Goal: Task Accomplishment & Management: Complete application form

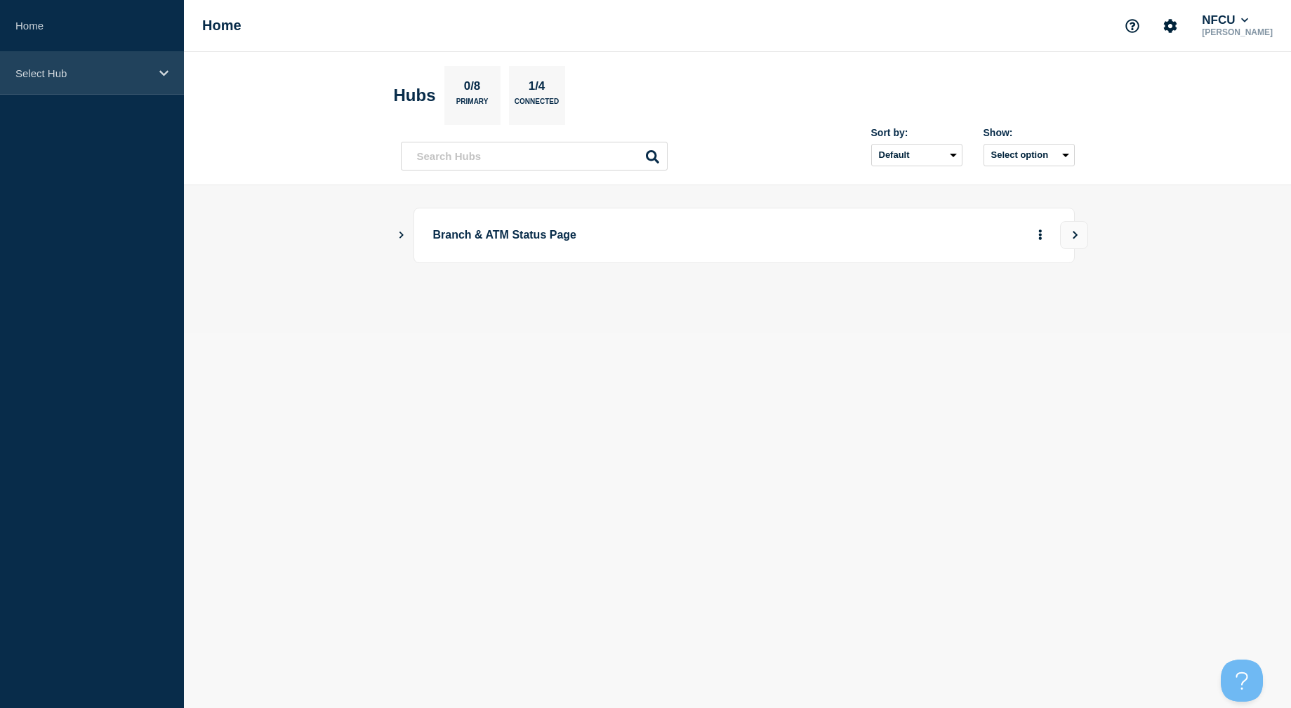
click at [51, 72] on p "Select Hub" at bounding box center [82, 73] width 135 height 12
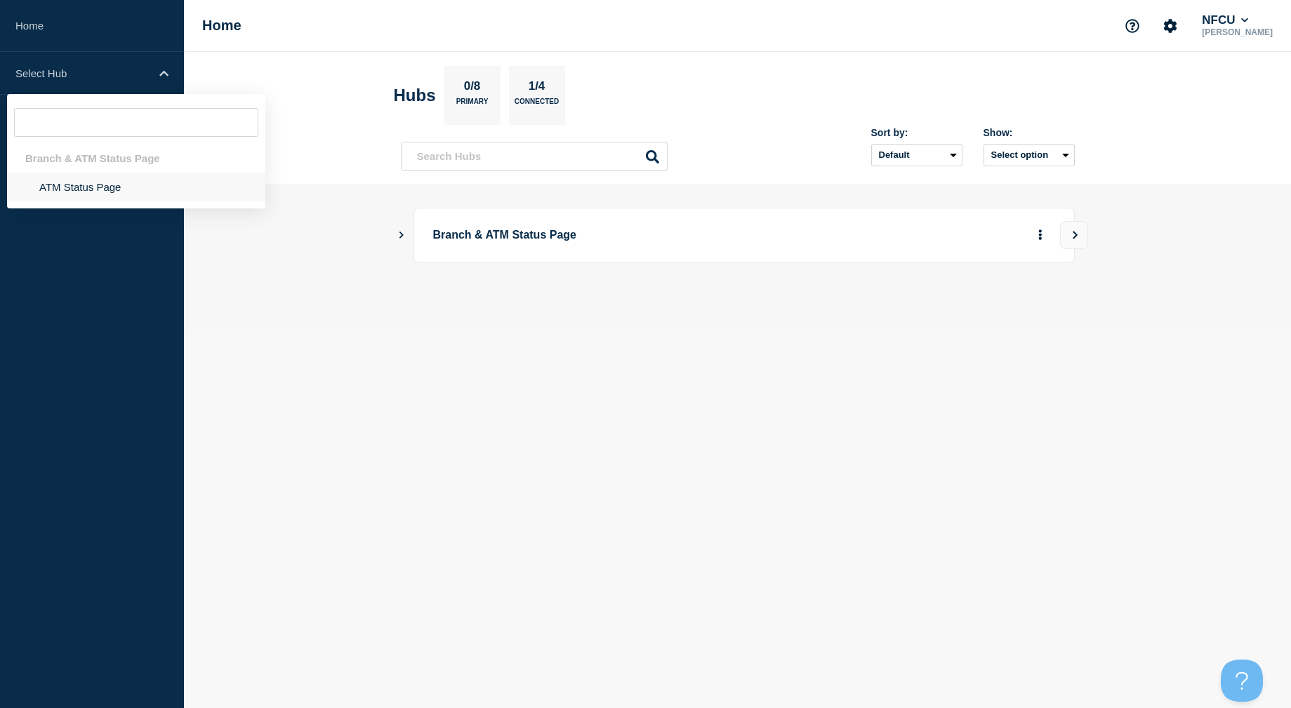
click at [68, 183] on li "ATM Status Page" at bounding box center [136, 187] width 258 height 29
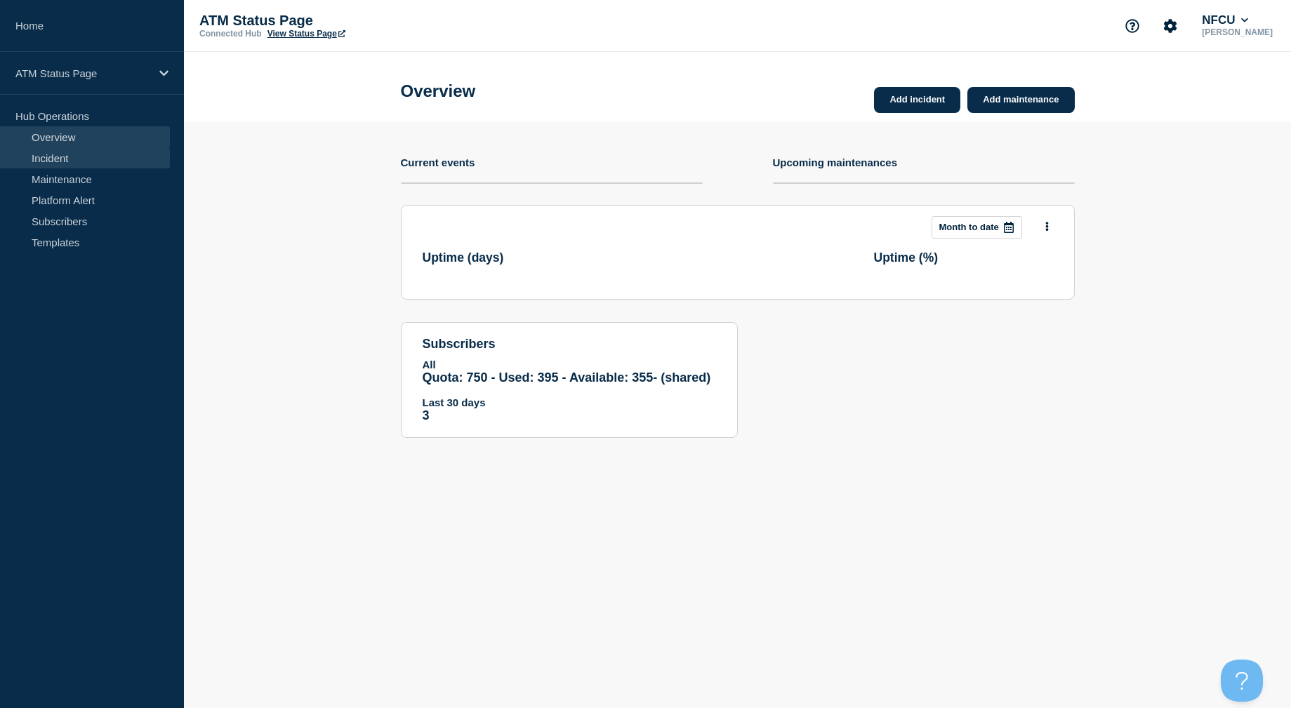
click at [75, 163] on link "Incident" at bounding box center [85, 157] width 170 height 21
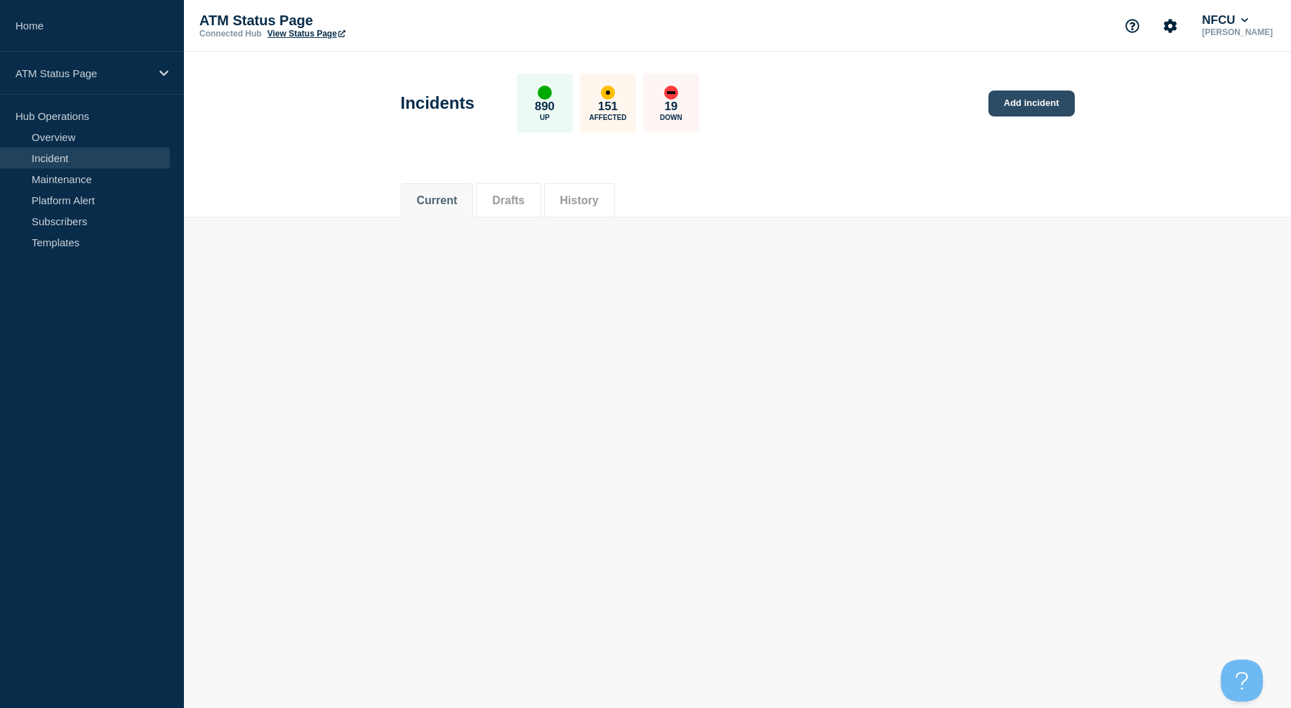
click at [1046, 93] on link "Add incident" at bounding box center [1032, 104] width 86 height 26
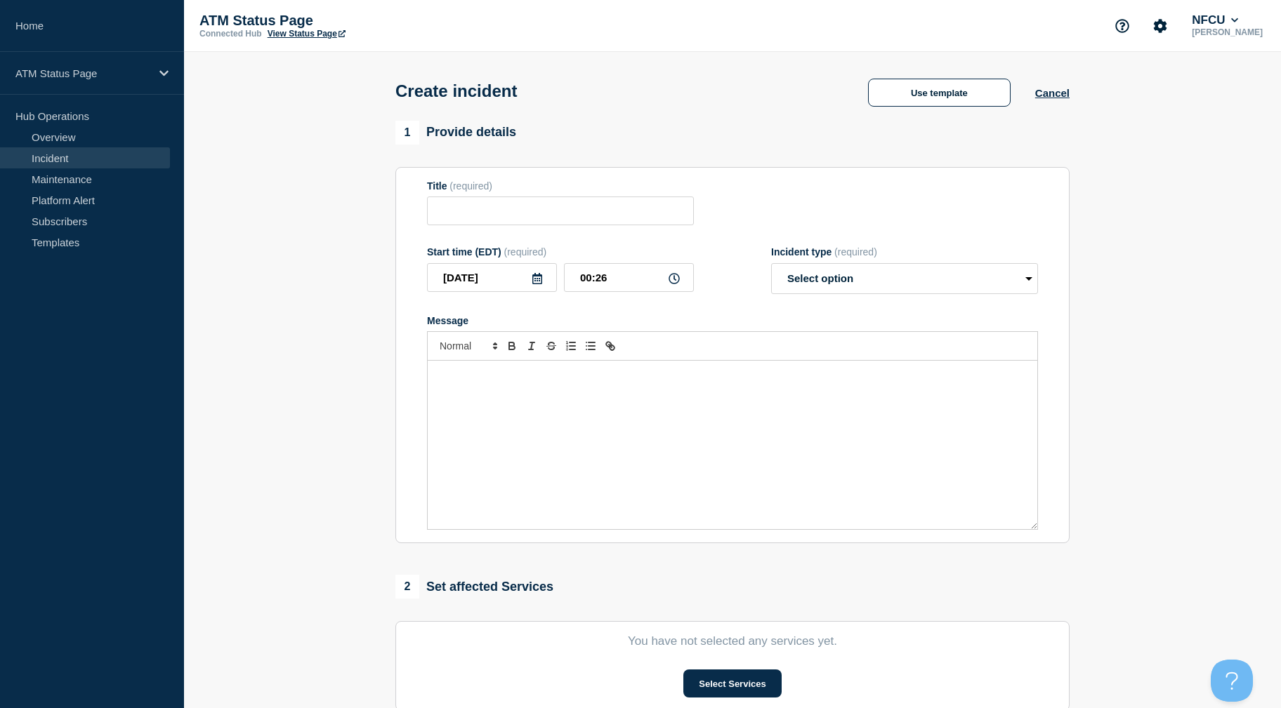
click at [925, 73] on div "Create incident Use template Cancel" at bounding box center [733, 86] width 706 height 69
click at [925, 88] on button "Use template" at bounding box center [939, 93] width 143 height 28
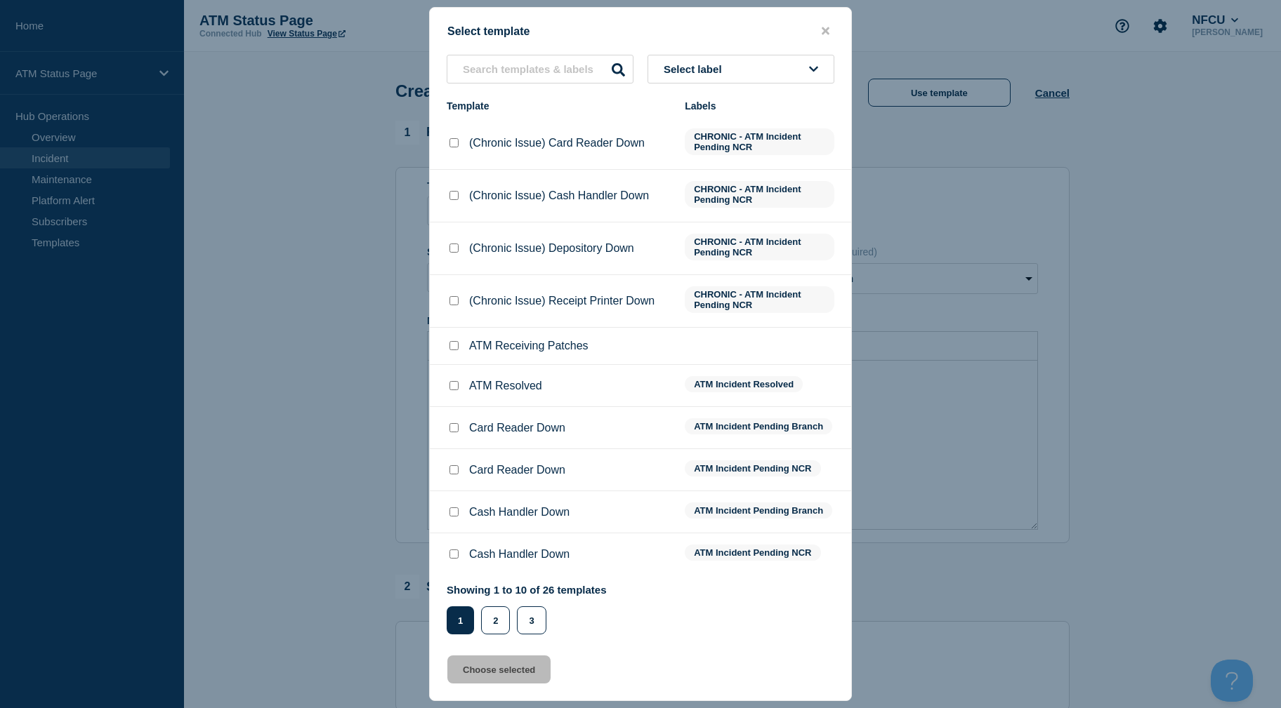
click at [783, 62] on button "Select label" at bounding box center [740, 69] width 187 height 29
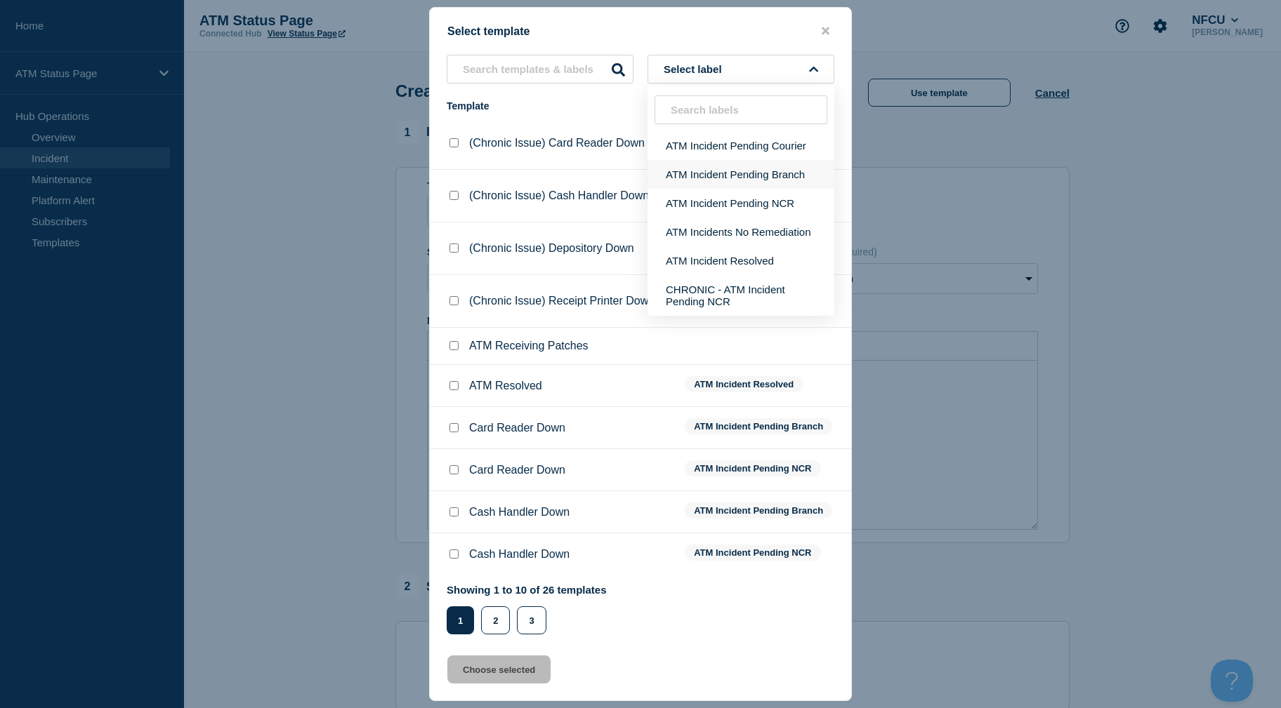
click at [768, 177] on button "ATM Incident Pending Branch" at bounding box center [740, 174] width 187 height 29
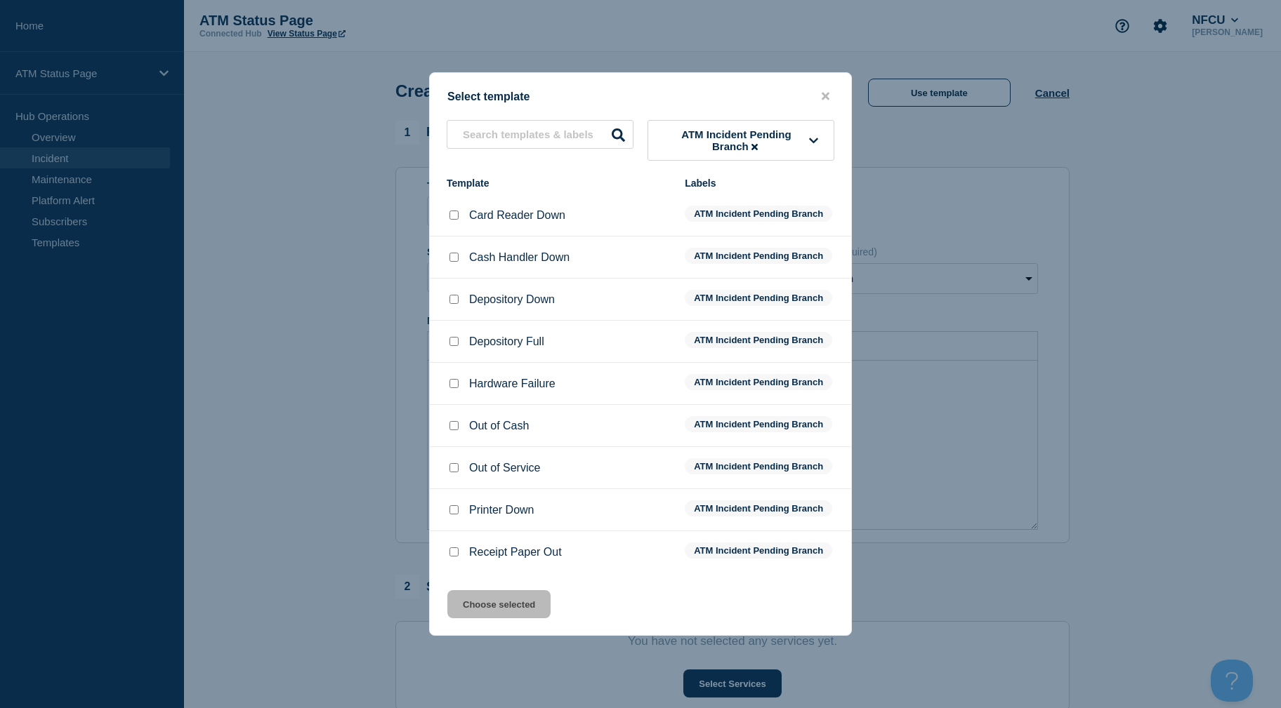
click at [455, 433] on div at bounding box center [454, 426] width 14 height 14
click at [455, 430] on input "Out of Cash checkbox" at bounding box center [453, 425] width 9 height 9
checkbox input "true"
click at [491, 602] on button "Choose selected" at bounding box center [498, 604] width 103 height 28
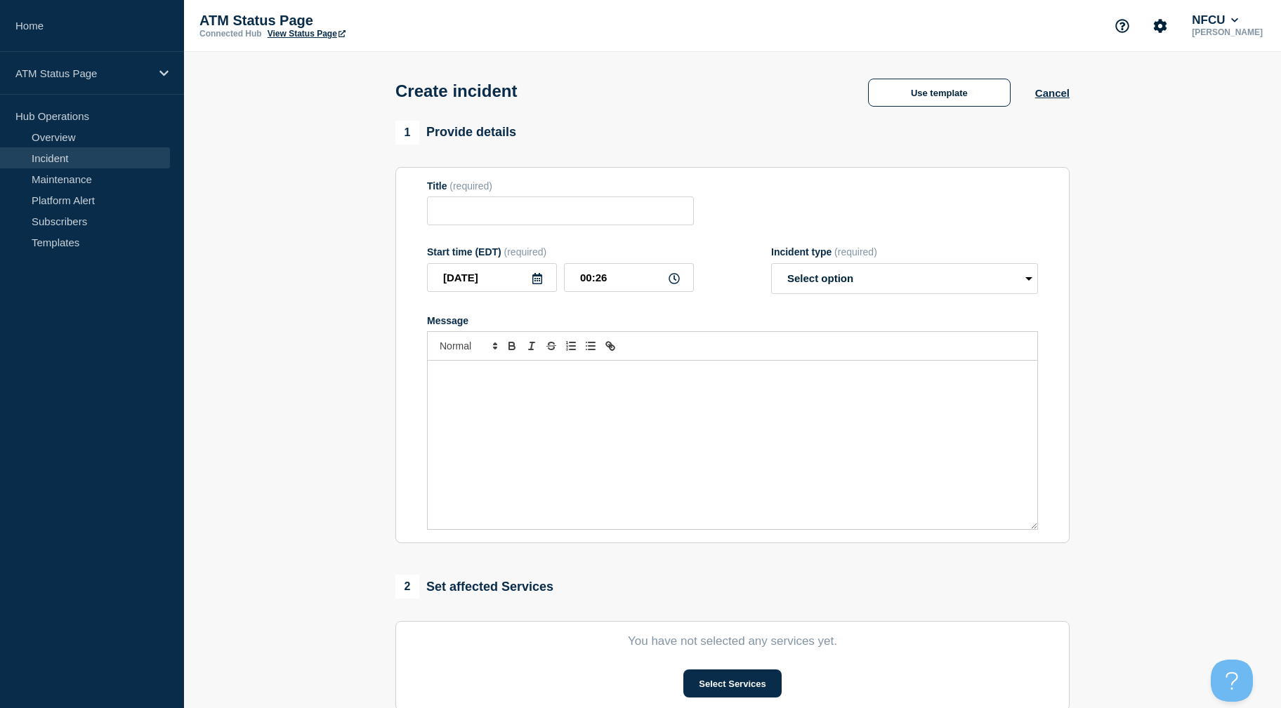
scroll to position [275, 0]
type input "Out of Cash"
select select "identified"
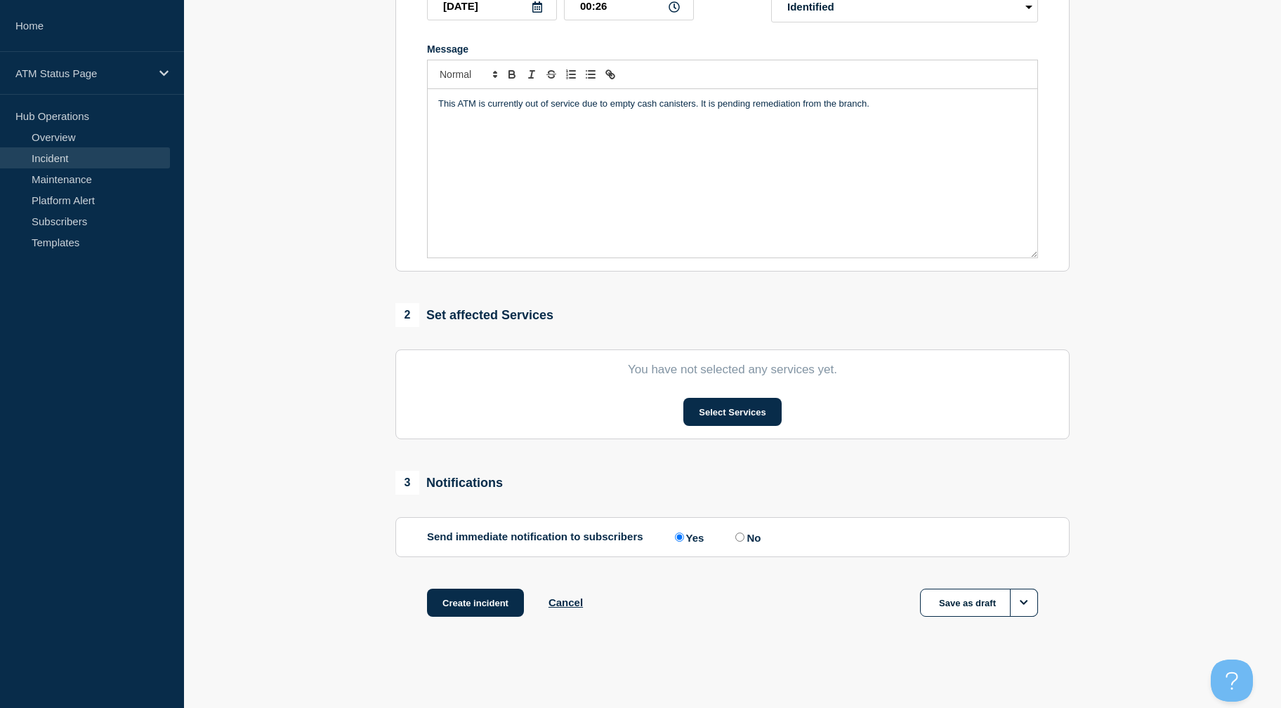
drag, startPoint x: 328, startPoint y: 312, endPoint x: 322, endPoint y: 512, distance: 199.5
click at [730, 406] on button "Select Services" at bounding box center [732, 412] width 98 height 28
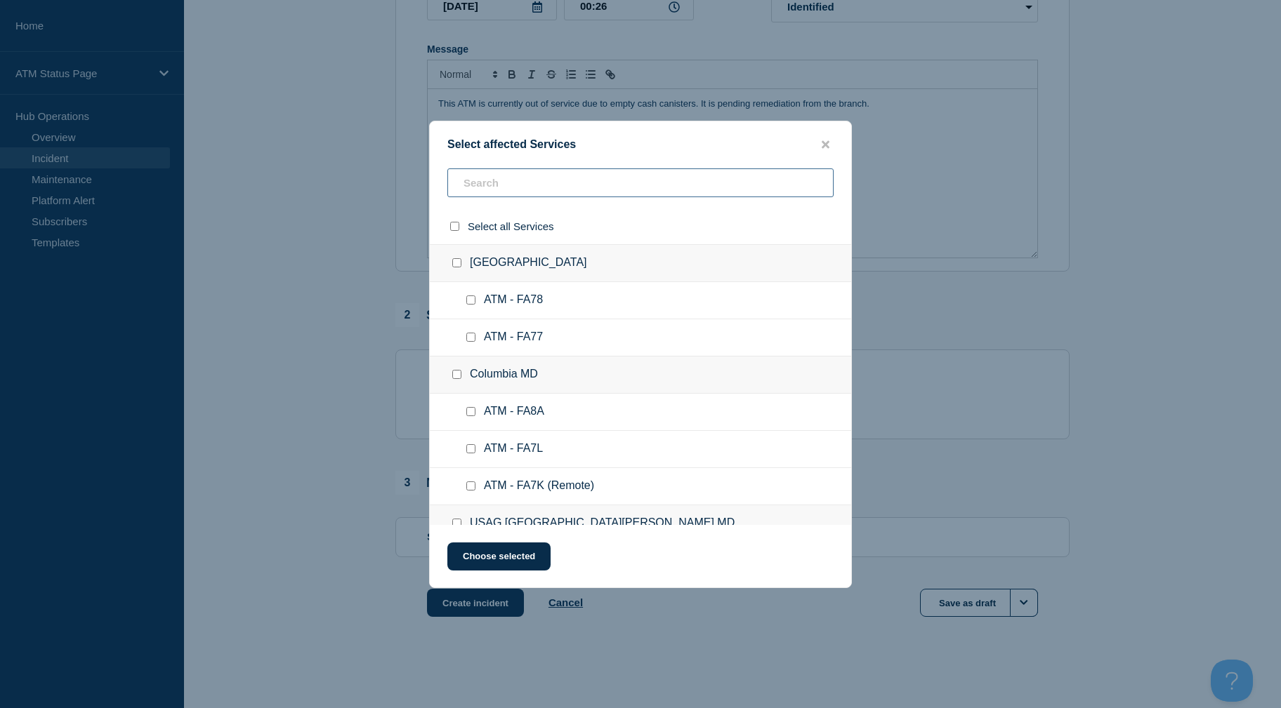
click at [538, 179] on input "text" at bounding box center [640, 182] width 386 height 29
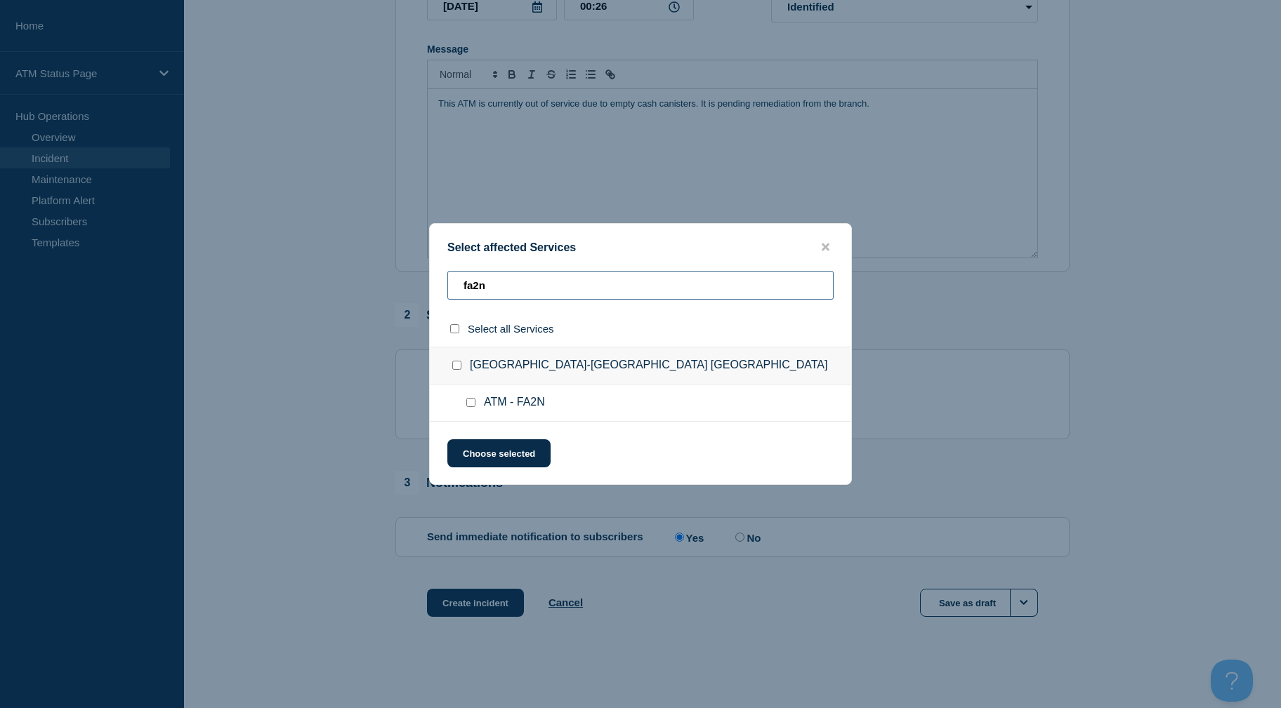
type input "fa2n"
click at [471, 399] on input "ATM - FA2N checkbox" at bounding box center [470, 402] width 9 height 9
checkbox input "true"
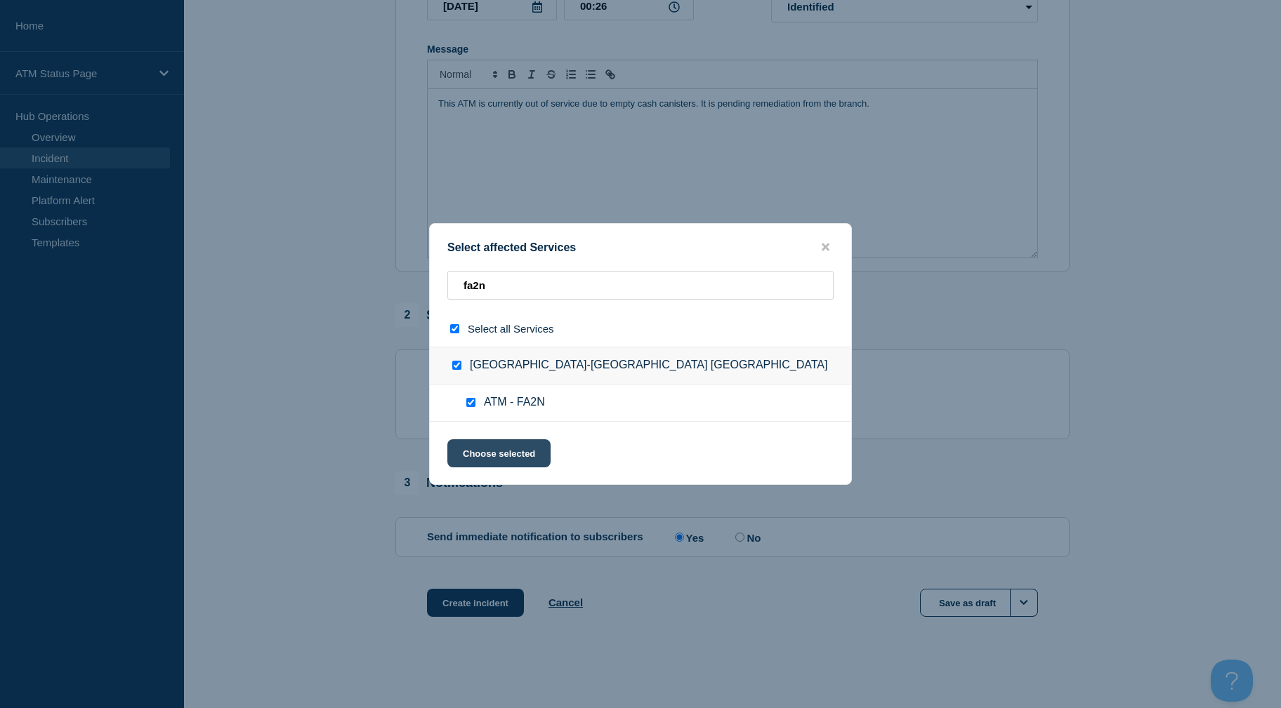
drag, startPoint x: 473, startPoint y: 428, endPoint x: 476, endPoint y: 443, distance: 15.0
click at [475, 436] on div "Select affected Services fa2n Select all Services Potomac Yard-Alexandria VA AT…" at bounding box center [640, 354] width 423 height 262
click at [476, 443] on button "Choose selected" at bounding box center [498, 453] width 103 height 28
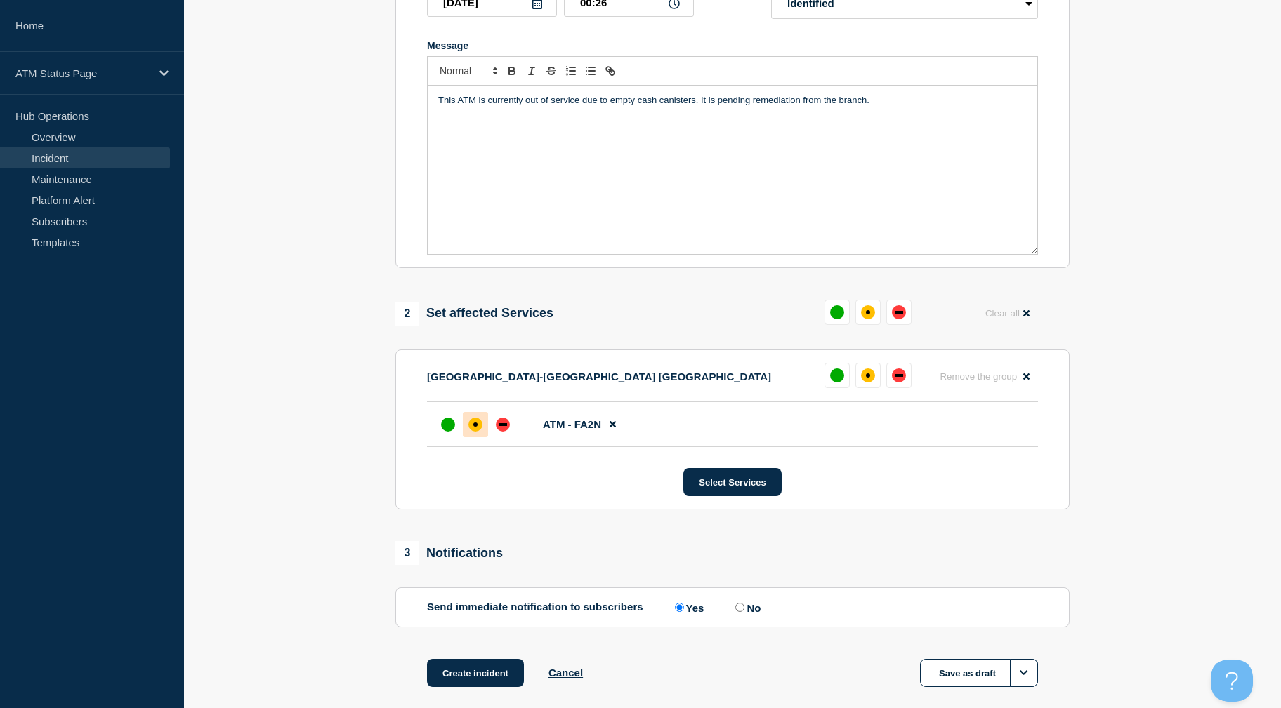
click at [470, 424] on div "affected" at bounding box center [475, 425] width 14 height 14
click at [442, 676] on button "Create incident" at bounding box center [475, 673] width 97 height 28
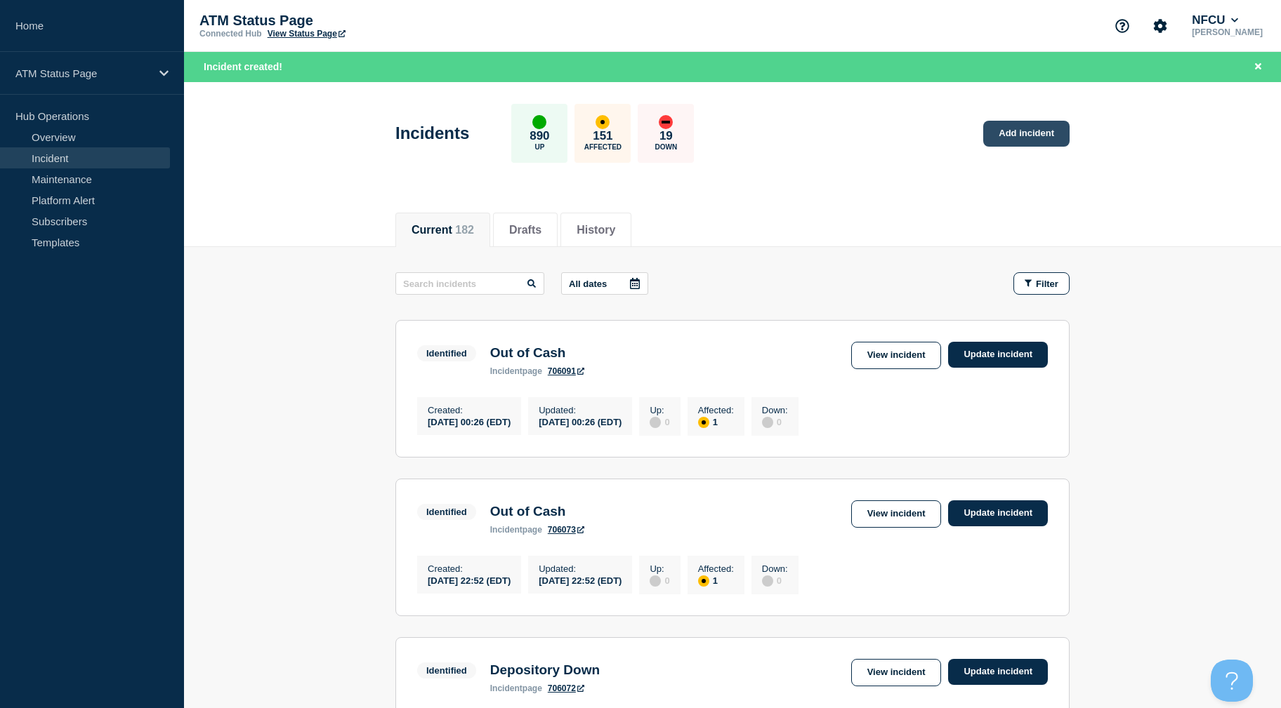
click at [1007, 125] on link "Add incident" at bounding box center [1026, 134] width 86 height 26
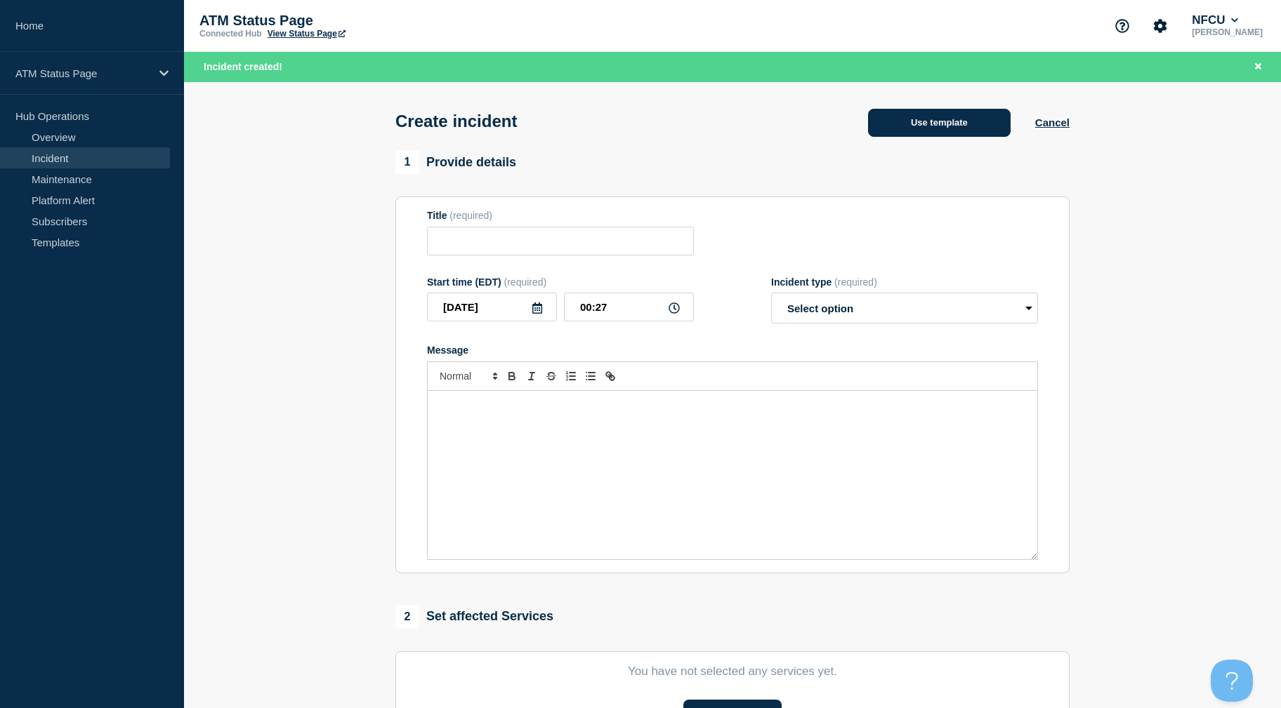
click at [939, 125] on button "Use template" at bounding box center [939, 123] width 143 height 28
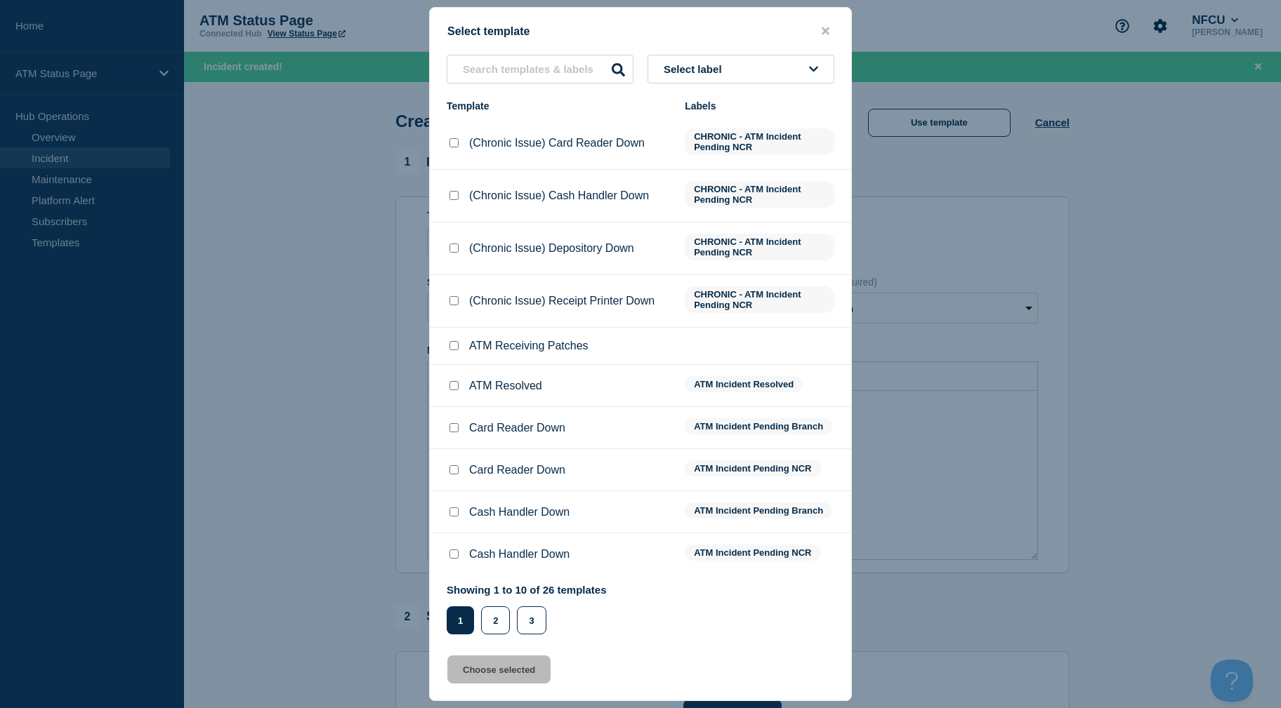
click at [725, 72] on span "Select label" at bounding box center [695, 69] width 64 height 12
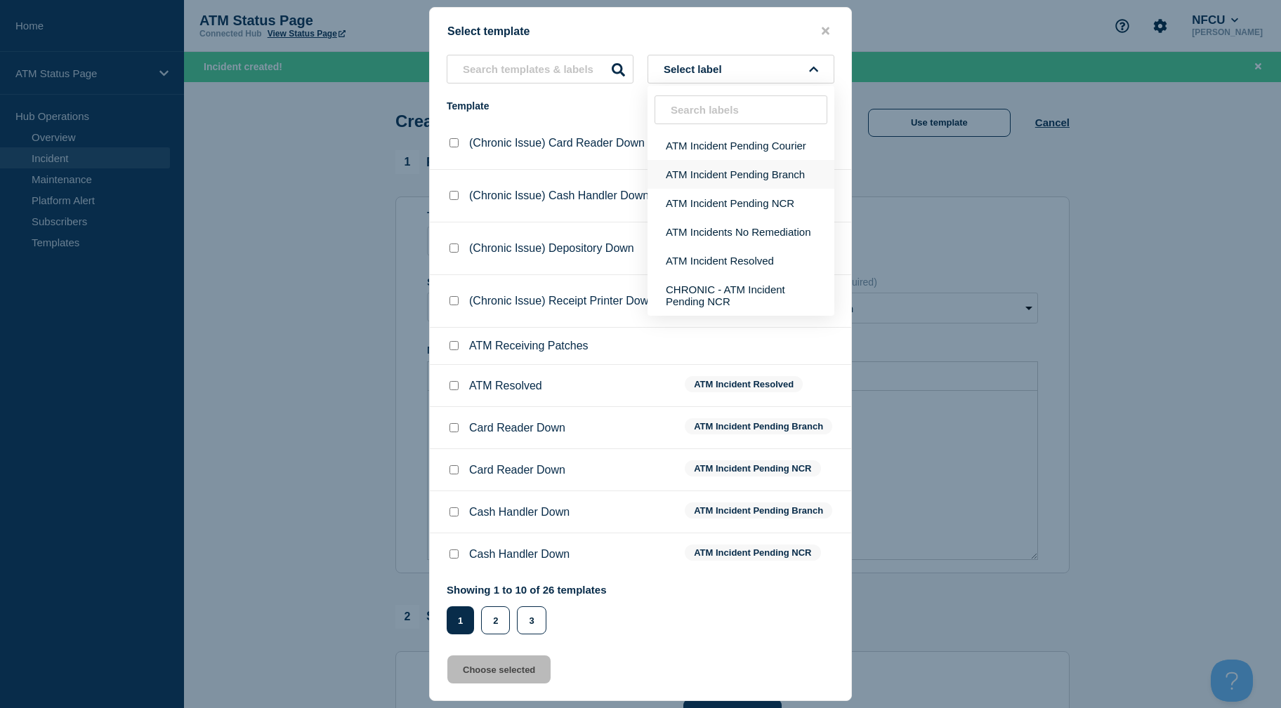
click at [732, 180] on button "ATM Incident Pending Branch" at bounding box center [740, 174] width 187 height 29
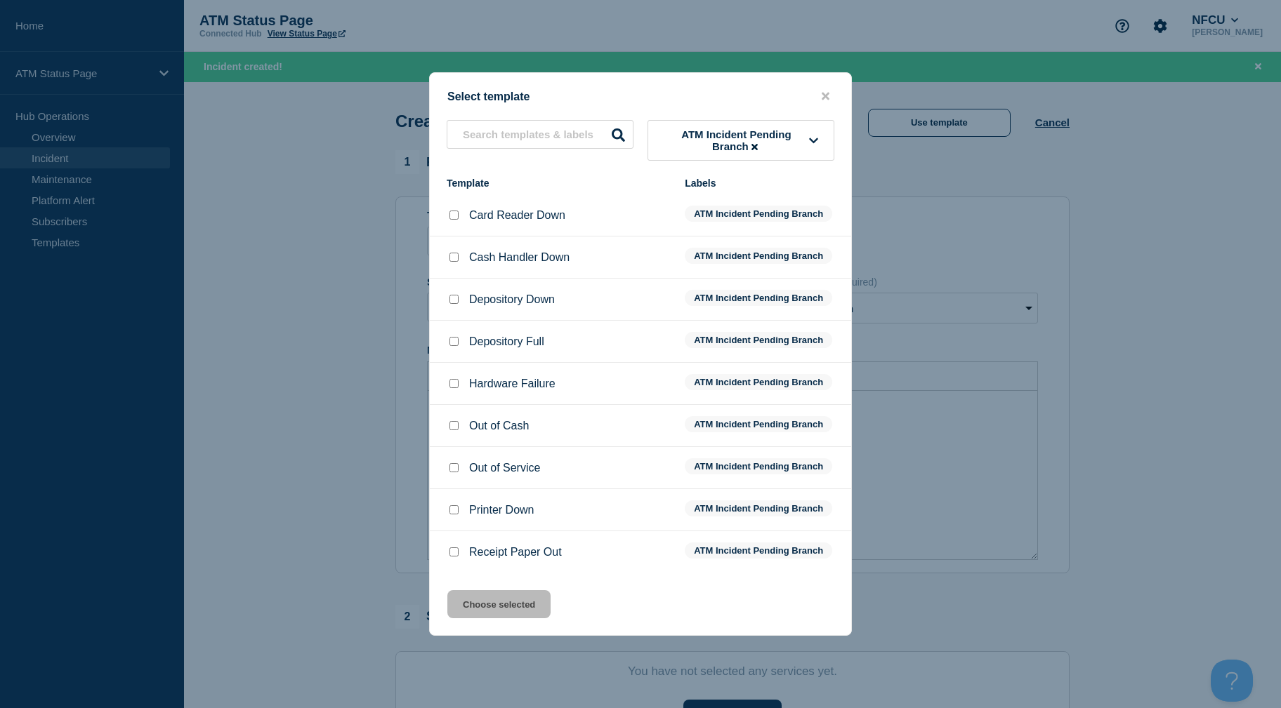
click at [449, 306] on div at bounding box center [454, 300] width 14 height 14
click at [451, 302] on input "Depository Down checkbox" at bounding box center [453, 299] width 9 height 9
checkbox input "true"
click at [527, 619] on button "Choose selected" at bounding box center [498, 604] width 103 height 28
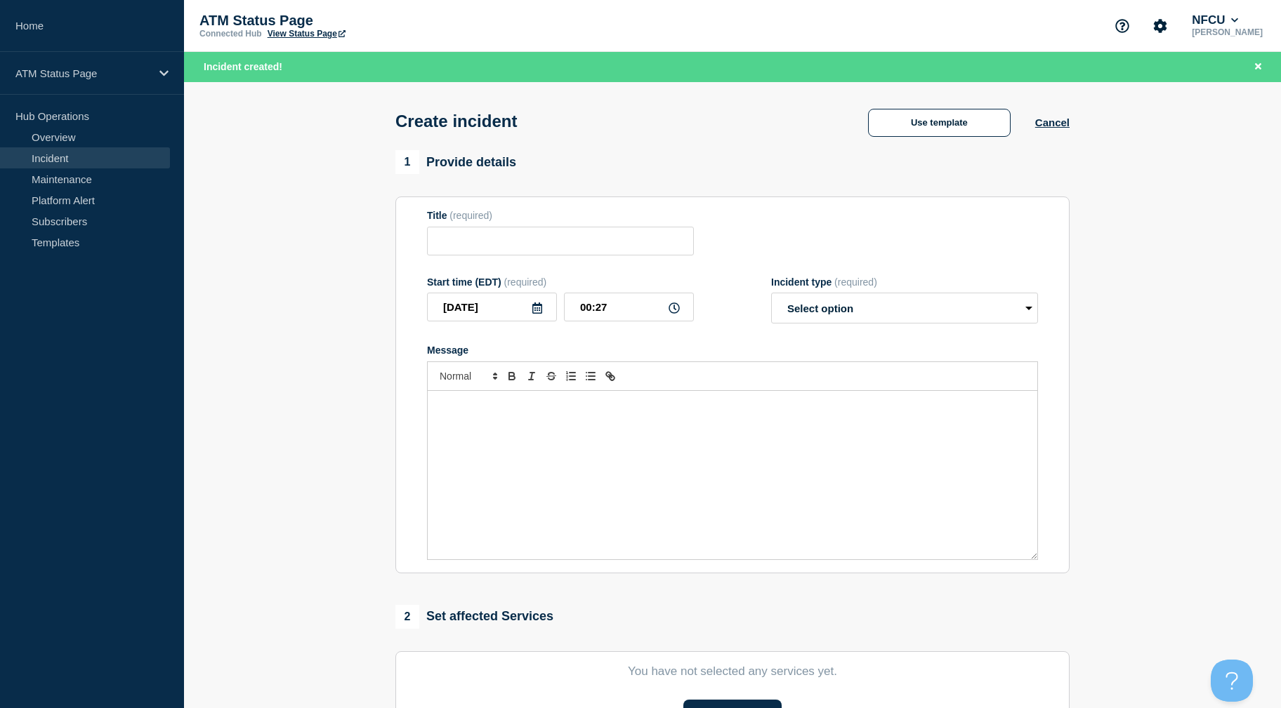
type input "Depository Down"
select select "identified"
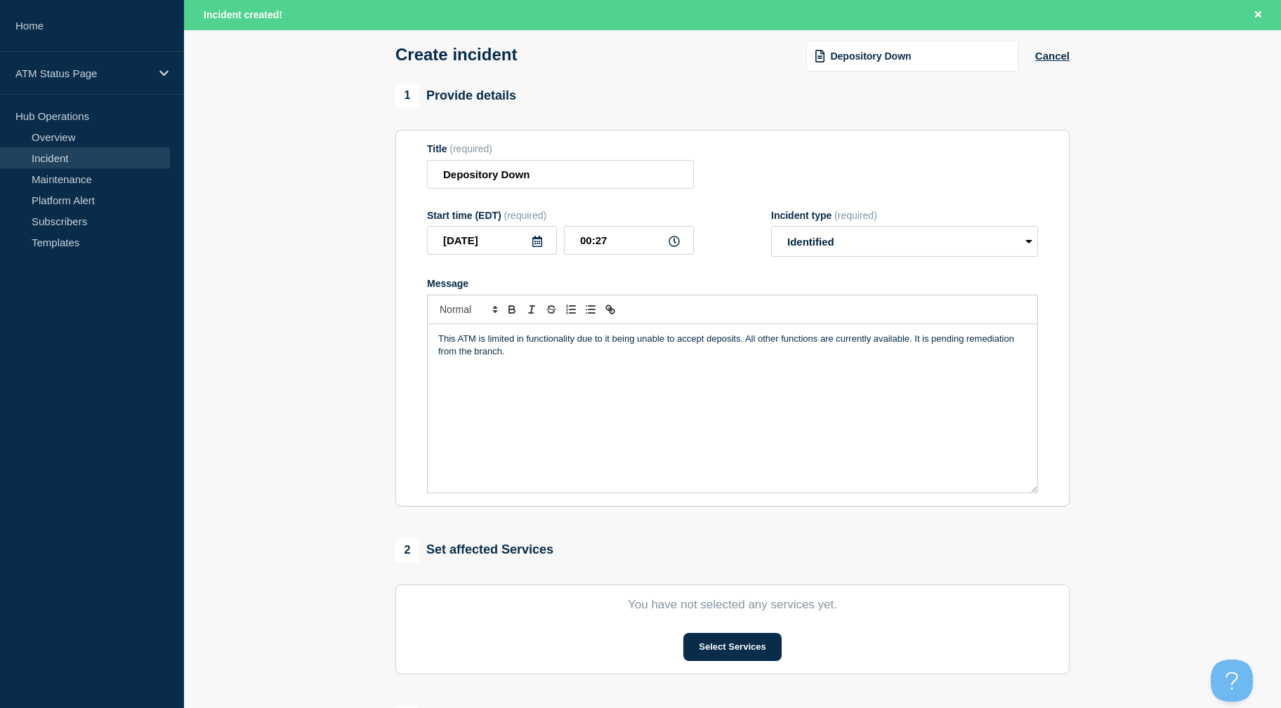
scroll to position [305, 0]
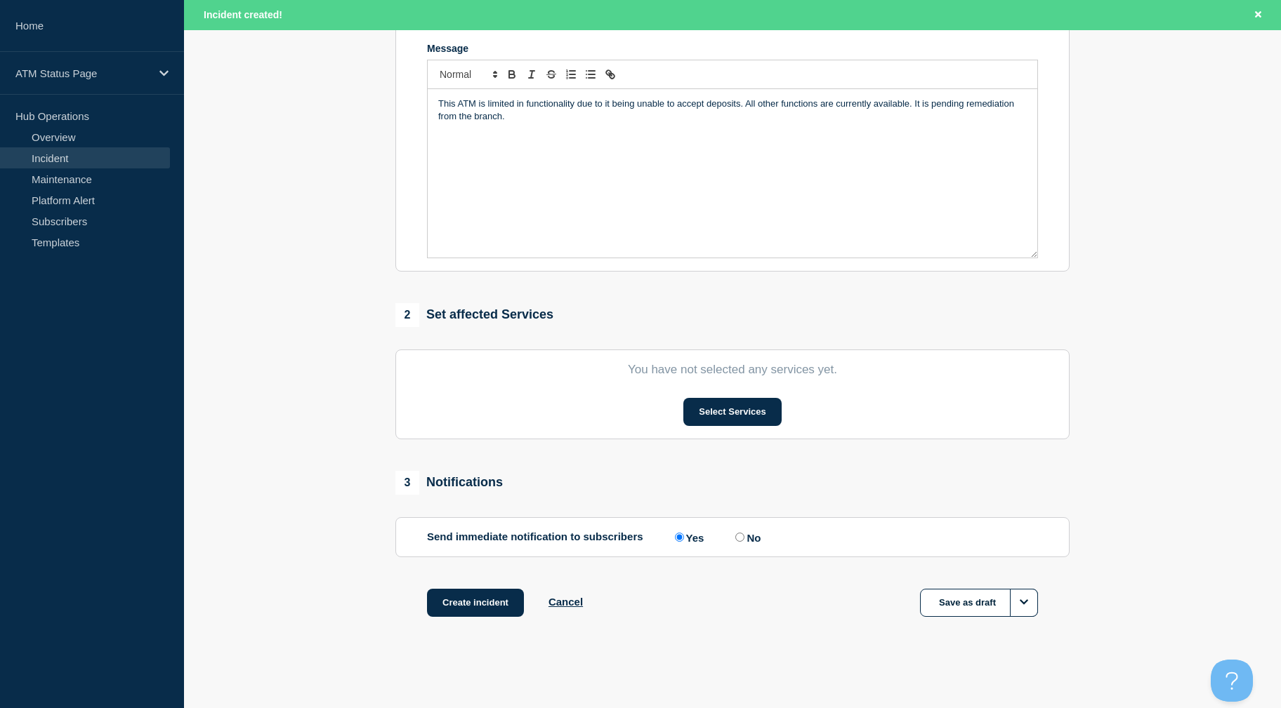
drag, startPoint x: 341, startPoint y: 487, endPoint x: 344, endPoint y: 576, distance: 89.2
click at [746, 401] on button "Select Services" at bounding box center [732, 412] width 98 height 28
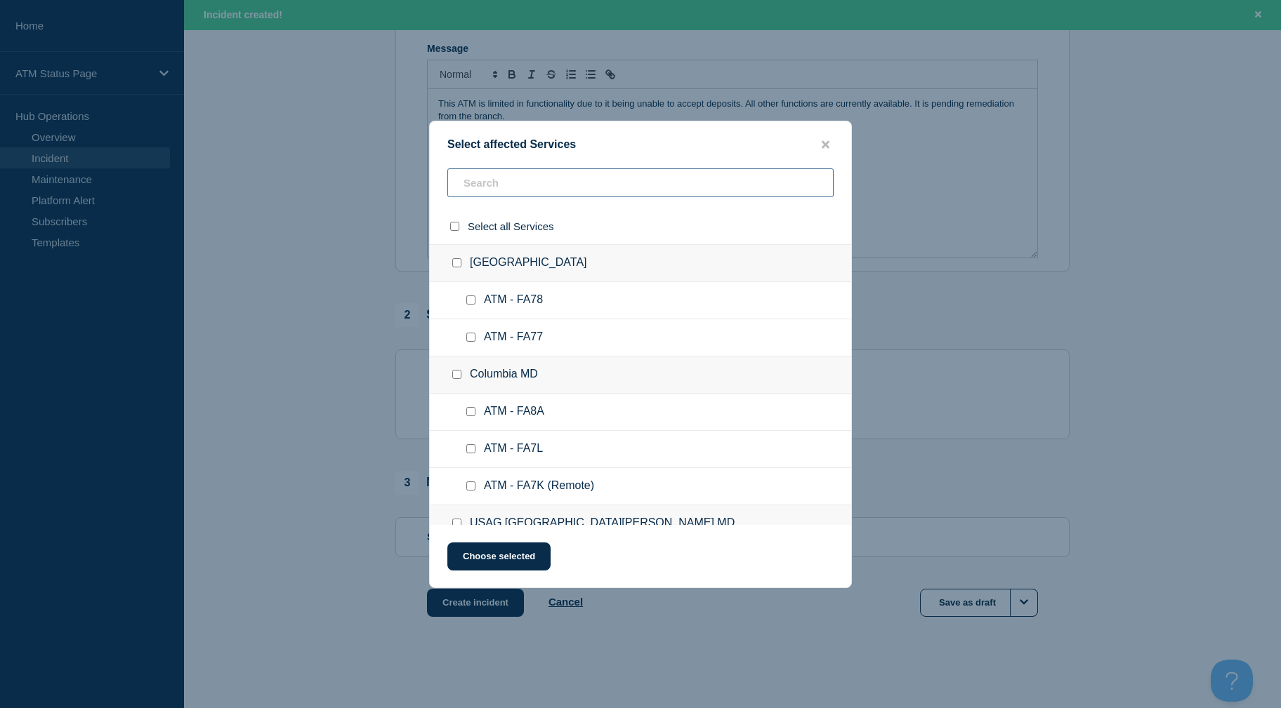
click at [572, 187] on input "text" at bounding box center [640, 182] width 386 height 29
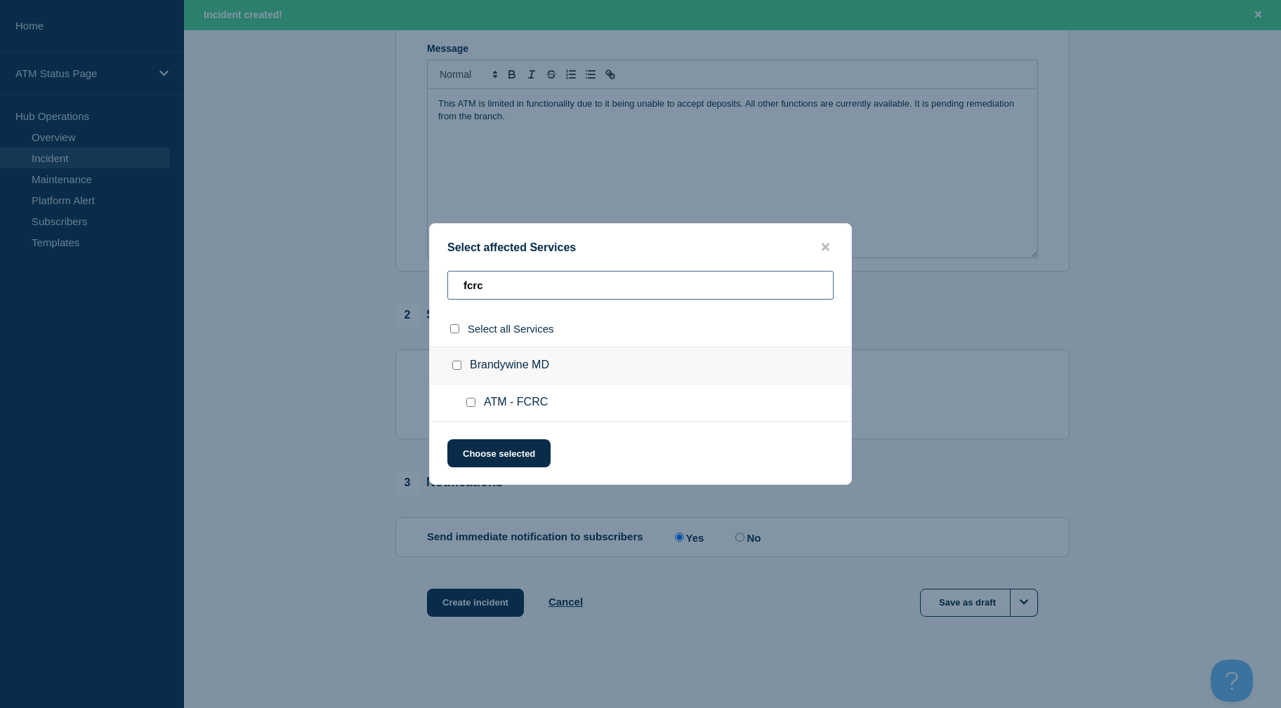
type input "fcrc"
click at [470, 403] on input "ATM - FCRC checkbox" at bounding box center [470, 402] width 9 height 9
checkbox input "true"
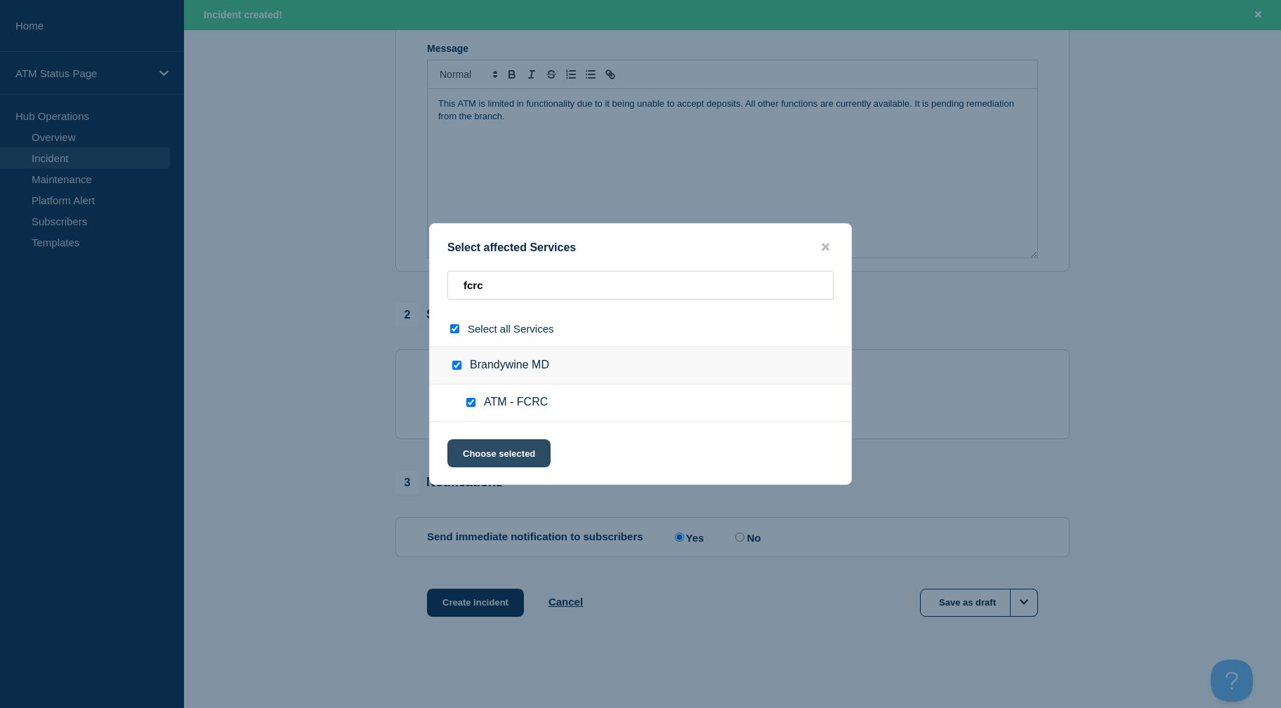
click at [496, 452] on button "Choose selected" at bounding box center [498, 453] width 103 height 28
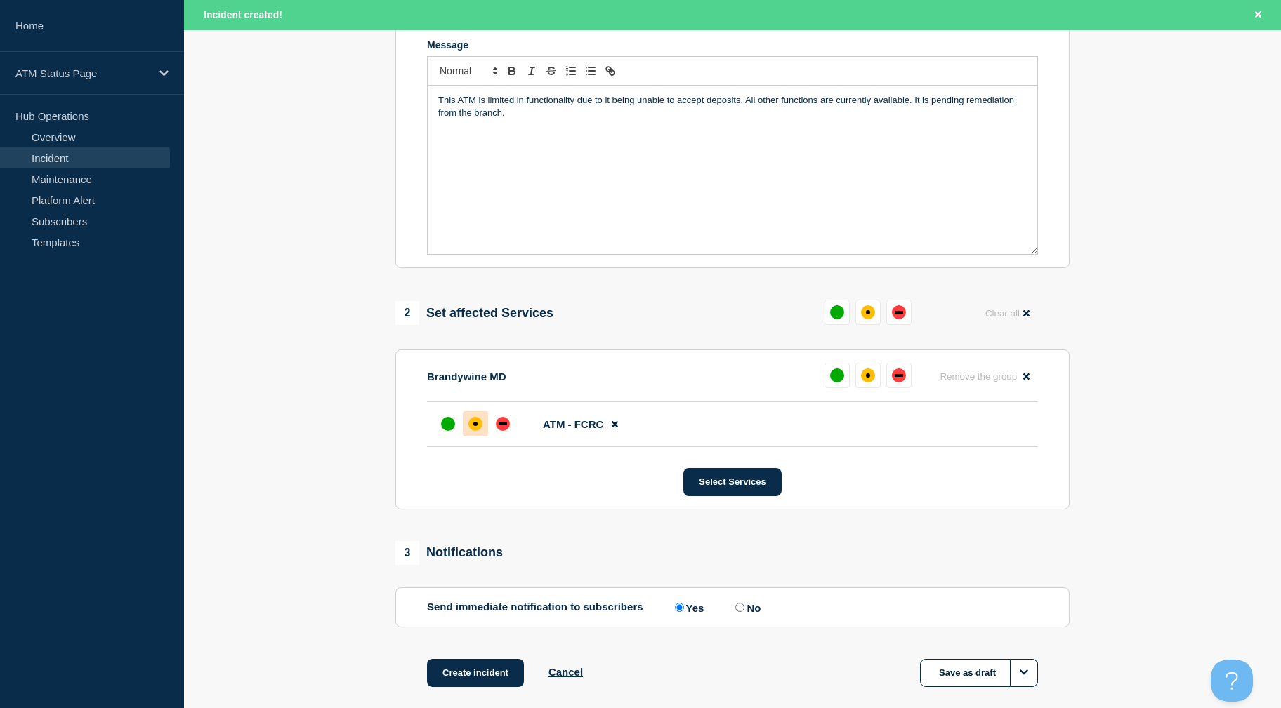
click at [478, 421] on div "affected" at bounding box center [475, 424] width 14 height 14
click at [484, 677] on button "Create incident" at bounding box center [475, 673] width 97 height 28
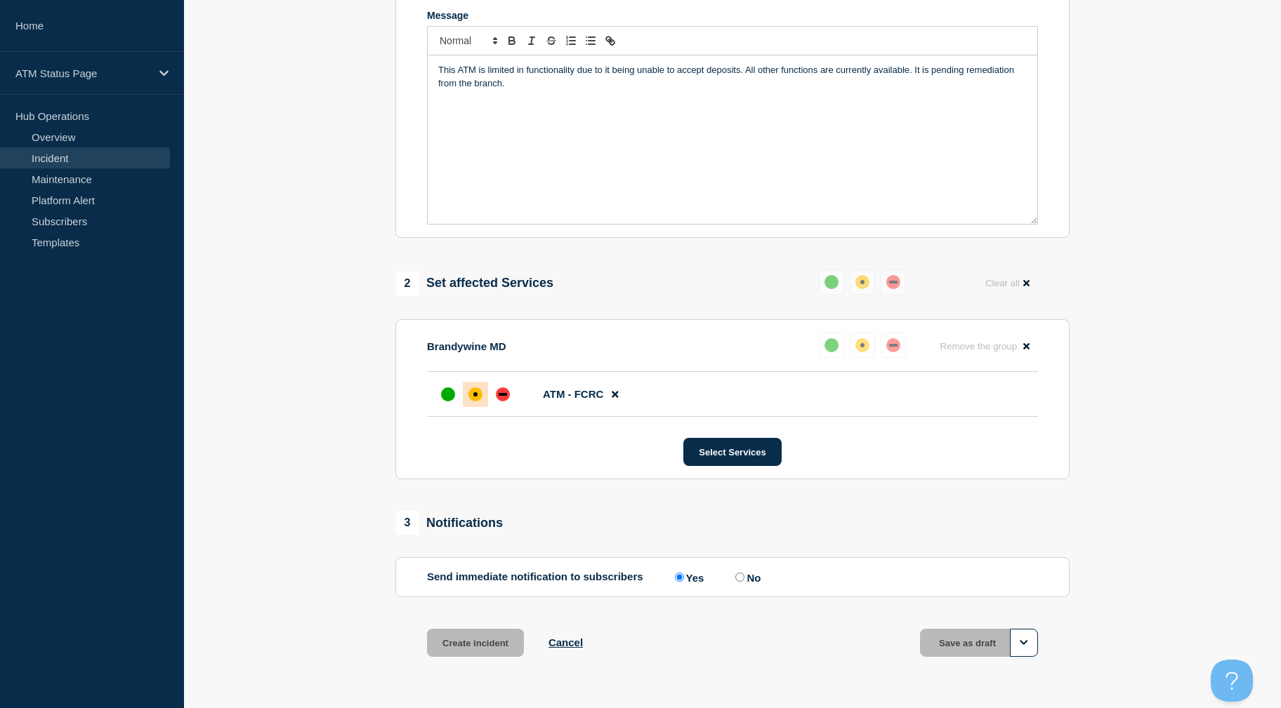
scroll to position [276, 0]
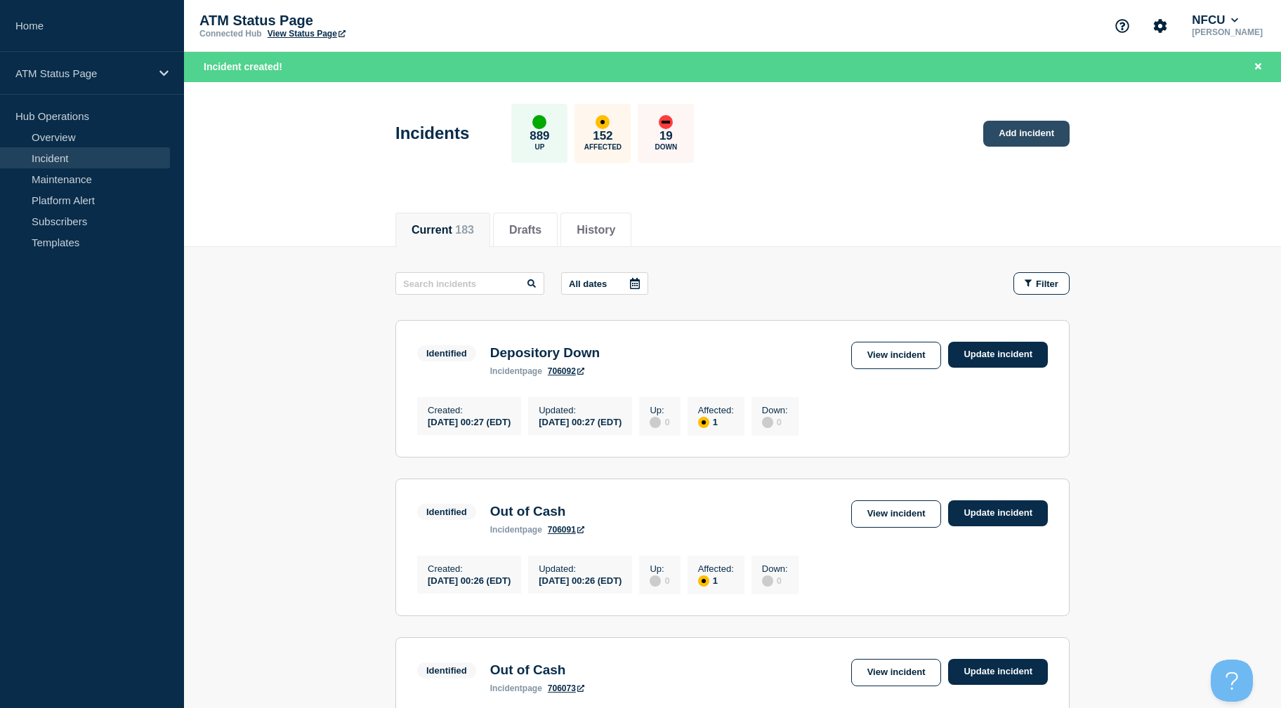
click at [1005, 139] on link "Add incident" at bounding box center [1026, 134] width 86 height 26
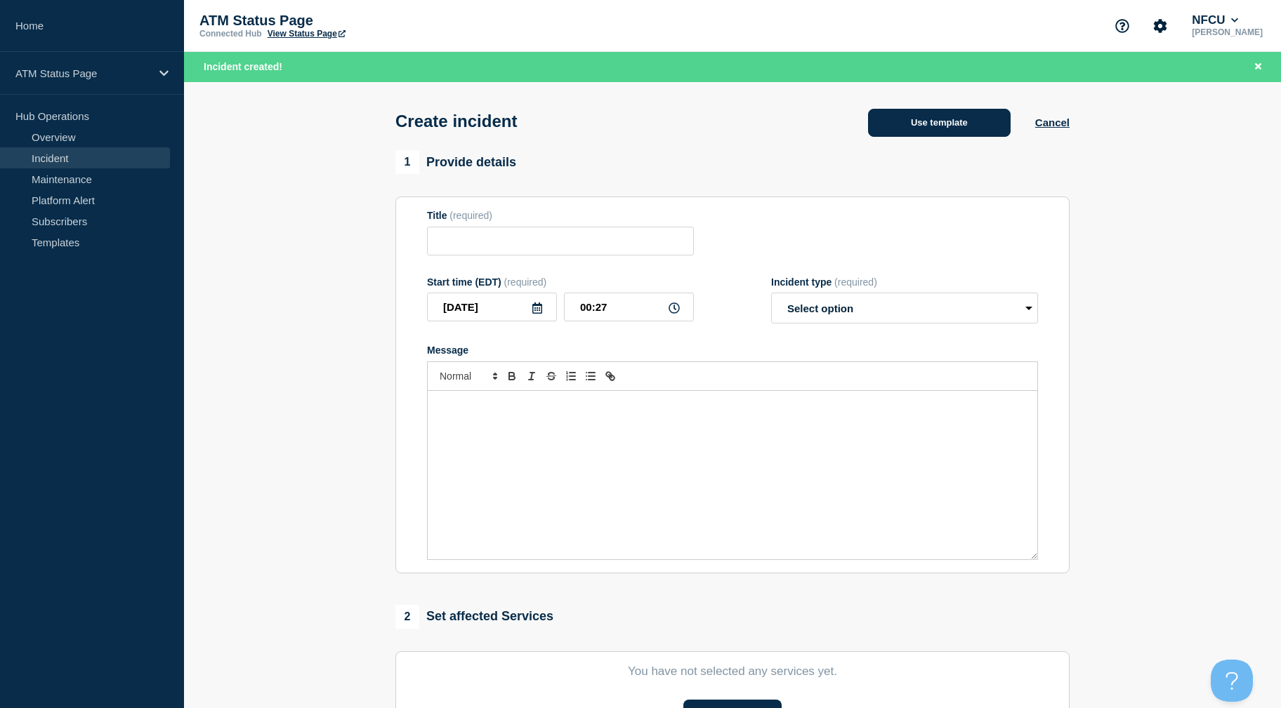
click at [919, 126] on button "Use template" at bounding box center [939, 123] width 143 height 28
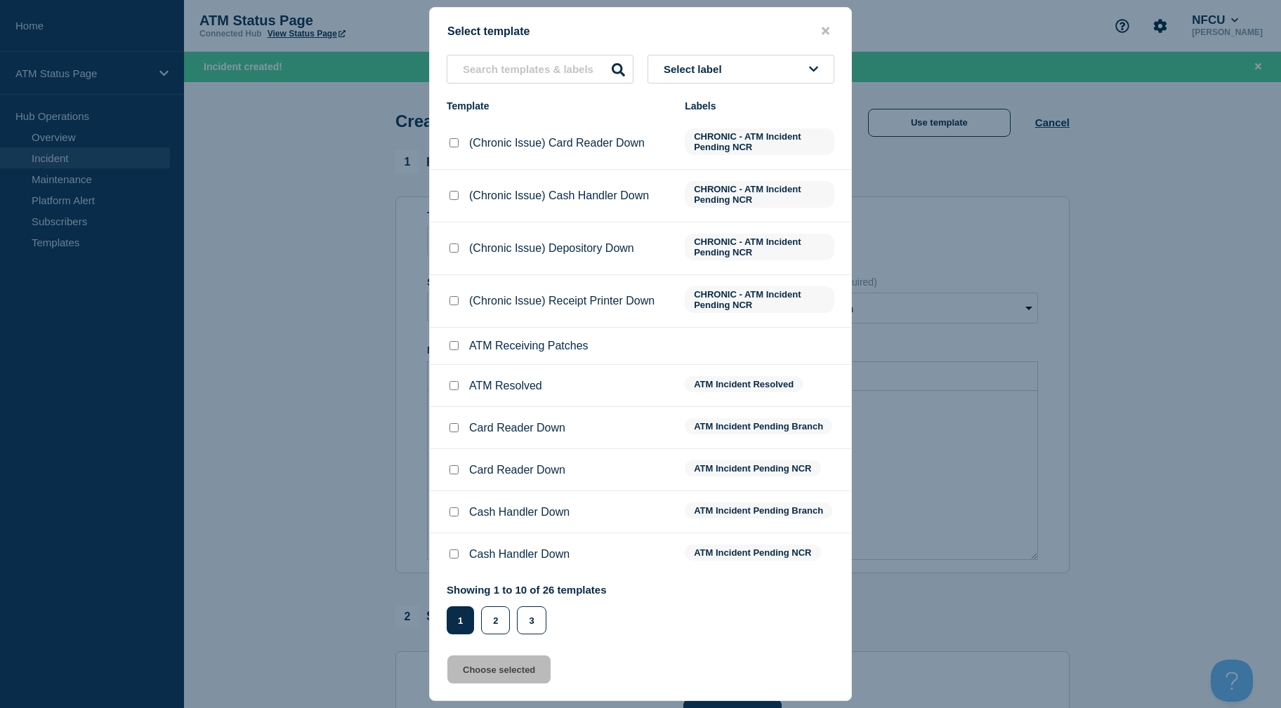
click at [801, 85] on div "Select label Template Labels (Chronic Issue) Card Reader Down CHRONIC - ATM Inc…" at bounding box center [640, 345] width 421 height 580
click at [798, 79] on button "Select label" at bounding box center [740, 69] width 187 height 29
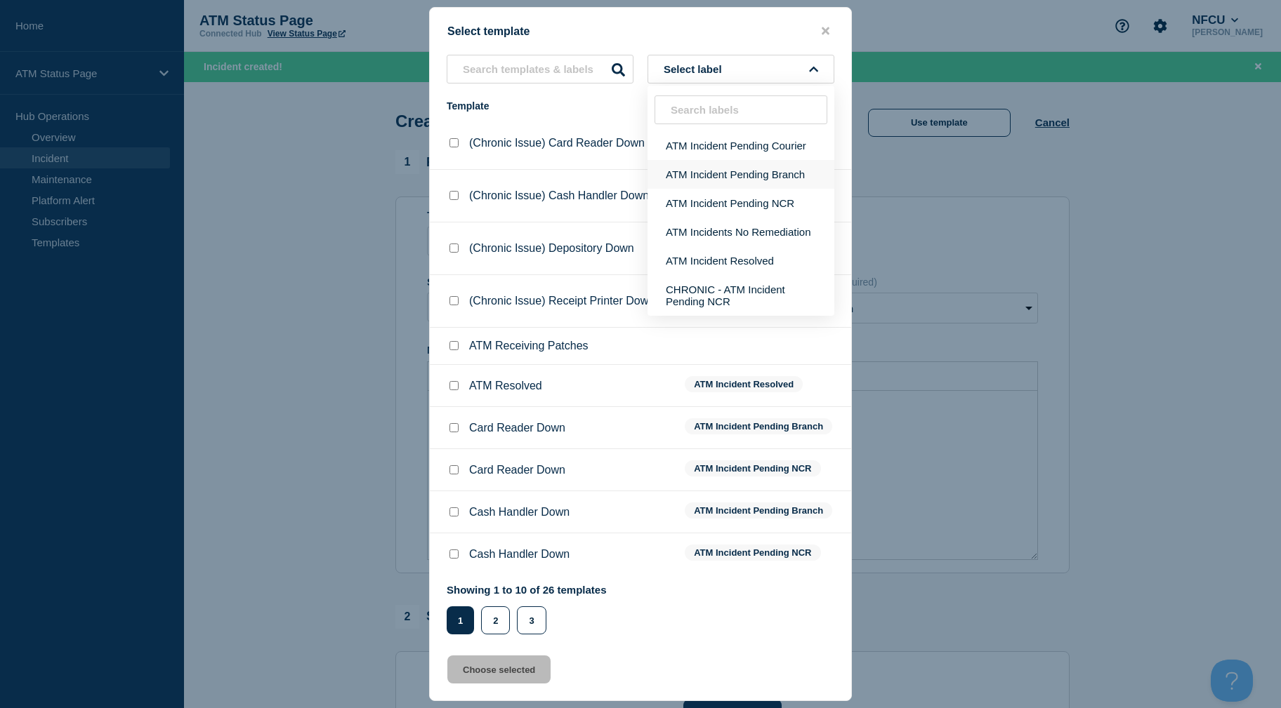
click at [774, 172] on button "ATM Incident Pending Branch" at bounding box center [740, 174] width 187 height 29
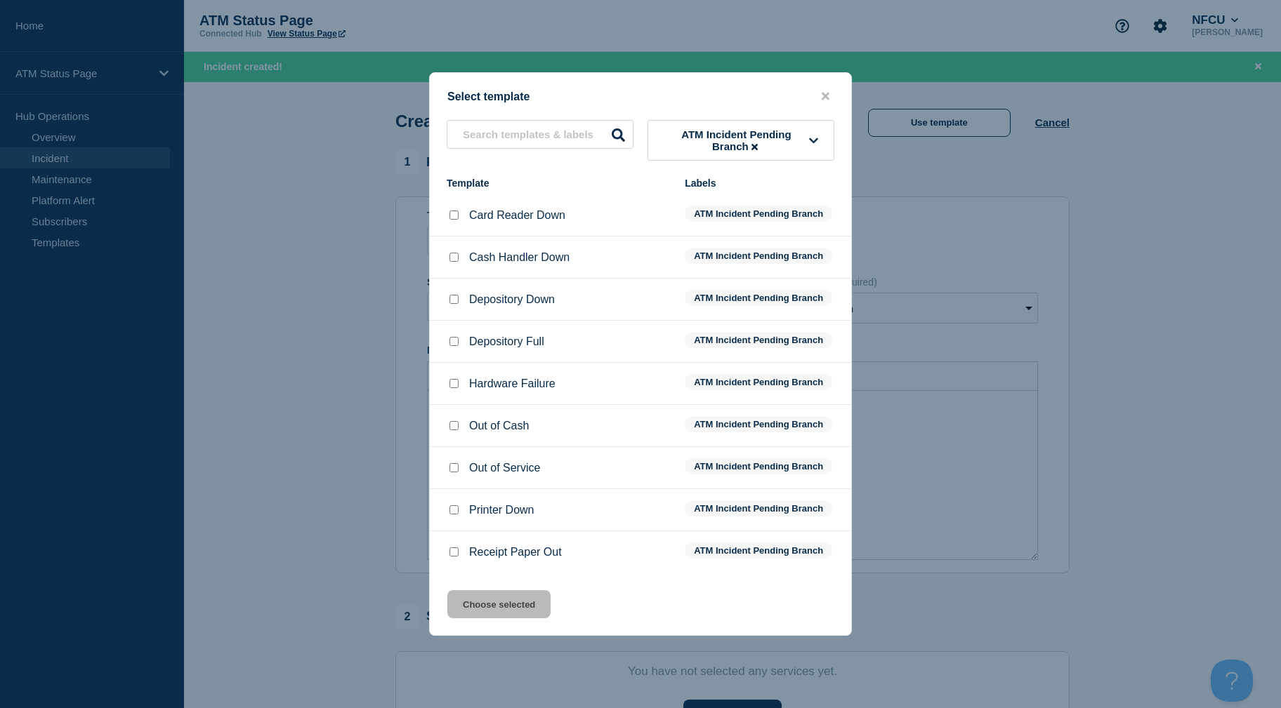
click at [453, 343] on input "Depository Full checkbox" at bounding box center [453, 341] width 9 height 9
checkbox input "true"
click at [513, 604] on button "Choose selected" at bounding box center [498, 604] width 103 height 28
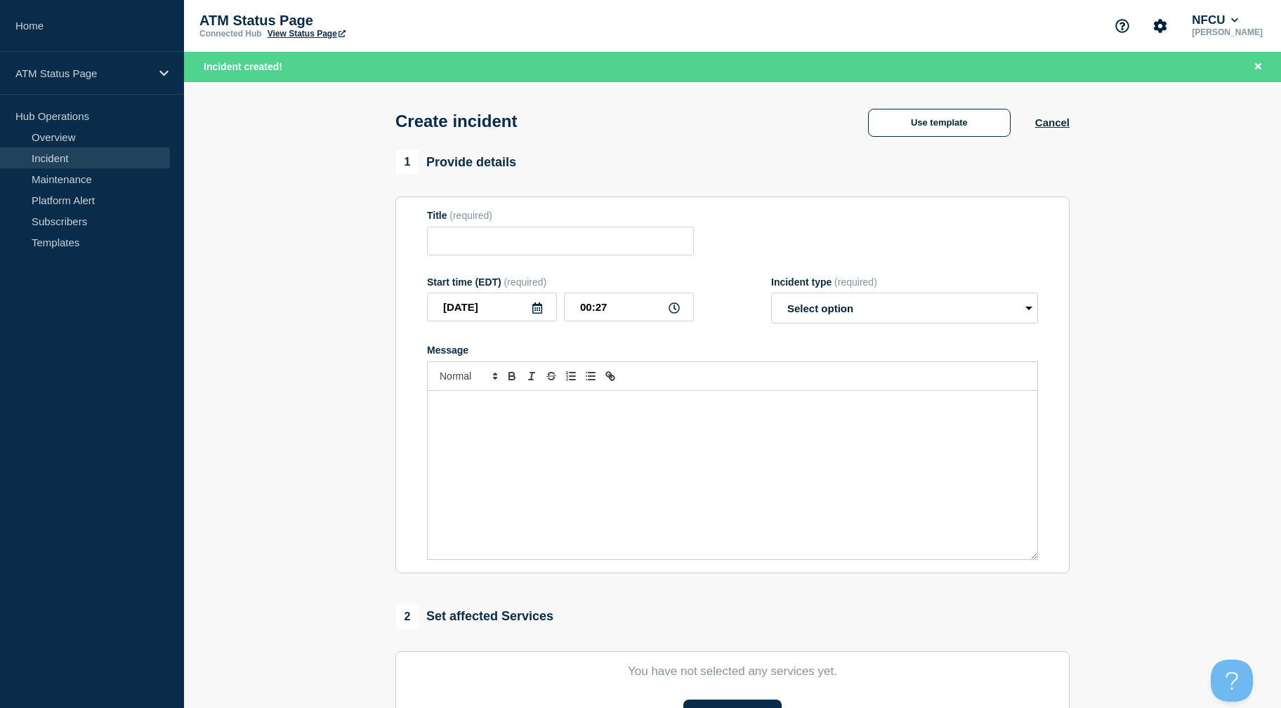
type input "Depository Full"
select select "identified"
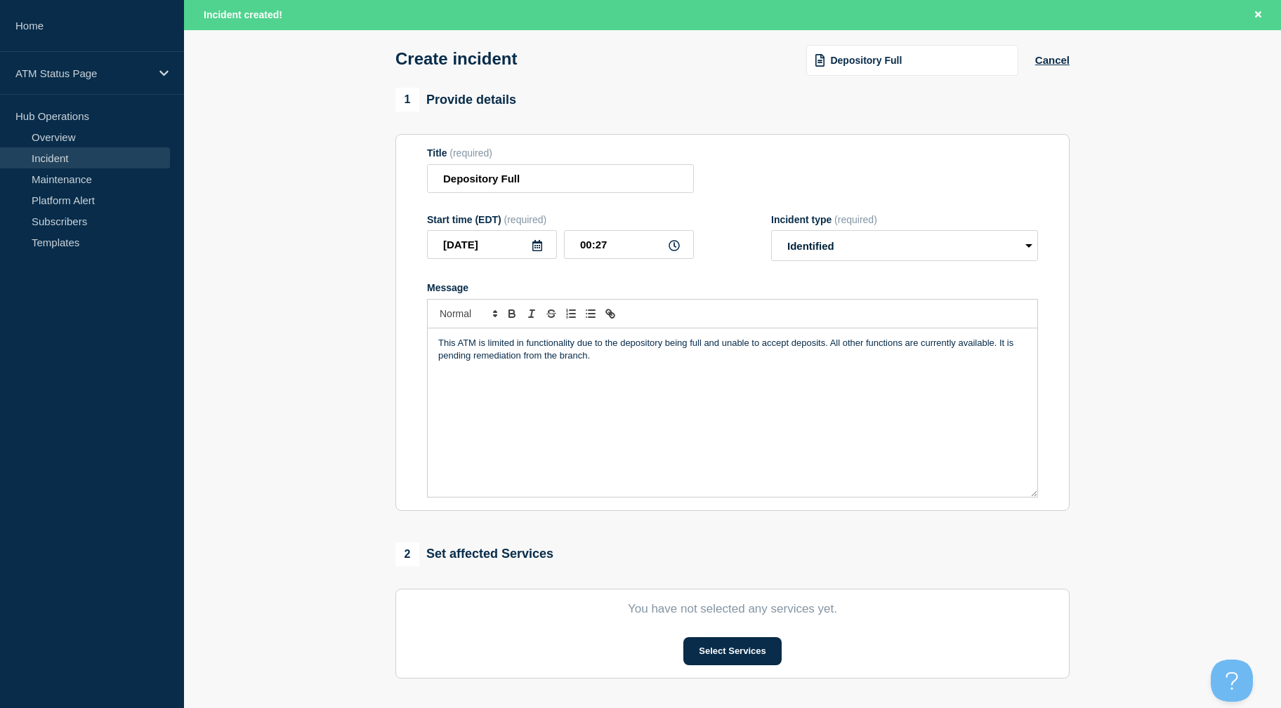
scroll to position [305, 0]
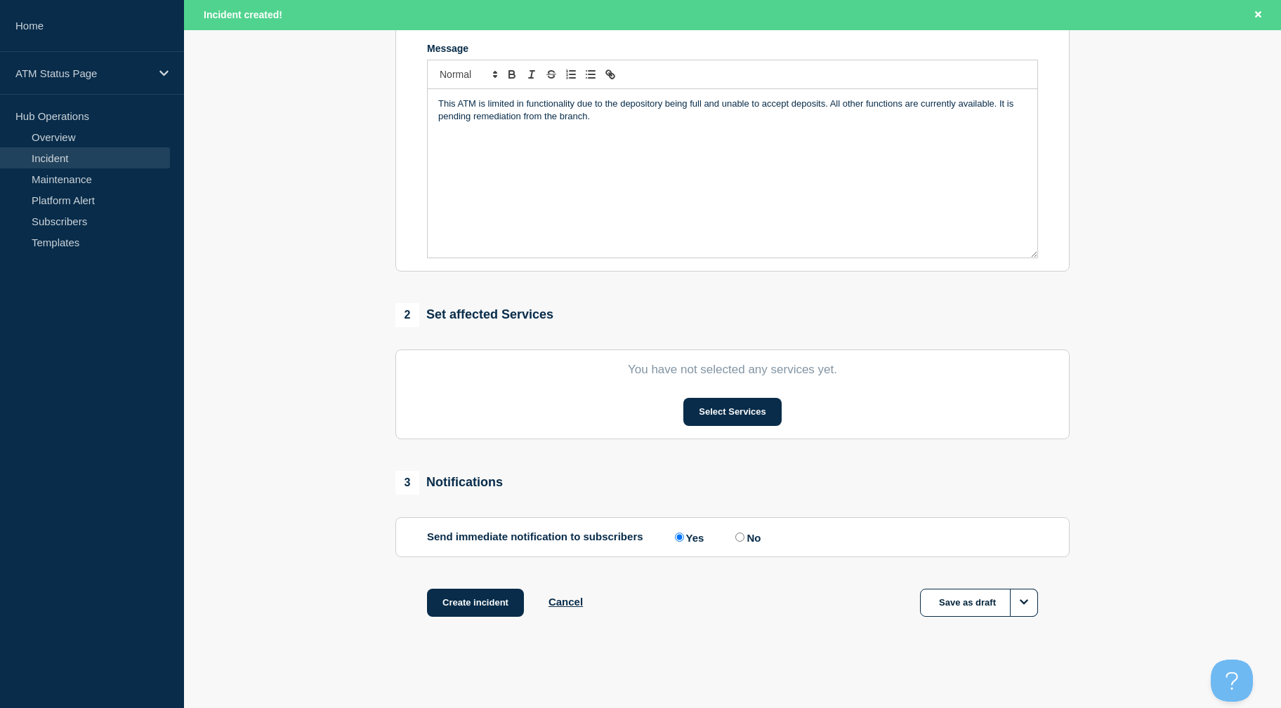
drag, startPoint x: 318, startPoint y: 395, endPoint x: 362, endPoint y: 501, distance: 114.9
click at [717, 412] on button "Select Services" at bounding box center [732, 412] width 98 height 28
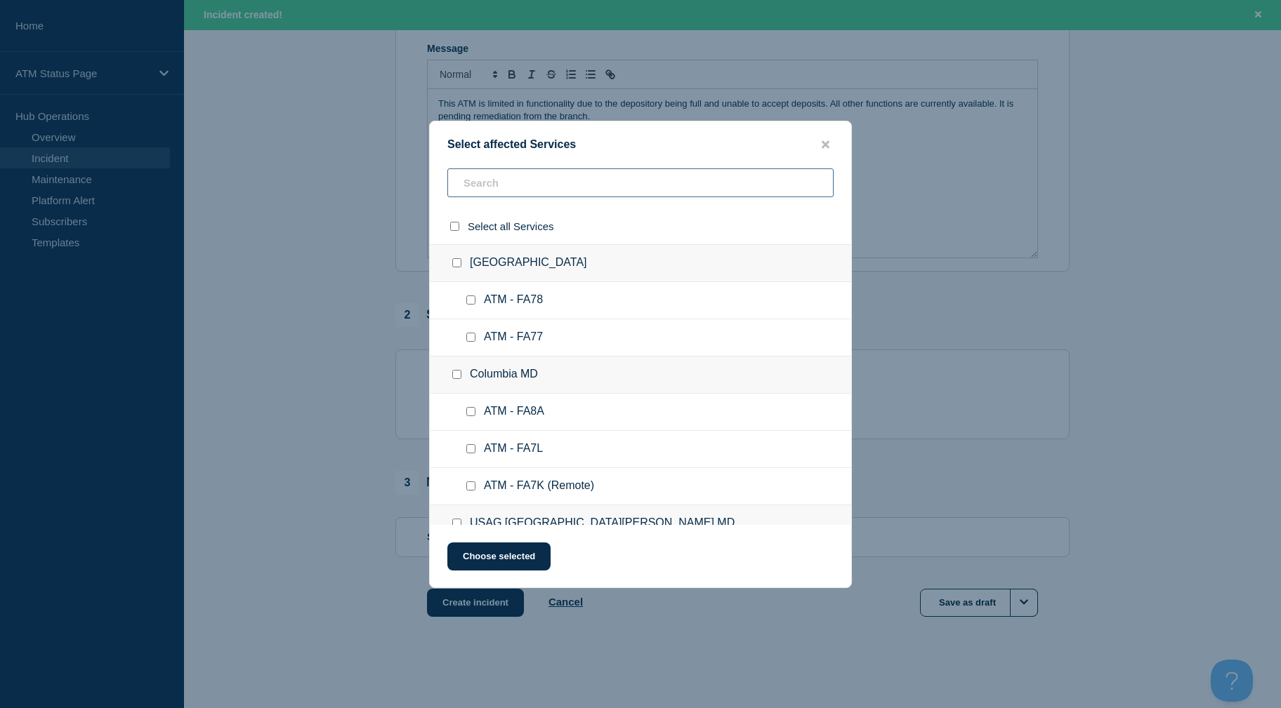
click at [564, 182] on input "text" at bounding box center [640, 182] width 386 height 29
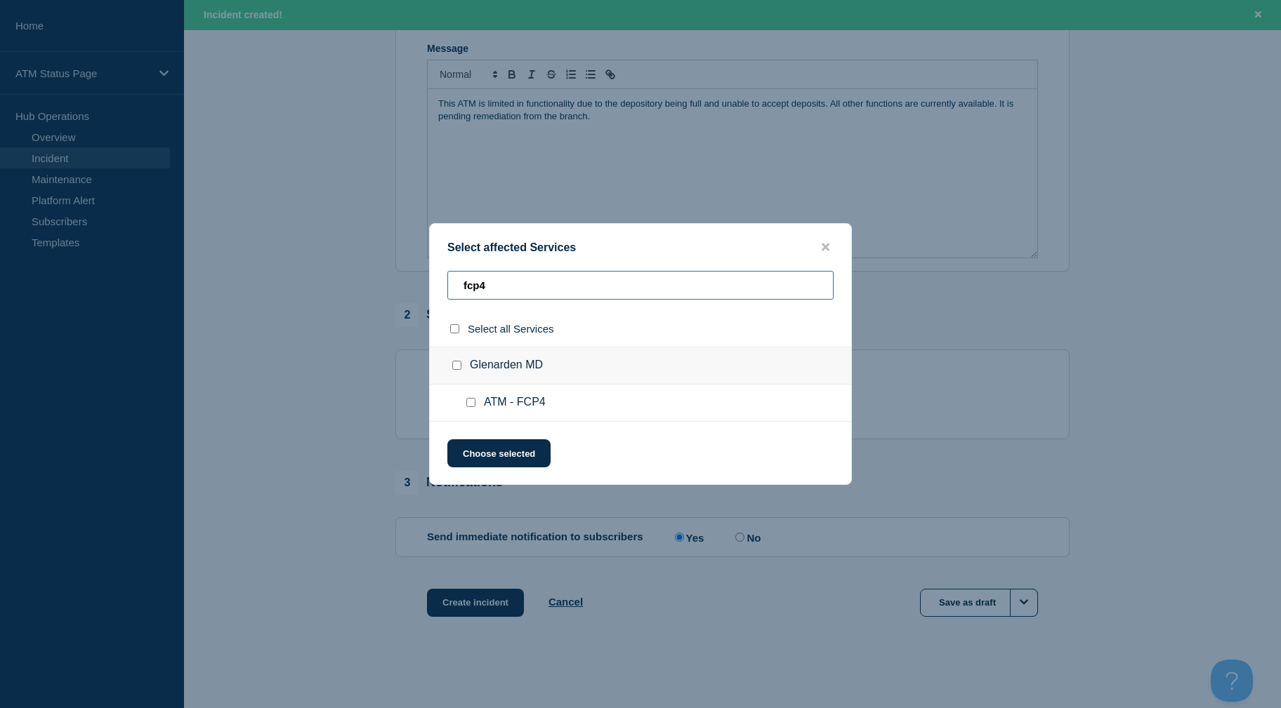
type input "fcp4"
click at [468, 409] on div at bounding box center [473, 403] width 20 height 14
click at [466, 406] on input "ATM - FCP4 checkbox" at bounding box center [470, 402] width 9 height 9
checkbox input "true"
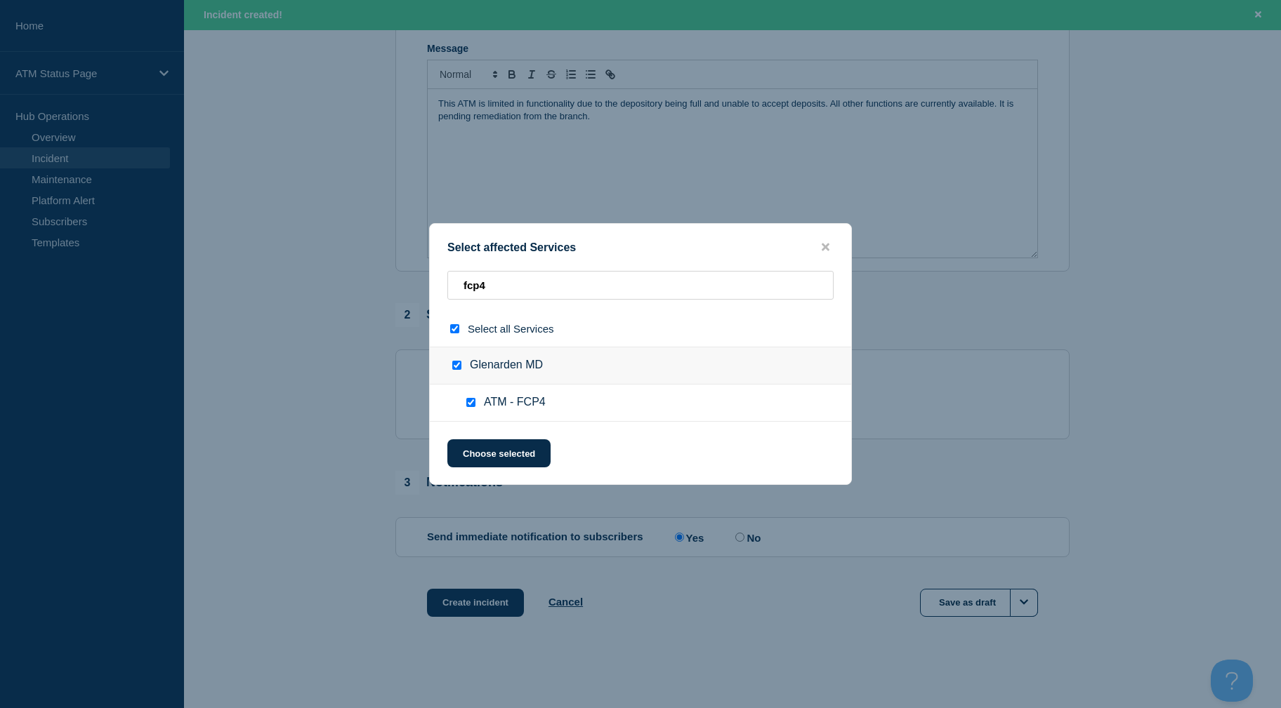
checkbox input "true"
click at [466, 457] on button "Choose selected" at bounding box center [498, 453] width 103 height 28
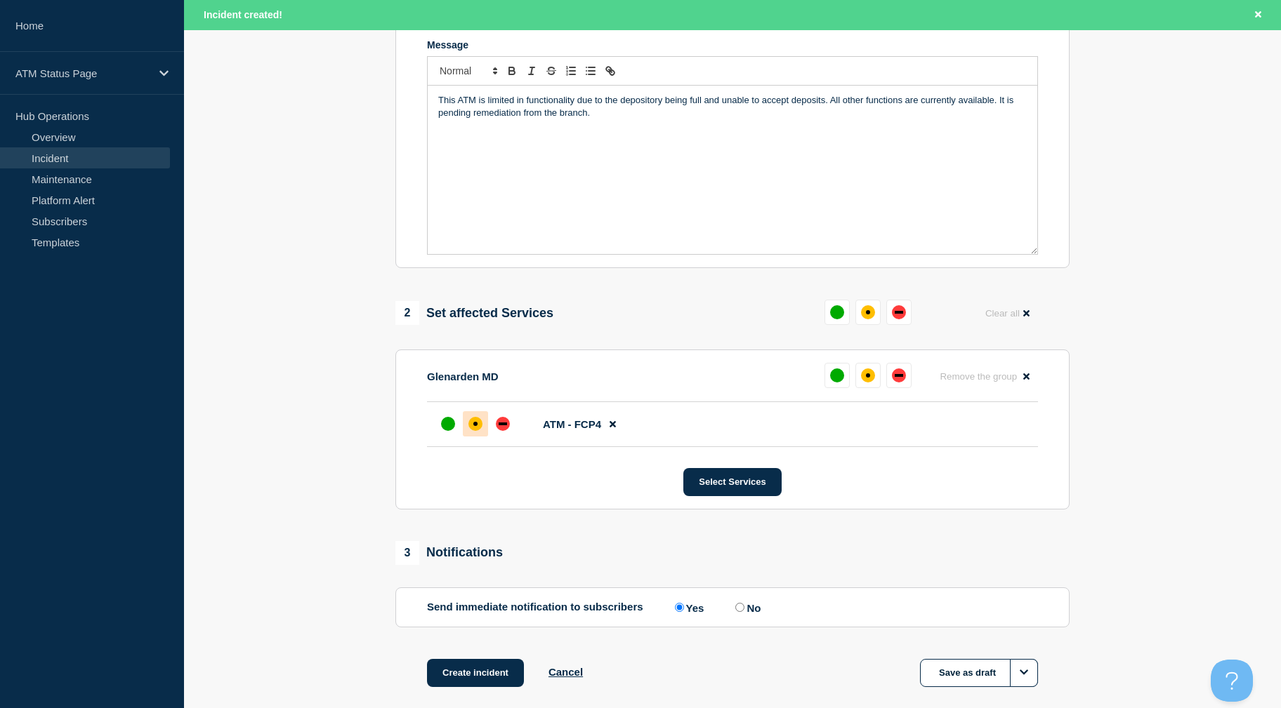
click at [472, 429] on div "affected" at bounding box center [475, 424] width 14 height 14
click at [499, 676] on button "Create incident" at bounding box center [475, 673] width 97 height 28
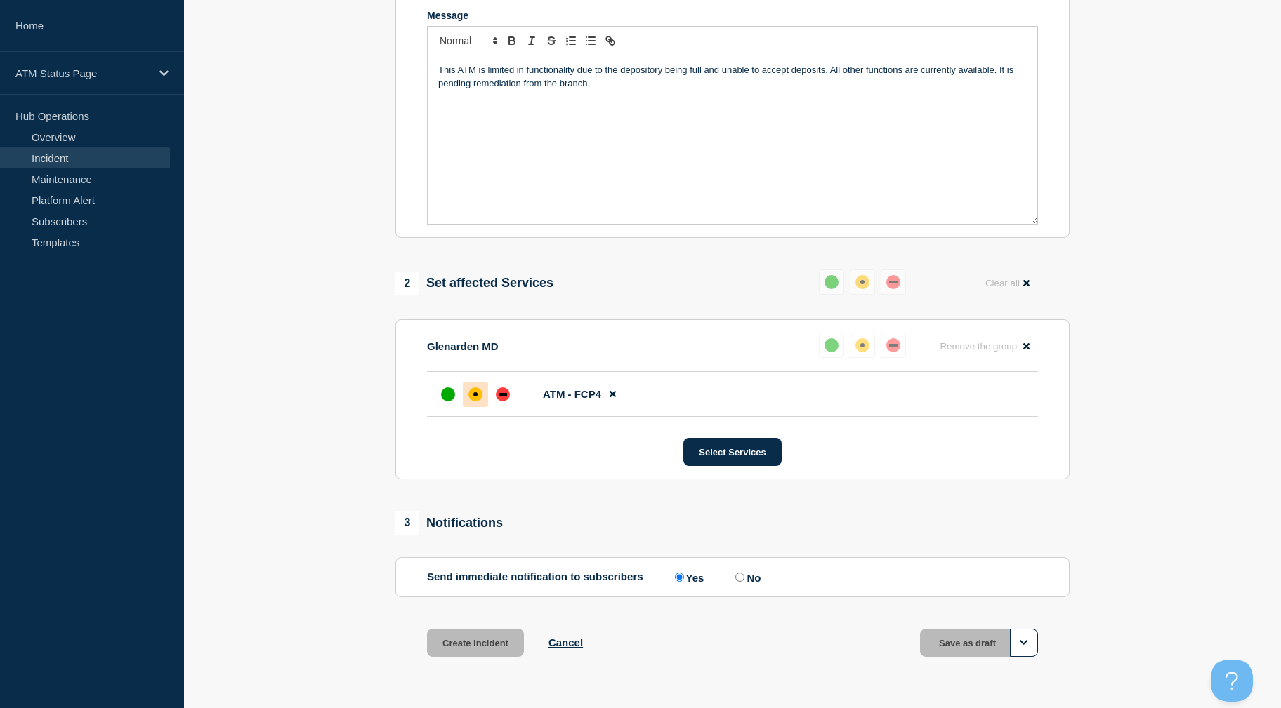
scroll to position [276, 0]
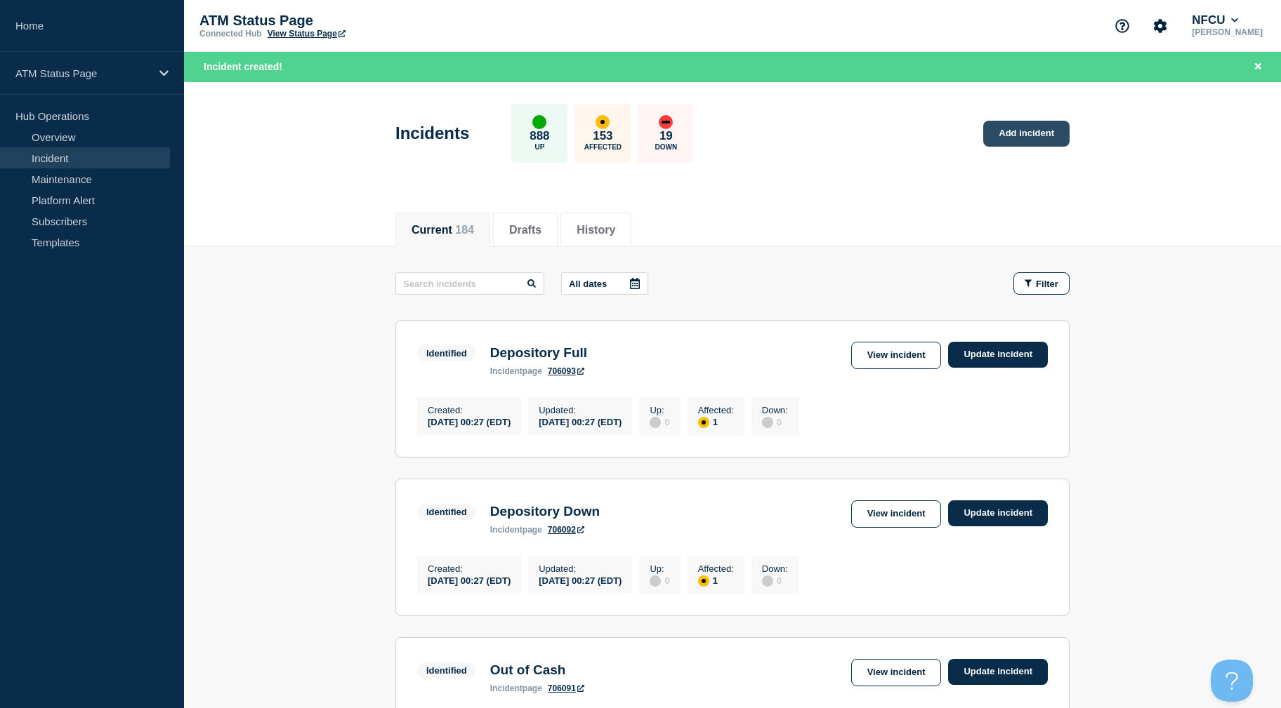
click at [1020, 136] on link "Add incident" at bounding box center [1026, 134] width 86 height 26
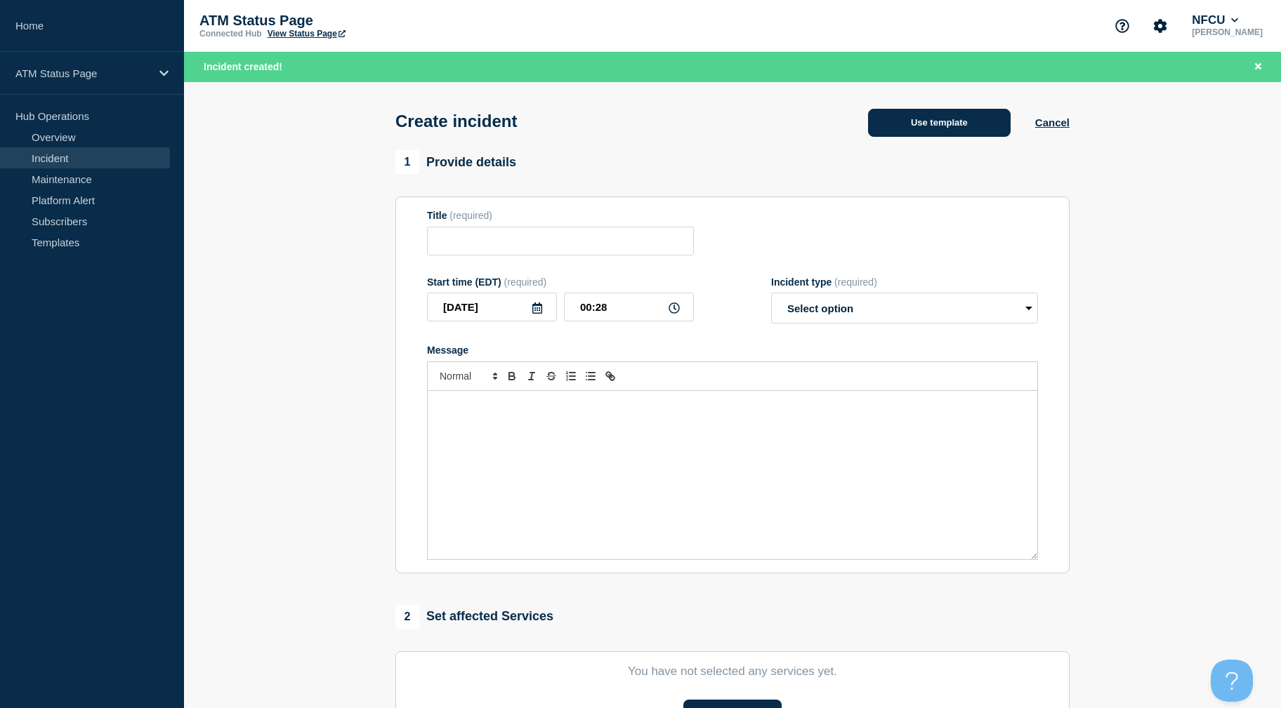
click at [989, 125] on button "Use template" at bounding box center [939, 123] width 143 height 28
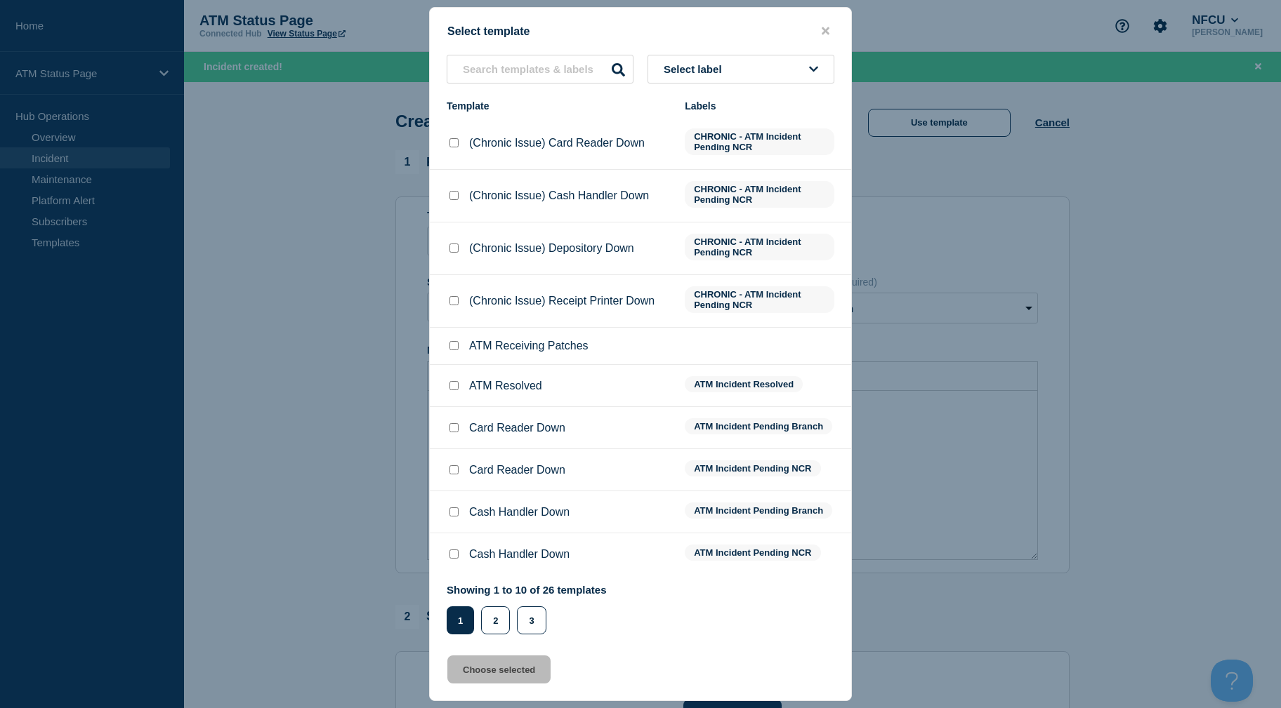
click at [762, 72] on button "Select label" at bounding box center [740, 69] width 187 height 29
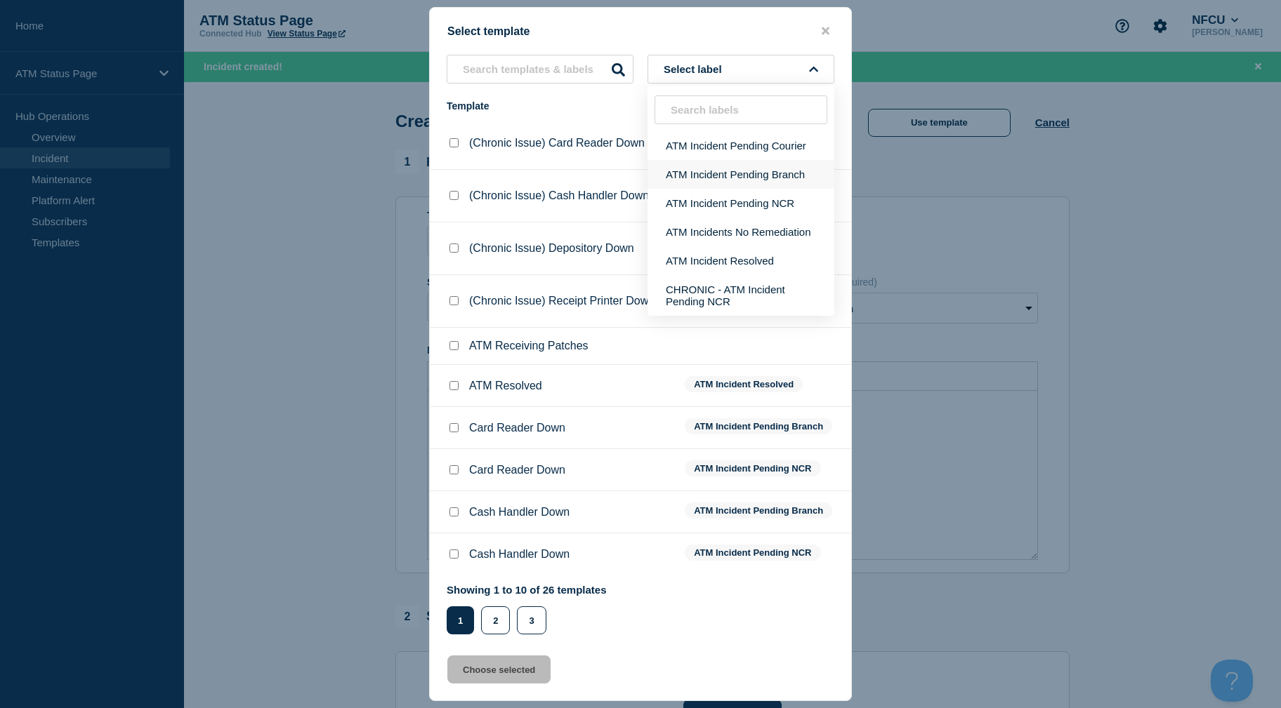
click at [788, 168] on button "ATM Incident Pending Branch" at bounding box center [740, 174] width 187 height 29
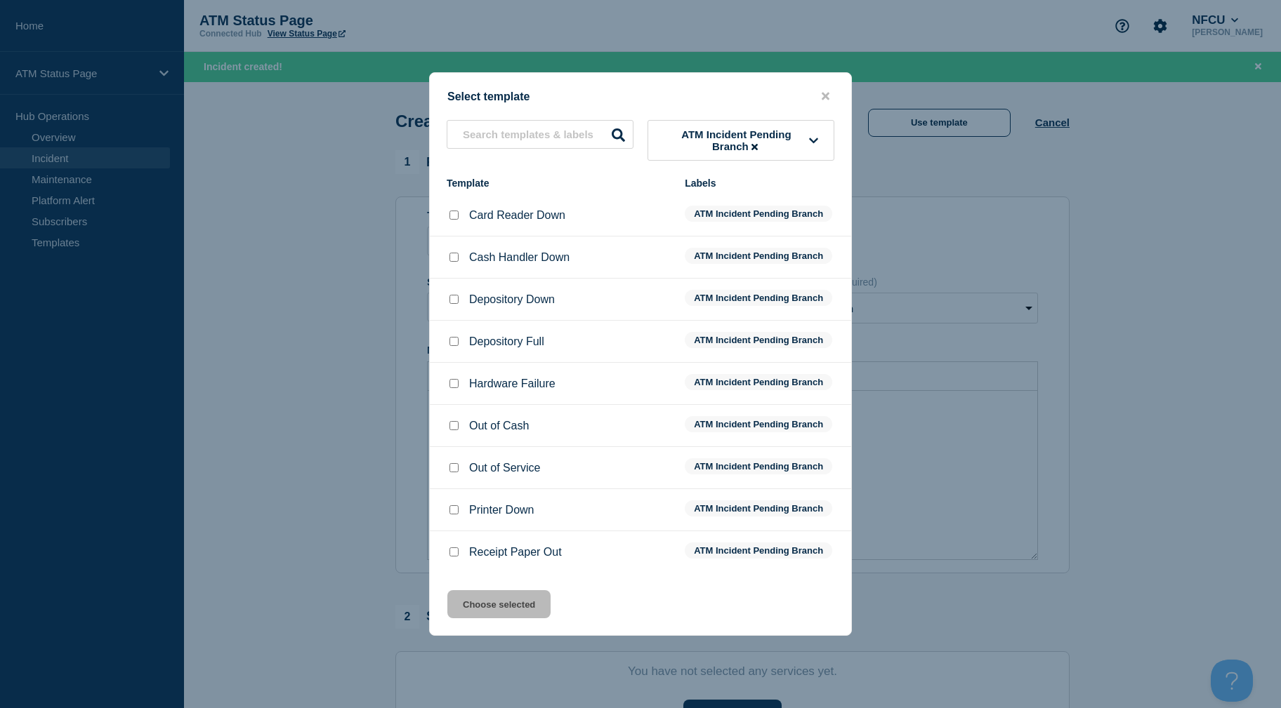
click at [453, 296] on div at bounding box center [454, 300] width 14 height 14
click at [455, 304] on input "Depository Down checkbox" at bounding box center [453, 299] width 9 height 9
checkbox input "true"
click at [524, 630] on div "Select template ATM Incident Pending Branch Template Labels Card Reader Down AT…" at bounding box center [640, 354] width 423 height 564
click at [520, 624] on div "Select template ATM Incident Pending Branch Template Labels Card Reader Down AT…" at bounding box center [640, 354] width 423 height 564
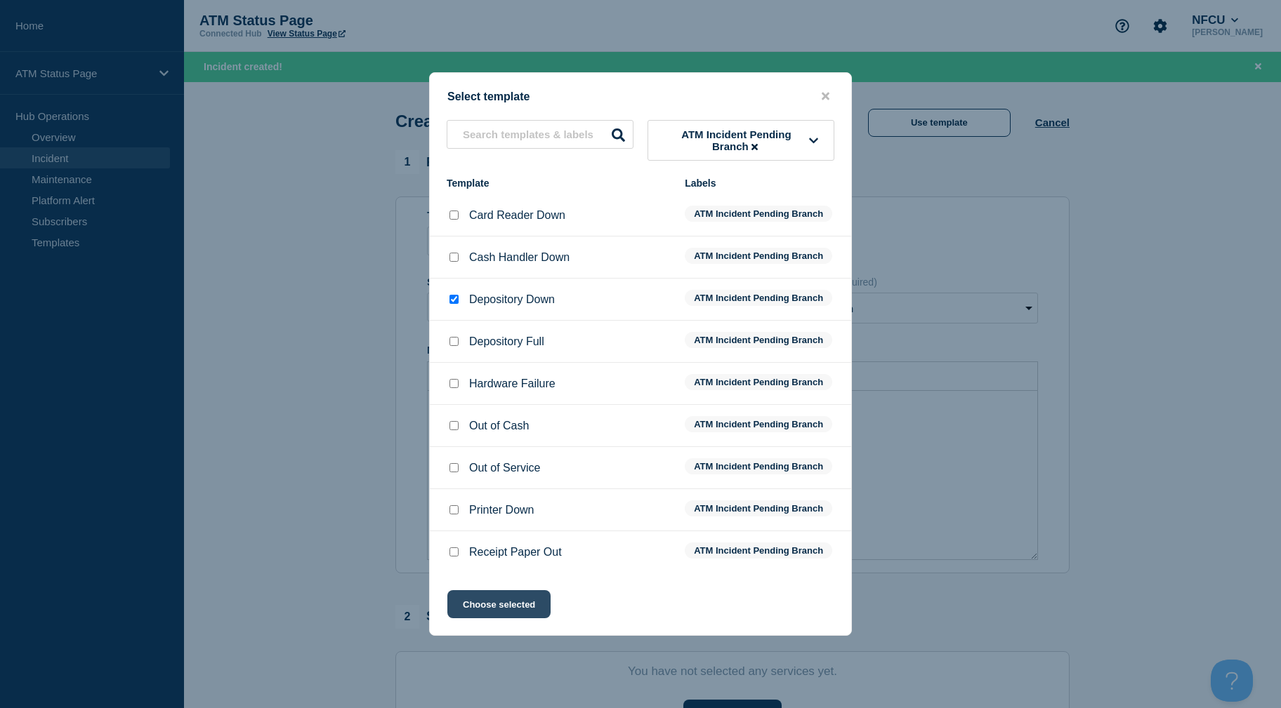
click at [515, 612] on button "Choose selected" at bounding box center [498, 604] width 103 height 28
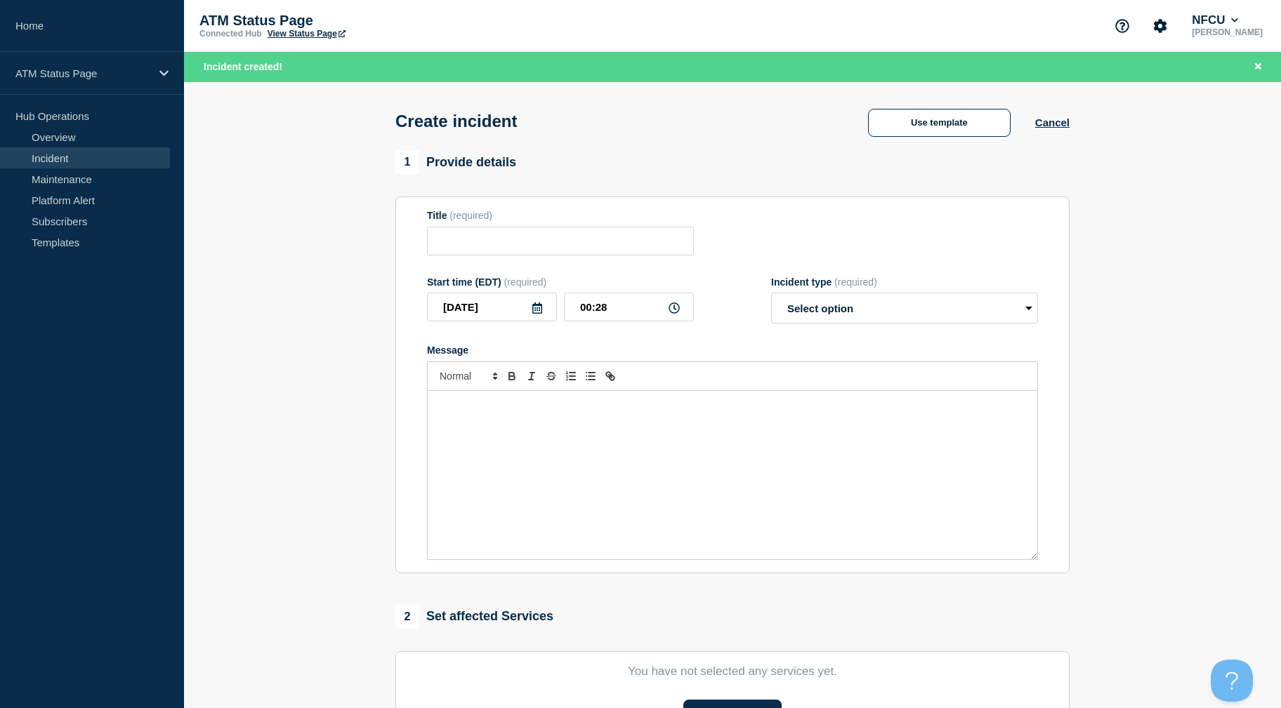
type input "Depository Down"
select select "identified"
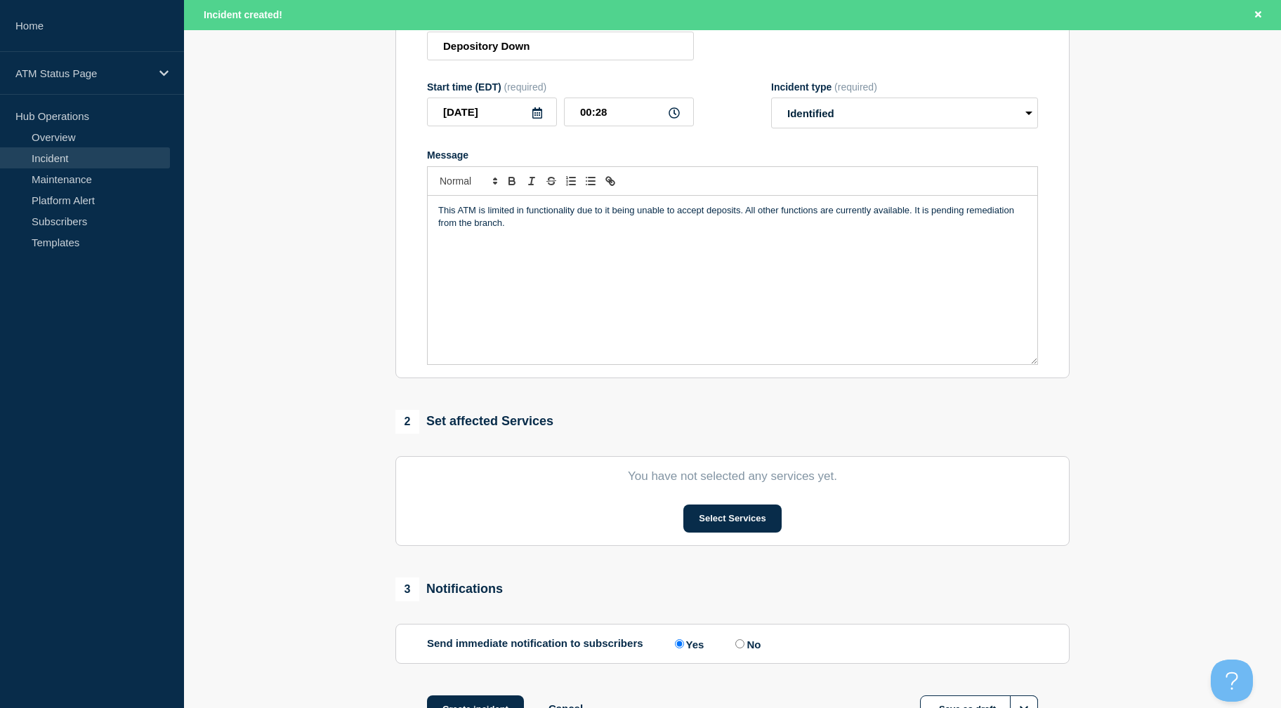
scroll to position [305, 0]
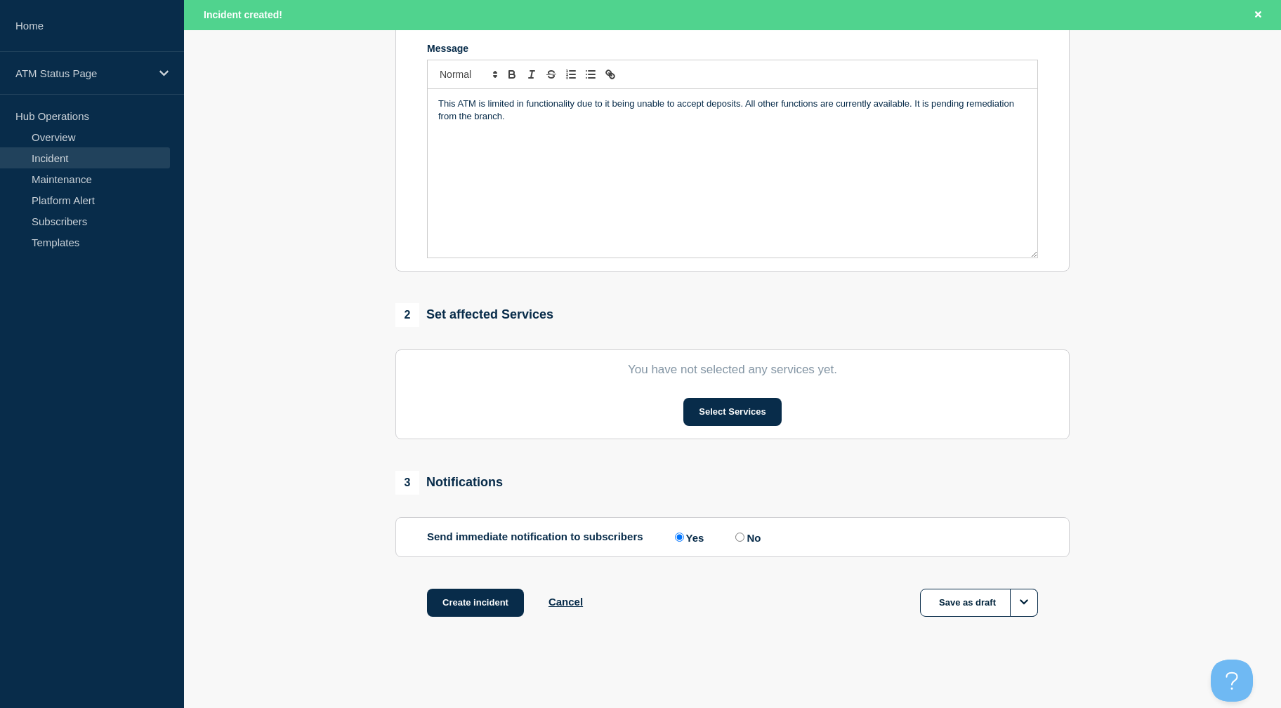
drag, startPoint x: 346, startPoint y: 519, endPoint x: 457, endPoint y: 527, distance: 111.2
click at [705, 404] on button "Select Services" at bounding box center [732, 412] width 98 height 28
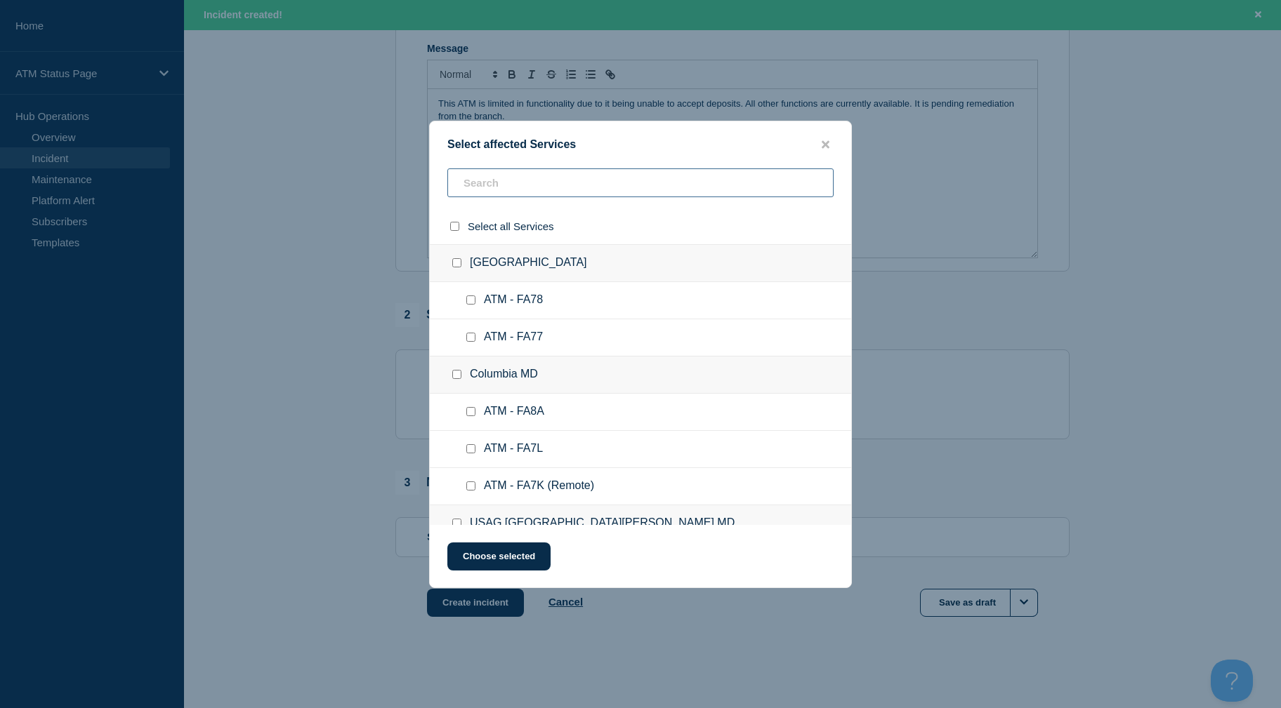
click at [576, 185] on input "text" at bounding box center [640, 182] width 386 height 29
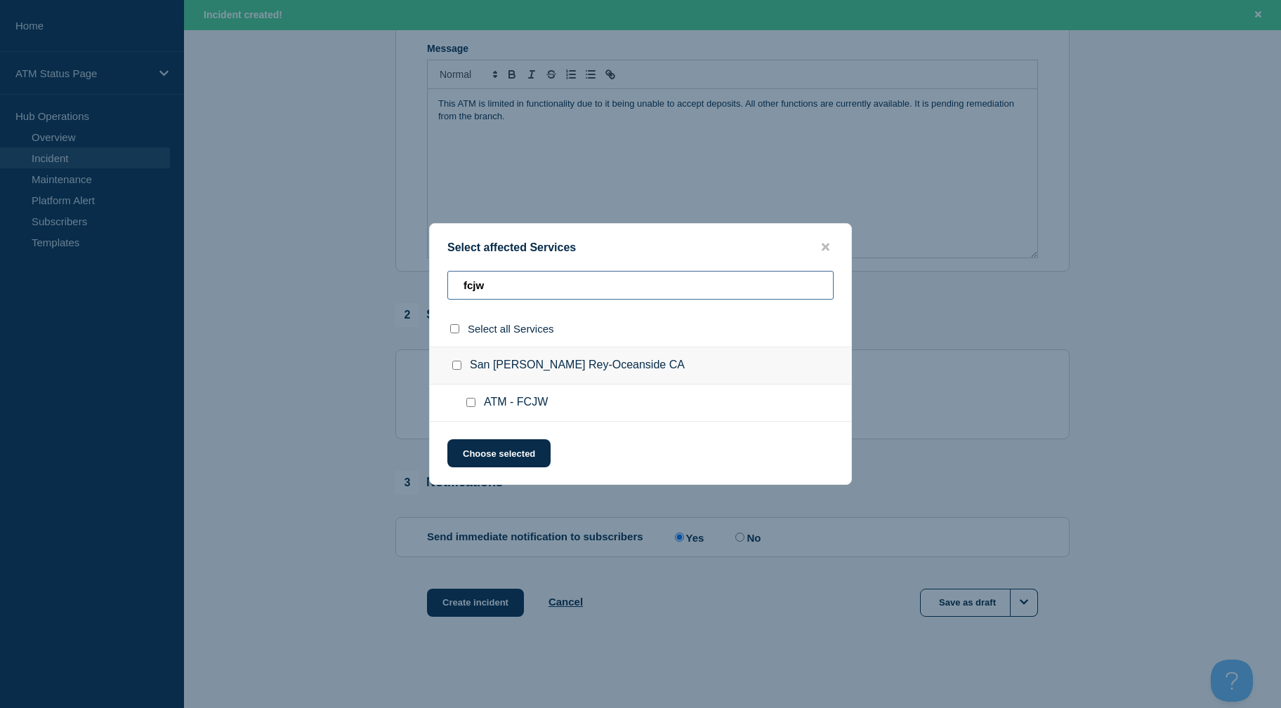
type input "fcjw"
click at [472, 400] on input "ATM - FCJW checkbox" at bounding box center [470, 402] width 9 height 9
checkbox input "true"
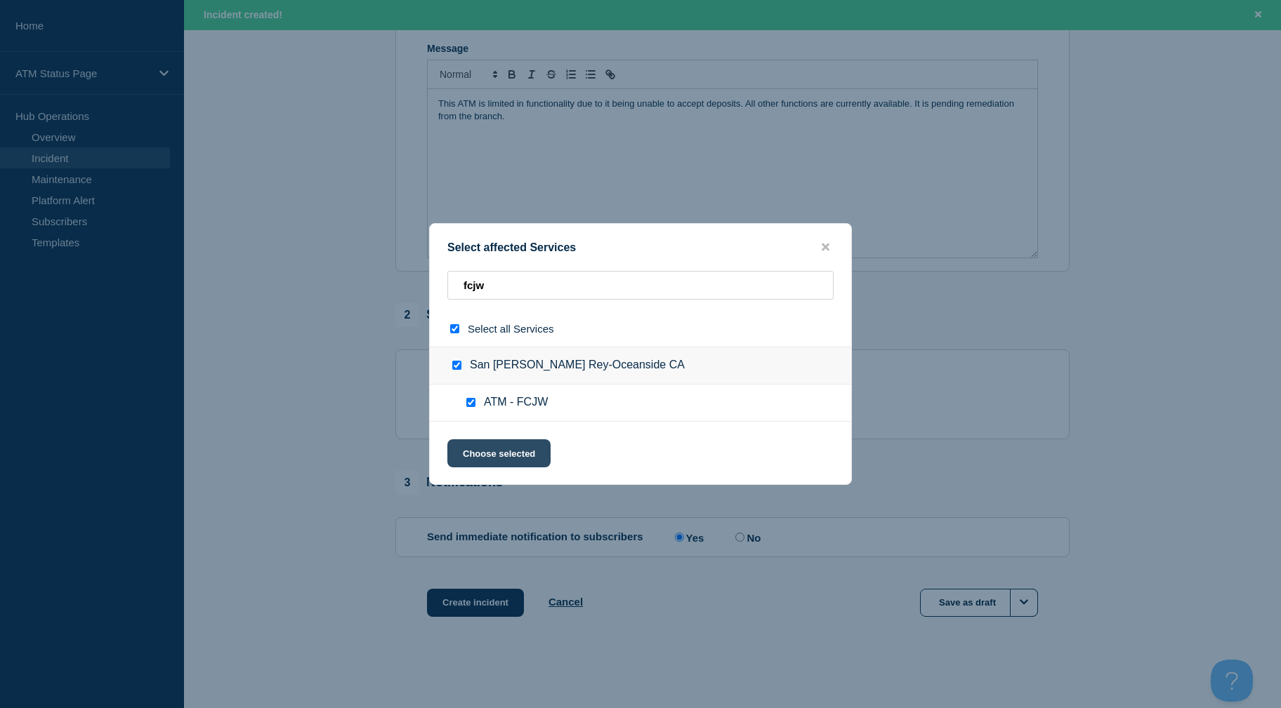
click at [477, 454] on button "Choose selected" at bounding box center [498, 453] width 103 height 28
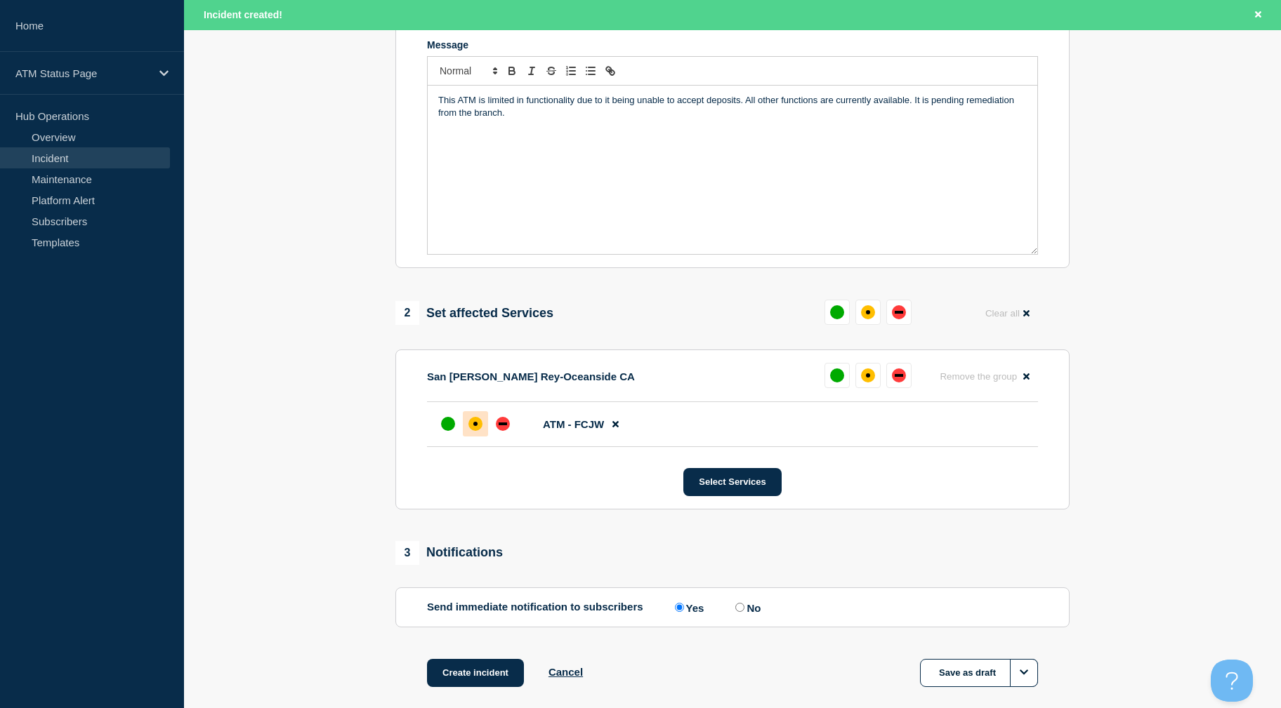
click at [478, 423] on div "affected" at bounding box center [475, 424] width 14 height 14
click at [489, 675] on button "Create incident" at bounding box center [475, 673] width 97 height 28
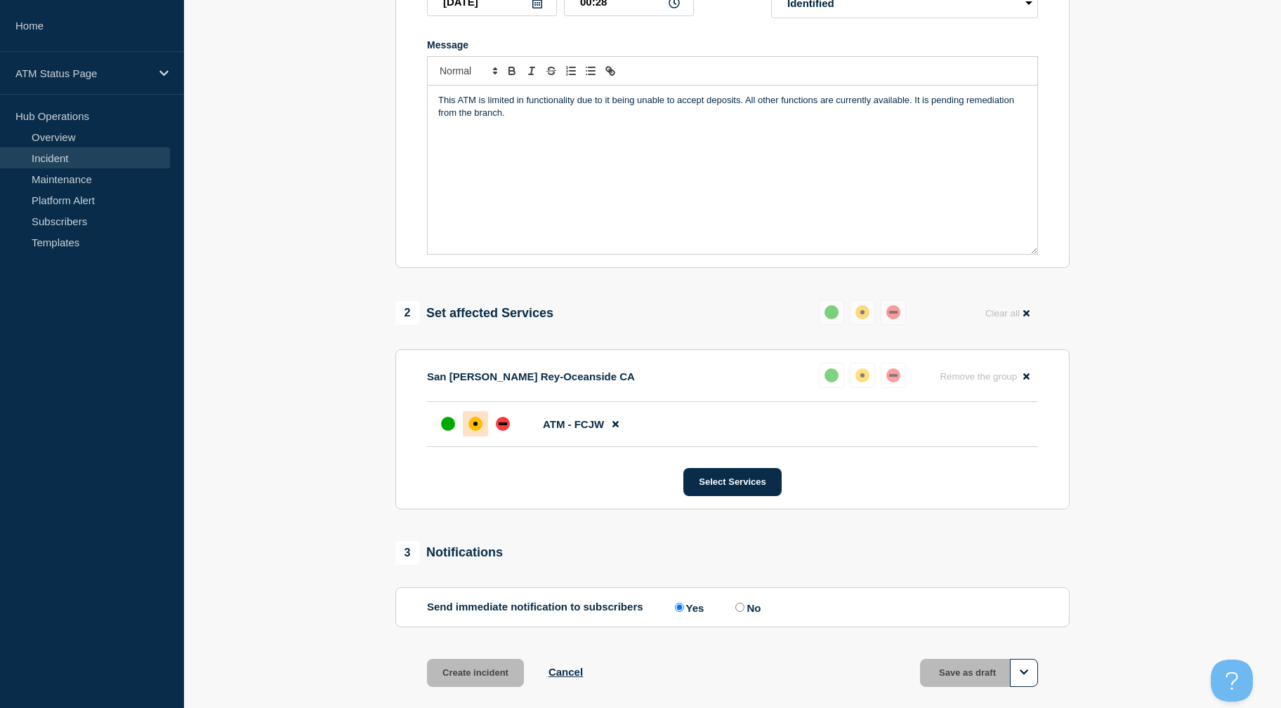
scroll to position [276, 0]
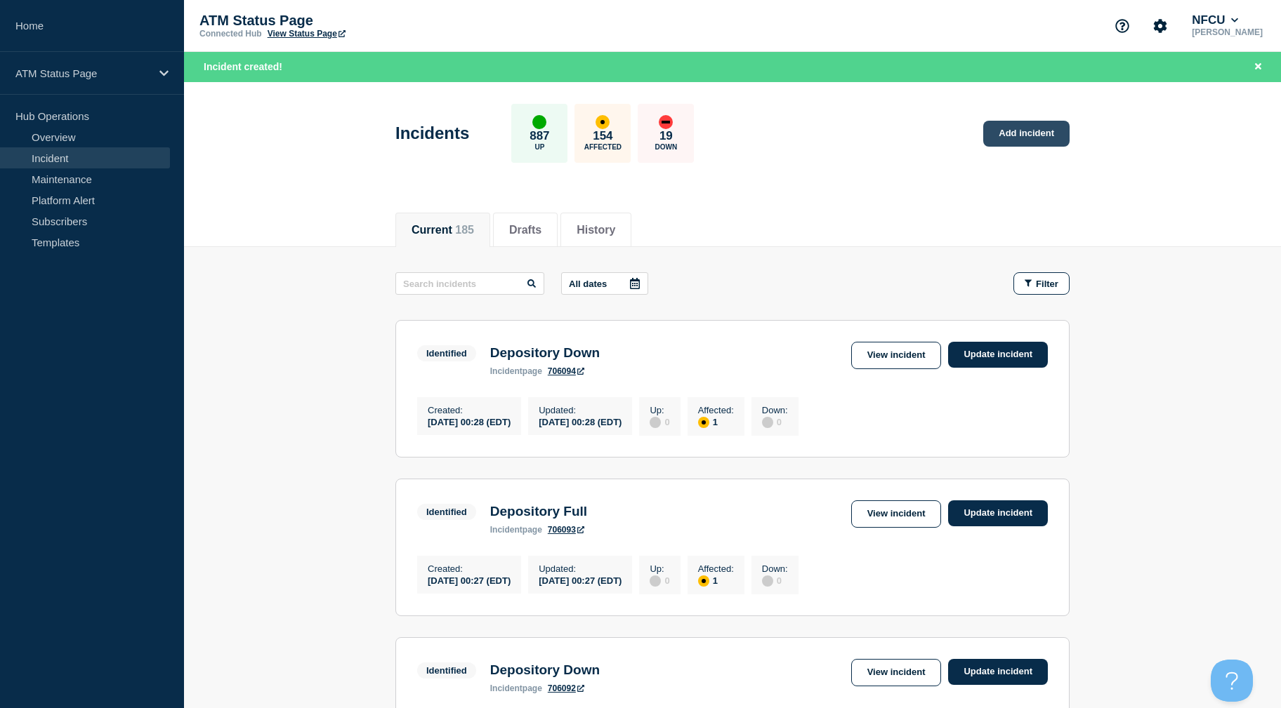
click at [993, 133] on link "Add incident" at bounding box center [1026, 134] width 86 height 26
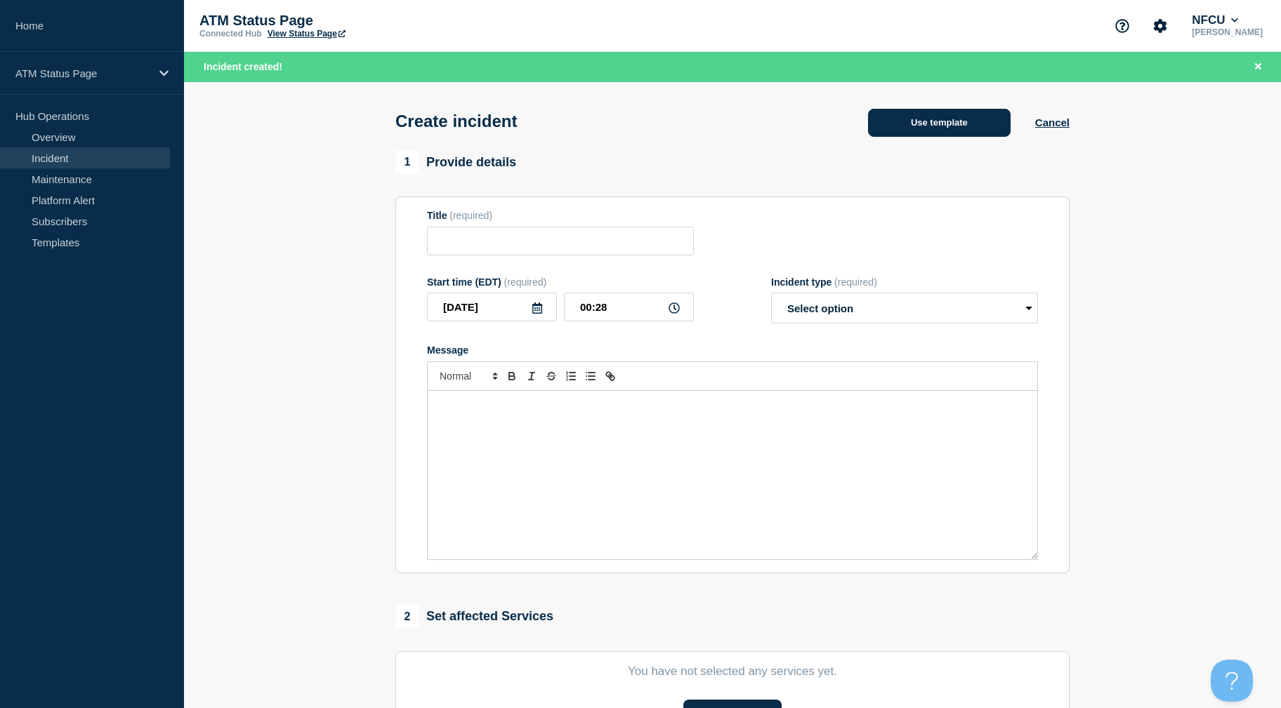
click at [967, 129] on button "Use template" at bounding box center [939, 123] width 143 height 28
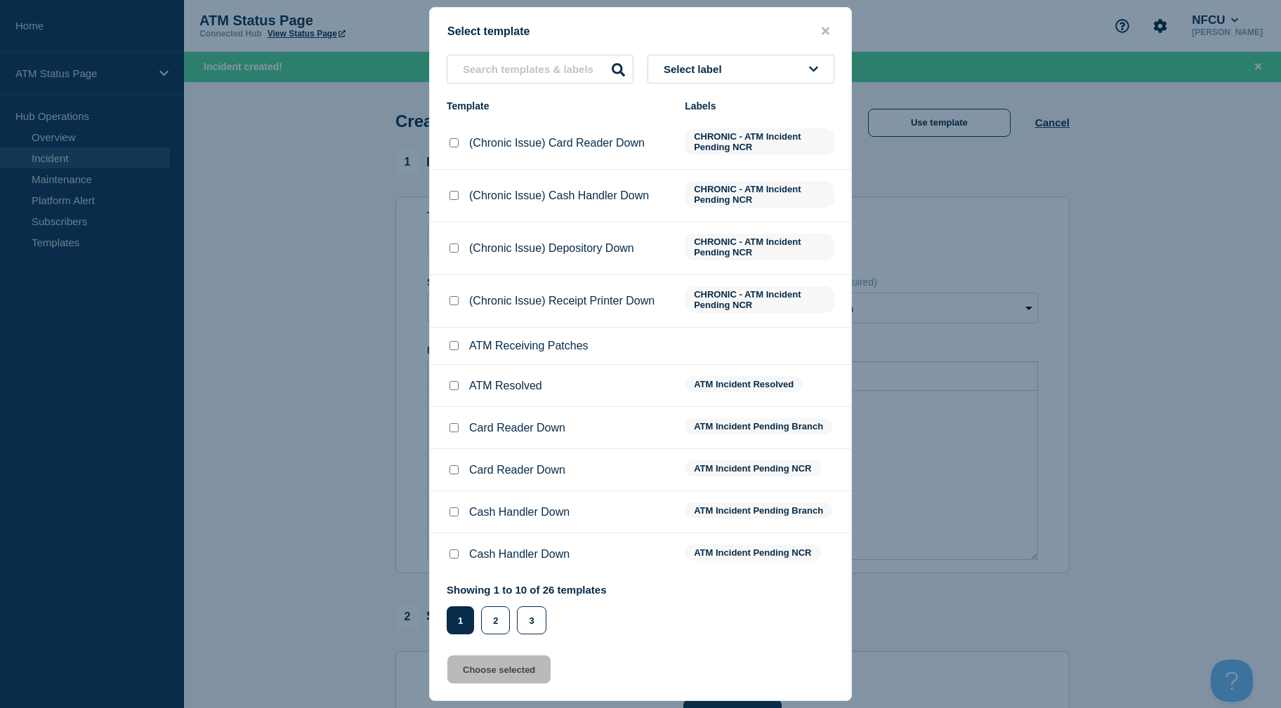
click at [786, 60] on button "Select label" at bounding box center [740, 69] width 187 height 29
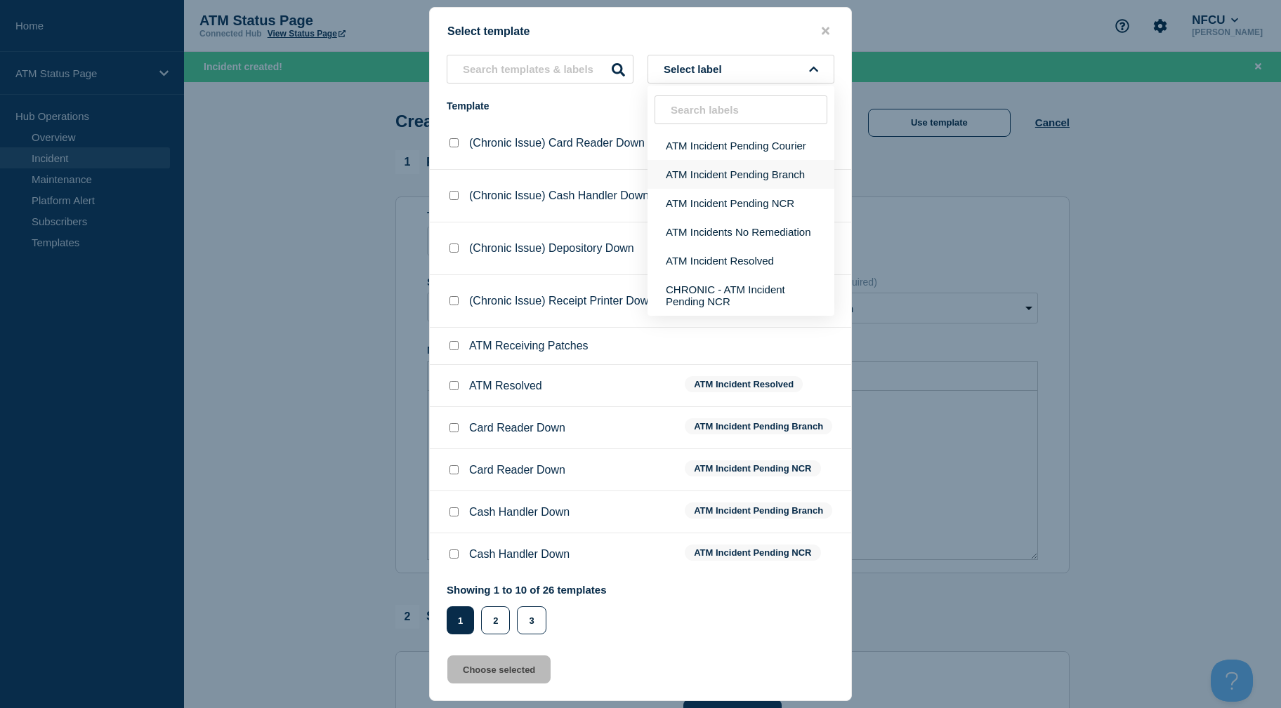
click at [757, 168] on button "ATM Incident Pending Branch" at bounding box center [740, 174] width 187 height 29
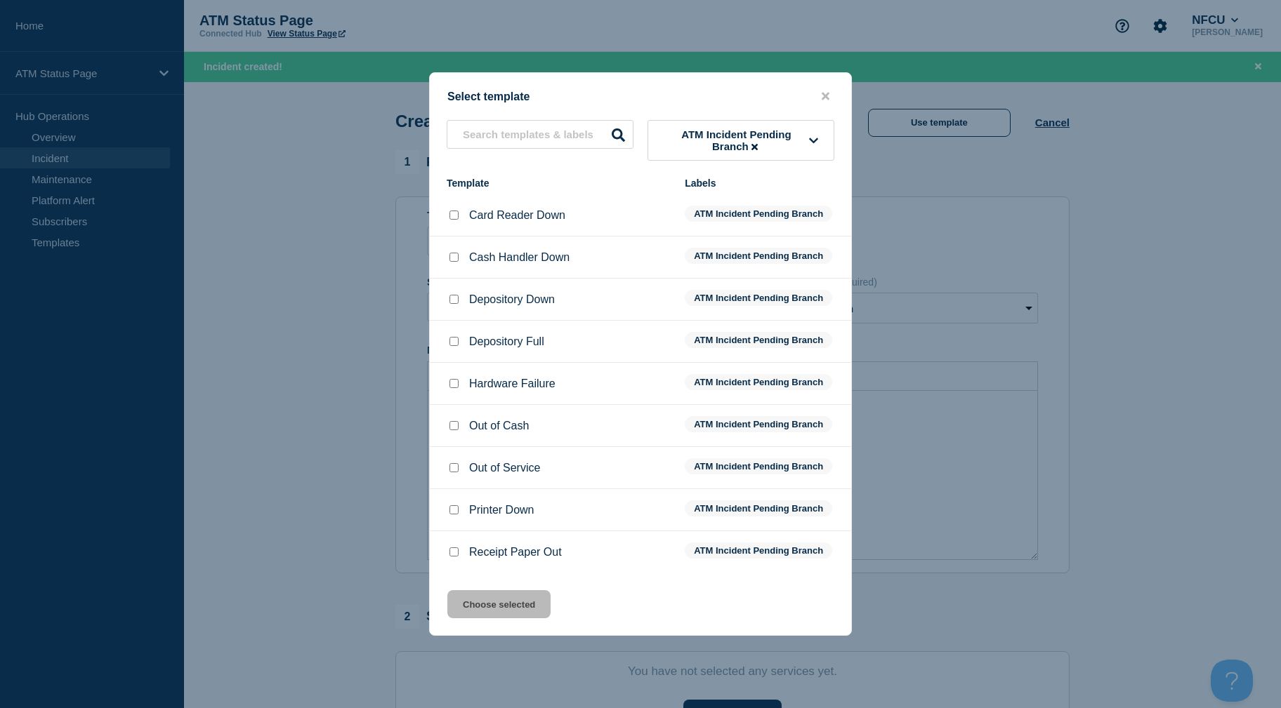
click at [458, 421] on li "Out of Cash ATM Incident Pending Branch" at bounding box center [640, 426] width 421 height 42
click at [457, 430] on input "Out of Cash checkbox" at bounding box center [453, 425] width 9 height 9
checkbox input "true"
click at [489, 597] on button "Choose selected" at bounding box center [498, 604] width 103 height 28
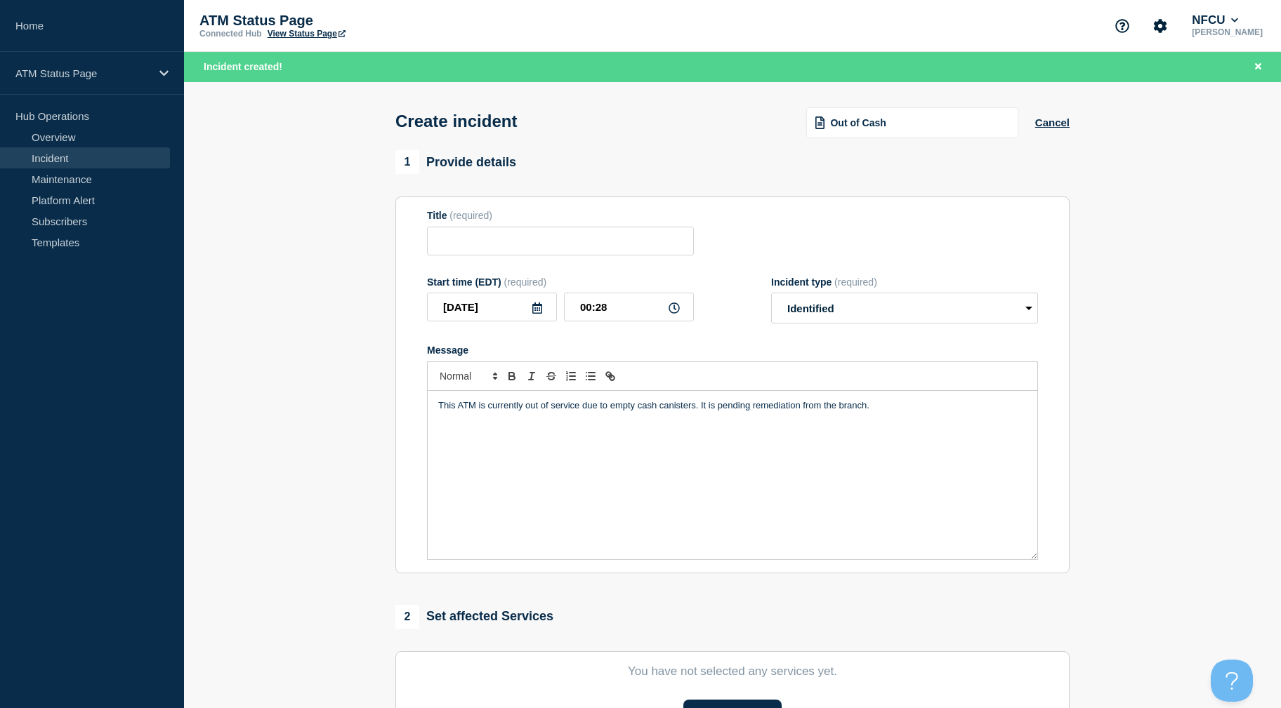
type input "Out of Cash"
select select "identified"
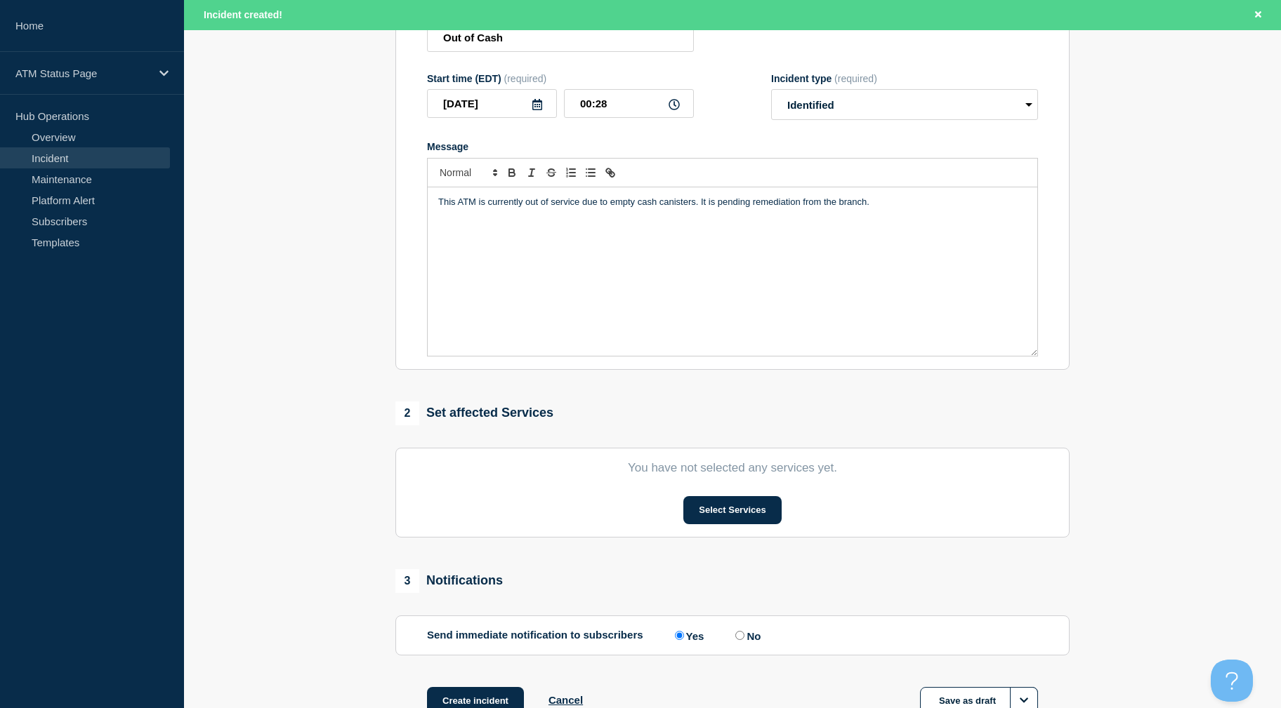
scroll to position [305, 0]
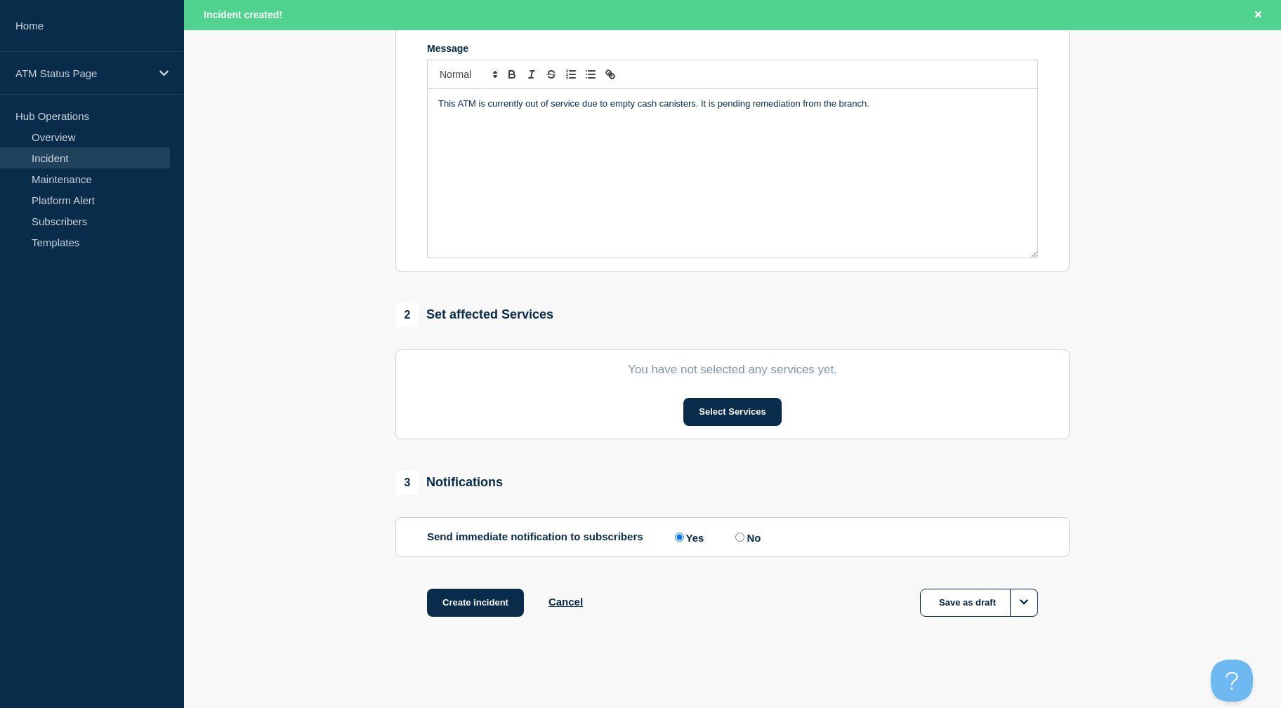
drag, startPoint x: 305, startPoint y: 322, endPoint x: 321, endPoint y: 445, distance: 124.5
click at [710, 412] on button "Select Services" at bounding box center [732, 412] width 98 height 28
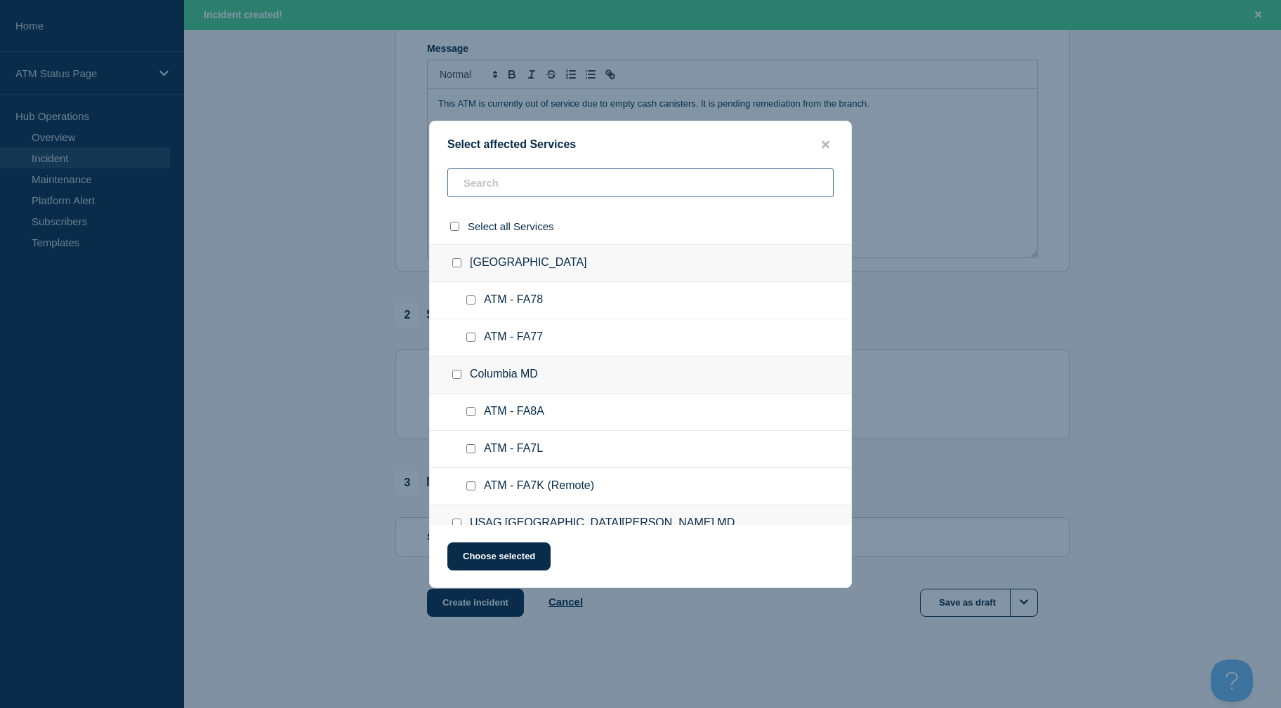
click at [576, 190] on input "text" at bounding box center [640, 182] width 386 height 29
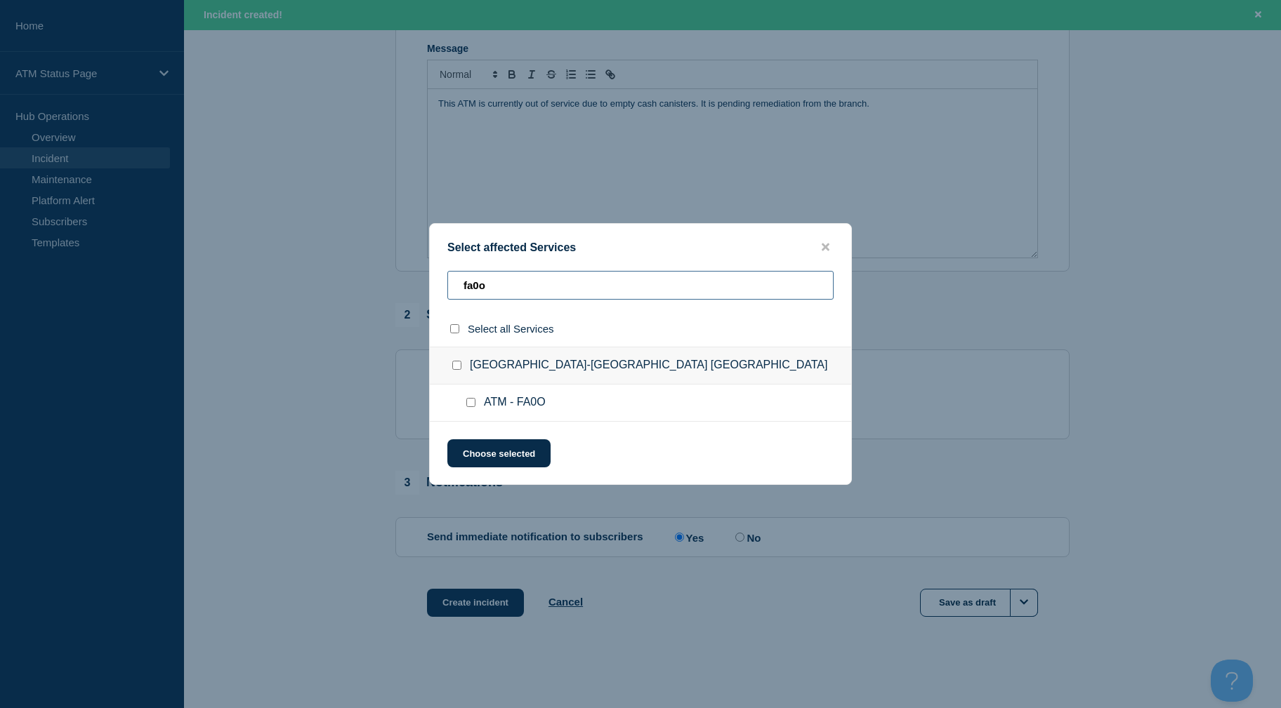
type input "fa0o"
click at [468, 399] on div at bounding box center [473, 403] width 20 height 14
click at [468, 406] on input "ATM - FA0O checkbox" at bounding box center [470, 402] width 9 height 9
checkbox input "true"
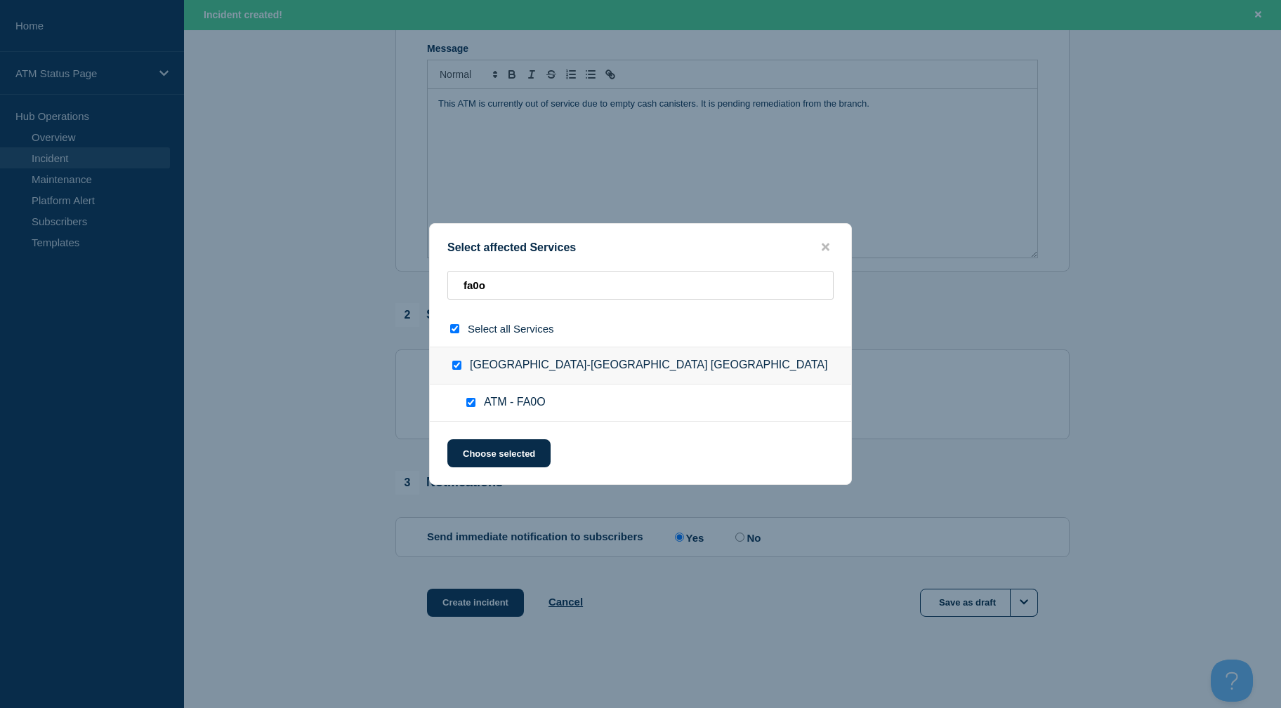
checkbox input "true"
click at [471, 457] on button "Choose selected" at bounding box center [498, 453] width 103 height 28
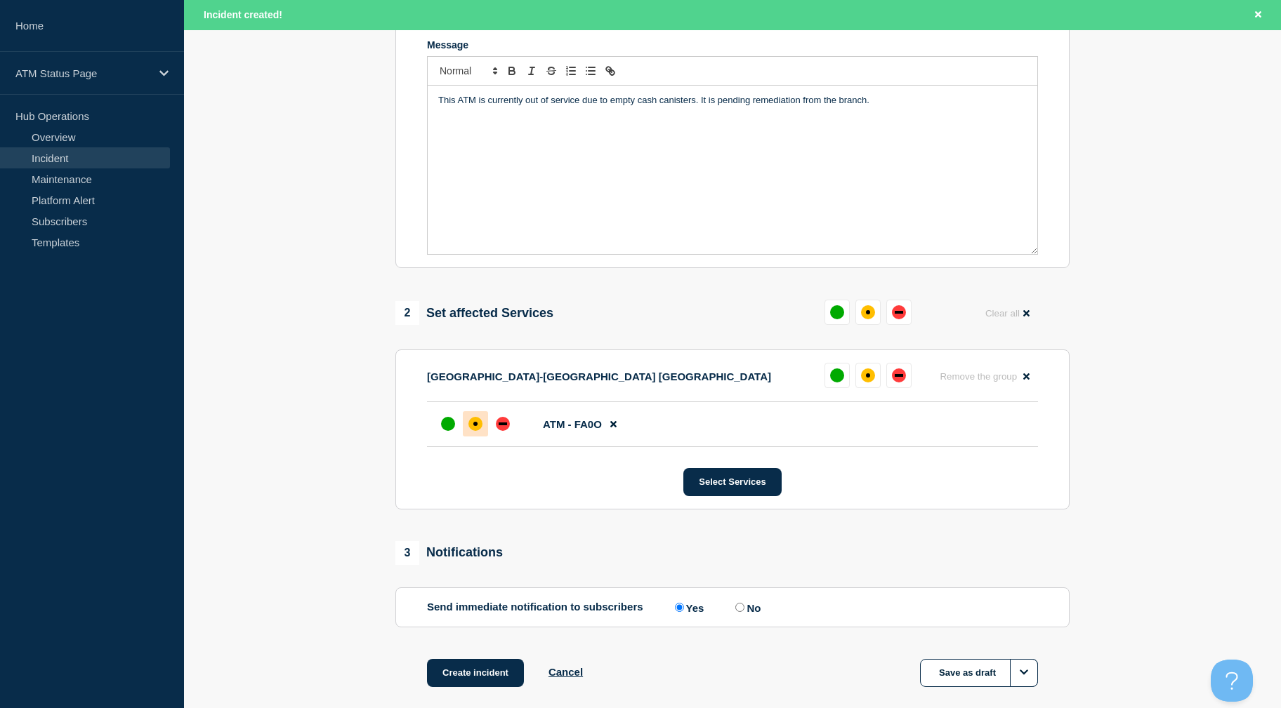
click at [477, 430] on div "affected" at bounding box center [475, 424] width 14 height 14
click at [455, 679] on button "Create incident" at bounding box center [475, 673] width 97 height 28
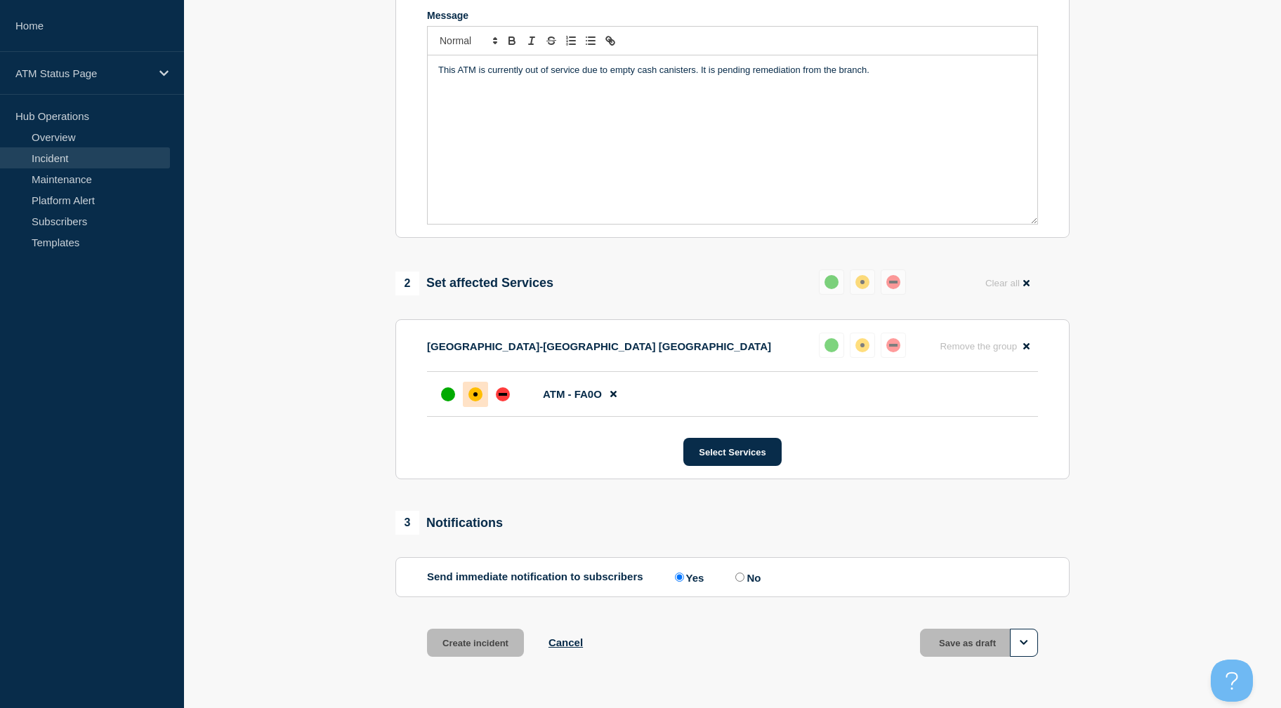
scroll to position [276, 0]
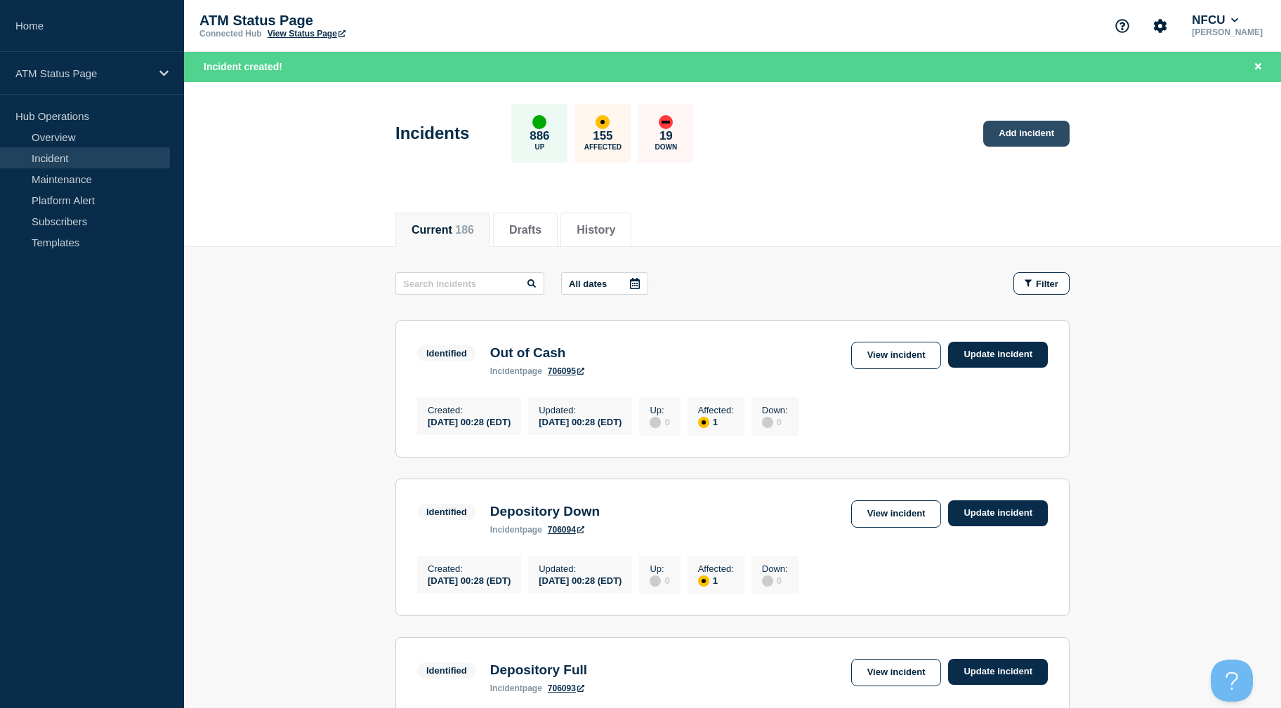
click at [1049, 134] on link "Add incident" at bounding box center [1026, 134] width 86 height 26
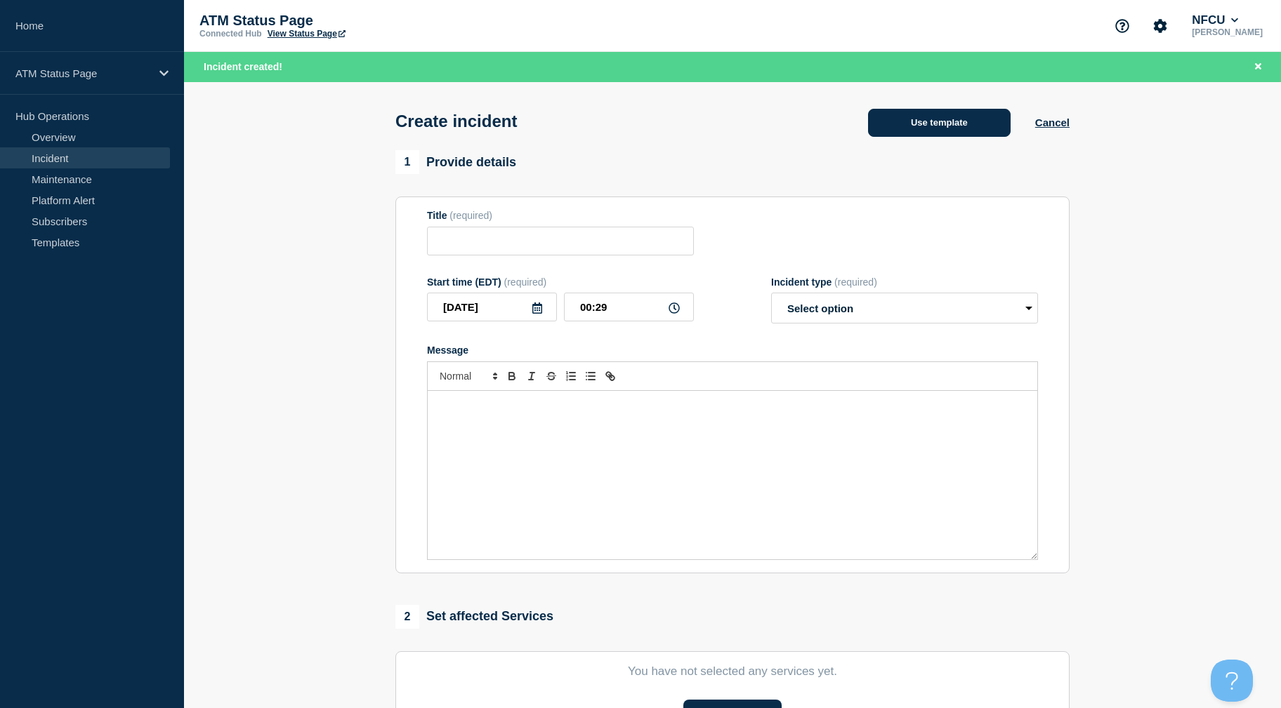
click at [988, 125] on button "Use template" at bounding box center [939, 123] width 143 height 28
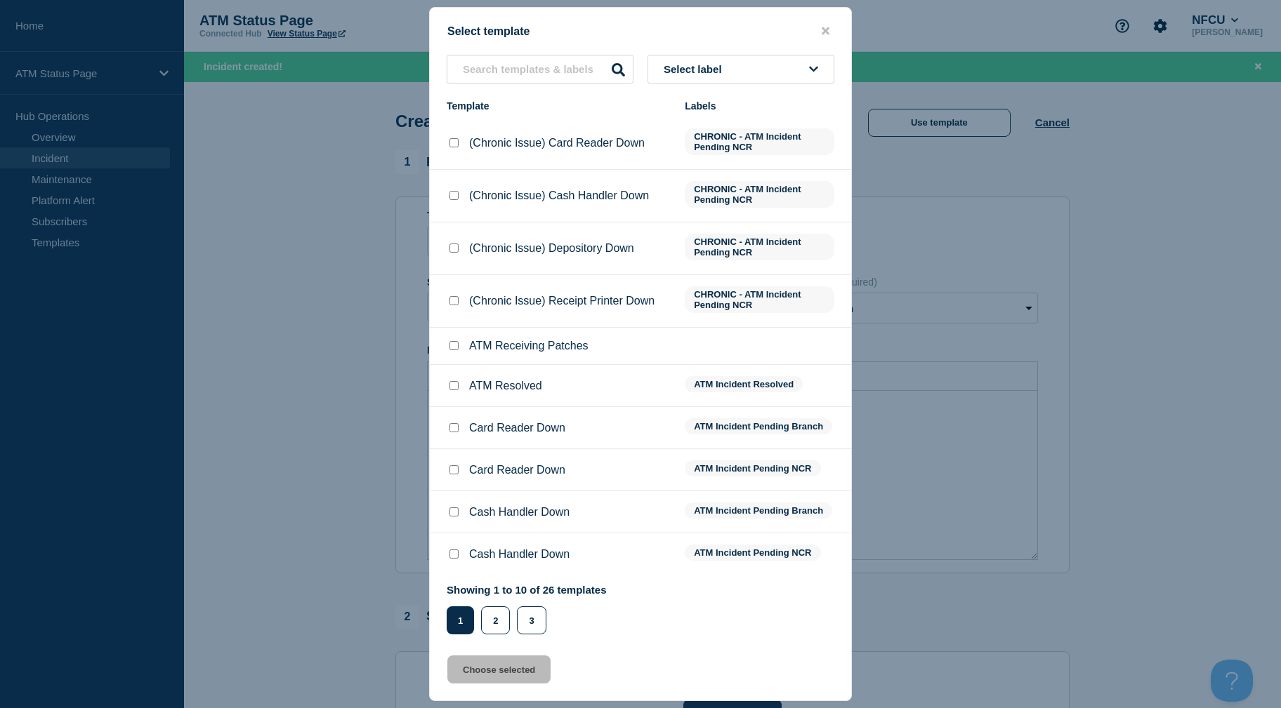
click at [765, 62] on button "Select label" at bounding box center [740, 69] width 187 height 29
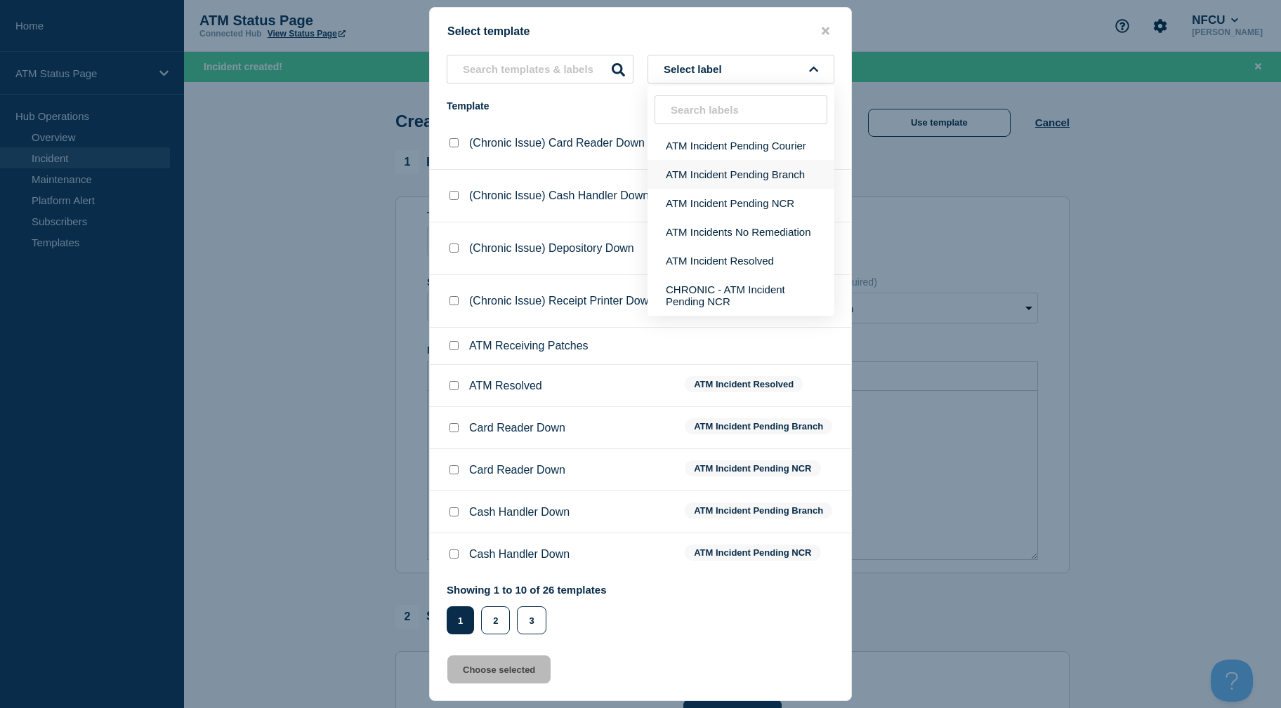
click at [755, 185] on button "ATM Incident Pending Branch" at bounding box center [740, 174] width 187 height 29
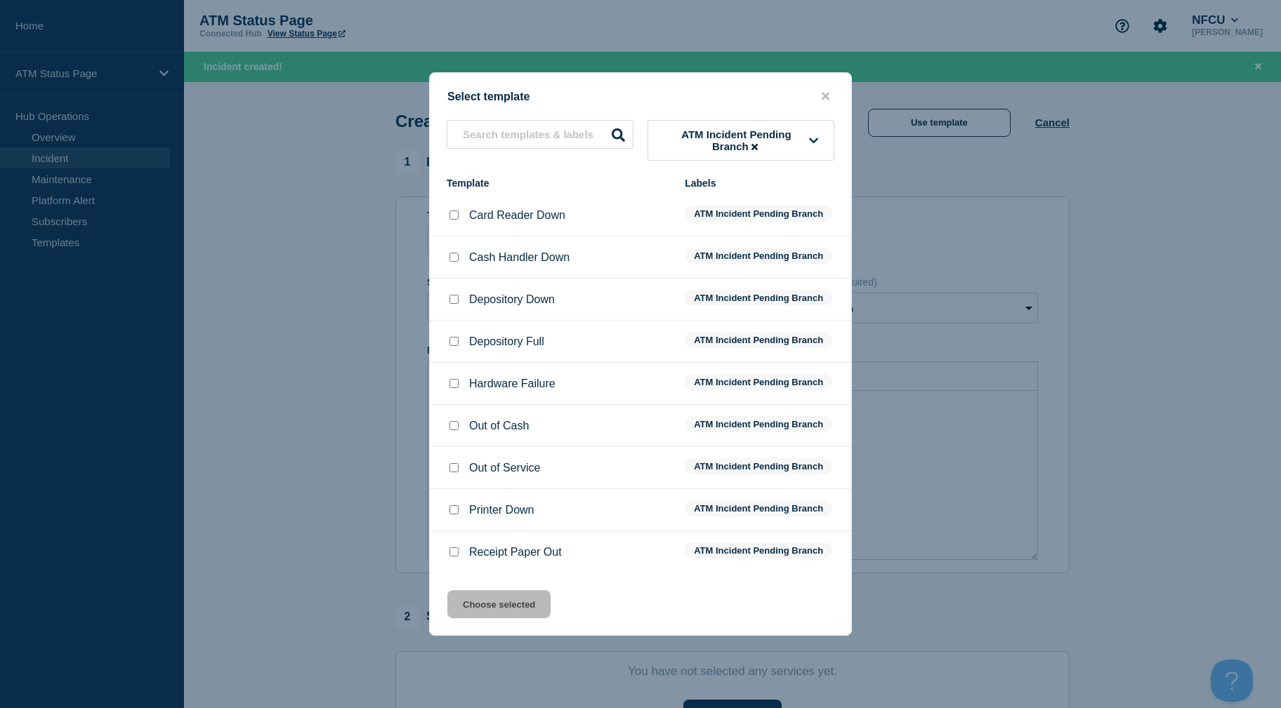
click at [454, 343] on input "Depository Full checkbox" at bounding box center [453, 341] width 9 height 9
checkbox input "true"
click at [485, 601] on button "Choose selected" at bounding box center [498, 604] width 103 height 28
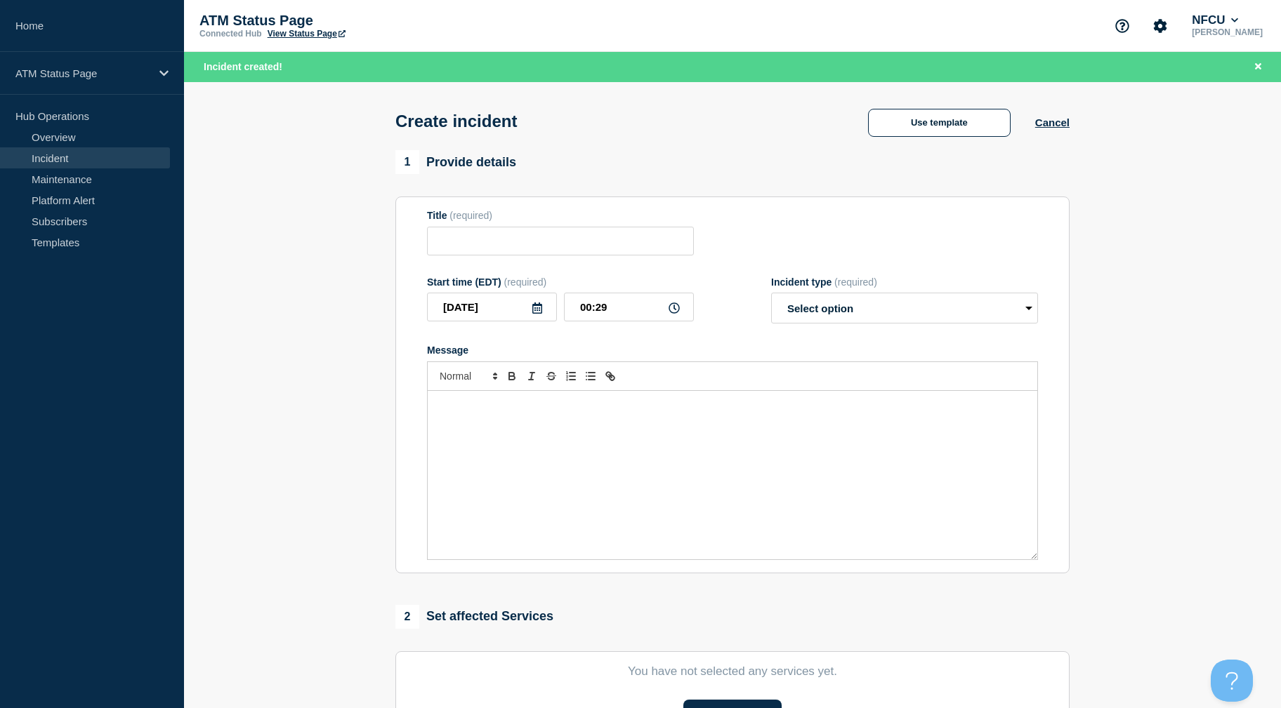
type input "Depository Full"
select select "identified"
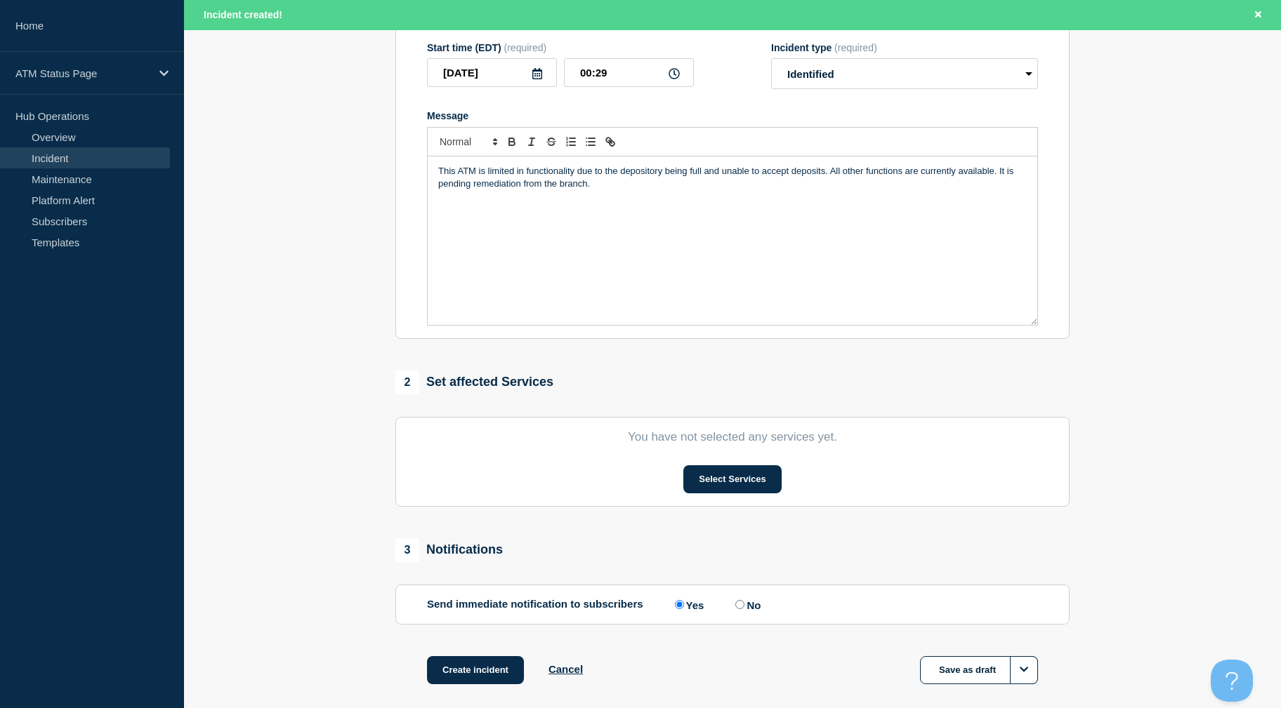
scroll to position [305, 0]
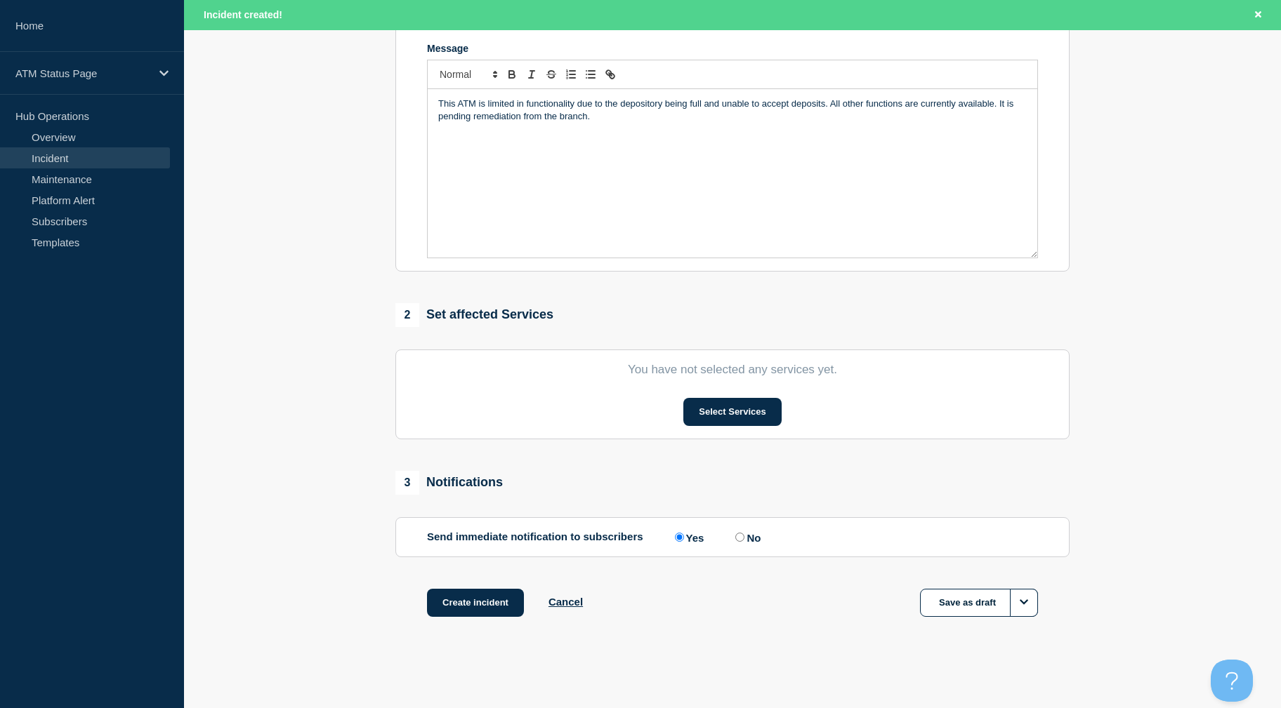
drag, startPoint x: 346, startPoint y: 373, endPoint x: 659, endPoint y: 424, distance: 317.3
click at [692, 416] on button "Select Services" at bounding box center [732, 412] width 98 height 28
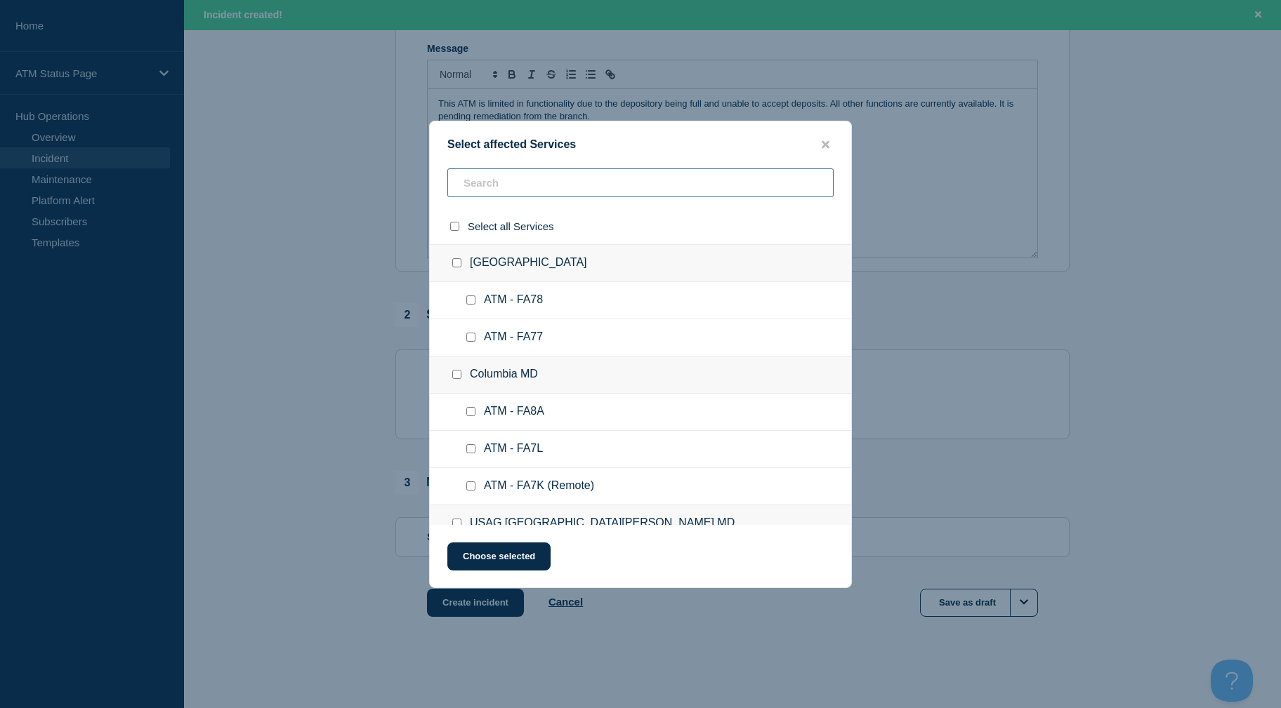
click at [595, 186] on input "text" at bounding box center [640, 182] width 386 height 29
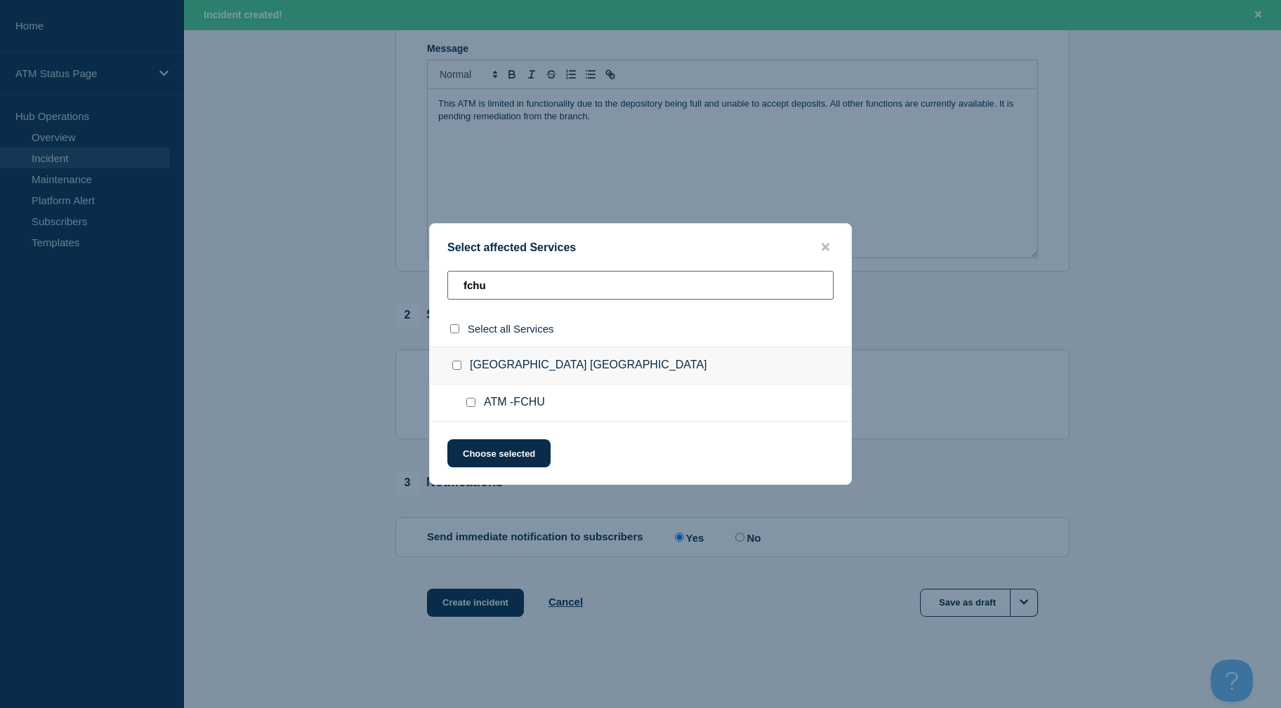
type input "fchu"
click at [469, 401] on input "ATM -FCHU checkbox" at bounding box center [470, 402] width 9 height 9
checkbox input "true"
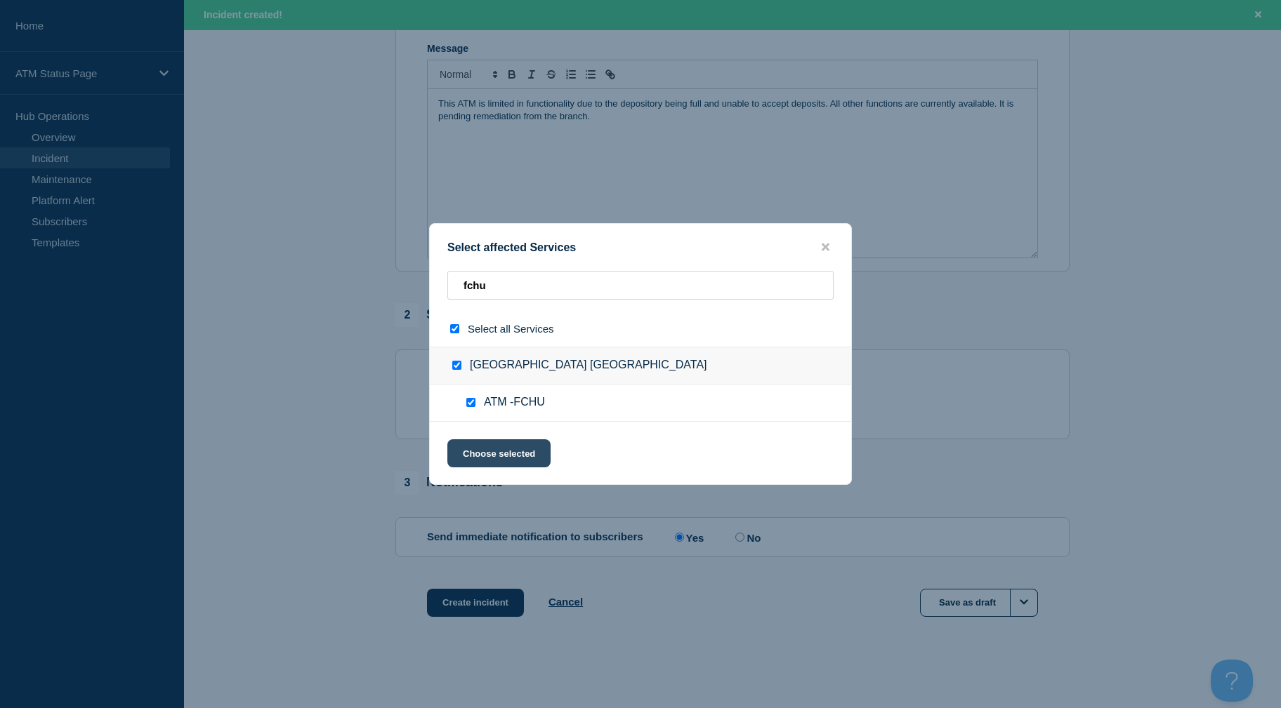
click at [477, 464] on button "Choose selected" at bounding box center [498, 453] width 103 height 28
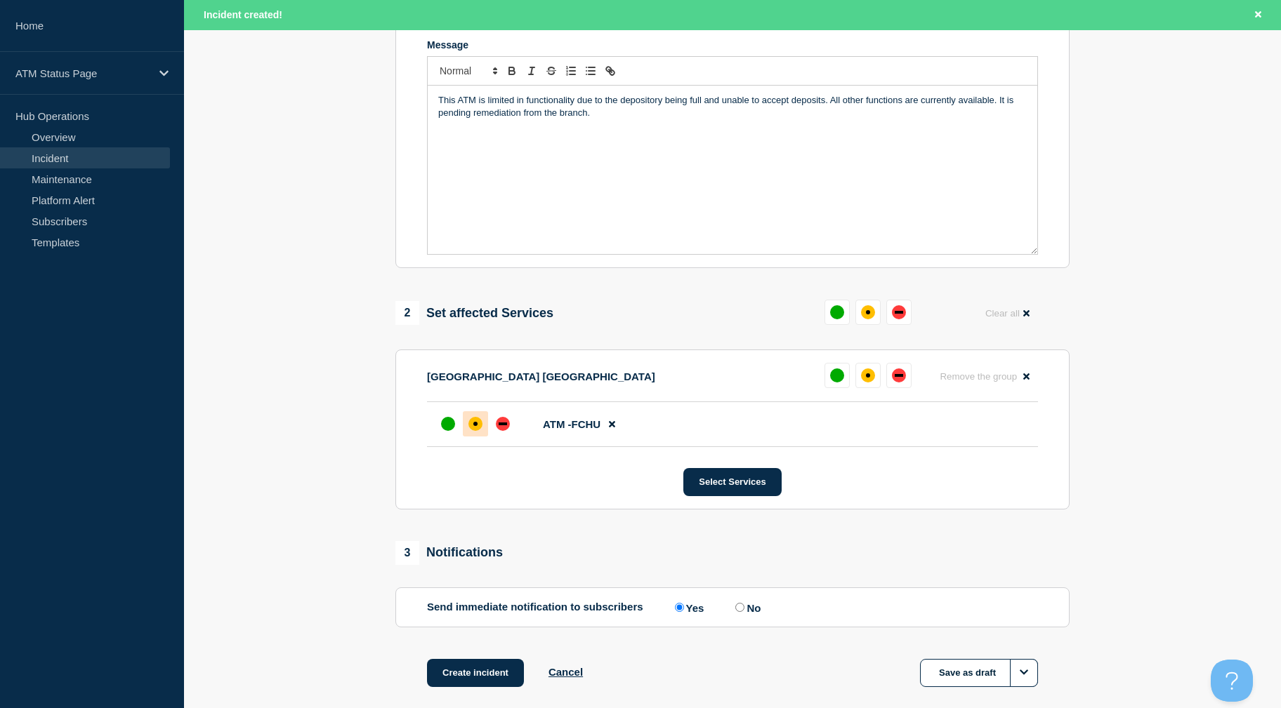
click at [484, 430] on div at bounding box center [475, 423] width 25 height 25
click at [471, 663] on button "Create incident" at bounding box center [475, 673] width 97 height 28
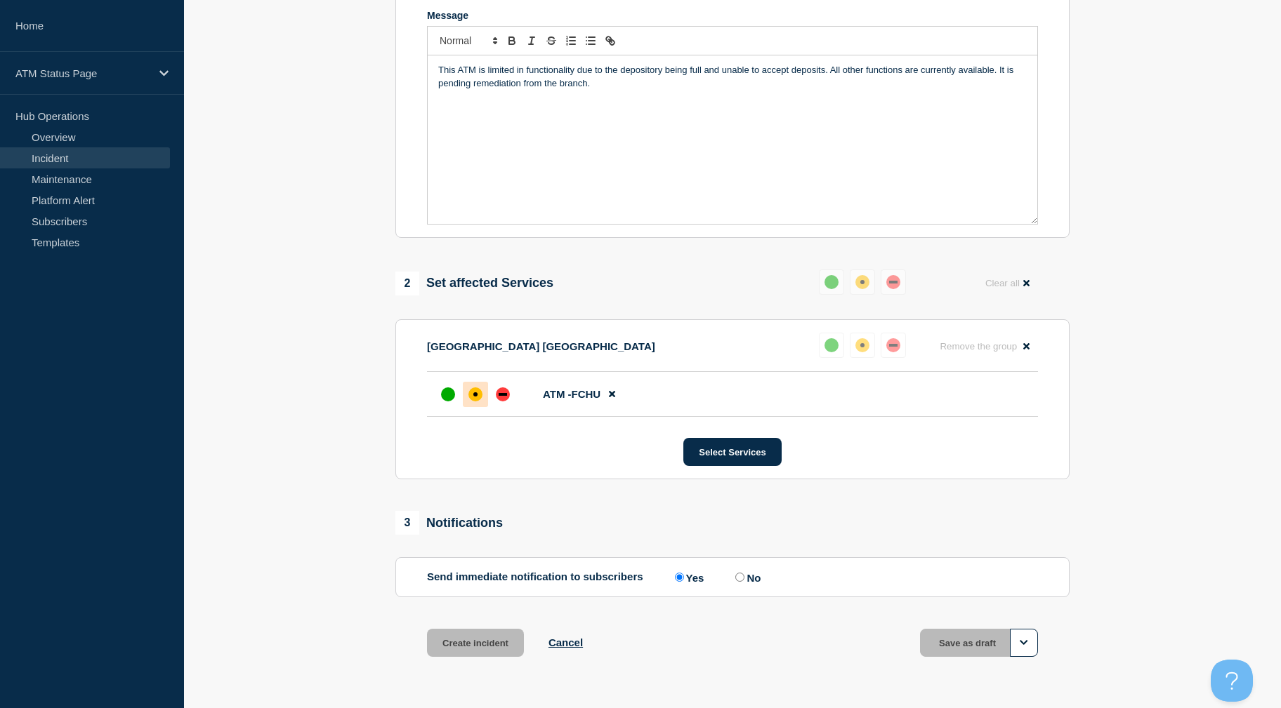
scroll to position [276, 0]
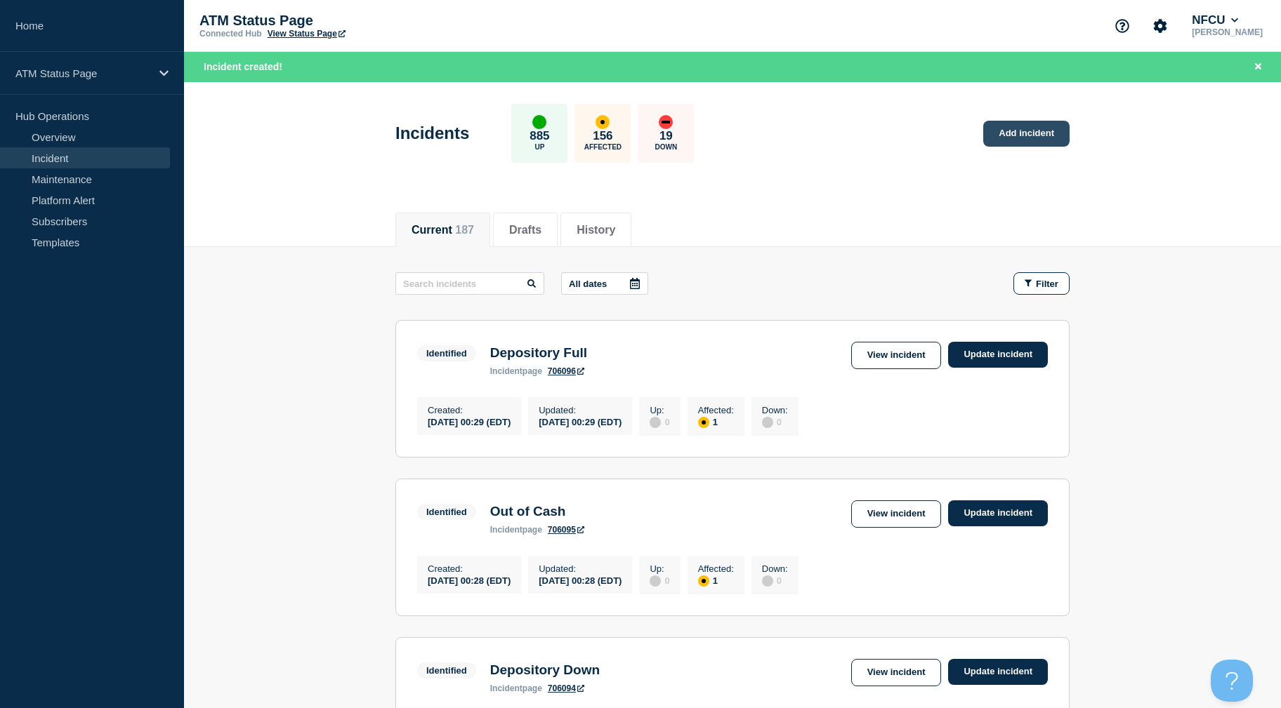
click at [1061, 133] on link "Add incident" at bounding box center [1026, 134] width 86 height 26
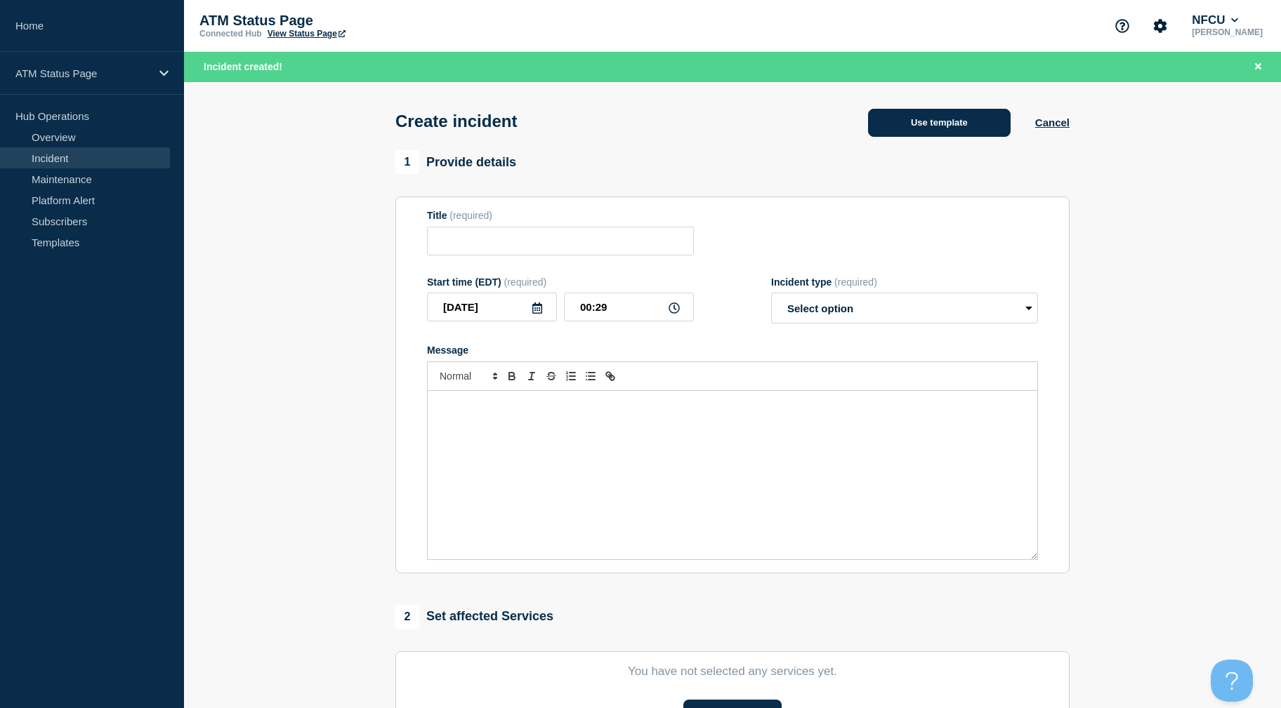
click at [960, 133] on button "Use template" at bounding box center [939, 123] width 143 height 28
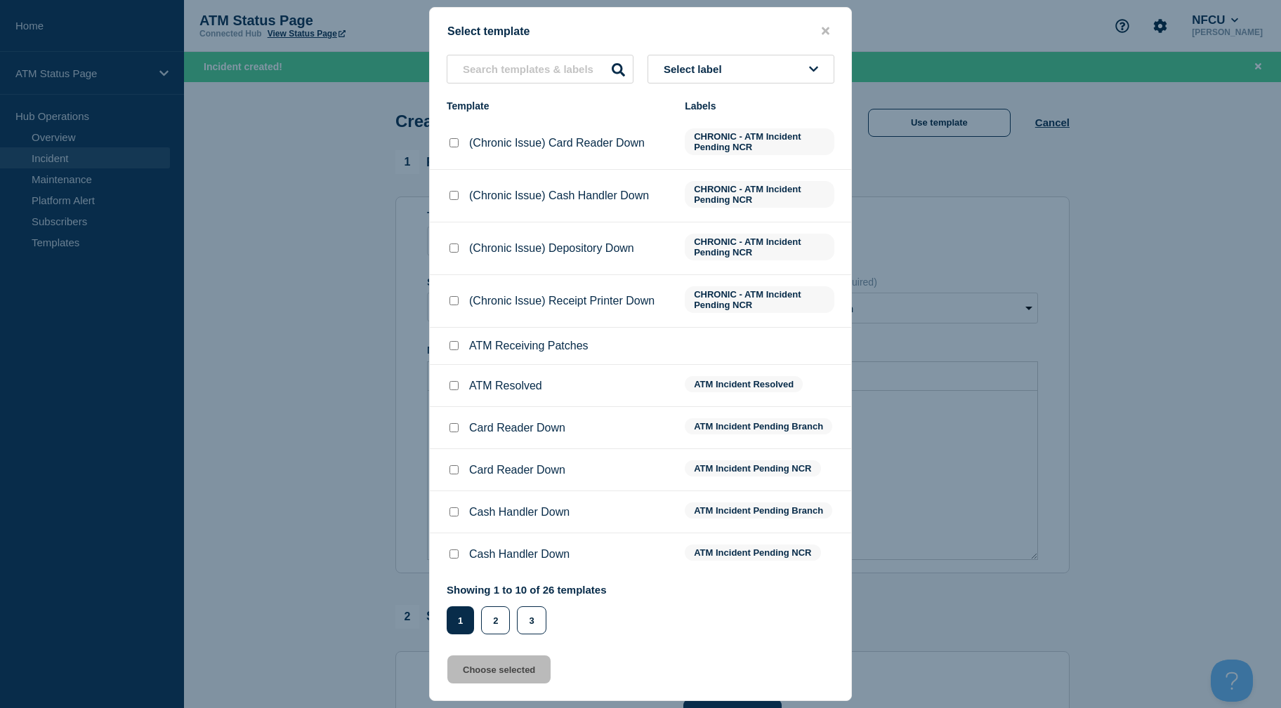
drag, startPoint x: 680, startPoint y: 46, endPoint x: 692, endPoint y: 56, distance: 15.4
click at [682, 46] on div "Select template Select label Template Labels (Chronic Issue) Card Reader Down C…" at bounding box center [640, 354] width 423 height 694
click at [694, 58] on button "Select label" at bounding box center [740, 69] width 187 height 29
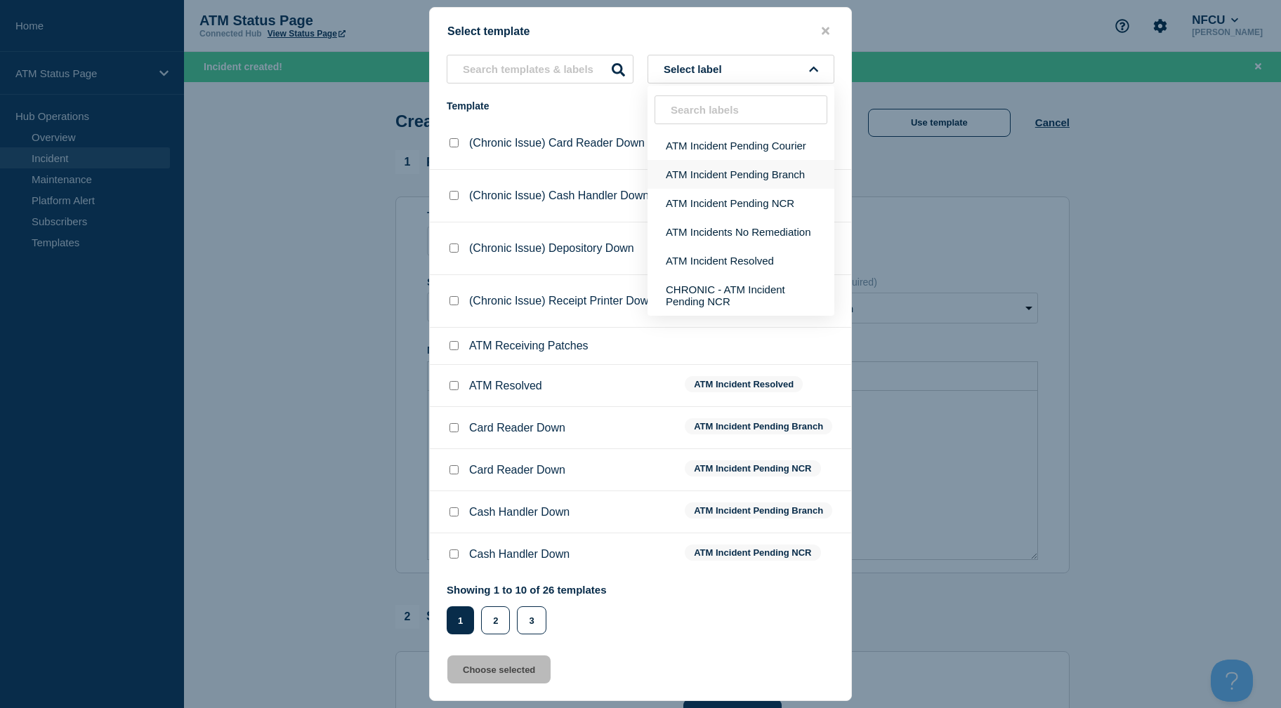
click at [710, 173] on button "ATM Incident Pending Branch" at bounding box center [740, 174] width 187 height 29
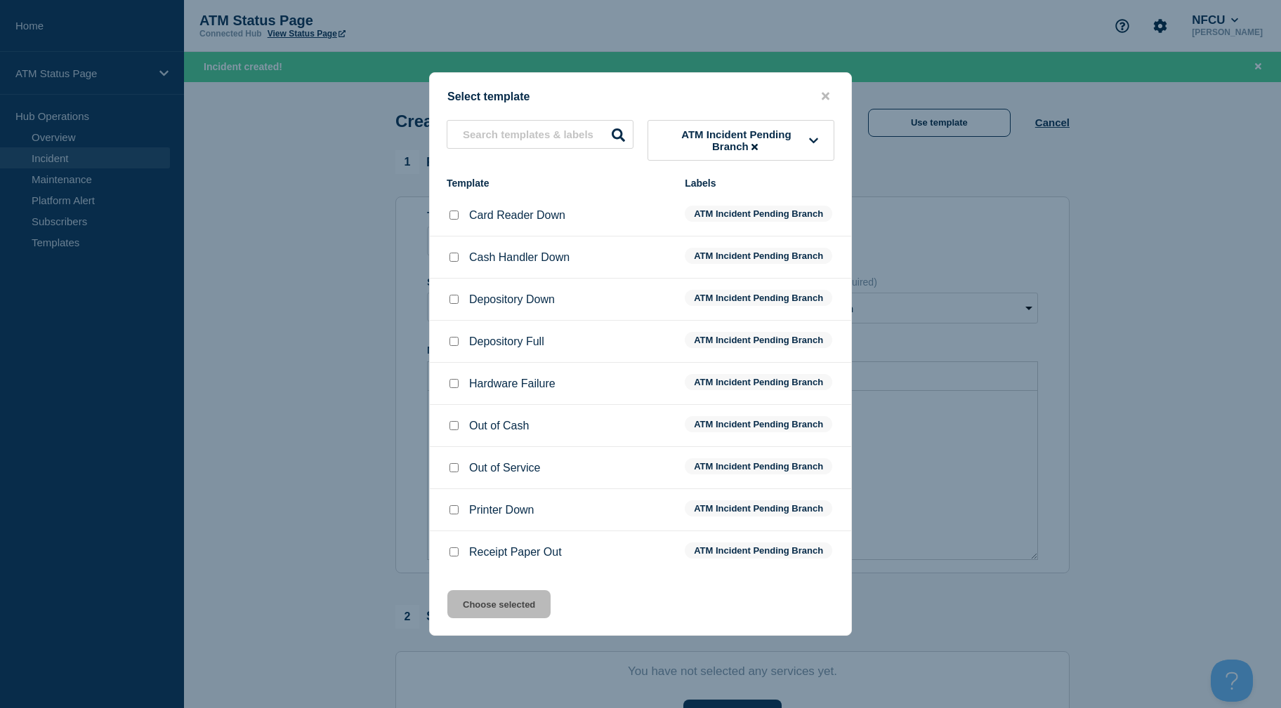
click at [452, 304] on input "Depository Down checkbox" at bounding box center [453, 299] width 9 height 9
checkbox input "true"
click at [507, 599] on button "Choose selected" at bounding box center [498, 604] width 103 height 28
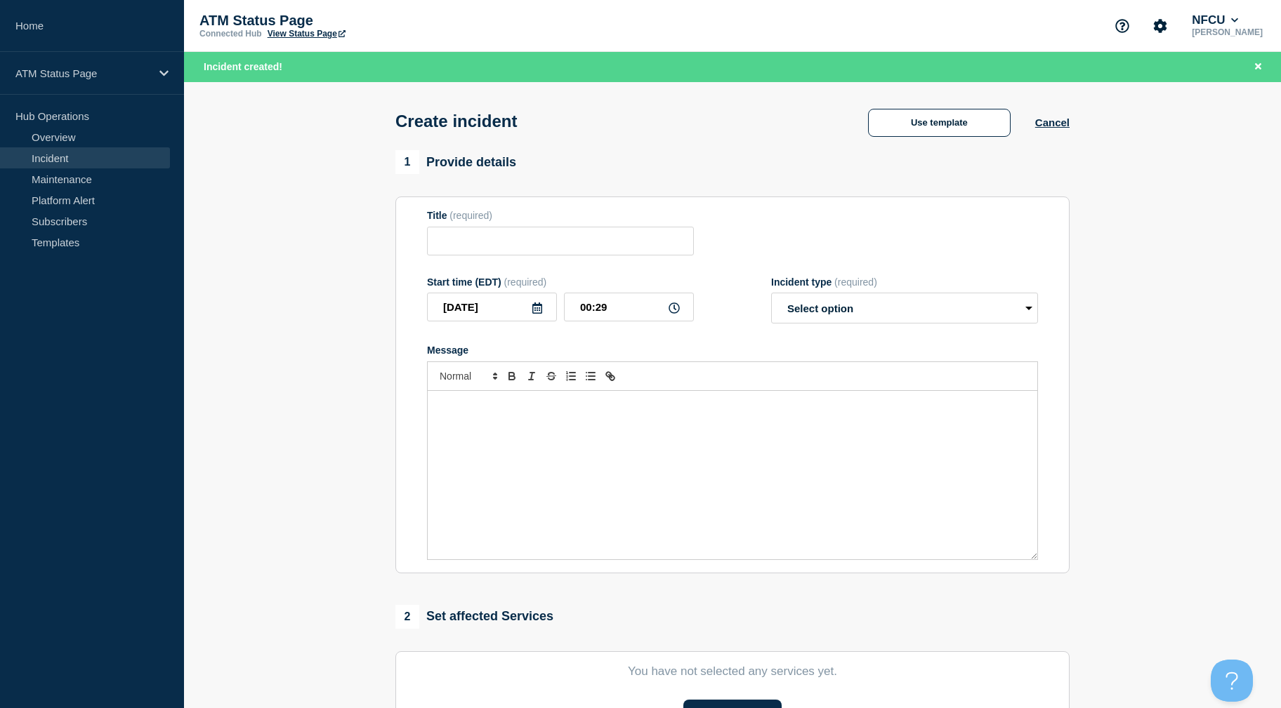
type input "Depository Down"
select select "identified"
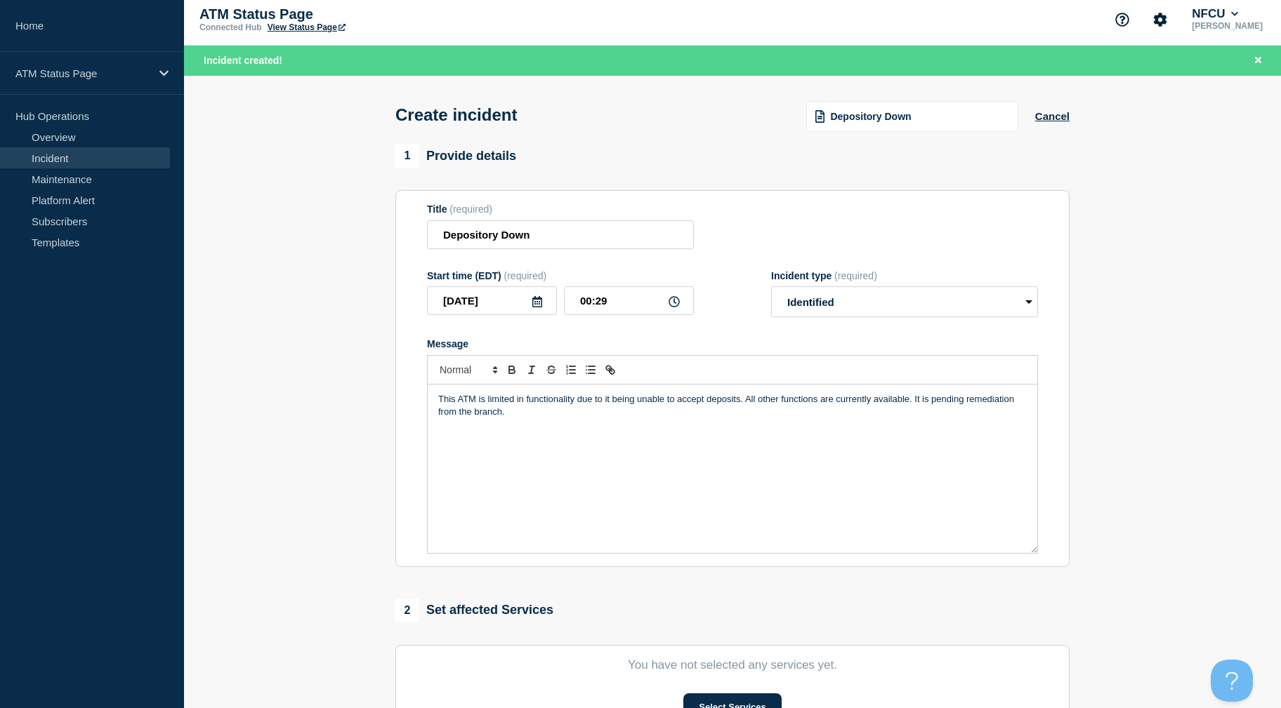
scroll to position [305, 0]
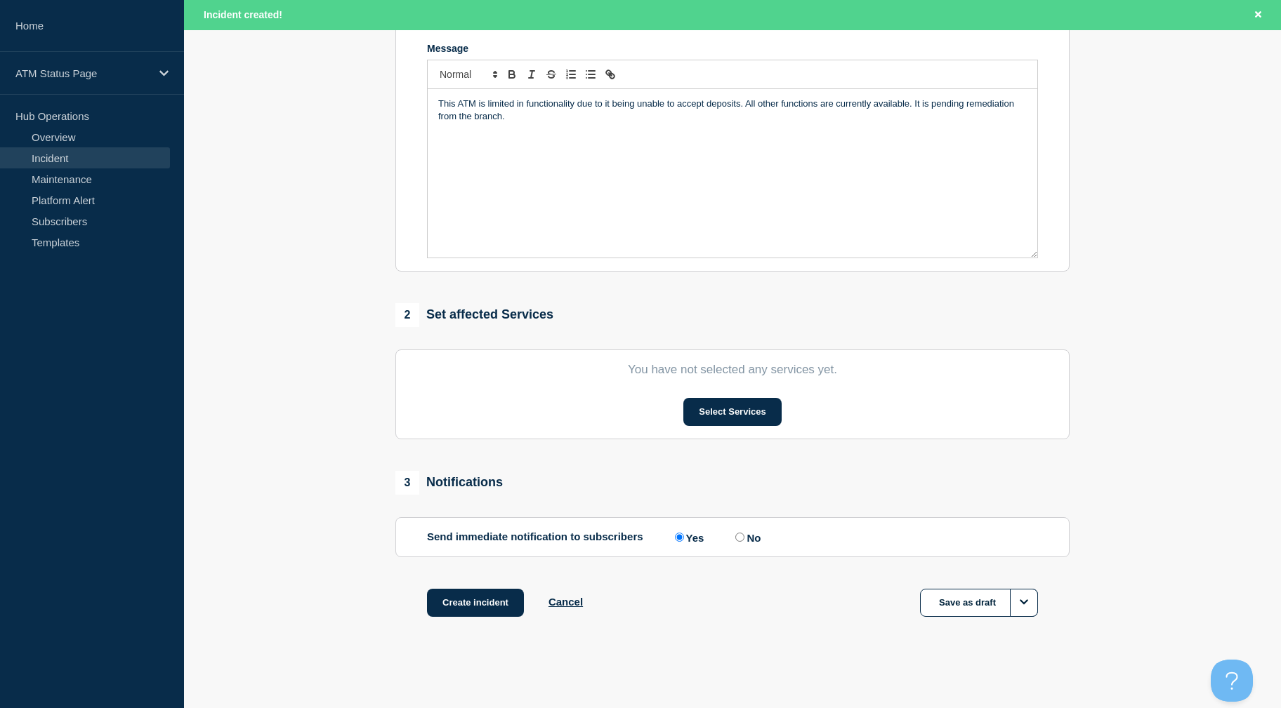
drag, startPoint x: 315, startPoint y: 484, endPoint x: 668, endPoint y: 486, distance: 352.4
click at [750, 408] on button "Select Services" at bounding box center [732, 412] width 98 height 28
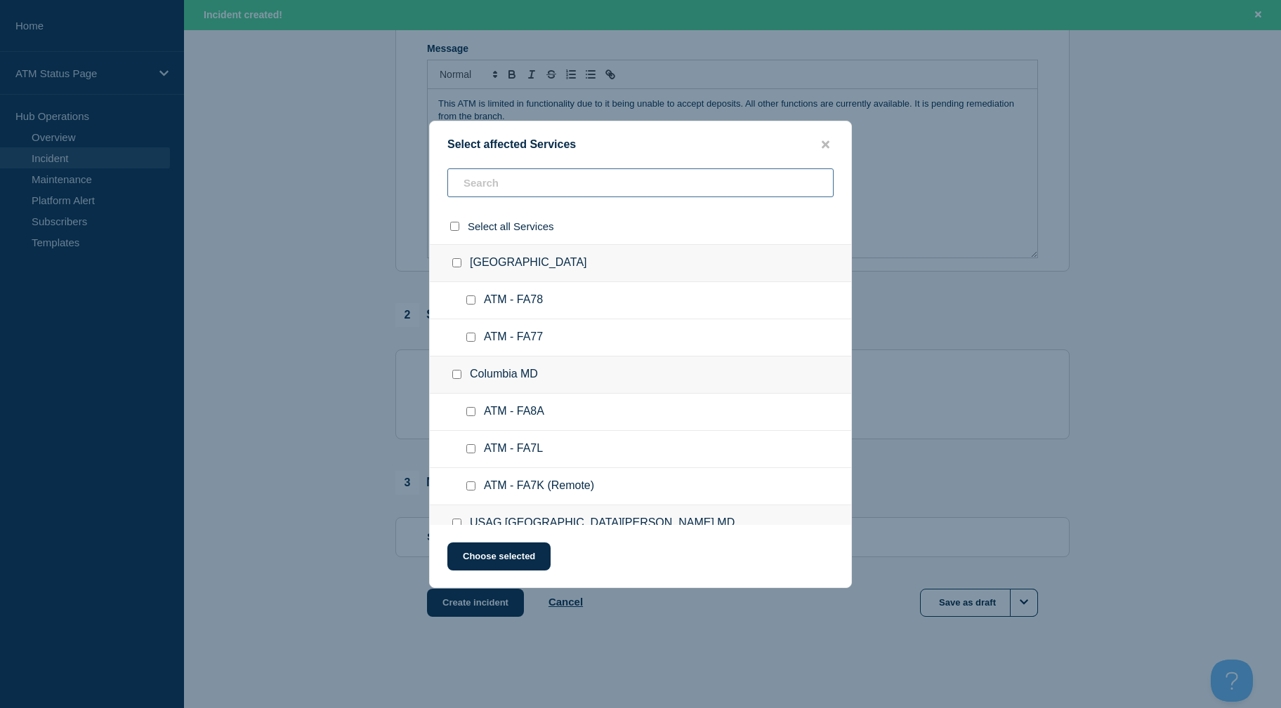
click at [601, 185] on input "text" at bounding box center [640, 182] width 386 height 29
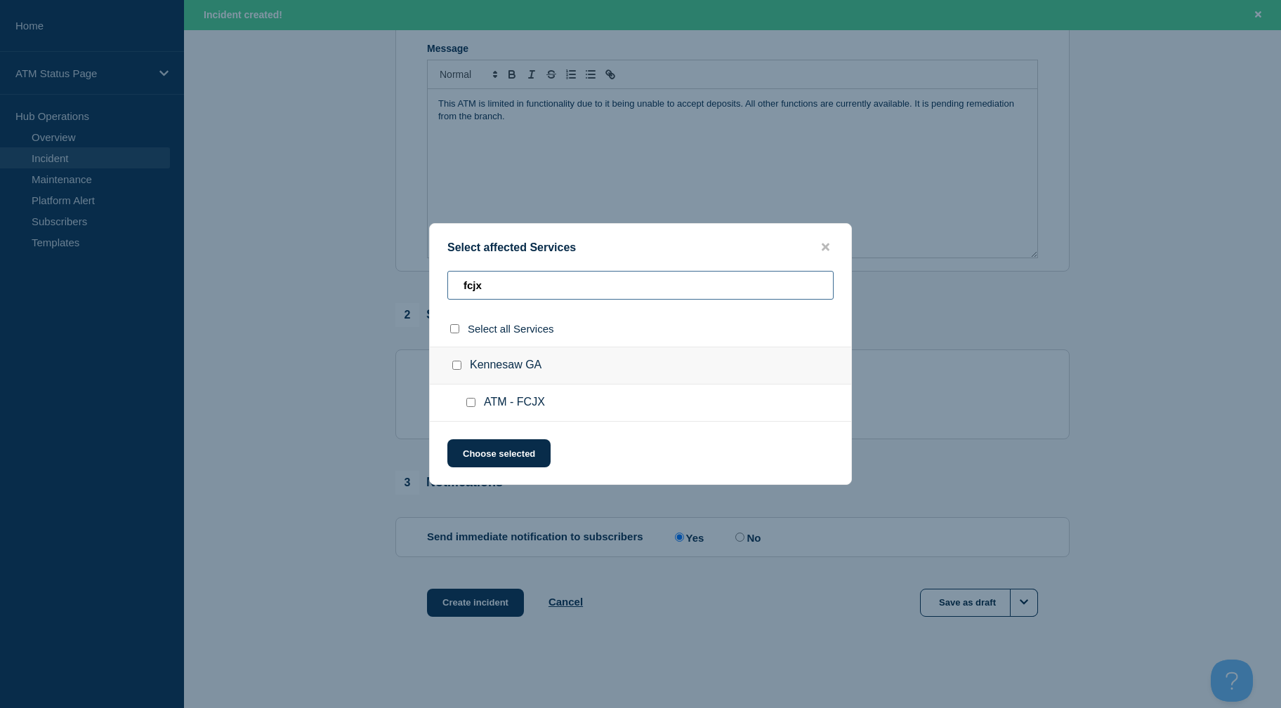
type input "fcjx"
click at [475, 407] on input "ATM - FCJX checkbox" at bounding box center [470, 402] width 9 height 9
checkbox input "true"
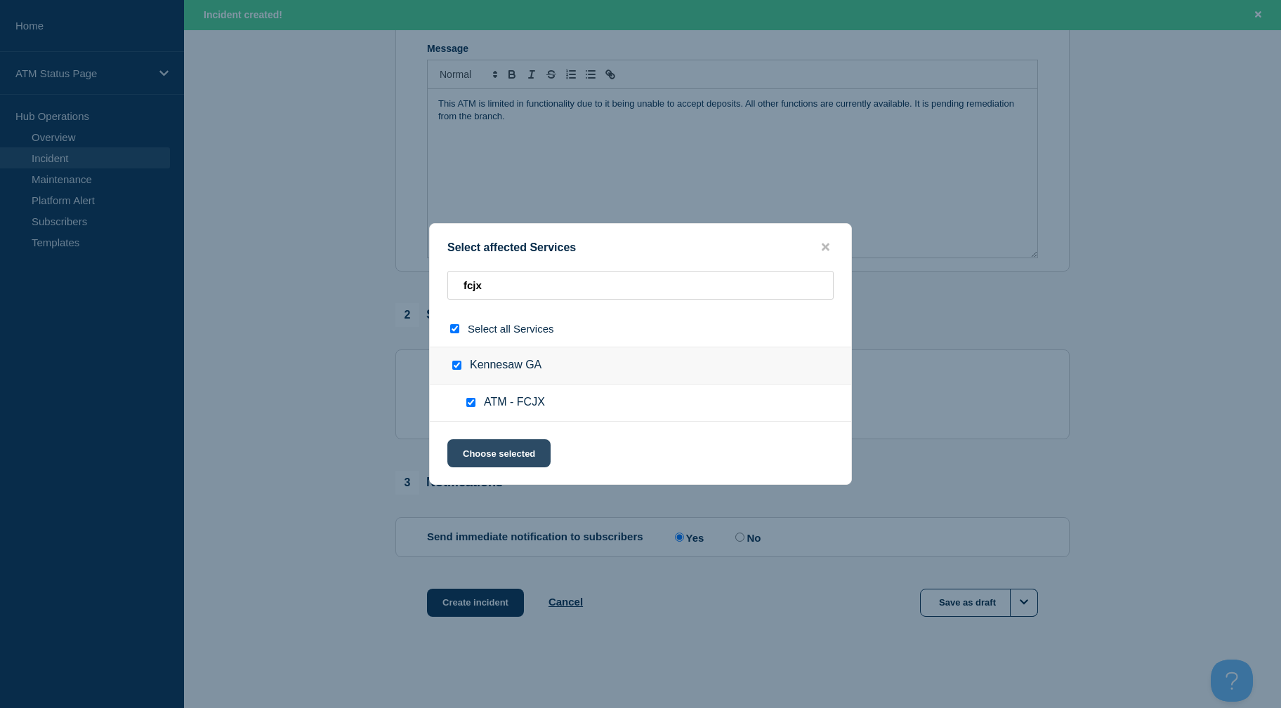
click at [486, 452] on button "Choose selected" at bounding box center [498, 453] width 103 height 28
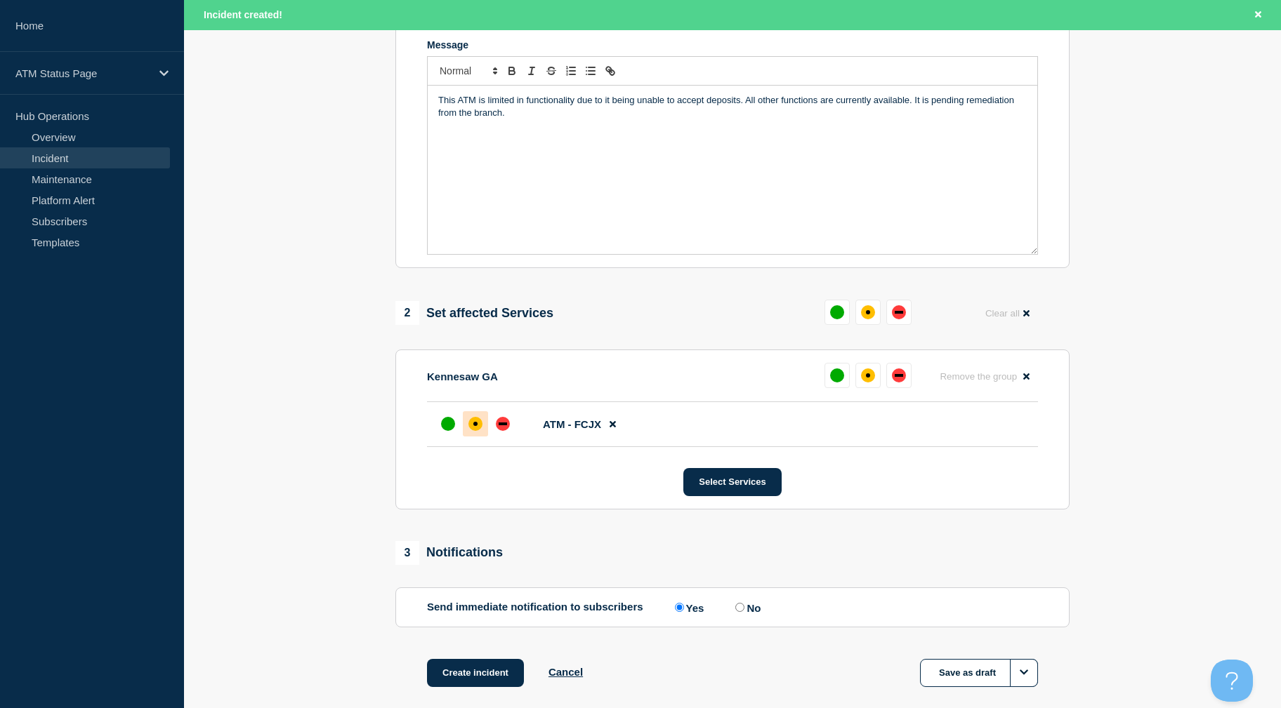
click at [476, 424] on div "affected" at bounding box center [475, 424] width 14 height 14
click at [477, 668] on button "Create incident" at bounding box center [475, 673] width 97 height 28
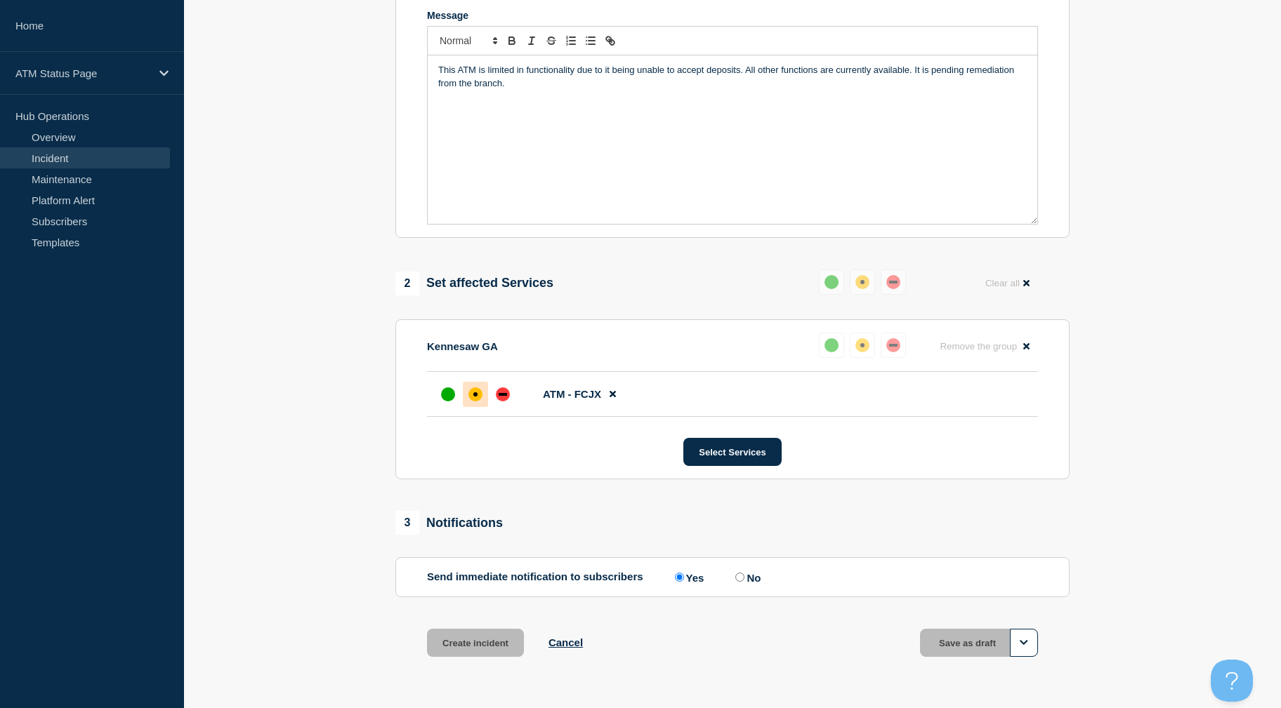
scroll to position [276, 0]
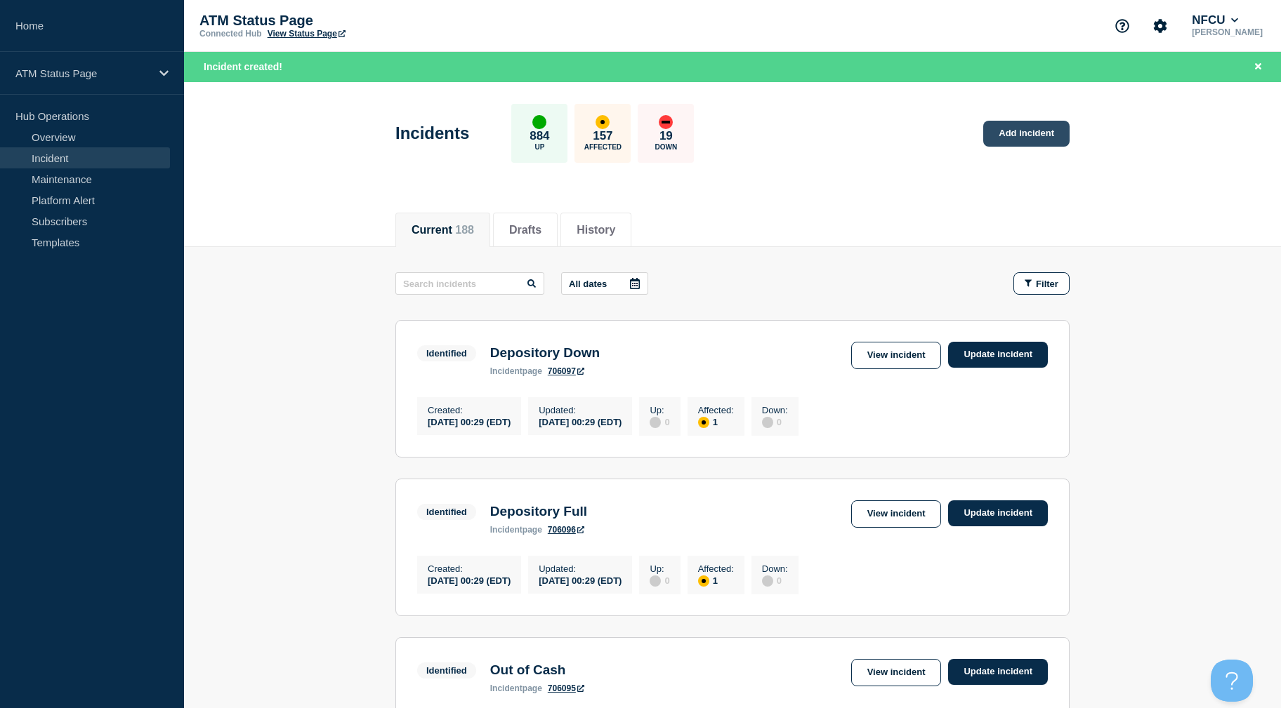
click at [1033, 137] on link "Add incident" at bounding box center [1026, 134] width 86 height 26
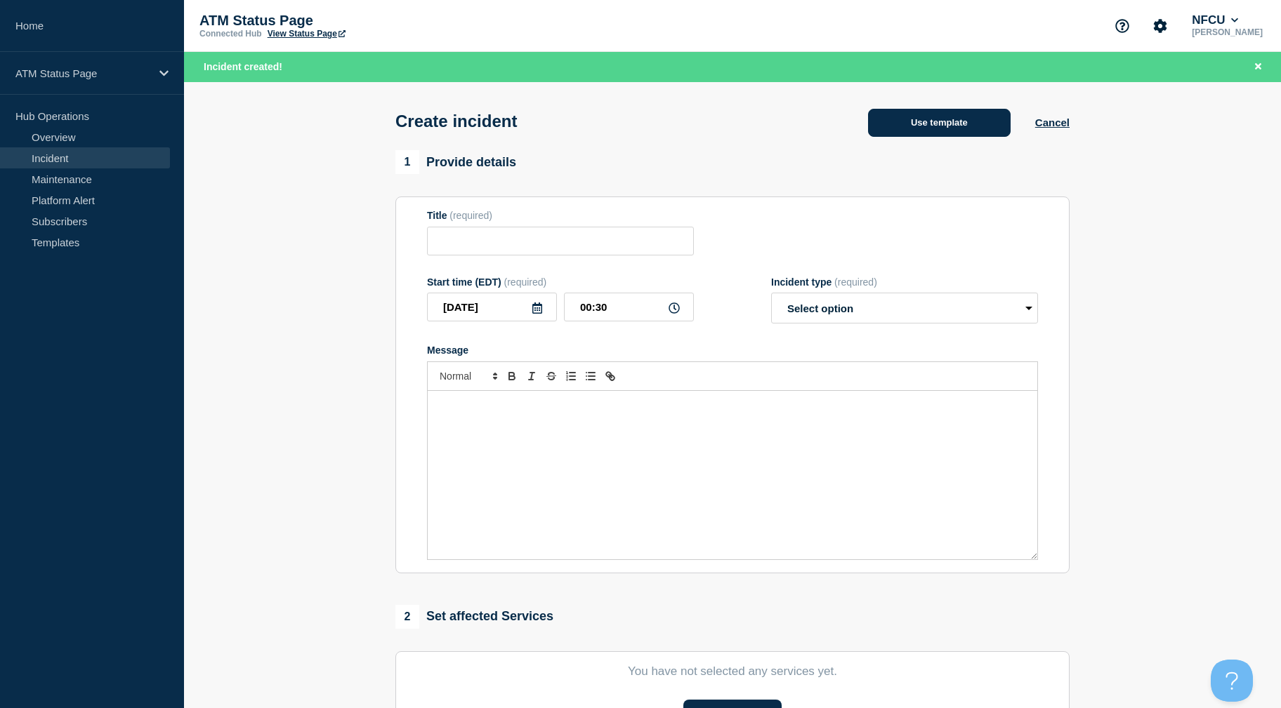
click at [952, 129] on button "Use template" at bounding box center [939, 123] width 143 height 28
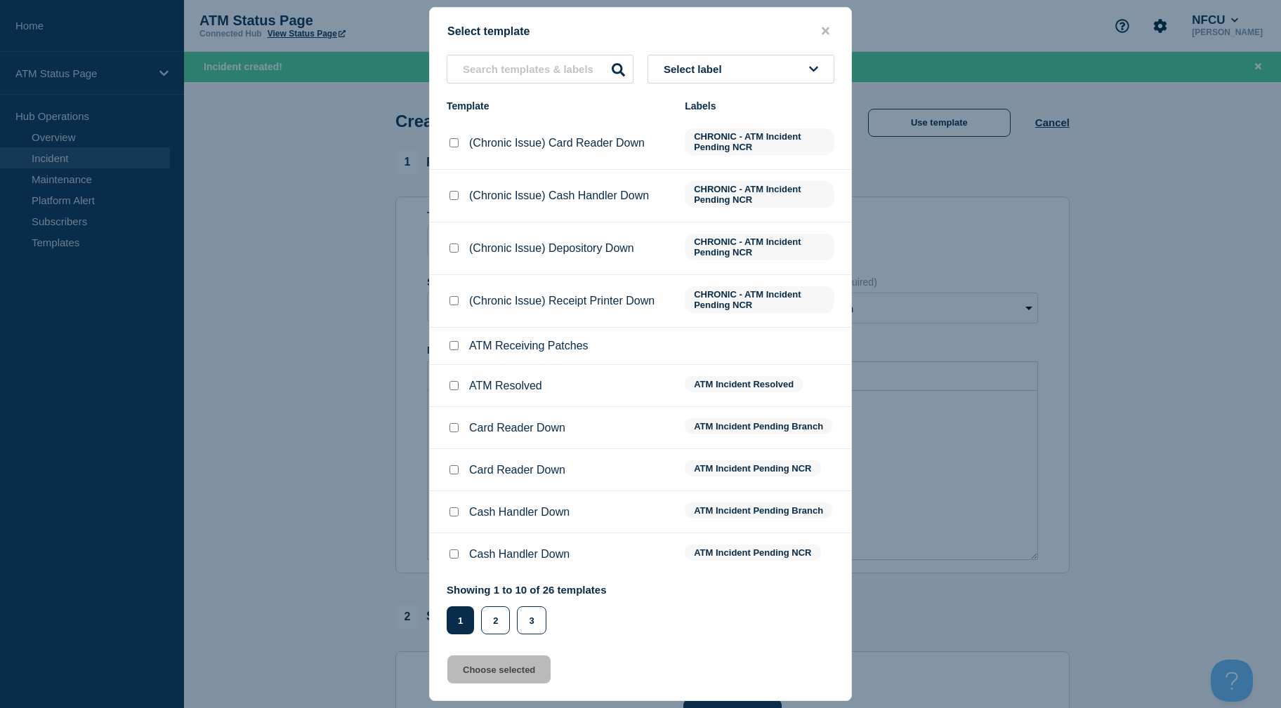
click at [781, 77] on button "Select label" at bounding box center [740, 69] width 187 height 29
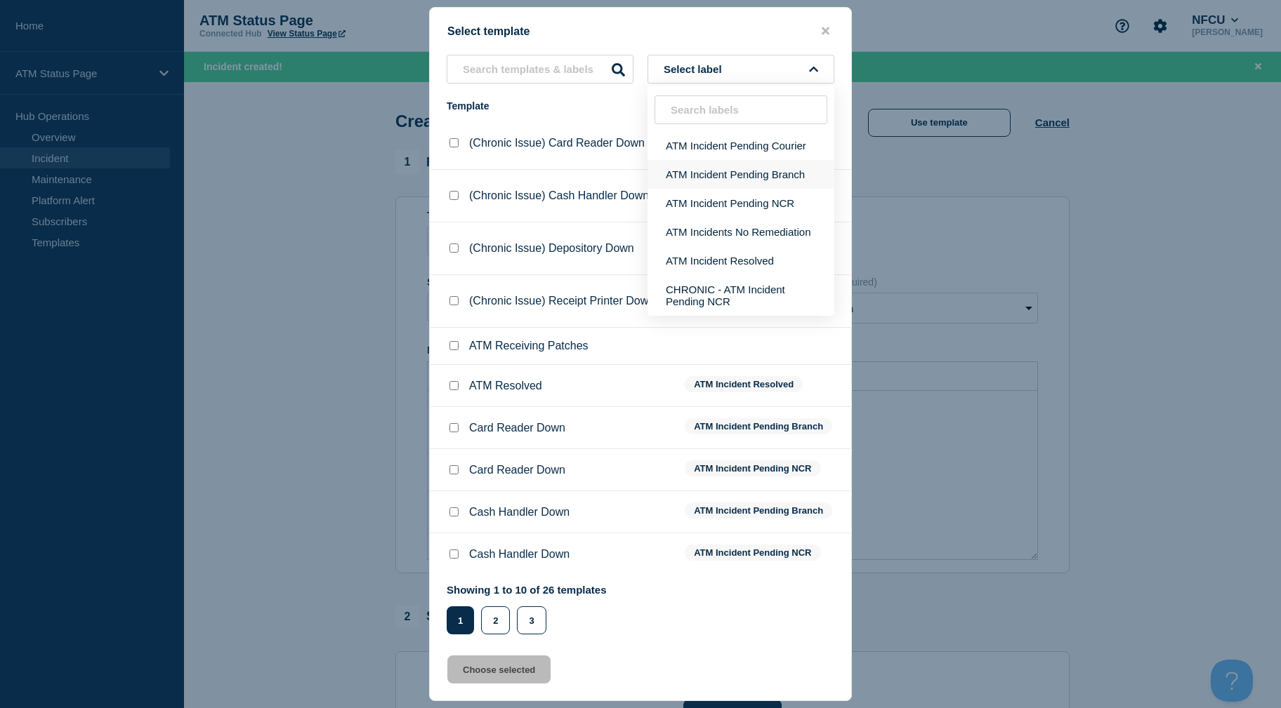
click at [735, 178] on button "ATM Incident Pending Branch" at bounding box center [740, 174] width 187 height 29
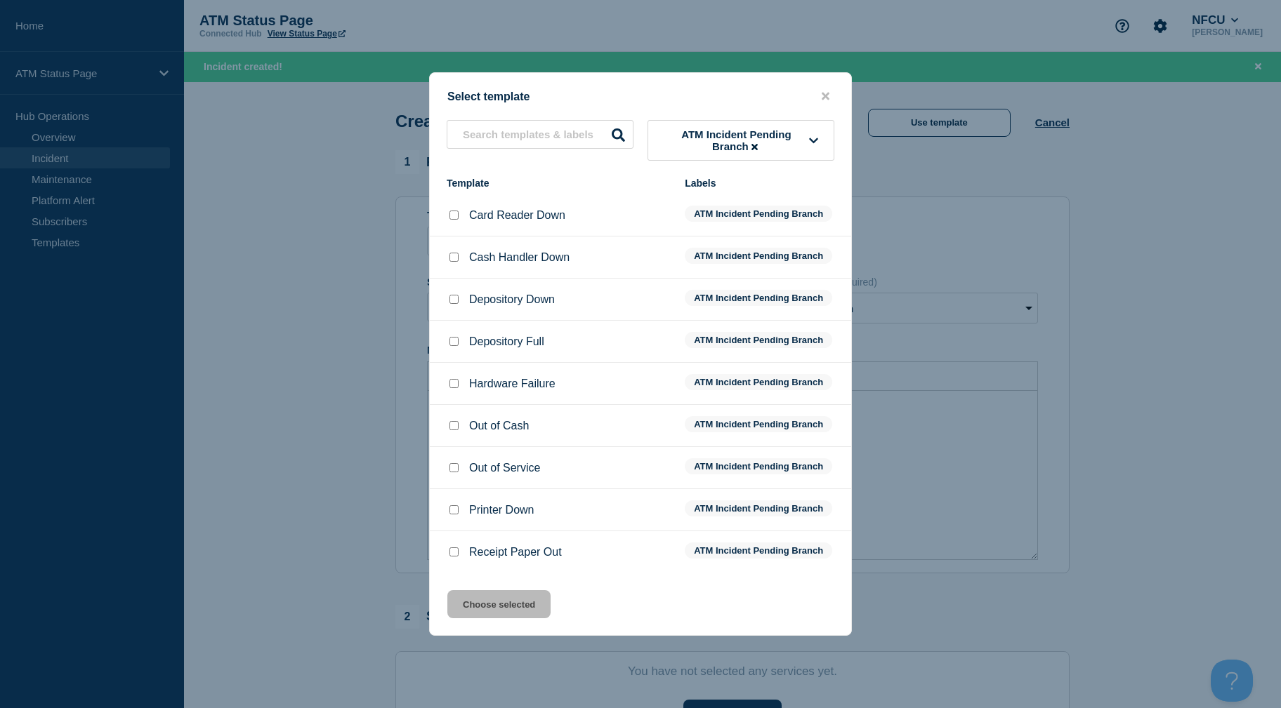
click at [454, 342] on input "Depository Full checkbox" at bounding box center [453, 341] width 9 height 9
checkbox input "true"
click at [515, 596] on button "Choose selected" at bounding box center [498, 604] width 103 height 28
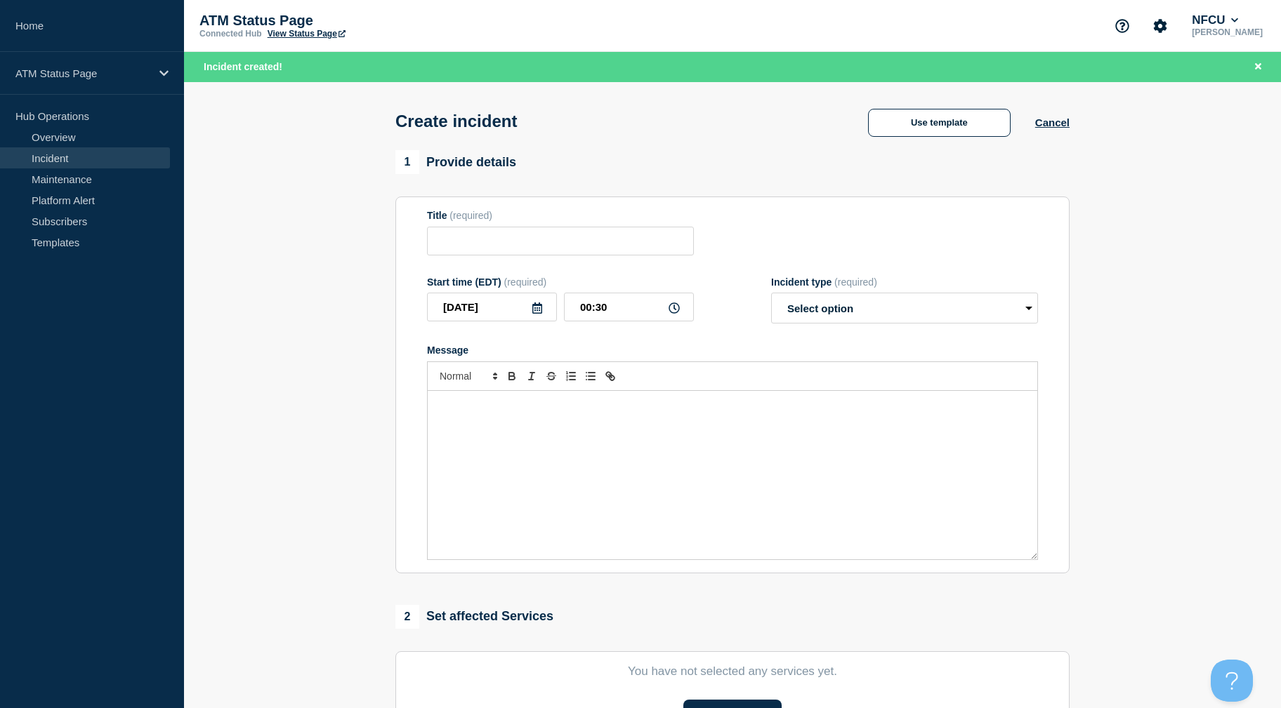
type input "Depository Full"
select select "identified"
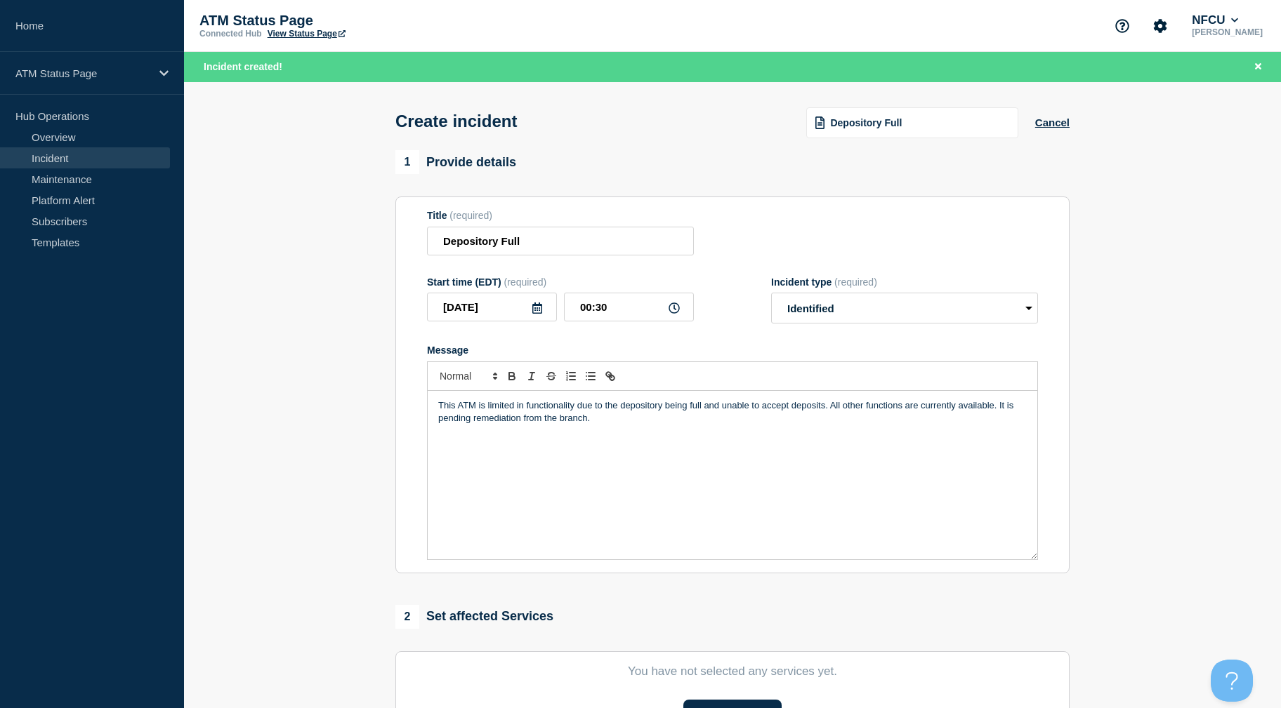
scroll to position [305, 0]
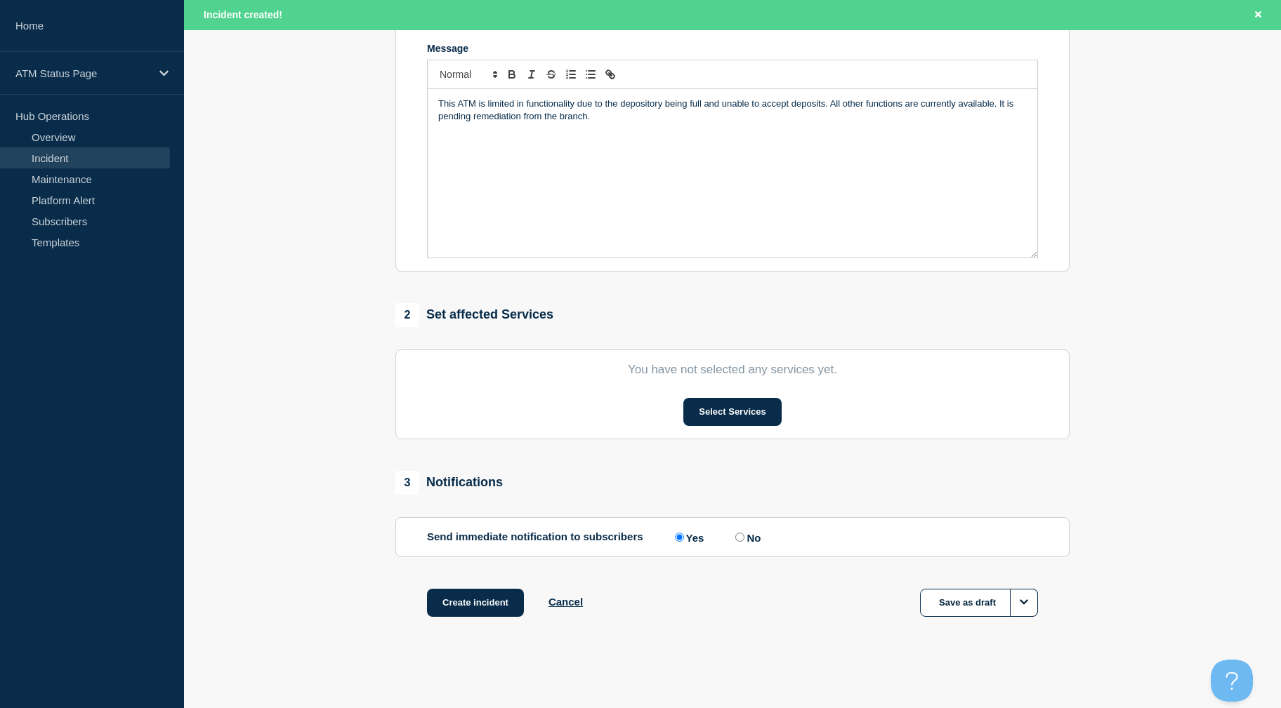
drag, startPoint x: 357, startPoint y: 385, endPoint x: 593, endPoint y: 459, distance: 248.0
click at [741, 402] on button "Select Services" at bounding box center [732, 412] width 98 height 28
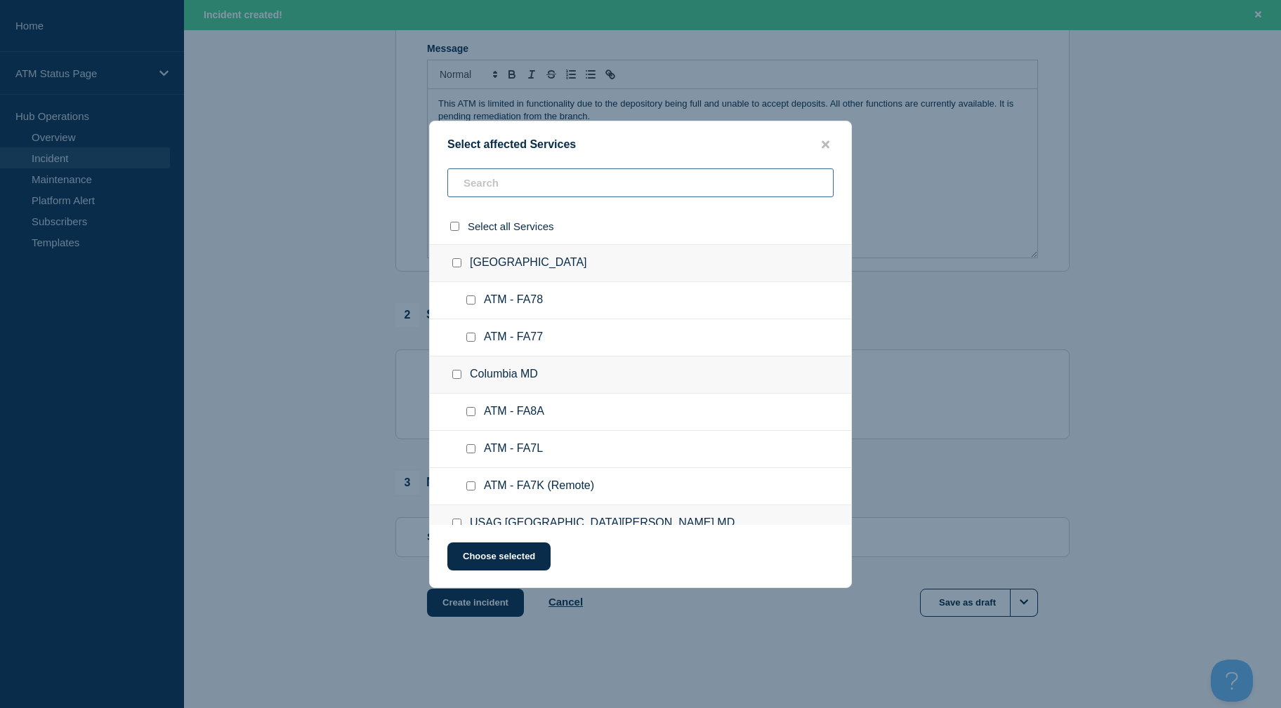
click at [555, 181] on input "text" at bounding box center [640, 182] width 386 height 29
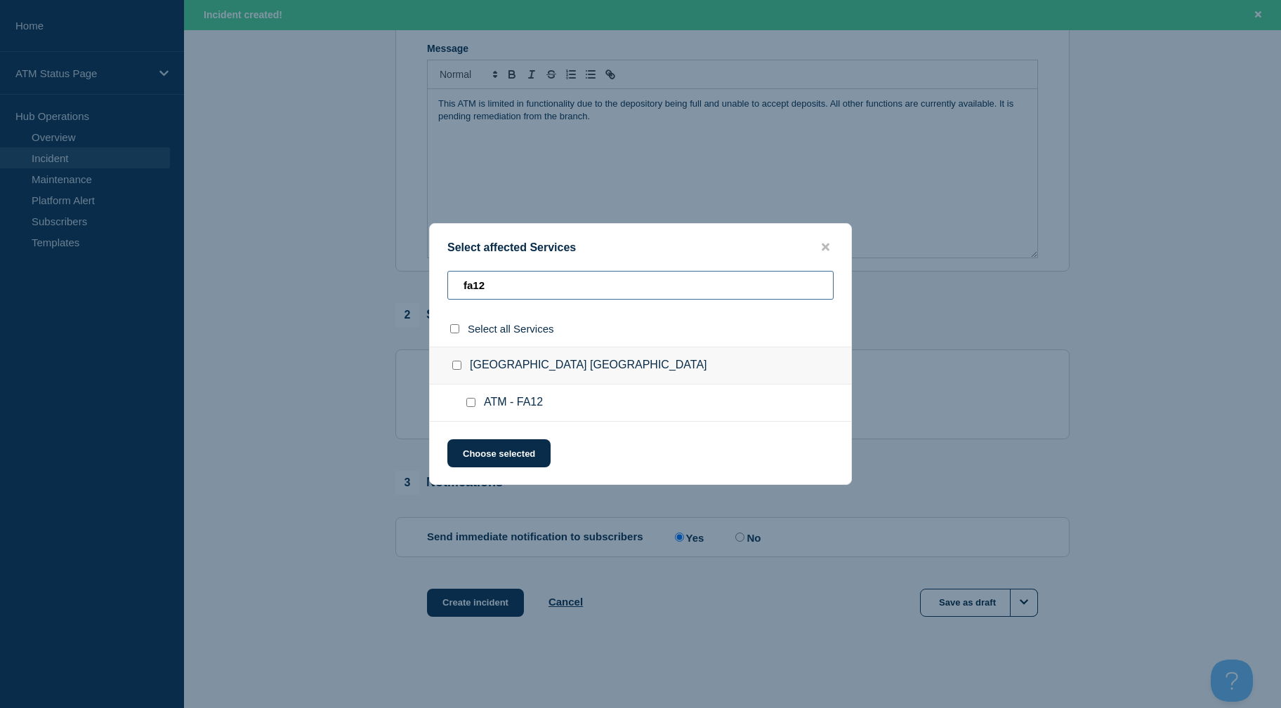
type input "fa12"
click at [468, 404] on input "ATM - FA12 checkbox" at bounding box center [470, 402] width 9 height 9
checkbox input "true"
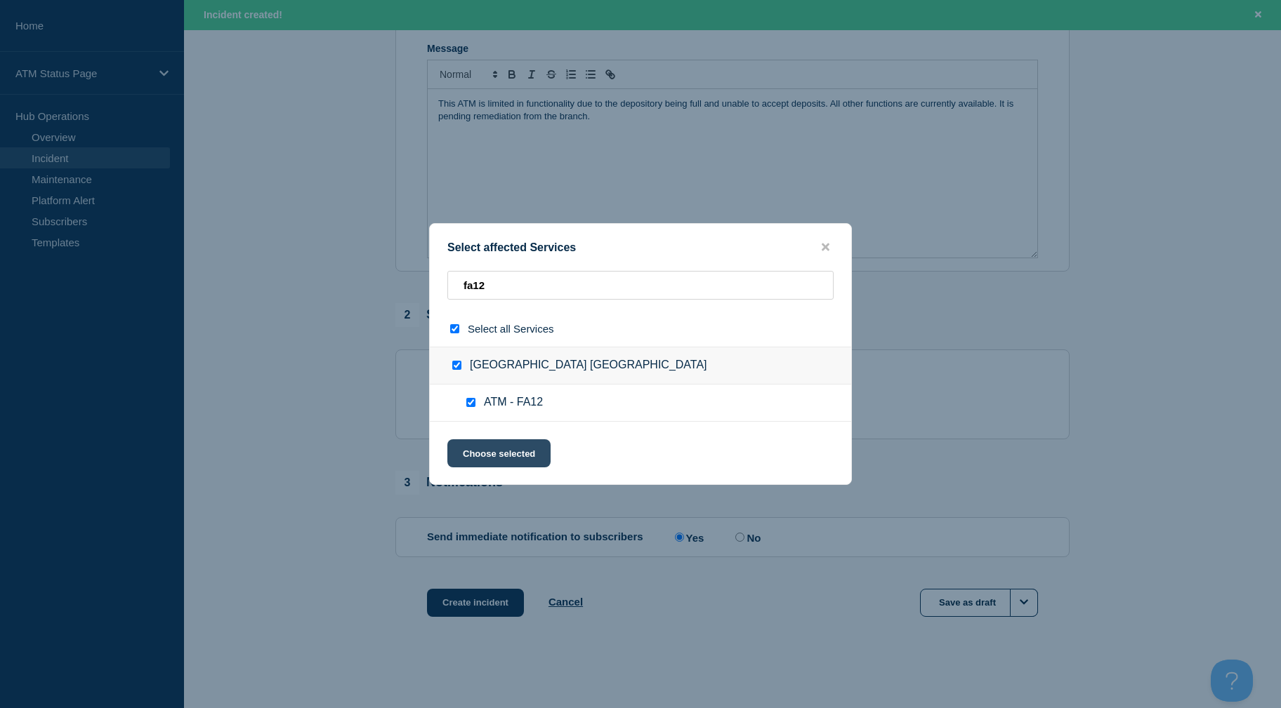
click at [478, 441] on button "Choose selected" at bounding box center [498, 453] width 103 height 28
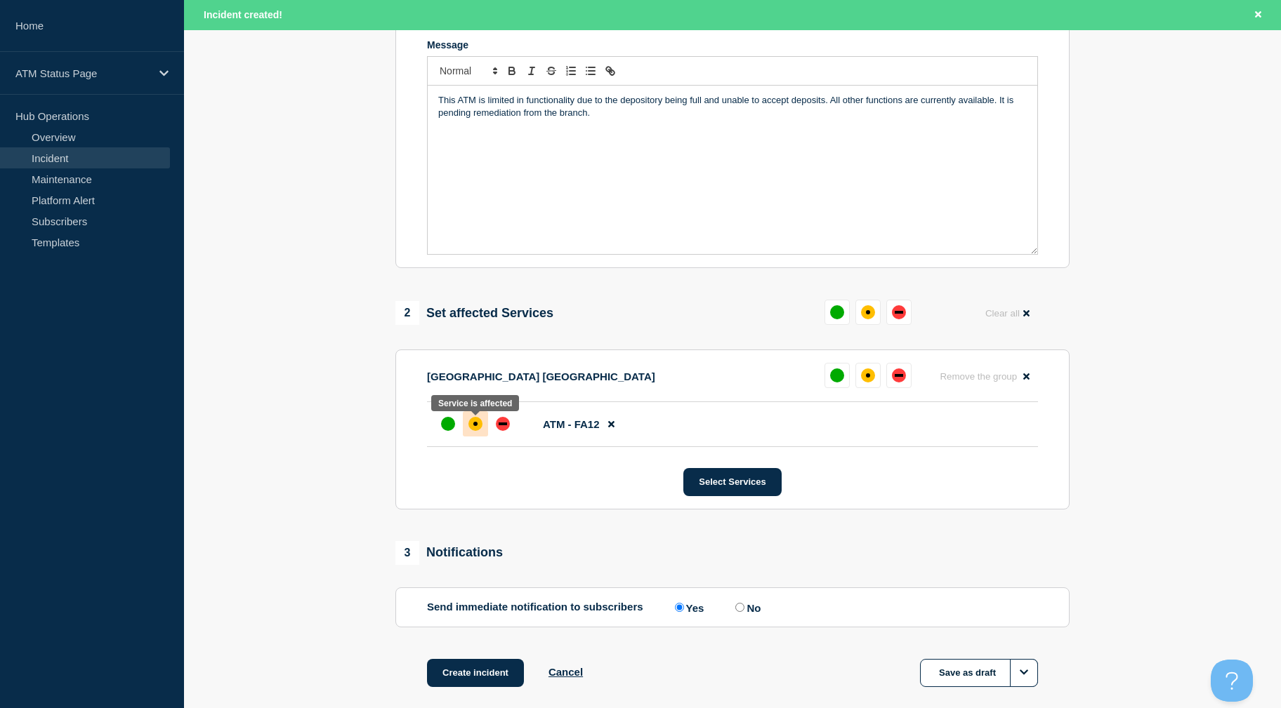
click at [471, 424] on div "affected" at bounding box center [475, 424] width 14 height 14
click at [443, 685] on button "Create incident" at bounding box center [475, 673] width 97 height 28
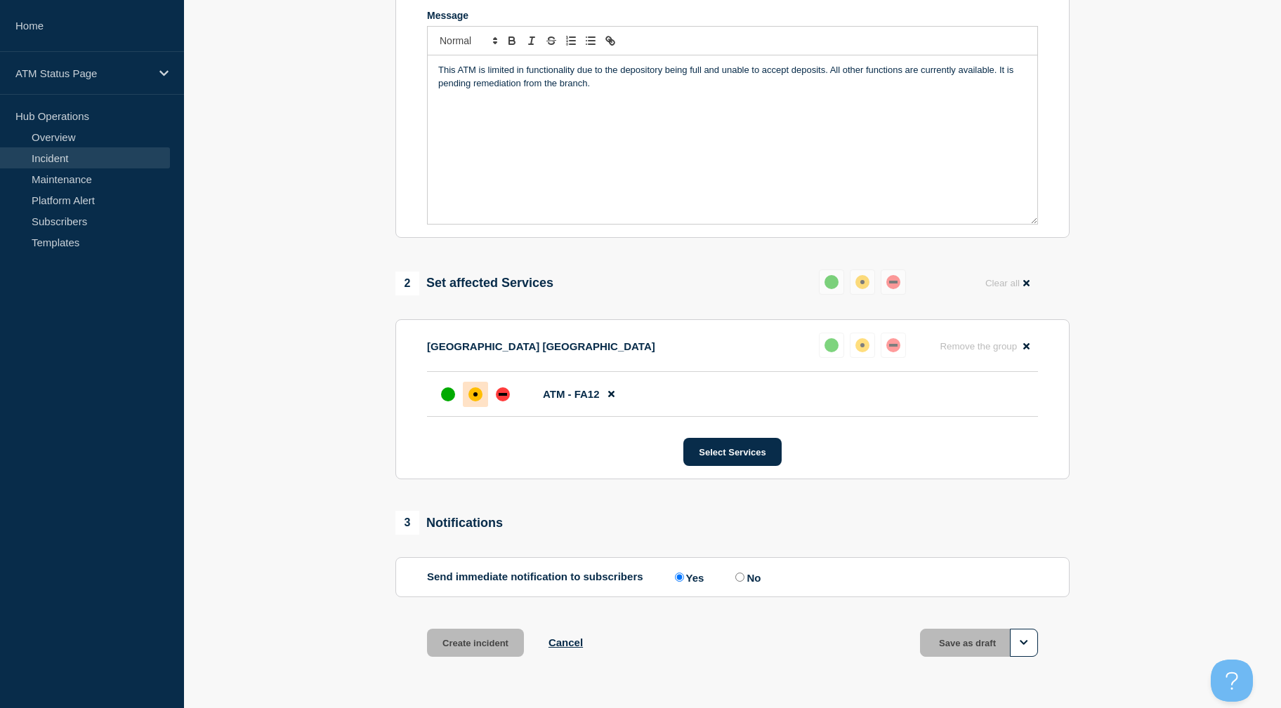
scroll to position [276, 0]
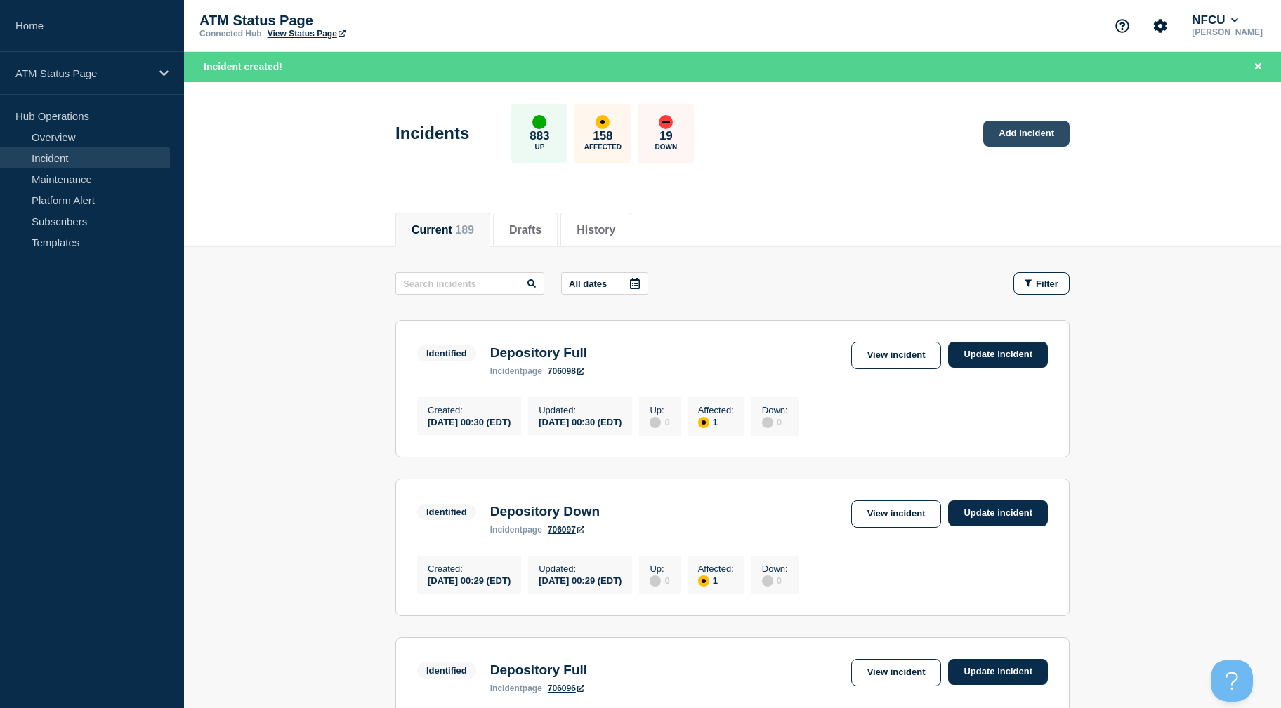
click at [1040, 139] on link "Add incident" at bounding box center [1026, 134] width 86 height 26
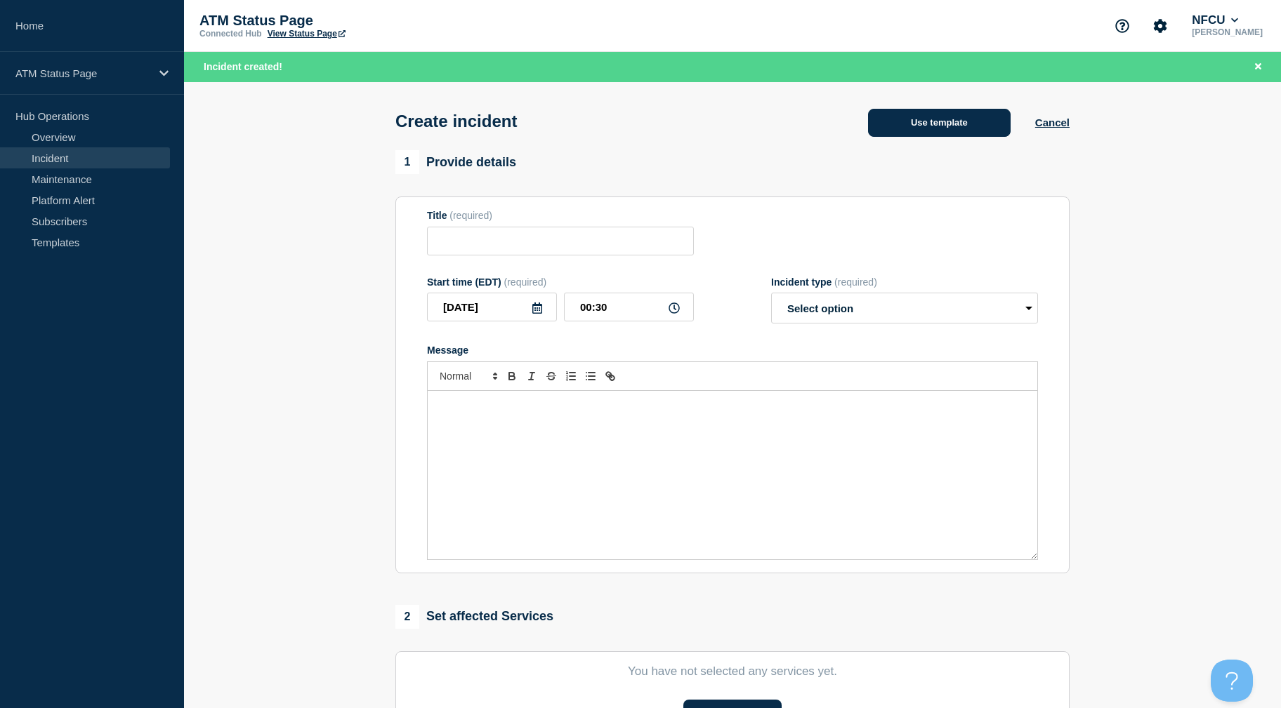
click at [899, 117] on button "Use template" at bounding box center [939, 123] width 143 height 28
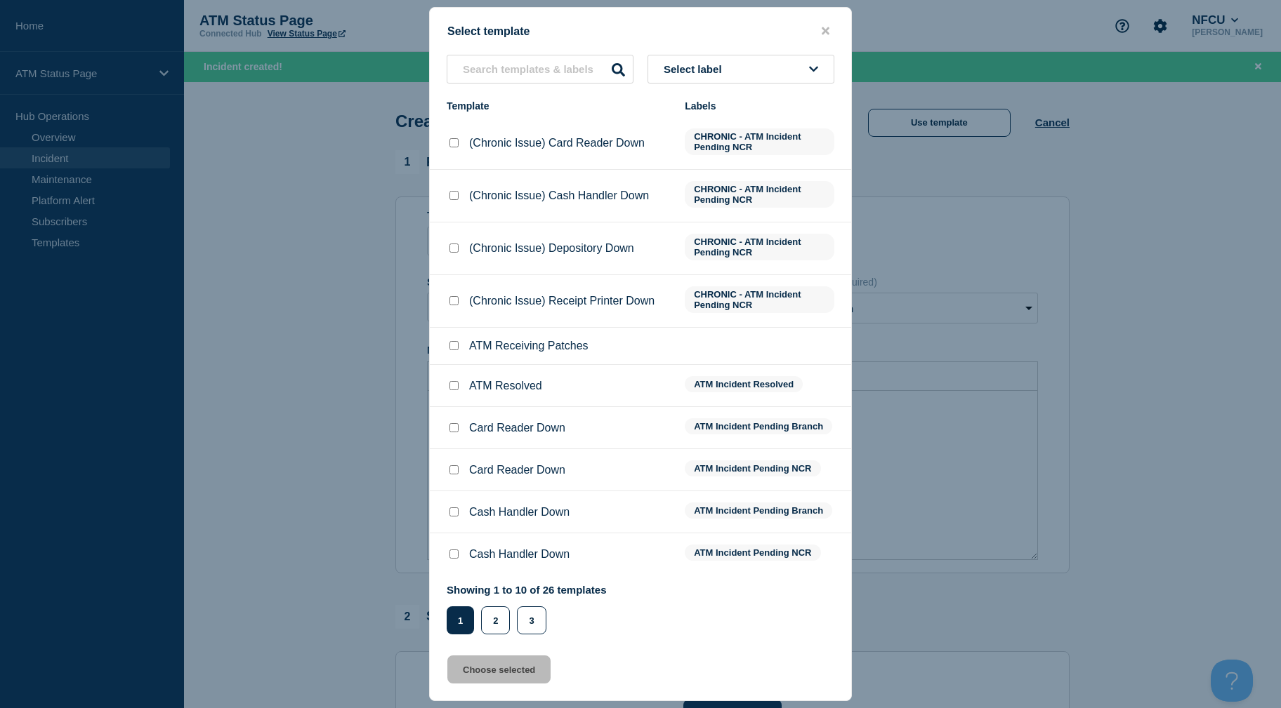
click at [751, 81] on button "Select label" at bounding box center [740, 69] width 187 height 29
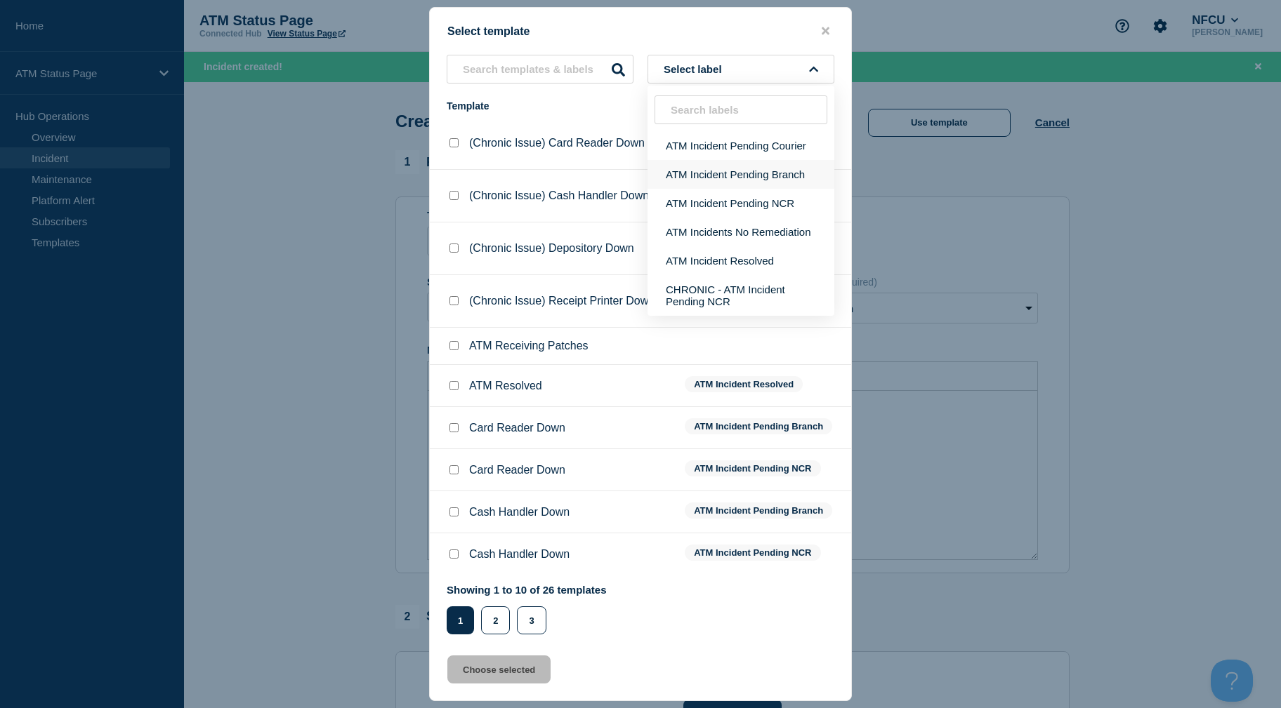
click at [720, 173] on button "ATM Incident Pending Branch" at bounding box center [740, 174] width 187 height 29
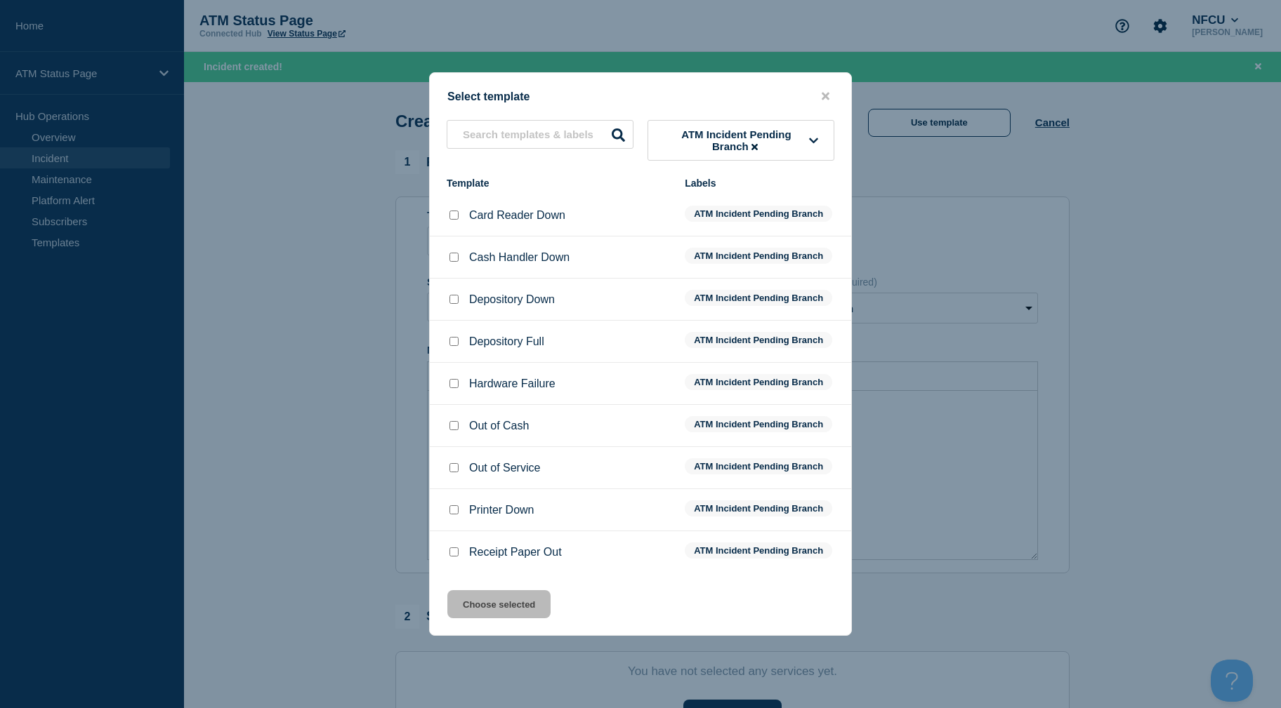
click at [453, 300] on input "Depository Down checkbox" at bounding box center [453, 299] width 9 height 9
checkbox input "true"
click at [531, 608] on button "Choose selected" at bounding box center [498, 604] width 103 height 28
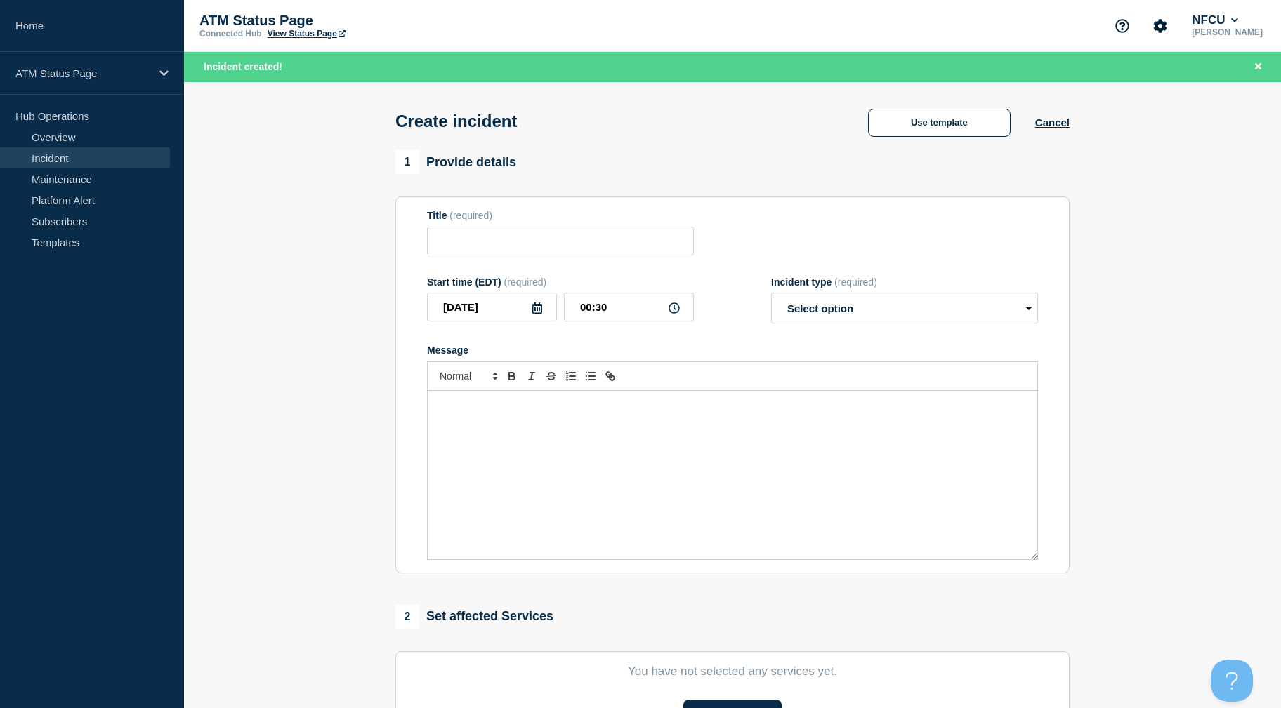
type input "Depository Down"
select select "identified"
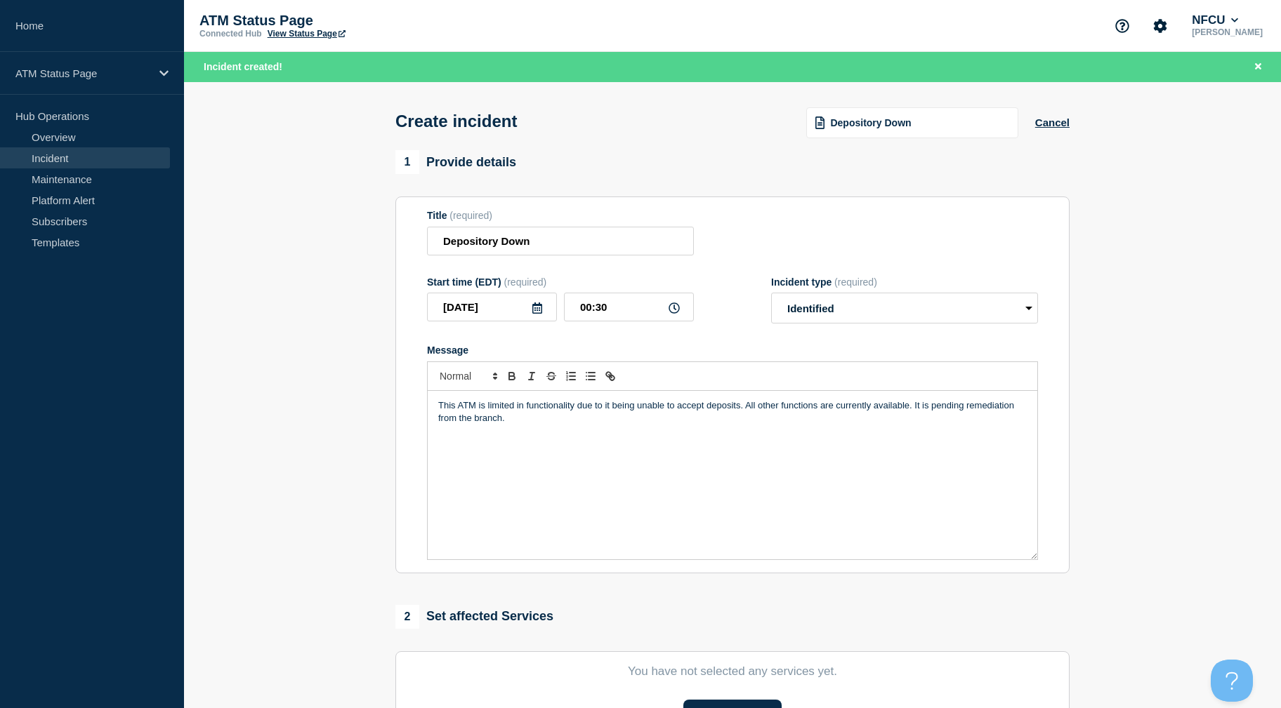
scroll to position [305, 0]
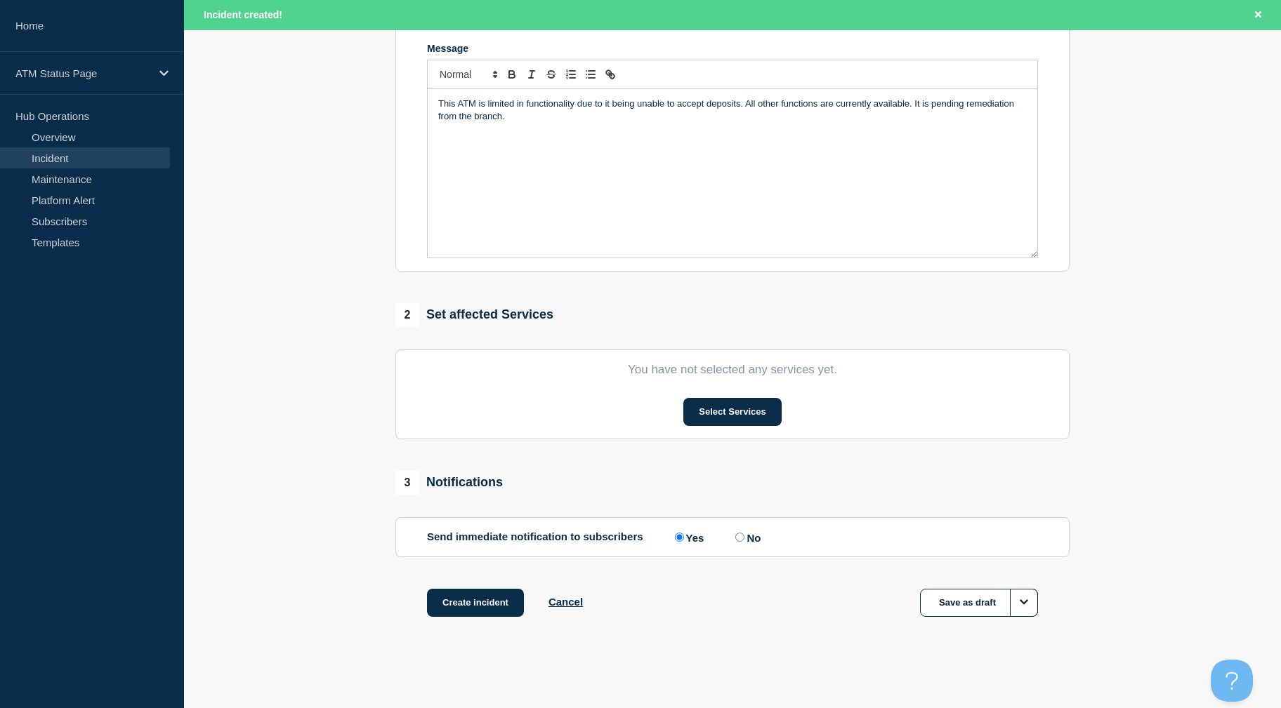
drag, startPoint x: 329, startPoint y: 385, endPoint x: 628, endPoint y: 382, distance: 299.1
click at [709, 414] on button "Select Services" at bounding box center [732, 412] width 98 height 28
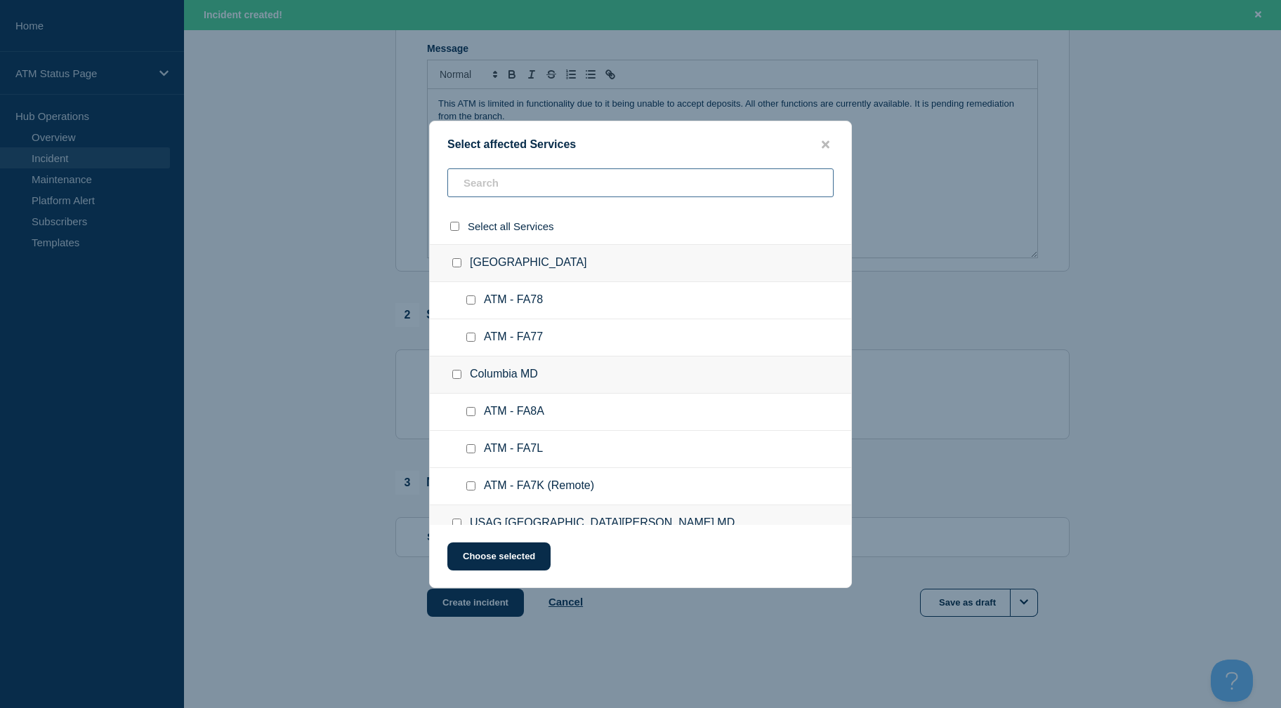
click at [543, 195] on input "text" at bounding box center [640, 182] width 386 height 29
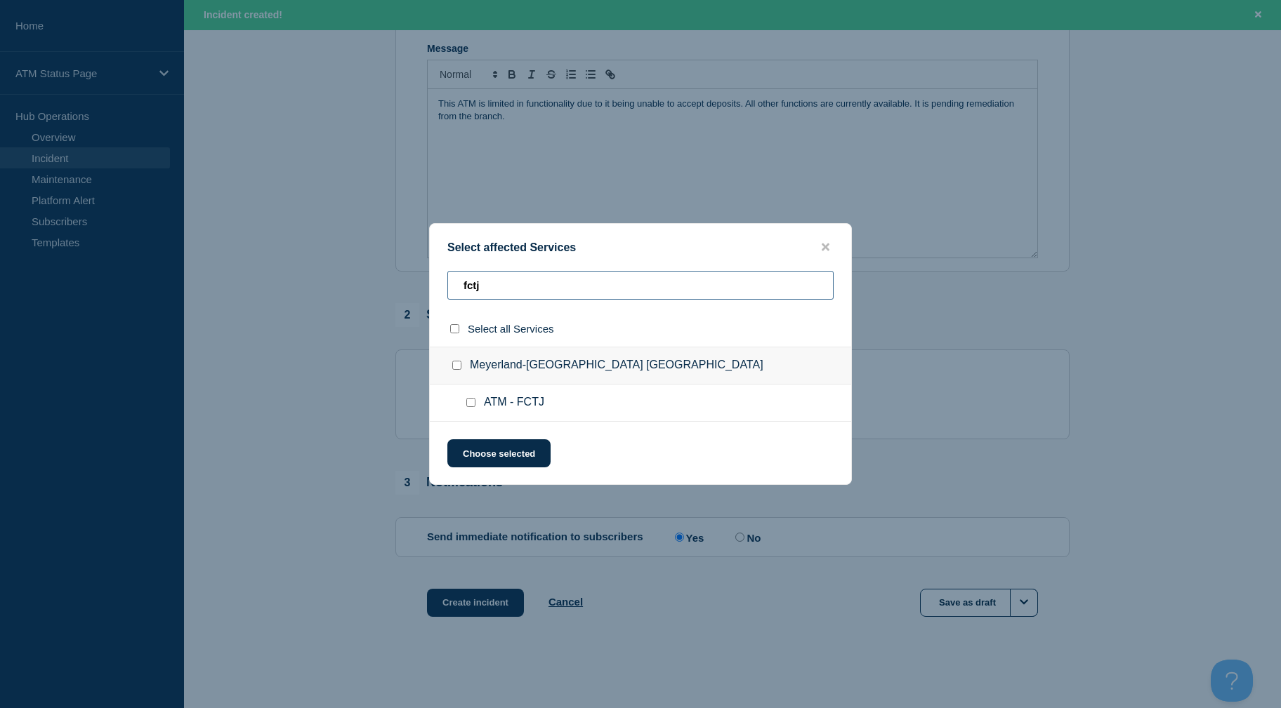
type input "fctj"
click at [470, 405] on input "ATM - FCTJ checkbox" at bounding box center [470, 402] width 9 height 9
checkbox input "true"
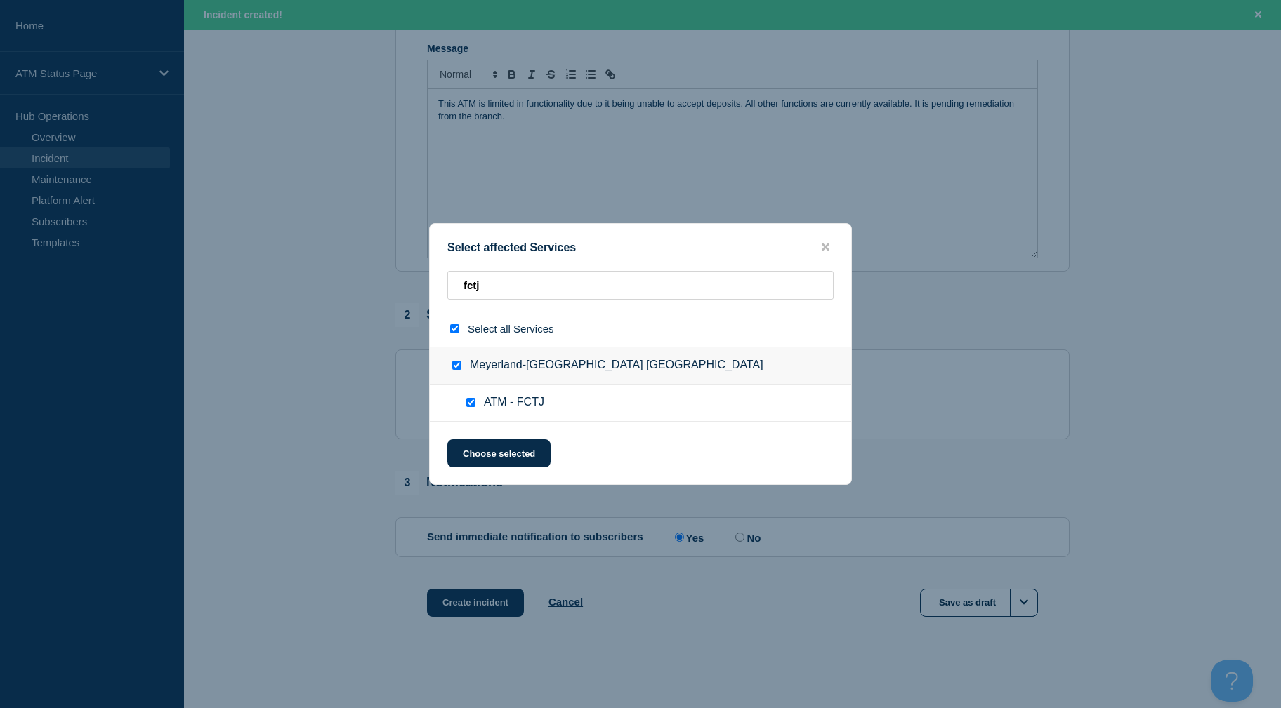
click at [500, 478] on div "Select affected Services fctj Select all Services Meyerland-Houston TX ATM - FC…" at bounding box center [640, 354] width 423 height 262
click at [497, 457] on button "Choose selected" at bounding box center [498, 453] width 103 height 28
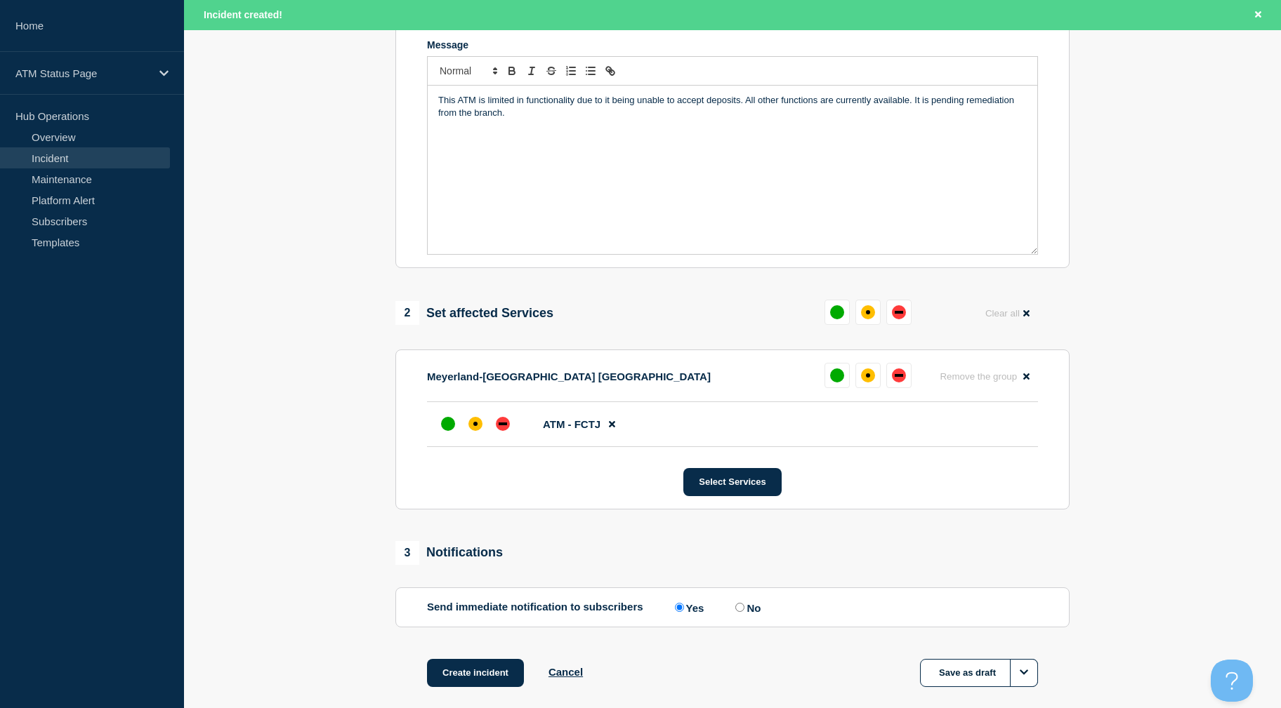
scroll to position [379, 0]
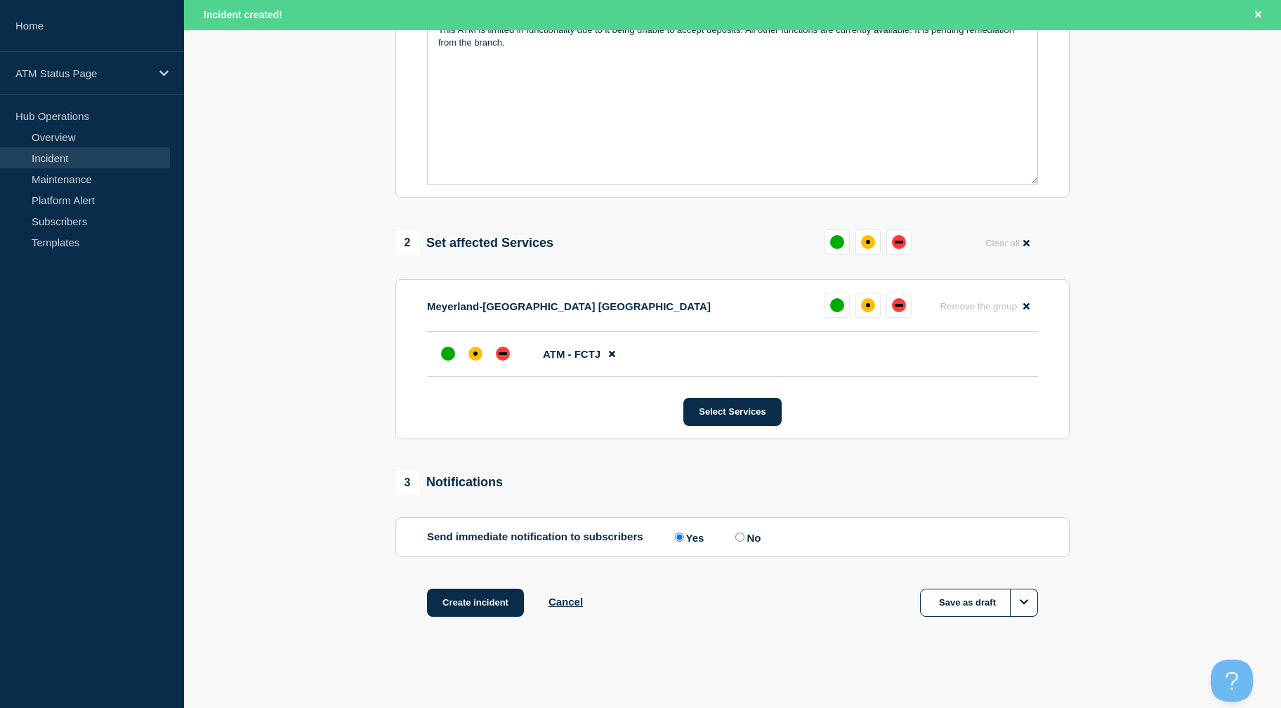
drag, startPoint x: 392, startPoint y: 412, endPoint x: 409, endPoint y: 514, distance: 103.1
click at [465, 359] on div at bounding box center [475, 353] width 25 height 25
click at [487, 602] on button "Create incident" at bounding box center [475, 603] width 97 height 28
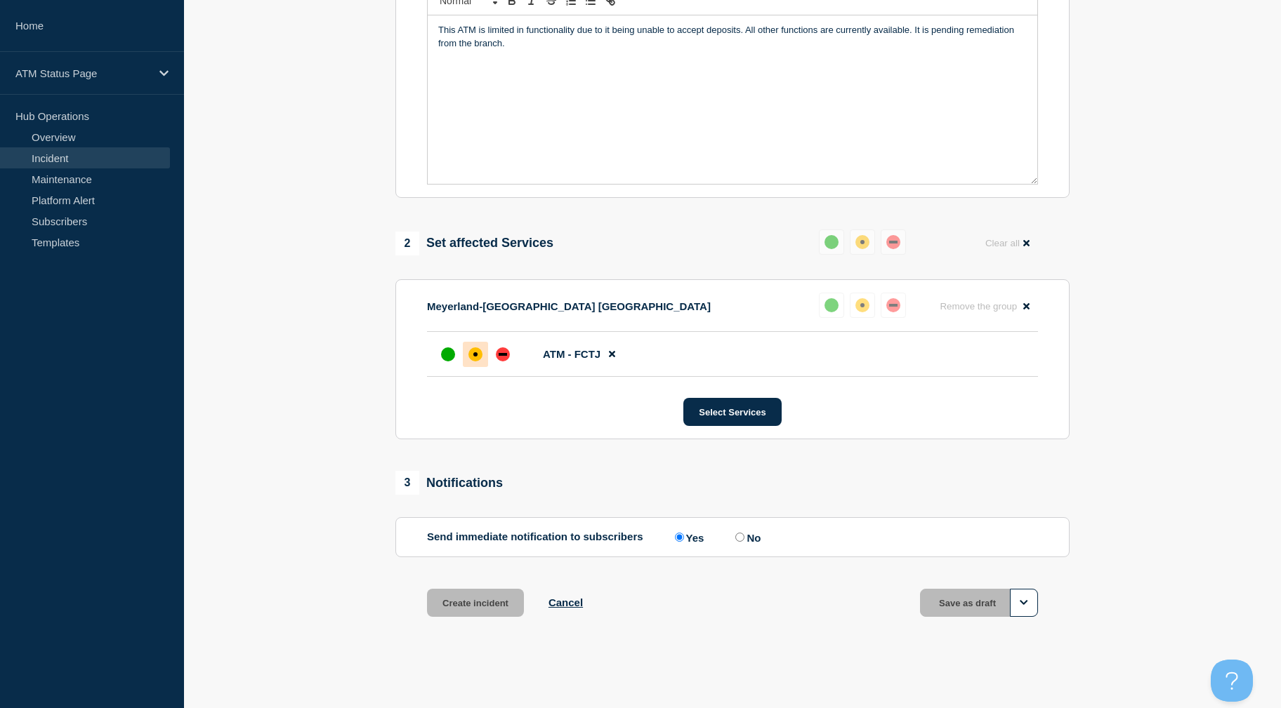
scroll to position [349, 0]
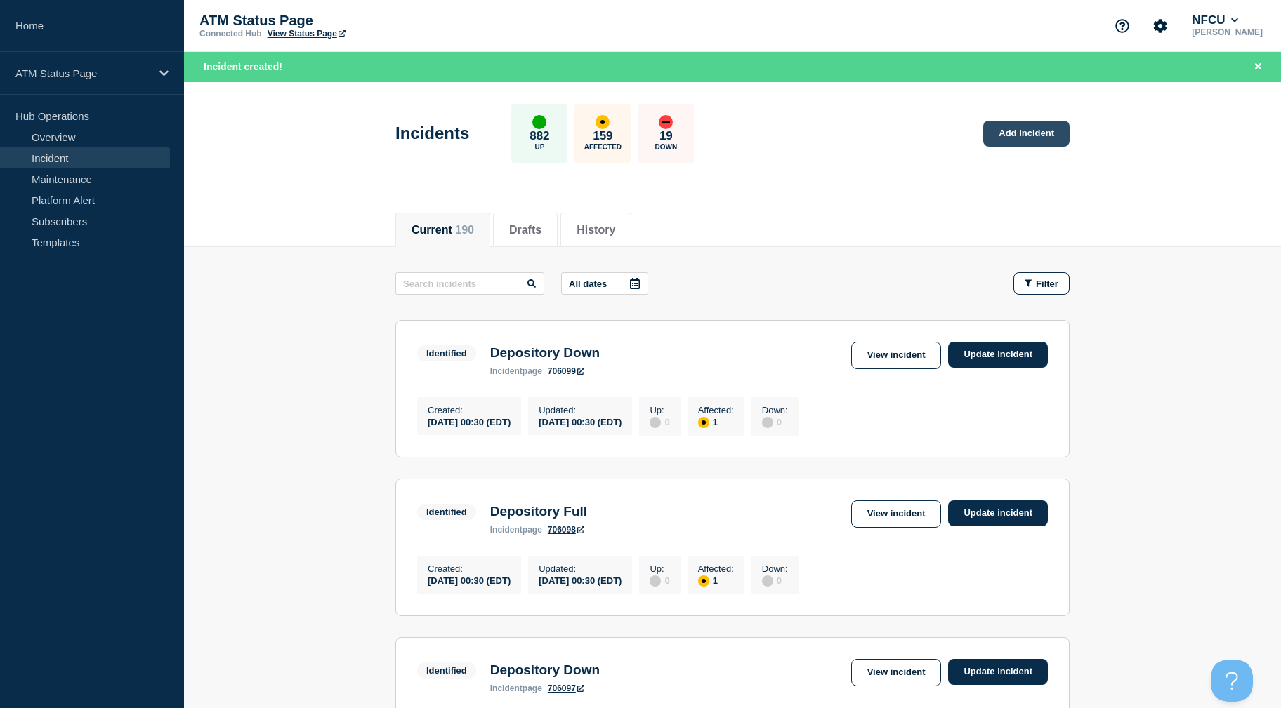
click at [1036, 132] on link "Add incident" at bounding box center [1026, 134] width 86 height 26
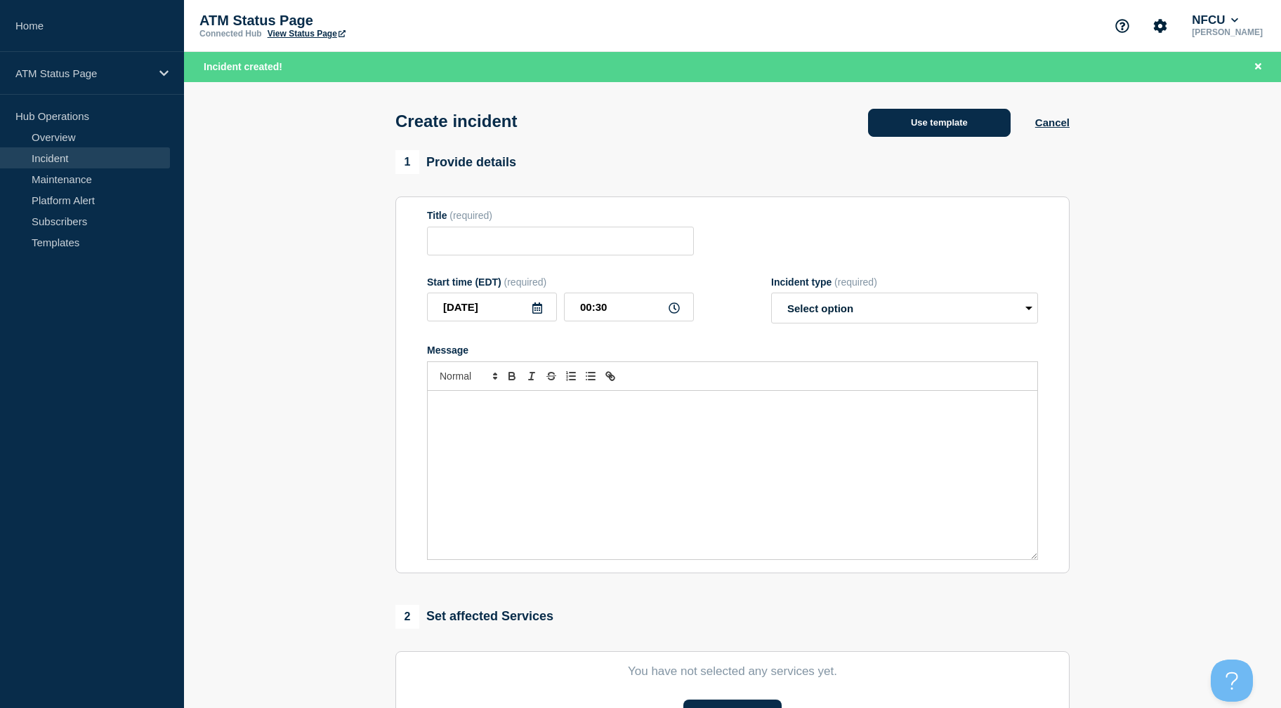
click at [960, 117] on button "Use template" at bounding box center [939, 123] width 143 height 28
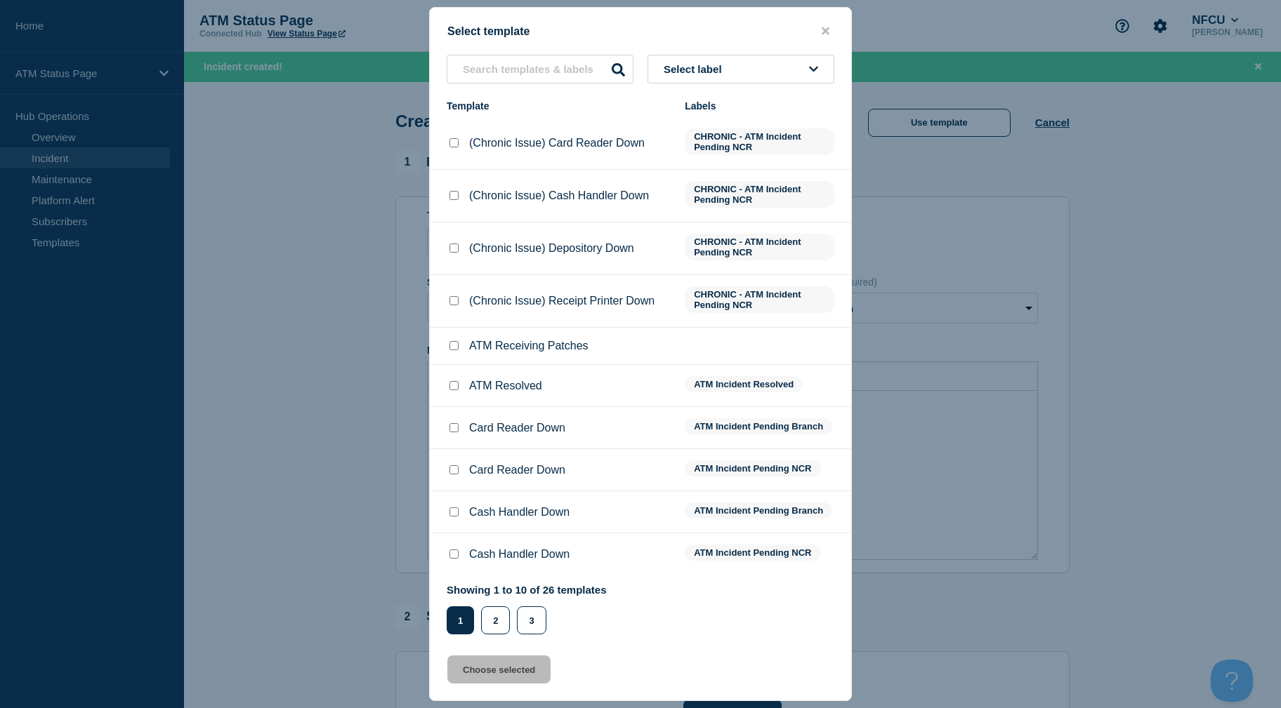
click at [701, 67] on span "Select label" at bounding box center [695, 69] width 64 height 12
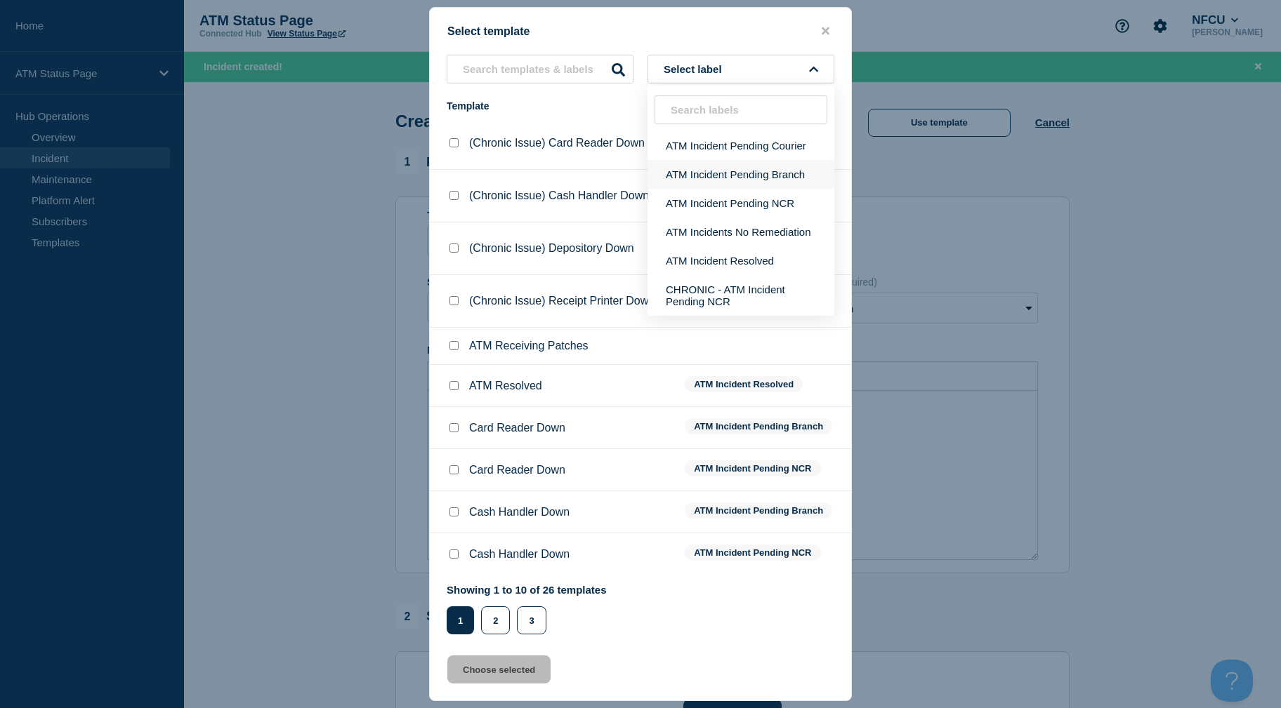
click at [708, 171] on button "ATM Incident Pending Branch" at bounding box center [740, 174] width 187 height 29
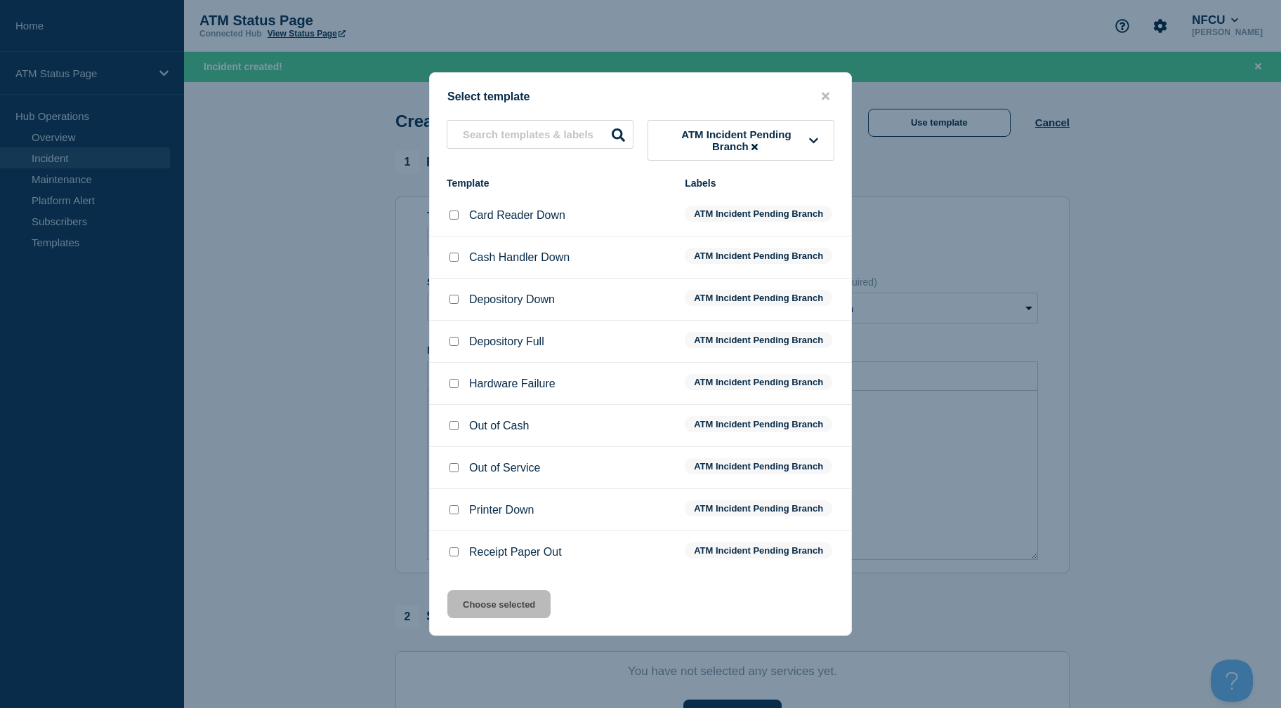
click at [756, 145] on icon at bounding box center [754, 147] width 6 height 9
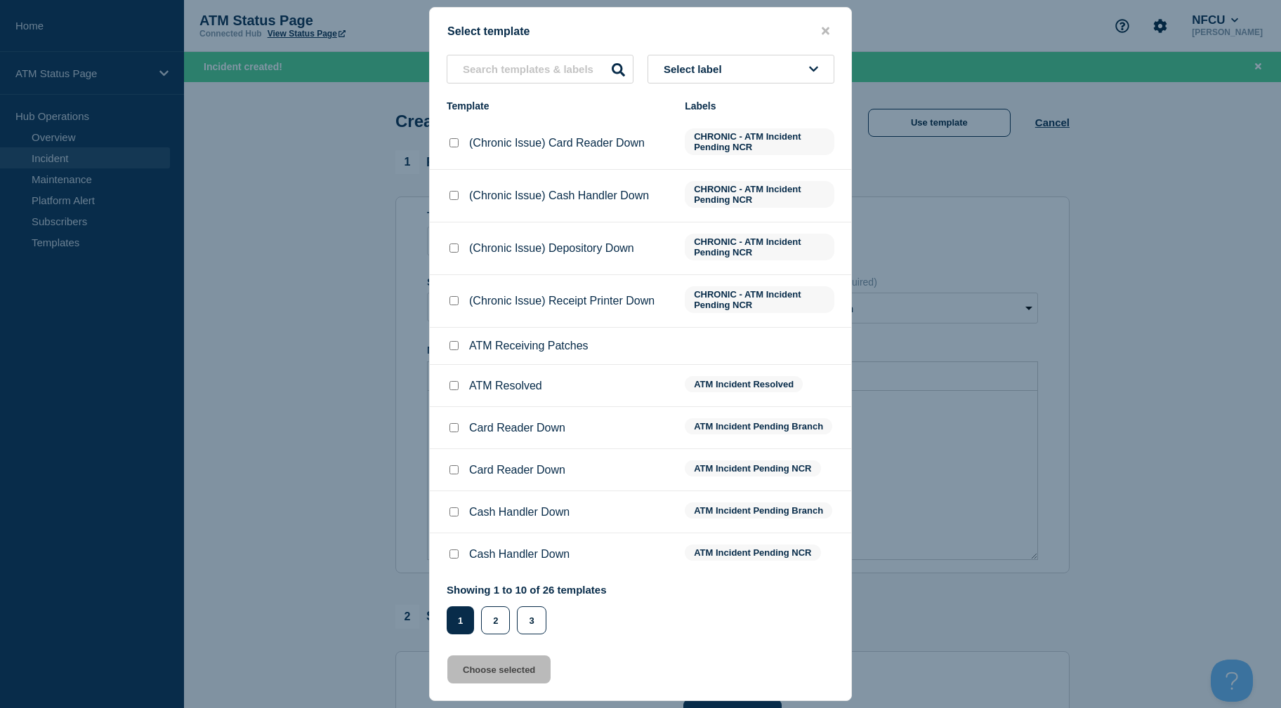
click at [784, 72] on button "Select label" at bounding box center [740, 69] width 187 height 29
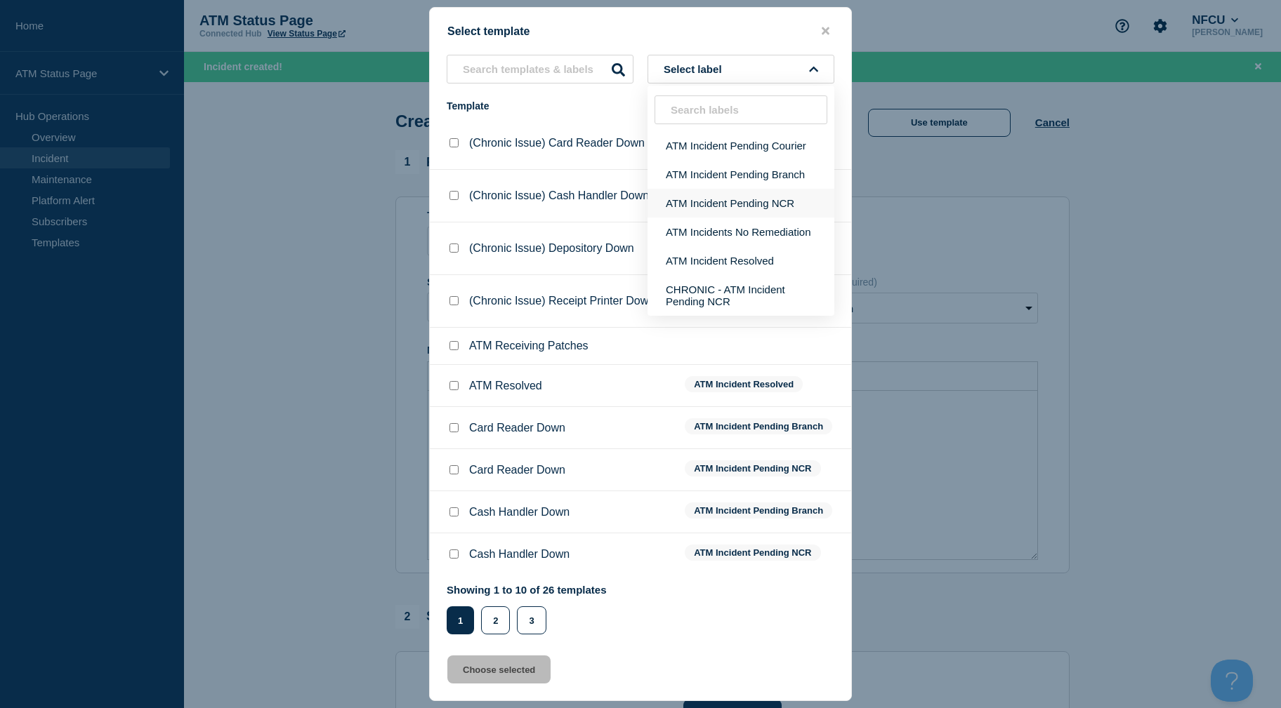
click at [788, 195] on button "ATM Incident Pending NCR" at bounding box center [740, 203] width 187 height 29
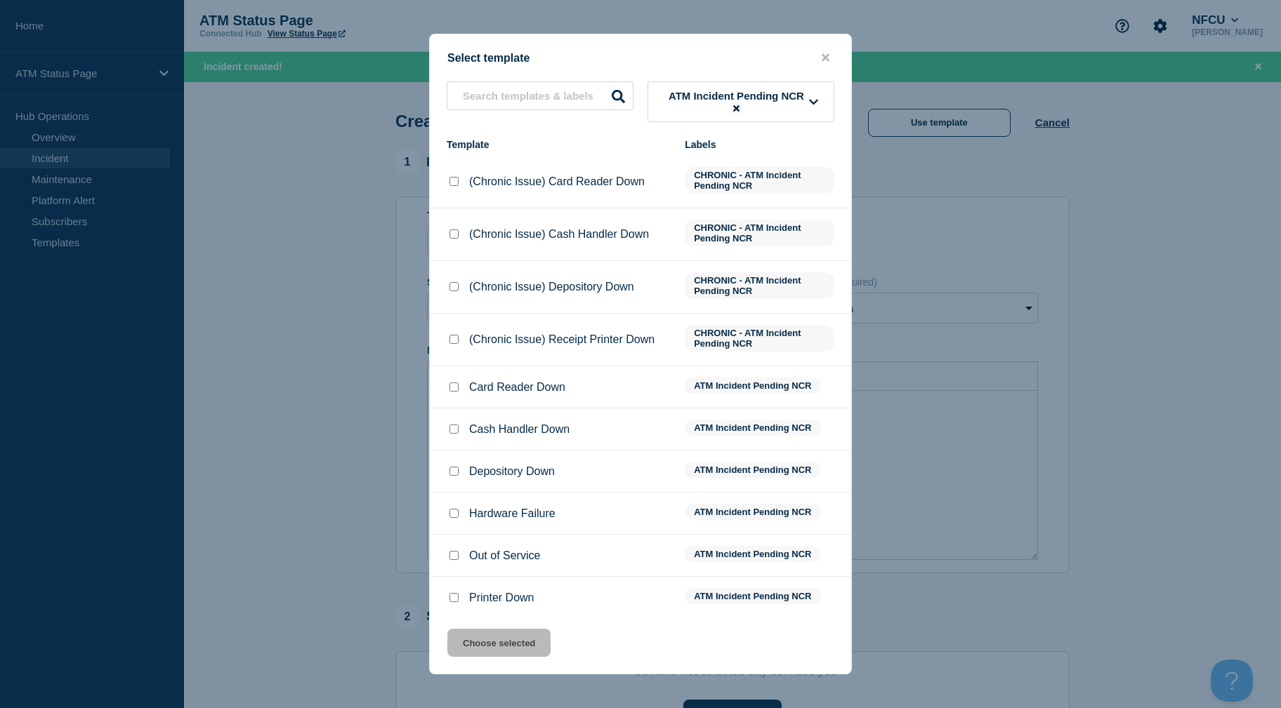
click at [449, 476] on div at bounding box center [454, 472] width 14 height 14
click at [452, 472] on input "Depository Down checkbox" at bounding box center [453, 471] width 9 height 9
checkbox input "true"
click at [517, 645] on button "Choose selected" at bounding box center [498, 643] width 103 height 28
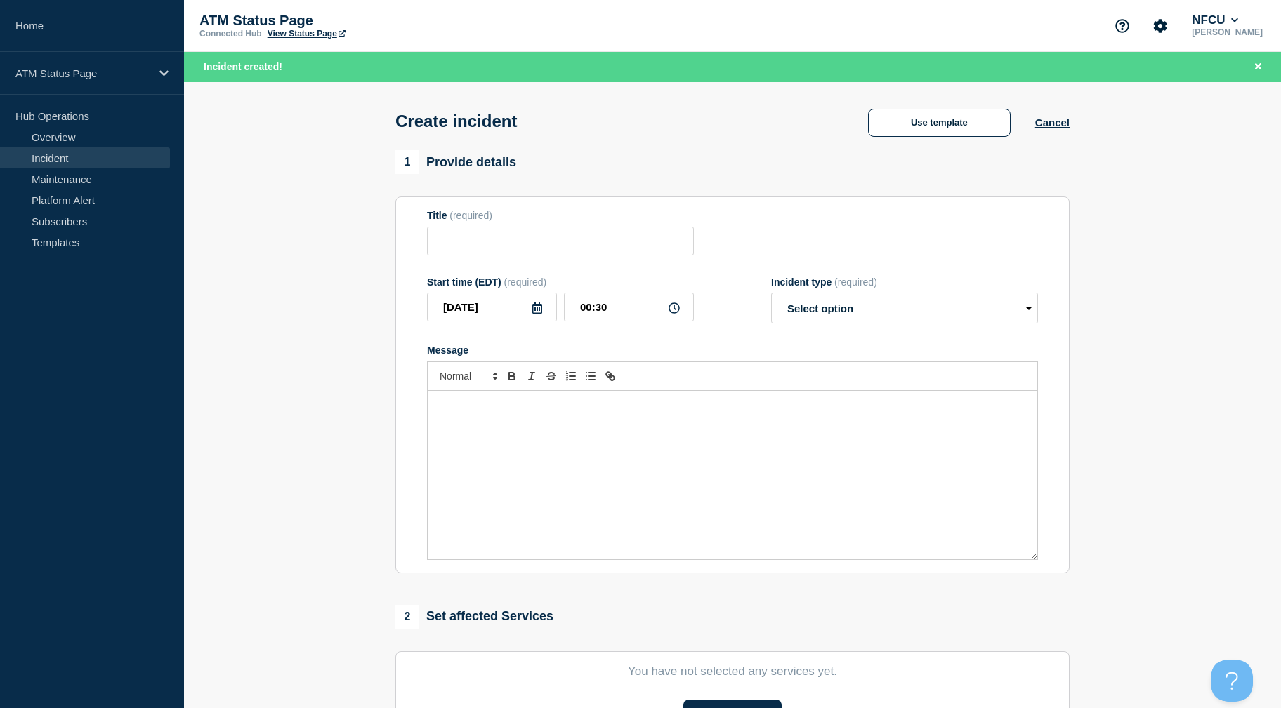
type input "Depository Down"
select select "identified"
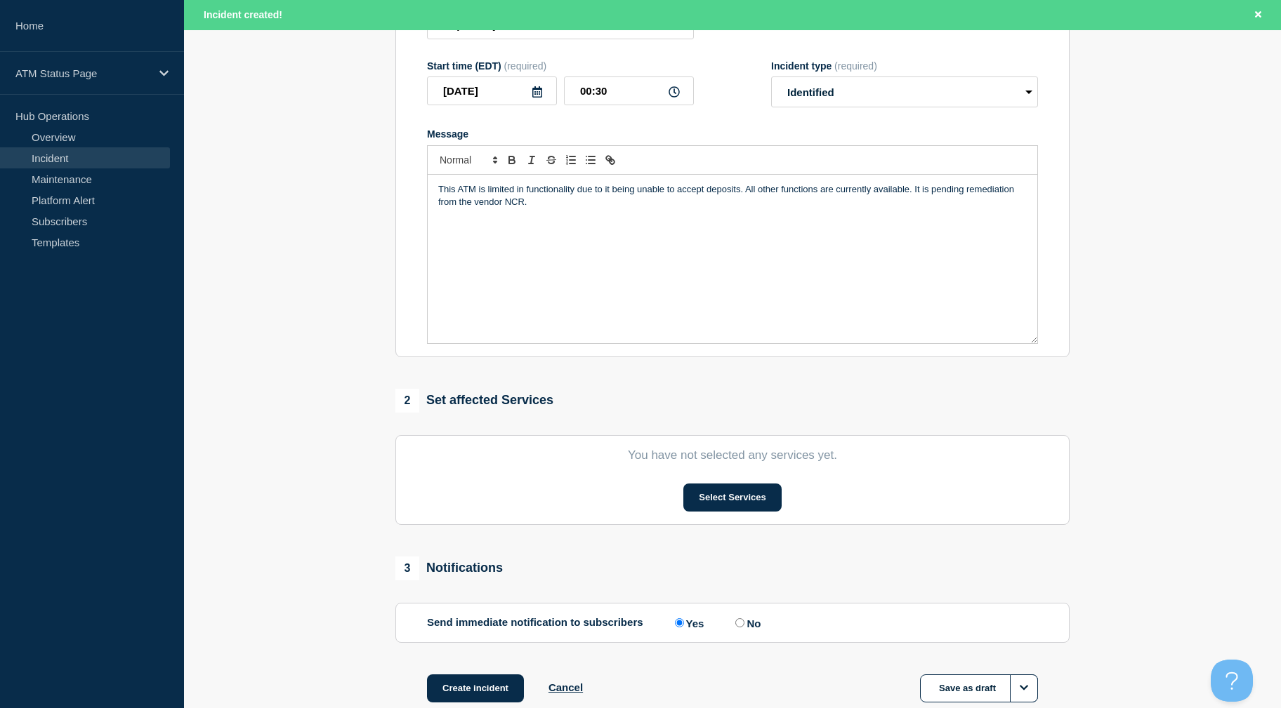
drag, startPoint x: 335, startPoint y: 427, endPoint x: 345, endPoint y: 482, distance: 56.3
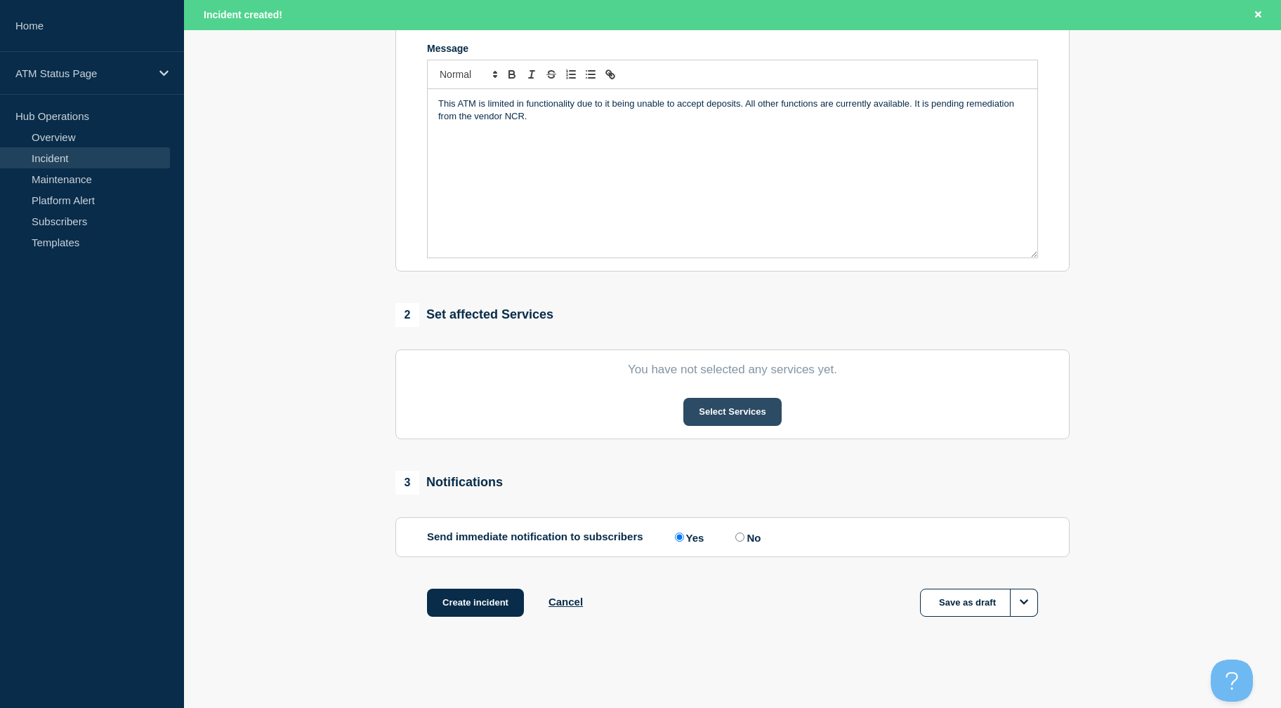
click at [728, 404] on button "Select Services" at bounding box center [732, 412] width 98 height 28
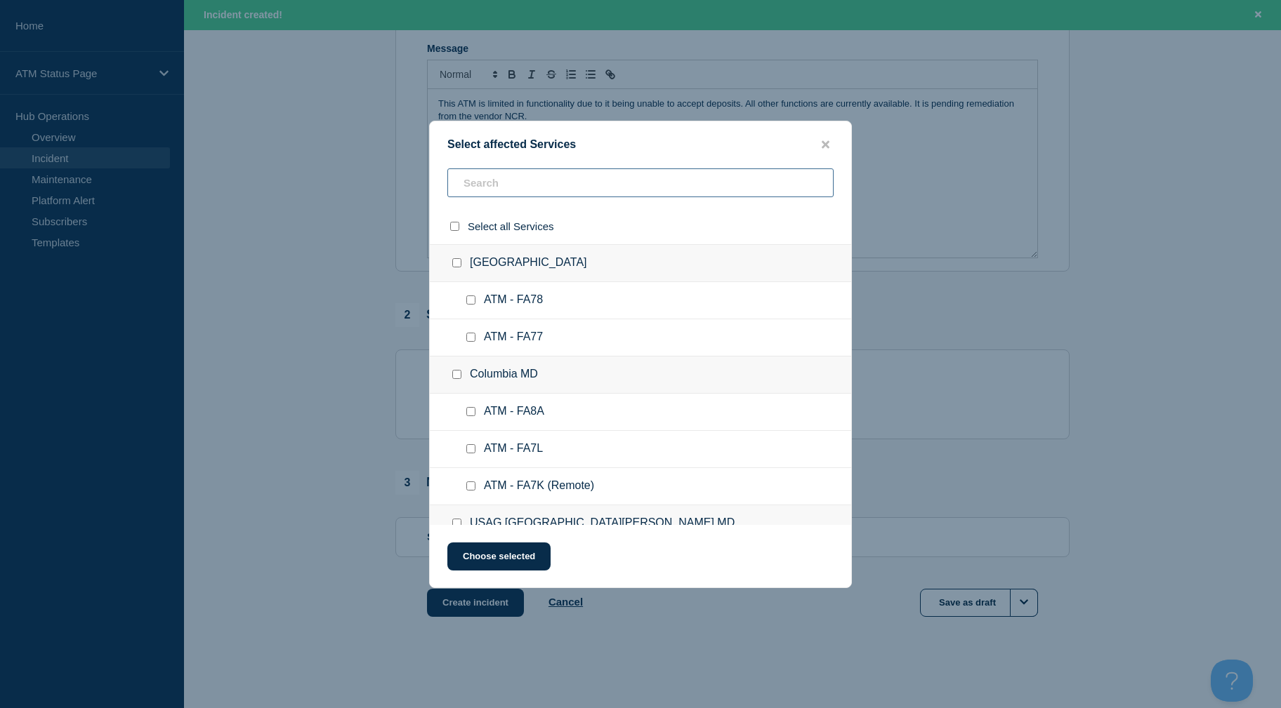
click at [502, 187] on input "text" at bounding box center [640, 182] width 386 height 29
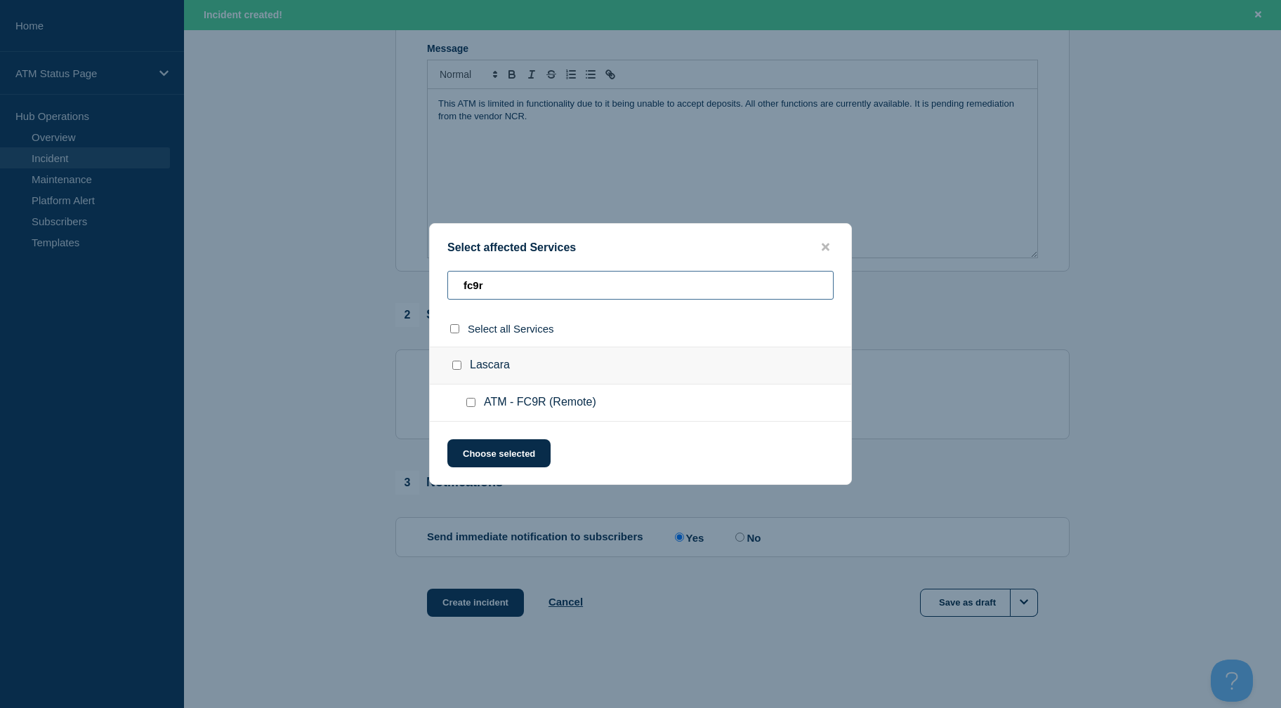
type input "fc9r"
click at [472, 403] on div at bounding box center [473, 403] width 20 height 14
click at [472, 403] on input "ATM - FC9R (Remote) checkbox" at bounding box center [470, 402] width 9 height 9
checkbox input "true"
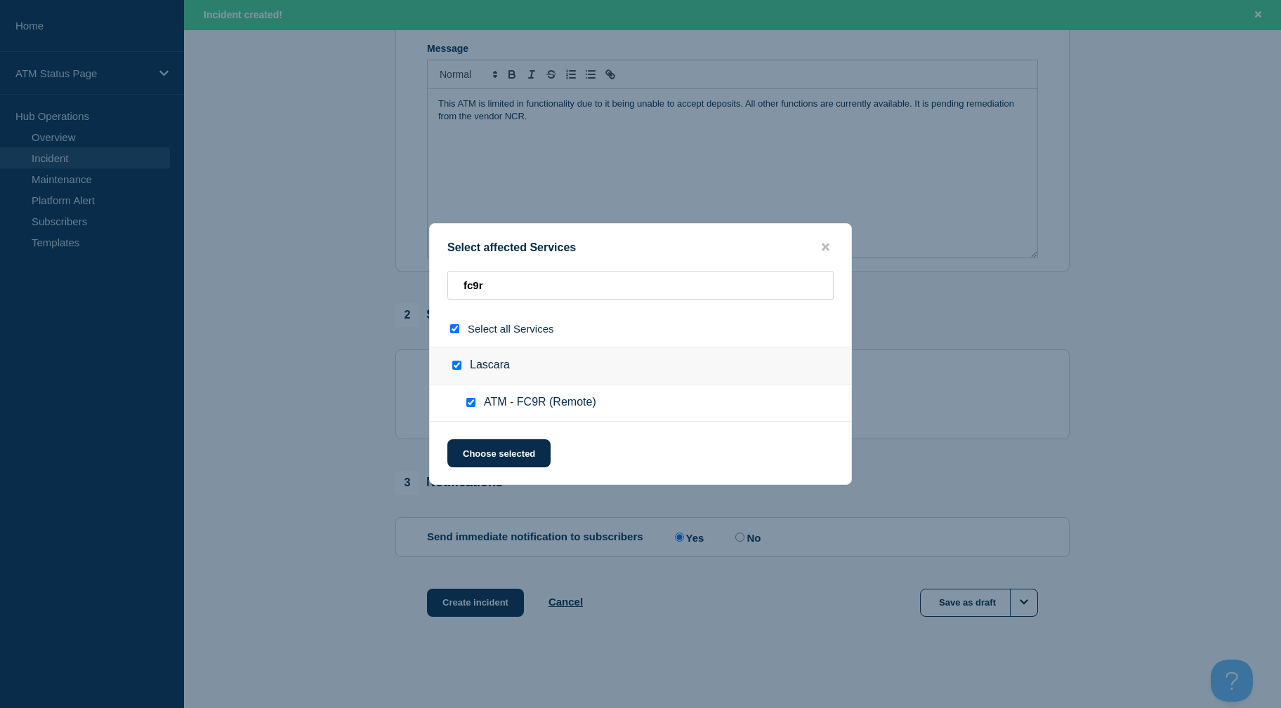
checkbox input "true"
click at [481, 456] on button "Choose selected" at bounding box center [498, 453] width 103 height 28
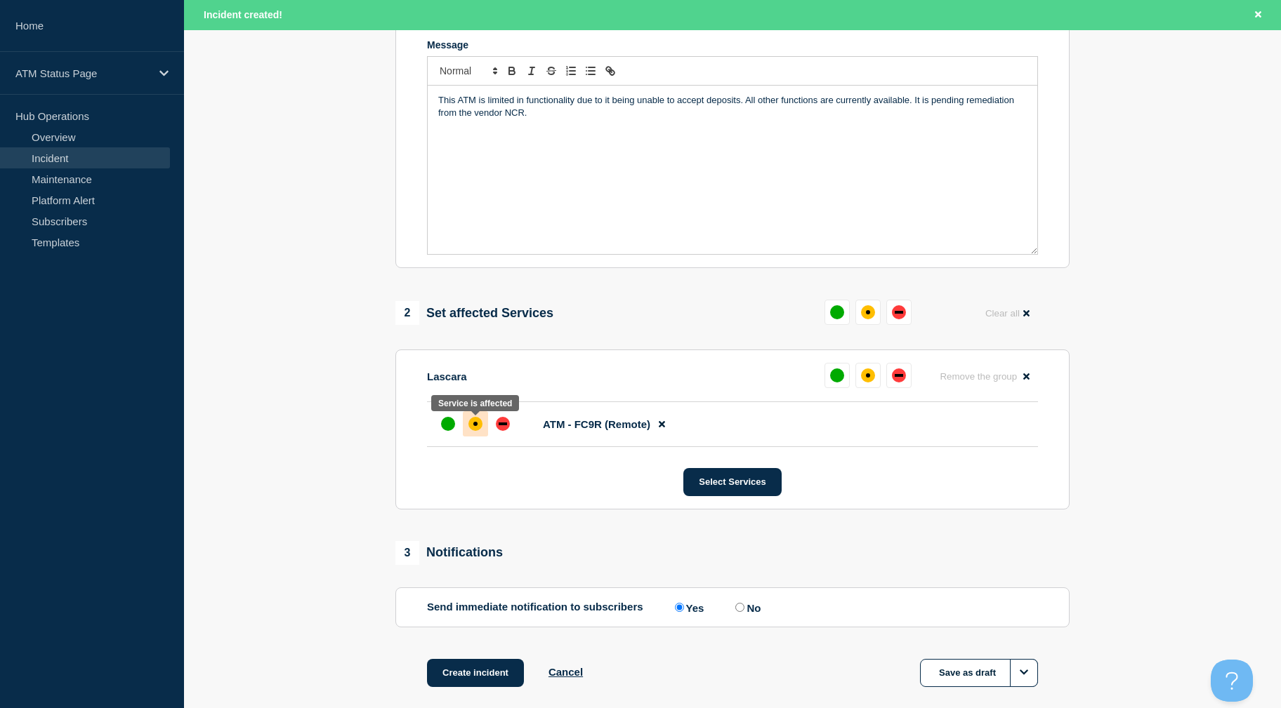
click at [473, 418] on div at bounding box center [475, 423] width 25 height 25
click at [482, 666] on button "Create incident" at bounding box center [475, 673] width 97 height 28
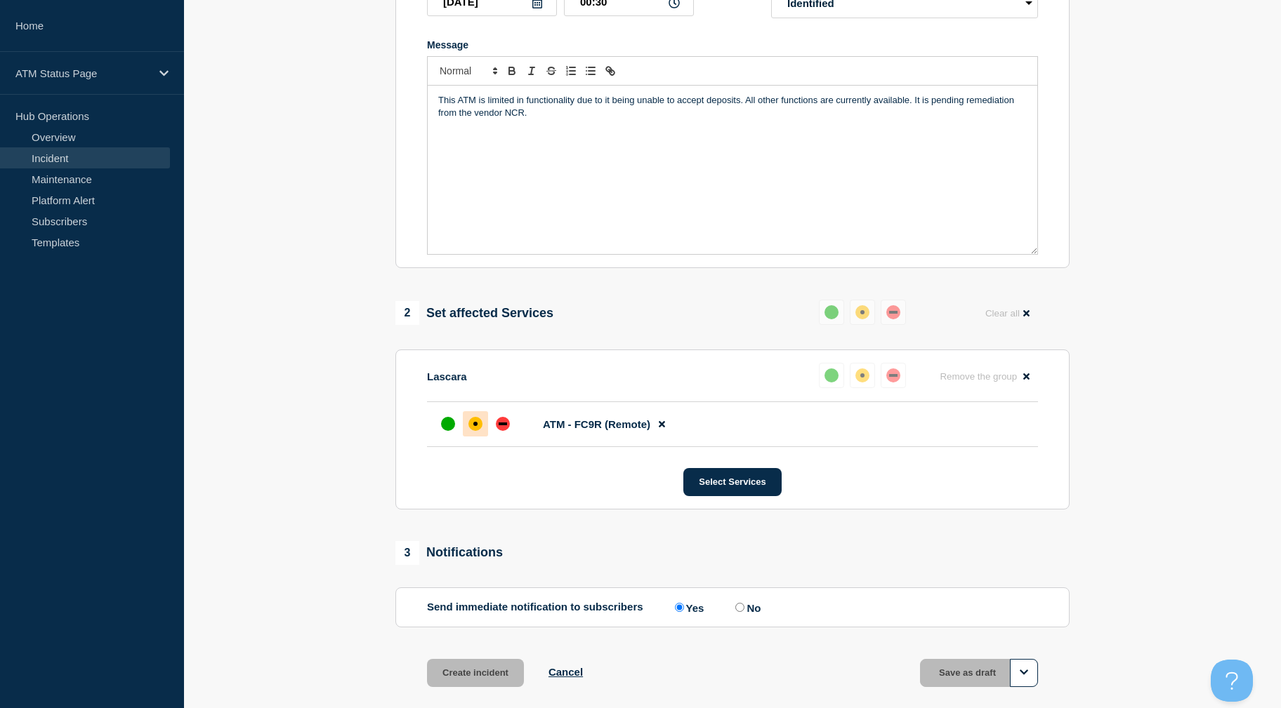
scroll to position [276, 0]
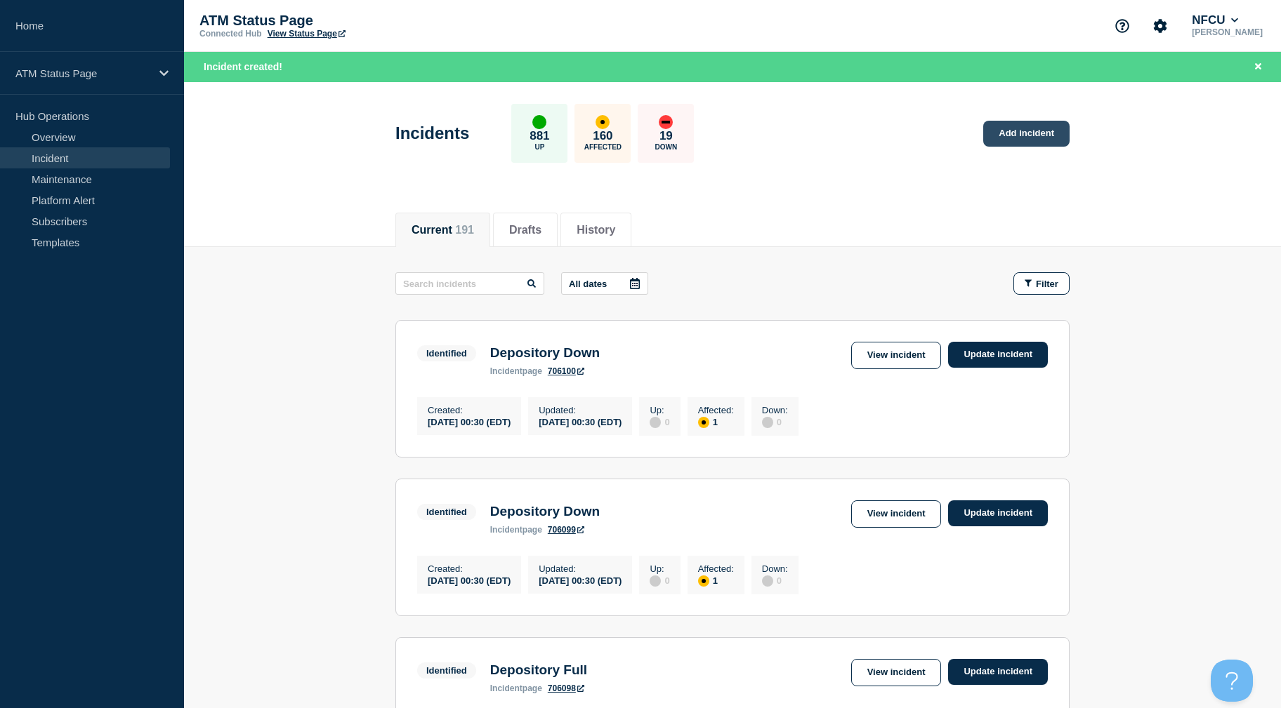
click at [1037, 135] on link "Add incident" at bounding box center [1026, 134] width 86 height 26
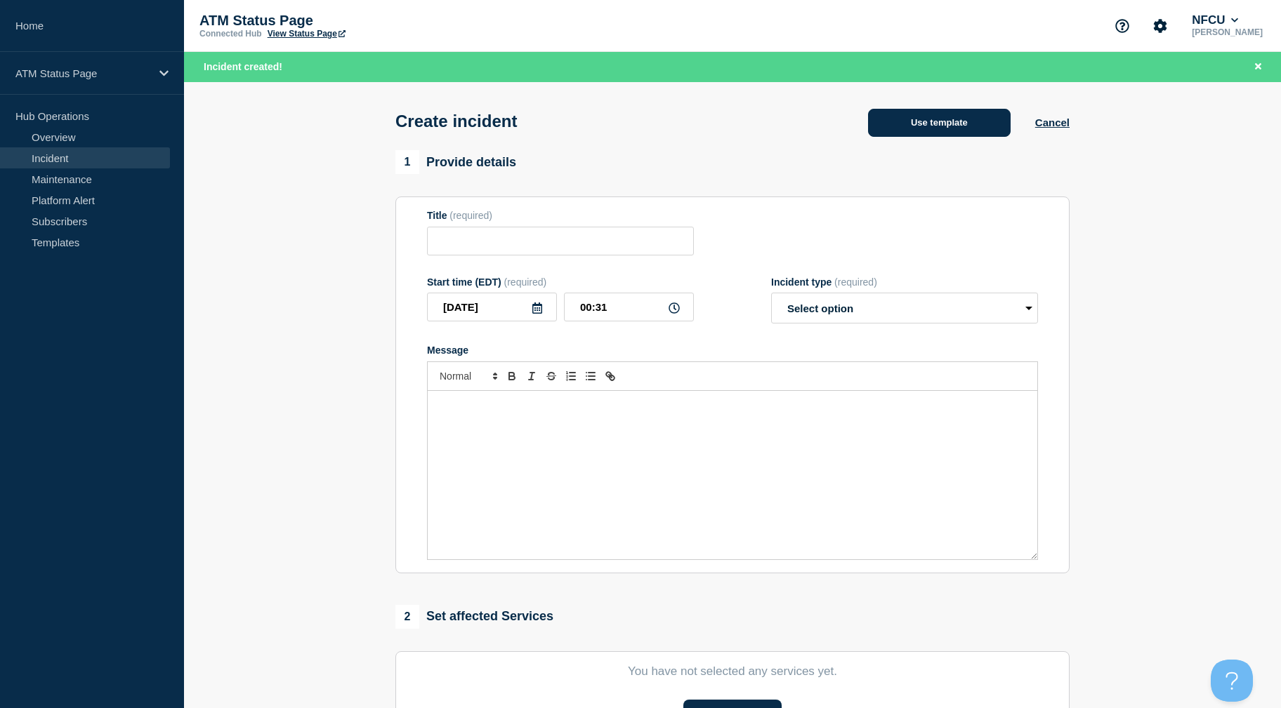
click at [907, 135] on button "Use template" at bounding box center [939, 123] width 143 height 28
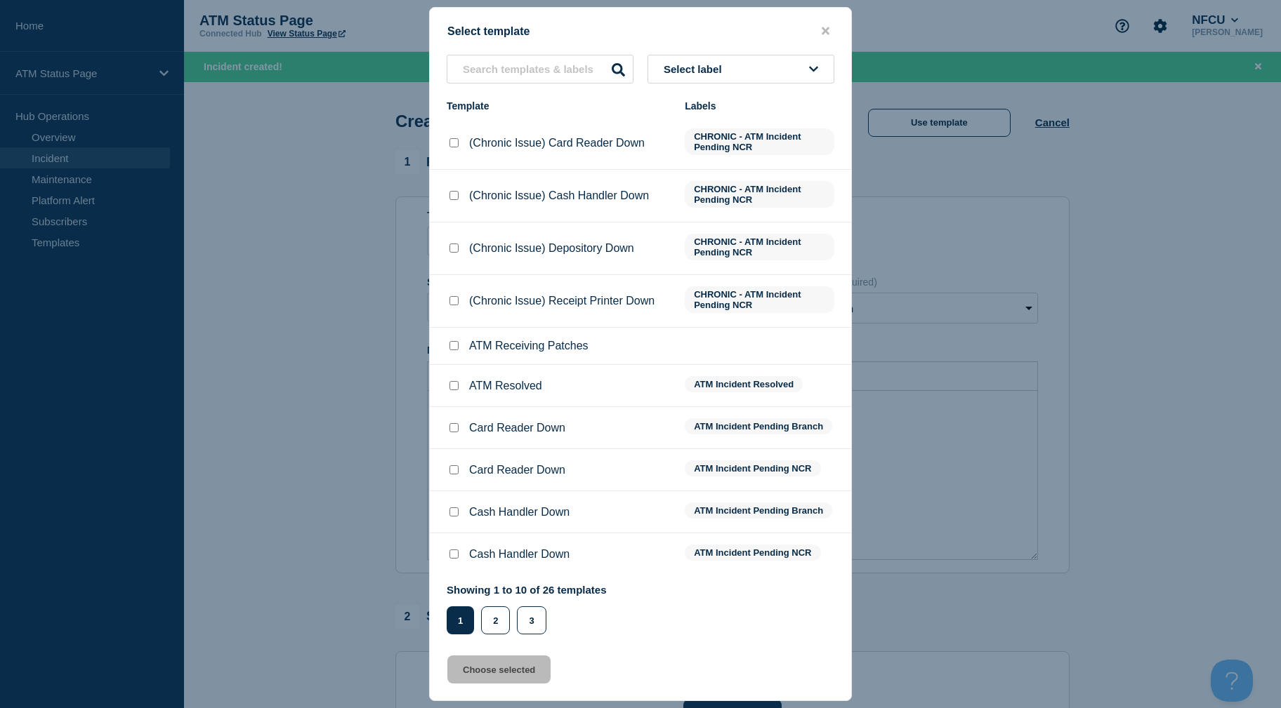
click at [750, 80] on button "Select label" at bounding box center [740, 69] width 187 height 29
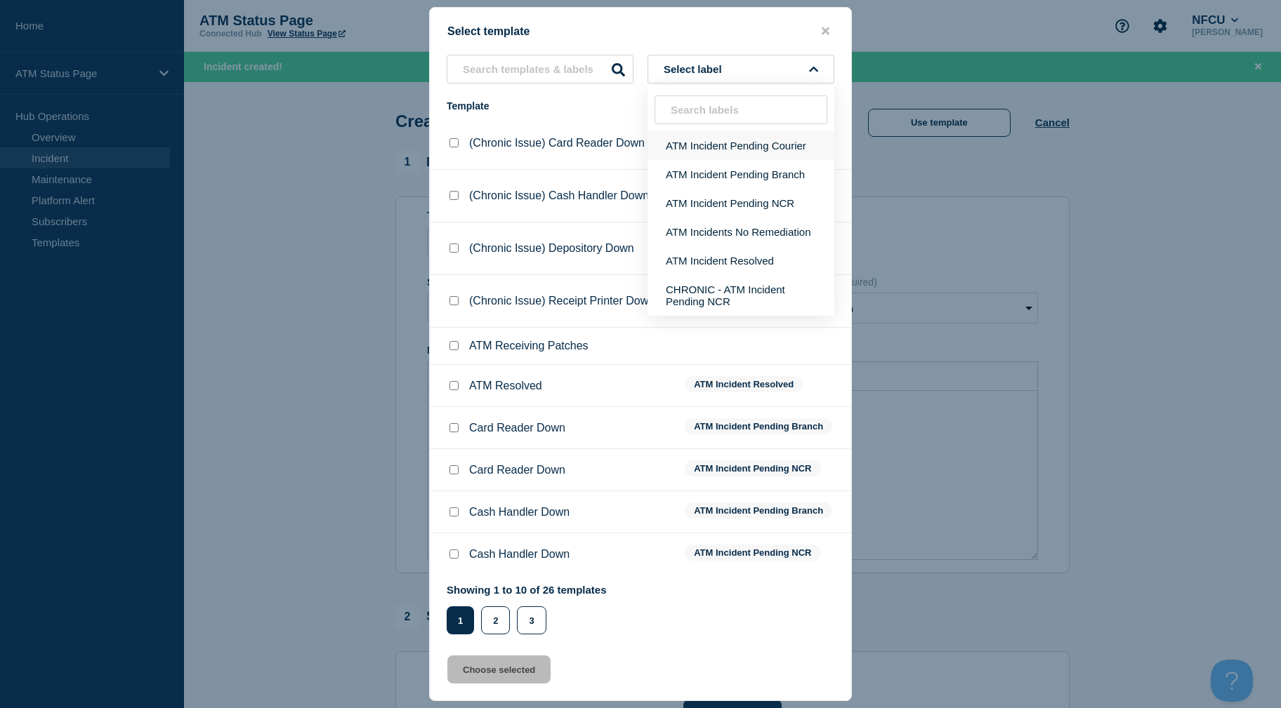
drag, startPoint x: 748, startPoint y: 160, endPoint x: 746, endPoint y: 148, distance: 12.1
click at [746, 148] on ul "ATM Incident Pending Courier ATM Incident Pending Branch ATM Incident Pending N…" at bounding box center [740, 223] width 187 height 185
click at [746, 148] on button "ATM Incident Pending Courier" at bounding box center [740, 145] width 187 height 29
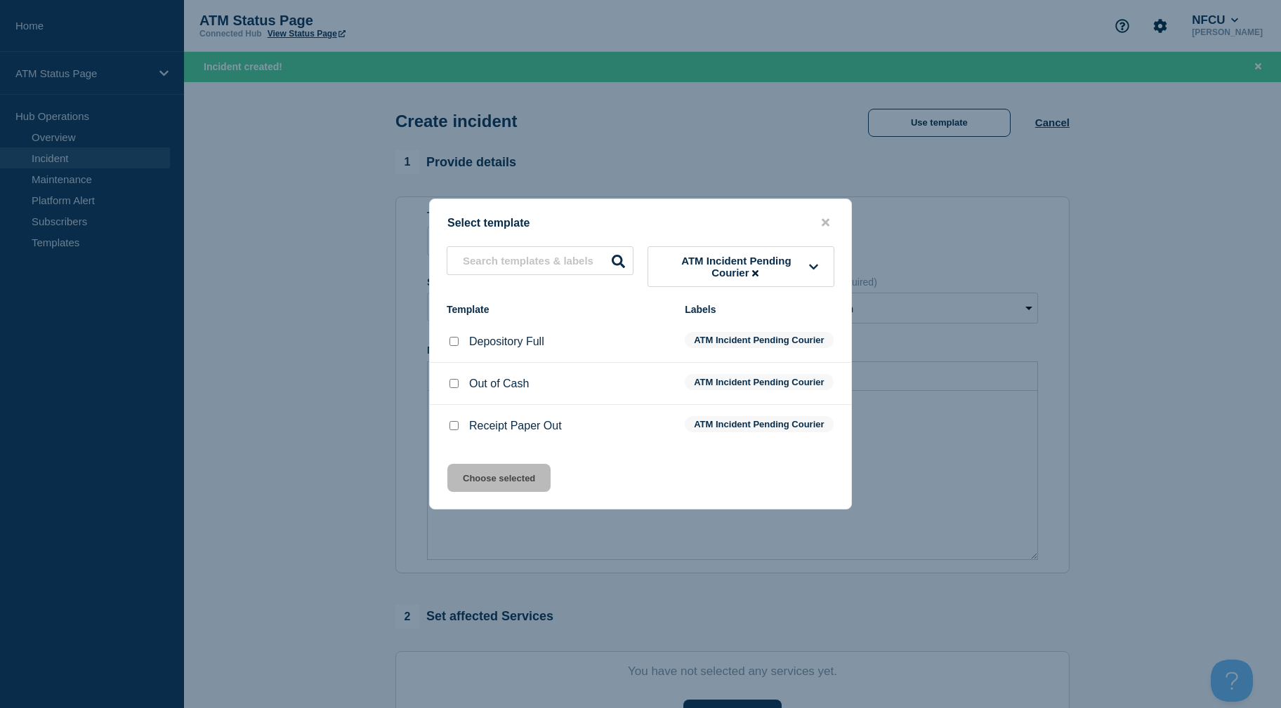
click at [455, 337] on input "Depository Full checkbox" at bounding box center [453, 341] width 9 height 9
checkbox input "true"
click at [474, 492] on button "Choose selected" at bounding box center [498, 478] width 103 height 28
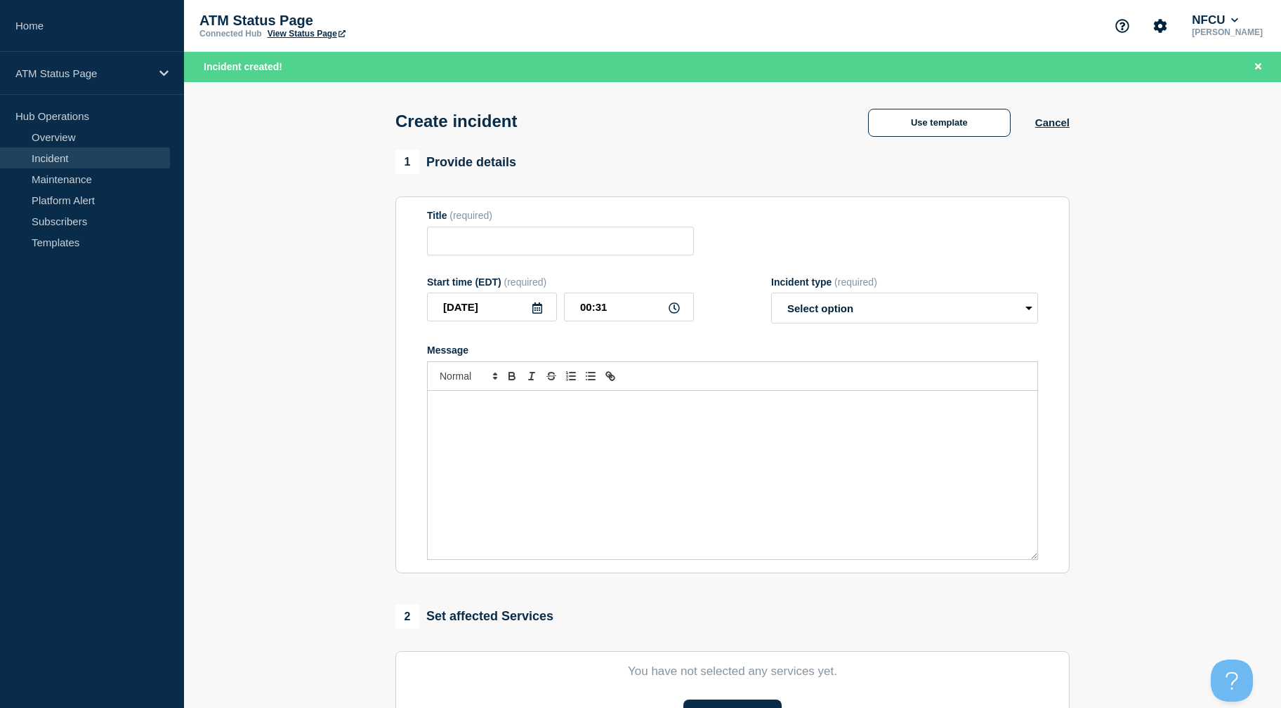
type input "Depository Full"
select select "identified"
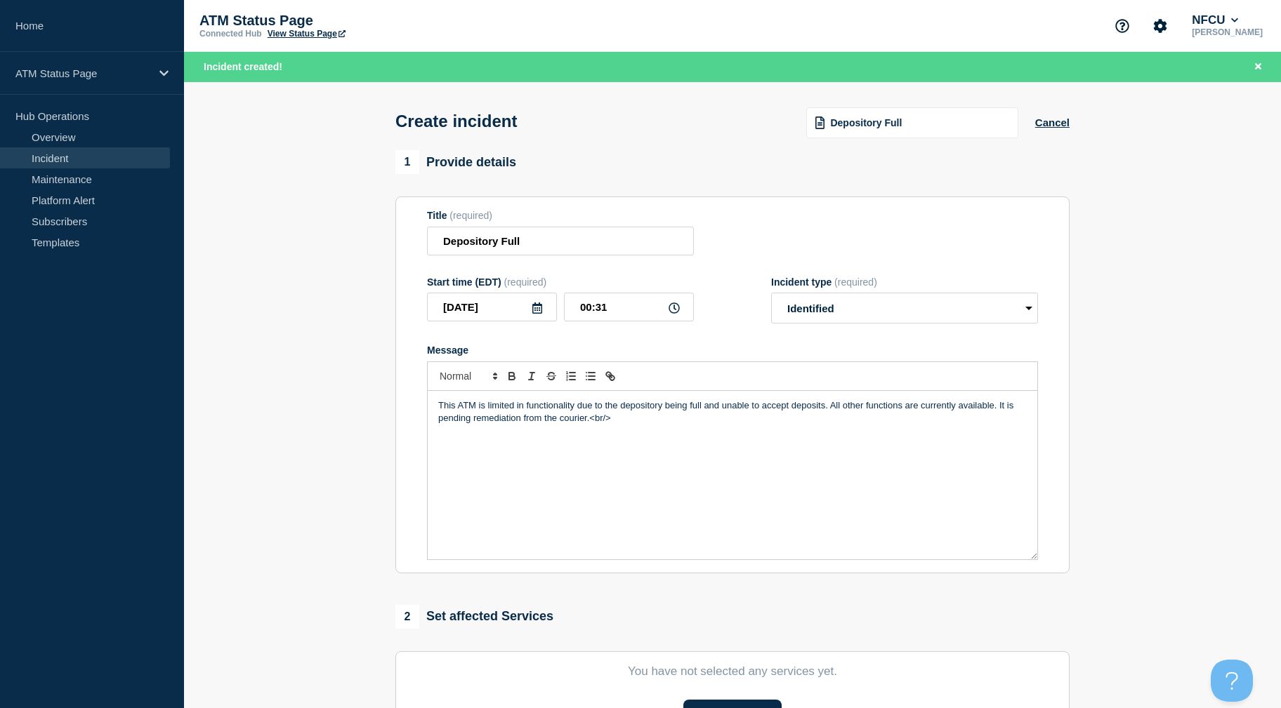
scroll to position [305, 0]
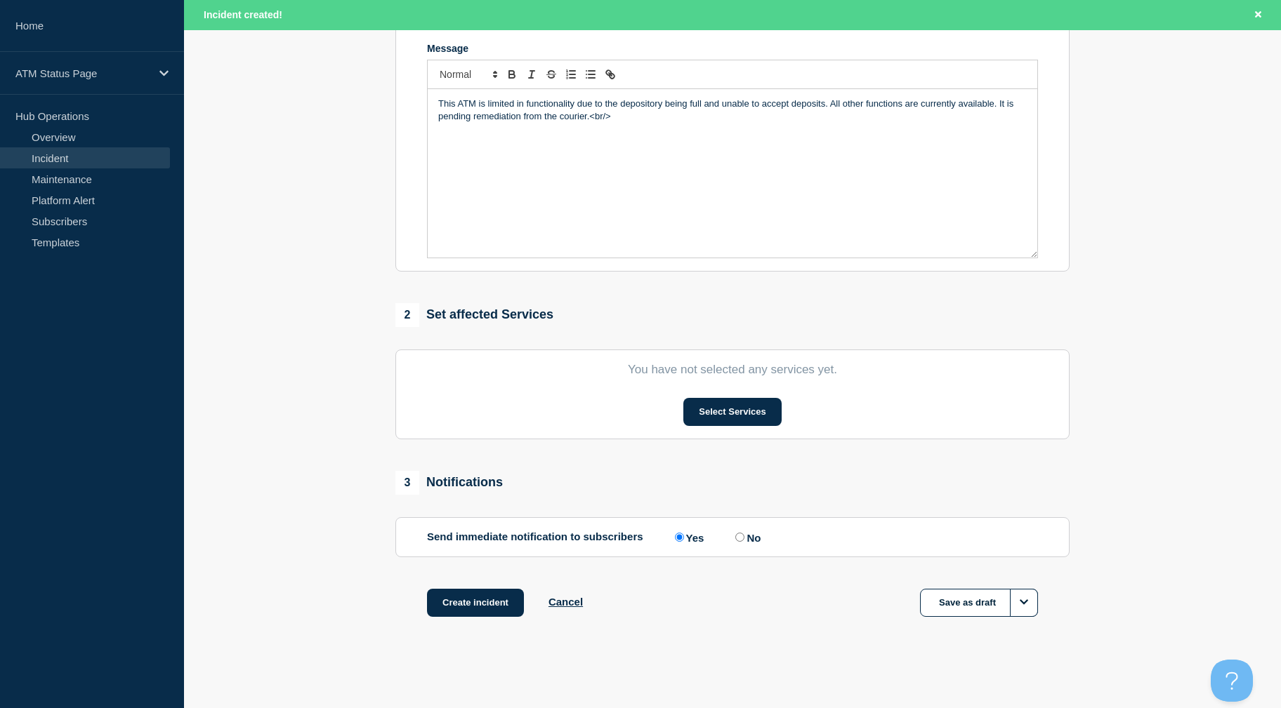
drag, startPoint x: 308, startPoint y: 336, endPoint x: 318, endPoint y: 512, distance: 175.8
click at [696, 416] on button "Select Services" at bounding box center [732, 412] width 98 height 28
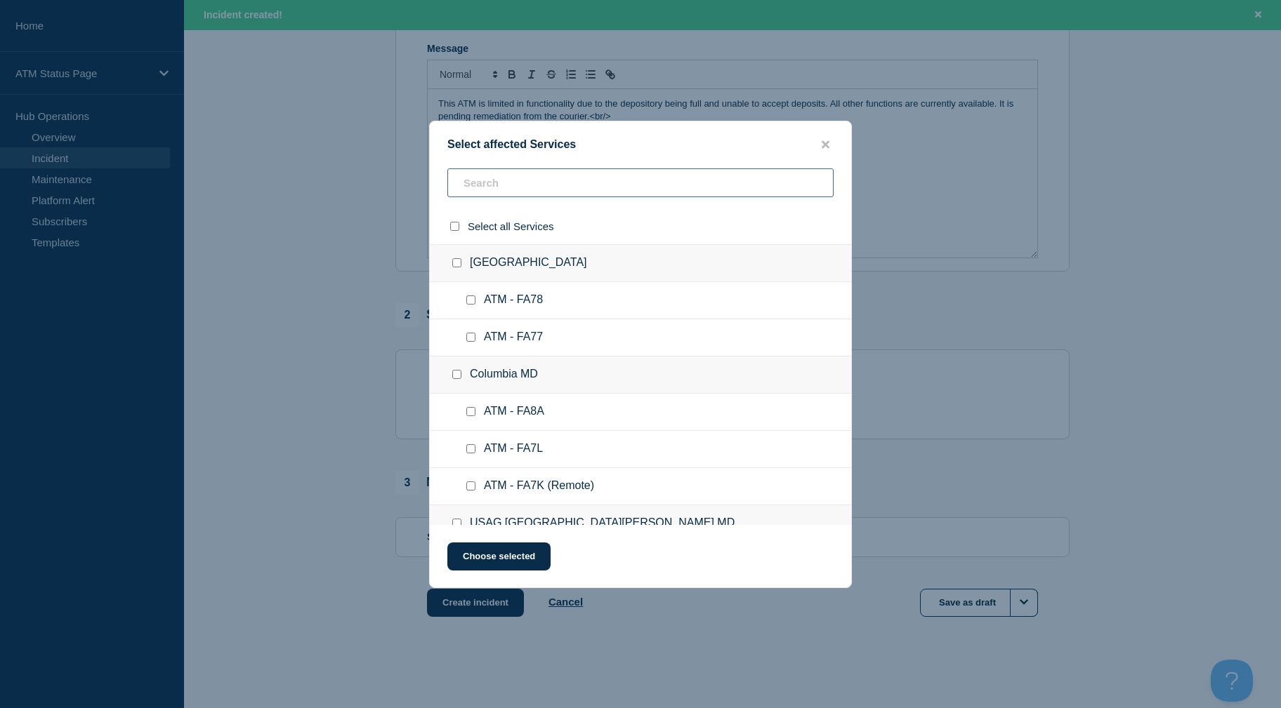
click at [618, 192] on input "text" at bounding box center [640, 182] width 386 height 29
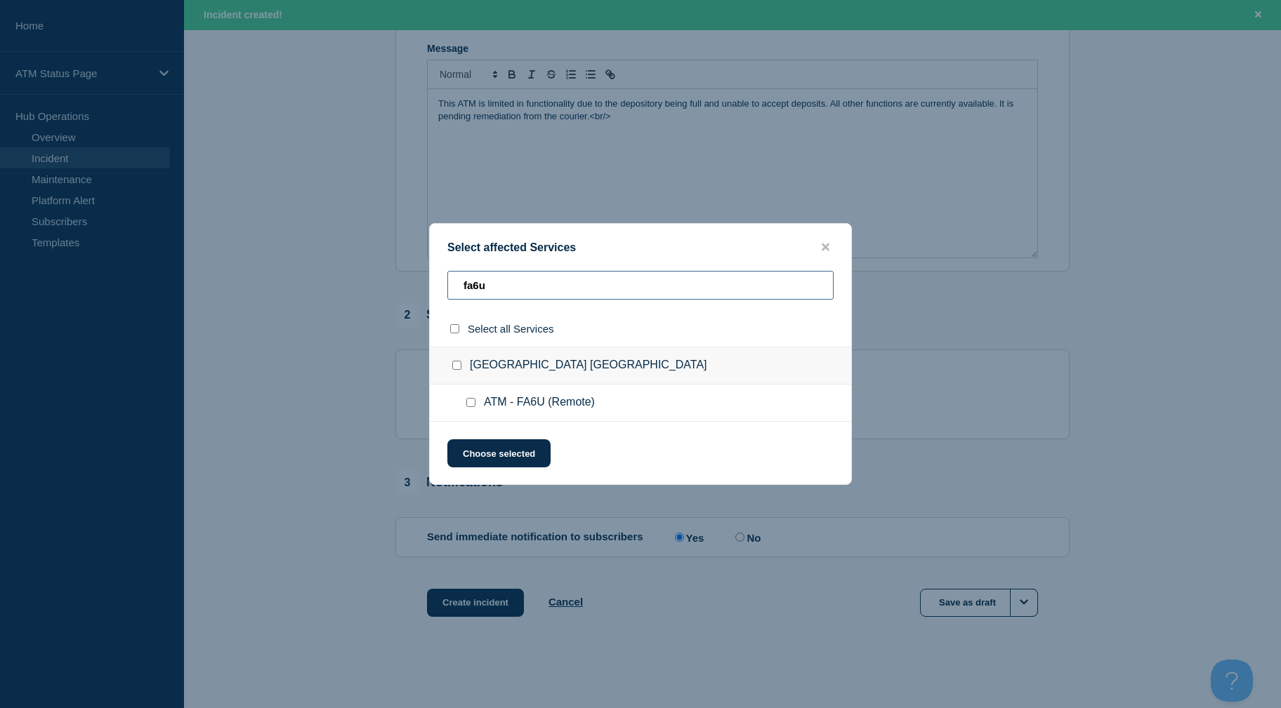
type input "fa6u"
click at [468, 402] on input "ATM - FA6U (Remote) checkbox" at bounding box center [470, 402] width 9 height 9
checkbox input "true"
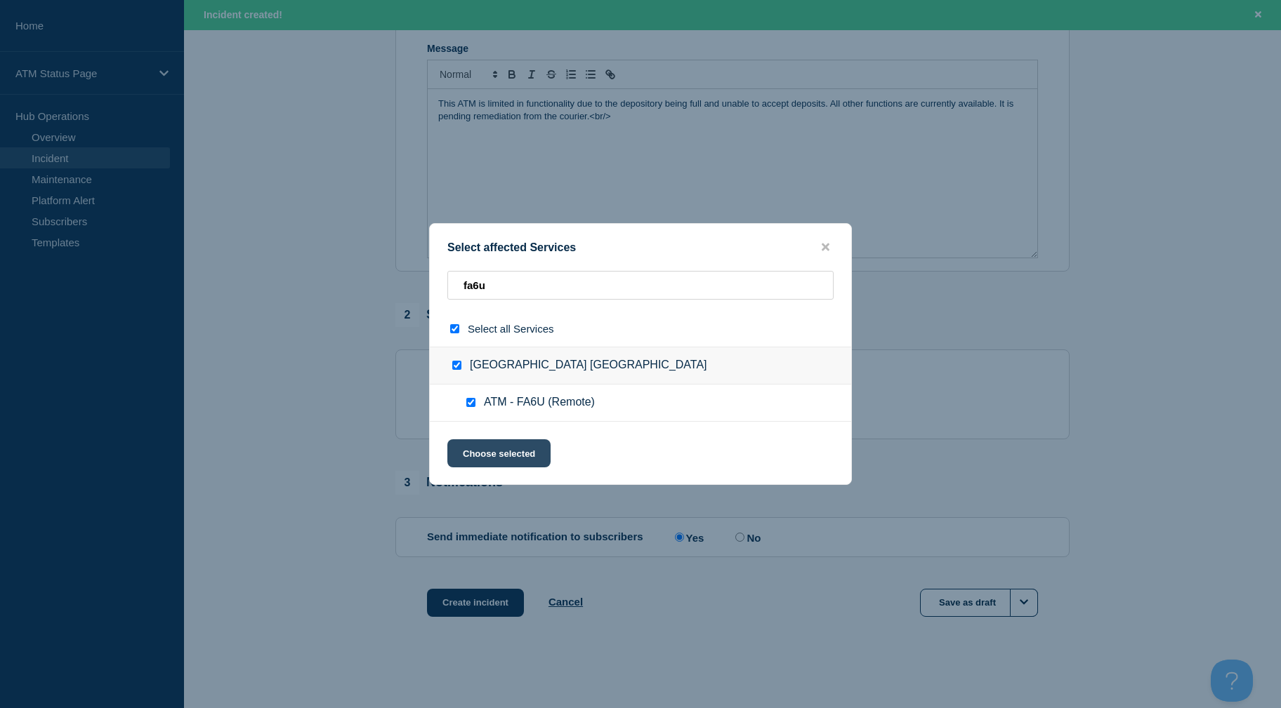
click at [486, 457] on button "Choose selected" at bounding box center [498, 453] width 103 height 28
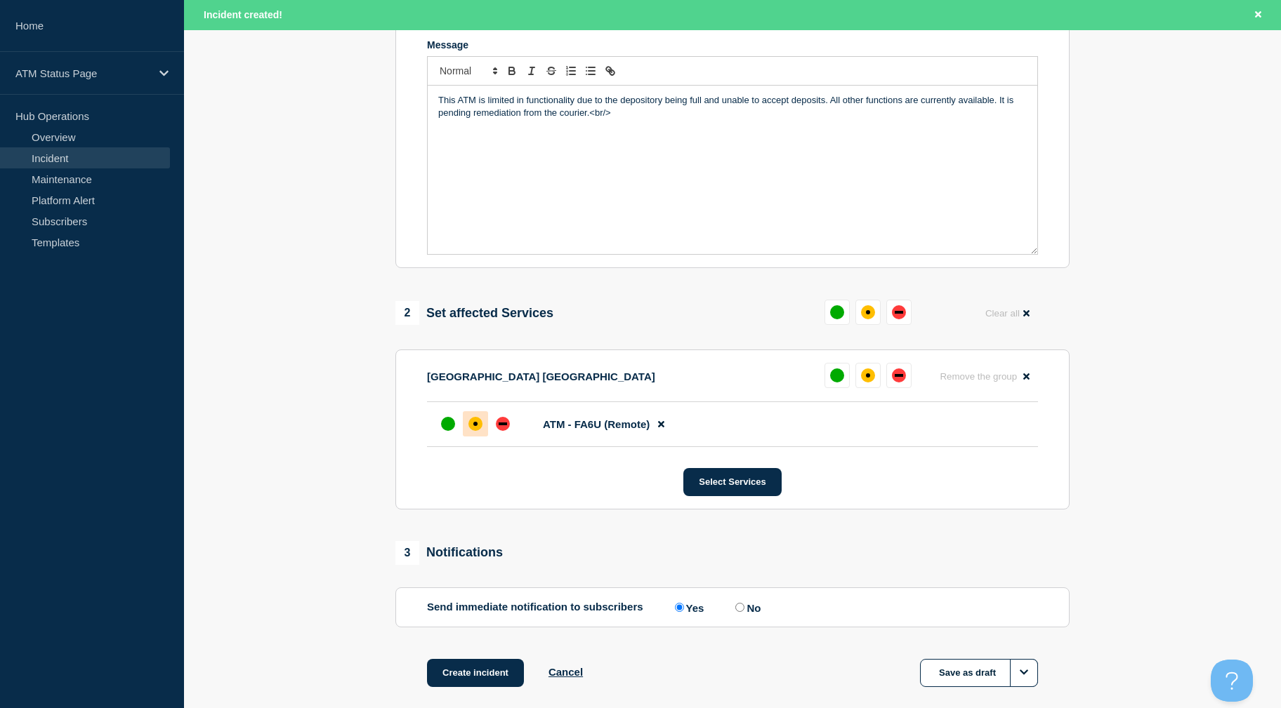
click at [477, 426] on div "affected" at bounding box center [475, 424] width 4 height 4
click at [467, 663] on button "Create incident" at bounding box center [475, 673] width 97 height 28
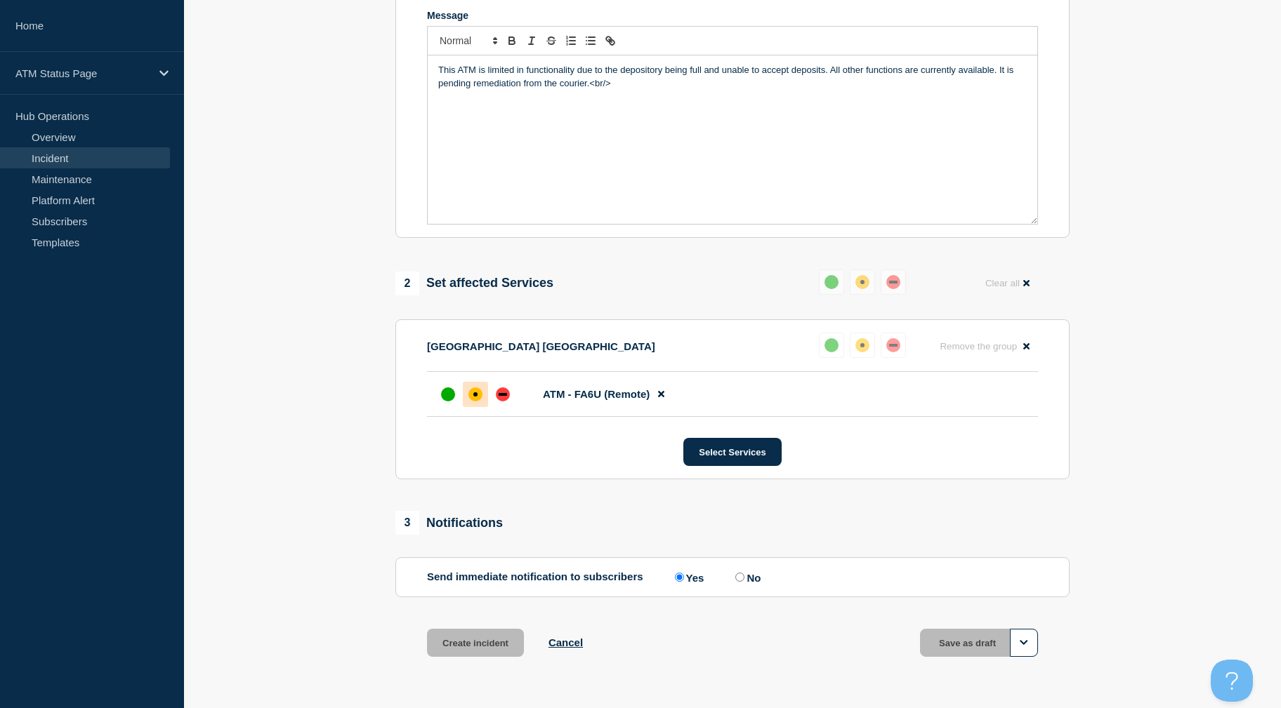
scroll to position [276, 0]
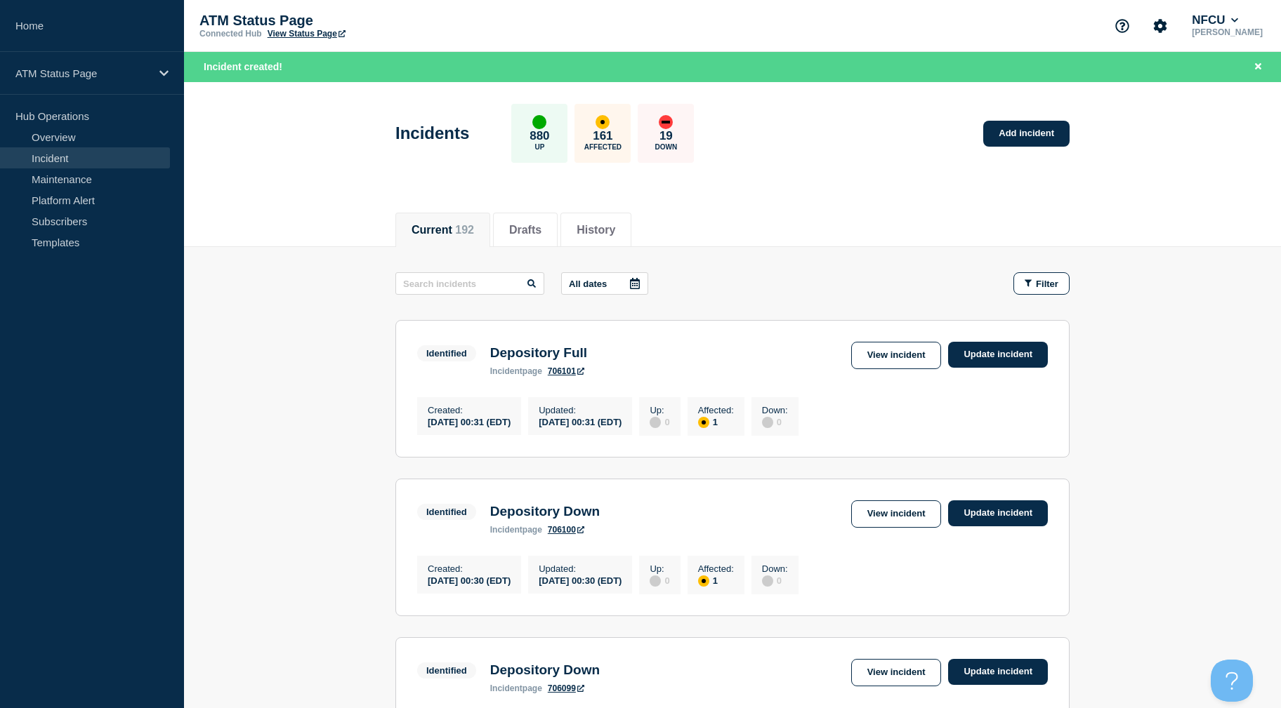
click at [995, 147] on div "Incidents 880 Up 161 Affected 19 Down Add incident" at bounding box center [733, 129] width 706 height 86
click at [998, 145] on link "Add incident" at bounding box center [1026, 134] width 86 height 26
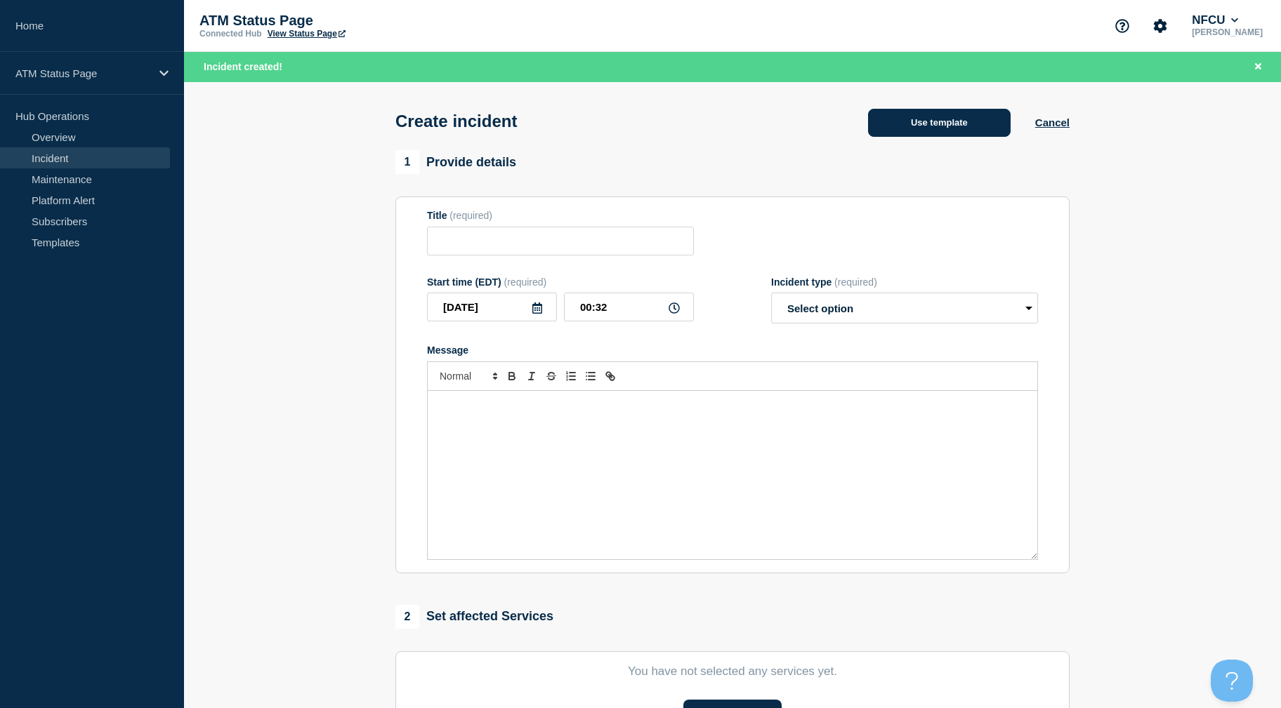
click at [963, 126] on button "Use template" at bounding box center [939, 123] width 143 height 28
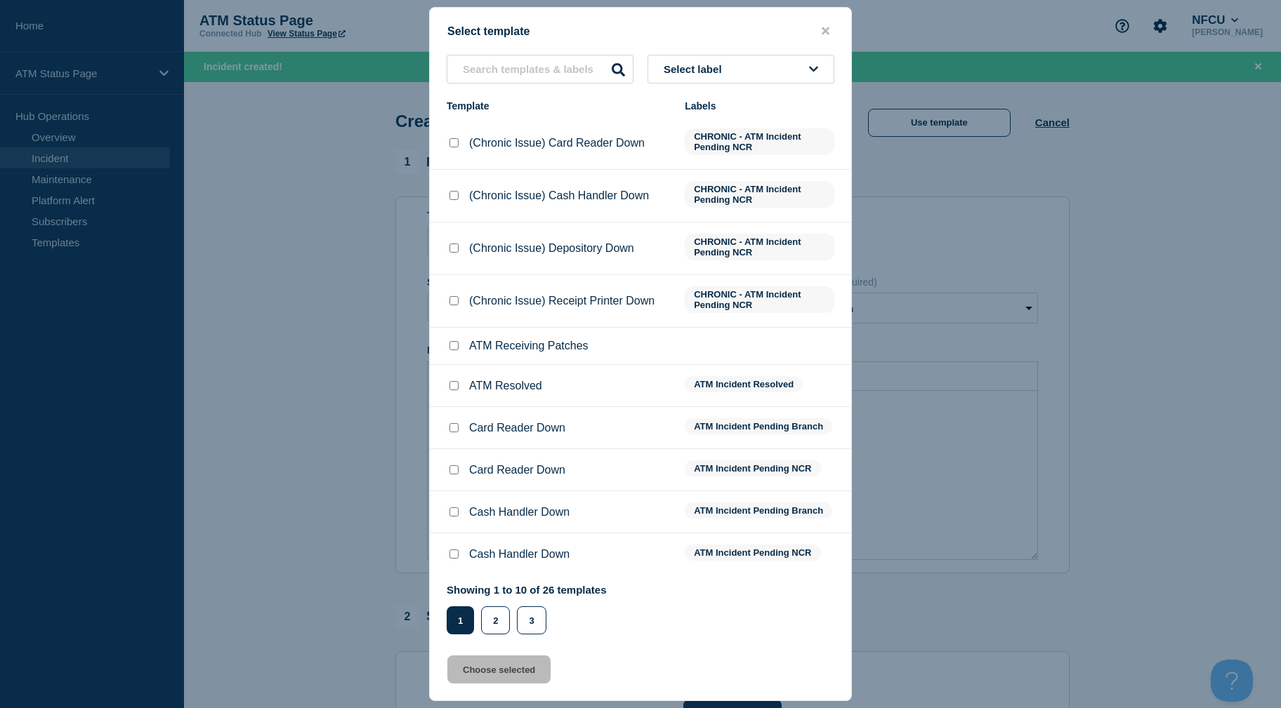
click at [770, 62] on button "Select label" at bounding box center [740, 69] width 187 height 29
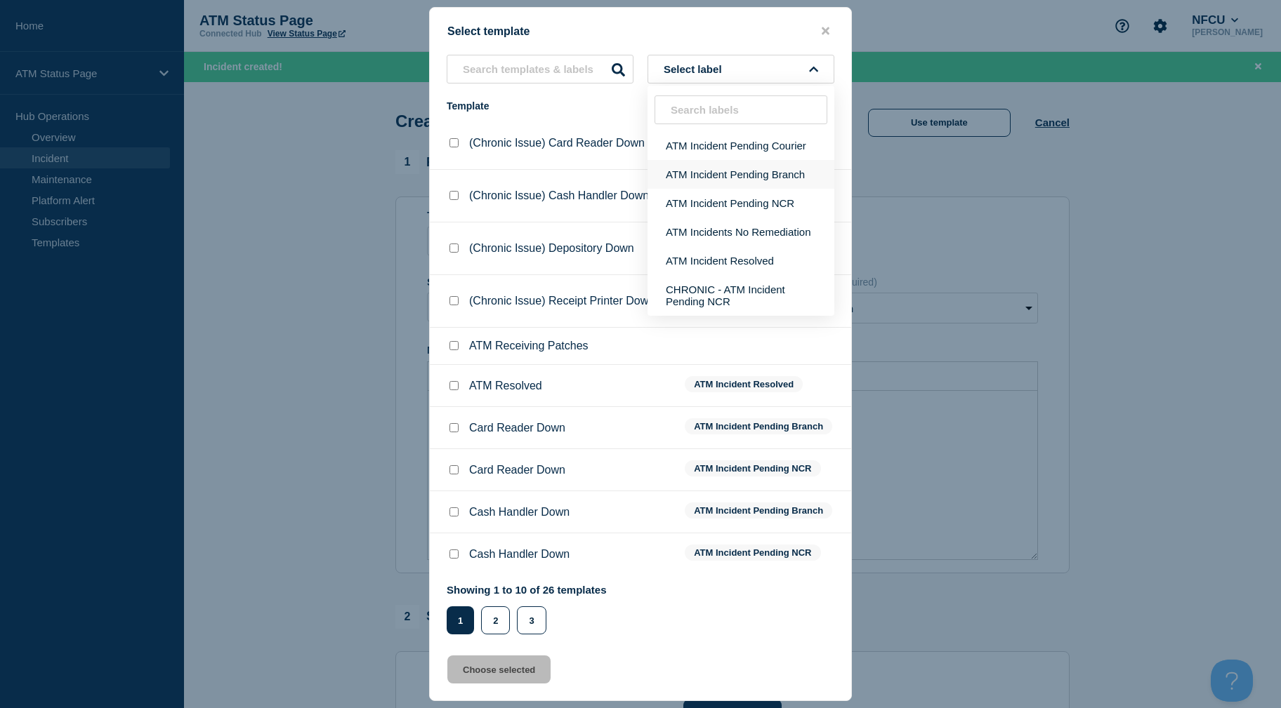
click at [752, 167] on button "ATM Incident Pending Branch" at bounding box center [740, 174] width 187 height 29
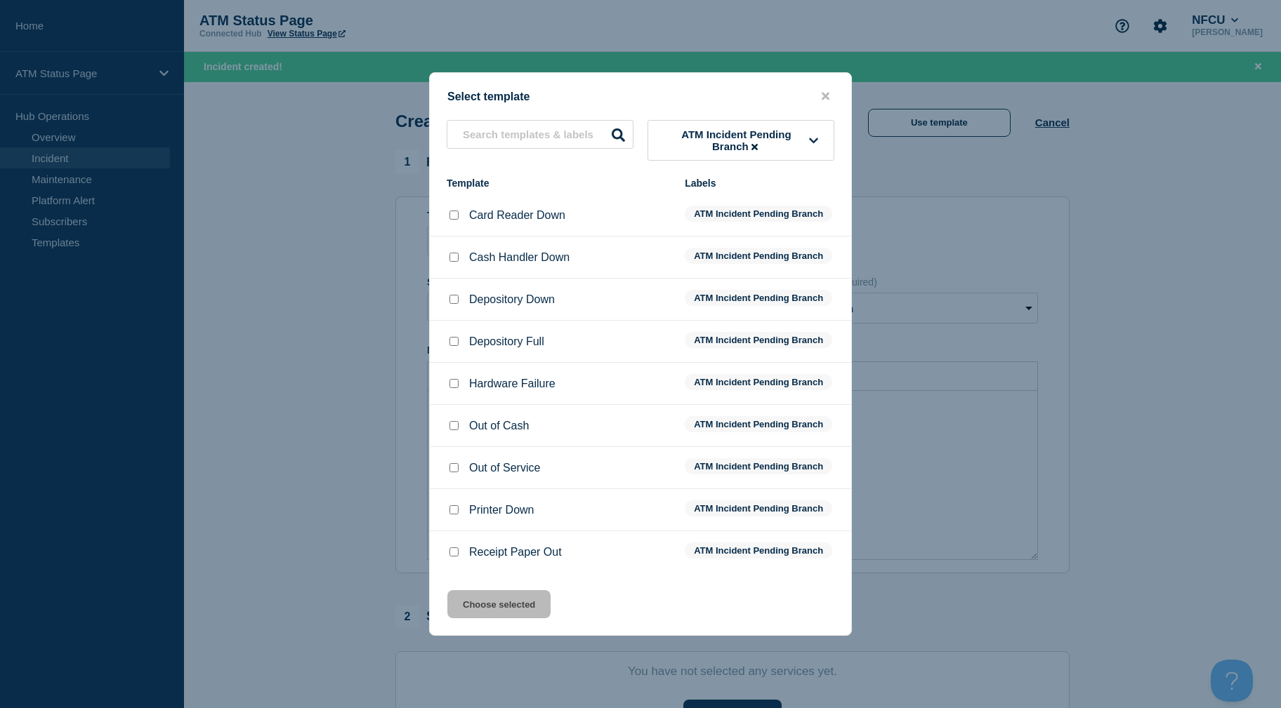
click at [458, 299] on input "Depository Down checkbox" at bounding box center [453, 299] width 9 height 9
checkbox input "true"
click at [496, 601] on button "Choose selected" at bounding box center [498, 604] width 103 height 28
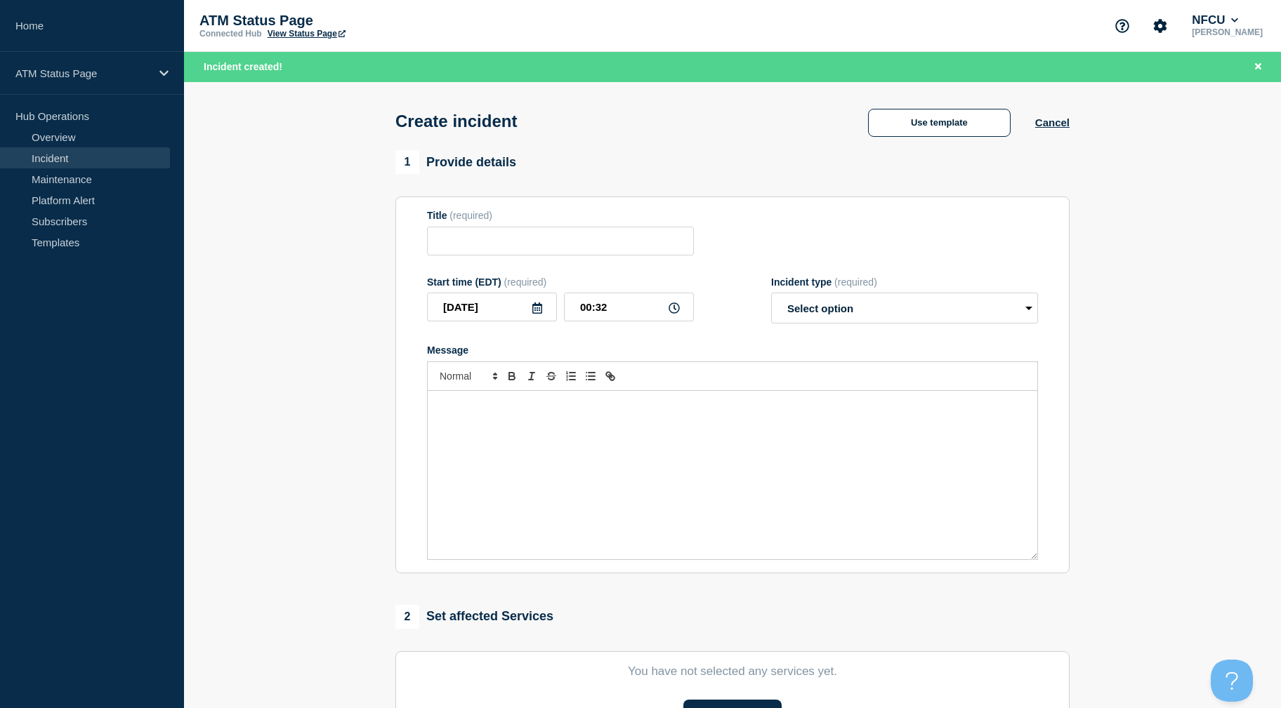
type input "Depository Down"
select select "identified"
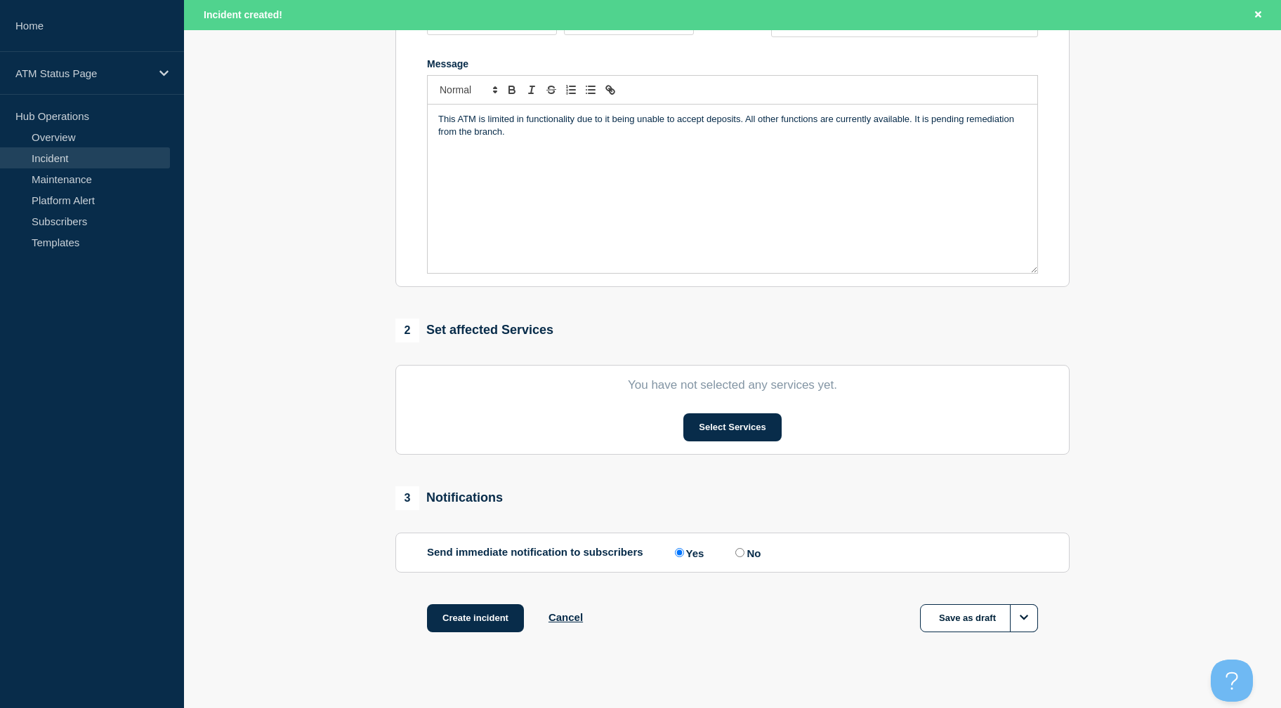
scroll to position [305, 0]
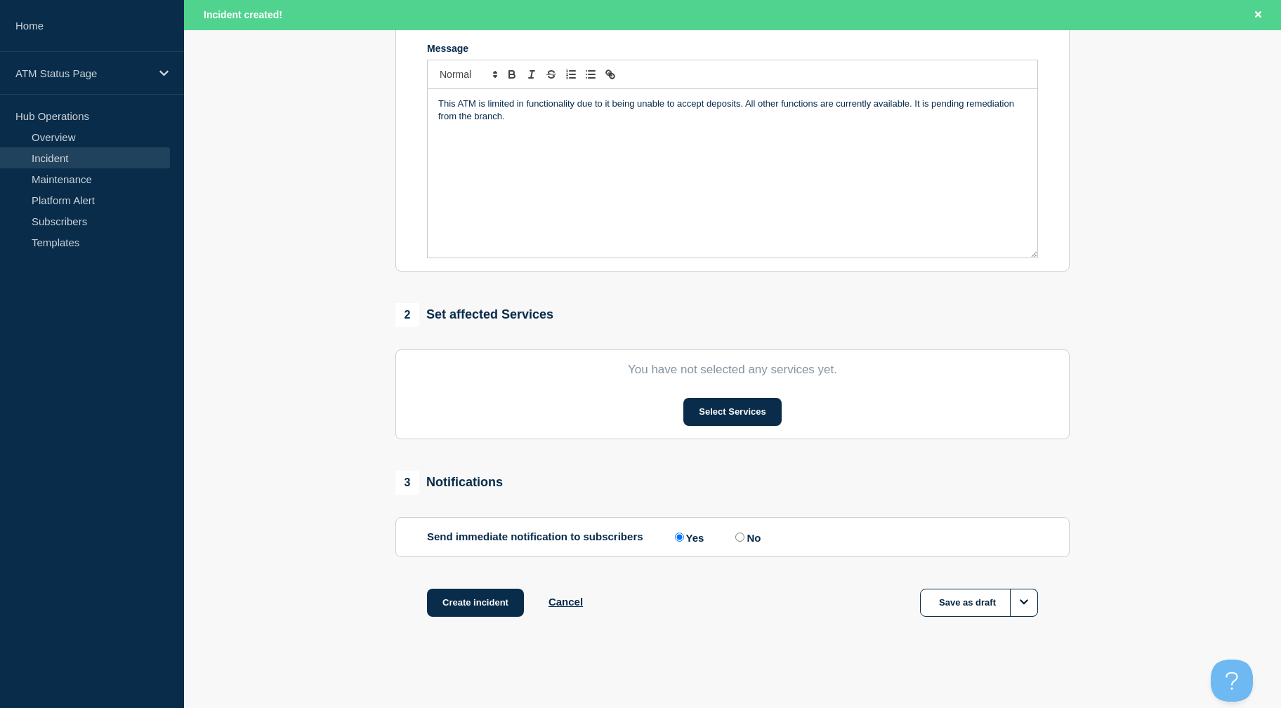
drag, startPoint x: 306, startPoint y: 302, endPoint x: 593, endPoint y: 485, distance: 340.0
click at [729, 428] on section "You have not selected any services yet. Select Services" at bounding box center [732, 395] width 674 height 90
drag, startPoint x: 729, startPoint y: 428, endPoint x: 722, endPoint y: 416, distance: 13.6
click at [722, 416] on button "Select Services" at bounding box center [732, 412] width 98 height 28
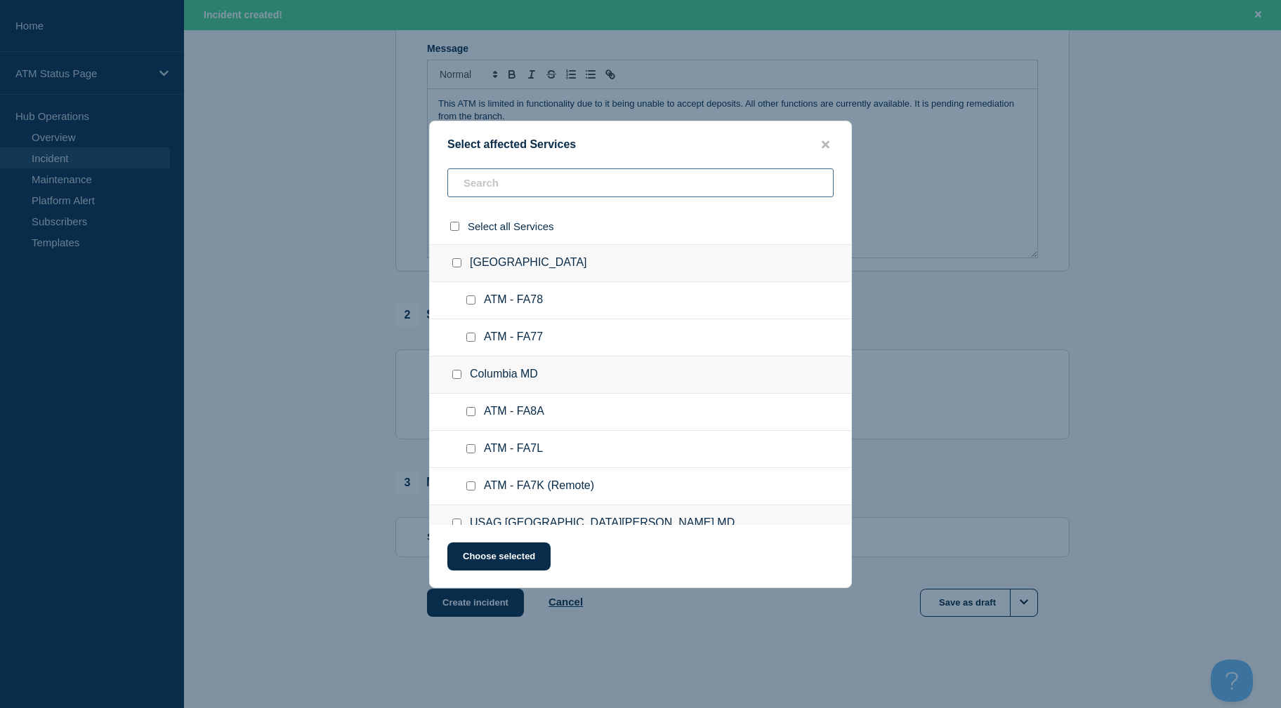
click at [495, 178] on input "text" at bounding box center [640, 182] width 386 height 29
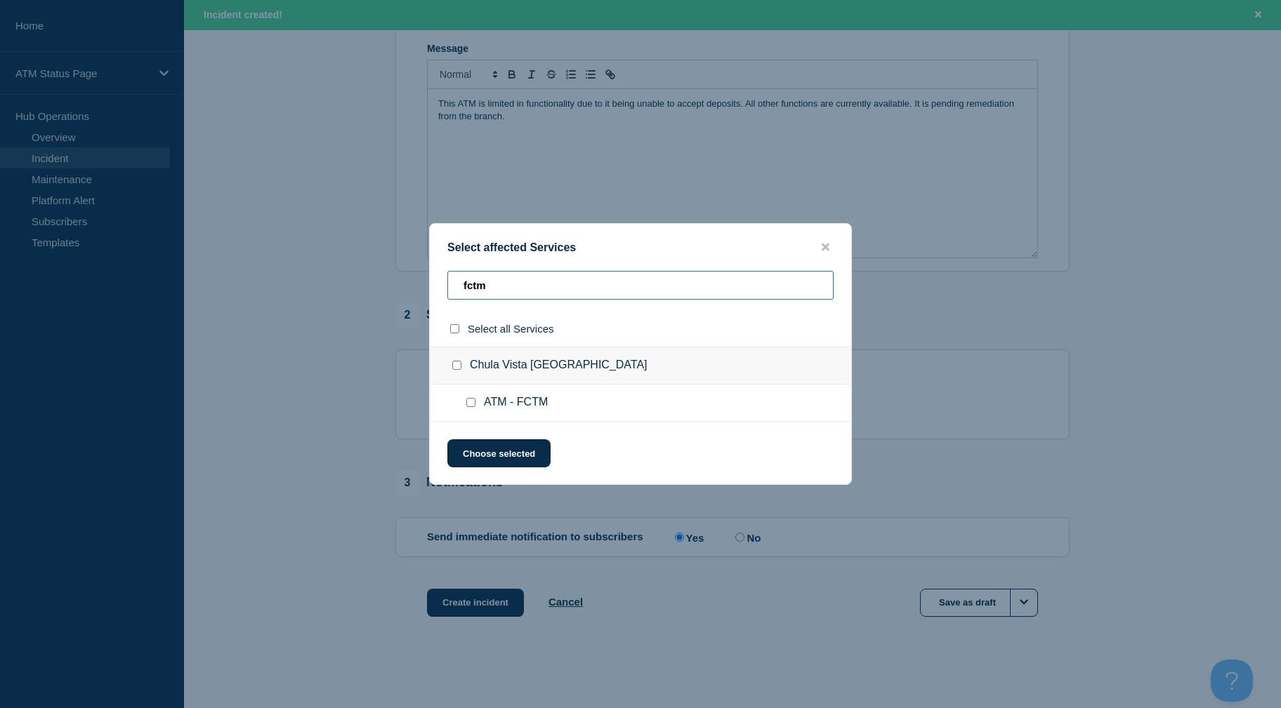
type input "fctm"
click at [468, 405] on input "ATM - FCTM checkbox" at bounding box center [470, 402] width 9 height 9
checkbox input "true"
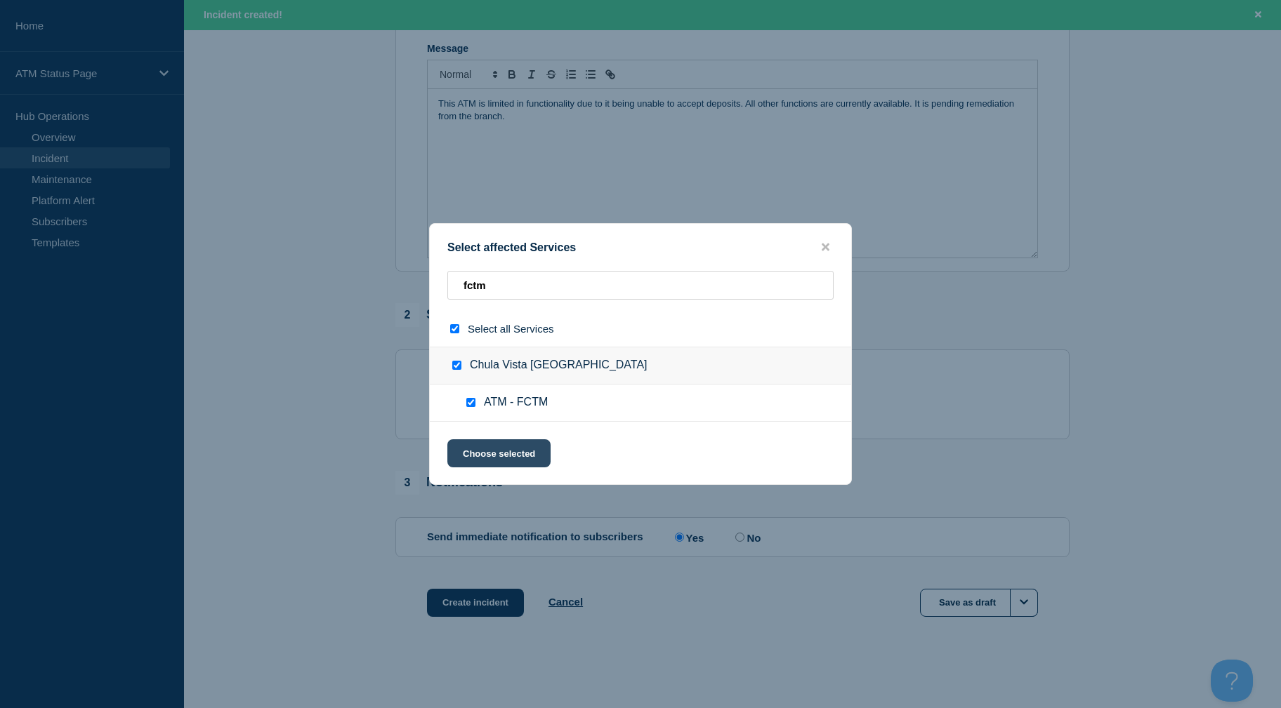
click at [469, 461] on button "Choose selected" at bounding box center [498, 453] width 103 height 28
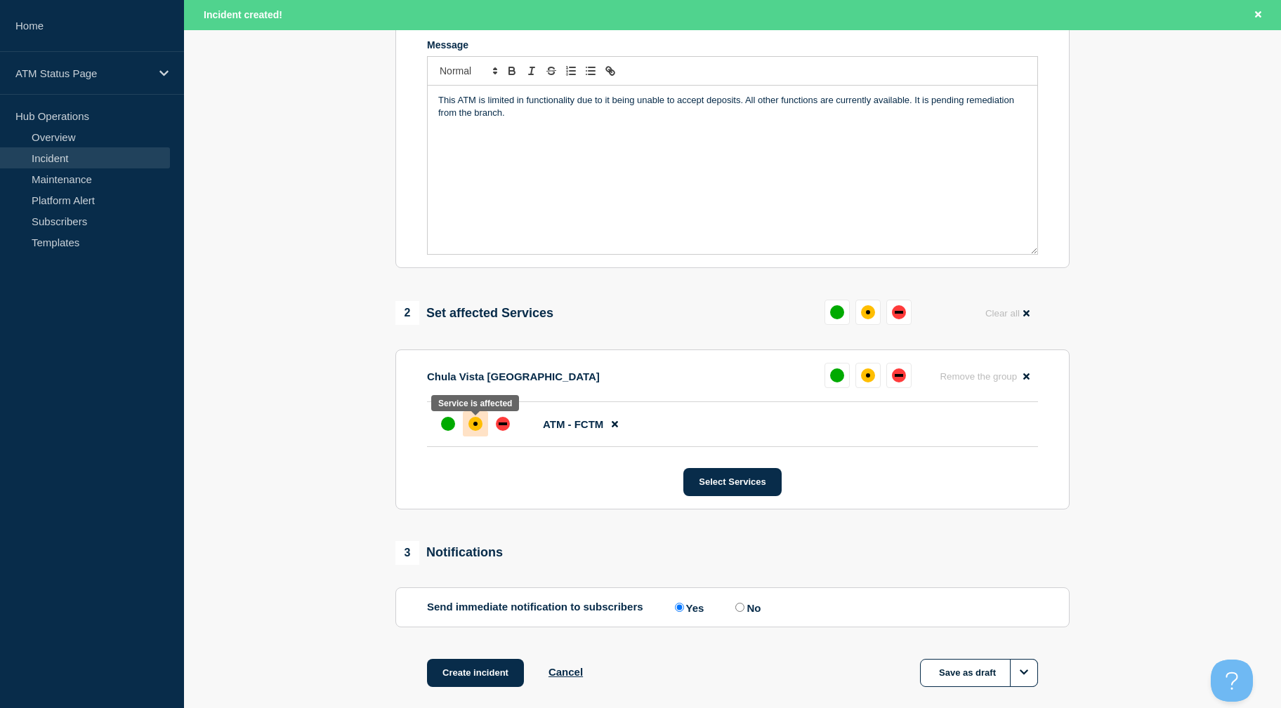
click at [472, 420] on div at bounding box center [475, 423] width 25 height 25
click at [496, 672] on button "Create incident" at bounding box center [475, 673] width 97 height 28
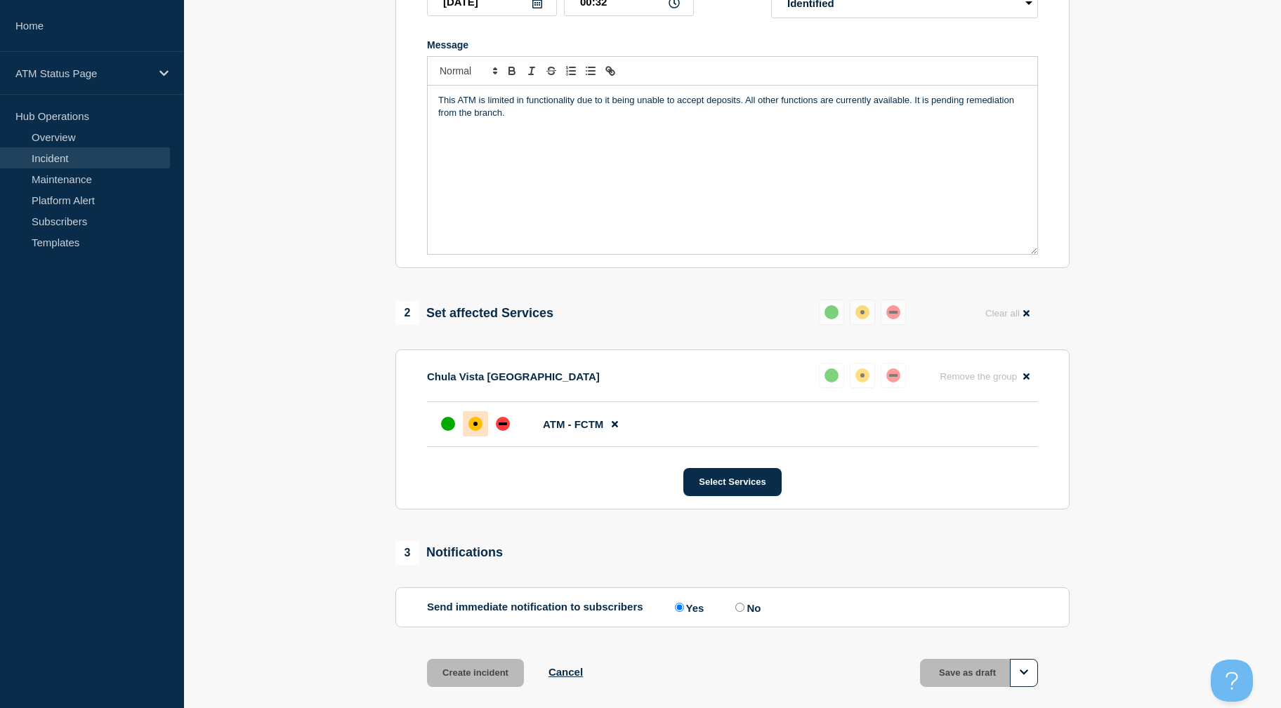
scroll to position [276, 0]
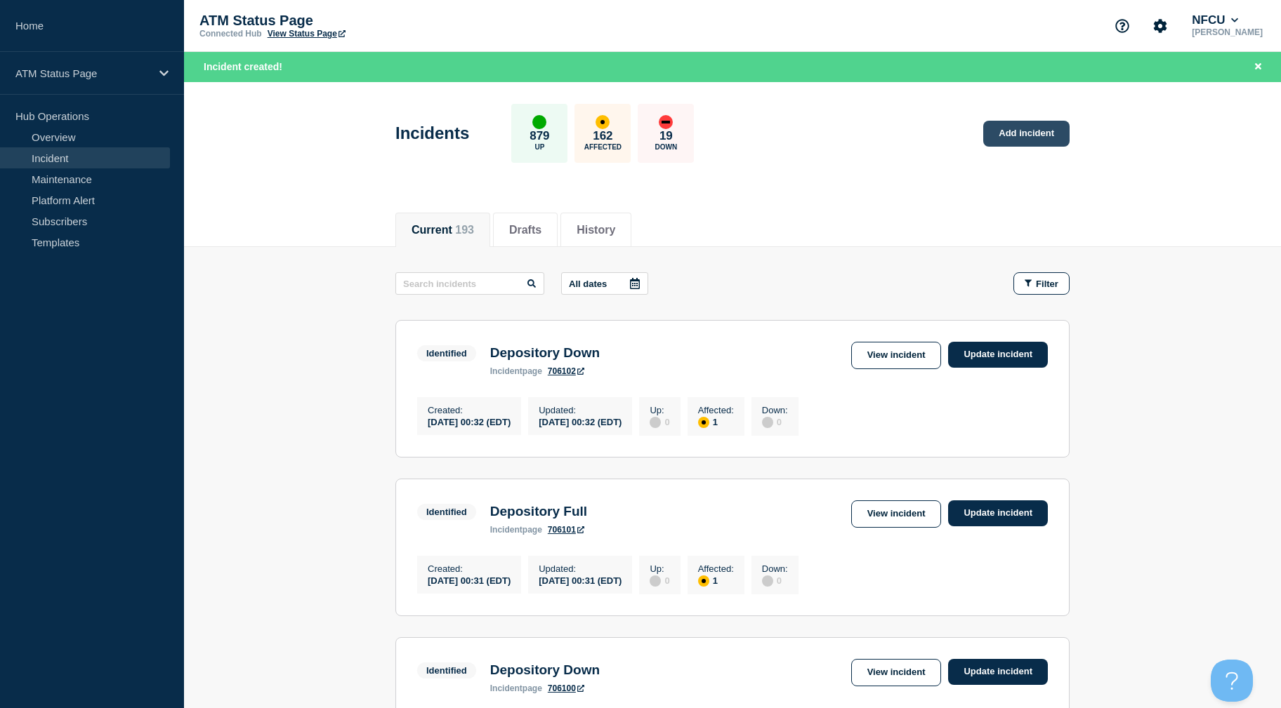
click at [1035, 139] on link "Add incident" at bounding box center [1026, 134] width 86 height 26
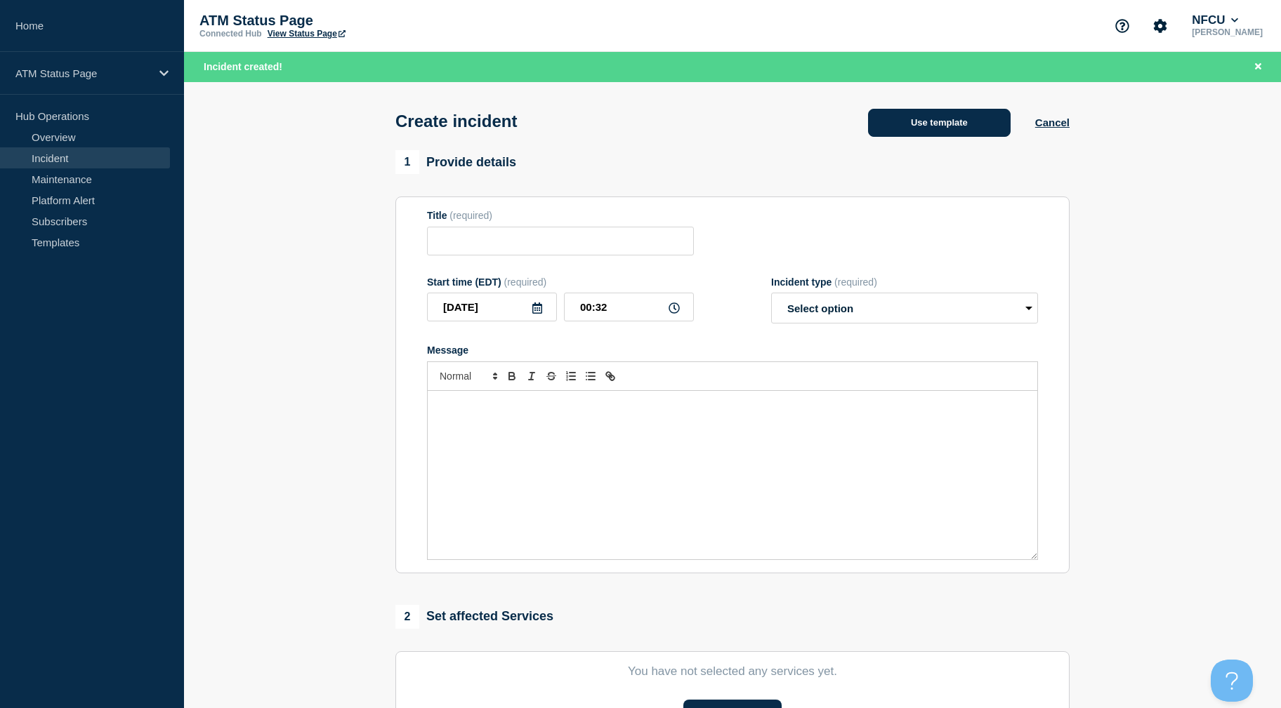
click at [972, 131] on button "Use template" at bounding box center [939, 123] width 143 height 28
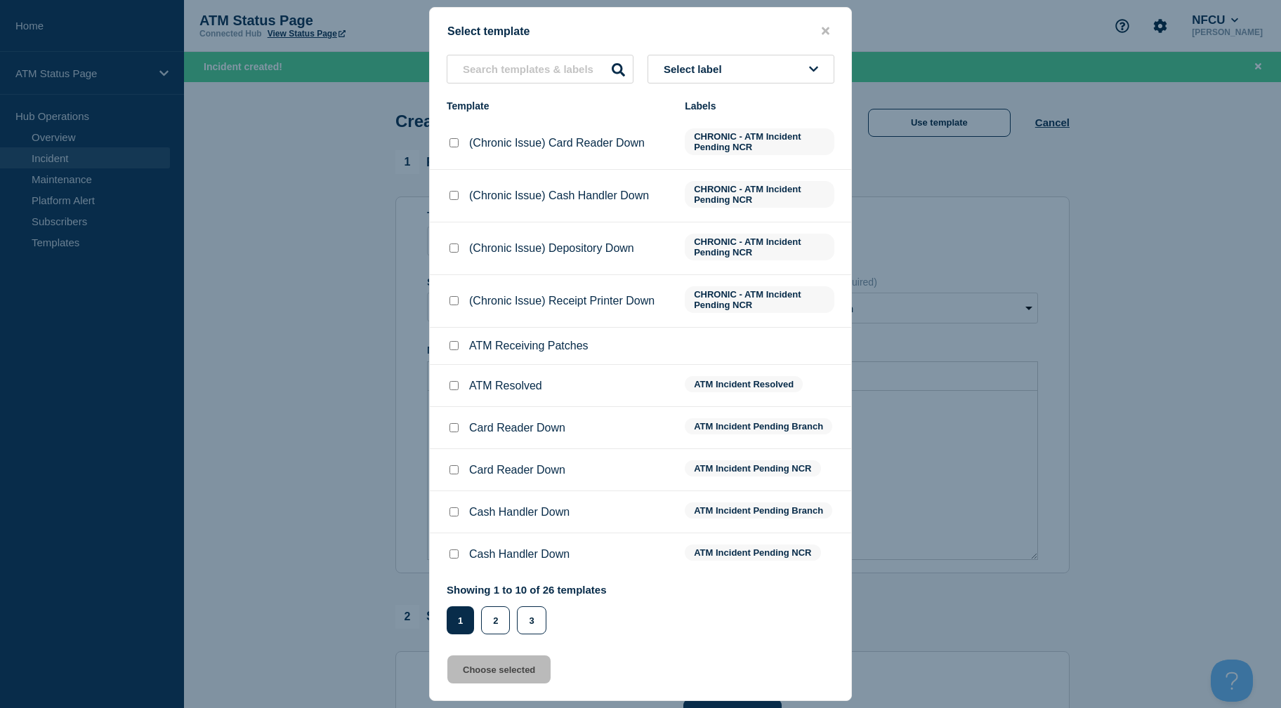
click at [774, 61] on button "Select label" at bounding box center [740, 69] width 187 height 29
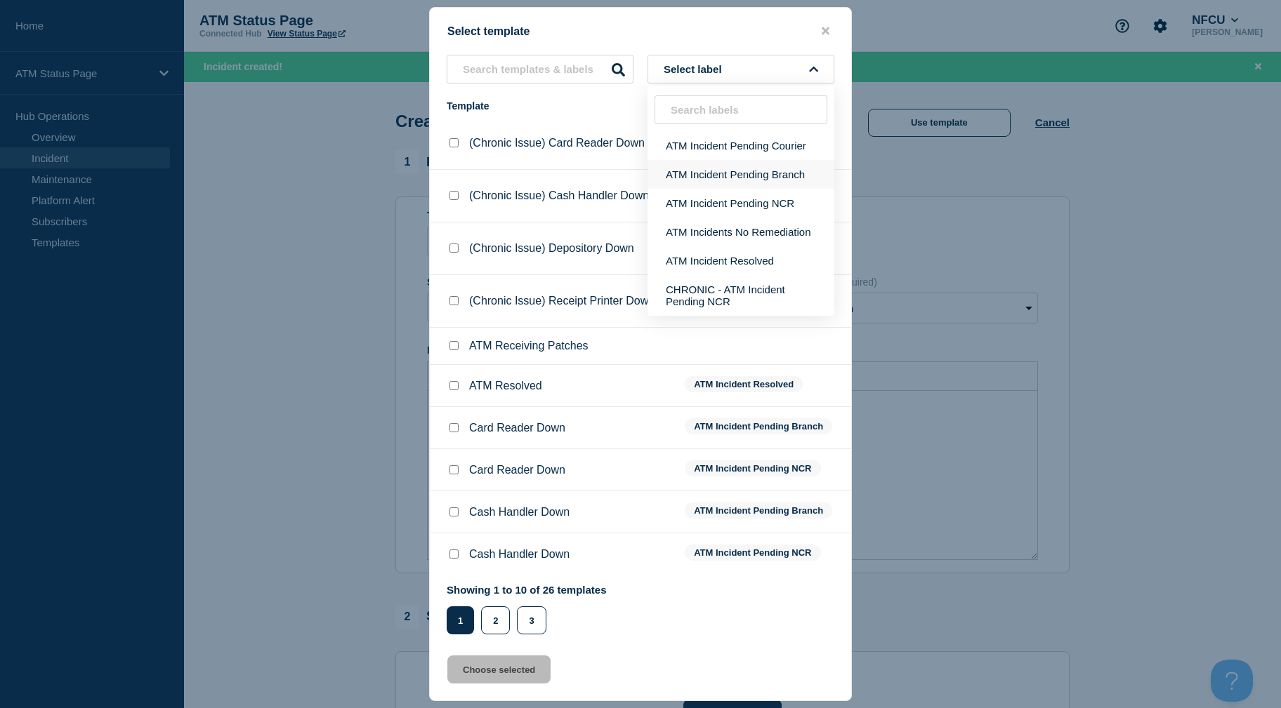
click at [775, 175] on button "ATM Incident Pending Branch" at bounding box center [740, 174] width 187 height 29
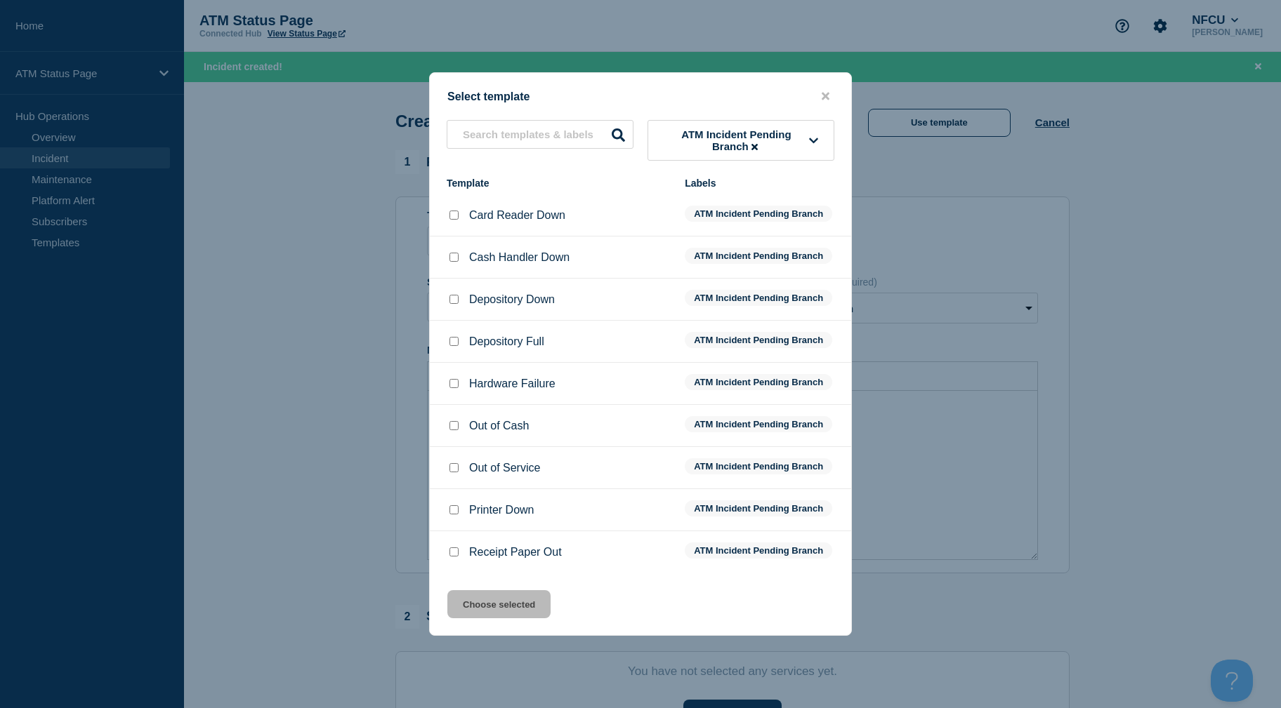
click at [458, 301] on input "Depository Down checkbox" at bounding box center [453, 299] width 9 height 9
checkbox input "true"
click at [522, 604] on button "Choose selected" at bounding box center [498, 604] width 103 height 28
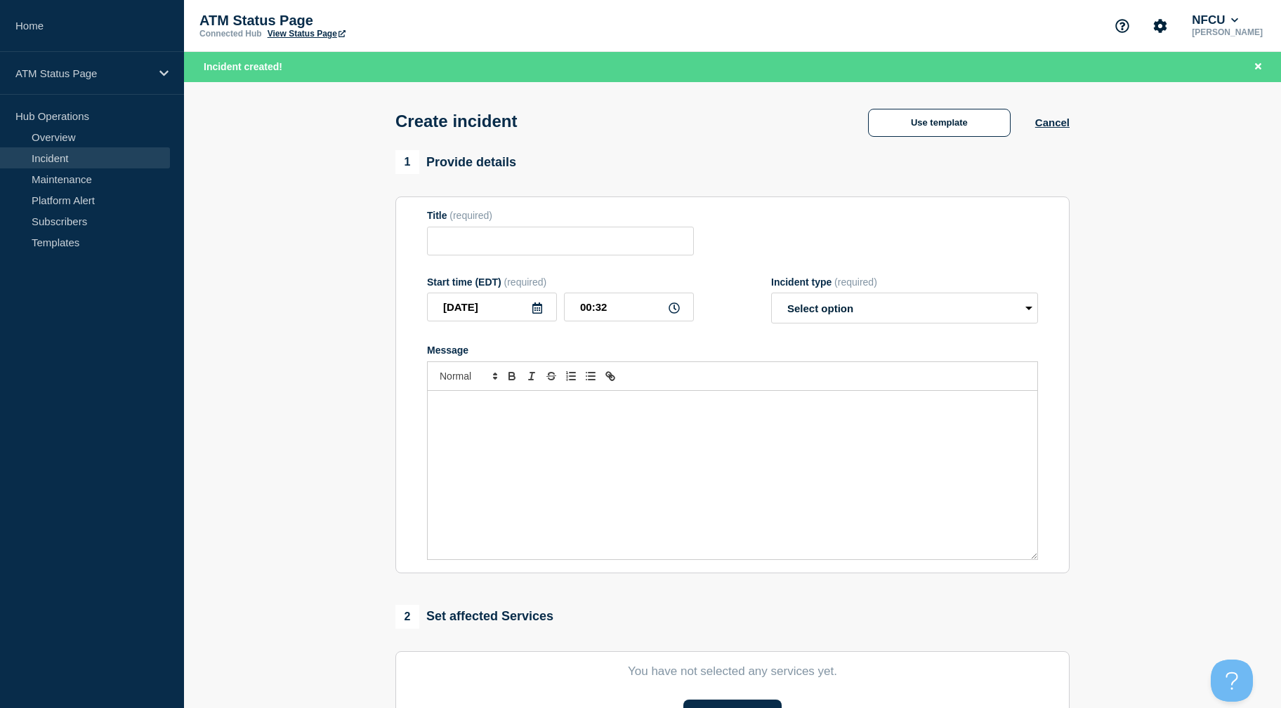
type input "Depository Down"
select select "identified"
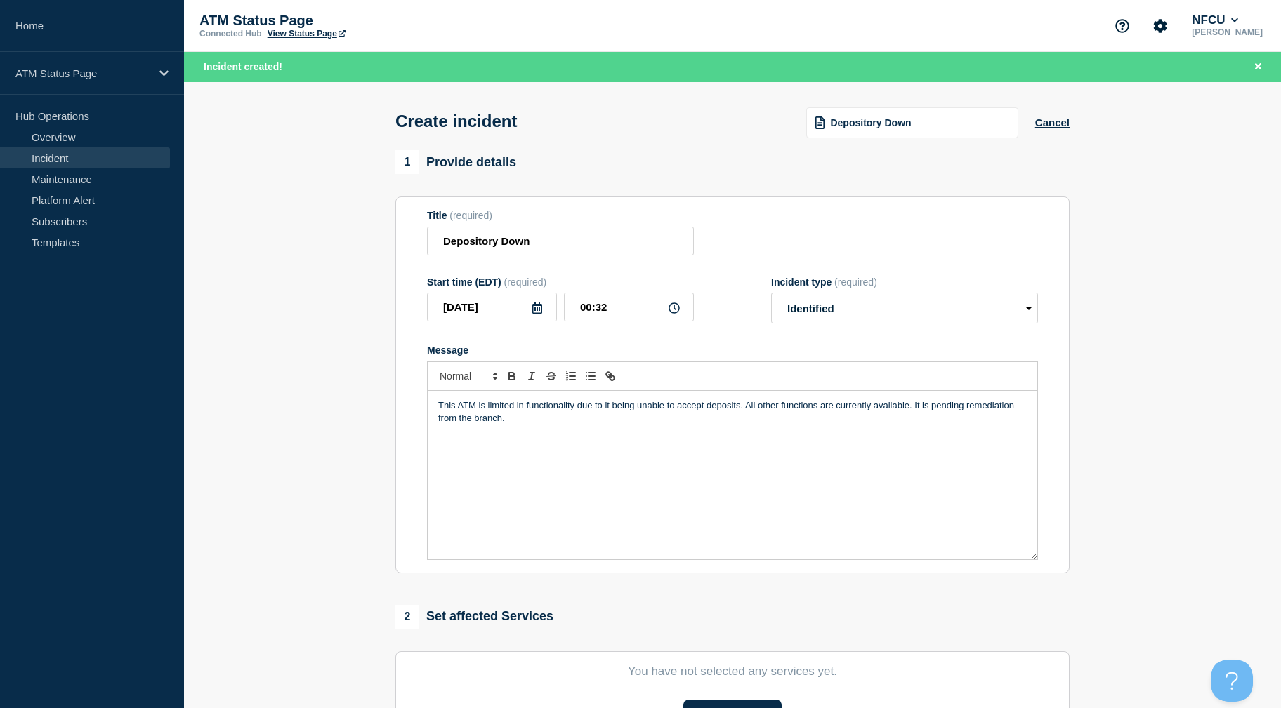
scroll to position [305, 0]
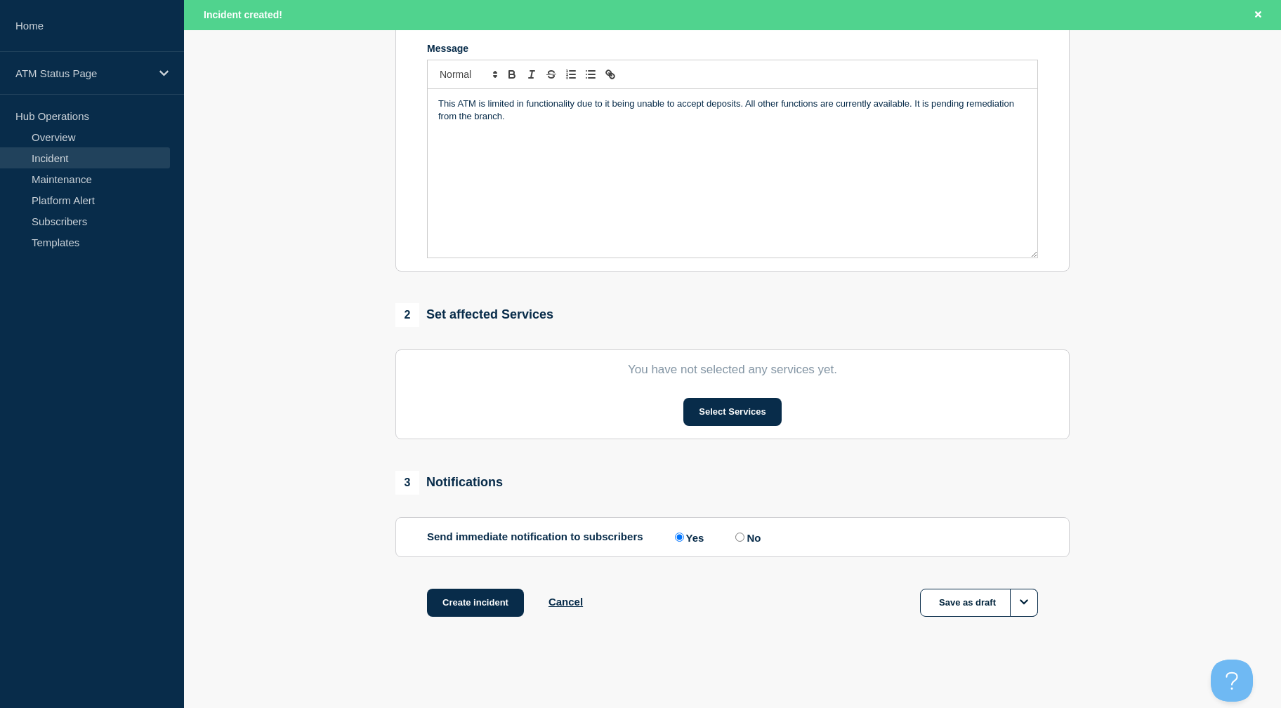
drag, startPoint x: 330, startPoint y: 321, endPoint x: 514, endPoint y: 468, distance: 235.7
click at [734, 408] on button "Select Services" at bounding box center [732, 412] width 98 height 28
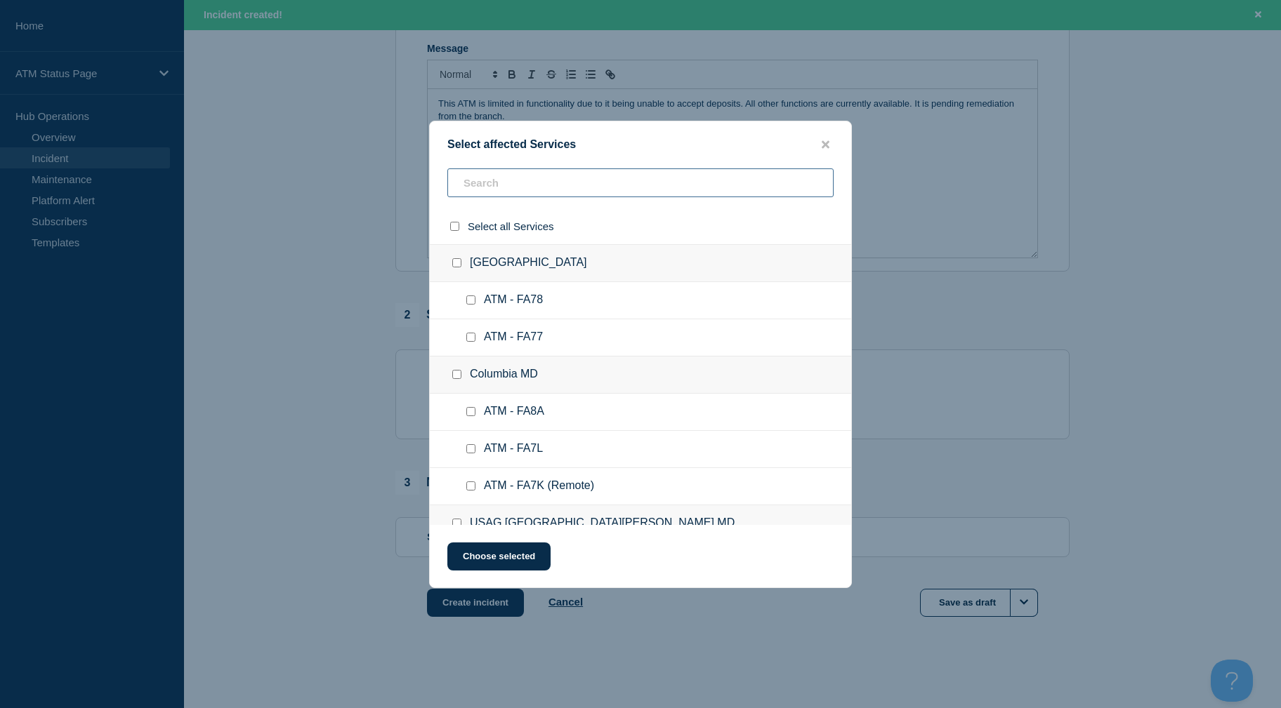
click at [583, 181] on input "text" at bounding box center [640, 182] width 386 height 29
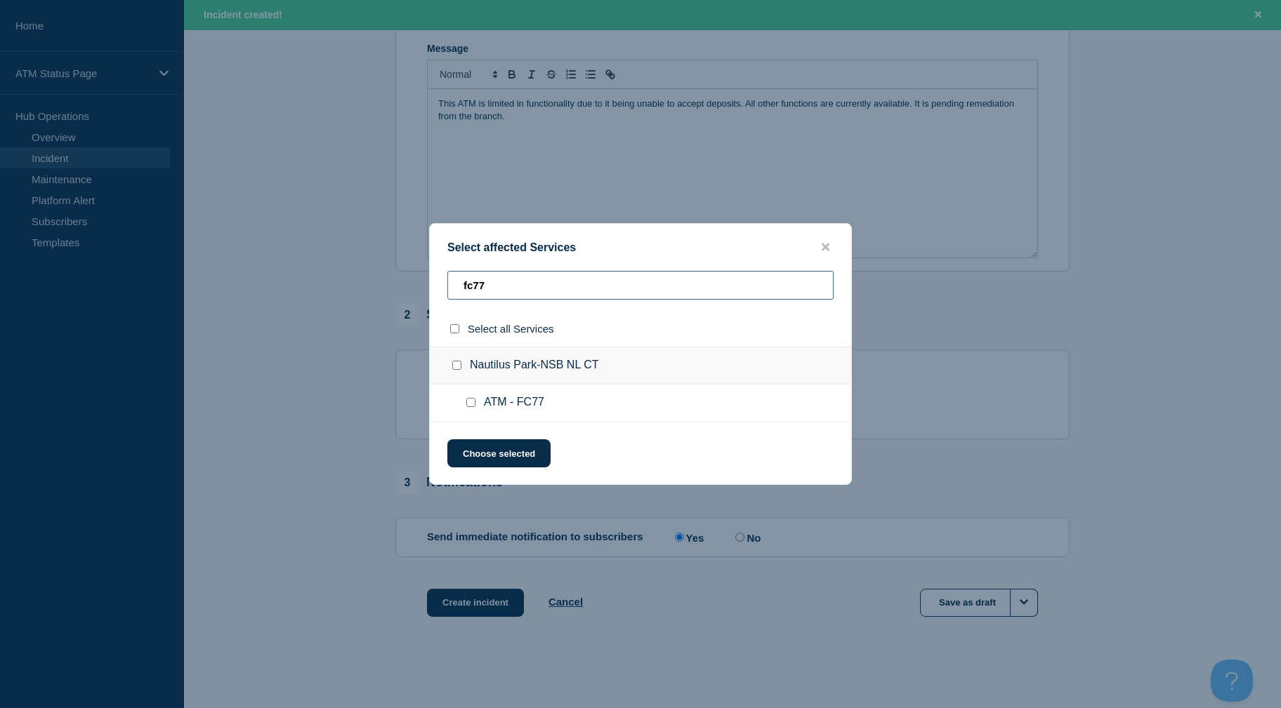
type input "fc77"
click at [472, 403] on input "ATM - FC77 checkbox" at bounding box center [470, 402] width 9 height 9
checkbox input "true"
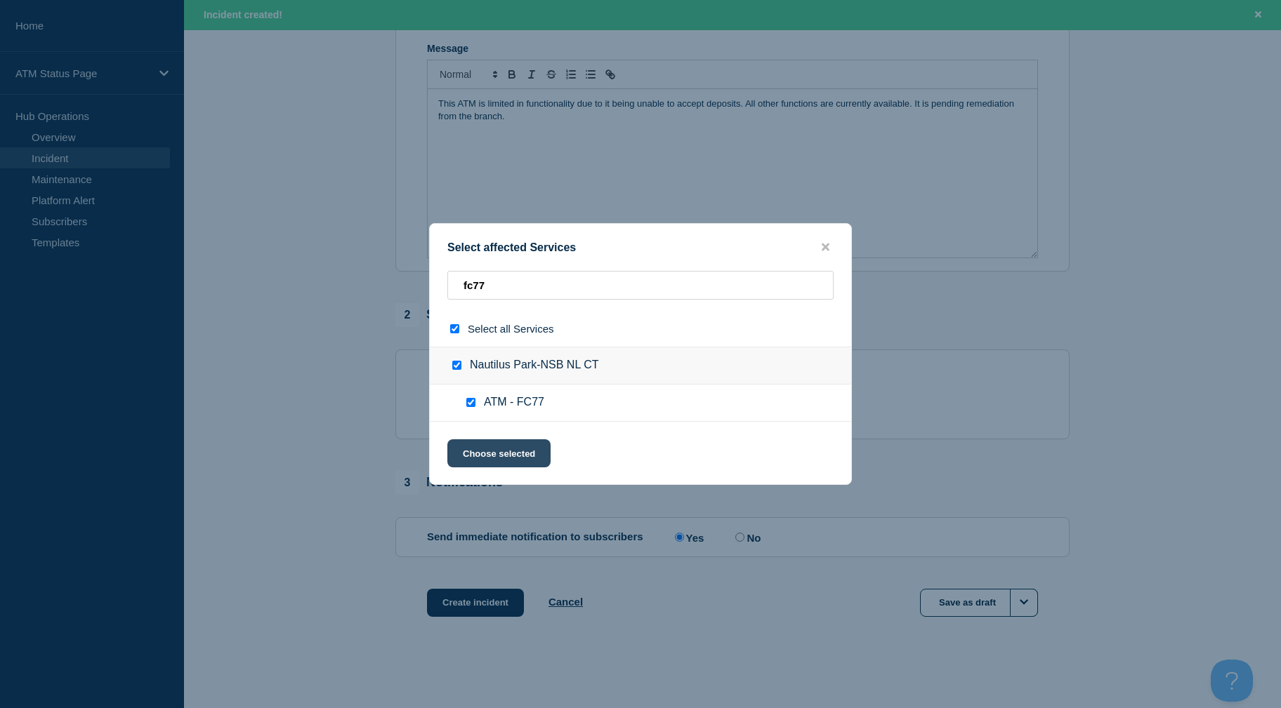
click at [477, 453] on button "Choose selected" at bounding box center [498, 453] width 103 height 28
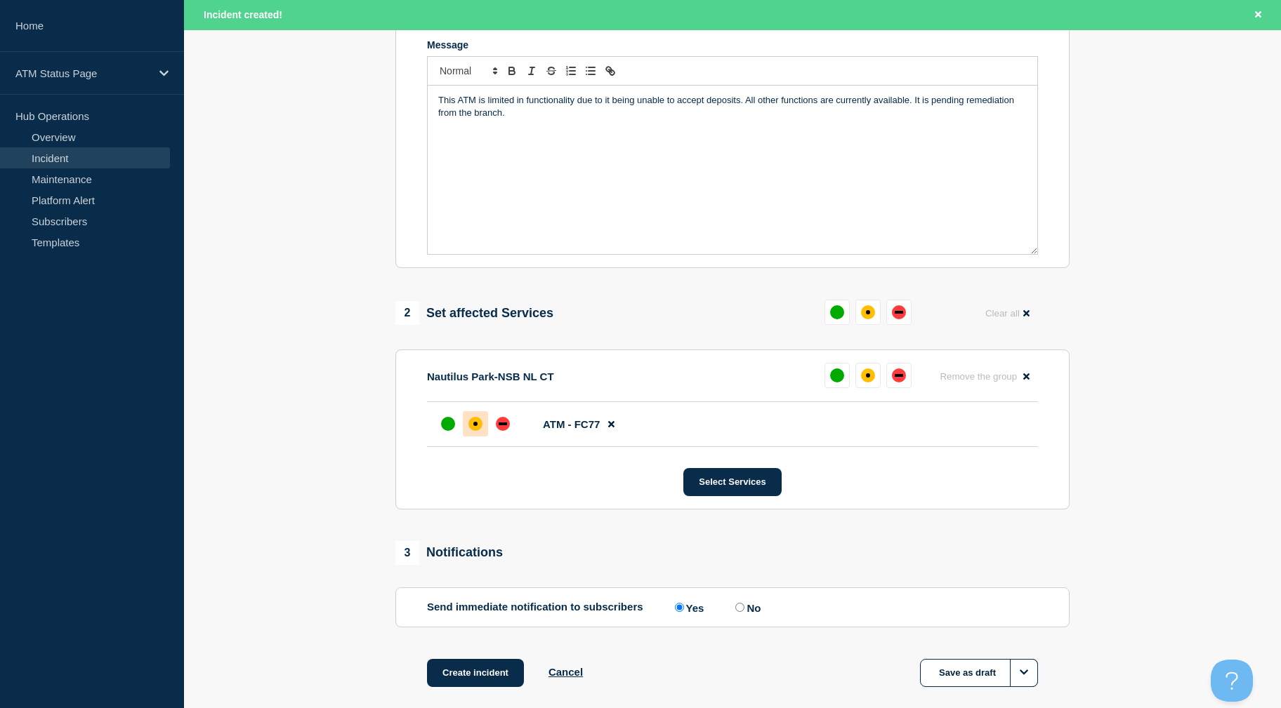
click at [473, 421] on div "affected" at bounding box center [475, 424] width 14 height 14
click at [480, 673] on button "Create incident" at bounding box center [475, 673] width 97 height 28
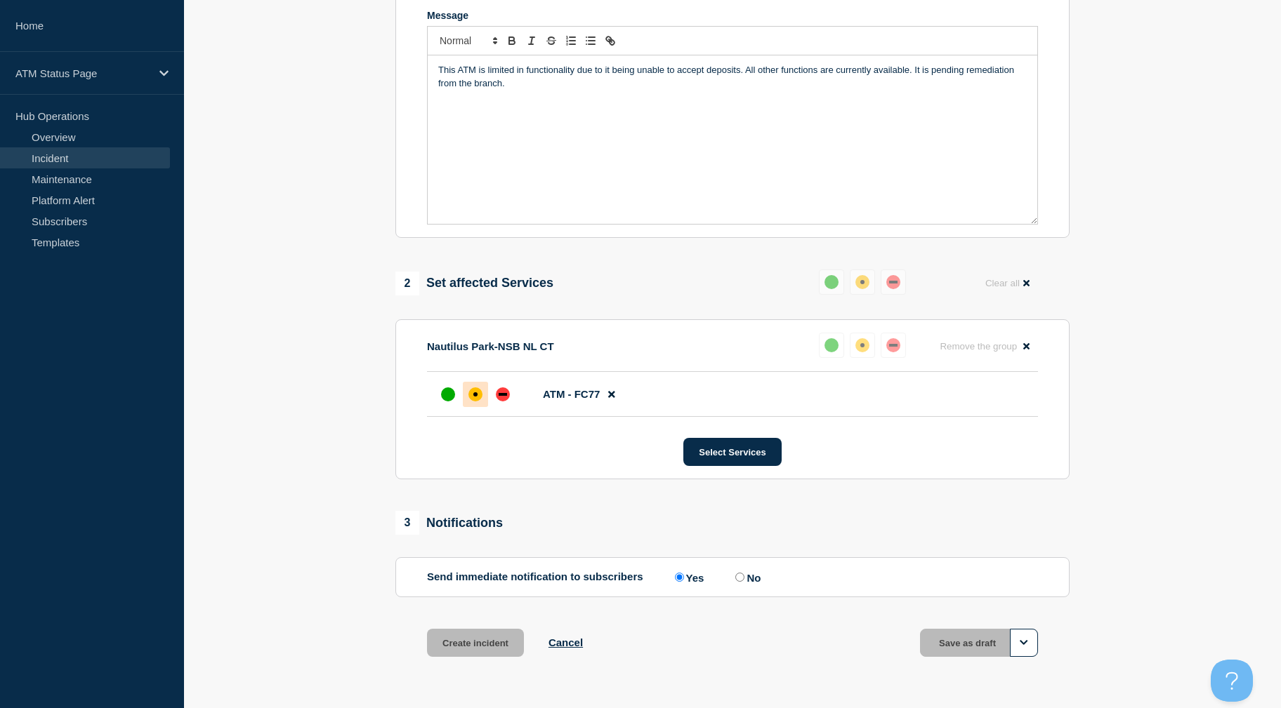
scroll to position [276, 0]
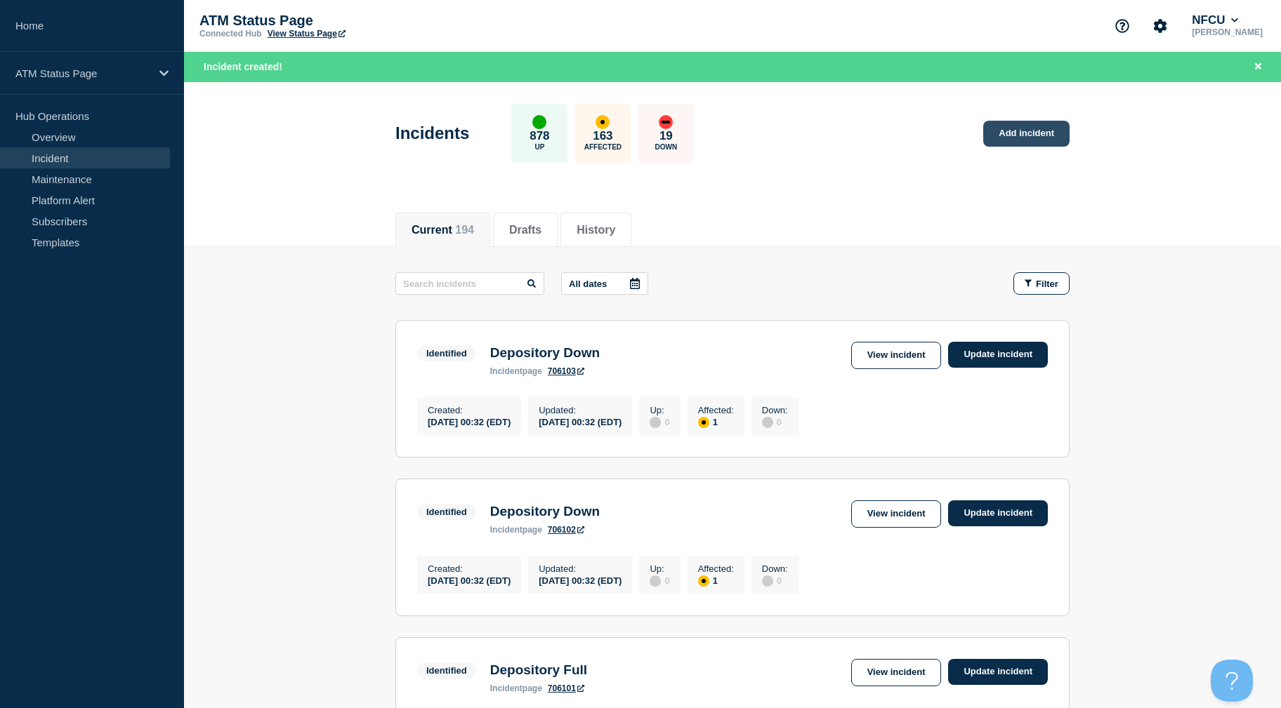
click at [1011, 139] on link "Add incident" at bounding box center [1026, 134] width 86 height 26
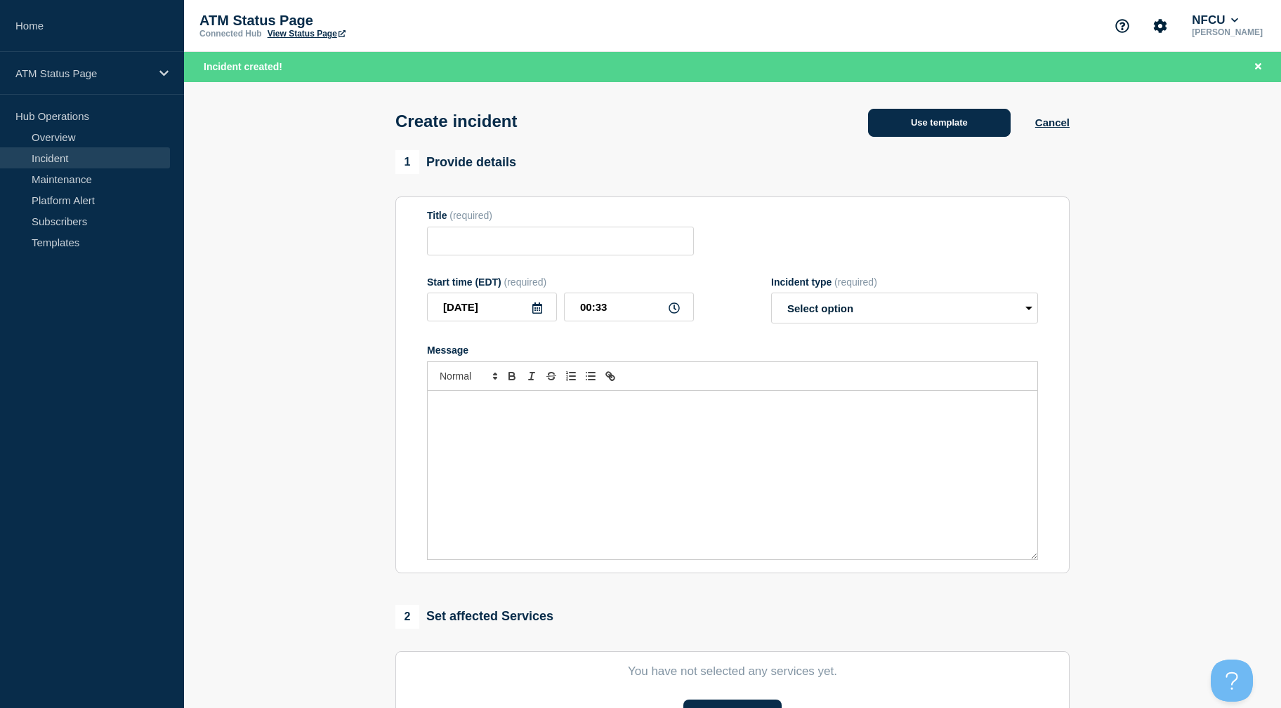
click at [967, 125] on button "Use template" at bounding box center [939, 123] width 143 height 28
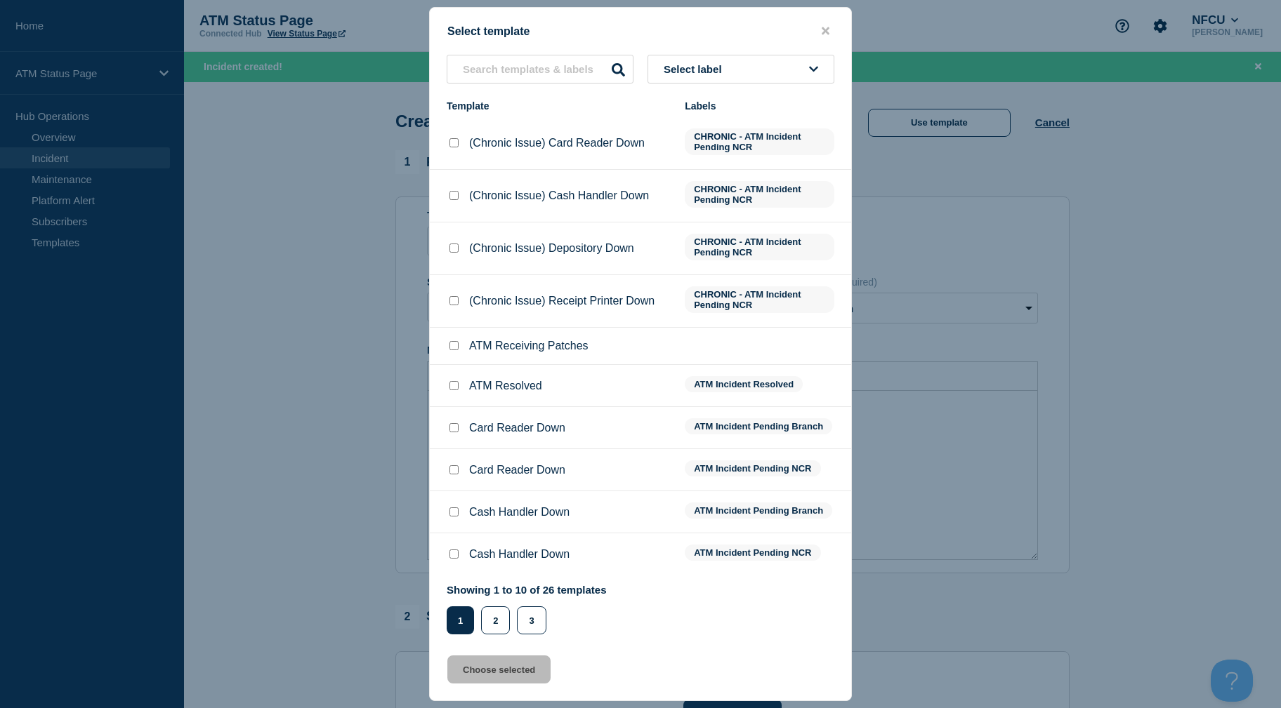
click at [760, 62] on button "Select label" at bounding box center [740, 69] width 187 height 29
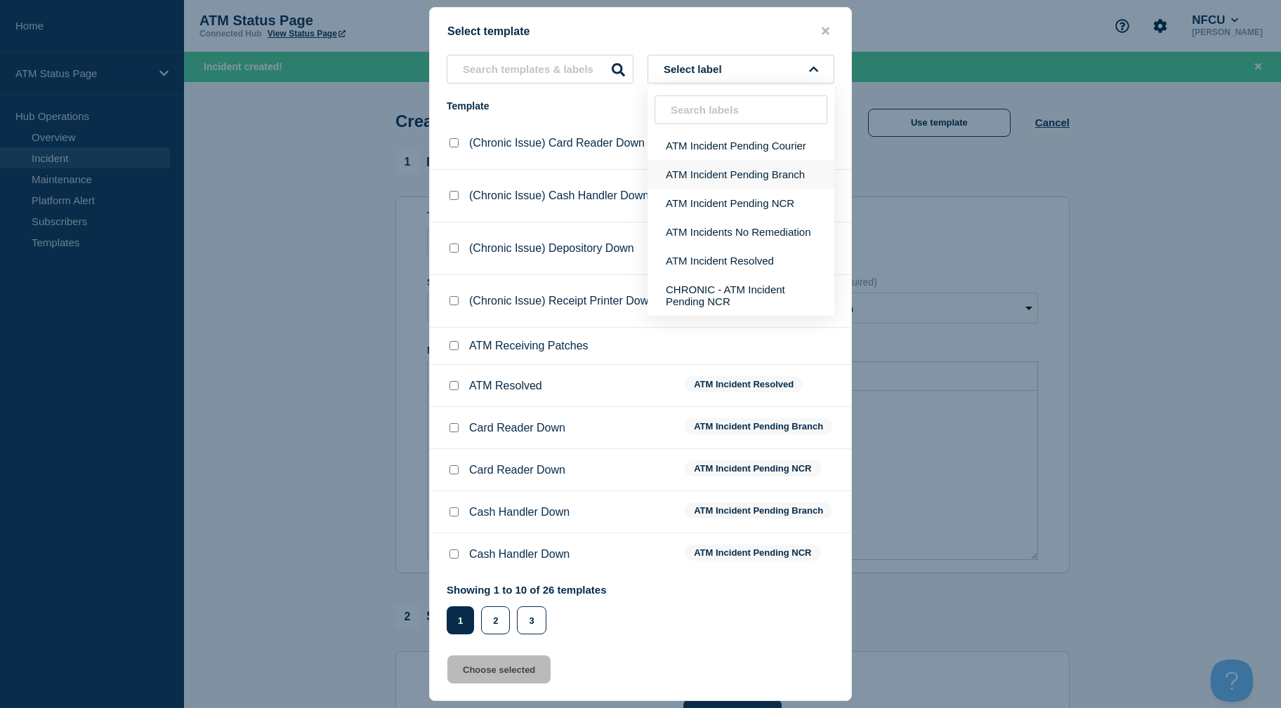
click at [755, 163] on button "ATM Incident Pending Branch" at bounding box center [740, 174] width 187 height 29
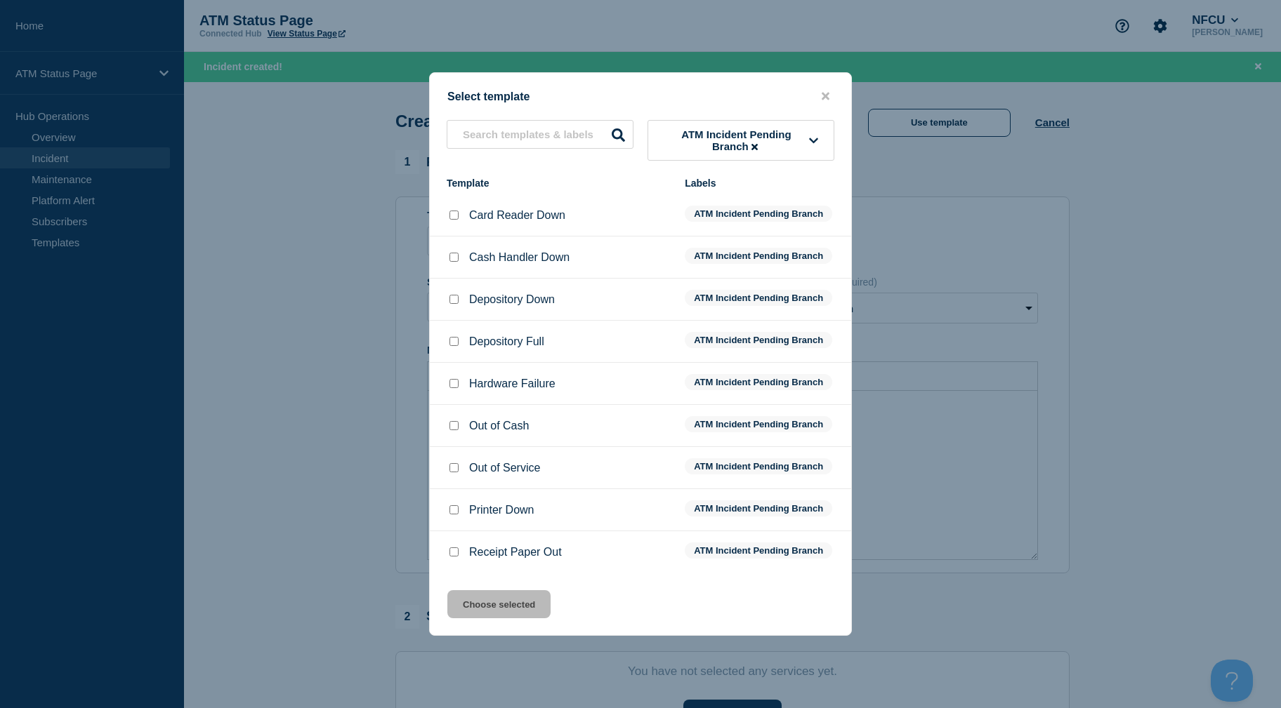
click at [455, 340] on input "Depository Full checkbox" at bounding box center [453, 341] width 9 height 9
checkbox input "true"
click at [495, 609] on button "Choose selected" at bounding box center [498, 604] width 103 height 28
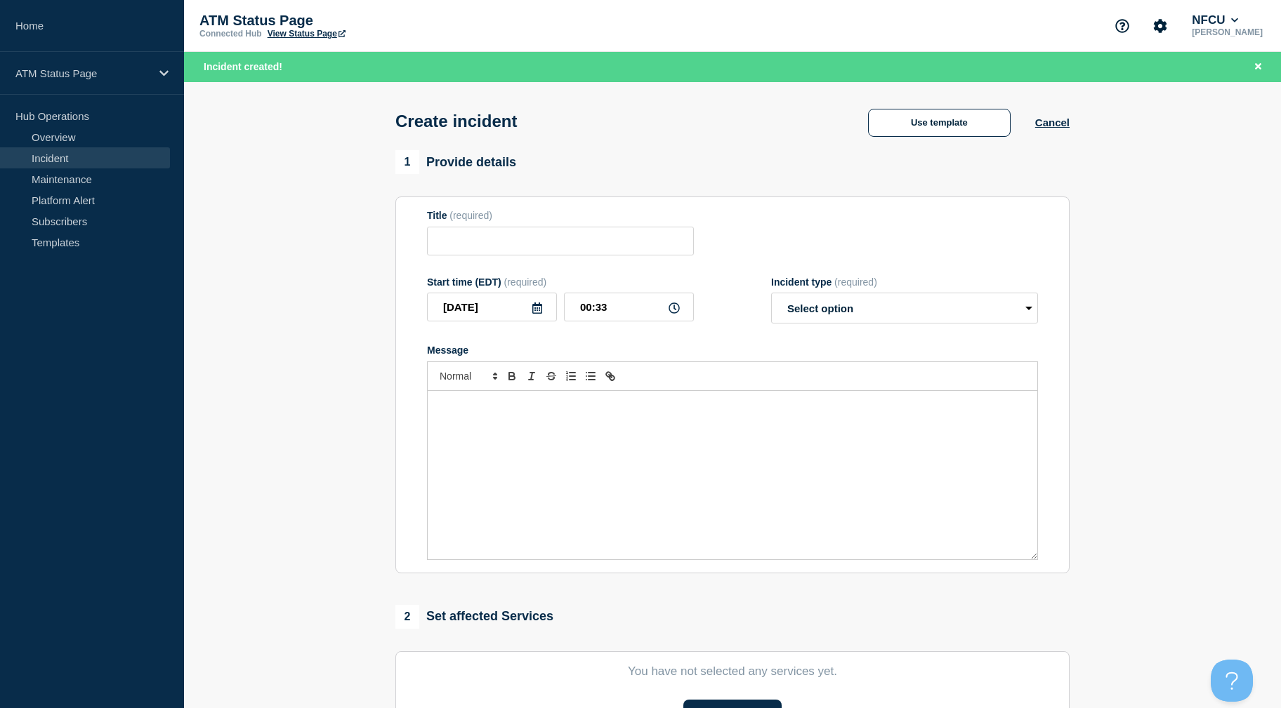
type input "Depository Full"
select select "identified"
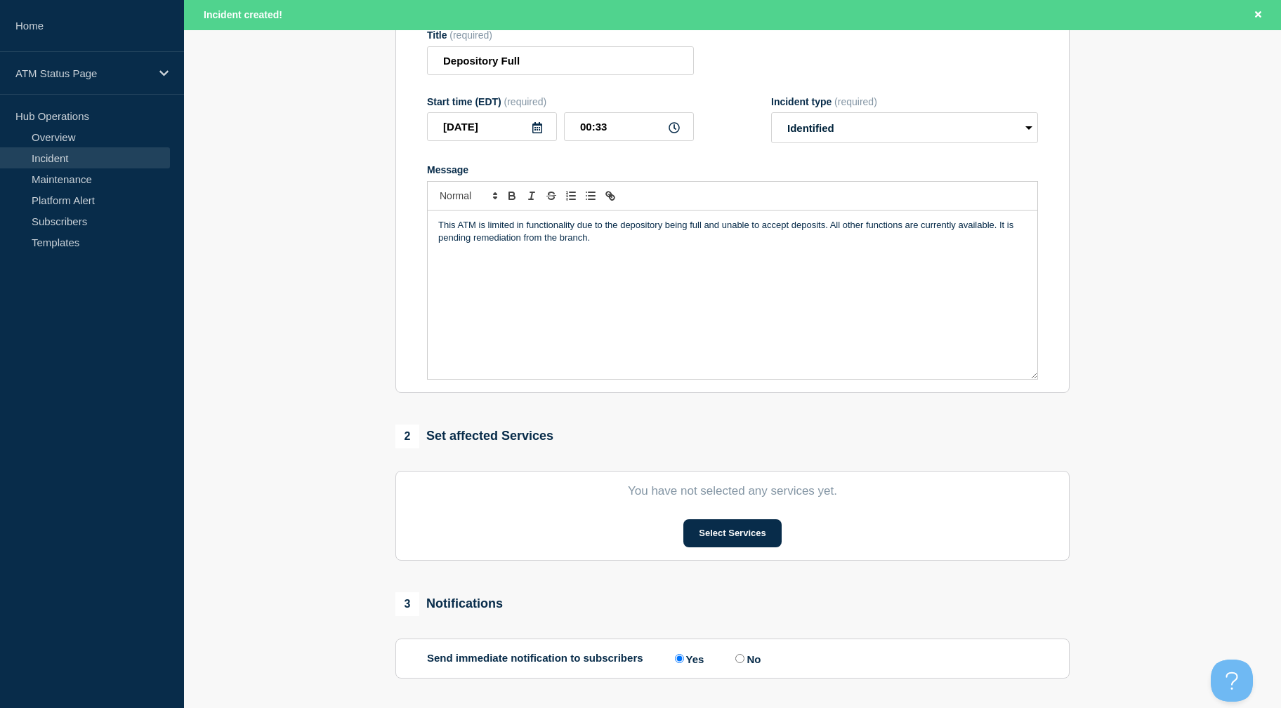
scroll to position [305, 0]
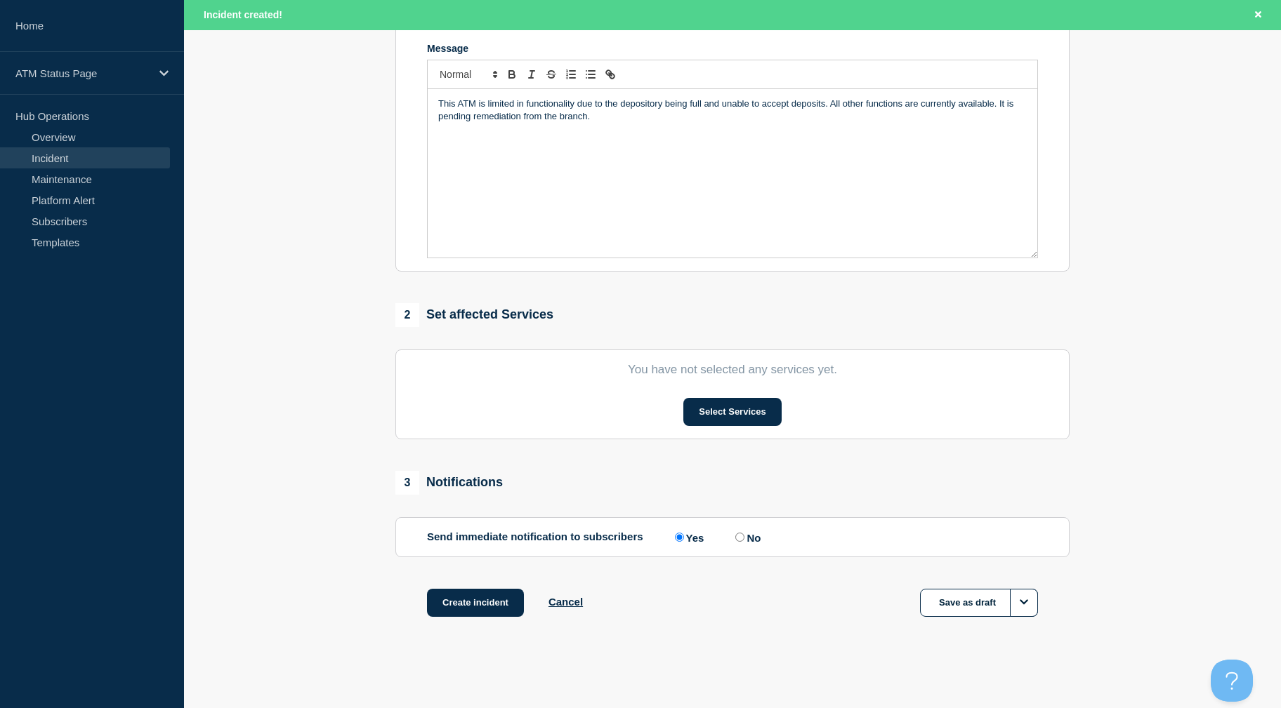
drag, startPoint x: 329, startPoint y: 437, endPoint x: 329, endPoint y: 584, distance: 146.7
click at [711, 411] on button "Select Services" at bounding box center [732, 412] width 98 height 28
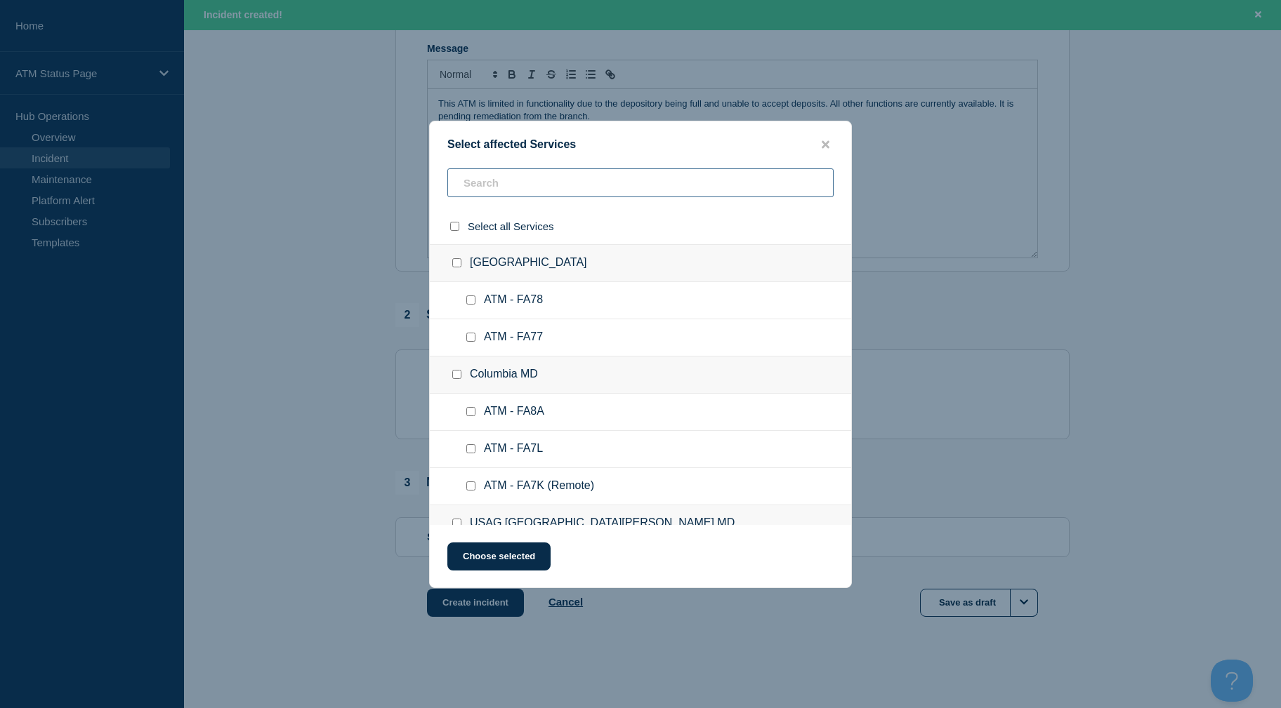
click at [639, 181] on input "text" at bounding box center [640, 182] width 386 height 29
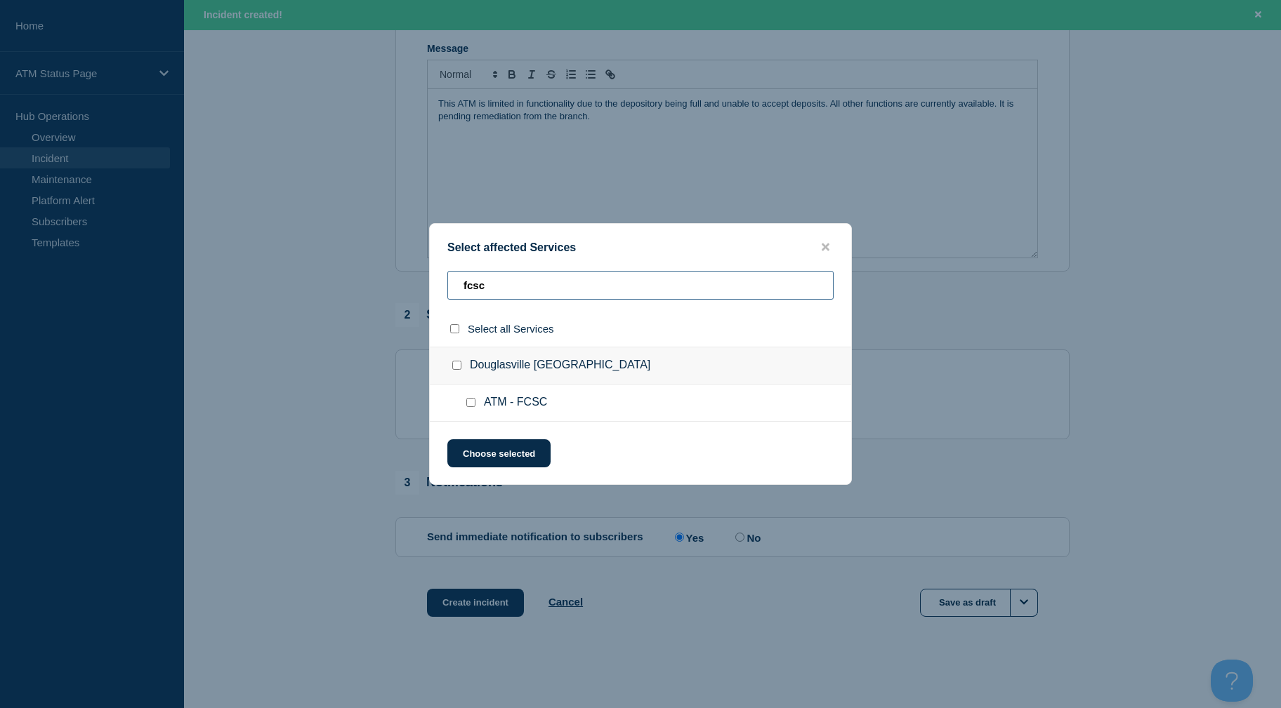
type input "fcsc"
click at [468, 409] on div at bounding box center [473, 403] width 20 height 14
click at [470, 405] on input "ATM - FCSC checkbox" at bounding box center [470, 402] width 9 height 9
checkbox input "true"
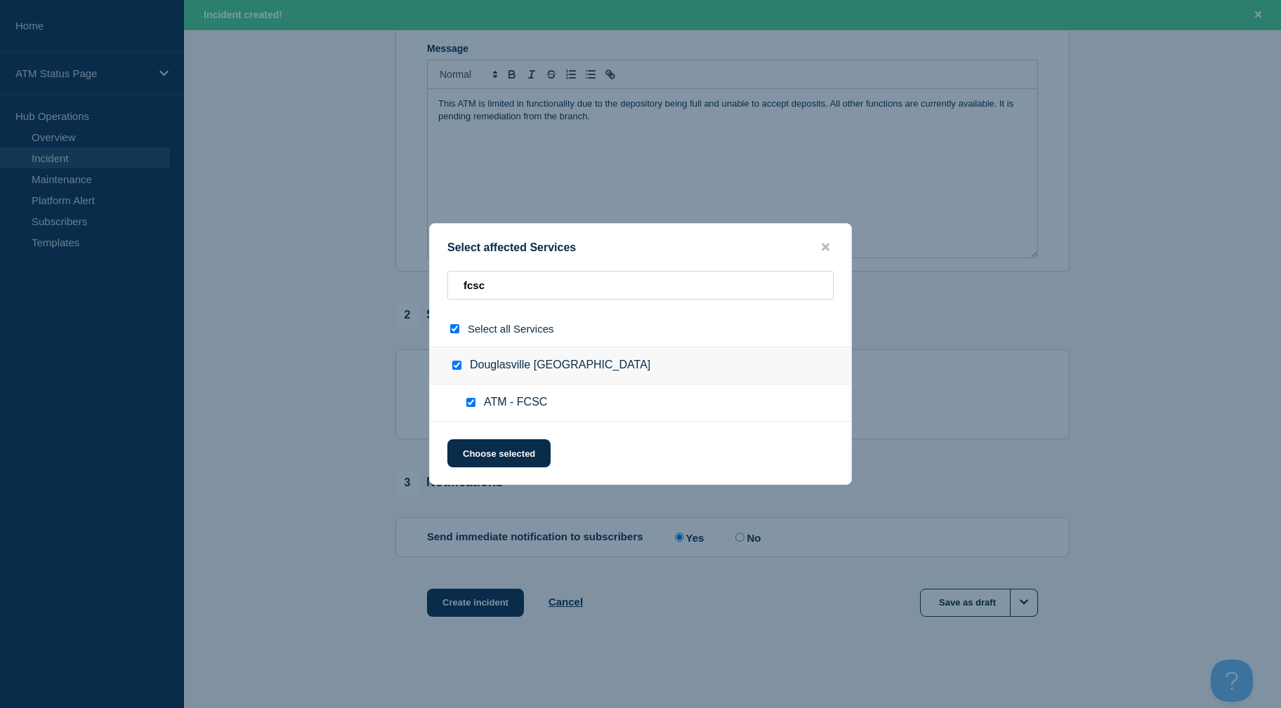
checkbox input "true"
click at [484, 464] on button "Choose selected" at bounding box center [498, 453] width 103 height 28
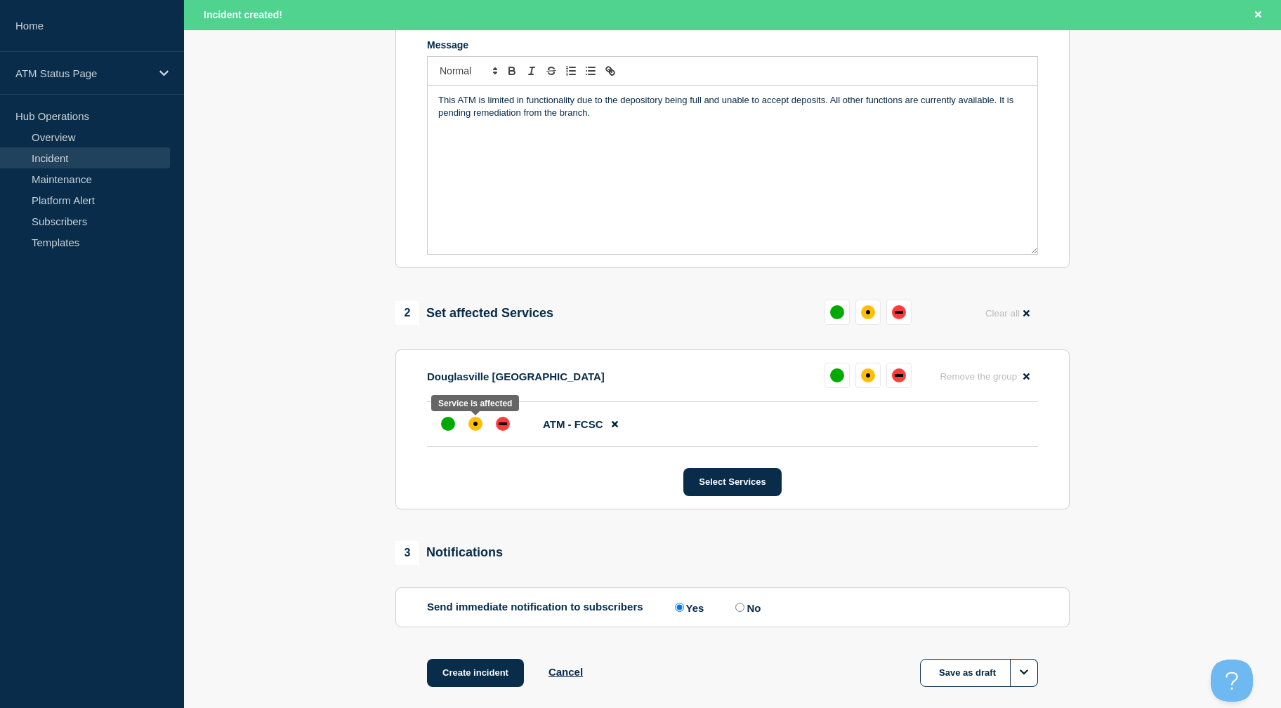
drag, startPoint x: 475, startPoint y: 437, endPoint x: 475, endPoint y: 456, distance: 19.0
click at [475, 437] on div at bounding box center [475, 423] width 25 height 25
click at [472, 683] on button "Create incident" at bounding box center [475, 673] width 97 height 28
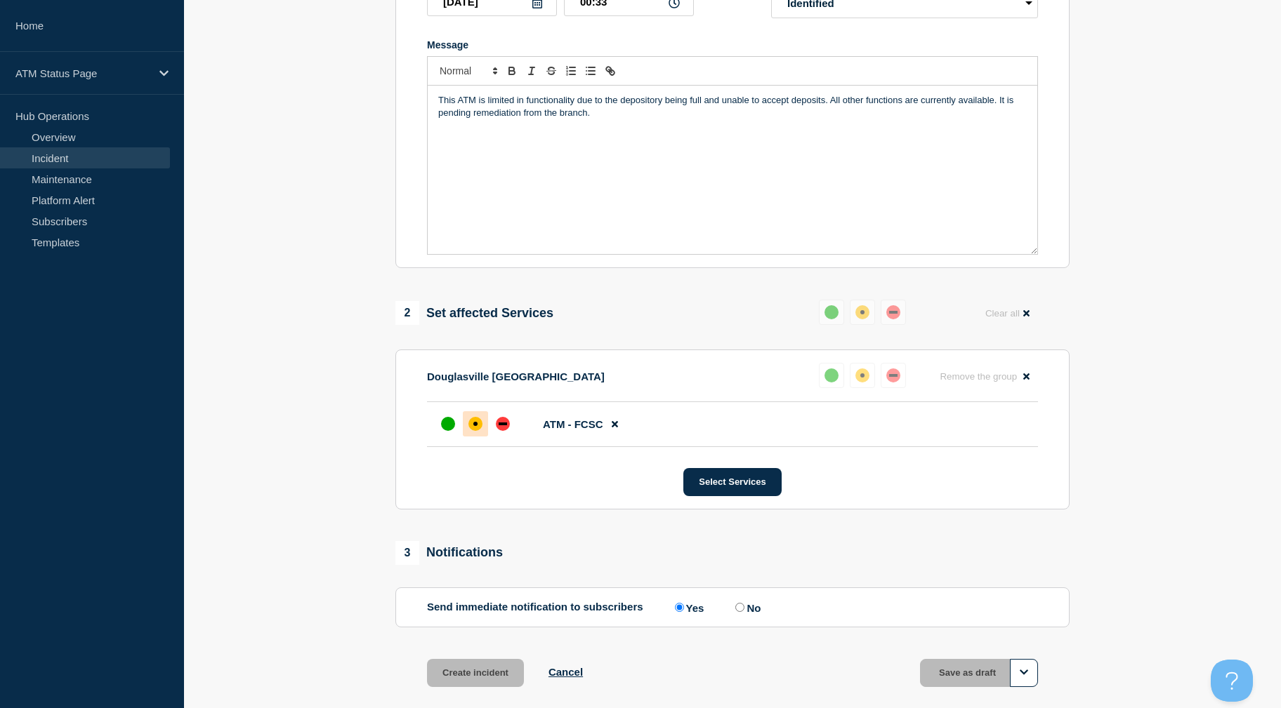
scroll to position [276, 0]
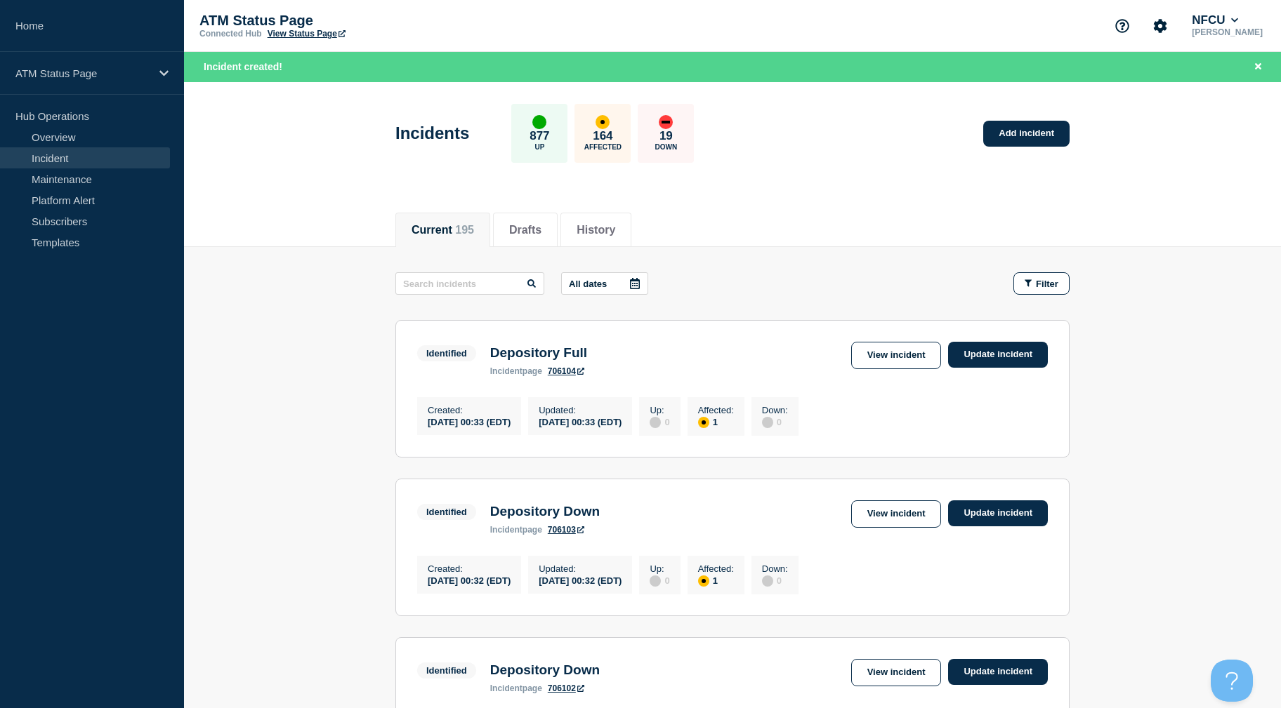
click at [1012, 123] on link "Add incident" at bounding box center [1026, 134] width 86 height 26
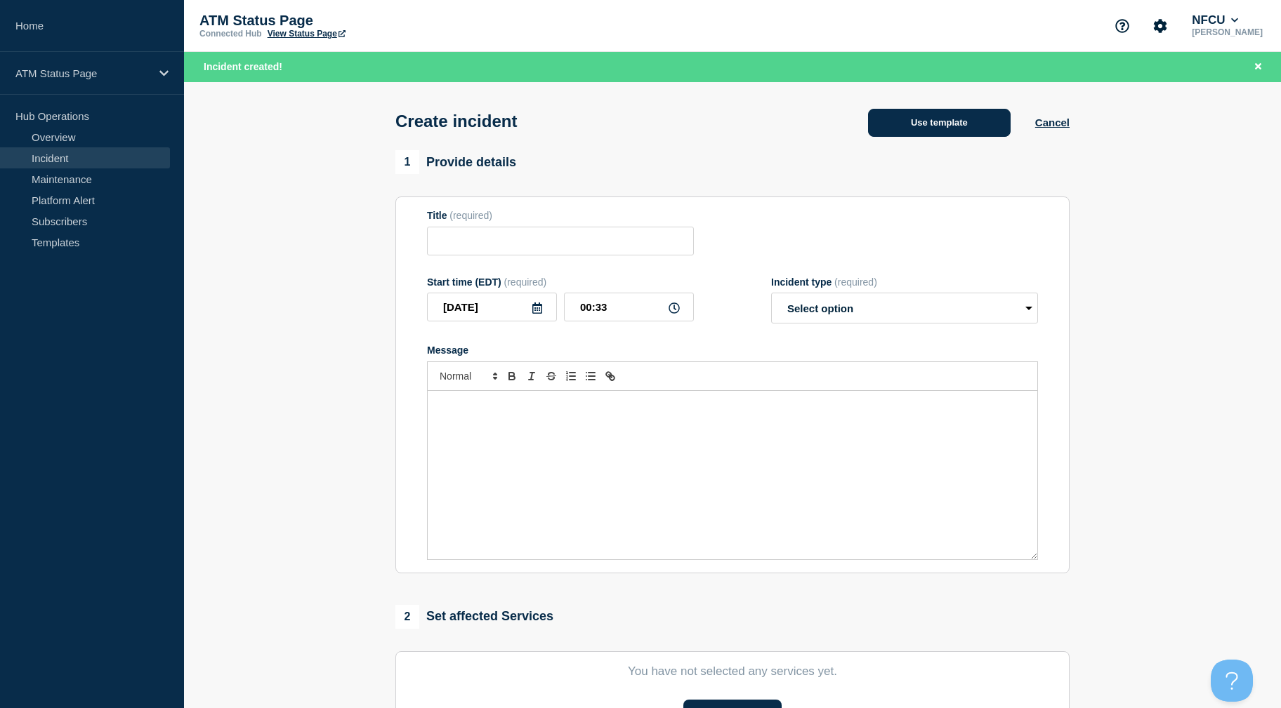
click at [967, 124] on button "Use template" at bounding box center [939, 123] width 143 height 28
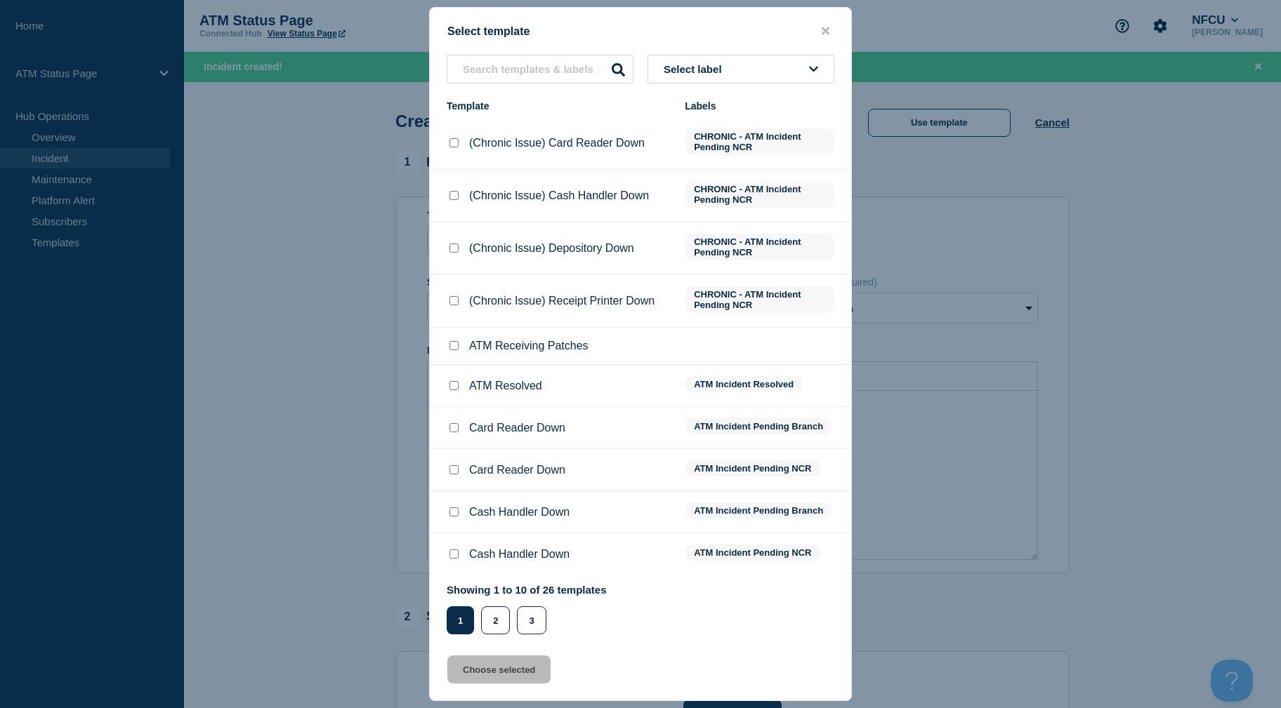
click at [745, 77] on button "Select label" at bounding box center [740, 69] width 187 height 29
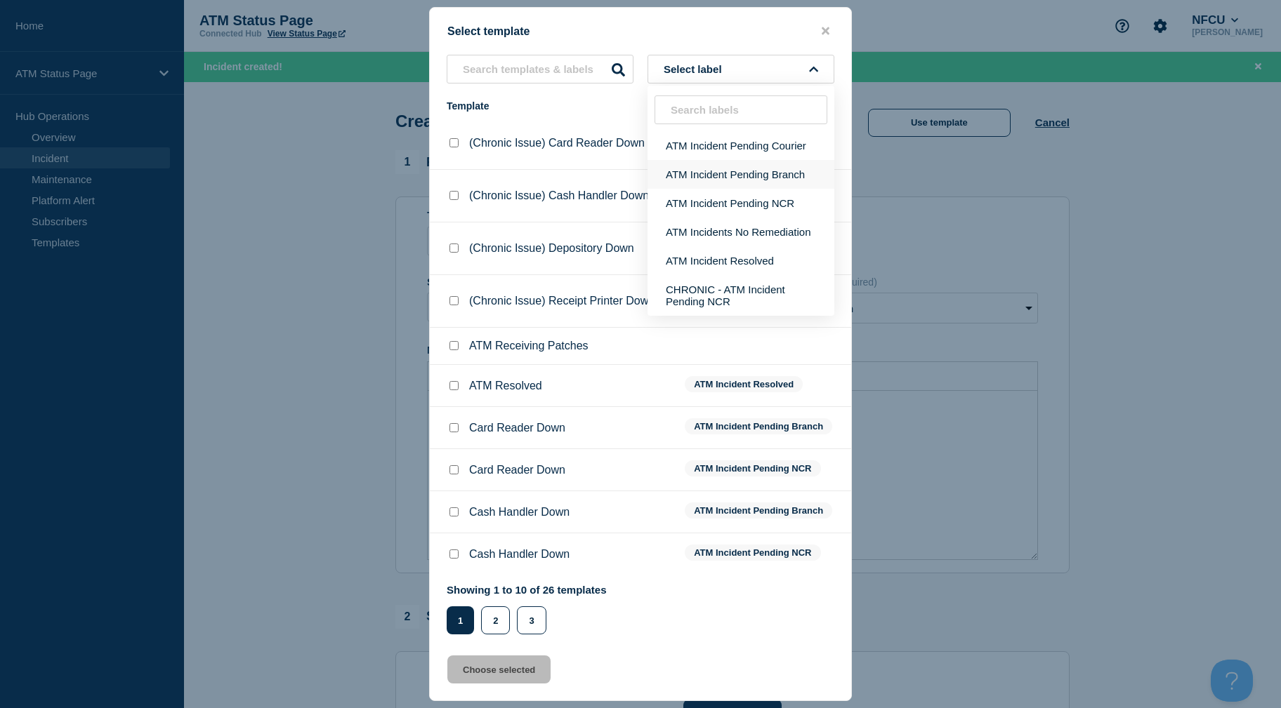
click at [744, 169] on button "ATM Incident Pending Branch" at bounding box center [740, 174] width 187 height 29
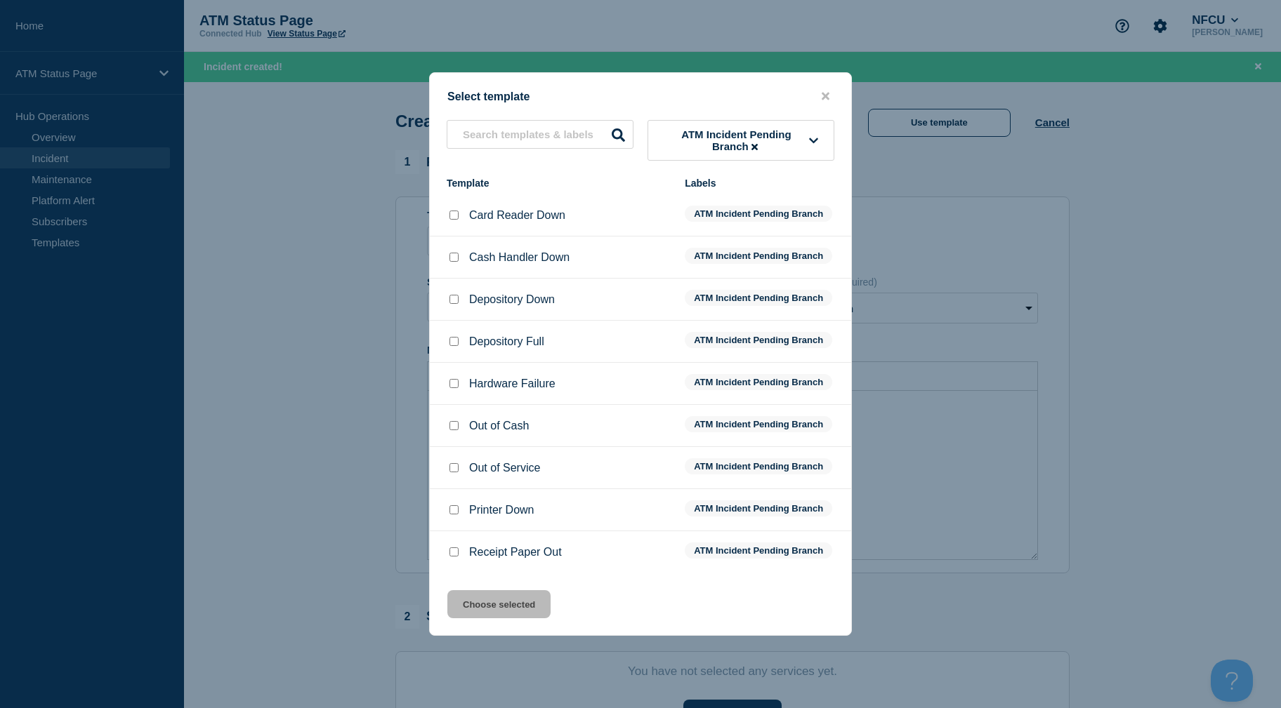
click at [459, 260] on div at bounding box center [454, 258] width 14 height 14
click at [457, 260] on input "Cash Handler Down checkbox" at bounding box center [453, 257] width 9 height 9
checkbox input "true"
click at [534, 604] on button "Choose selected" at bounding box center [498, 604] width 103 height 28
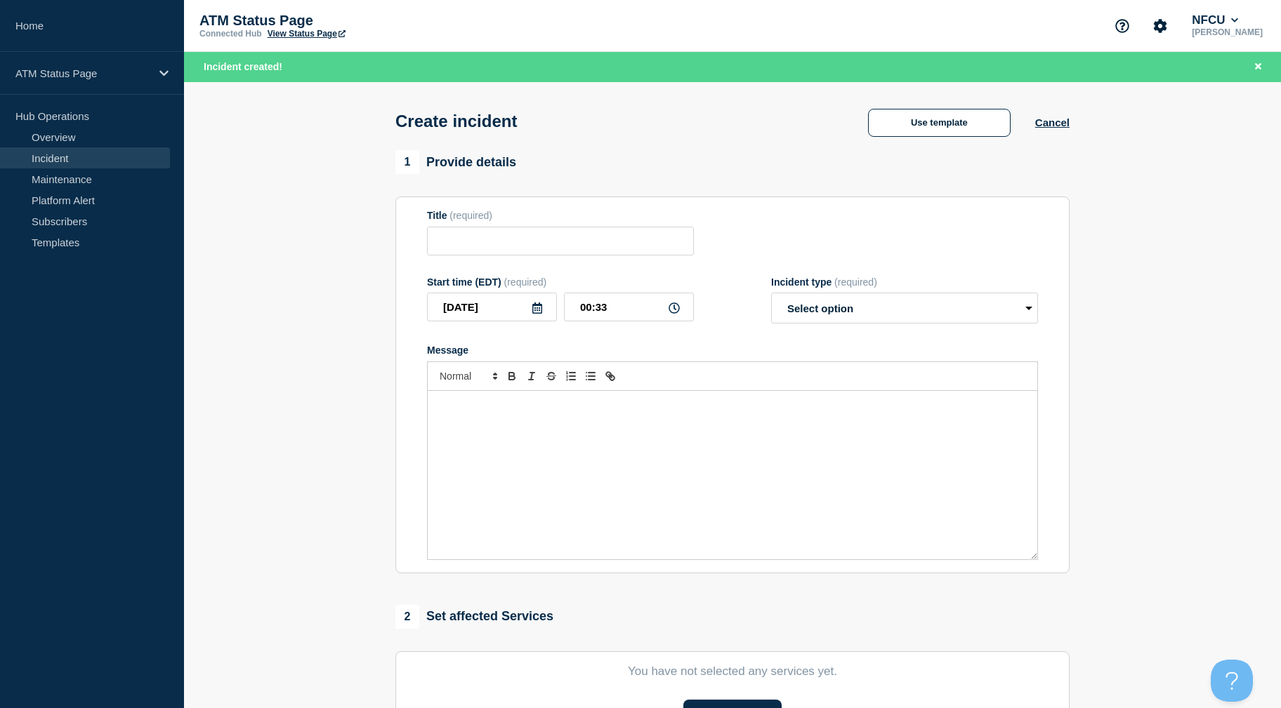
type input "Cash Handler Down"
select select "identified"
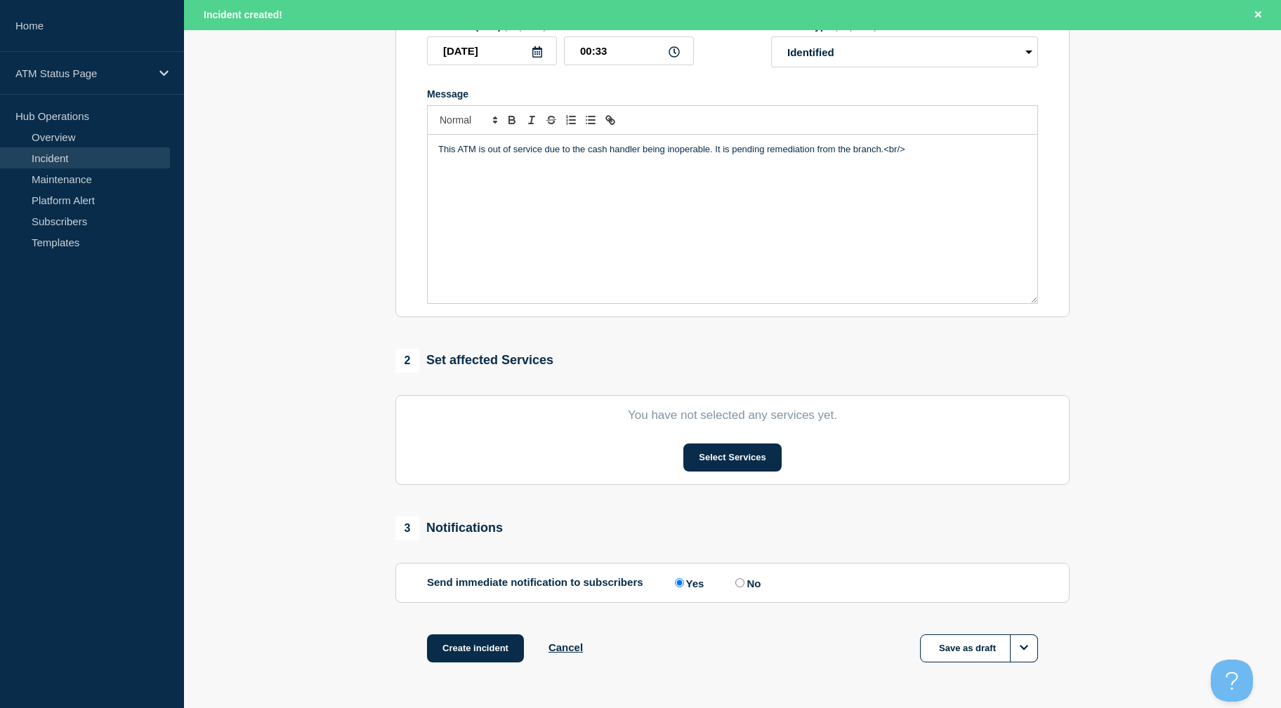
scroll to position [305, 0]
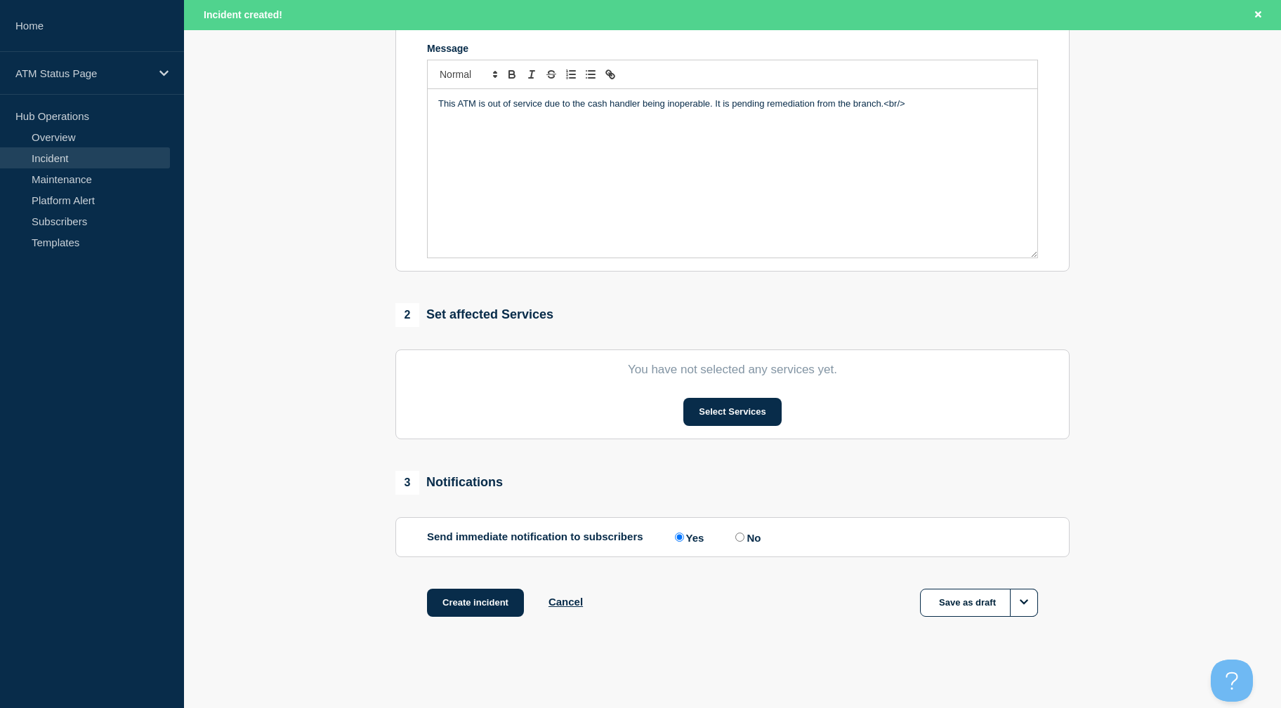
drag, startPoint x: 272, startPoint y: 241, endPoint x: 319, endPoint y: 422, distance: 187.3
click at [730, 407] on button "Select Services" at bounding box center [732, 412] width 98 height 28
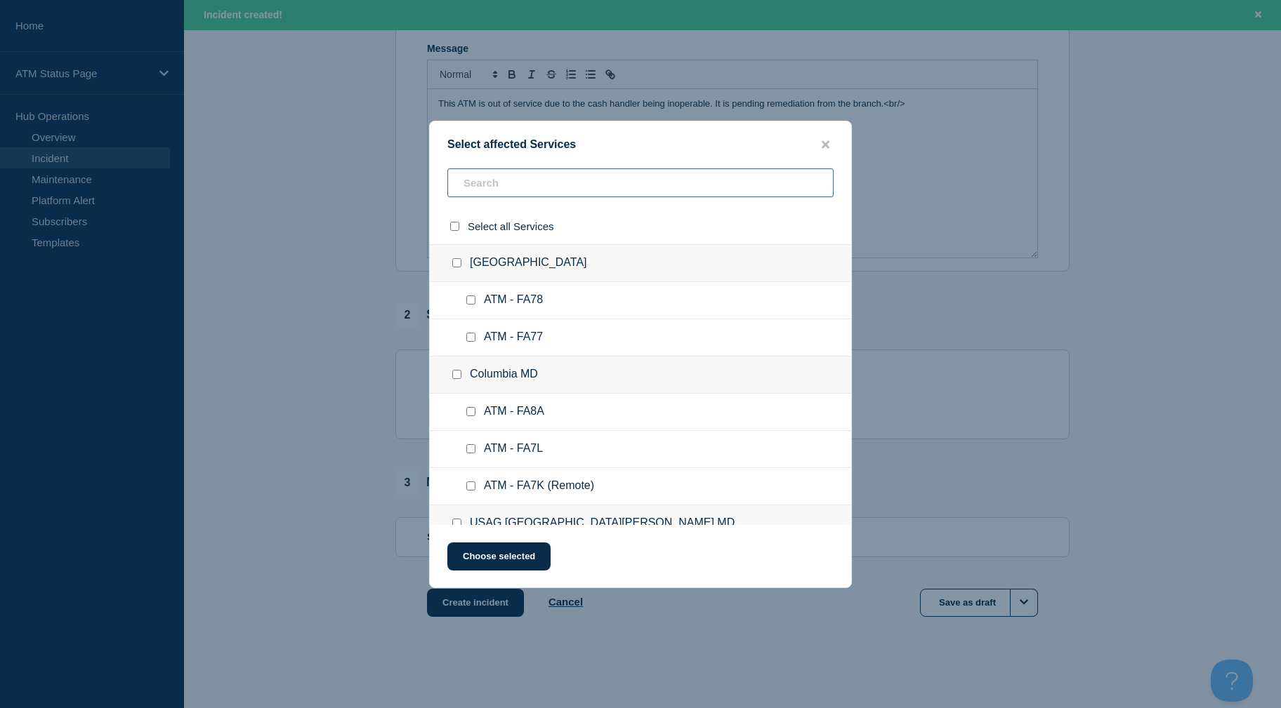
click at [583, 188] on input "text" at bounding box center [640, 182] width 386 height 29
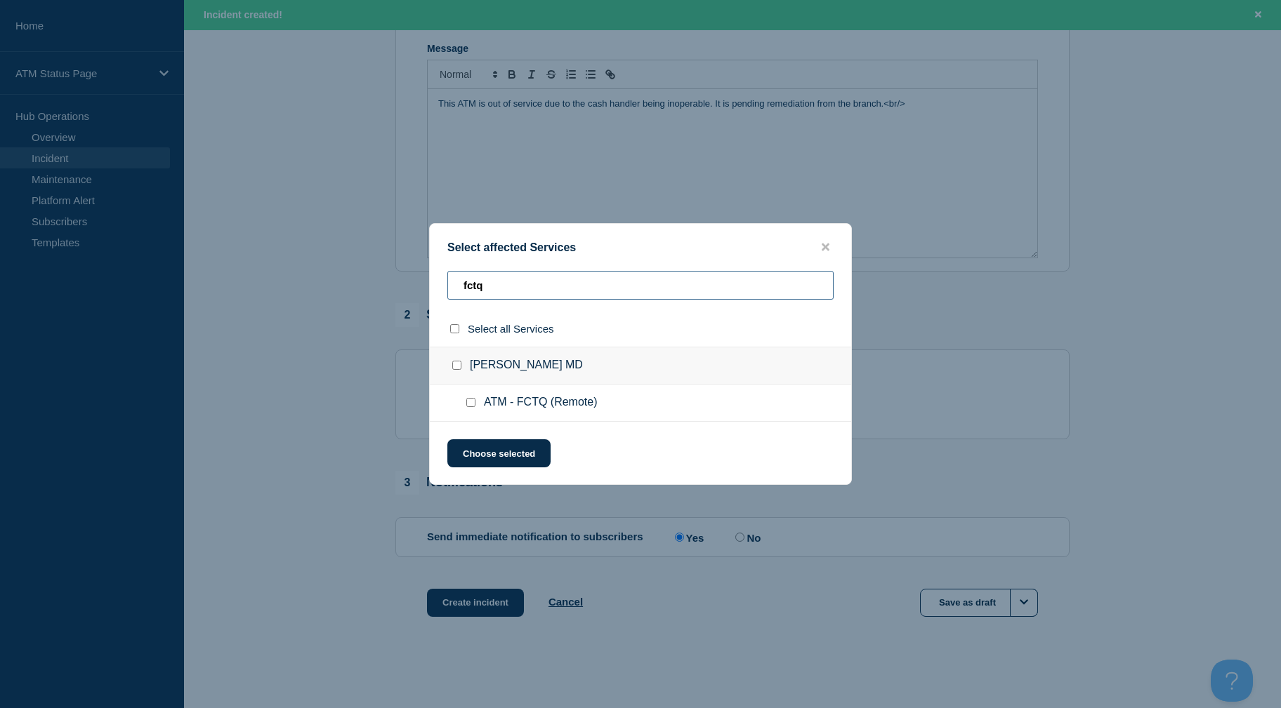
type input "fctq"
click at [470, 399] on div at bounding box center [473, 403] width 20 height 14
click at [470, 404] on input "ATM - FCTQ (Remote) checkbox" at bounding box center [470, 402] width 9 height 9
checkbox input "true"
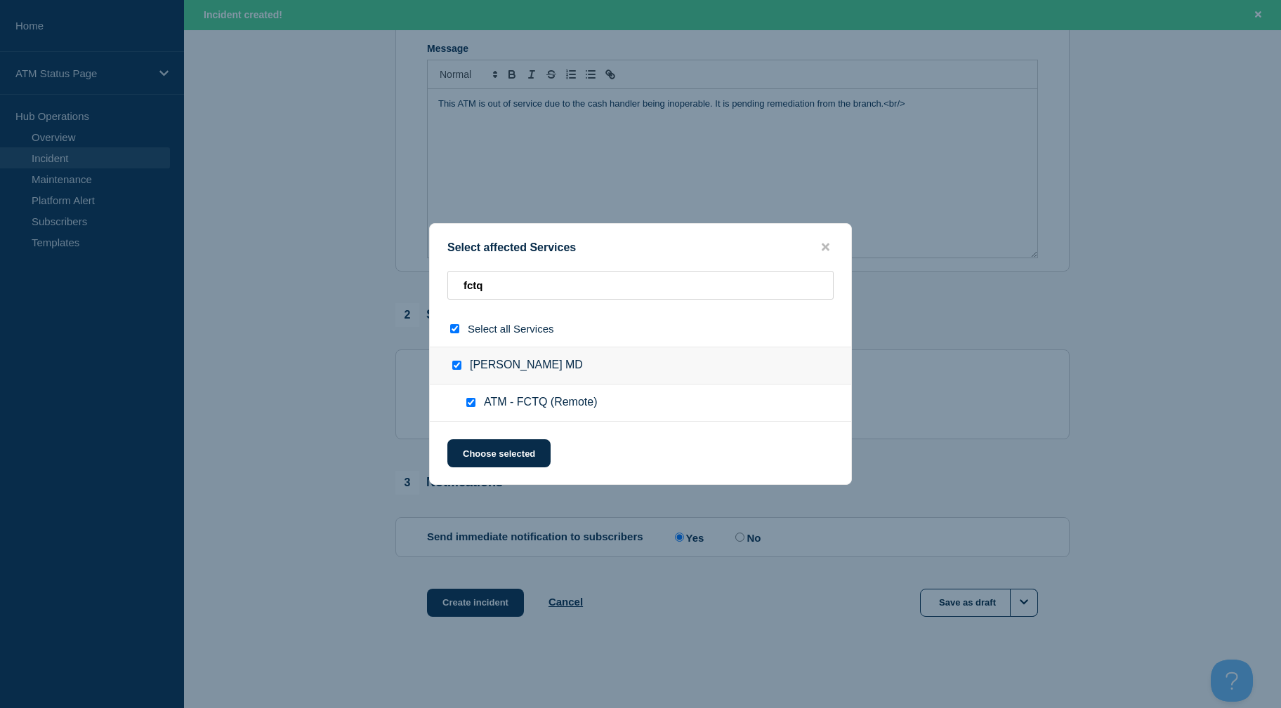
checkbox input "true"
click at [497, 453] on button "Choose selected" at bounding box center [498, 453] width 103 height 28
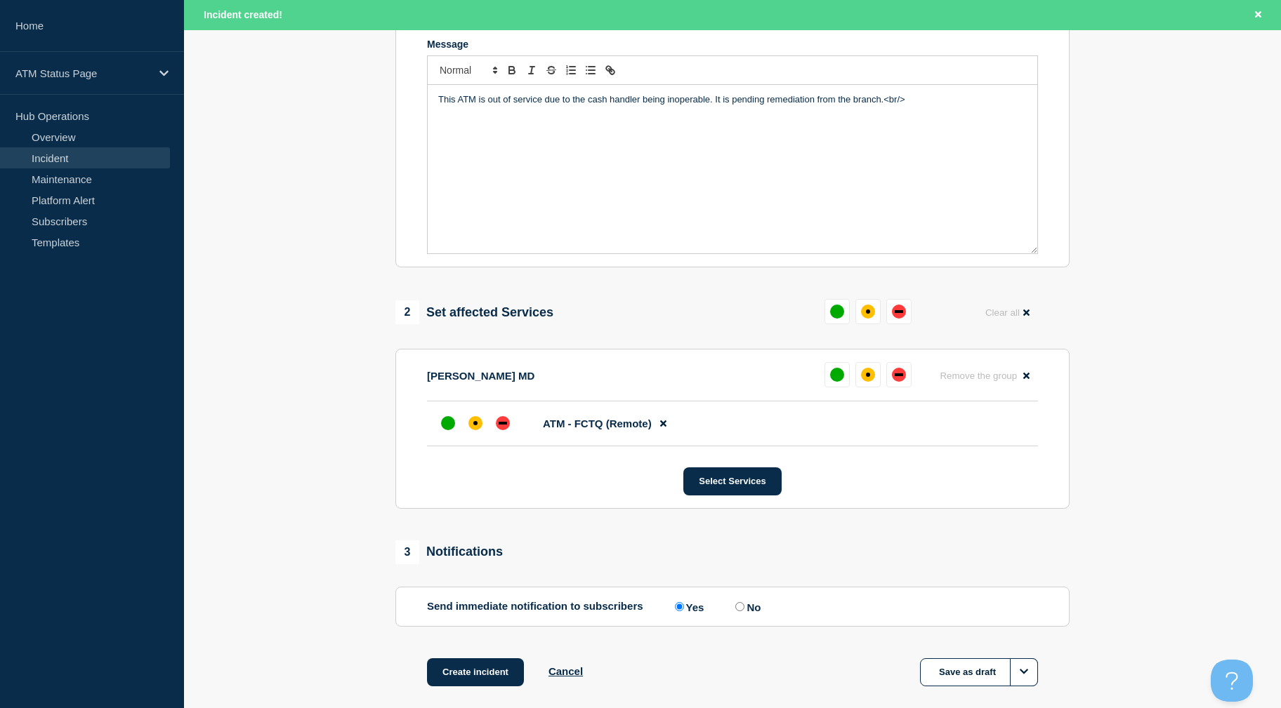
scroll to position [379, 0]
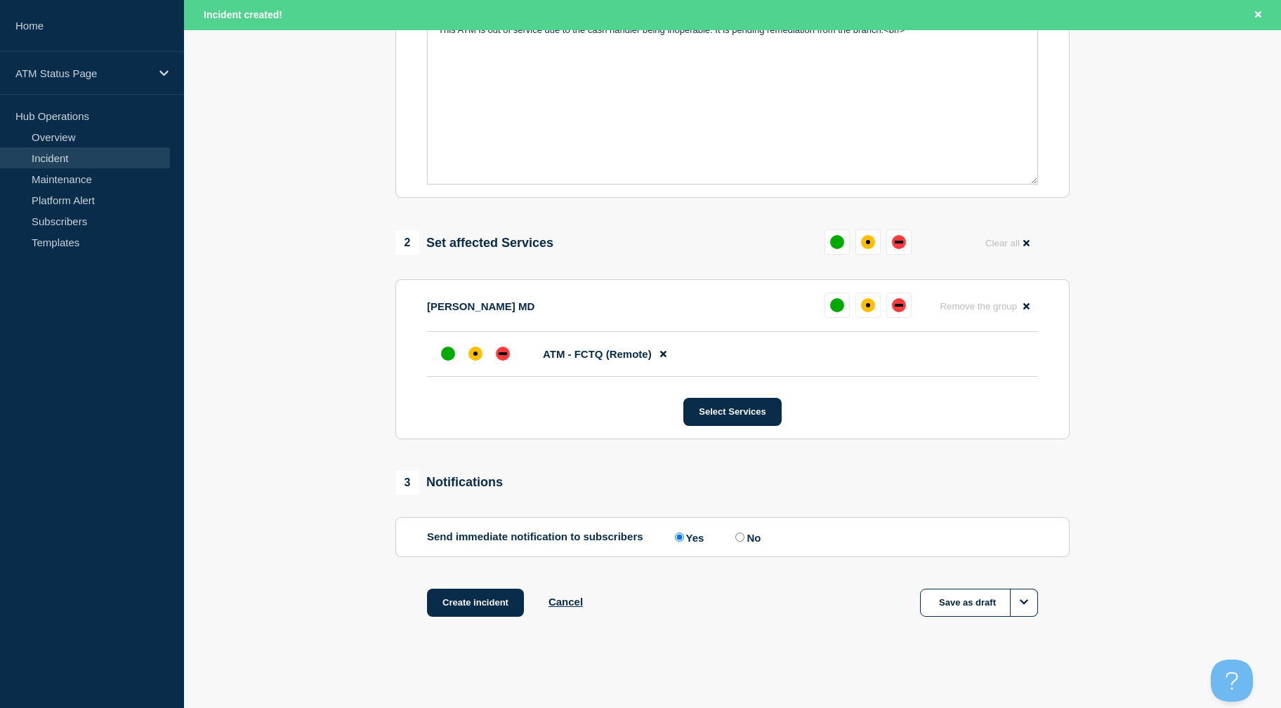
drag, startPoint x: 312, startPoint y: 326, endPoint x: 367, endPoint y: 461, distance: 145.5
click at [471, 356] on div "affected" at bounding box center [475, 354] width 14 height 14
click at [493, 593] on button "Create incident" at bounding box center [475, 603] width 97 height 28
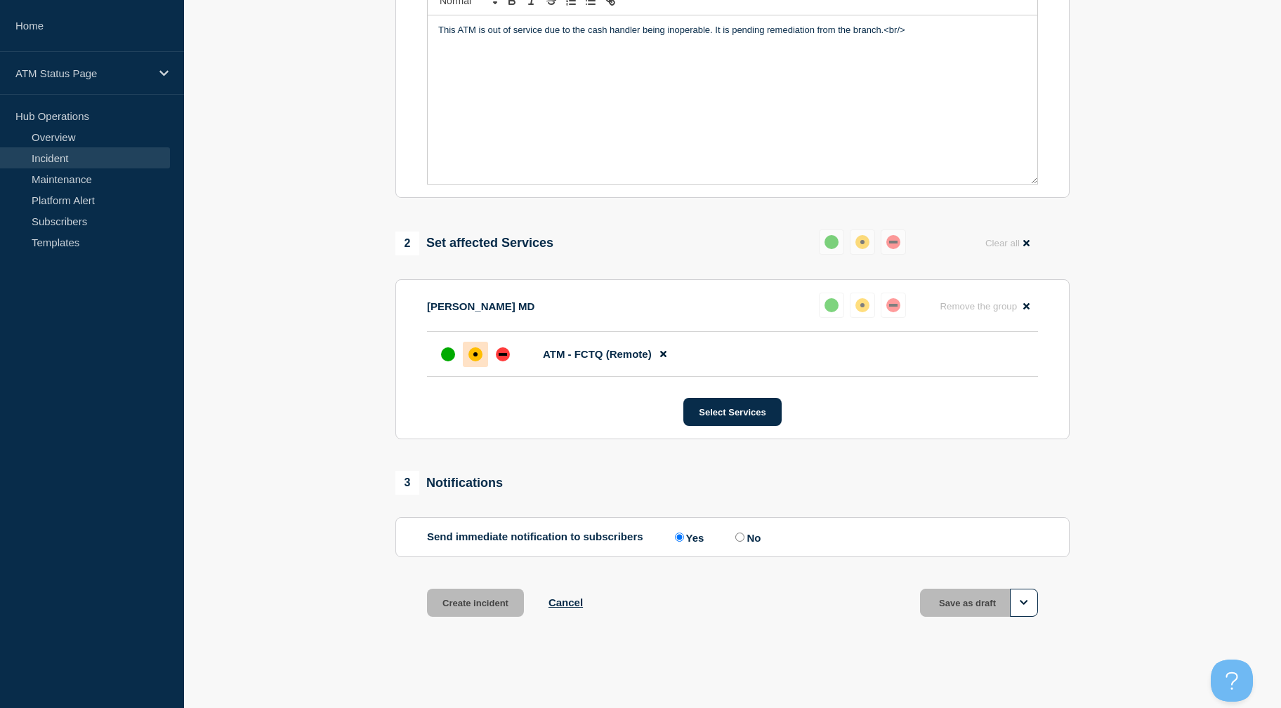
scroll to position [349, 0]
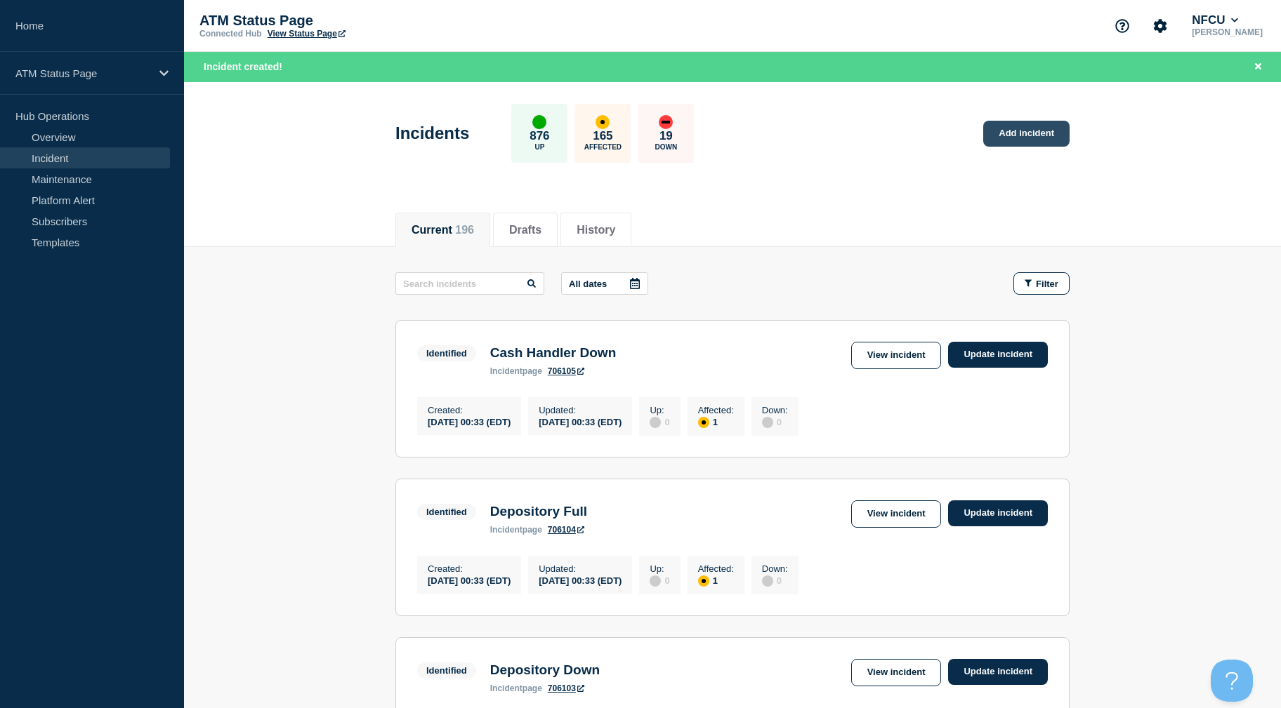
drag, startPoint x: 1005, startPoint y: 114, endPoint x: 1010, endPoint y: 122, distance: 9.8
click at [1005, 114] on div "Incidents 876 Up 165 Affected 19 Down Add incident" at bounding box center [733, 129] width 706 height 86
click at [1012, 131] on link "Add incident" at bounding box center [1026, 134] width 86 height 26
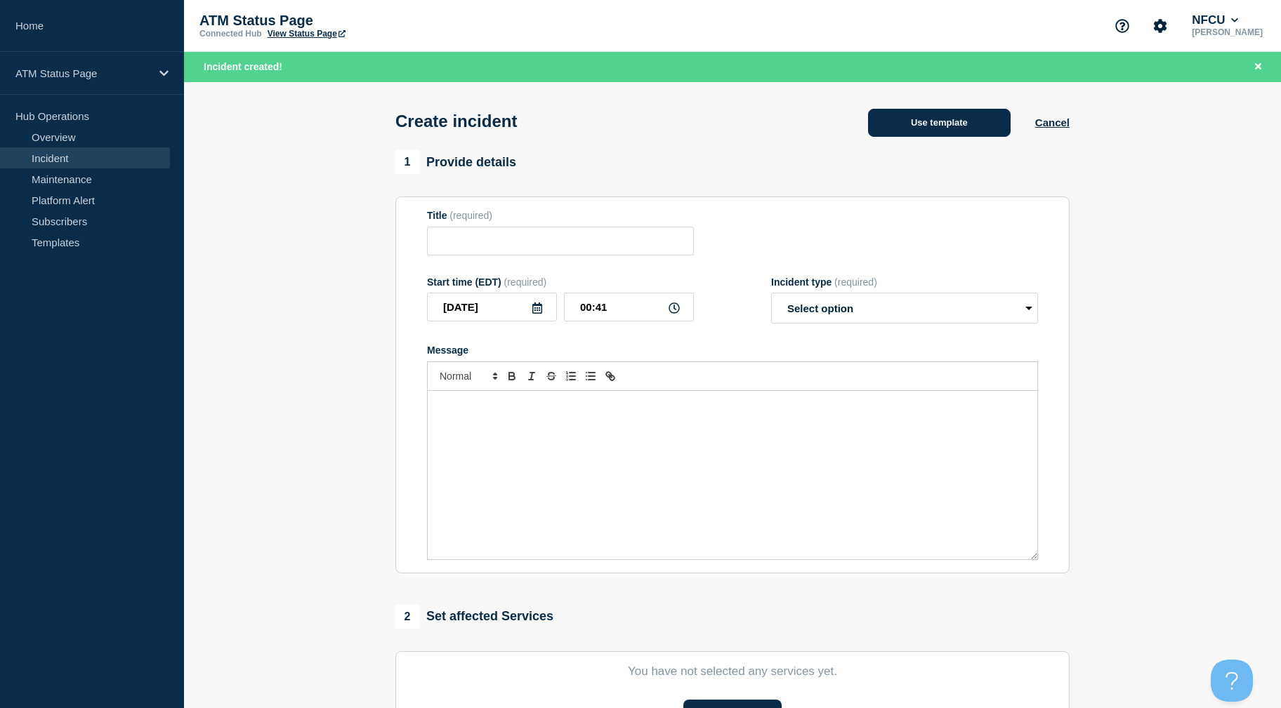
click at [982, 129] on button "Use template" at bounding box center [939, 123] width 143 height 28
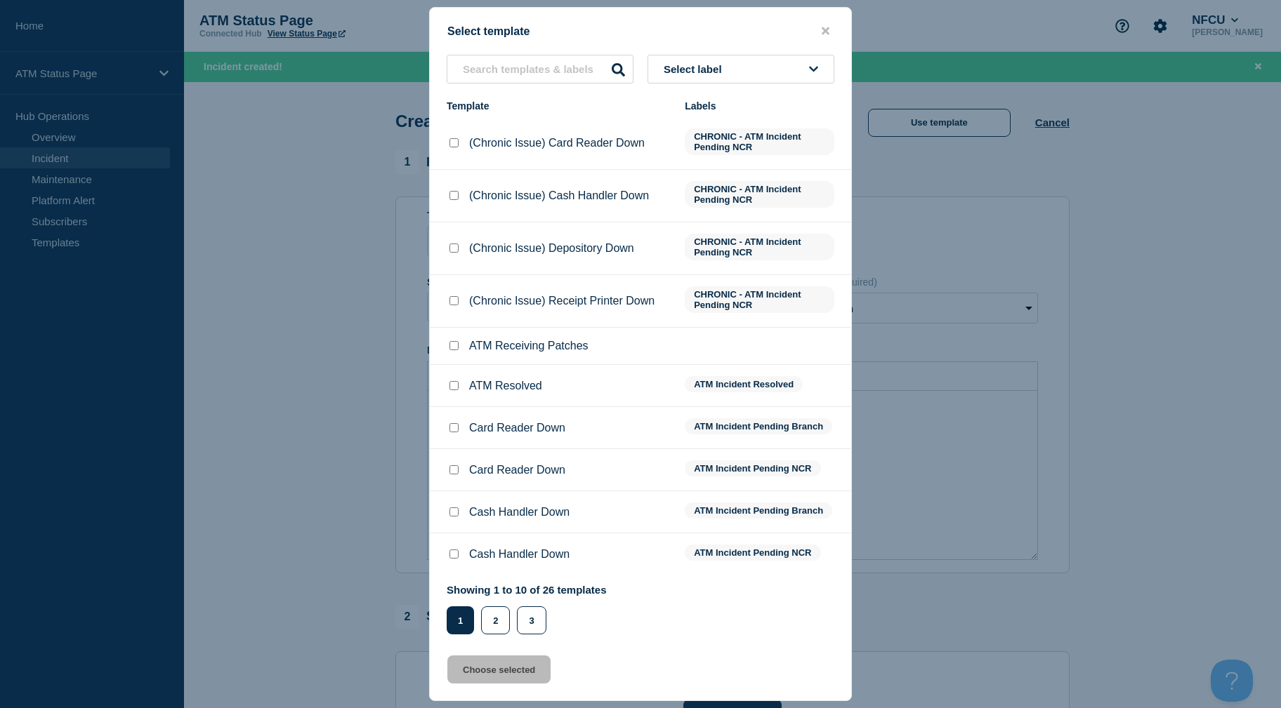
click at [760, 74] on button "Select label" at bounding box center [740, 69] width 187 height 29
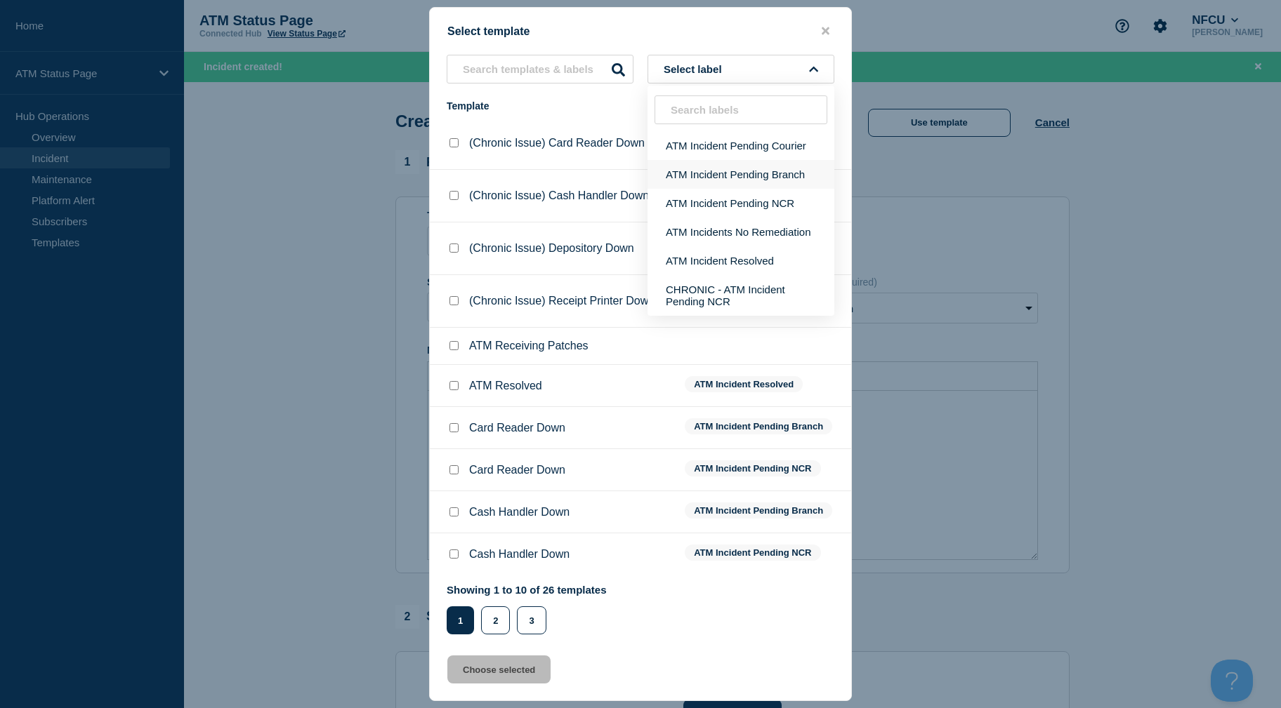
click at [741, 165] on button "ATM Incident Pending Branch" at bounding box center [740, 174] width 187 height 29
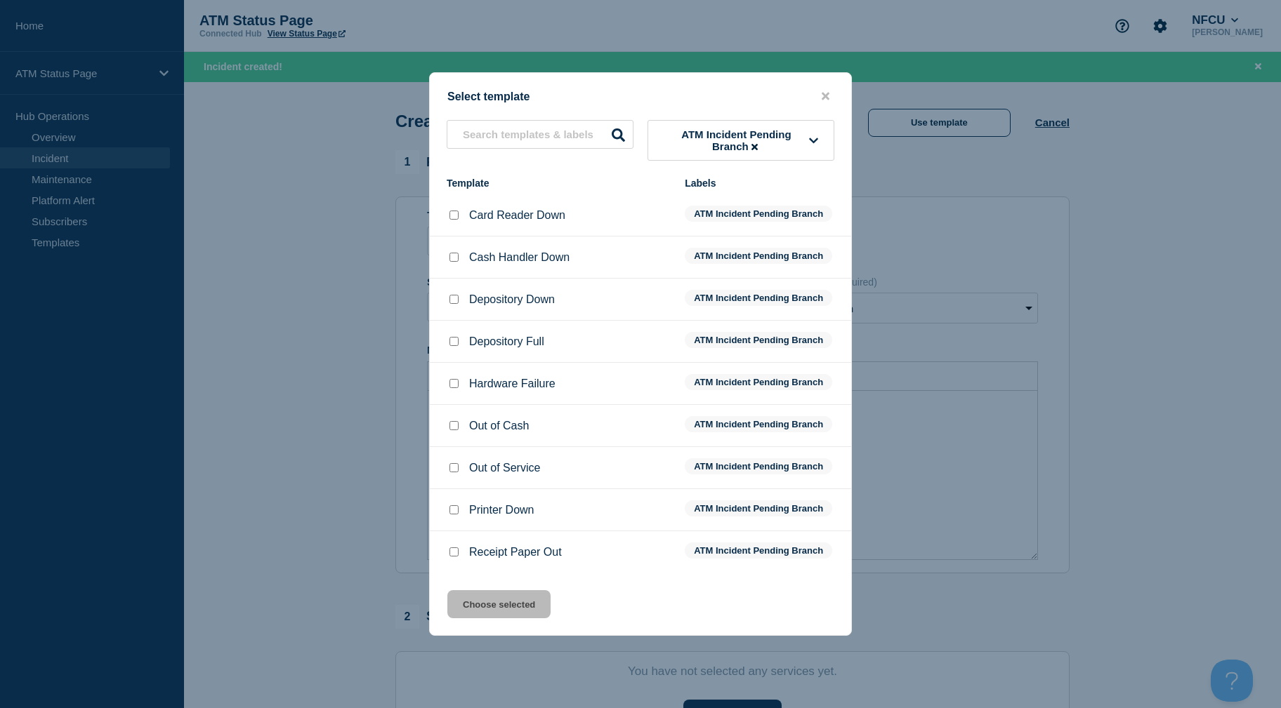
click at [447, 345] on div at bounding box center [454, 342] width 14 height 14
click at [455, 341] on input "Depository Full checkbox" at bounding box center [453, 341] width 9 height 9
checkbox input "true"
click at [492, 612] on button "Choose selected" at bounding box center [498, 604] width 103 height 28
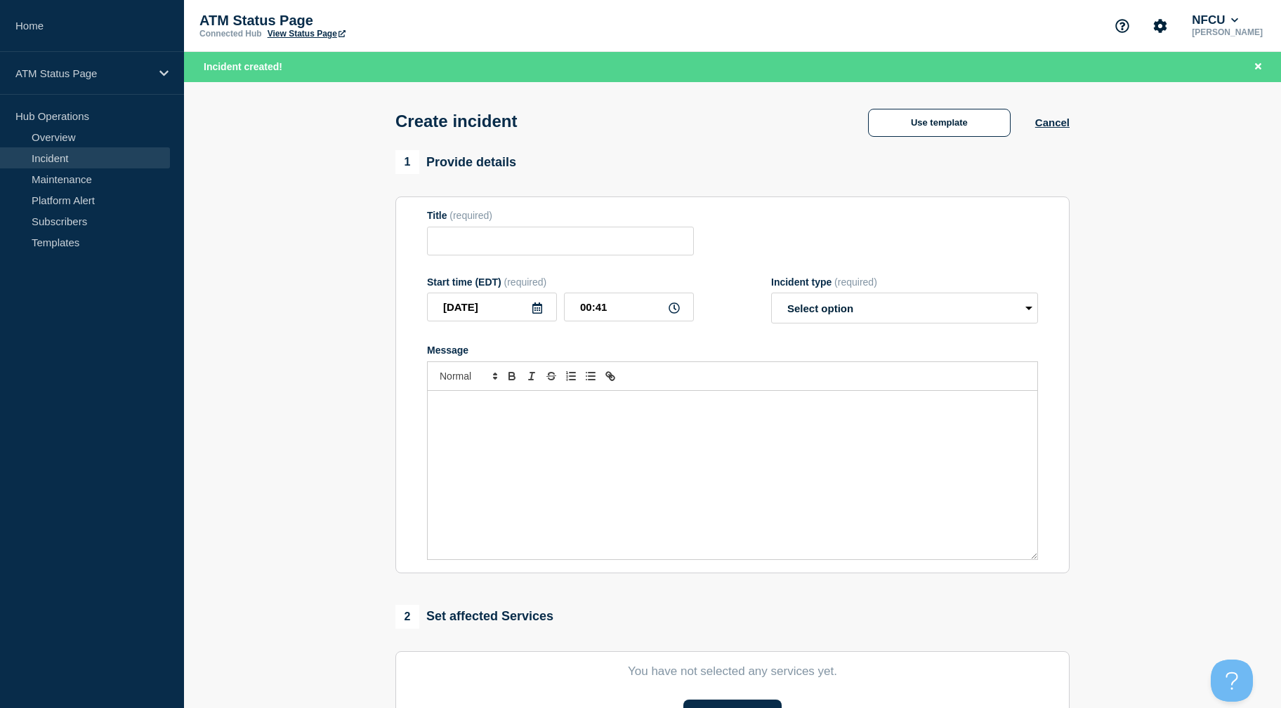
type input "Depository Full"
select select "identified"
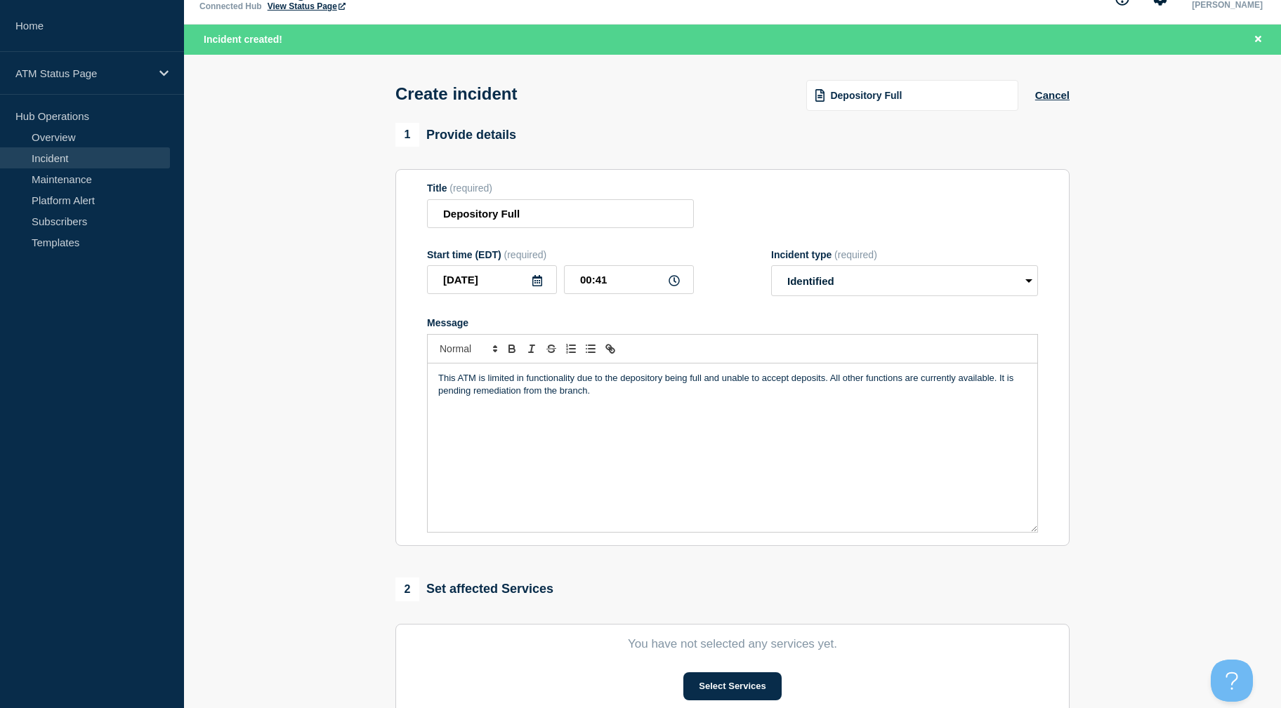
scroll to position [305, 0]
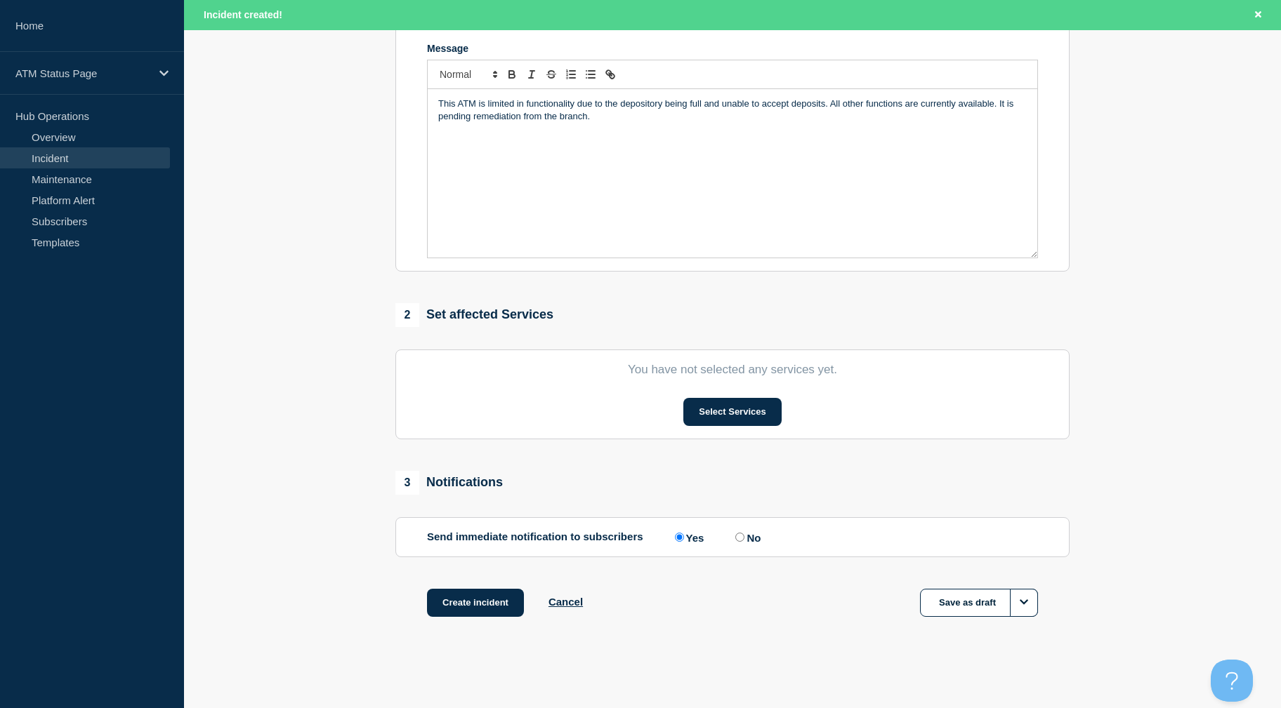
drag, startPoint x: 335, startPoint y: 469, endPoint x: 358, endPoint y: 567, distance: 101.0
click at [721, 414] on button "Select Services" at bounding box center [732, 412] width 98 height 28
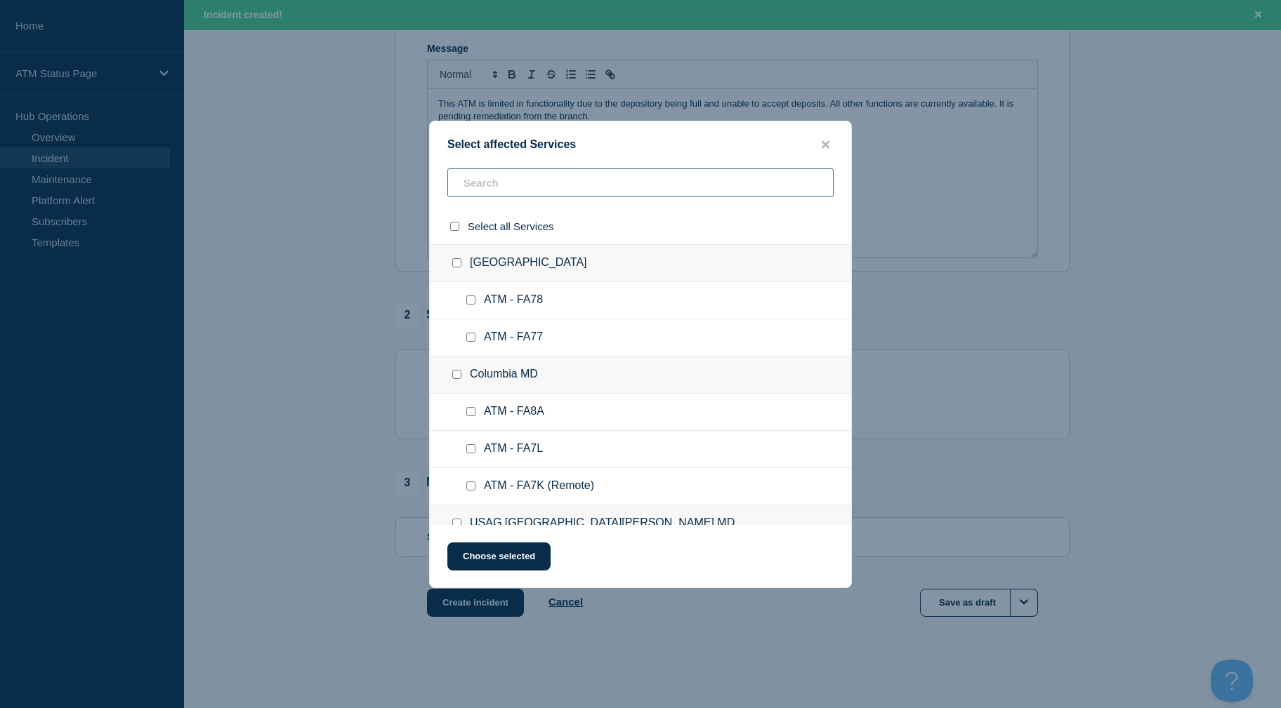
click at [518, 180] on input "text" at bounding box center [640, 182] width 386 height 29
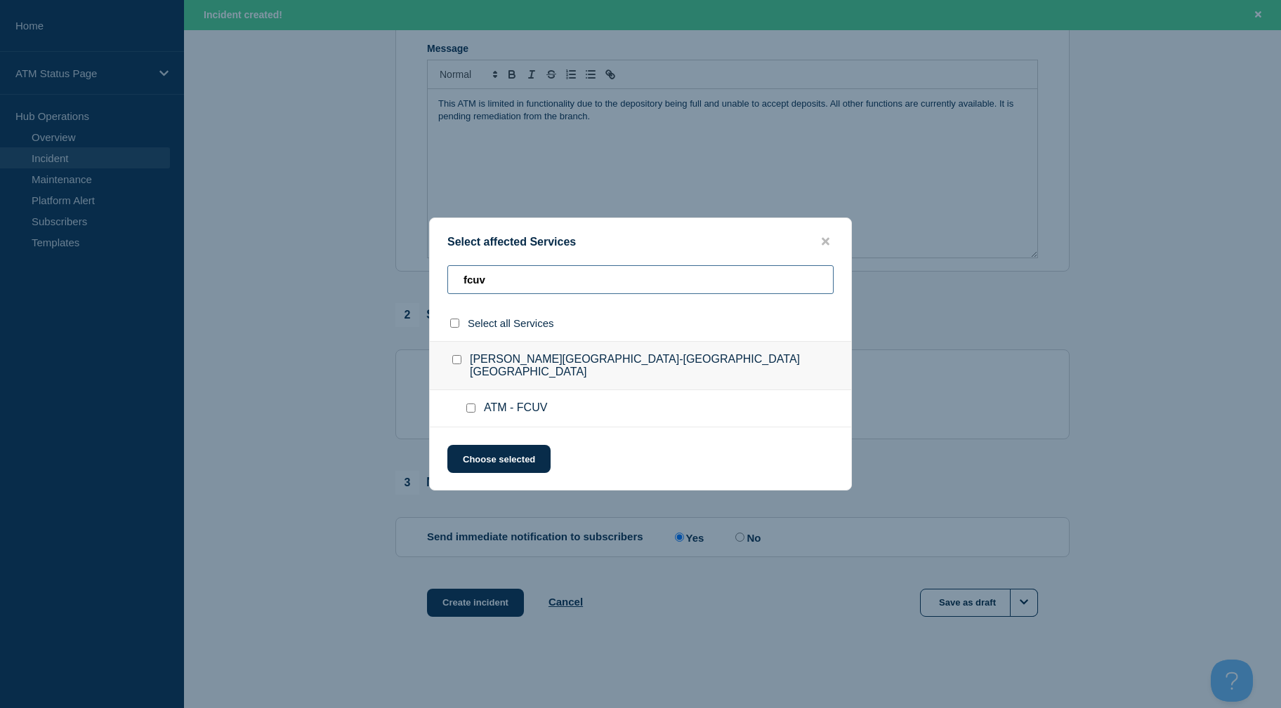
type input "fcuv"
click at [471, 402] on div at bounding box center [473, 409] width 20 height 14
click at [472, 408] on input "ATM - FCUV checkbox" at bounding box center [470, 408] width 9 height 9
checkbox input "true"
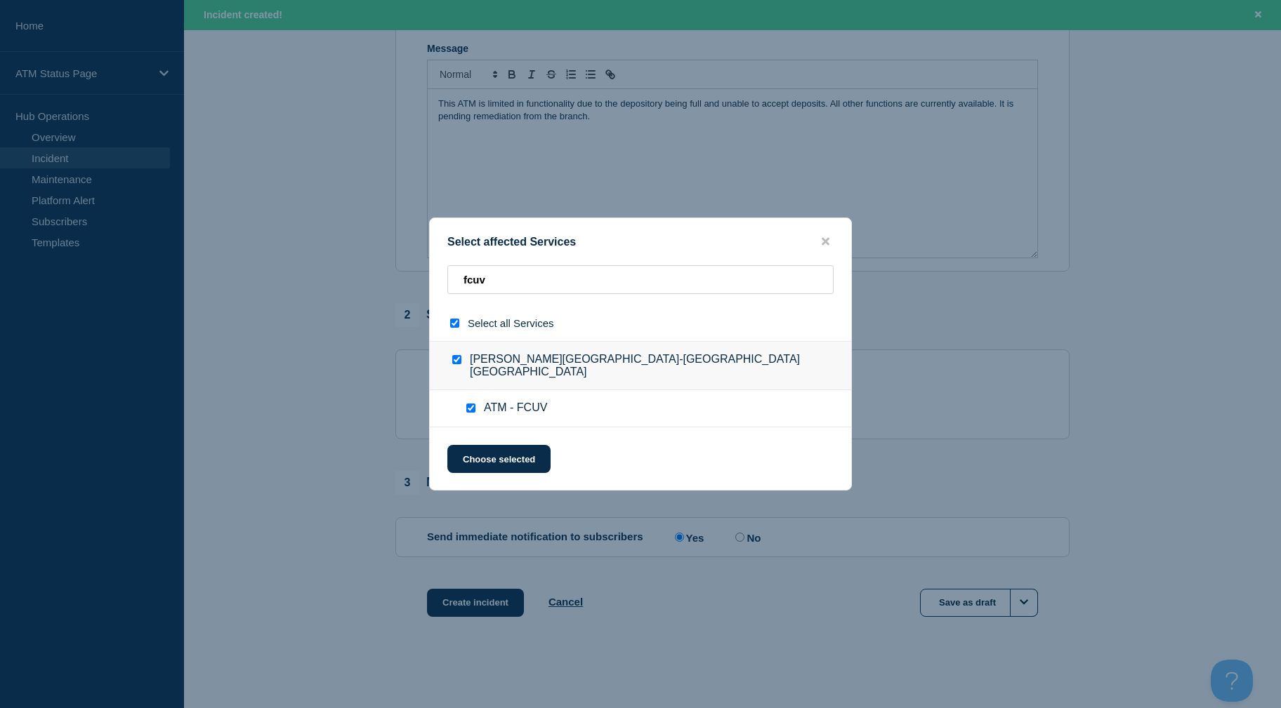
checkbox input "true"
click at [484, 447] on button "Choose selected" at bounding box center [498, 459] width 103 height 28
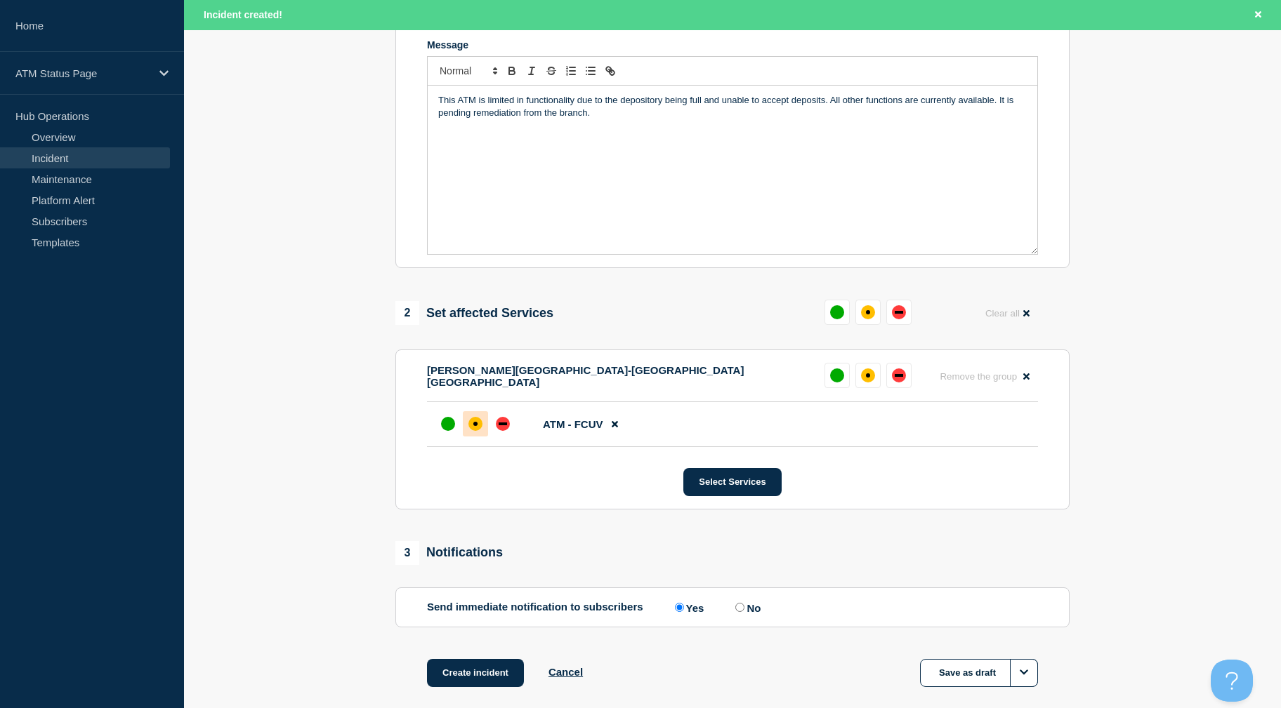
click at [468, 421] on div at bounding box center [475, 423] width 25 height 25
click at [493, 672] on button "Create incident" at bounding box center [475, 673] width 97 height 28
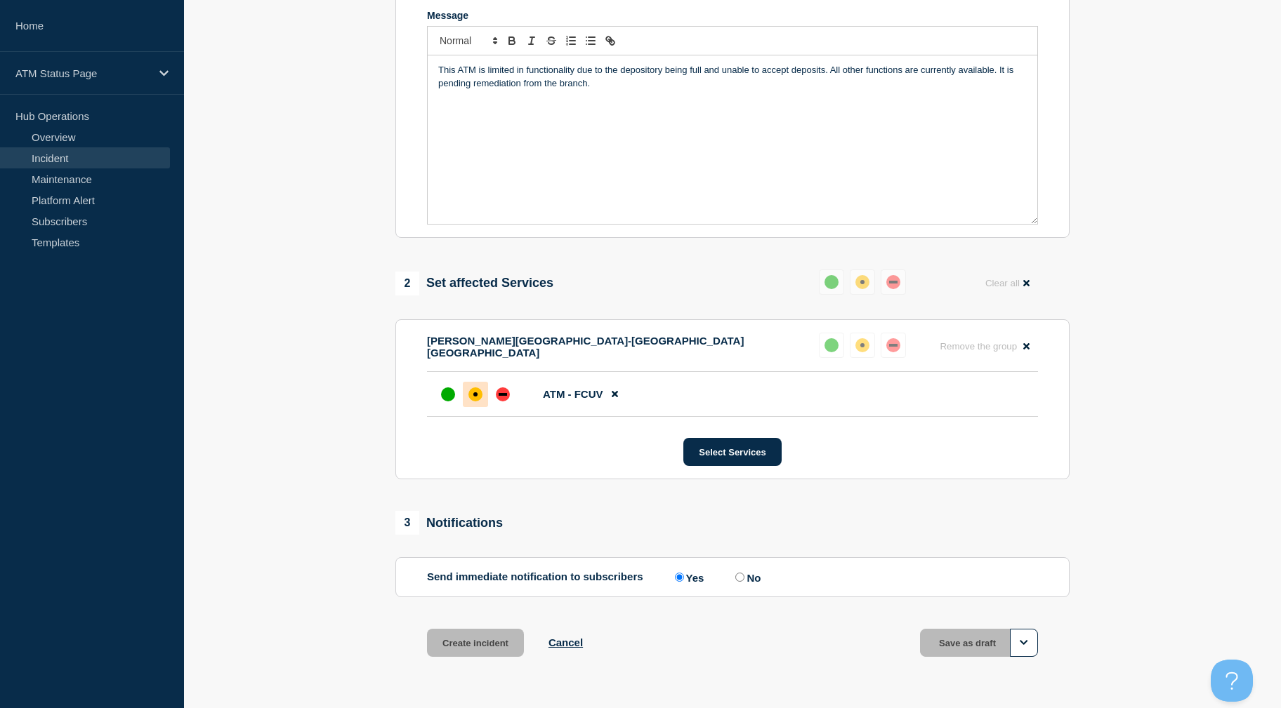
scroll to position [276, 0]
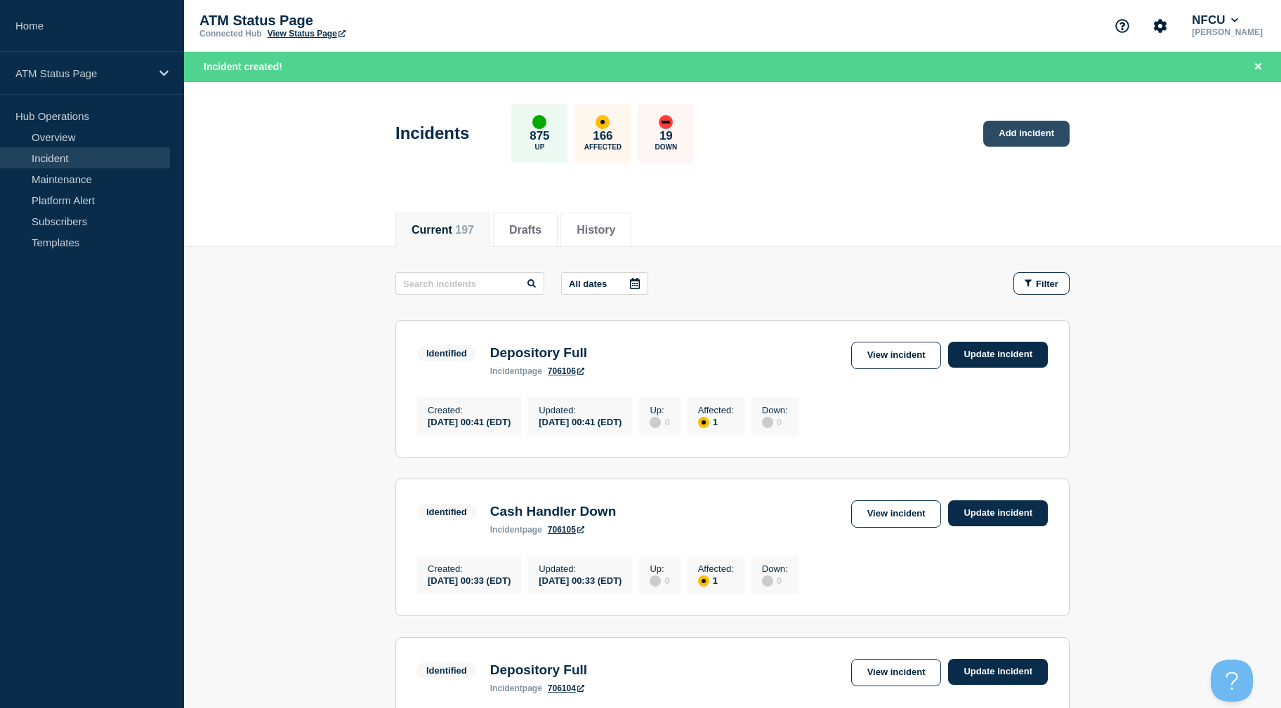
click at [1004, 132] on link "Add incident" at bounding box center [1026, 134] width 86 height 26
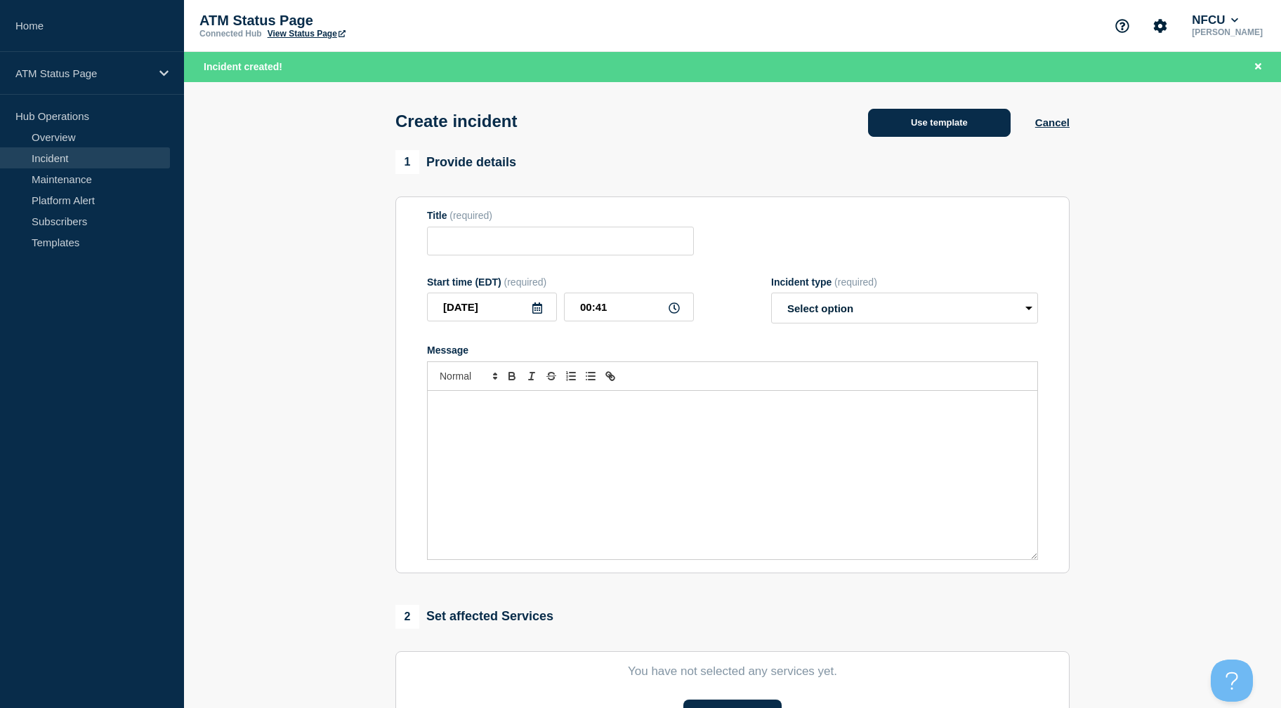
click at [931, 131] on button "Use template" at bounding box center [939, 123] width 143 height 28
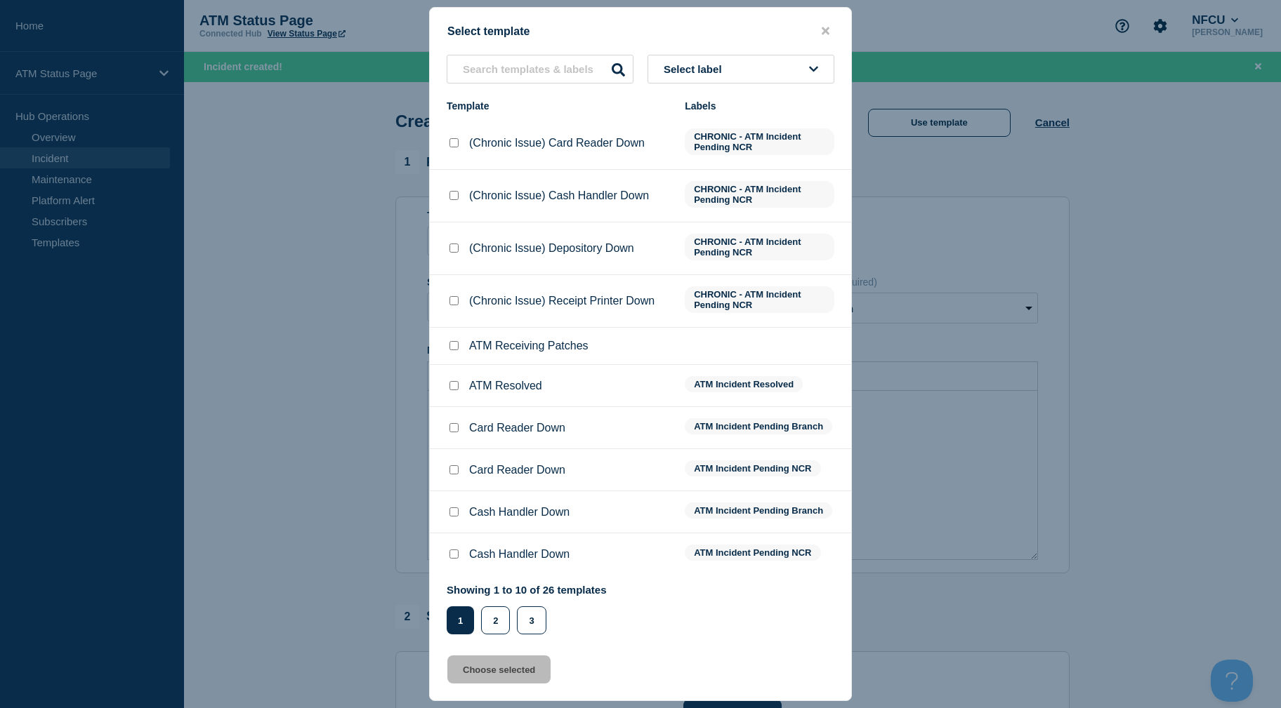
click at [762, 48] on div "Select template Select label Template Labels (Chronic Issue) Card Reader Down C…" at bounding box center [640, 354] width 423 height 694
click at [762, 67] on button "Select label" at bounding box center [740, 69] width 187 height 29
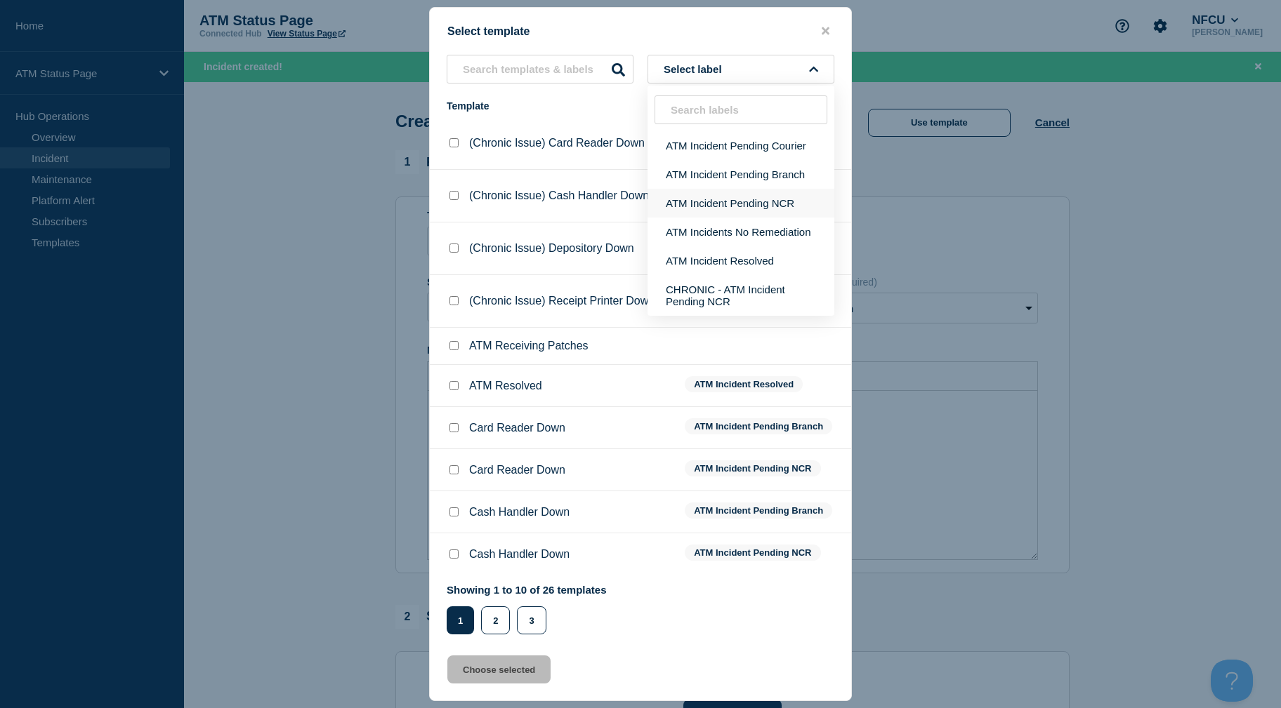
click at [713, 216] on button "ATM Incident Pending NCR" at bounding box center [740, 203] width 187 height 29
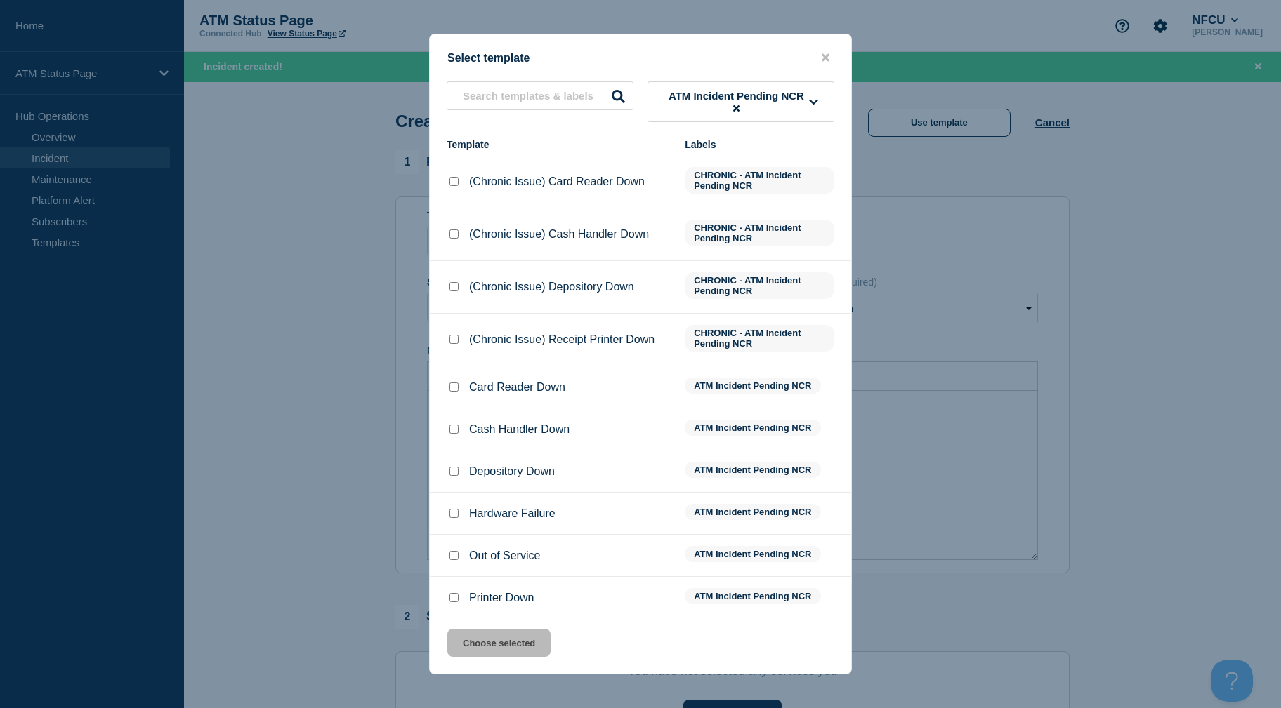
click at [454, 471] on input "Depository Down checkbox" at bounding box center [453, 471] width 9 height 9
checkbox input "true"
click at [521, 647] on button "Choose selected" at bounding box center [498, 643] width 103 height 28
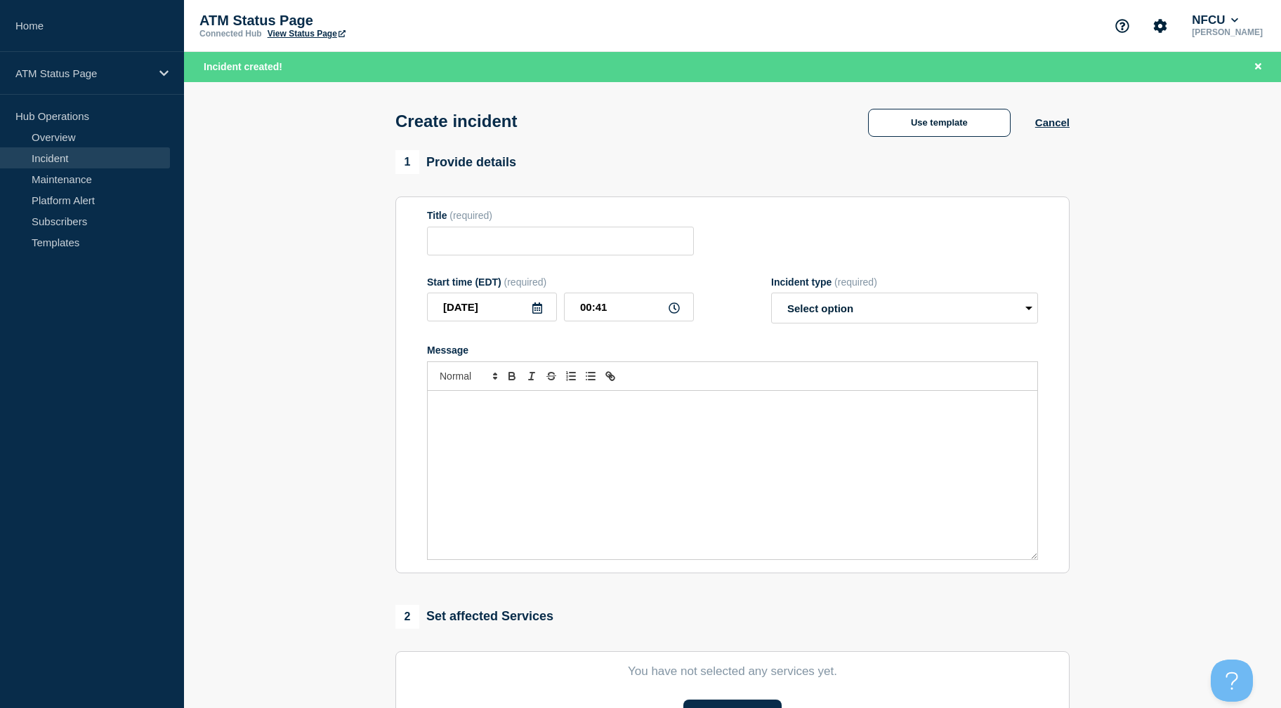
type input "Depository Down"
select select "identified"
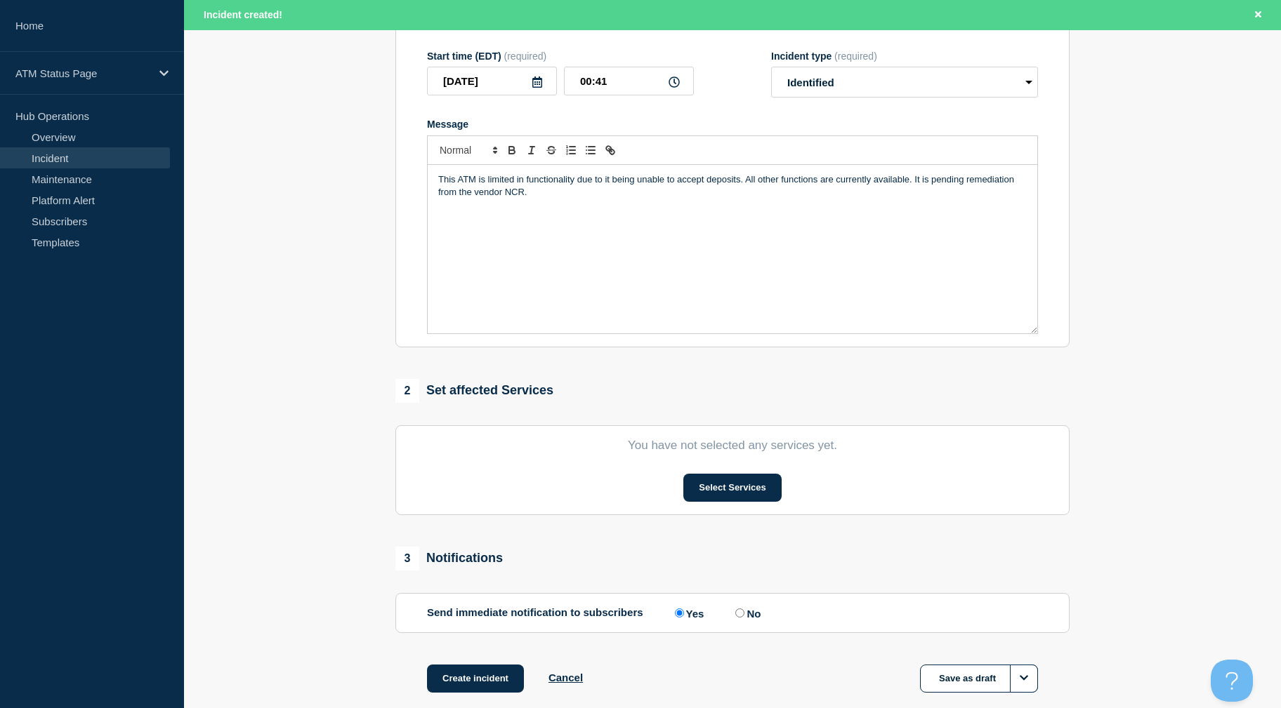
drag, startPoint x: 1151, startPoint y: 376, endPoint x: 904, endPoint y: 485, distance: 271.0
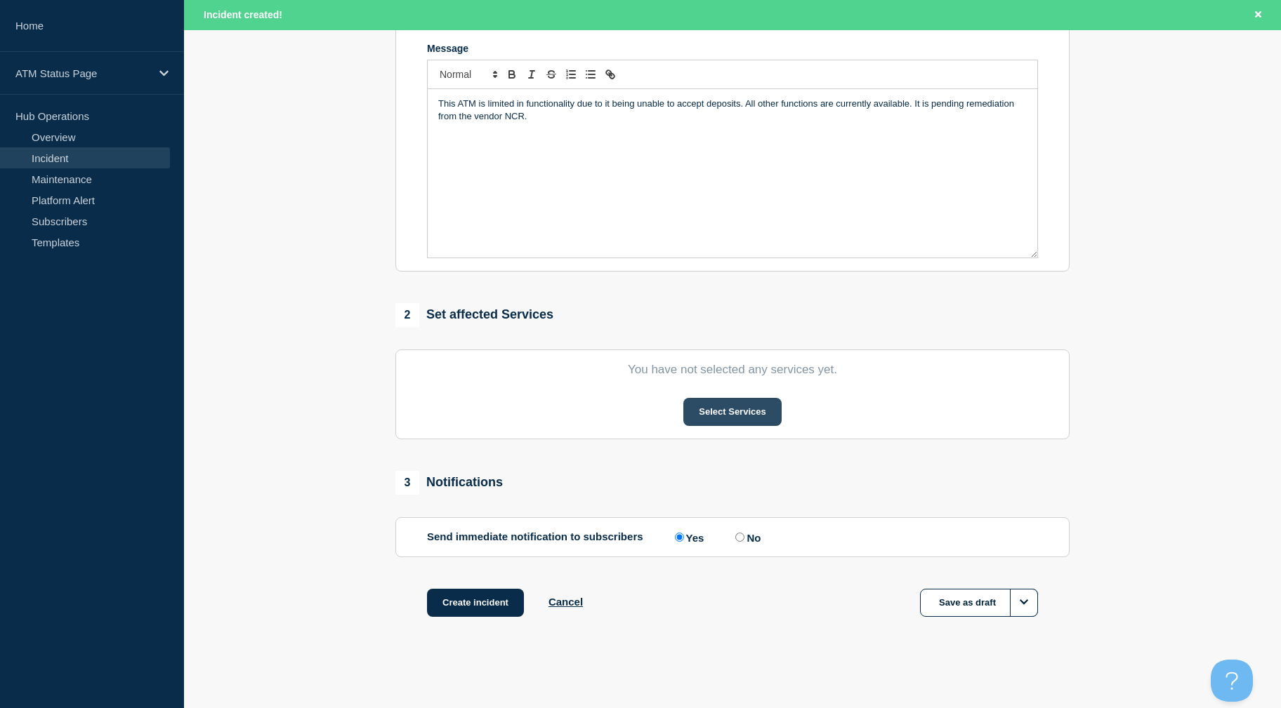
click at [755, 418] on button "Select Services" at bounding box center [732, 412] width 98 height 28
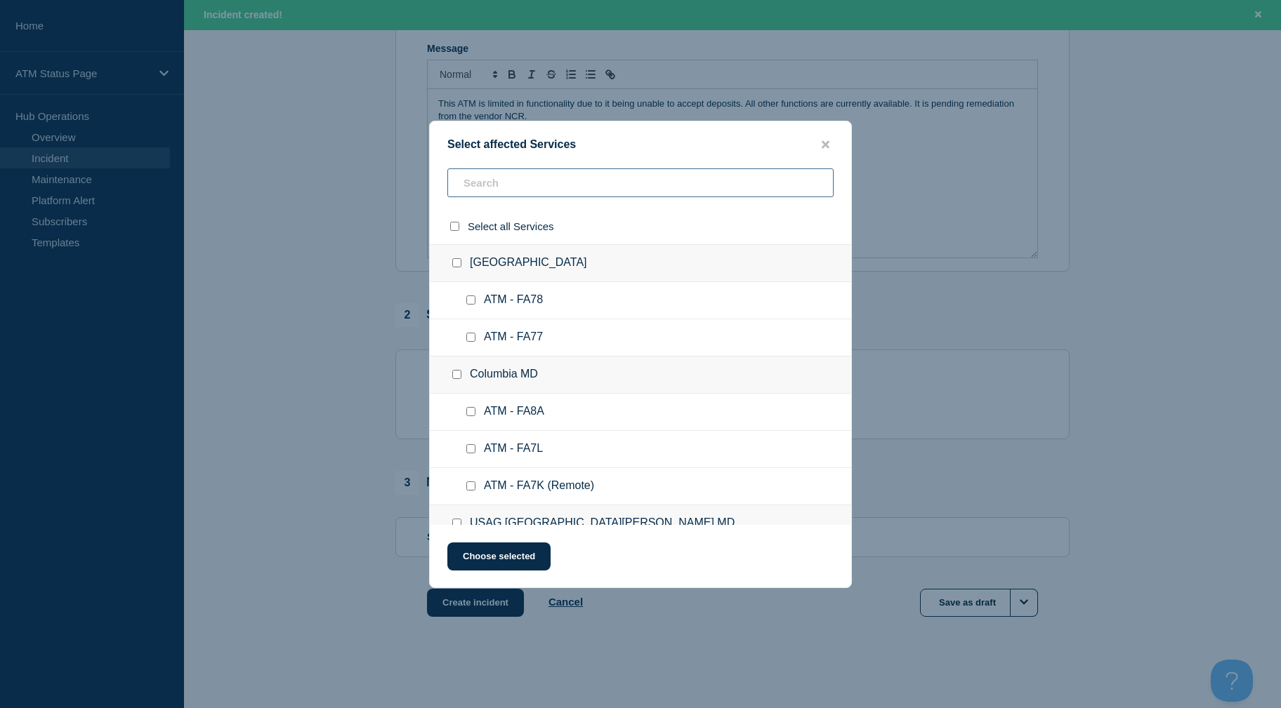
click at [575, 189] on input "text" at bounding box center [640, 182] width 386 height 29
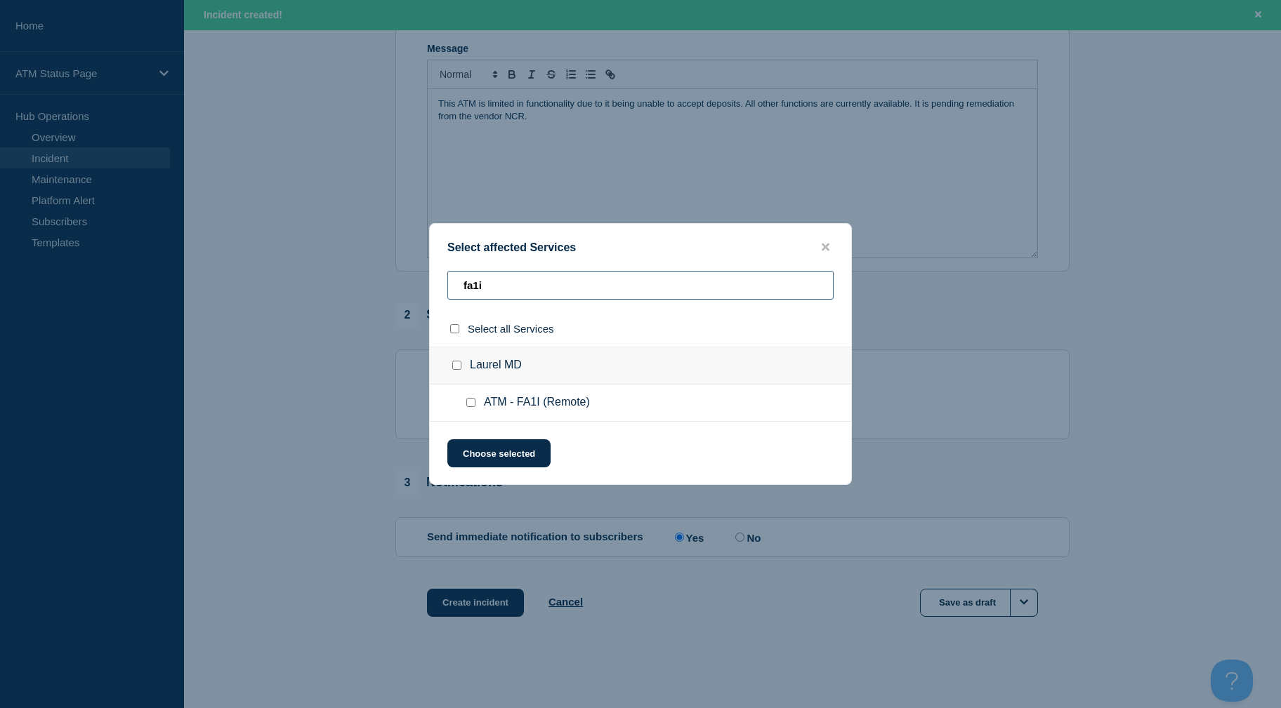
type input "fa1i"
click at [474, 403] on input "ATM - FA1I (Remote) checkbox" at bounding box center [470, 402] width 9 height 9
checkbox input "true"
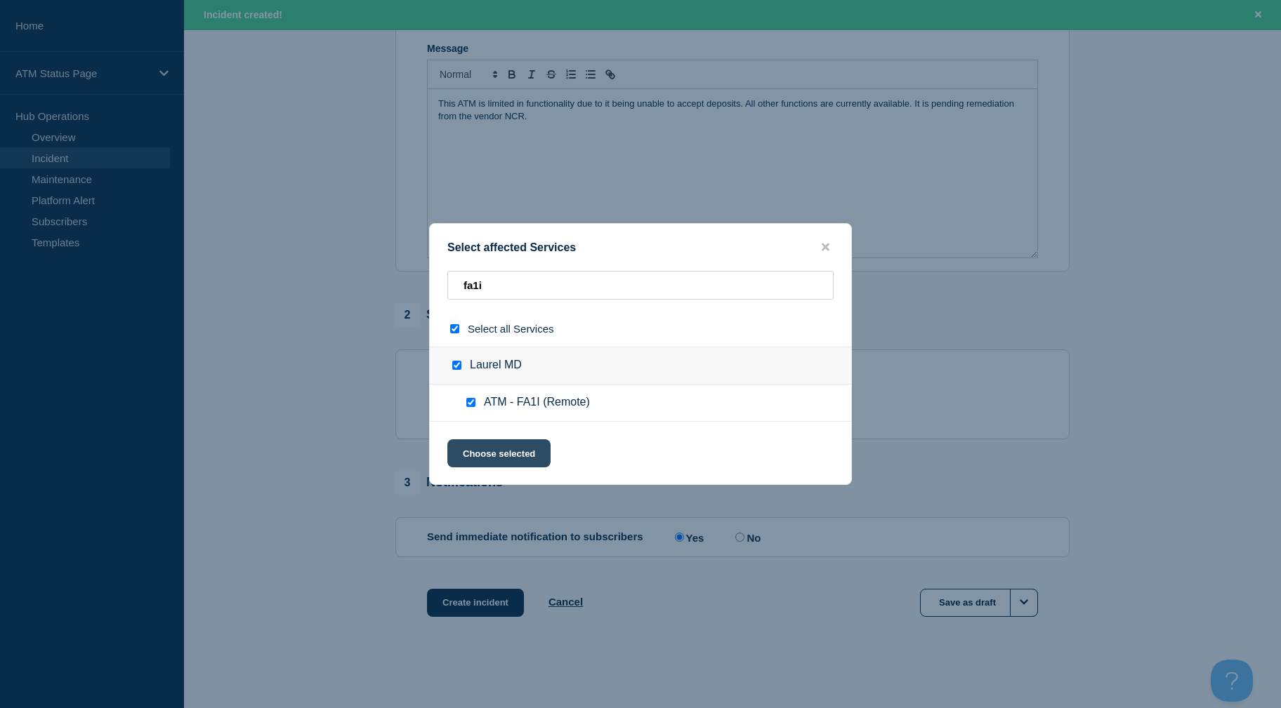
click at [497, 458] on button "Choose selected" at bounding box center [498, 453] width 103 height 28
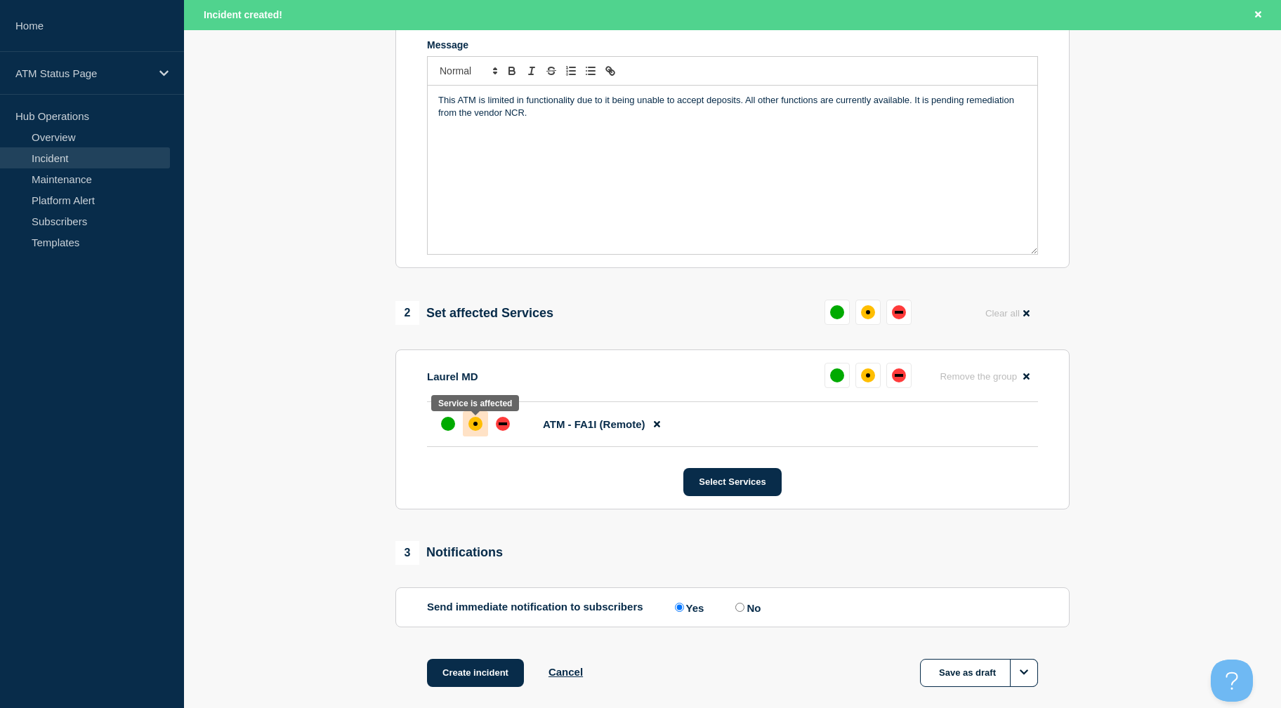
click at [479, 429] on div "affected" at bounding box center [475, 424] width 14 height 14
click at [474, 672] on button "Create incident" at bounding box center [475, 673] width 97 height 28
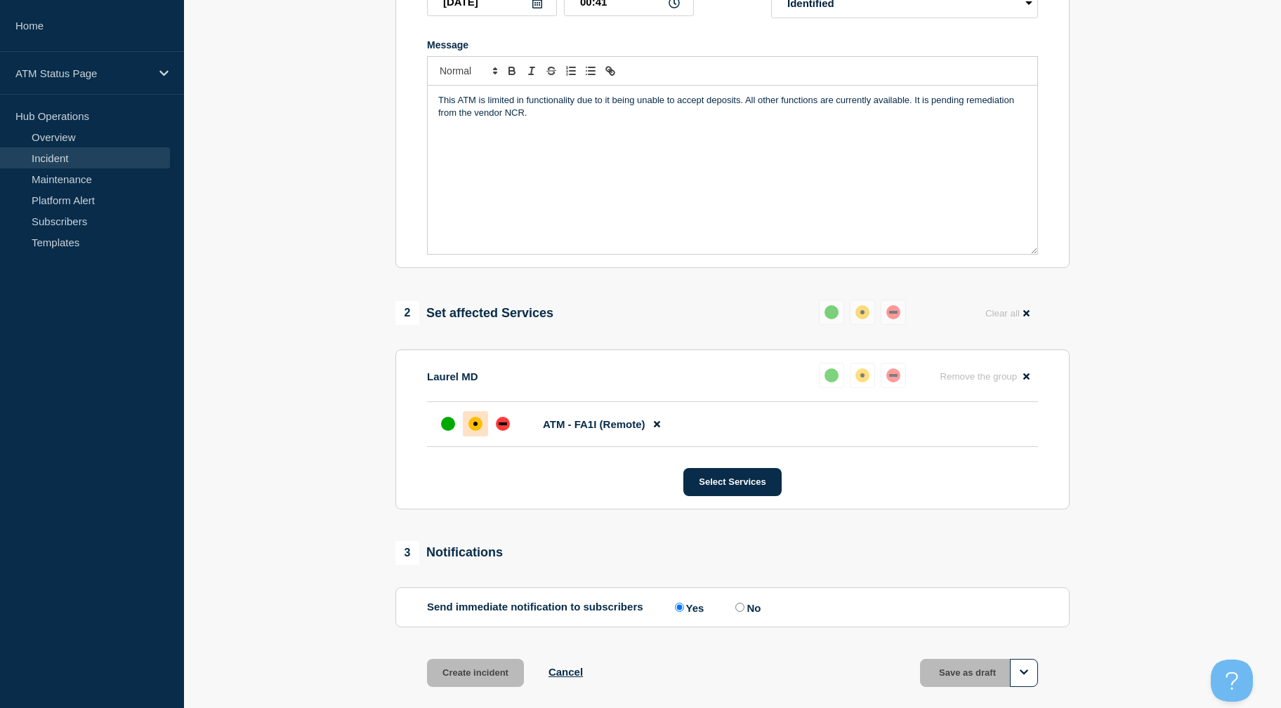
scroll to position [276, 0]
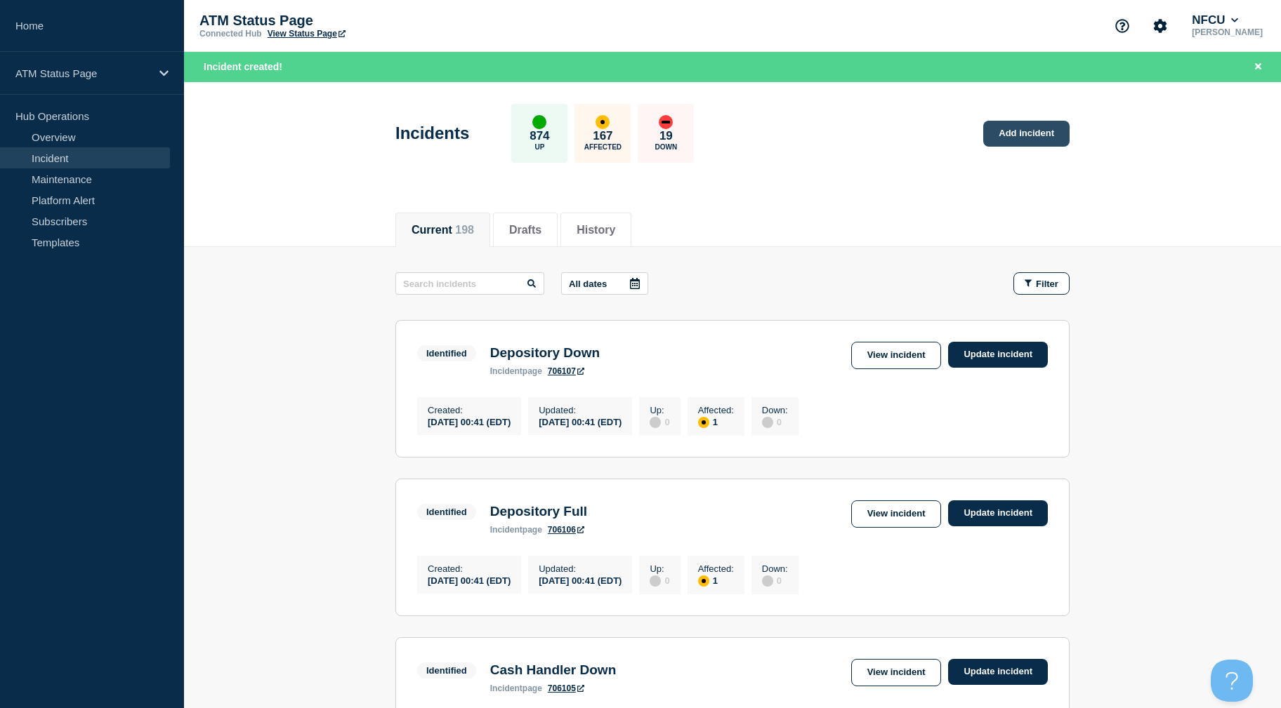
click at [1028, 133] on link "Add incident" at bounding box center [1026, 134] width 86 height 26
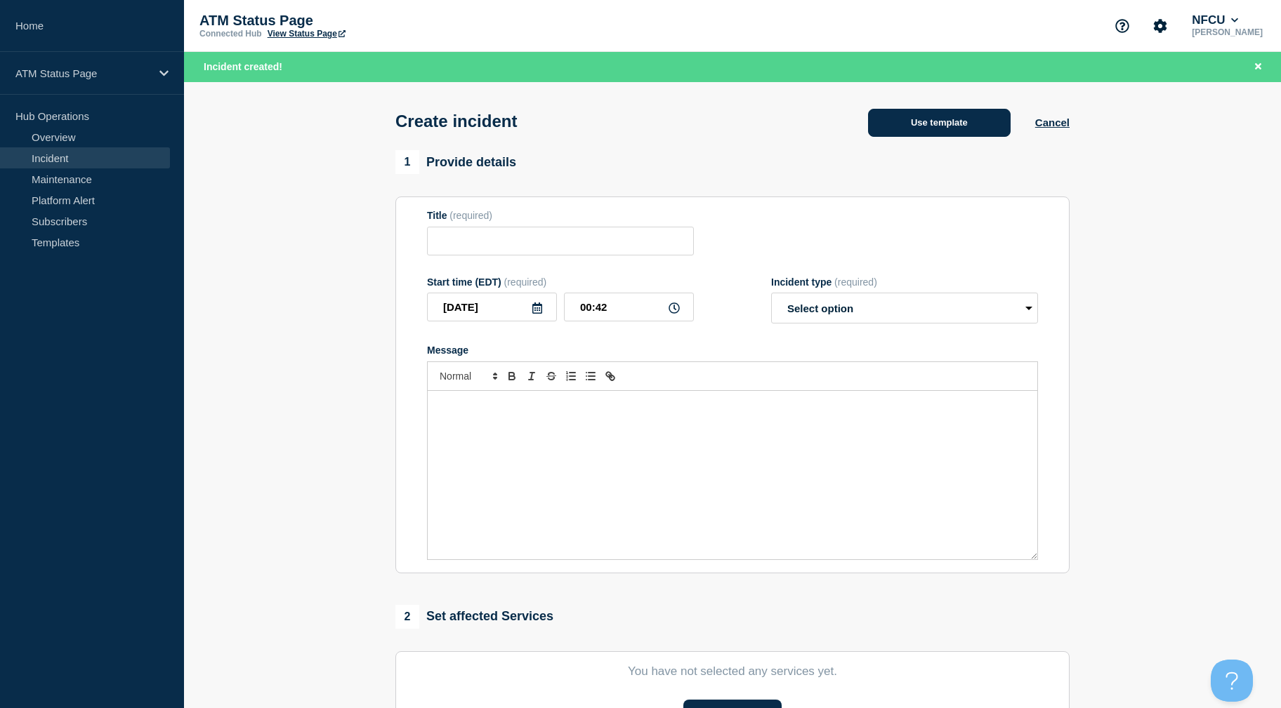
click at [948, 123] on button "Use template" at bounding box center [939, 123] width 143 height 28
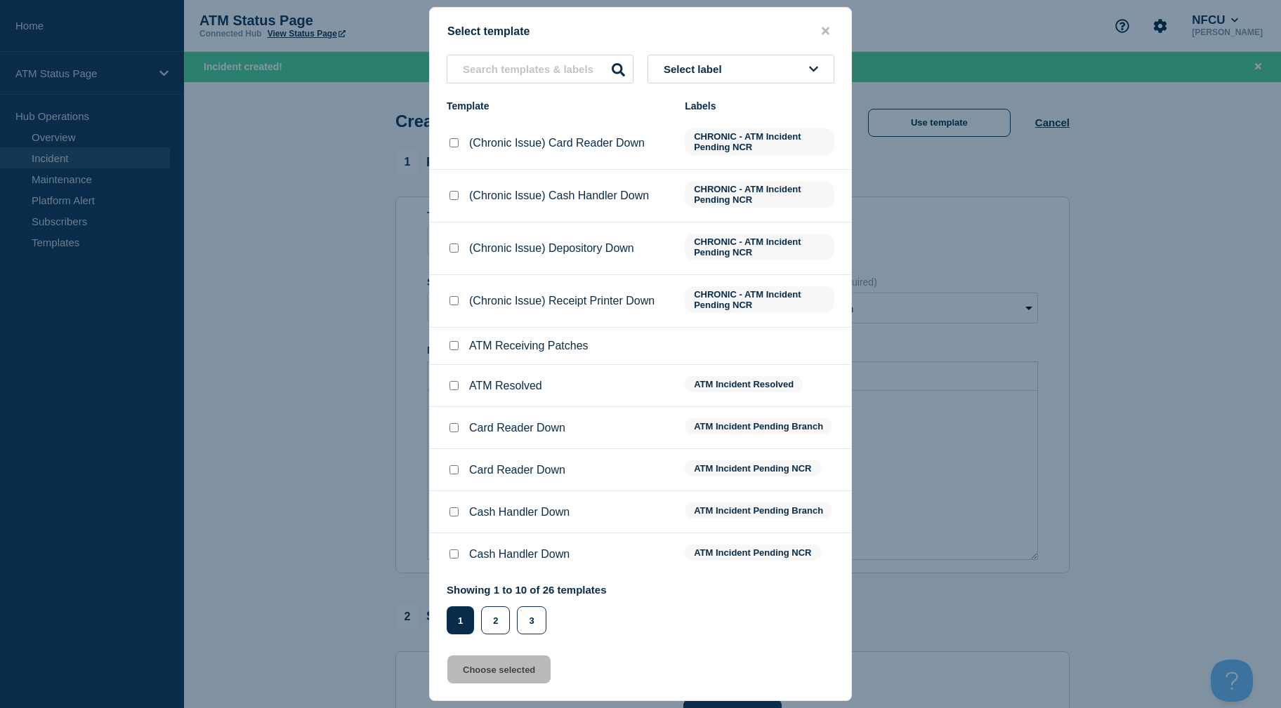
click at [691, 74] on span "Select label" at bounding box center [695, 69] width 64 height 12
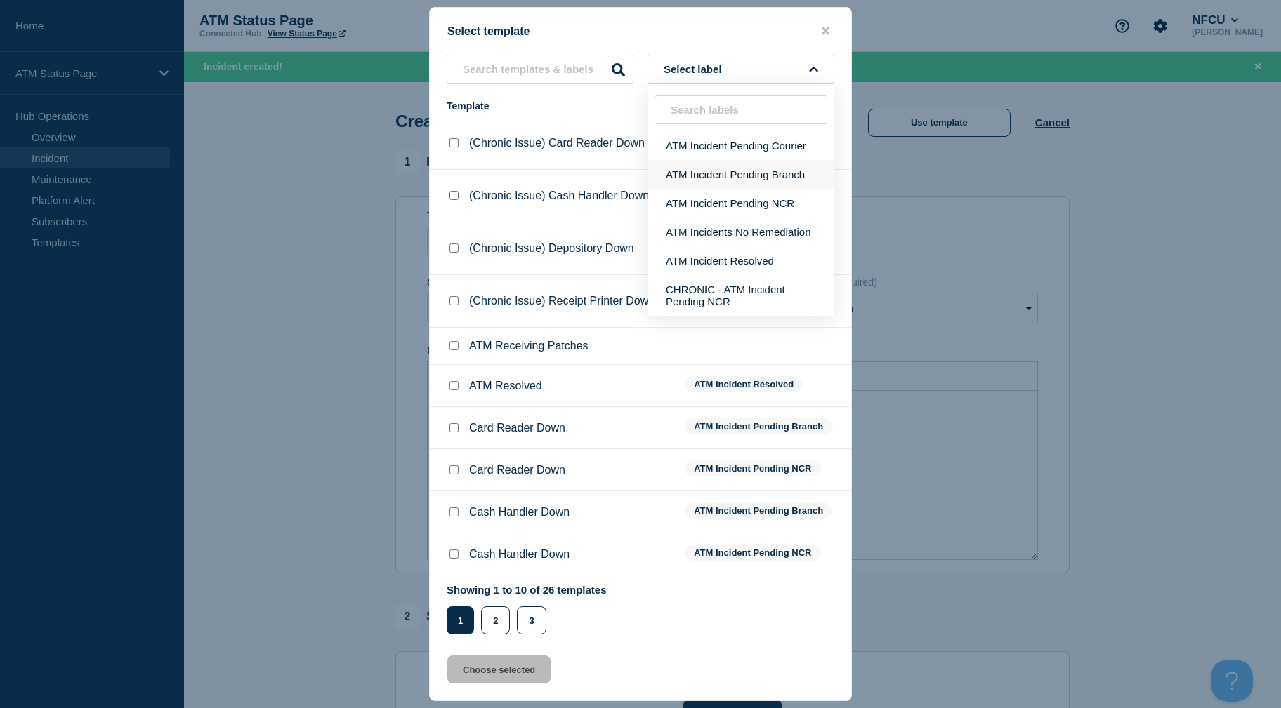
click at [694, 166] on button "ATM Incident Pending Branch" at bounding box center [740, 174] width 187 height 29
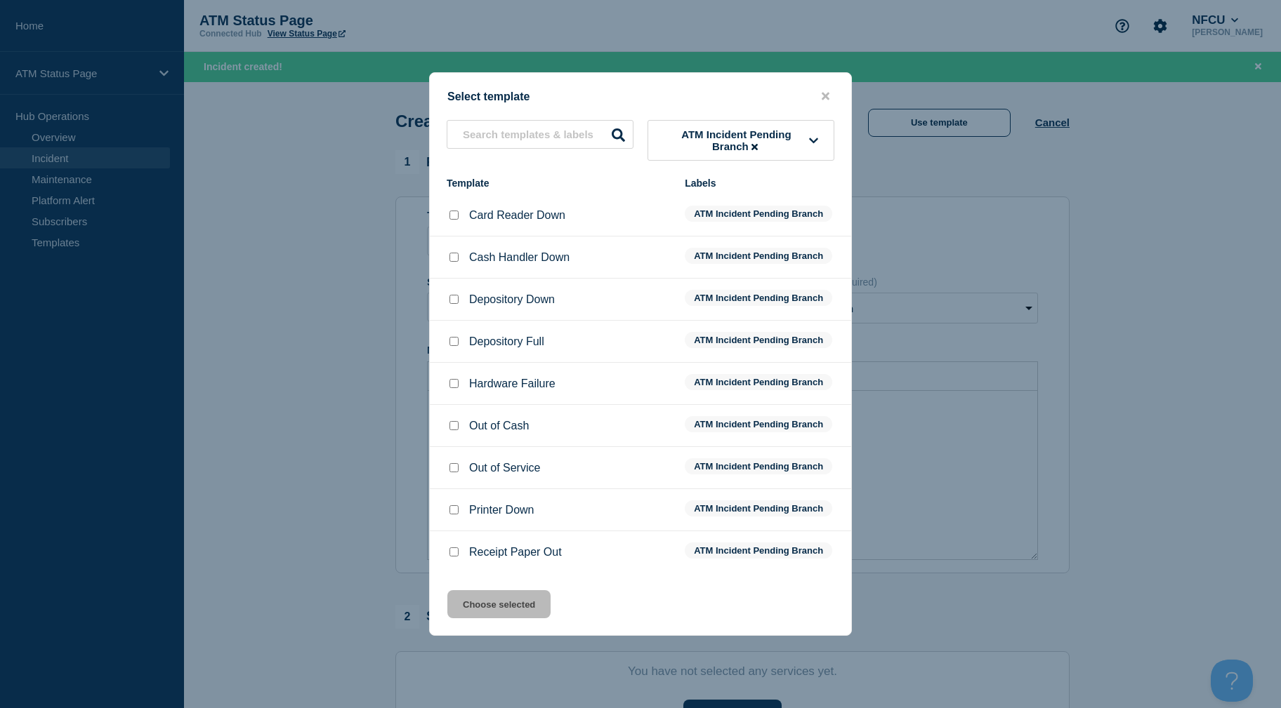
click at [450, 472] on input "Out of Service checkbox" at bounding box center [453, 467] width 9 height 9
checkbox input "true"
click at [520, 611] on button "Choose selected" at bounding box center [498, 604] width 103 height 28
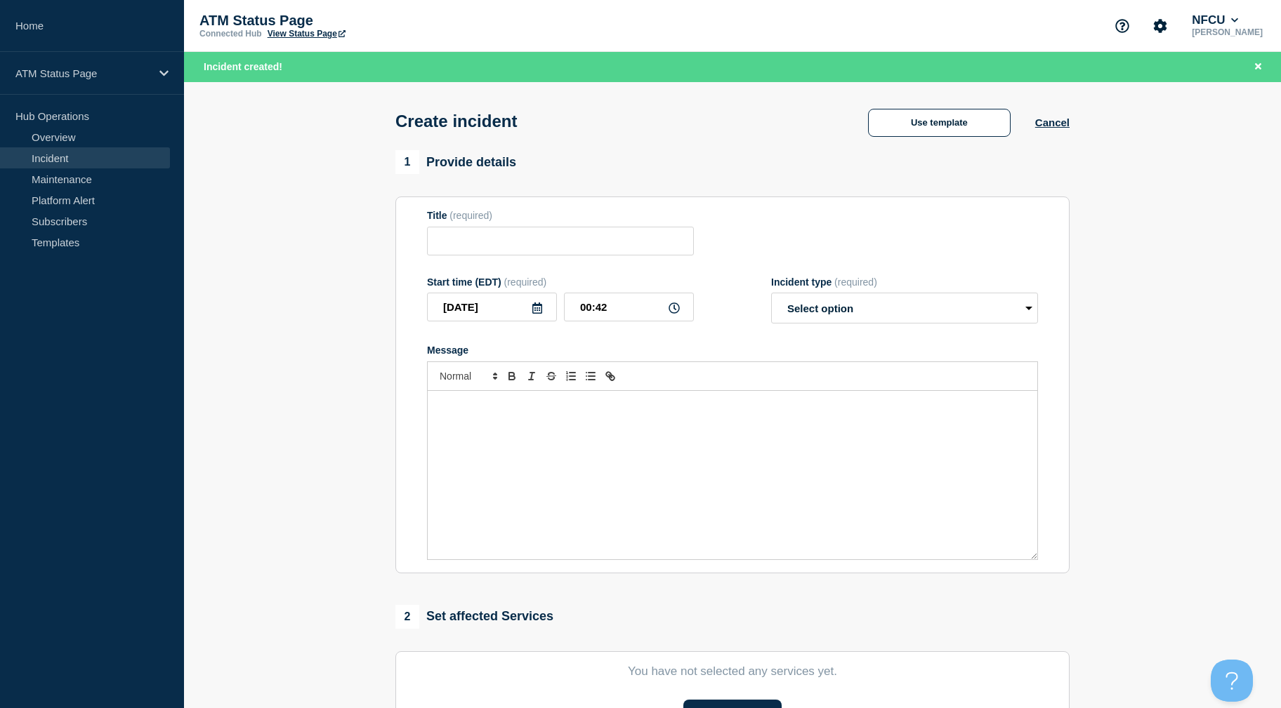
type input "Out of Service"
select select "identified"
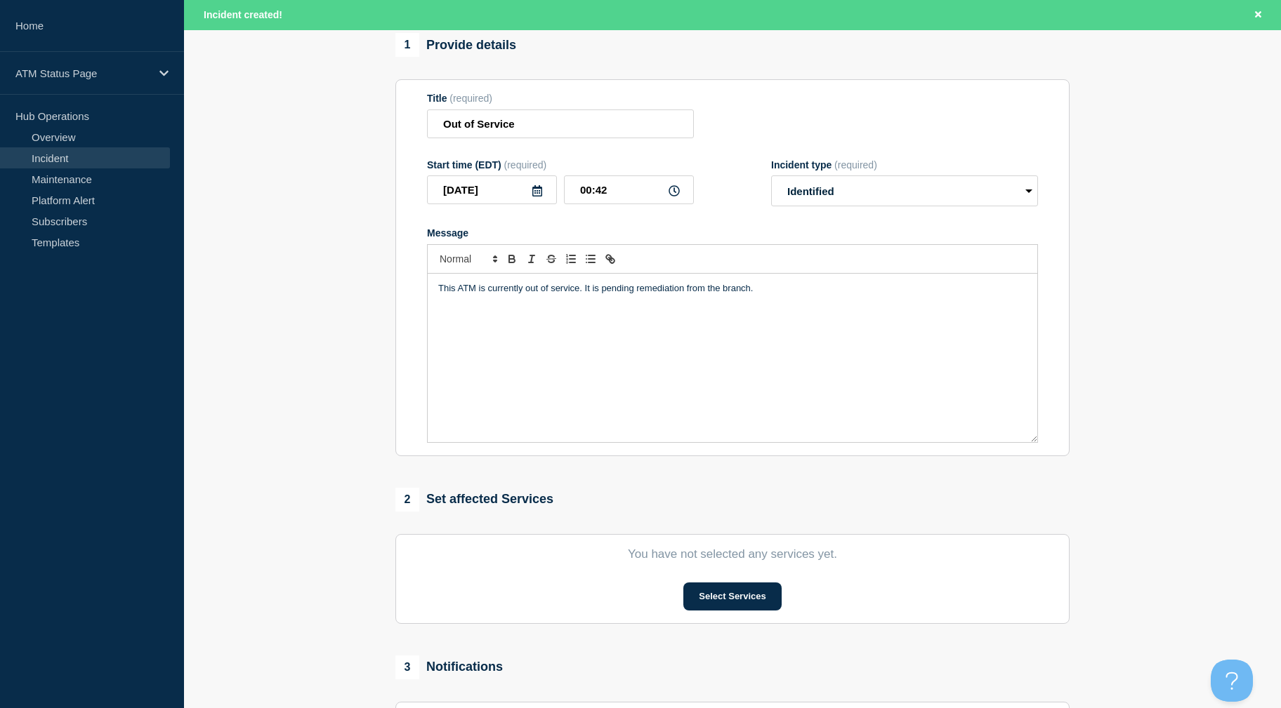
scroll to position [305, 0]
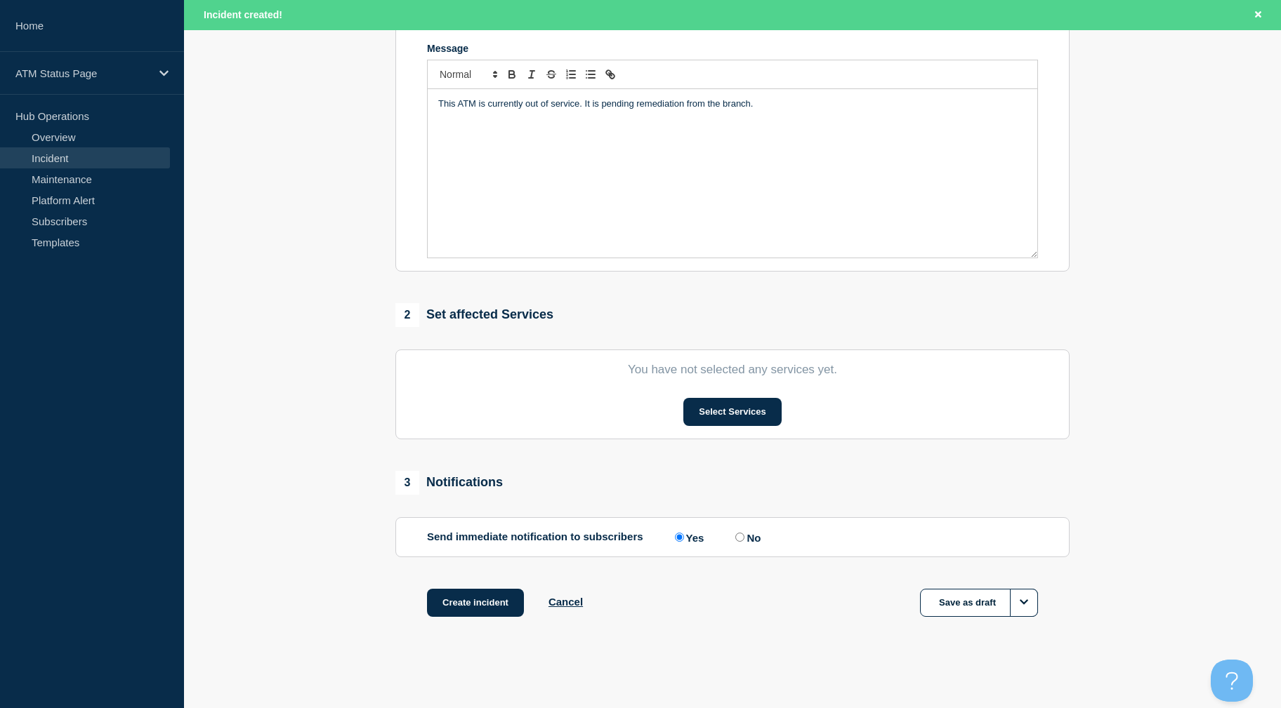
drag, startPoint x: 336, startPoint y: 489, endPoint x: 586, endPoint y: 476, distance: 249.6
click at [709, 424] on button "Select Services" at bounding box center [732, 412] width 98 height 28
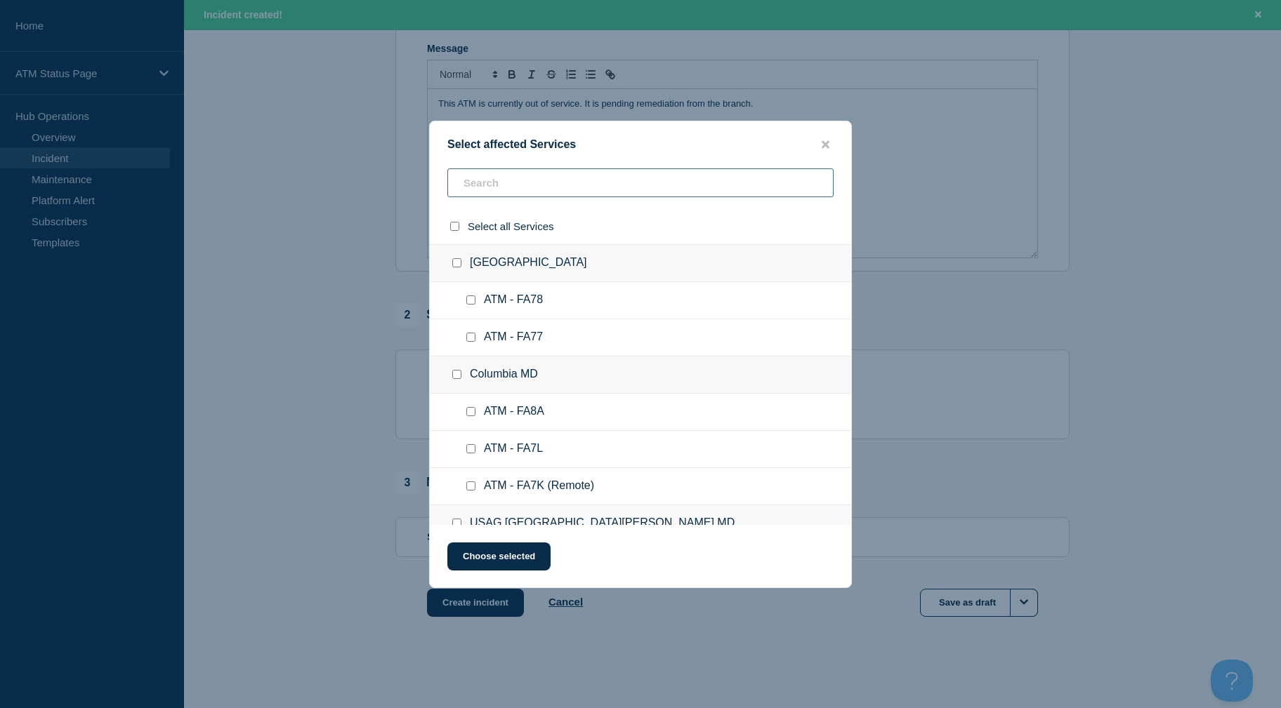
click at [617, 181] on input "text" at bounding box center [640, 182] width 386 height 29
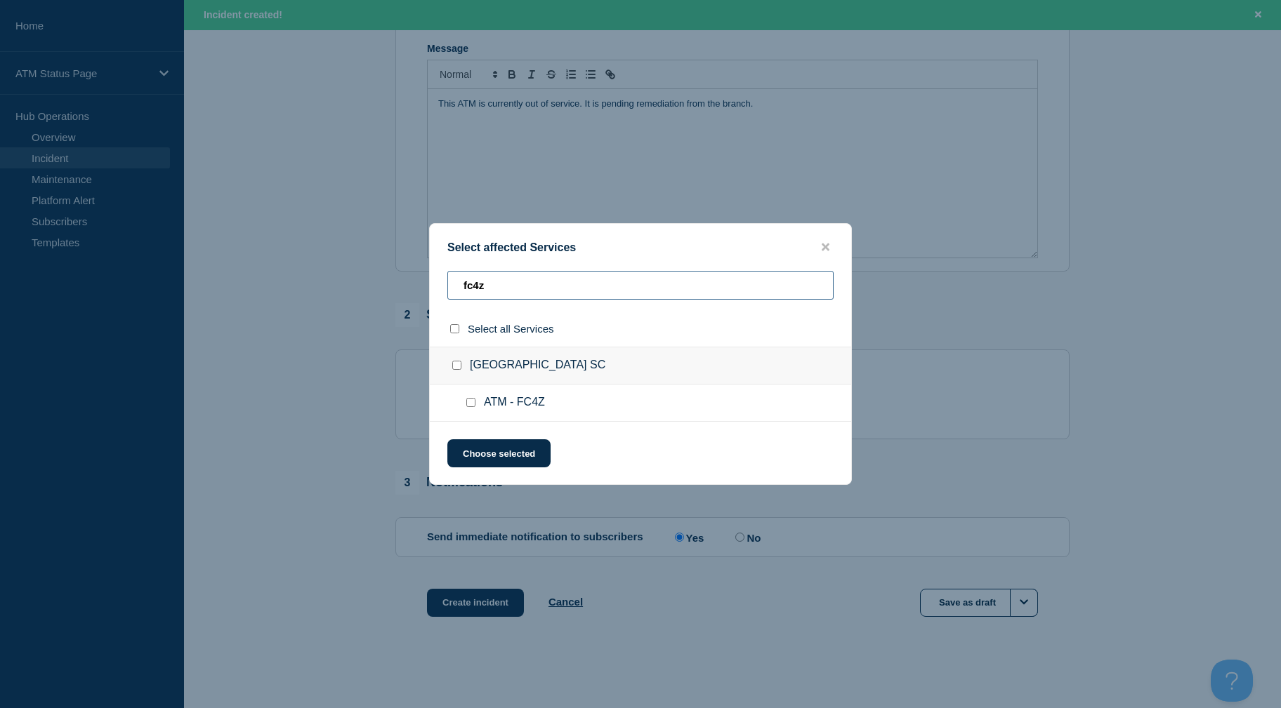
type input "fc4z"
click at [471, 404] on input "ATM - FC4Z checkbox" at bounding box center [470, 402] width 9 height 9
checkbox input "true"
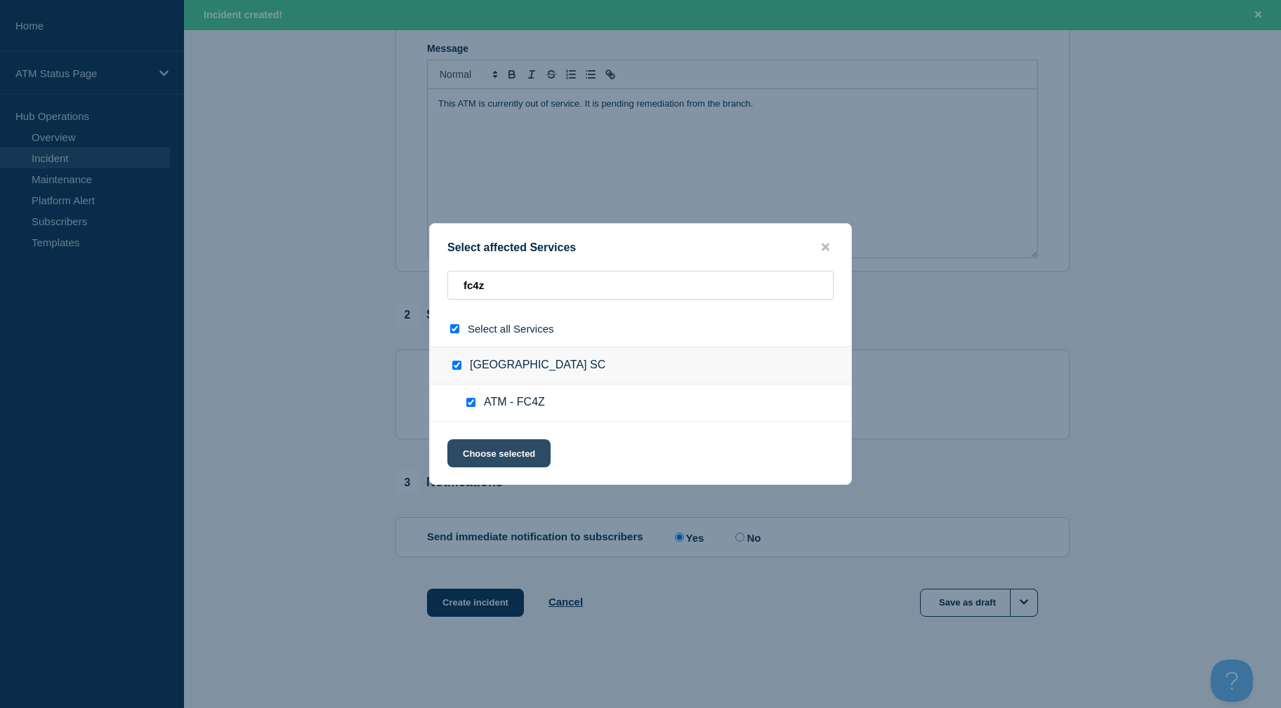
click at [492, 449] on button "Choose selected" at bounding box center [498, 453] width 103 height 28
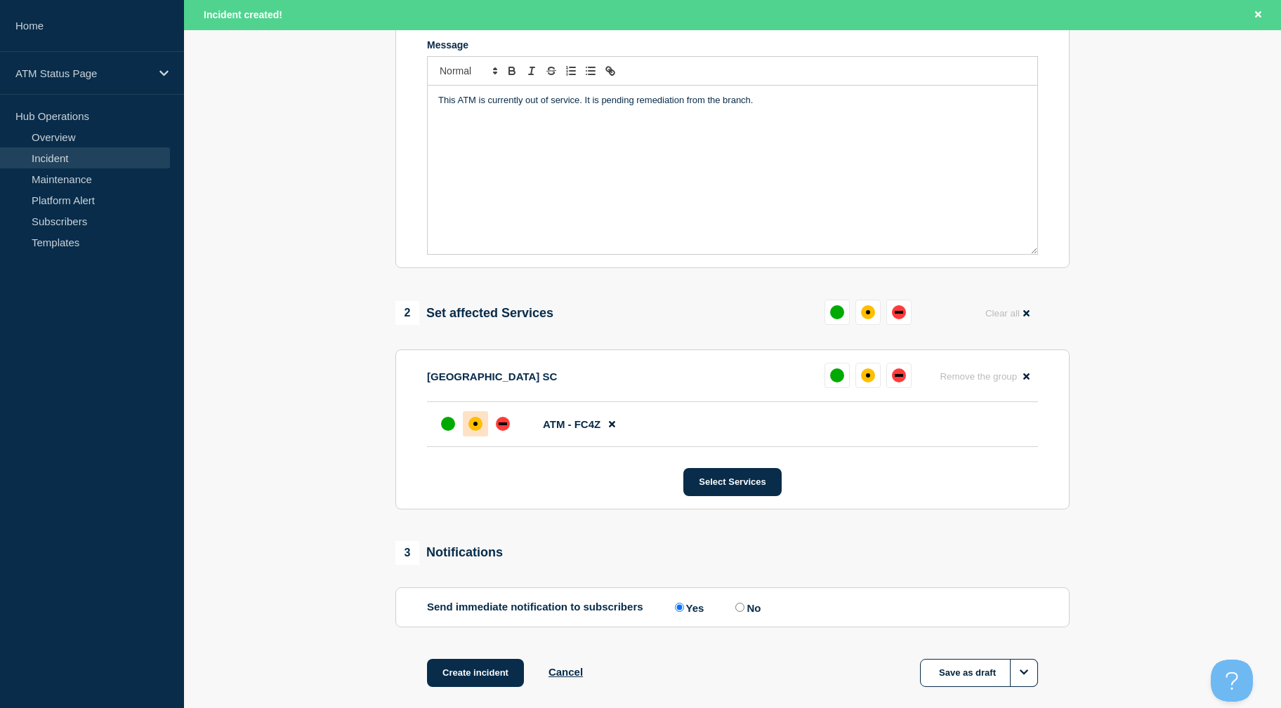
click at [474, 430] on div "affected" at bounding box center [475, 424] width 14 height 14
click at [490, 669] on button "Create incident" at bounding box center [475, 673] width 97 height 28
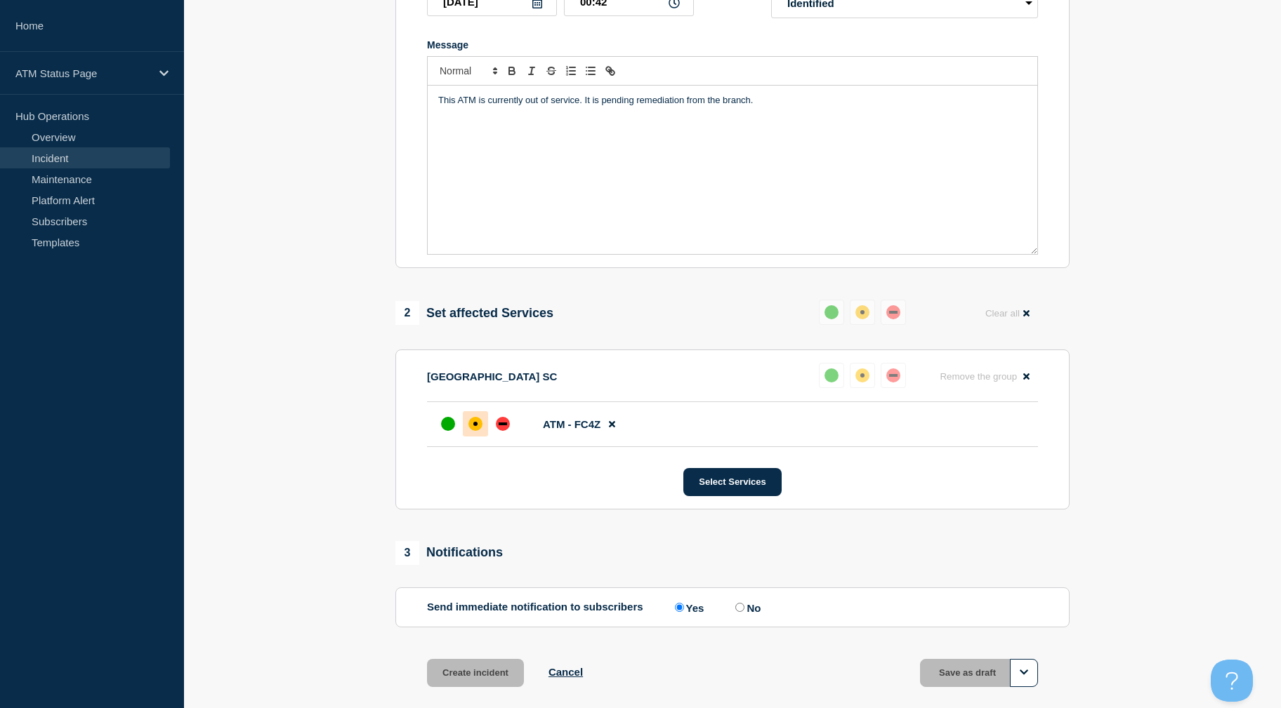
scroll to position [276, 0]
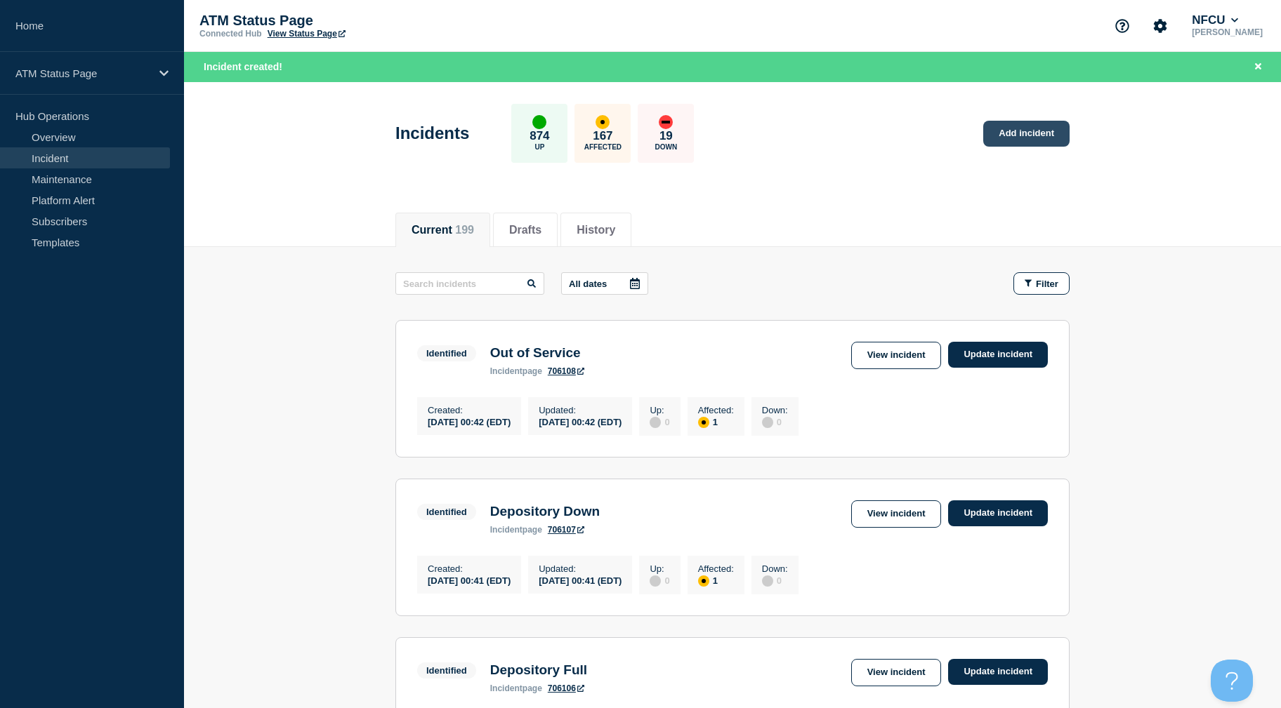
click at [1018, 141] on link "Add incident" at bounding box center [1026, 134] width 86 height 26
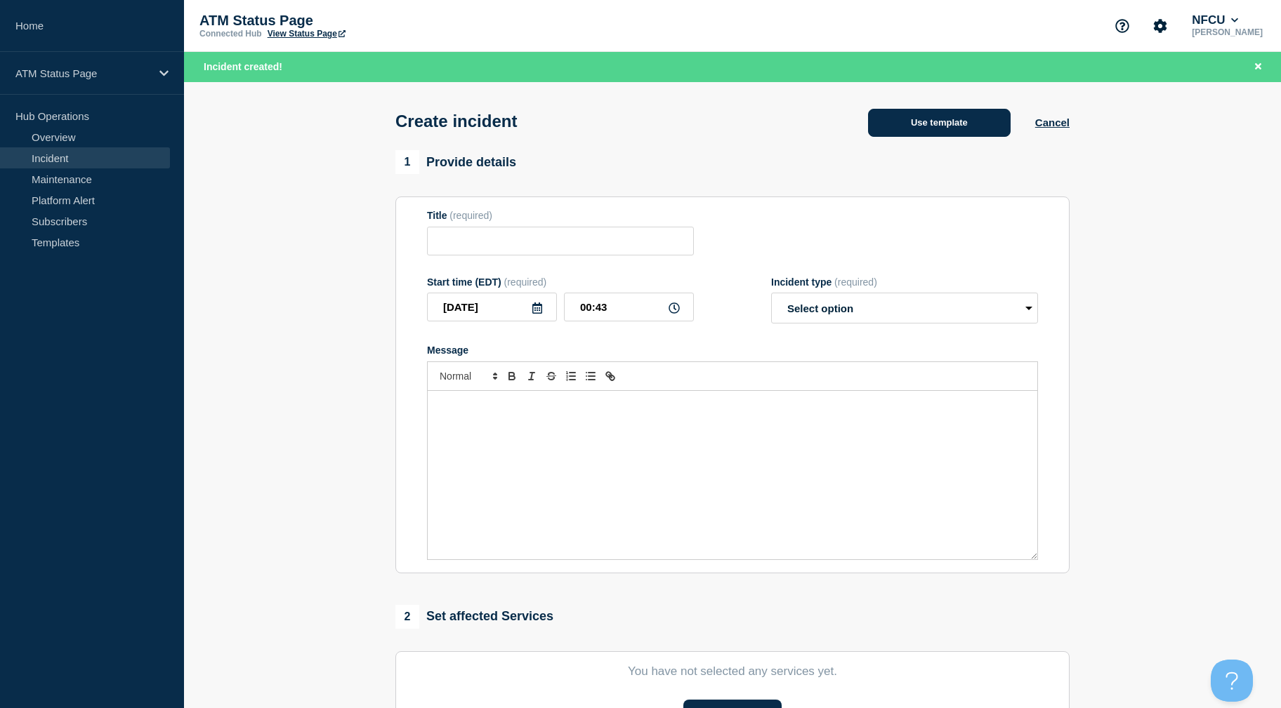
click at [982, 131] on button "Use template" at bounding box center [939, 123] width 143 height 28
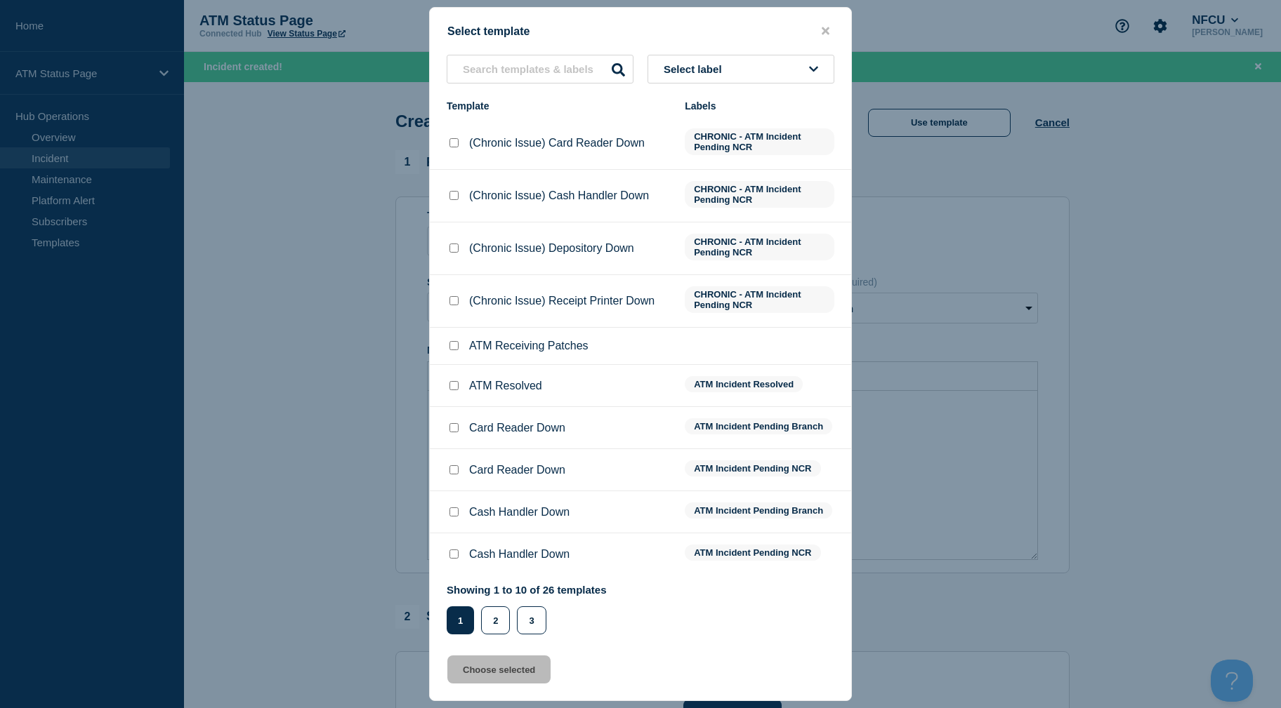
click at [745, 53] on div "Select template Select label Template Labels (Chronic Issue) Card Reader Down C…" at bounding box center [640, 354] width 423 height 694
click at [745, 61] on button "Select label" at bounding box center [740, 69] width 187 height 29
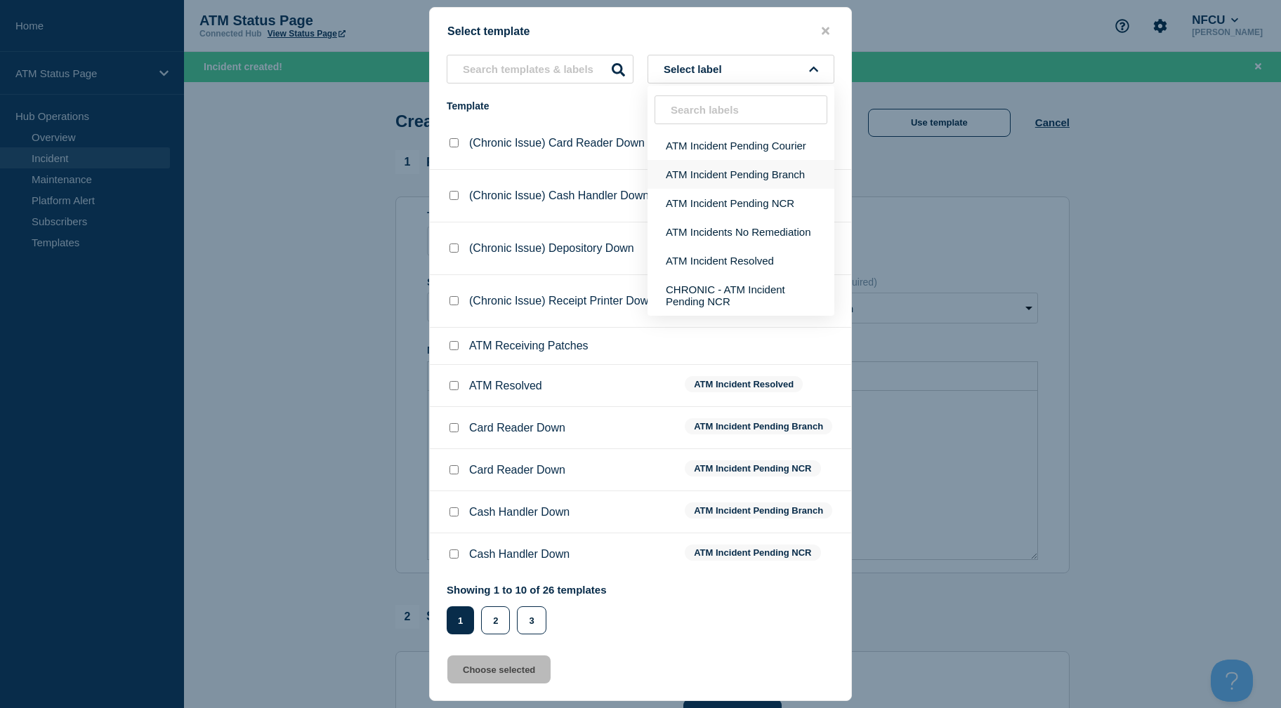
drag, startPoint x: 730, startPoint y: 159, endPoint x: 734, endPoint y: 173, distance: 13.8
click at [734, 173] on ul "ATM Incident Pending Courier ATM Incident Pending Branch ATM Incident Pending N…" at bounding box center [740, 223] width 187 height 185
click at [734, 173] on button "ATM Incident Pending Branch" at bounding box center [740, 174] width 187 height 29
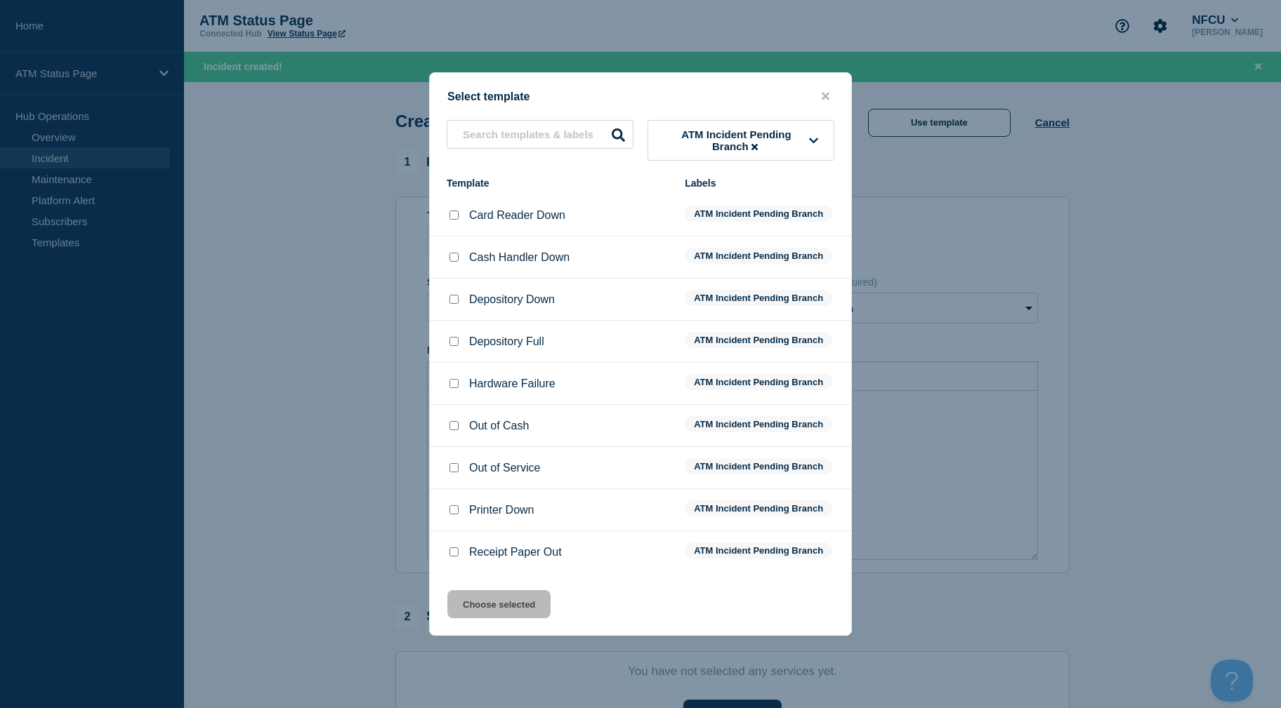
click at [451, 296] on div at bounding box center [454, 300] width 14 height 14
click at [453, 303] on input "Depository Down checkbox" at bounding box center [453, 299] width 9 height 9
checkbox input "true"
click at [522, 604] on button "Choose selected" at bounding box center [498, 604] width 103 height 28
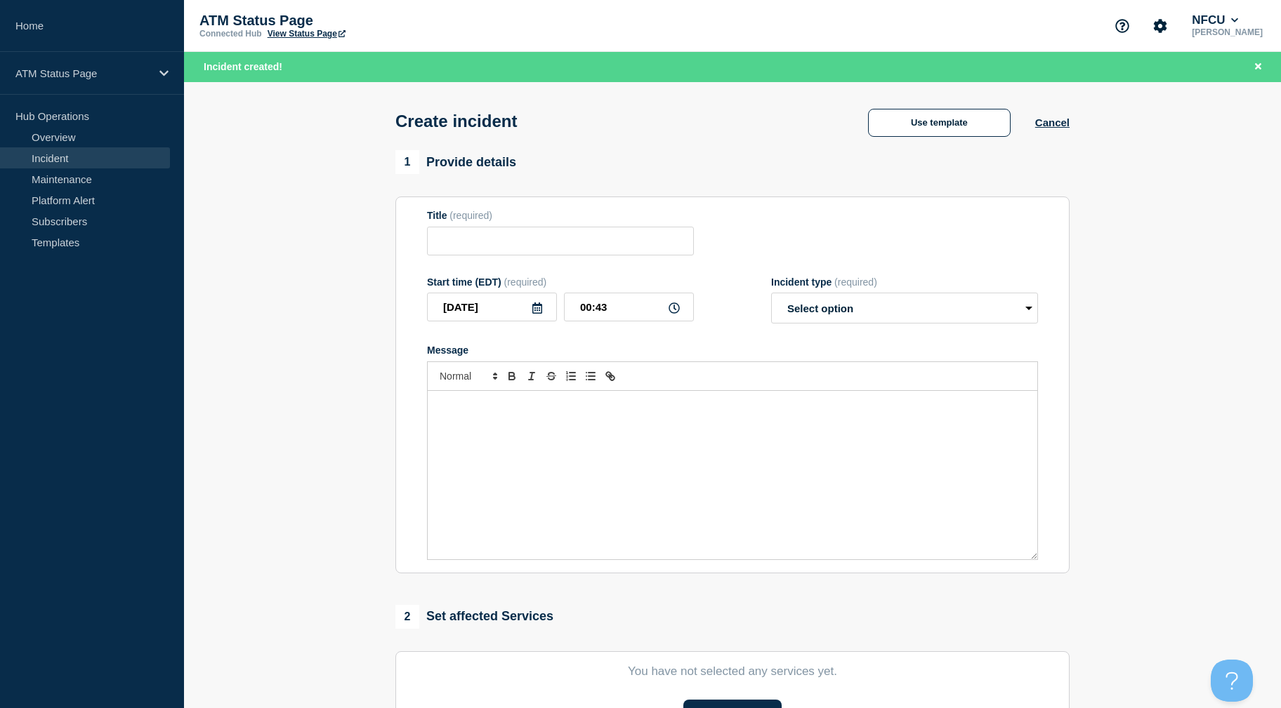
type input "Depository Down"
select select "identified"
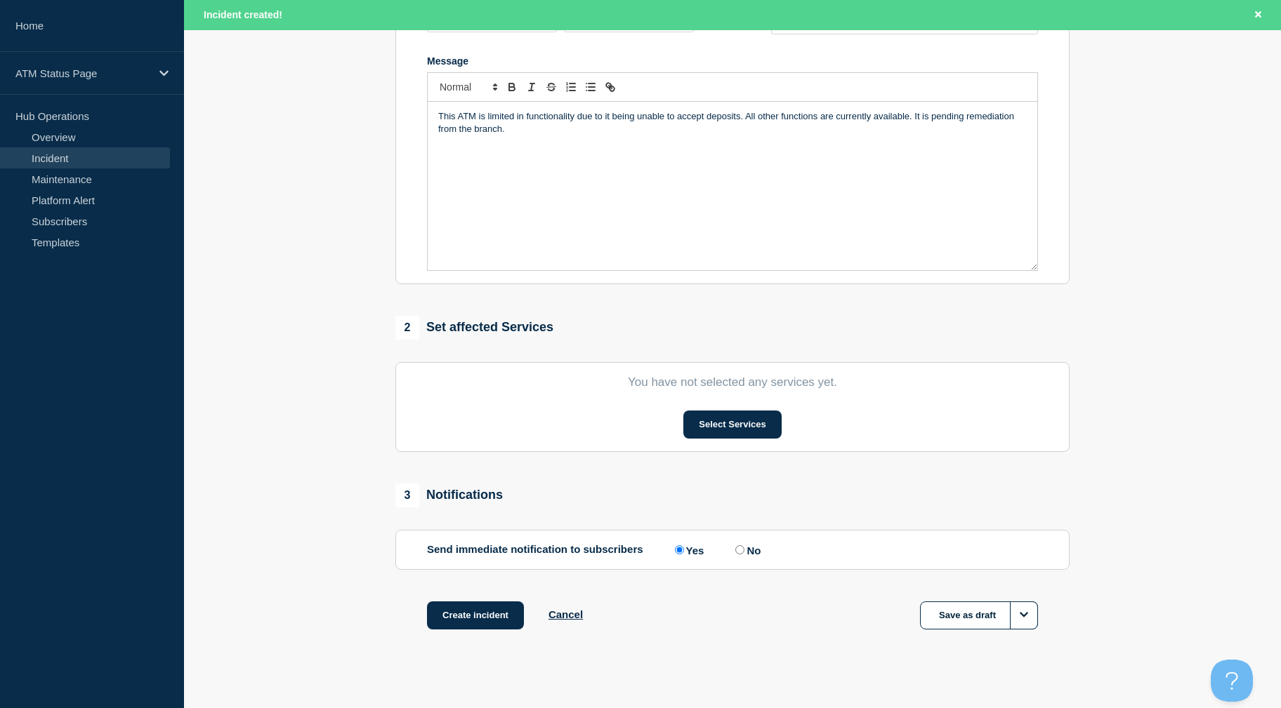
scroll to position [305, 0]
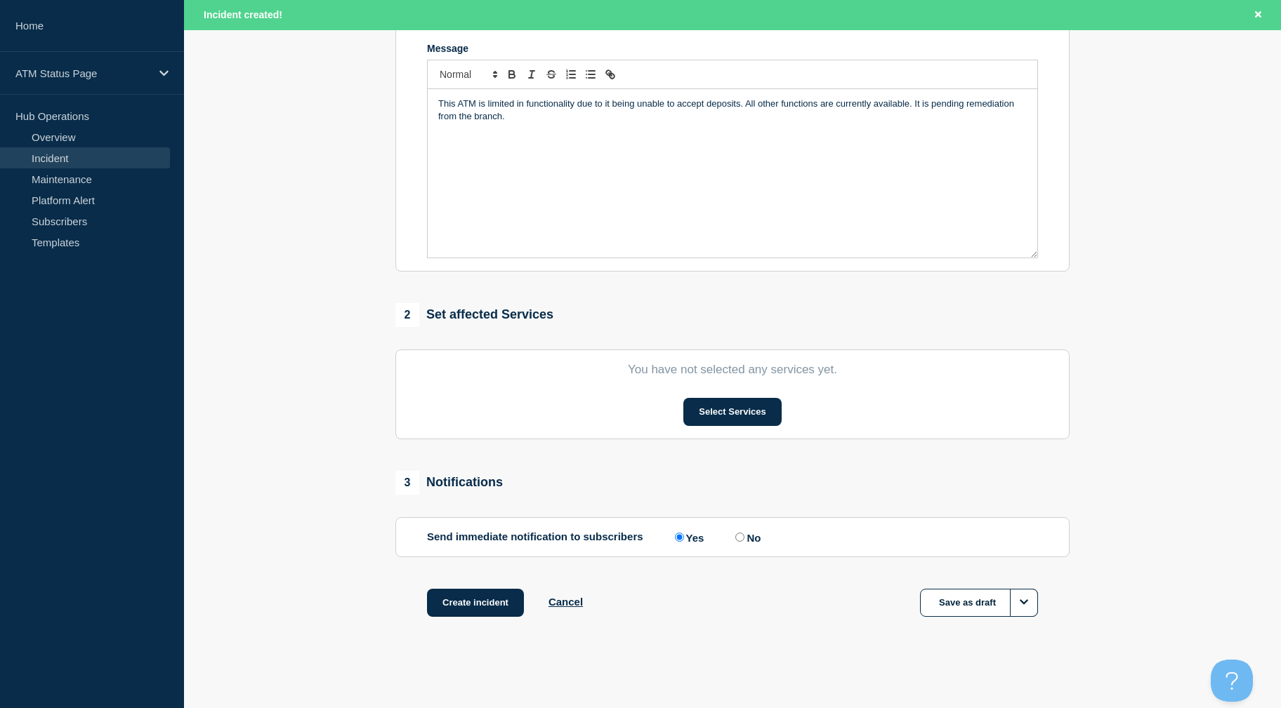
drag, startPoint x: 374, startPoint y: 451, endPoint x: 381, endPoint y: 518, distance: 67.8
click at [696, 405] on button "Select Services" at bounding box center [732, 412] width 98 height 28
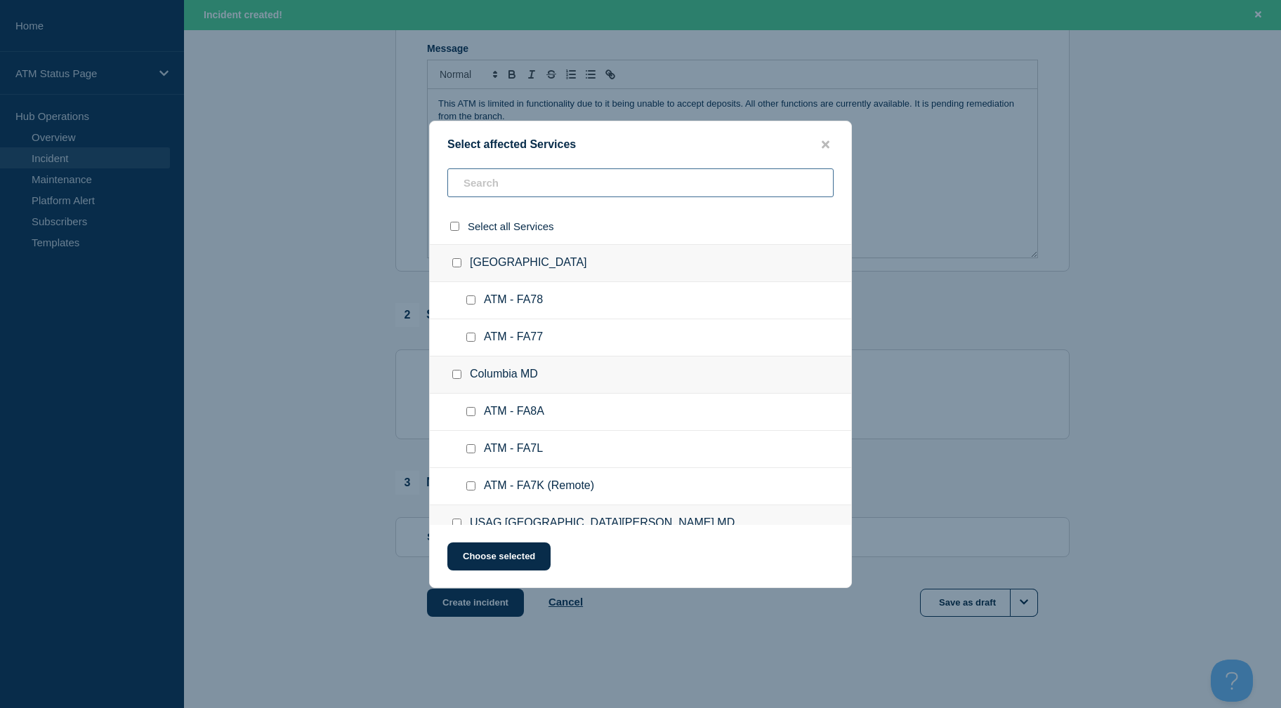
click at [564, 183] on input "text" at bounding box center [640, 182] width 386 height 29
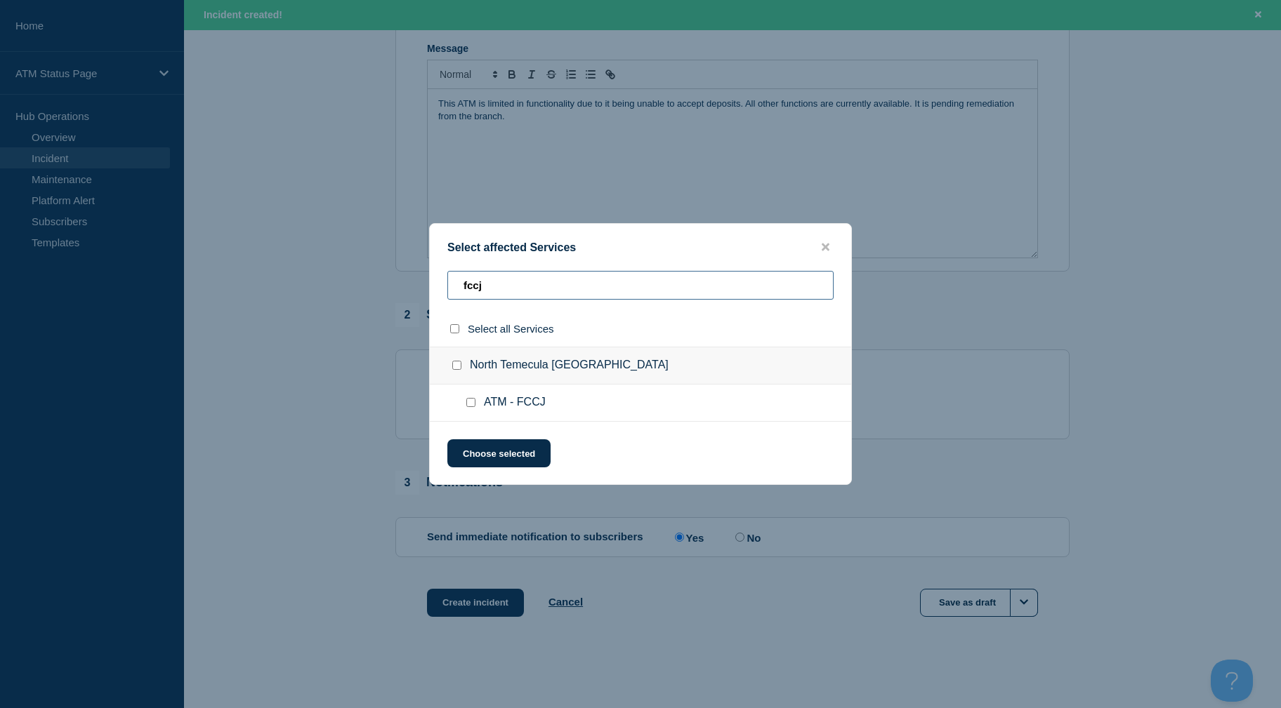
type input "fccj"
click at [475, 402] on input "ATM - FCCJ checkbox" at bounding box center [470, 402] width 9 height 9
checkbox input "true"
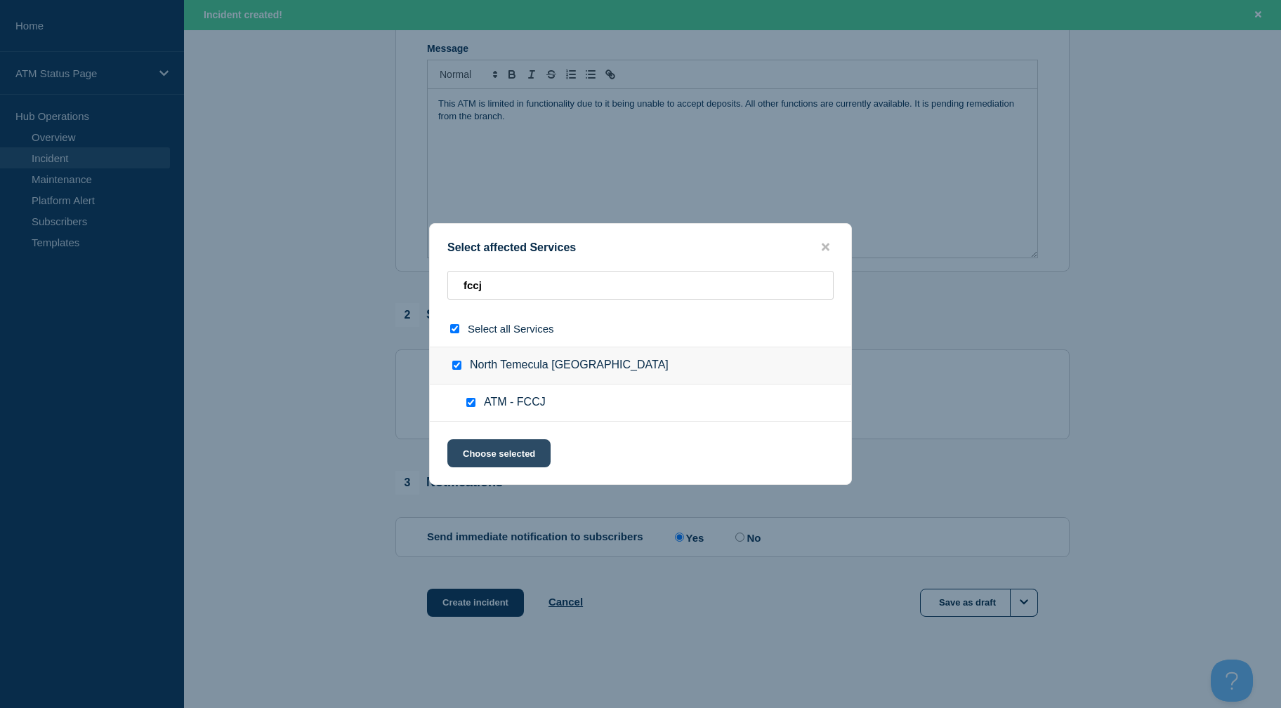
click at [489, 456] on button "Choose selected" at bounding box center [498, 453] width 103 height 28
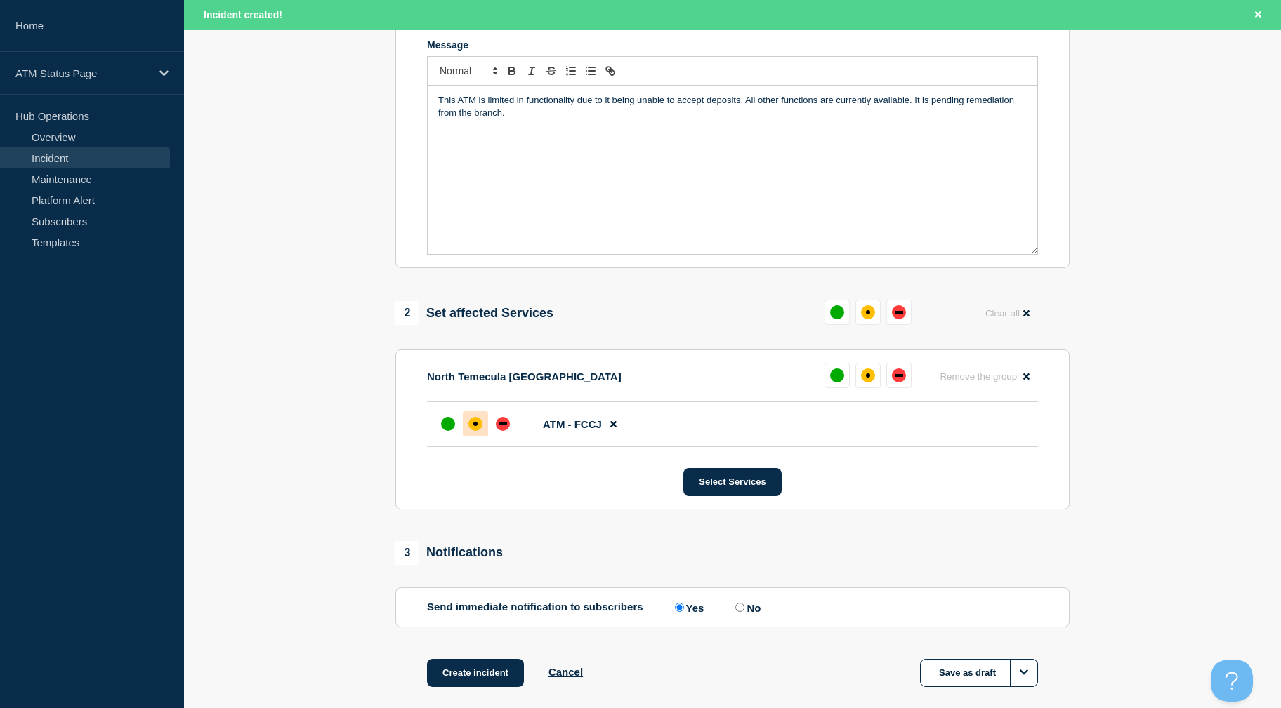
click at [480, 428] on div "affected" at bounding box center [475, 424] width 14 height 14
click at [477, 668] on button "Create incident" at bounding box center [475, 673] width 97 height 28
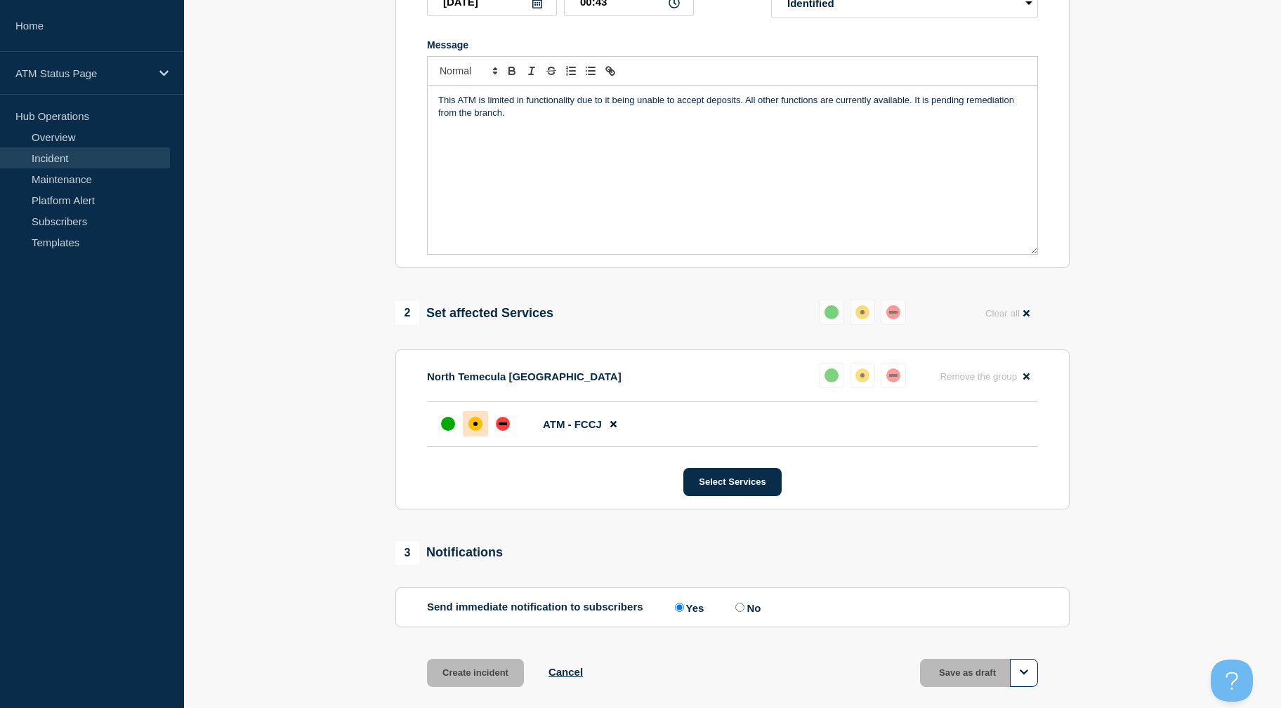
scroll to position [276, 0]
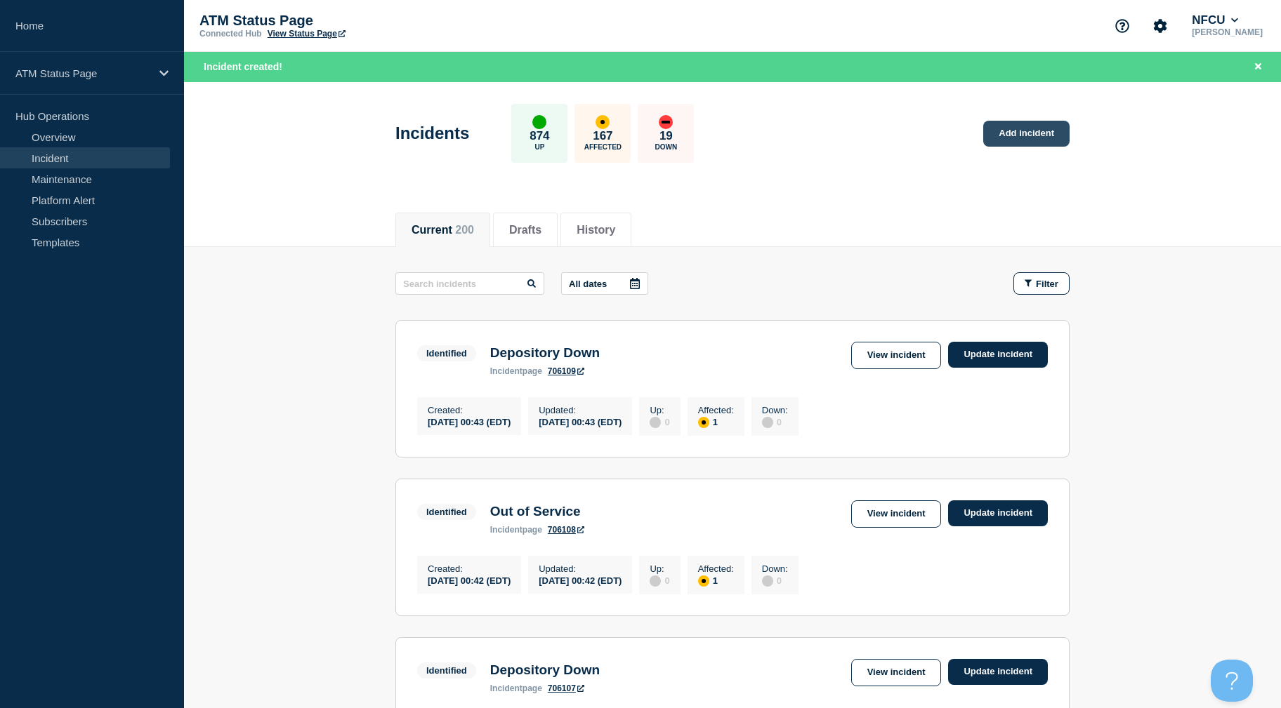
click at [1000, 143] on link "Add incident" at bounding box center [1026, 134] width 86 height 26
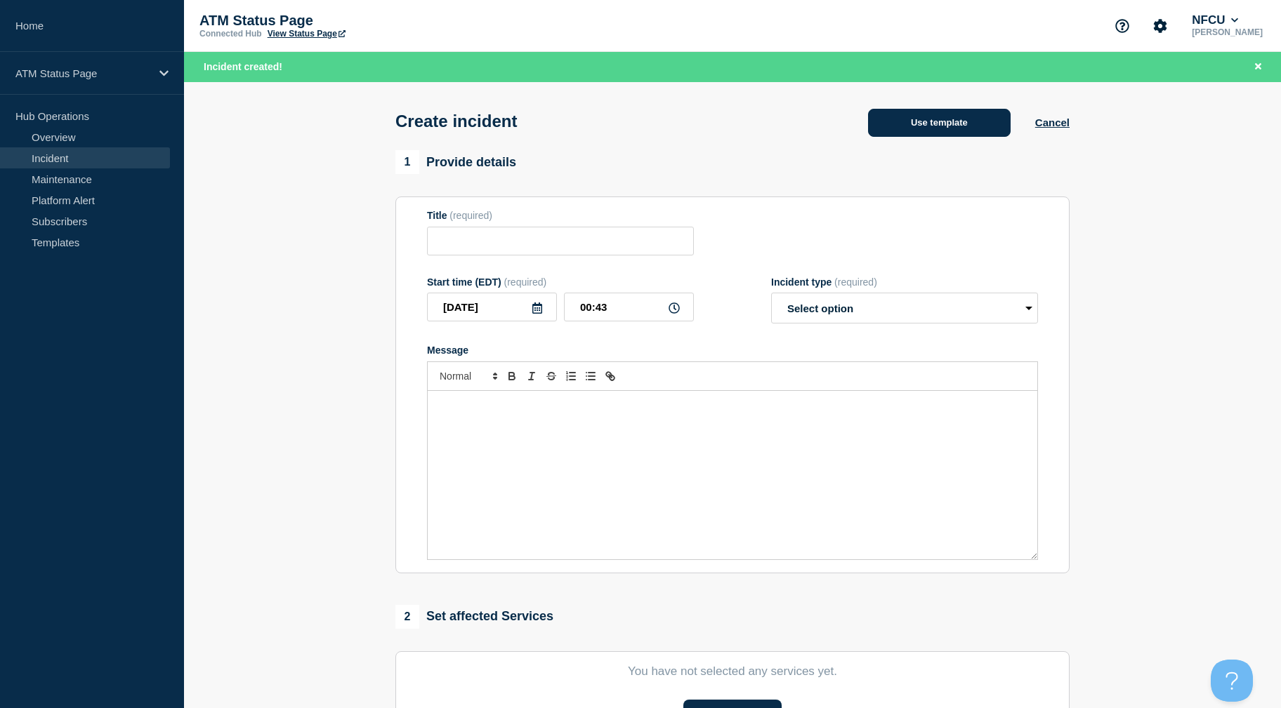
click at [972, 135] on button "Use template" at bounding box center [939, 123] width 143 height 28
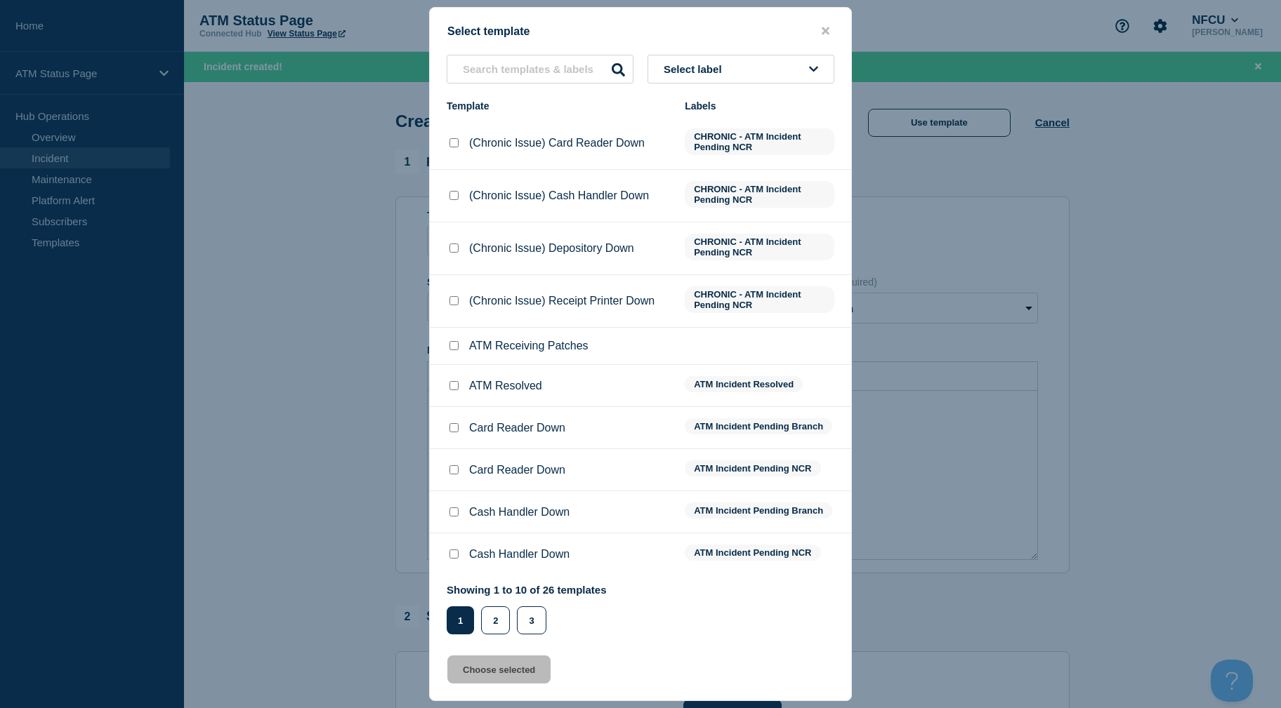
click at [739, 67] on button "Select label" at bounding box center [740, 69] width 187 height 29
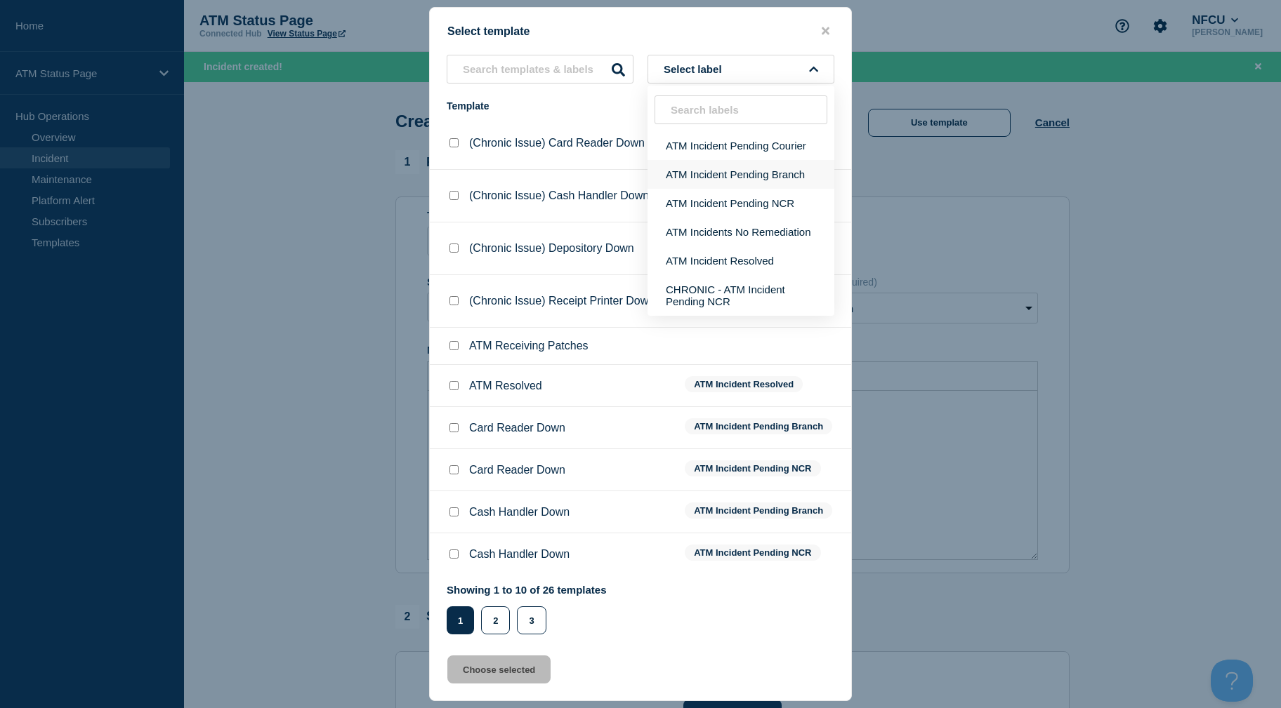
click at [754, 180] on button "ATM Incident Pending Branch" at bounding box center [740, 174] width 187 height 29
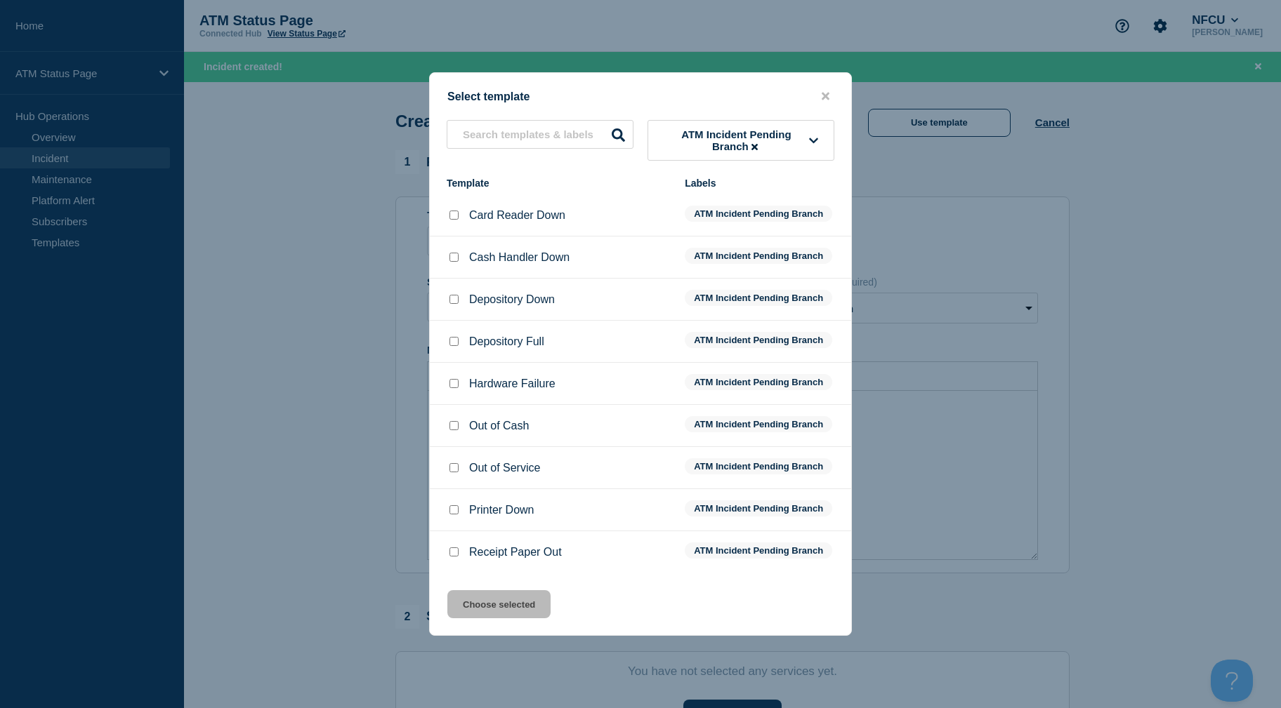
click at [455, 295] on div at bounding box center [454, 300] width 14 height 14
click at [454, 304] on input "Depository Down checkbox" at bounding box center [453, 299] width 9 height 9
checkbox input "true"
click at [534, 606] on button "Choose selected" at bounding box center [498, 604] width 103 height 28
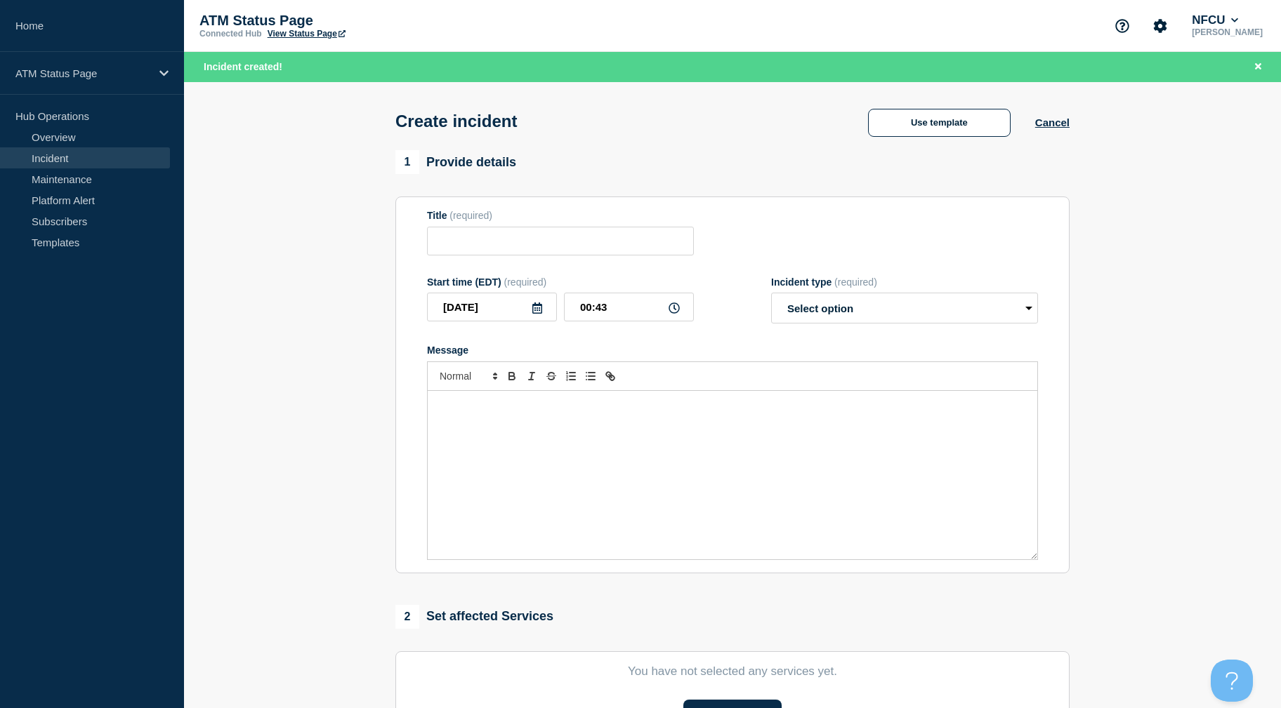
type input "Depository Down"
select select "identified"
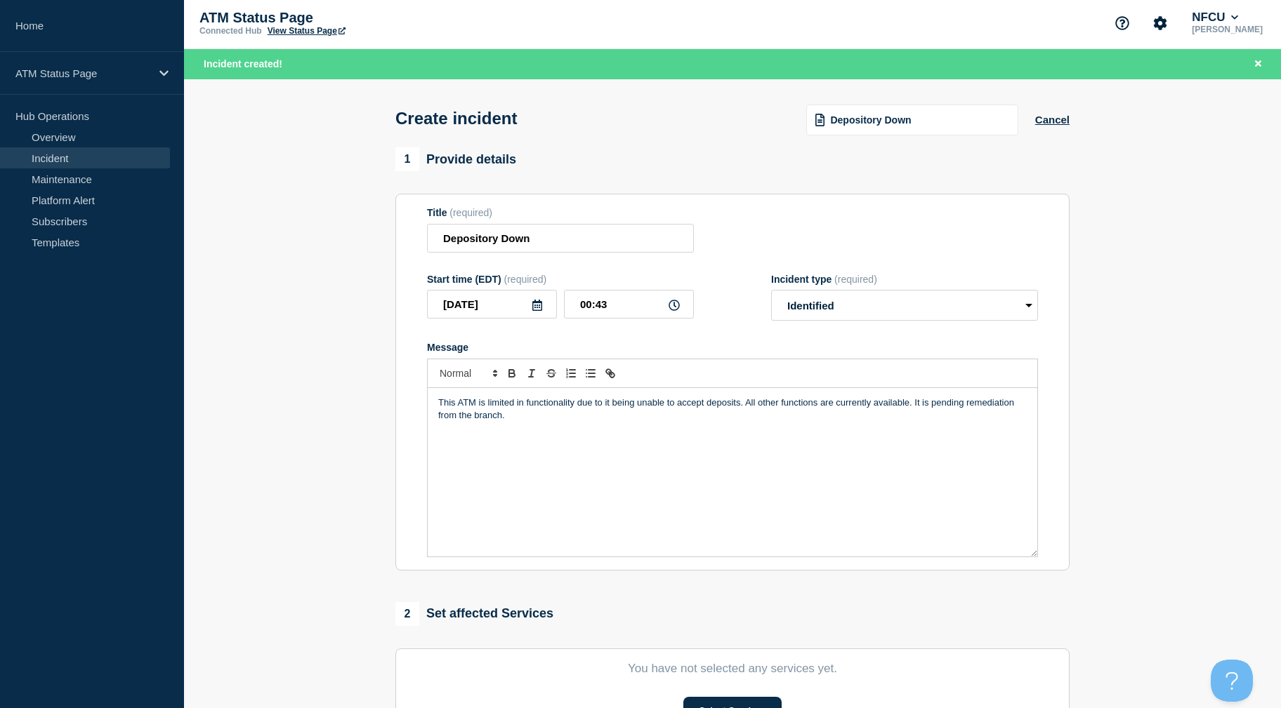
scroll to position [305, 0]
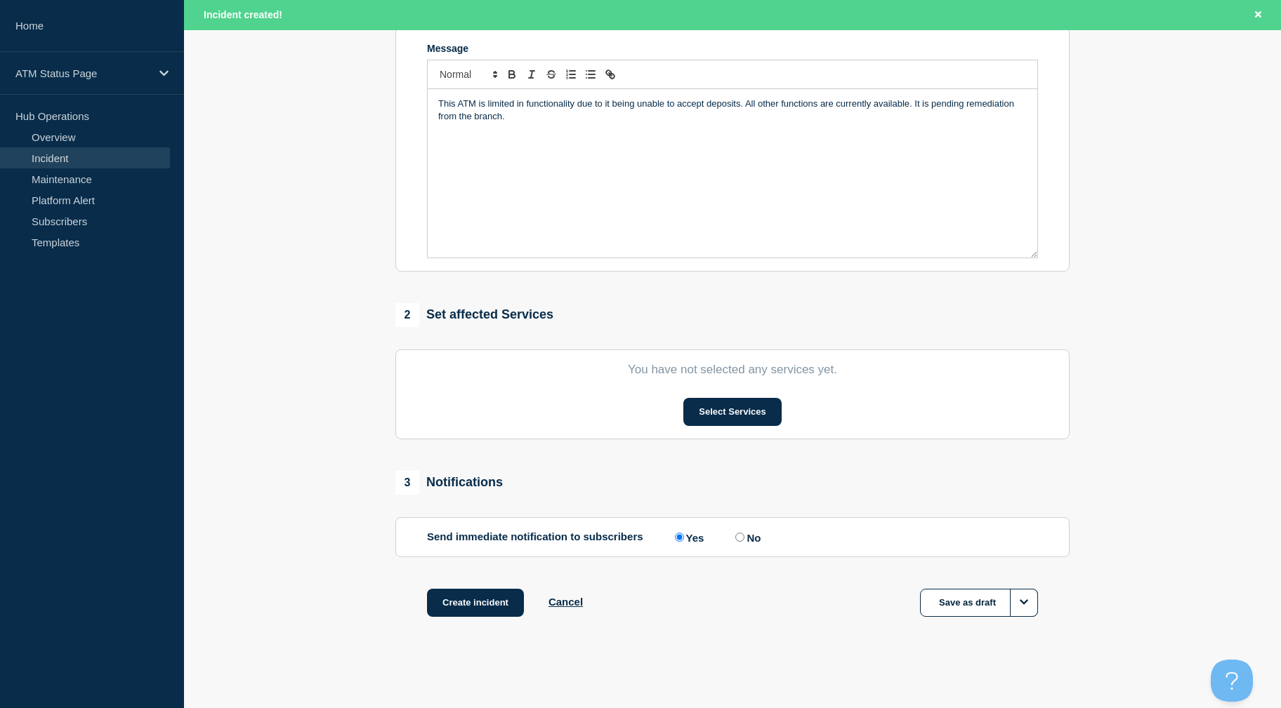
drag, startPoint x: 305, startPoint y: 470, endPoint x: 347, endPoint y: 502, distance: 53.1
click at [699, 418] on button "Select Services" at bounding box center [732, 412] width 98 height 28
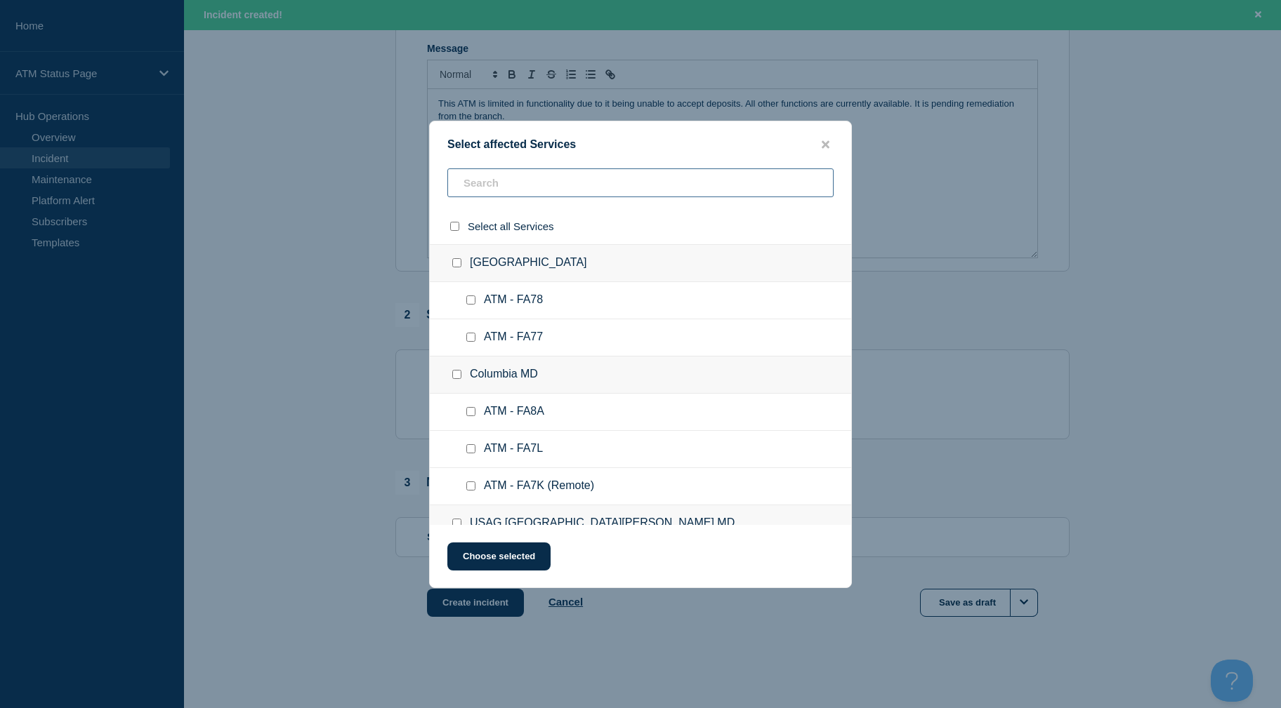
click at [576, 181] on input "text" at bounding box center [640, 182] width 386 height 29
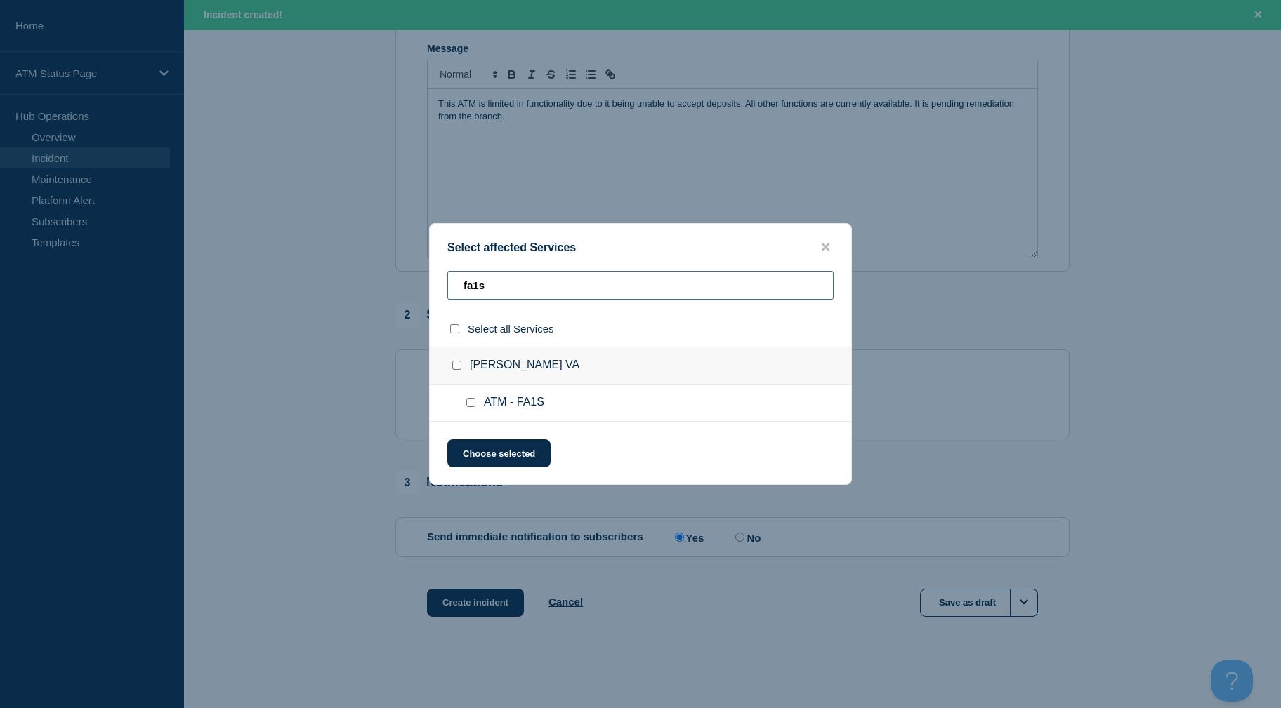
type input "fa1s"
click at [468, 401] on input "ATM - FA1S checkbox" at bounding box center [470, 402] width 9 height 9
checkbox input "true"
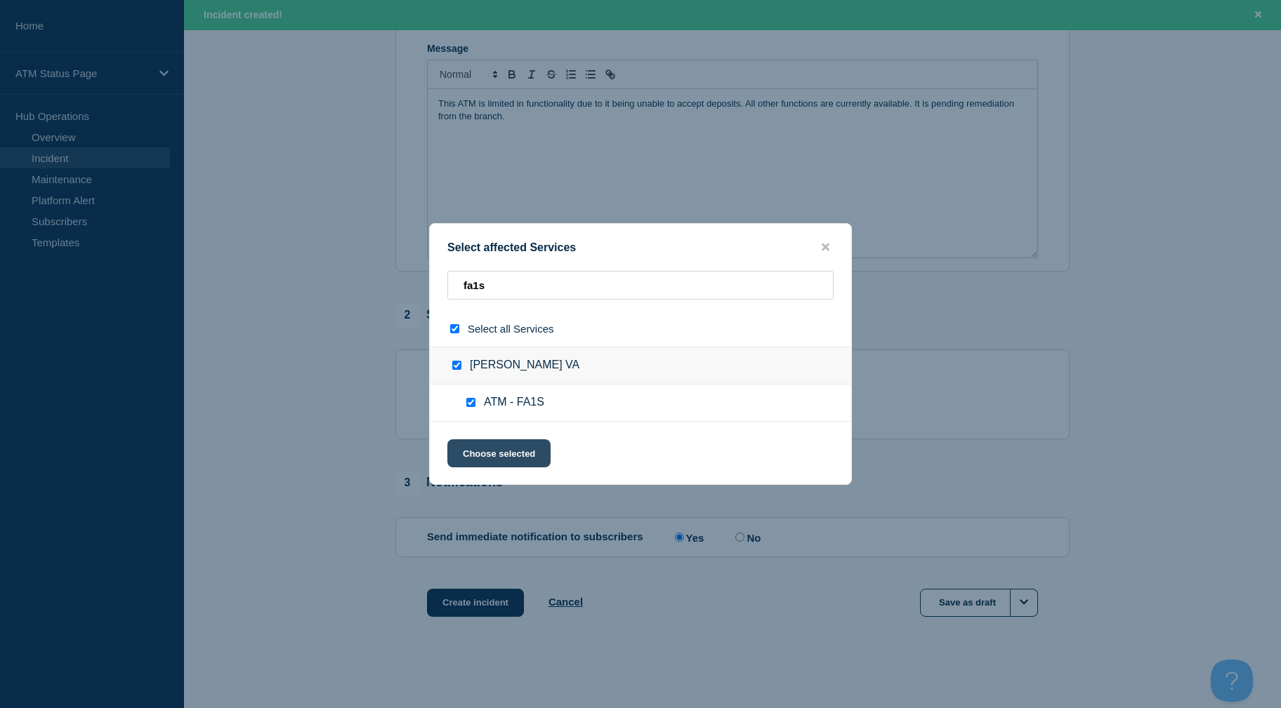
click at [489, 462] on button "Choose selected" at bounding box center [498, 453] width 103 height 28
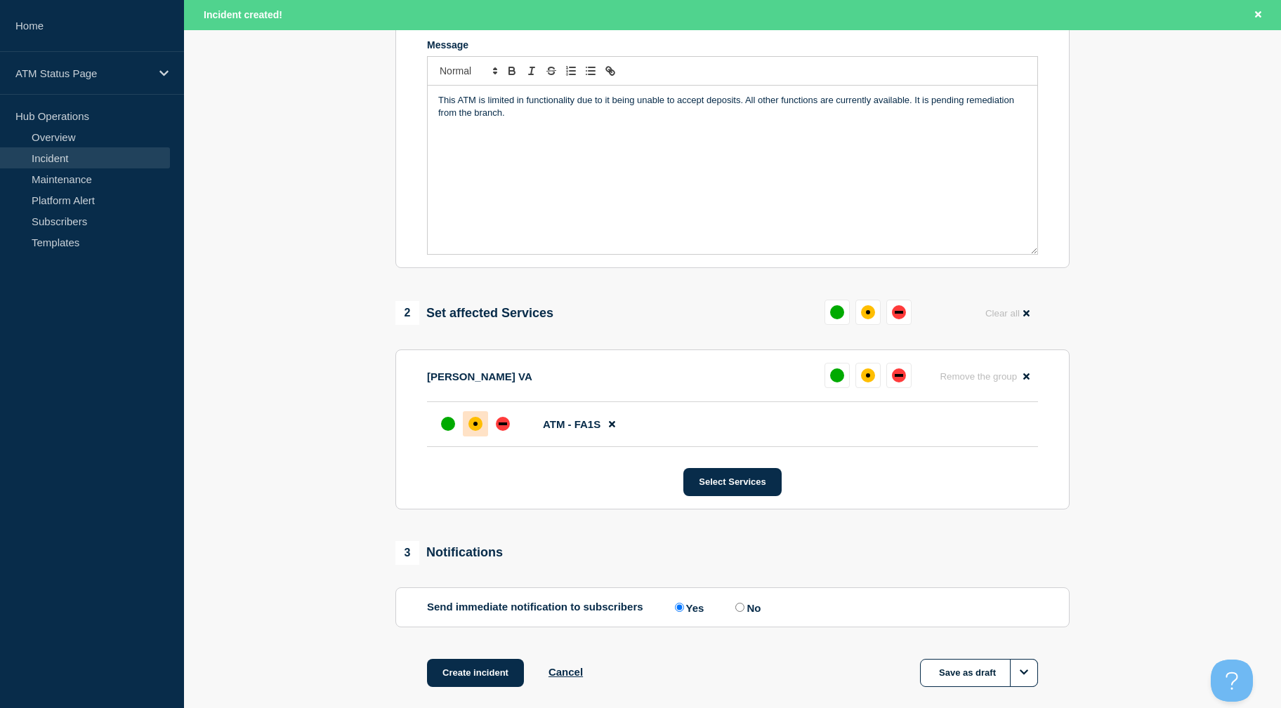
click at [480, 427] on div "affected" at bounding box center [475, 424] width 14 height 14
click at [477, 675] on button "Create incident" at bounding box center [475, 673] width 97 height 28
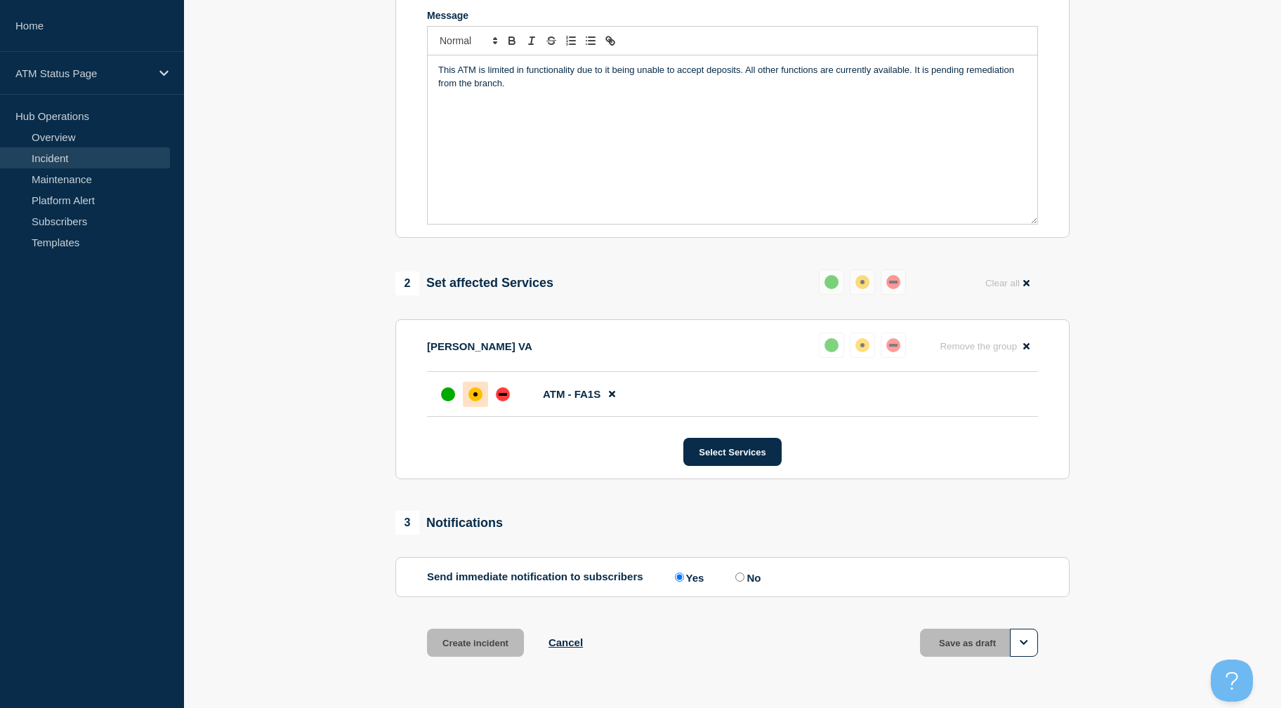
scroll to position [276, 0]
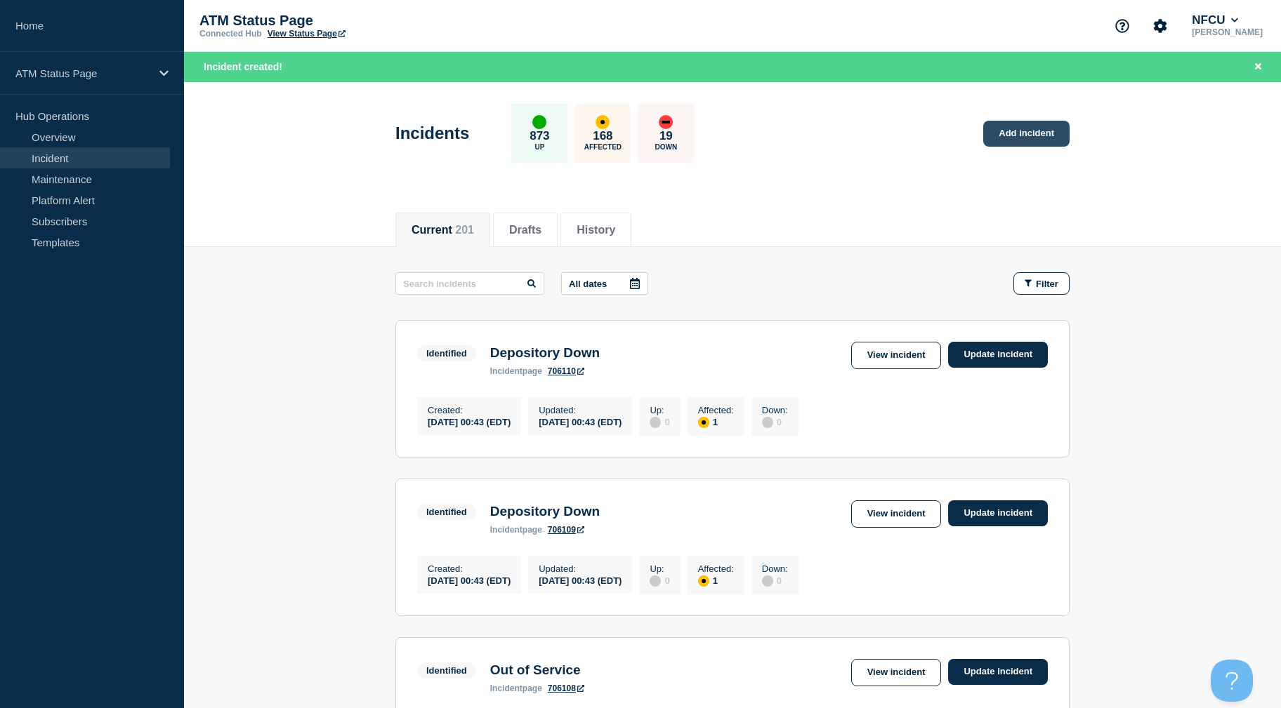
drag, startPoint x: 1029, startPoint y: 115, endPoint x: 1031, endPoint y: 130, distance: 14.9
click at [1031, 126] on div "Incidents 873 Up 168 Affected 19 Down Add incident" at bounding box center [733, 129] width 706 height 86
drag, startPoint x: 1031, startPoint y: 130, endPoint x: 1032, endPoint y: 138, distance: 8.5
click at [1032, 138] on link "Add incident" at bounding box center [1026, 134] width 86 height 26
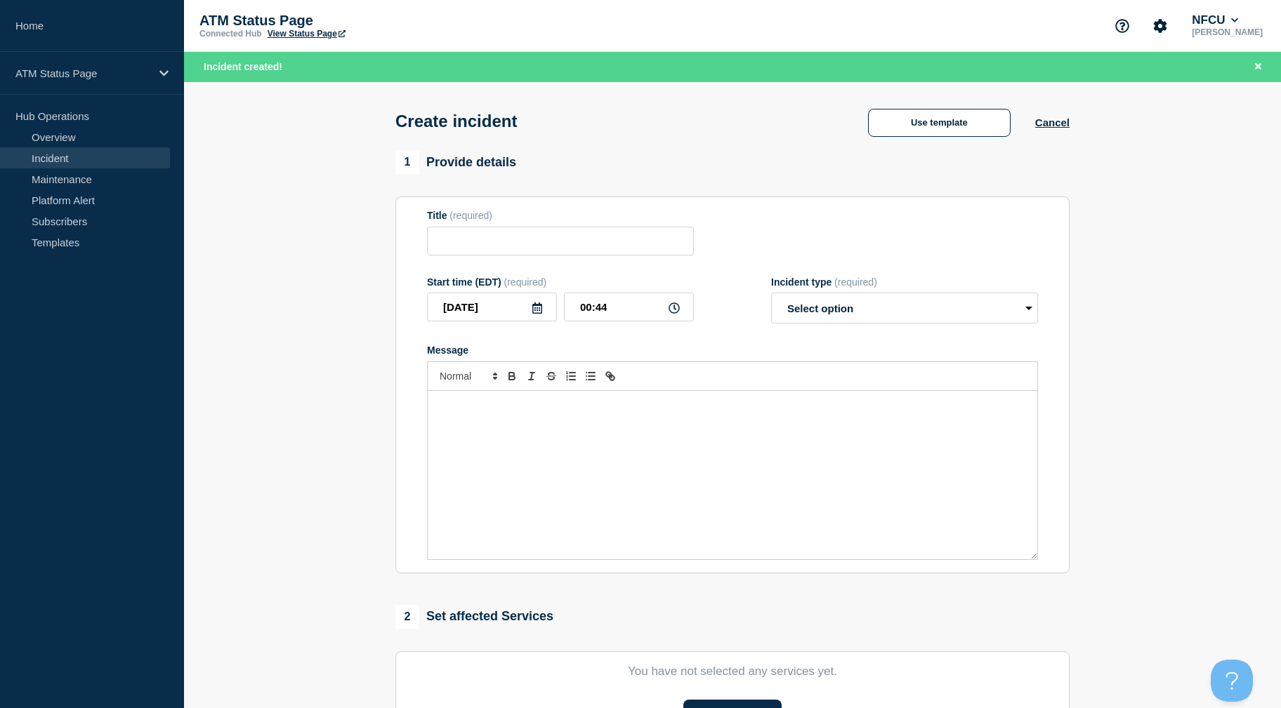
click at [952, 131] on button "Use template" at bounding box center [939, 123] width 143 height 28
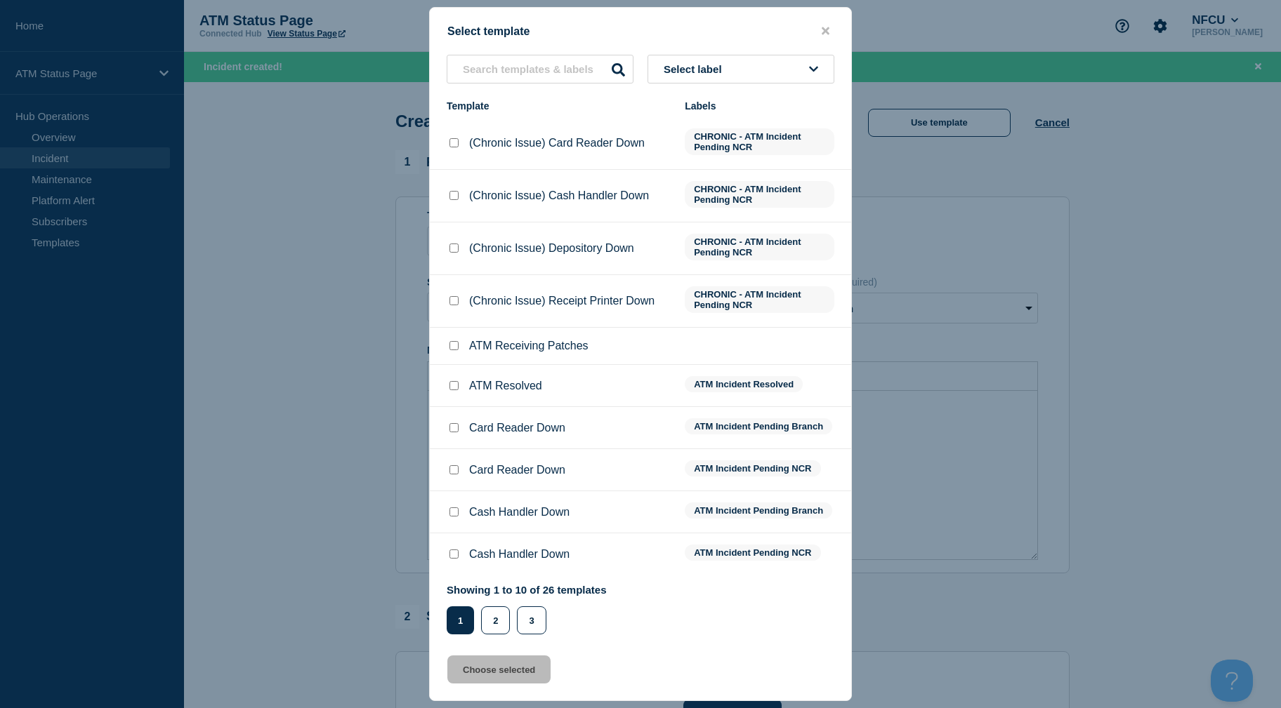
click at [774, 72] on button "Select label" at bounding box center [740, 69] width 187 height 29
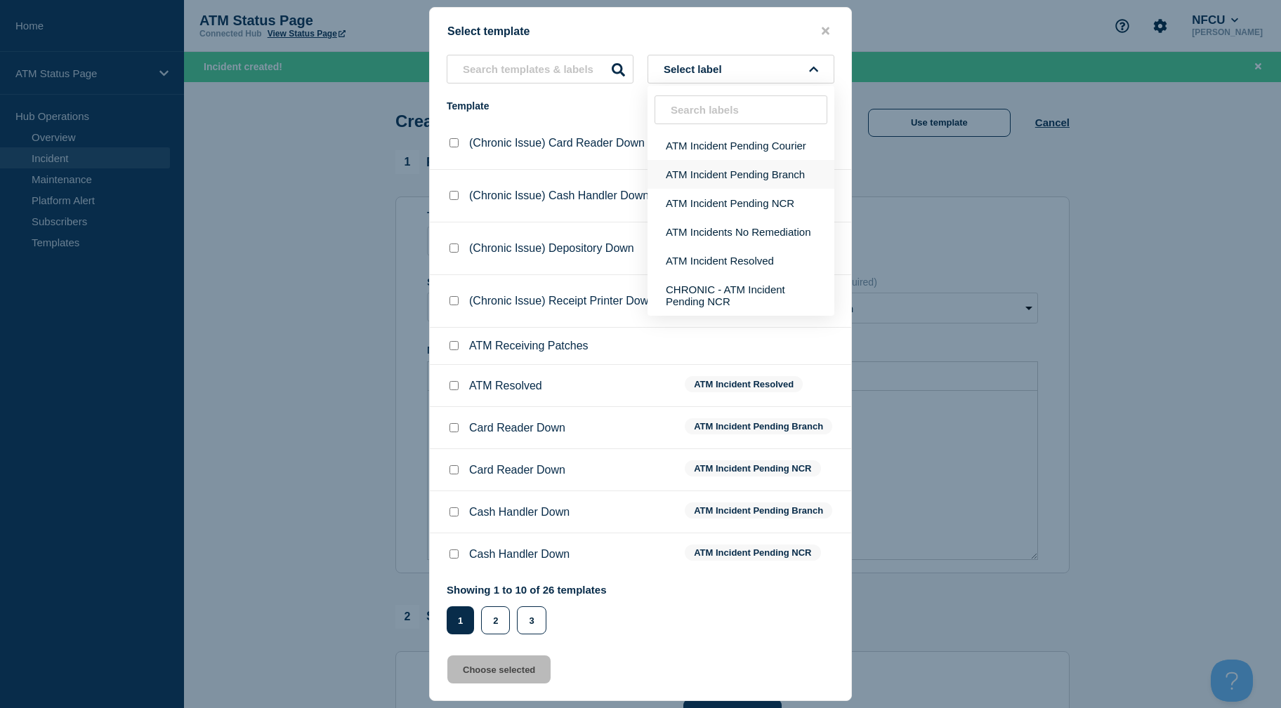
click at [752, 184] on button "ATM Incident Pending Branch" at bounding box center [740, 174] width 187 height 29
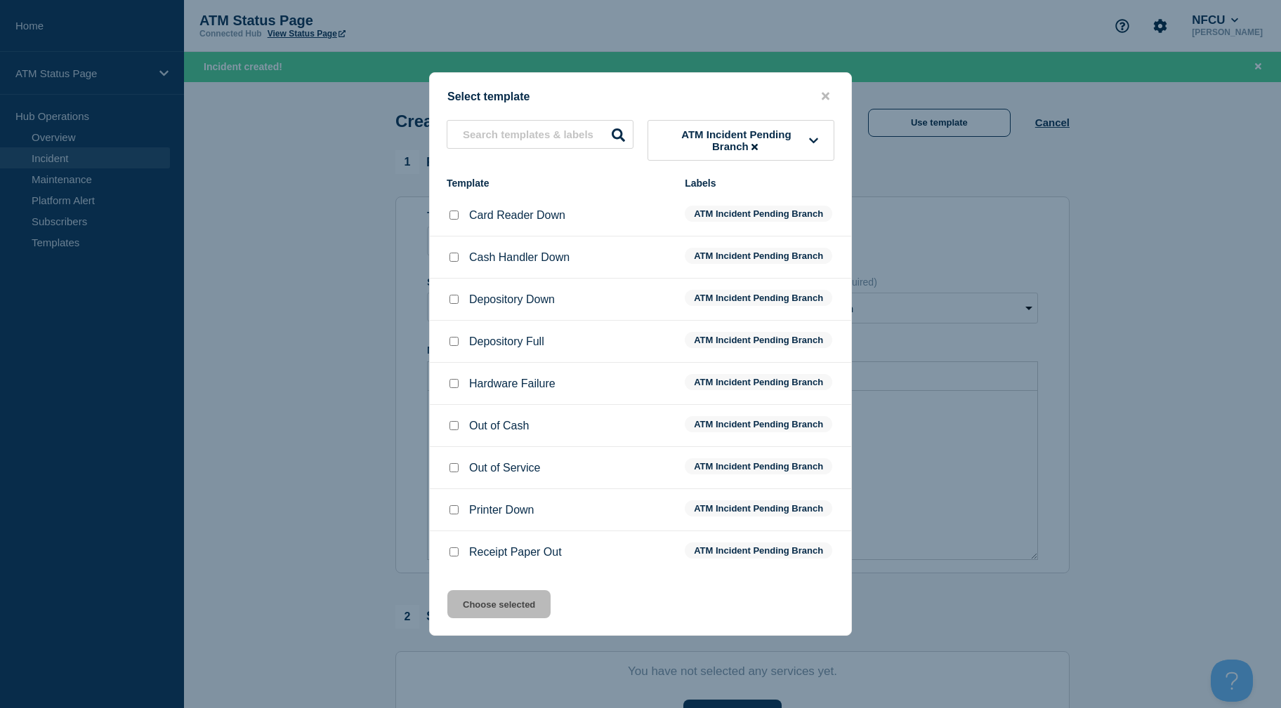
click at [456, 429] on input "Out of Cash checkbox" at bounding box center [453, 425] width 9 height 9
checkbox input "true"
click at [477, 610] on button "Choose selected" at bounding box center [498, 604] width 103 height 28
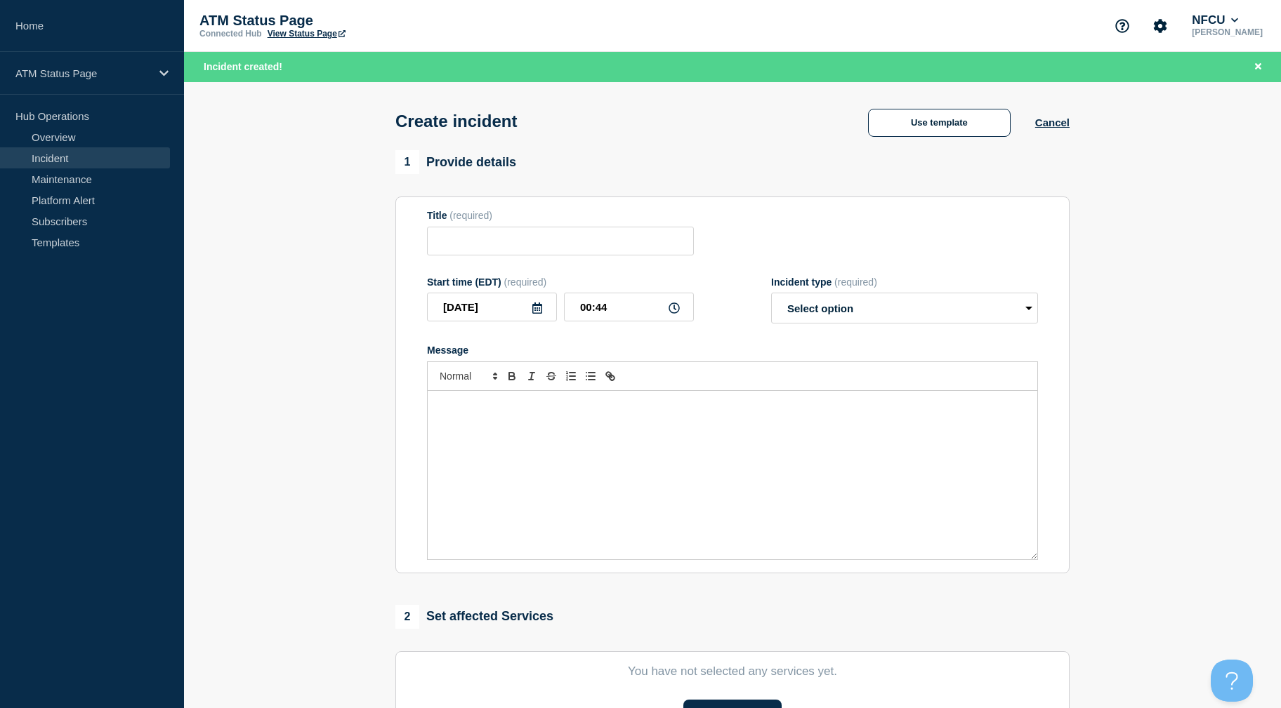
type input "Out of Cash"
select select "identified"
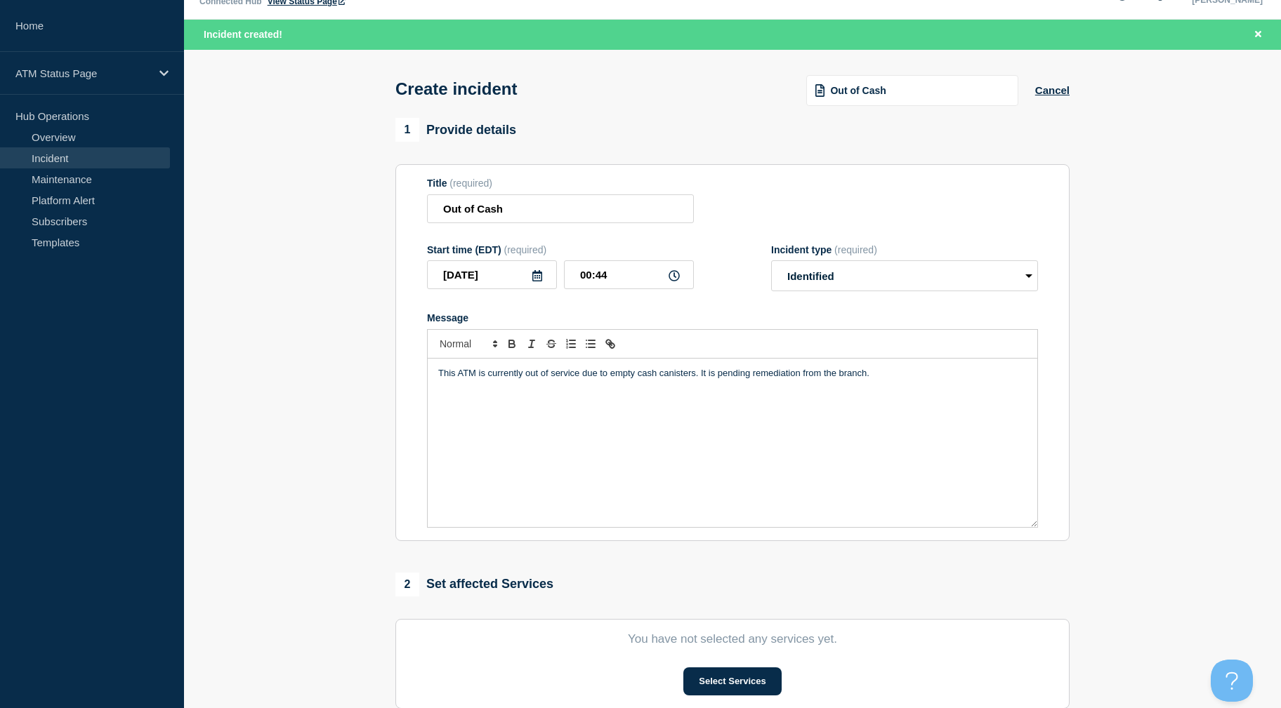
scroll to position [305, 0]
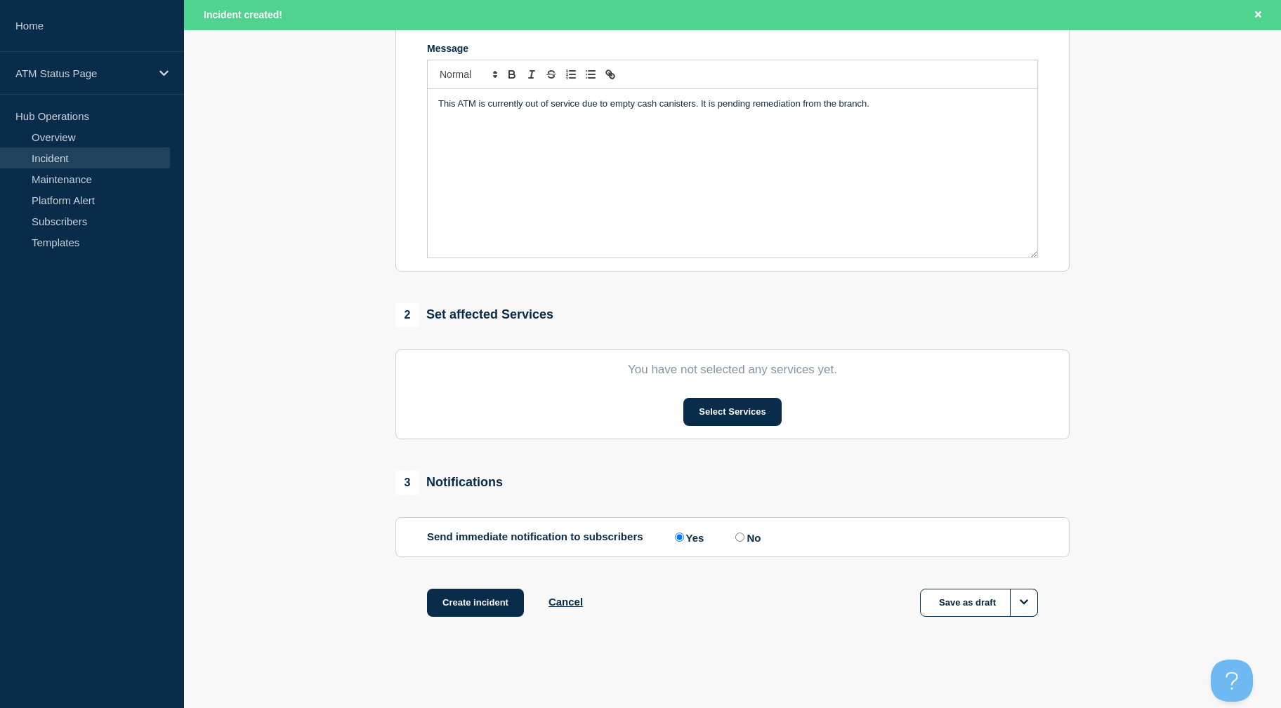
drag, startPoint x: 319, startPoint y: 328, endPoint x: 688, endPoint y: 474, distance: 397.1
click at [735, 416] on button "Select Services" at bounding box center [732, 412] width 98 height 28
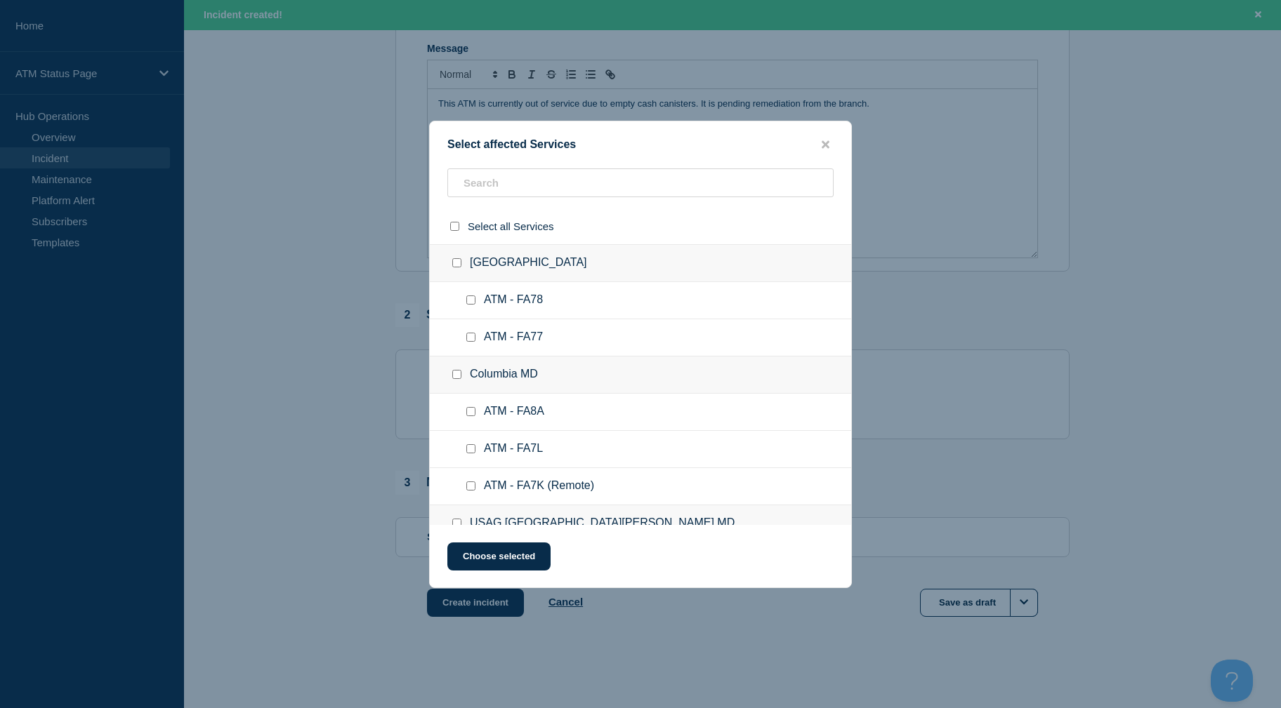
click at [506, 162] on div "Select affected Services Select all Services Apple Valley CA ATM - FA78 ATM - F…" at bounding box center [640, 355] width 423 height 468
click at [505, 199] on div at bounding box center [640, 188] width 421 height 40
click at [505, 192] on input "text" at bounding box center [640, 182] width 386 height 29
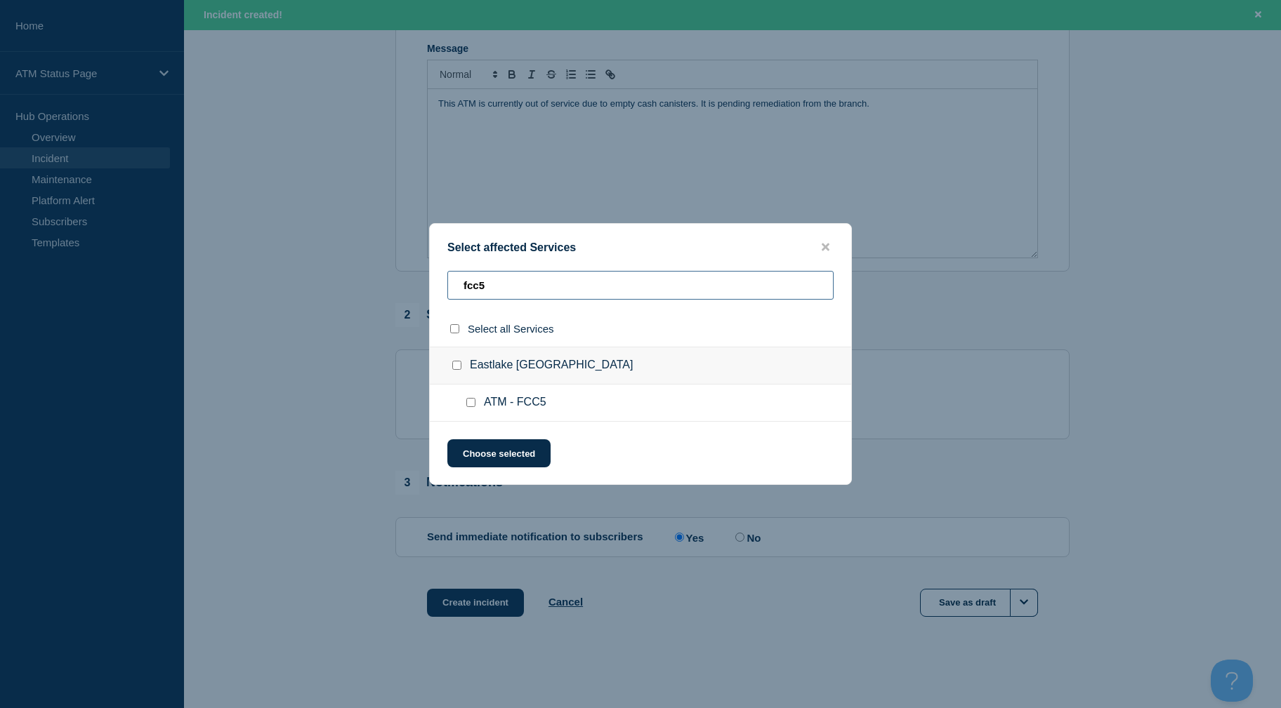
type input "fcc5"
click at [472, 407] on input "ATM - FCC5 checkbox" at bounding box center [470, 402] width 9 height 9
checkbox input "true"
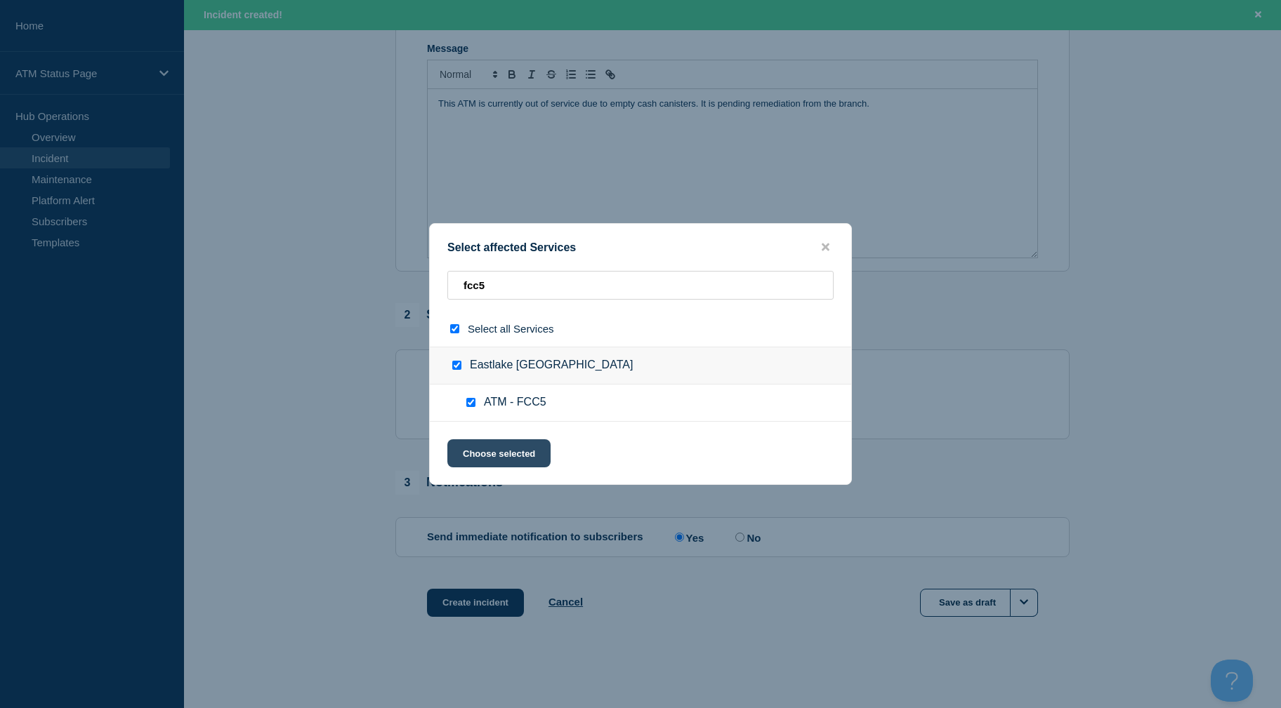
click at [478, 450] on button "Choose selected" at bounding box center [498, 453] width 103 height 28
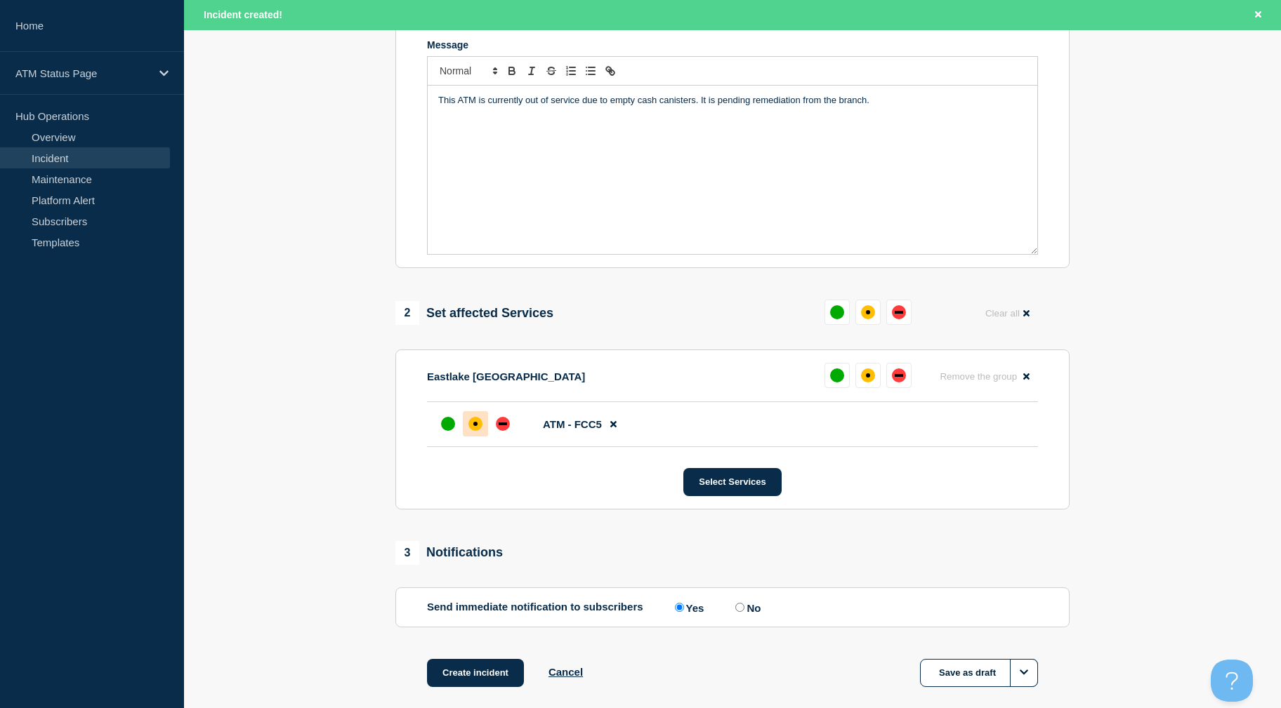
click at [480, 422] on div "affected" at bounding box center [475, 424] width 14 height 14
click at [488, 674] on button "Create incident" at bounding box center [475, 673] width 97 height 28
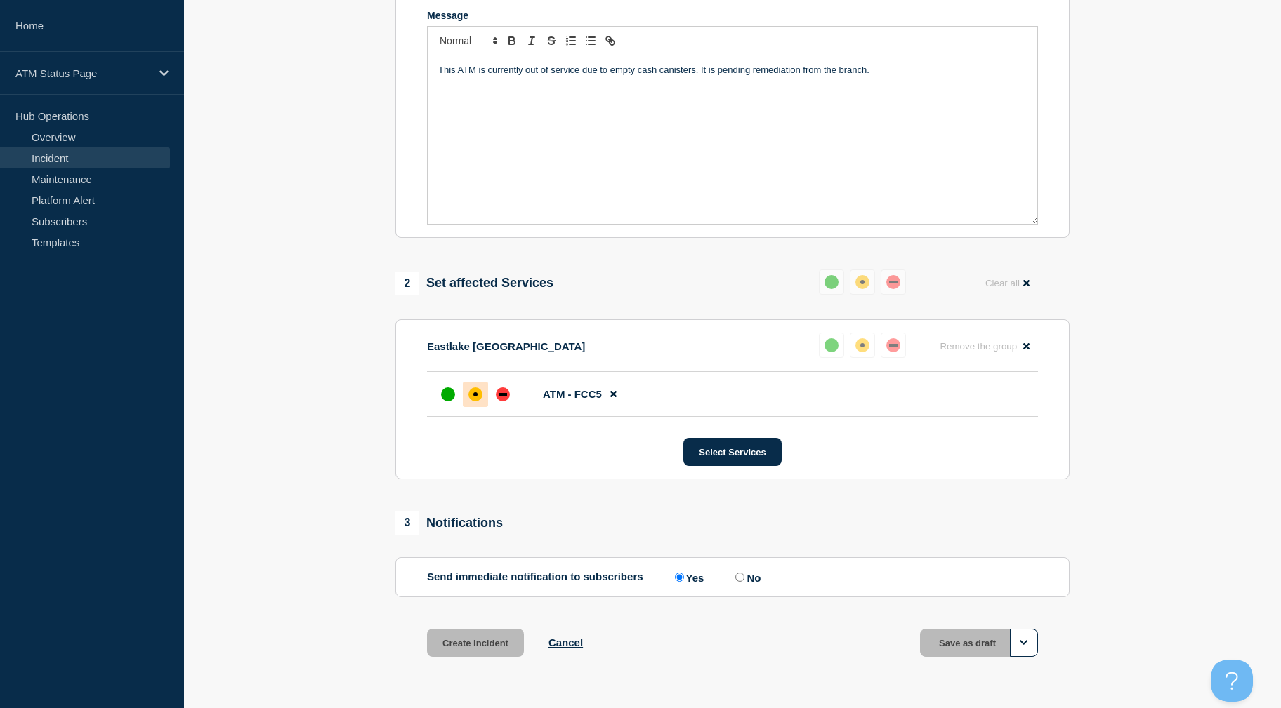
scroll to position [276, 0]
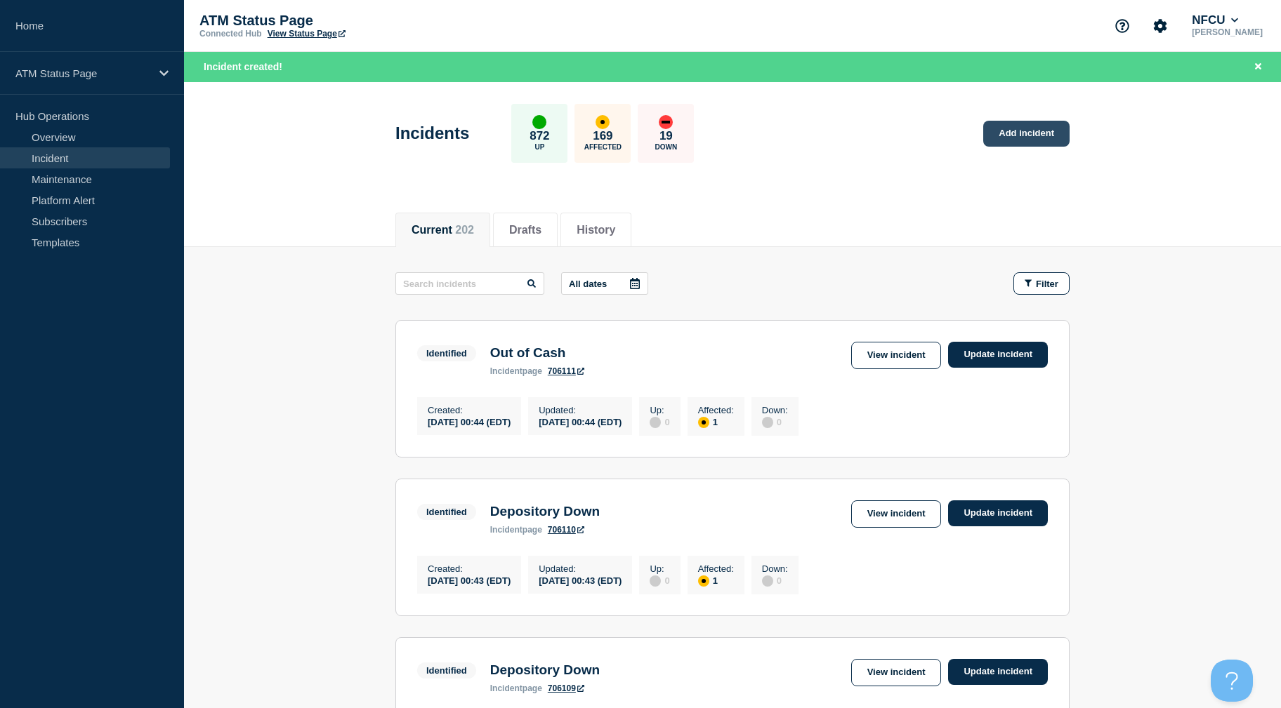
click at [1057, 133] on link "Add incident" at bounding box center [1026, 134] width 86 height 26
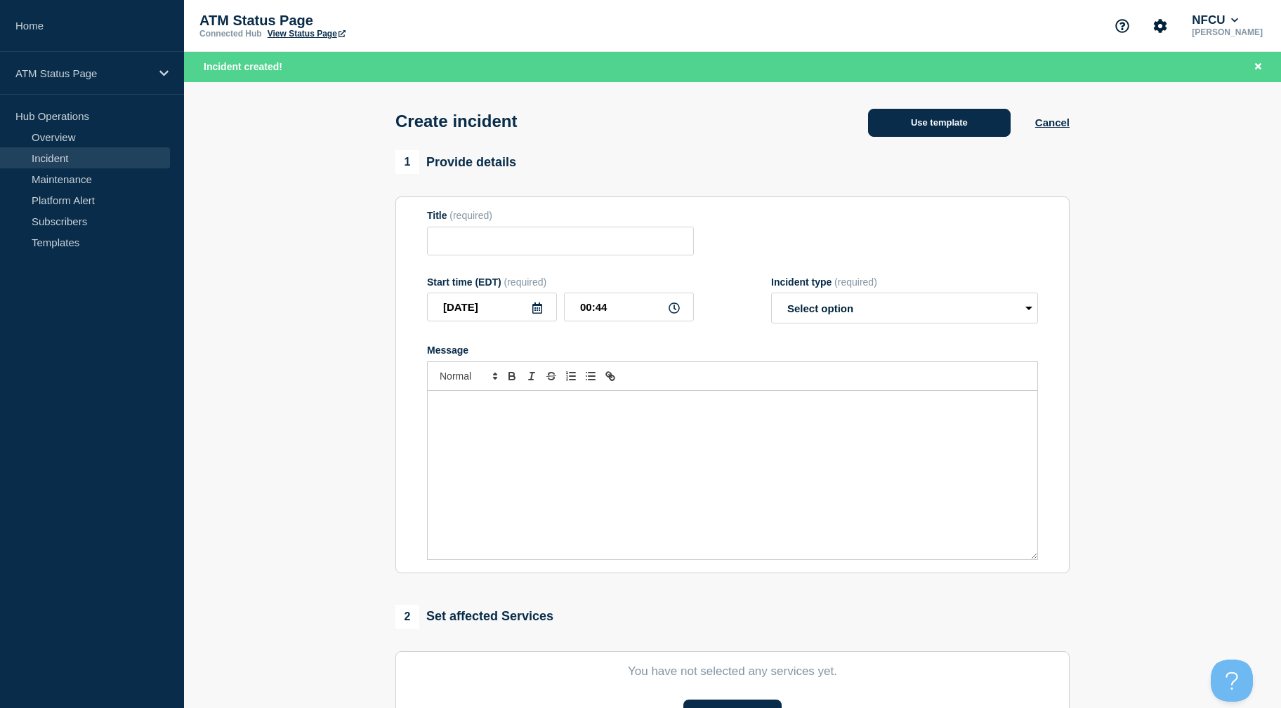
click at [1003, 126] on button "Use template" at bounding box center [939, 123] width 143 height 28
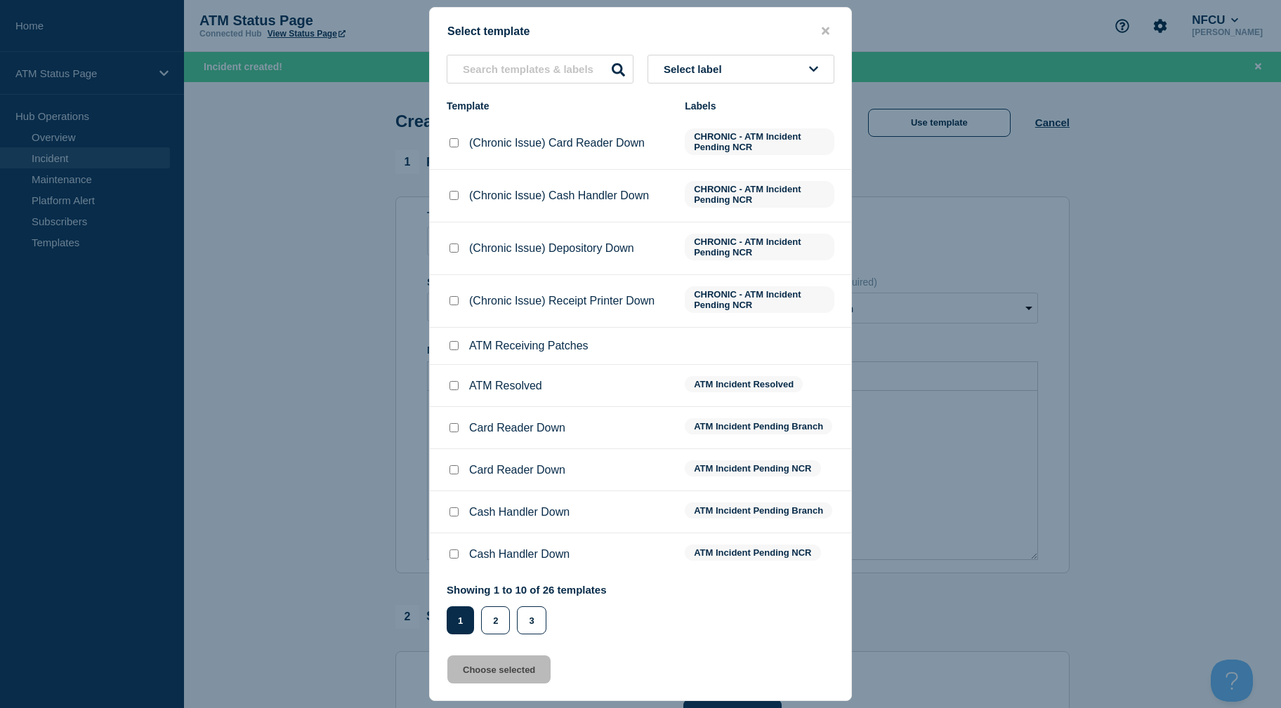
click at [773, 78] on button "Select label" at bounding box center [740, 69] width 187 height 29
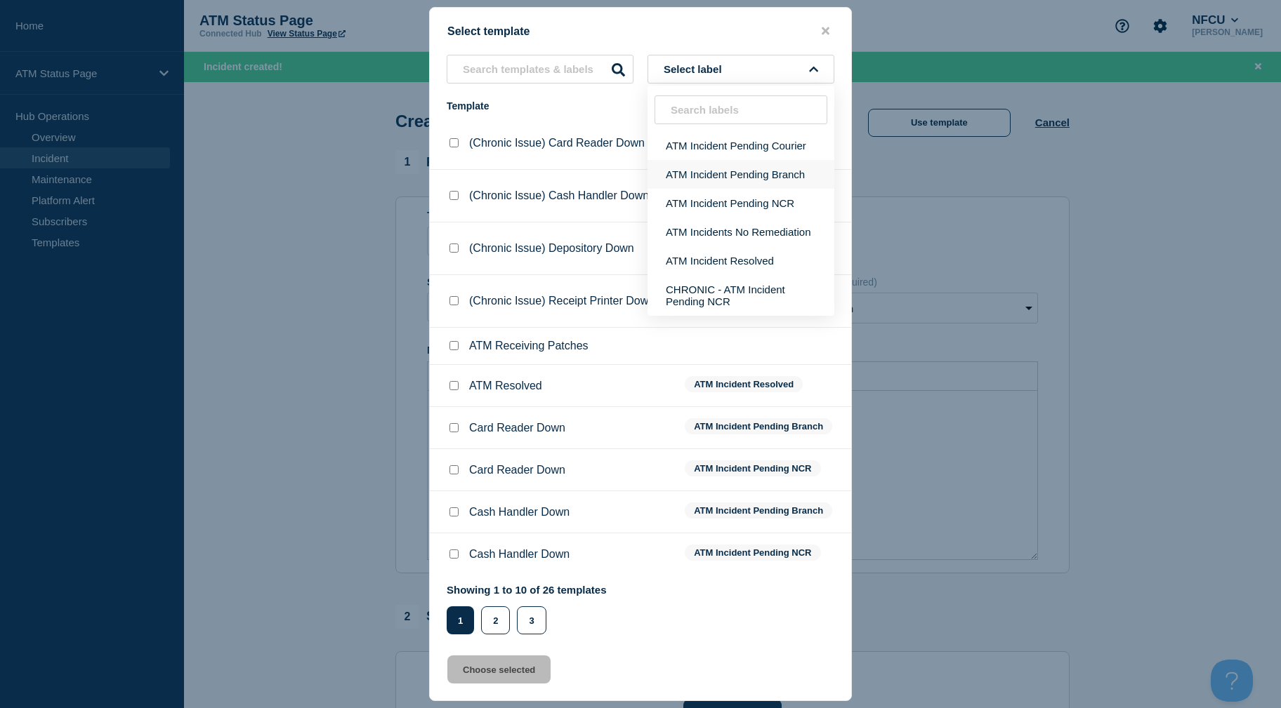
click at [768, 175] on button "ATM Incident Pending Branch" at bounding box center [740, 174] width 187 height 29
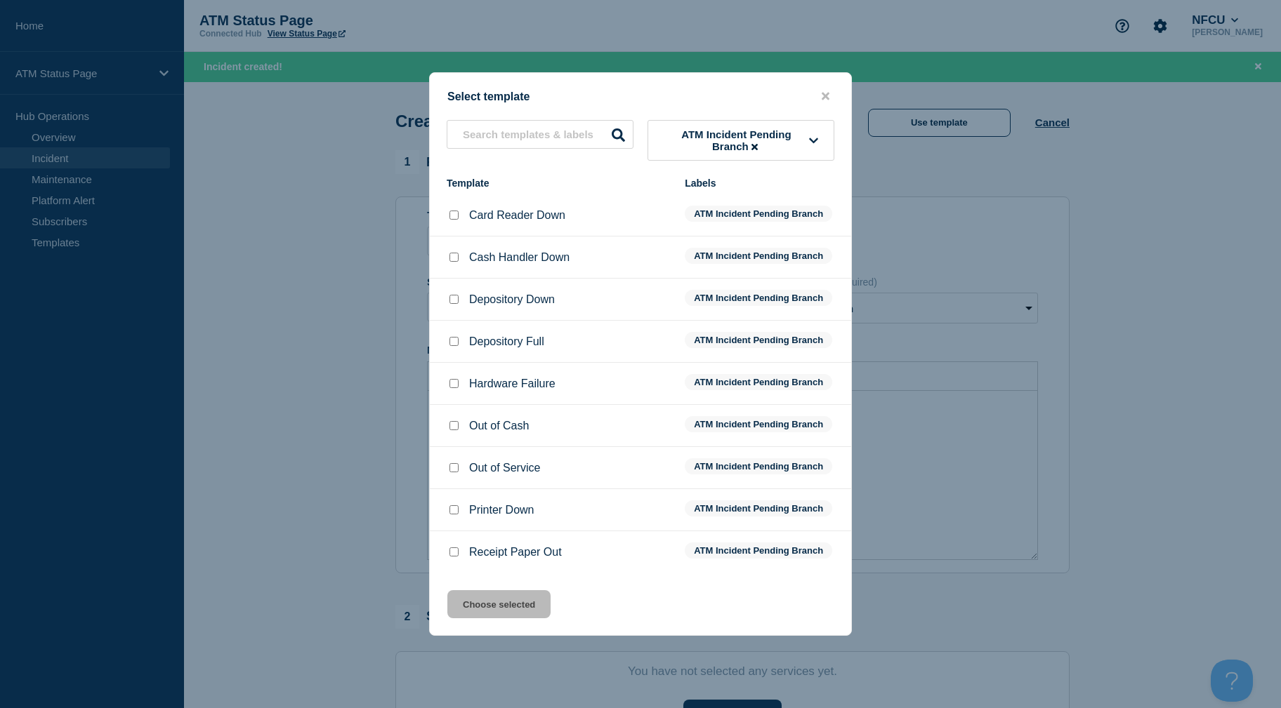
click at [455, 430] on input "Out of Cash checkbox" at bounding box center [453, 425] width 9 height 9
checkbox input "true"
click at [516, 603] on button "Choose selected" at bounding box center [498, 604] width 103 height 28
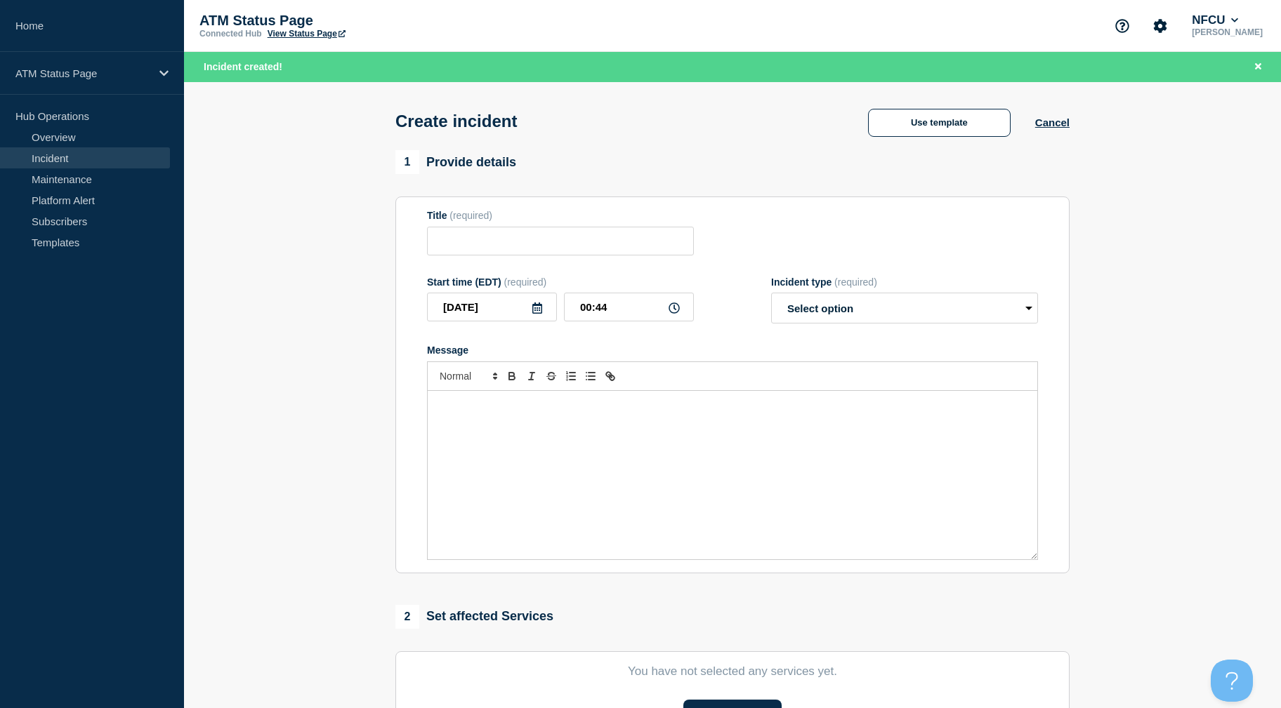
type input "Out of Cash"
select select "identified"
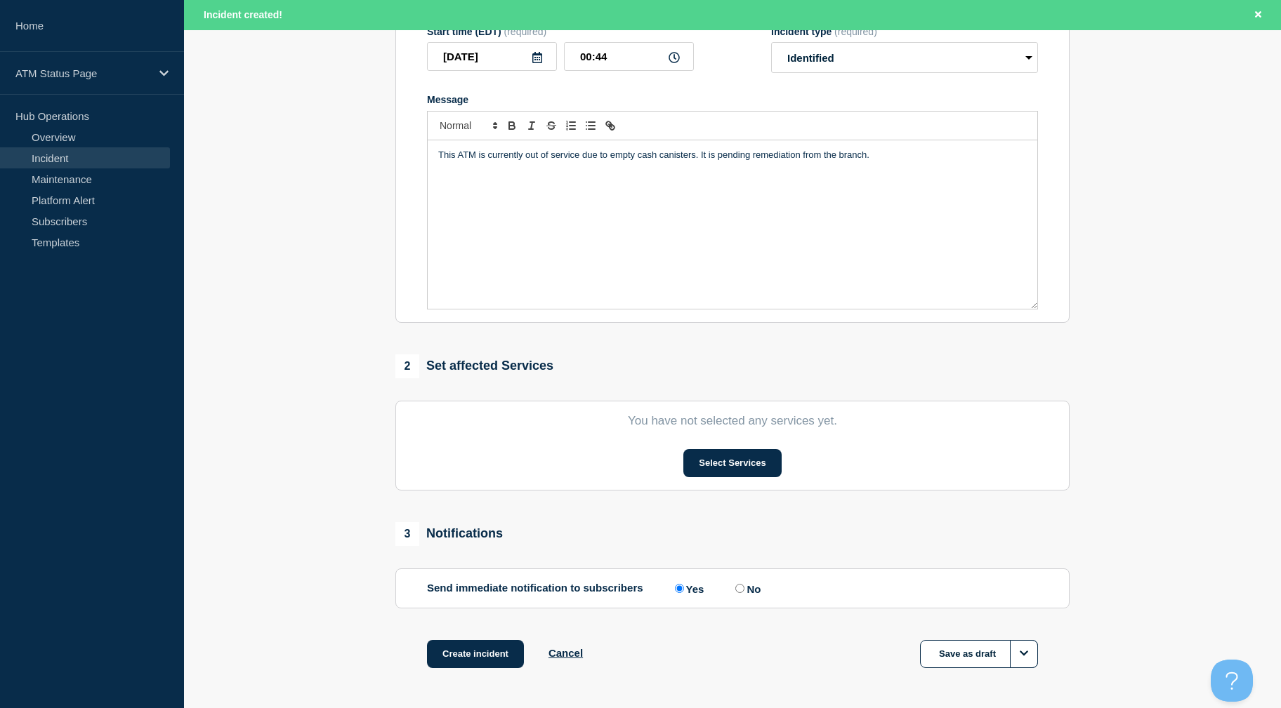
scroll to position [305, 0]
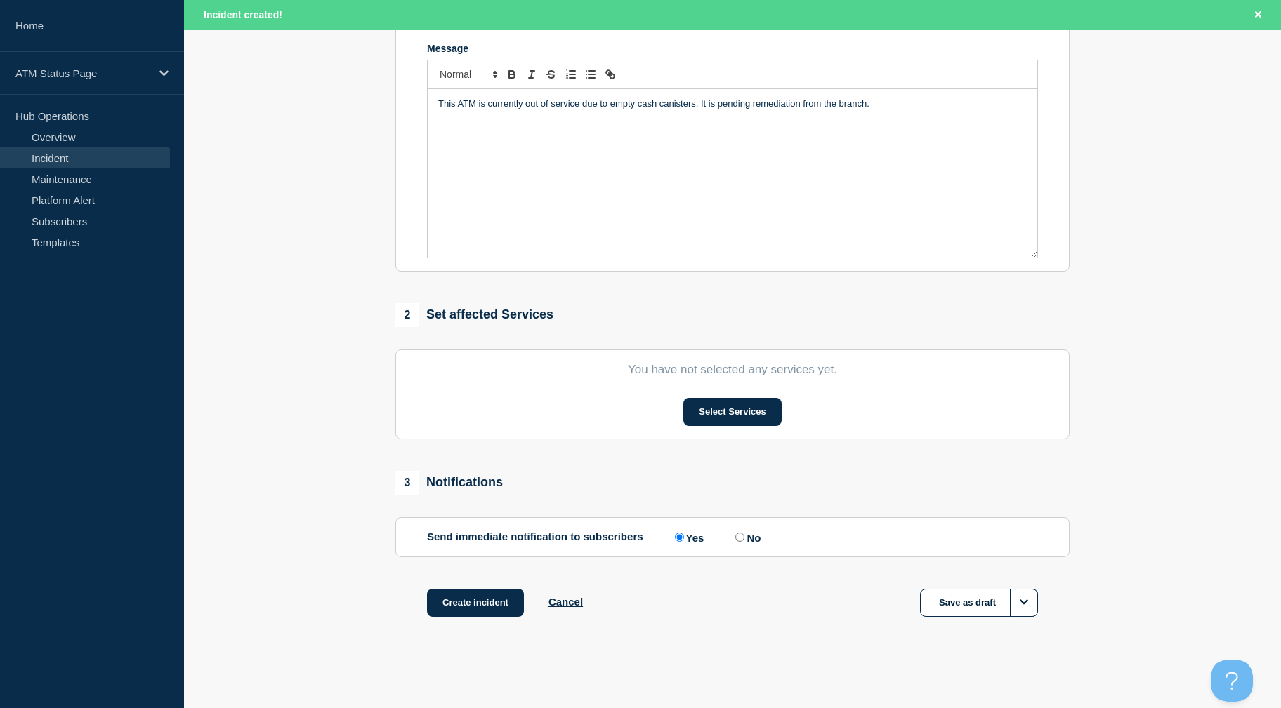
drag, startPoint x: 335, startPoint y: 383, endPoint x: 369, endPoint y: 547, distance: 167.8
click at [721, 421] on button "Select Services" at bounding box center [732, 412] width 98 height 28
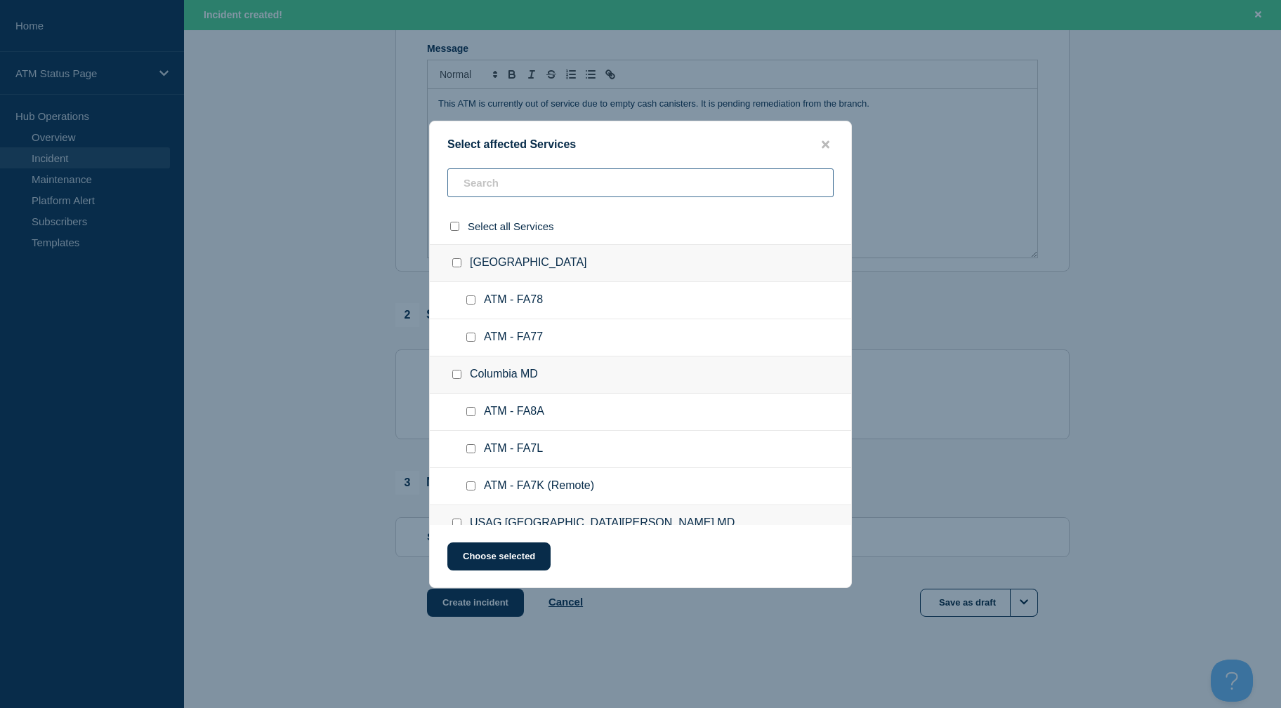
click at [567, 183] on input "text" at bounding box center [640, 182] width 386 height 29
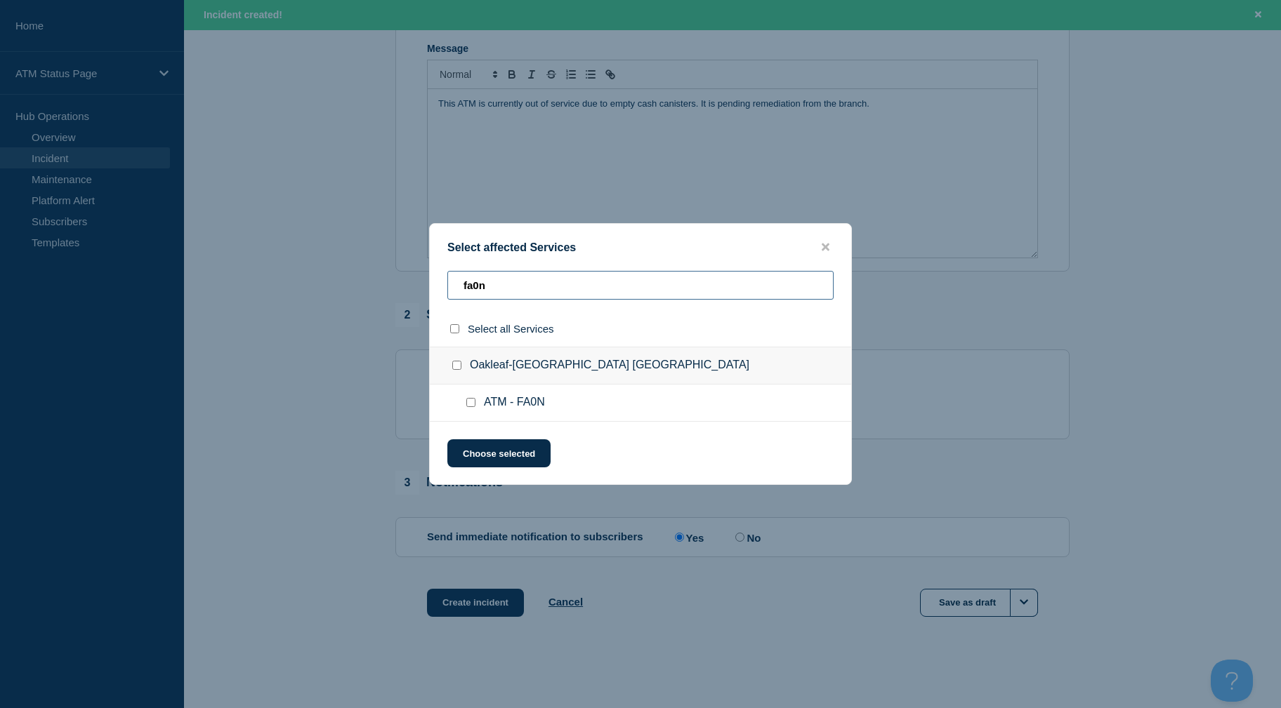
type input "fa0n"
click at [470, 403] on input "ATM - FA0N checkbox" at bounding box center [470, 402] width 9 height 9
checkbox input "true"
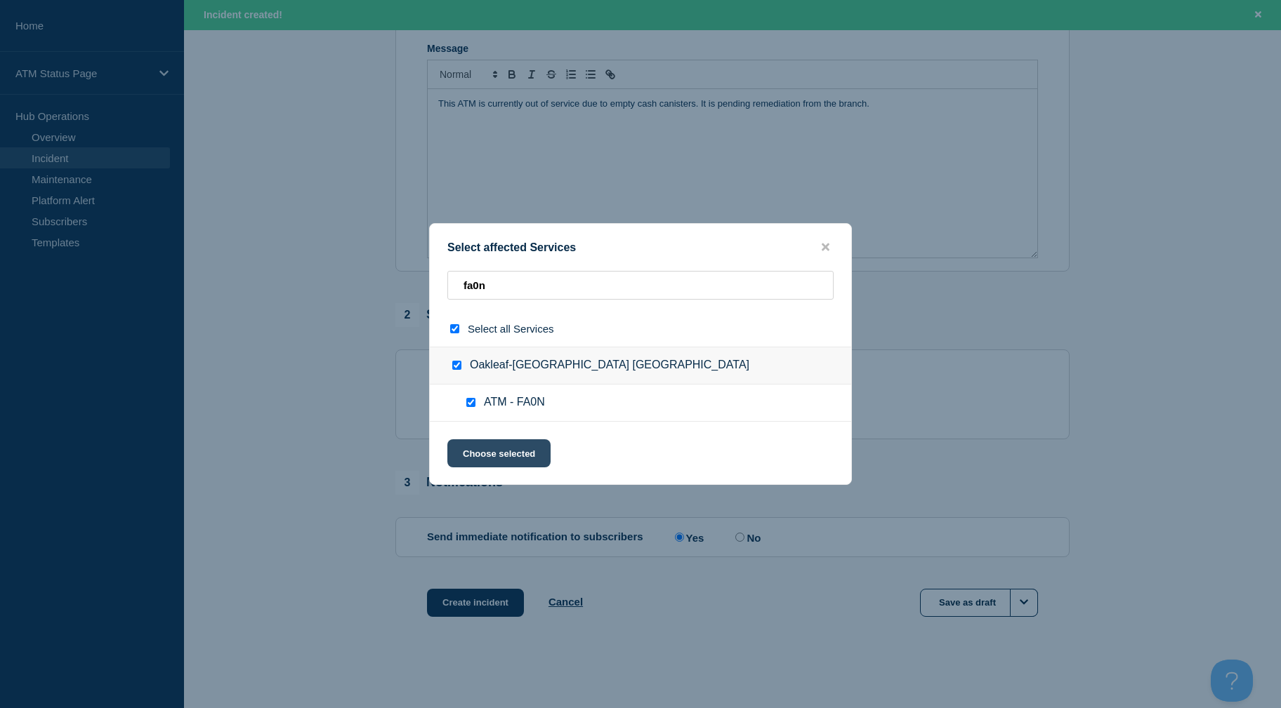
click at [473, 448] on button "Choose selected" at bounding box center [498, 453] width 103 height 28
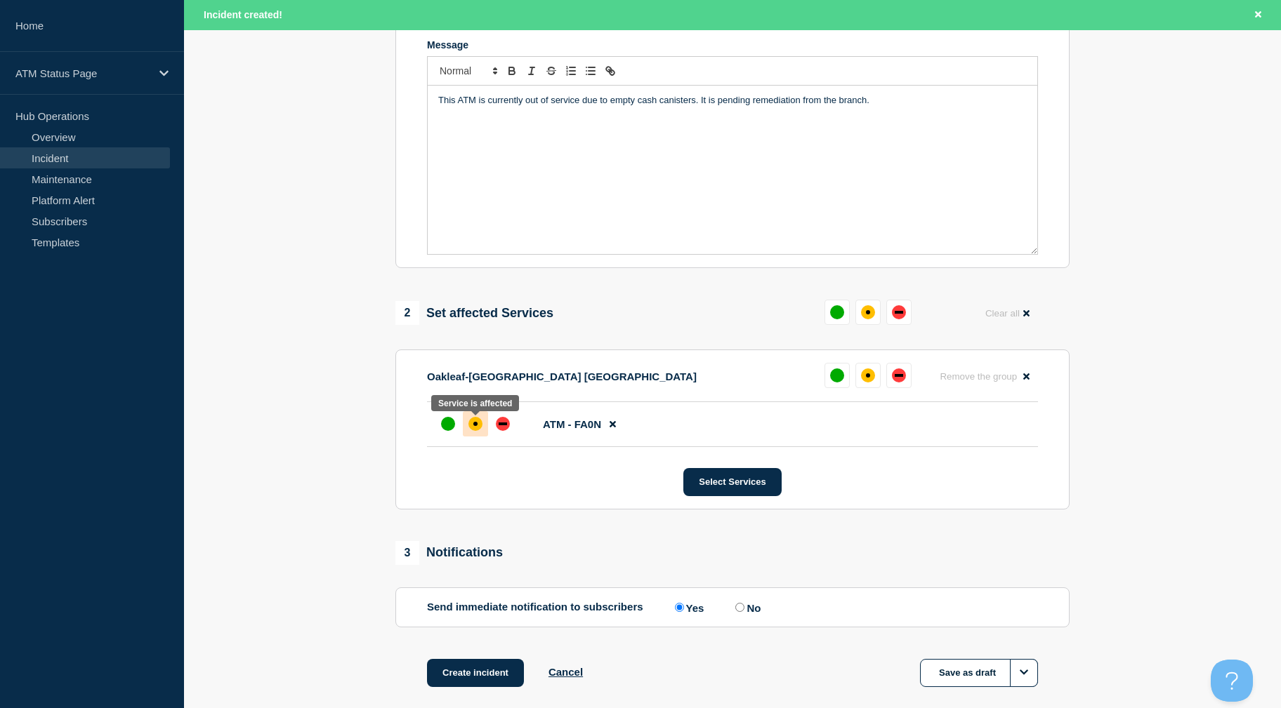
click at [471, 423] on div "affected" at bounding box center [475, 424] width 14 height 14
click at [448, 684] on button "Create incident" at bounding box center [475, 673] width 97 height 28
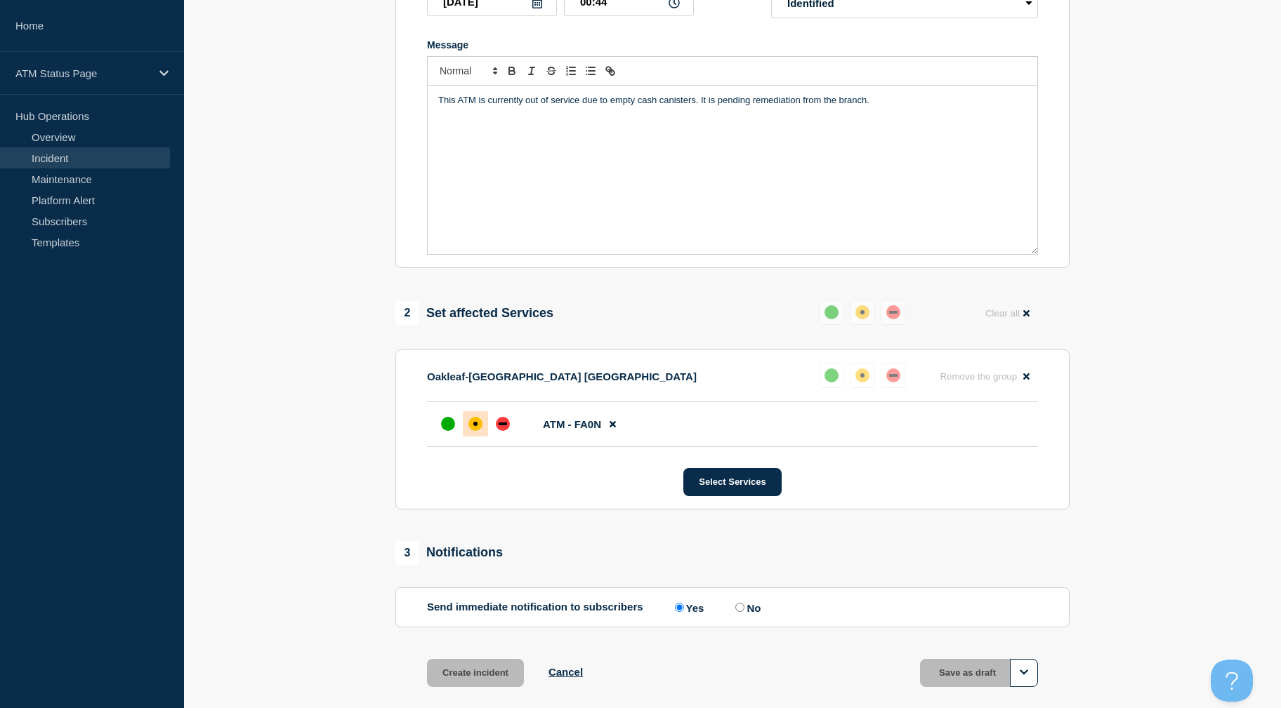
scroll to position [276, 0]
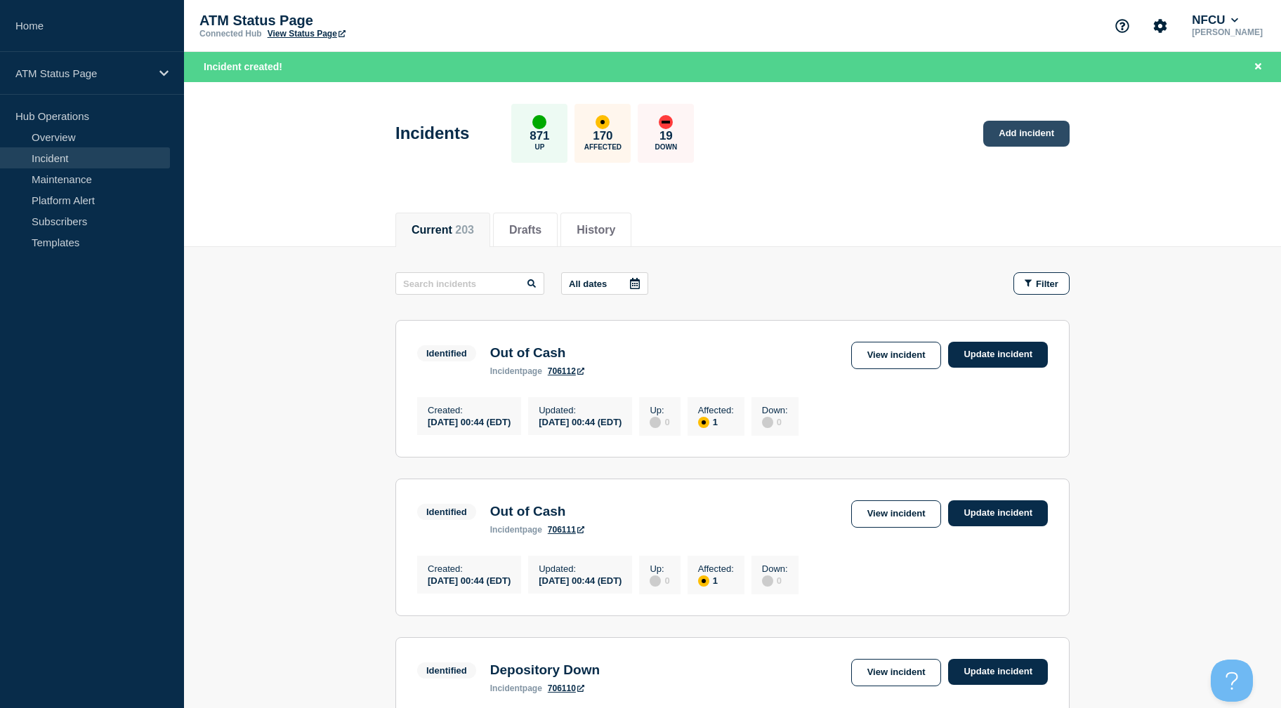
click at [1018, 133] on link "Add incident" at bounding box center [1026, 134] width 86 height 26
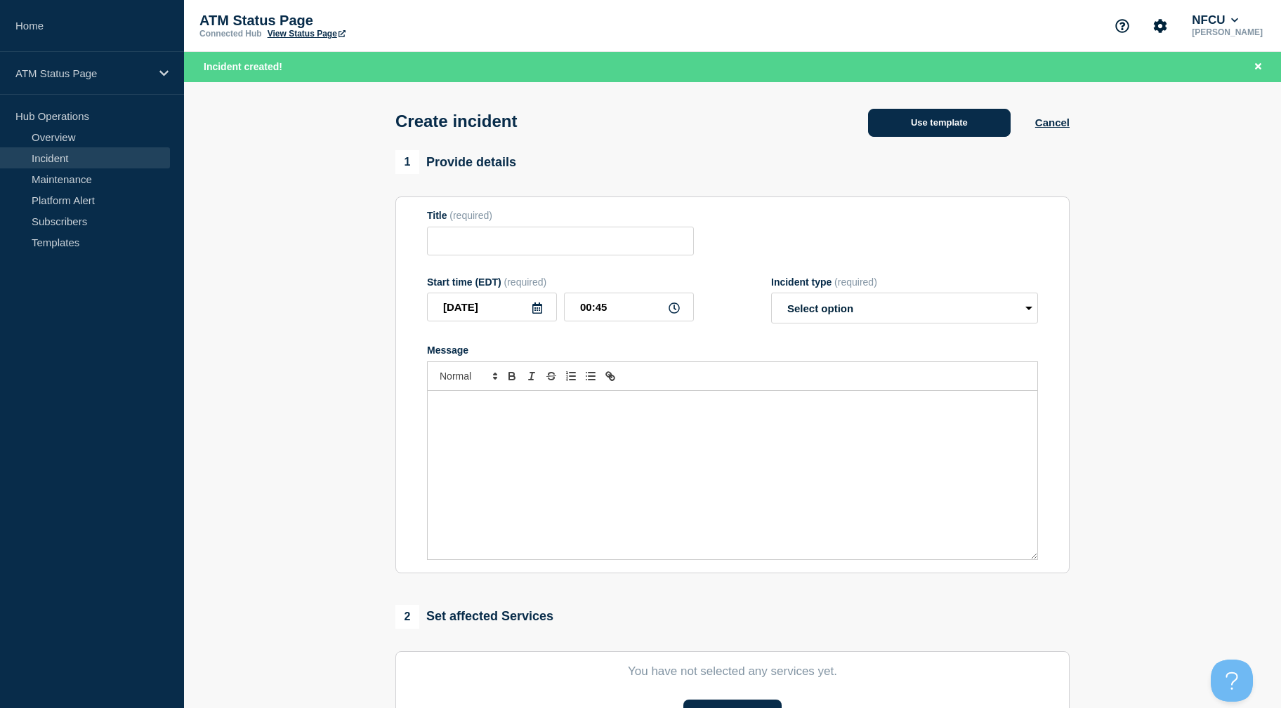
click at [932, 119] on button "Use template" at bounding box center [939, 123] width 143 height 28
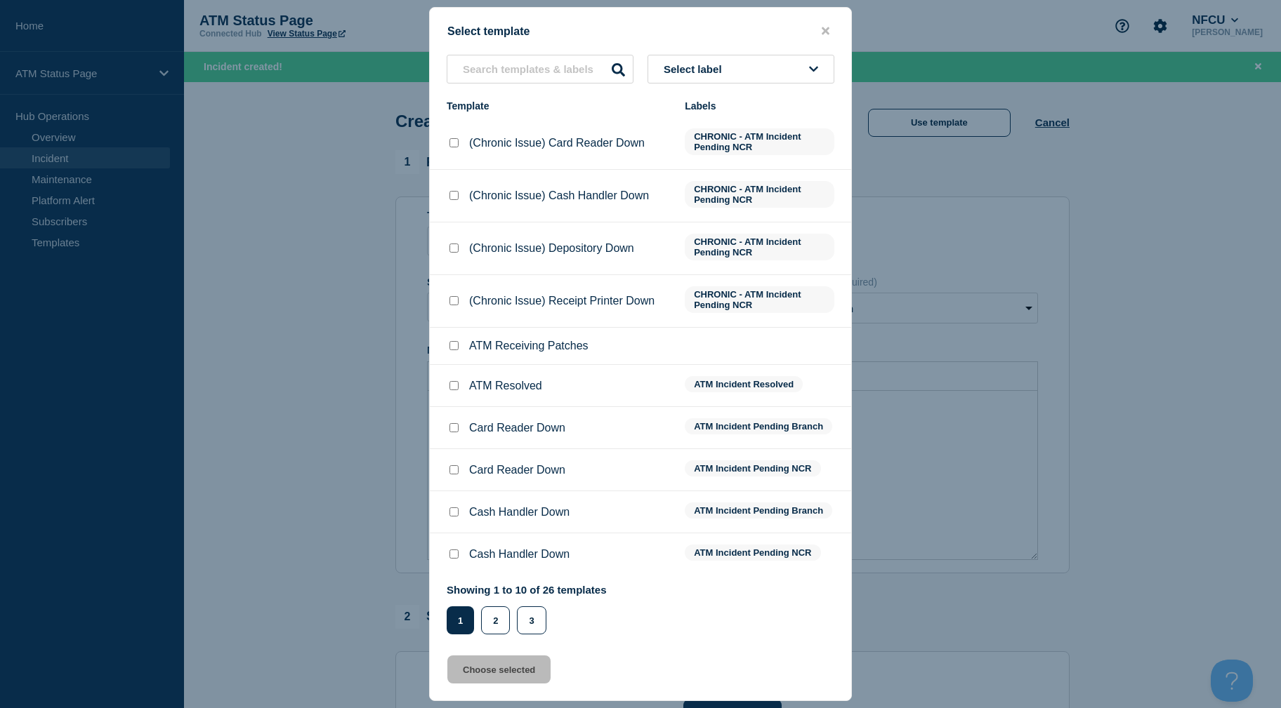
click at [733, 71] on button "Select label" at bounding box center [740, 69] width 187 height 29
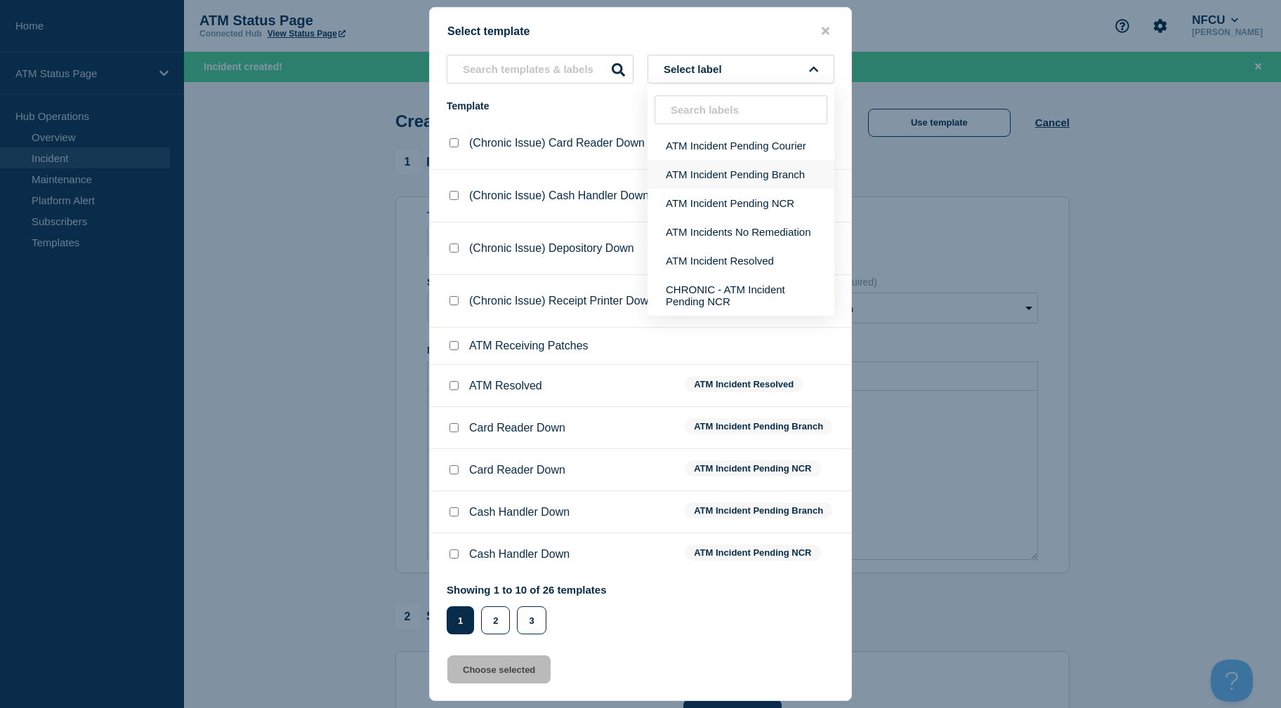
click at [710, 171] on button "ATM Incident Pending Branch" at bounding box center [740, 174] width 187 height 29
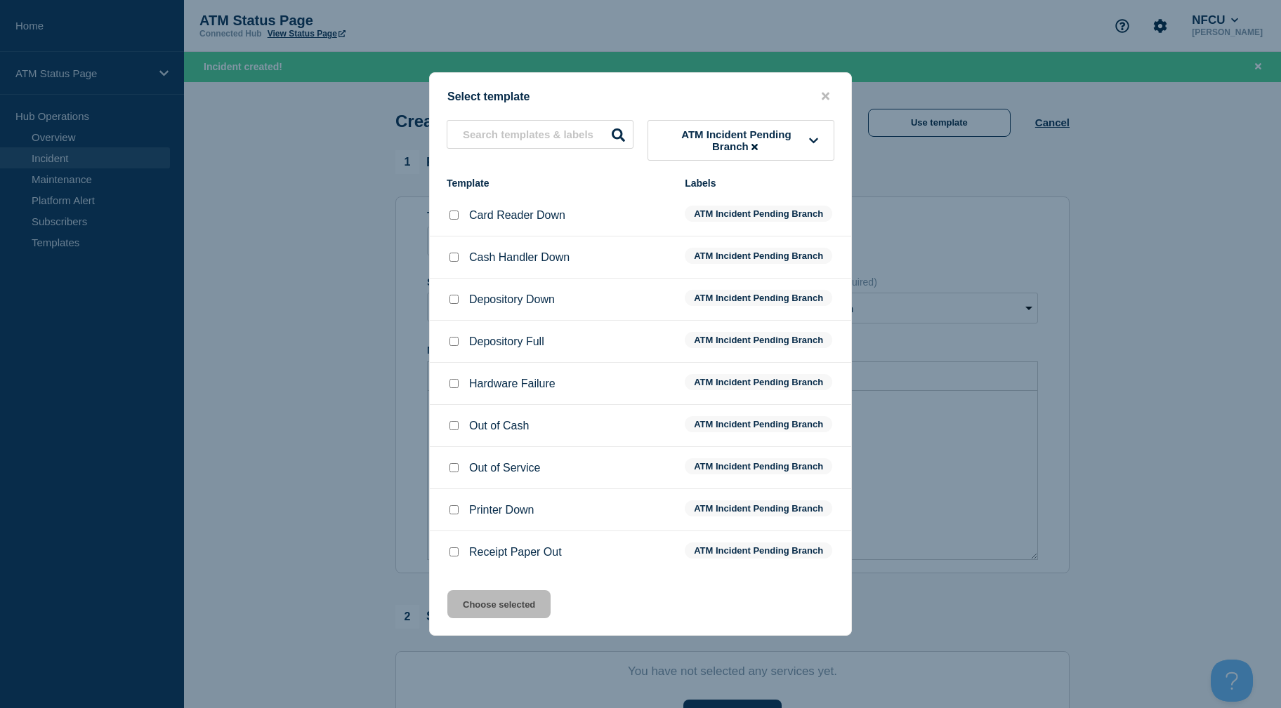
click at [455, 468] on input "Out of Service checkbox" at bounding box center [453, 467] width 9 height 9
checkbox input "true"
click at [463, 605] on button "Choose selected" at bounding box center [498, 604] width 103 height 28
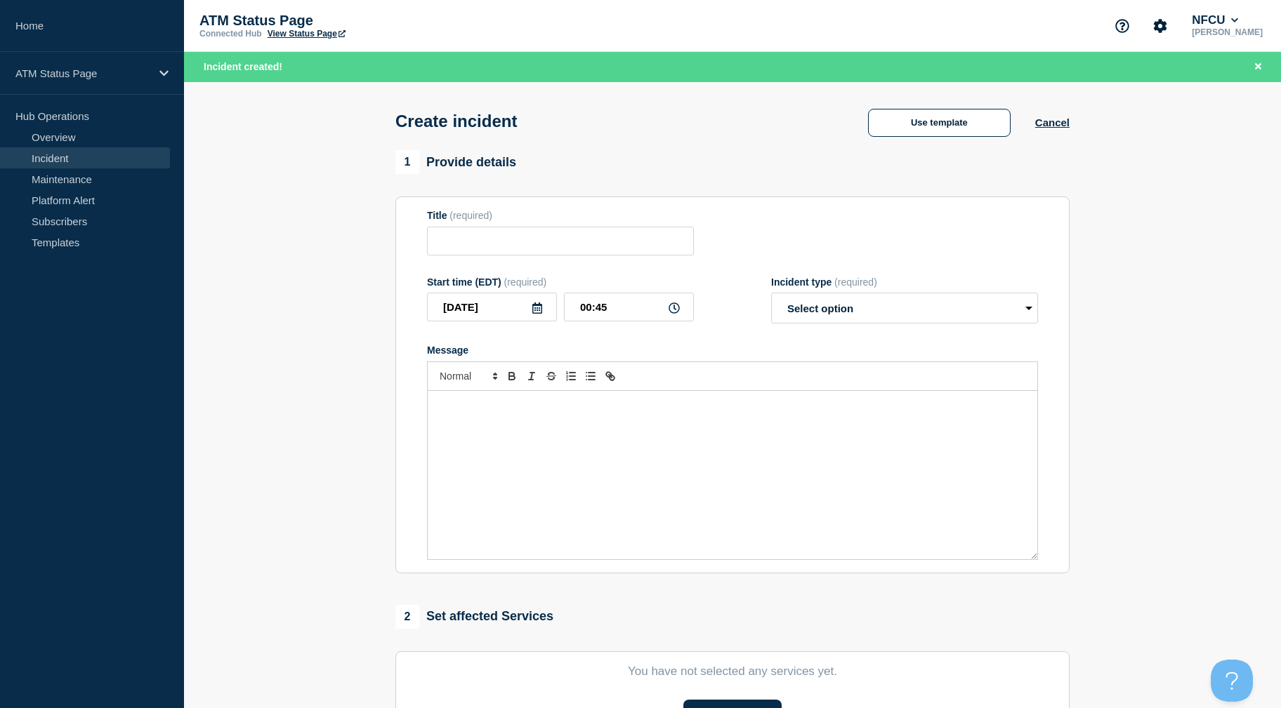
type input "Out of Service"
select select "identified"
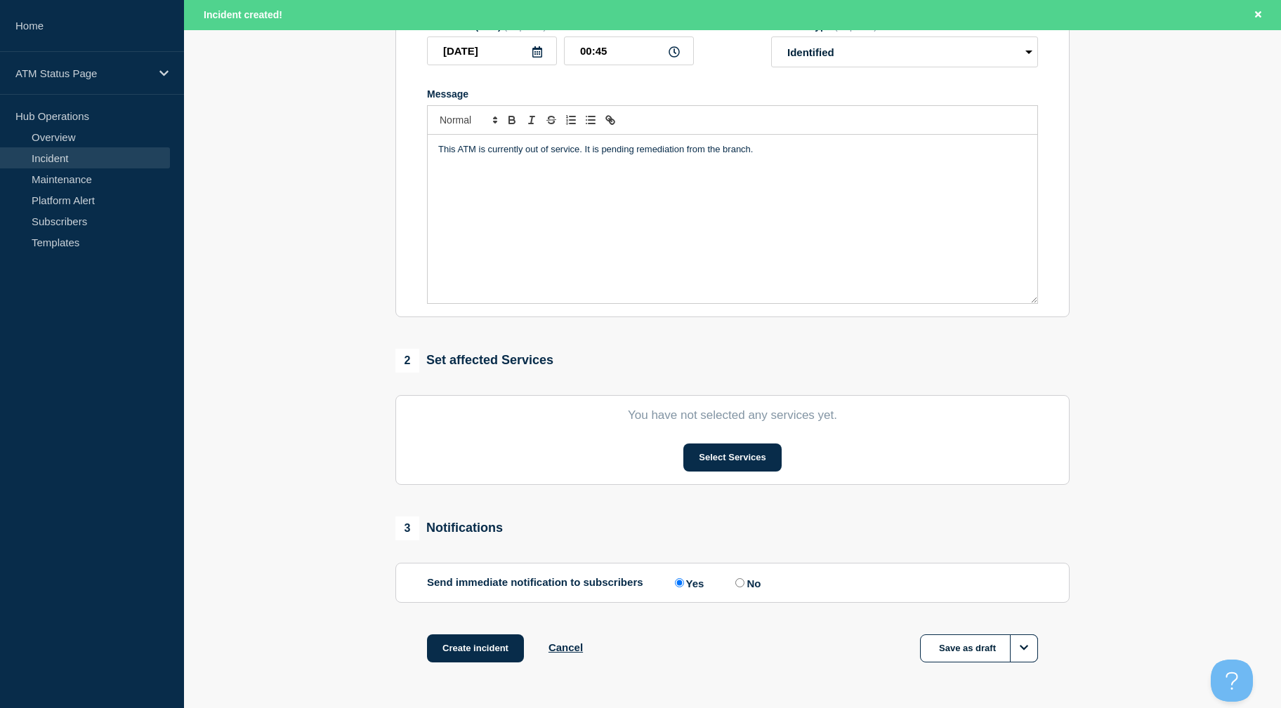
scroll to position [305, 0]
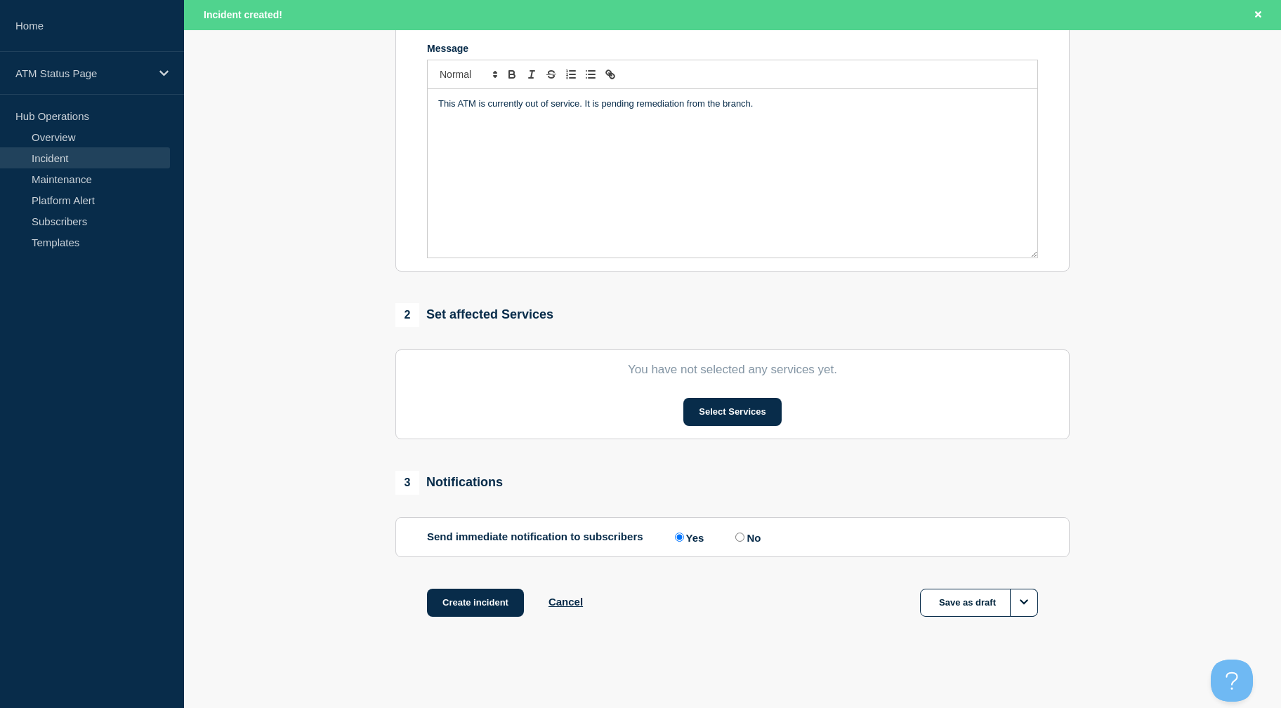
drag, startPoint x: 338, startPoint y: 487, endPoint x: 357, endPoint y: 599, distance: 113.9
click at [727, 407] on button "Select Services" at bounding box center [732, 412] width 98 height 28
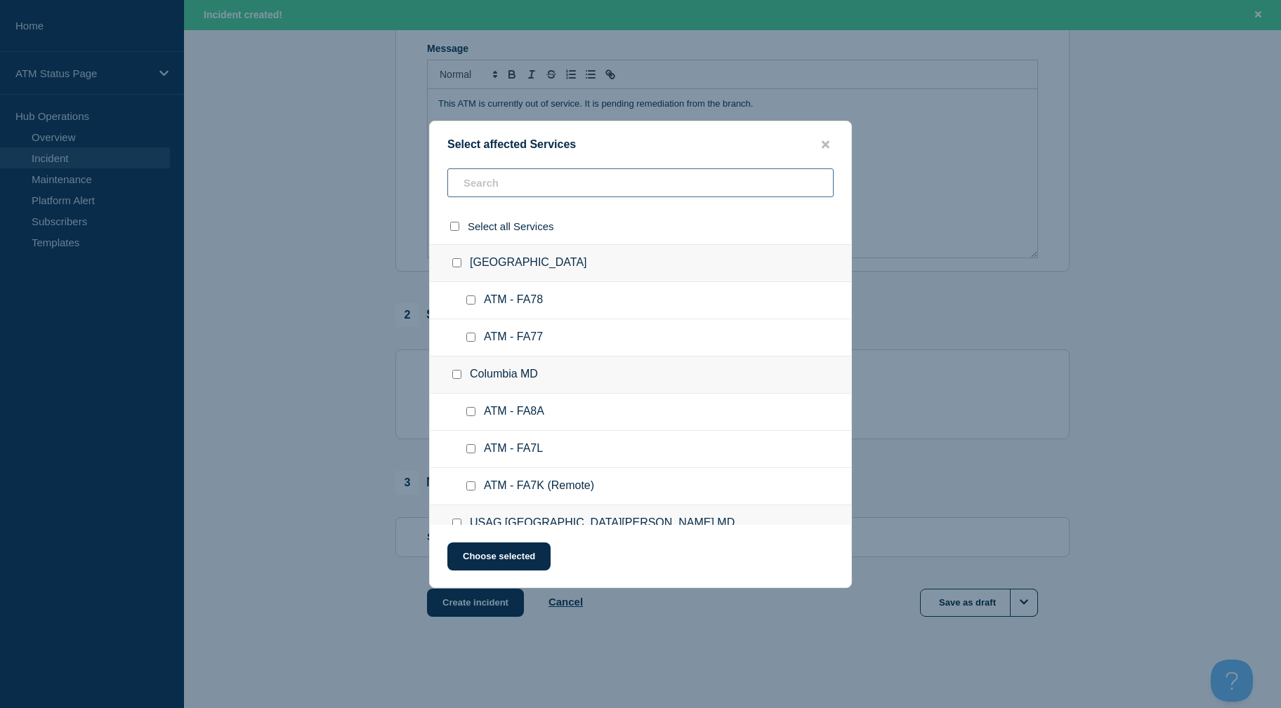
click at [533, 190] on input "text" at bounding box center [640, 182] width 386 height 29
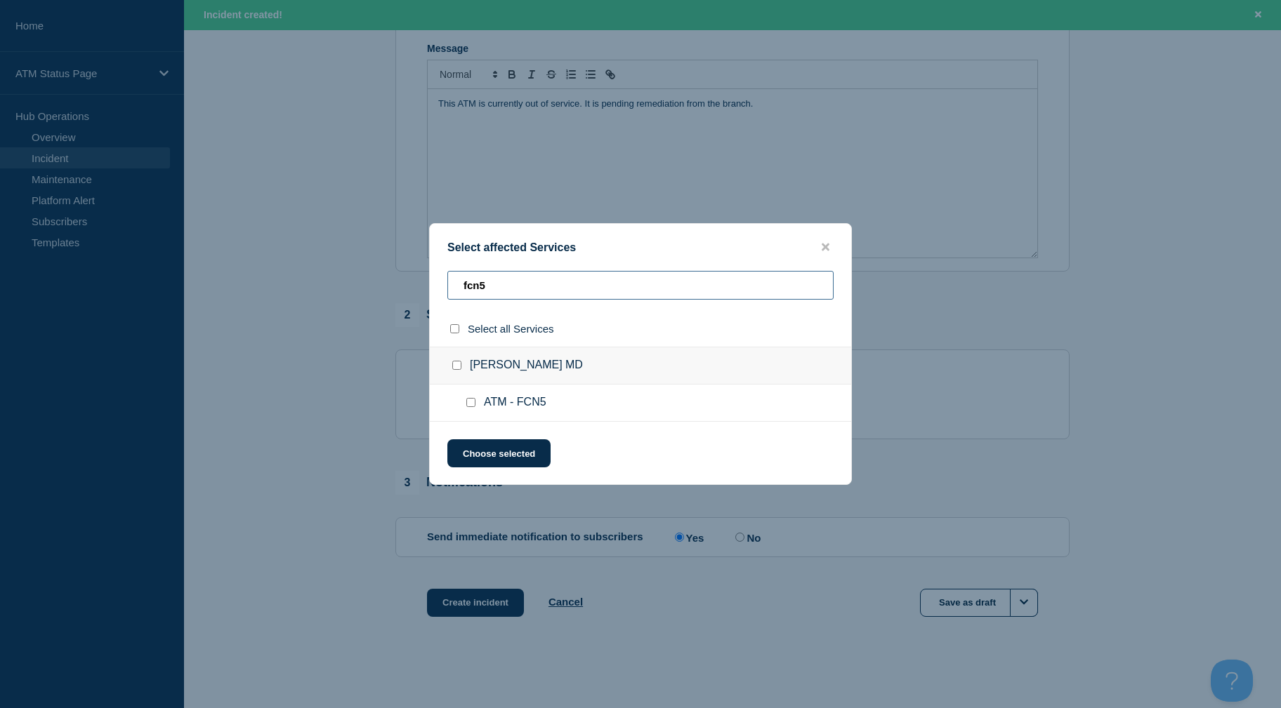
type input "fcn5"
click at [470, 401] on input "ATM - FCN5 checkbox" at bounding box center [470, 402] width 9 height 9
checkbox input "true"
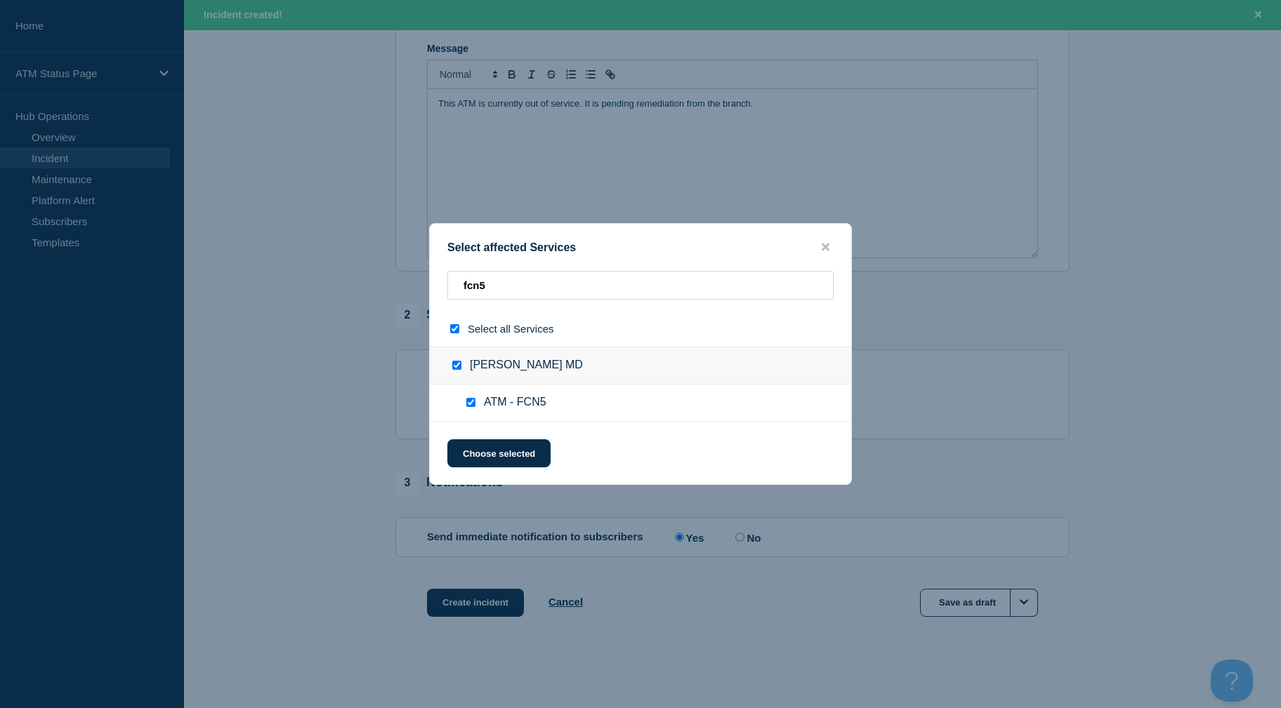
click at [477, 470] on div "Select affected Services fcn5 Select all Services Bowie MD ATM - FCN5 Choose se…" at bounding box center [640, 354] width 423 height 262
click at [474, 462] on button "Choose selected" at bounding box center [498, 453] width 103 height 28
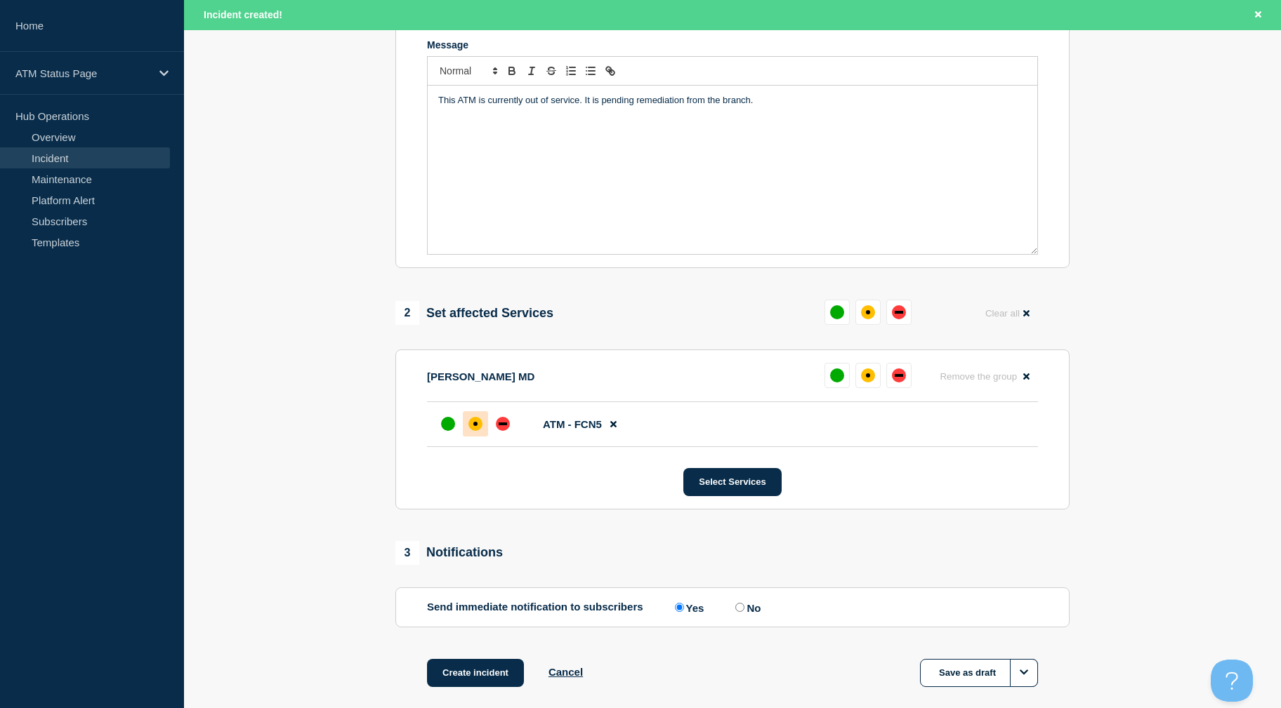
click at [464, 428] on div at bounding box center [475, 423] width 25 height 25
click at [463, 687] on button "Create incident" at bounding box center [475, 673] width 97 height 28
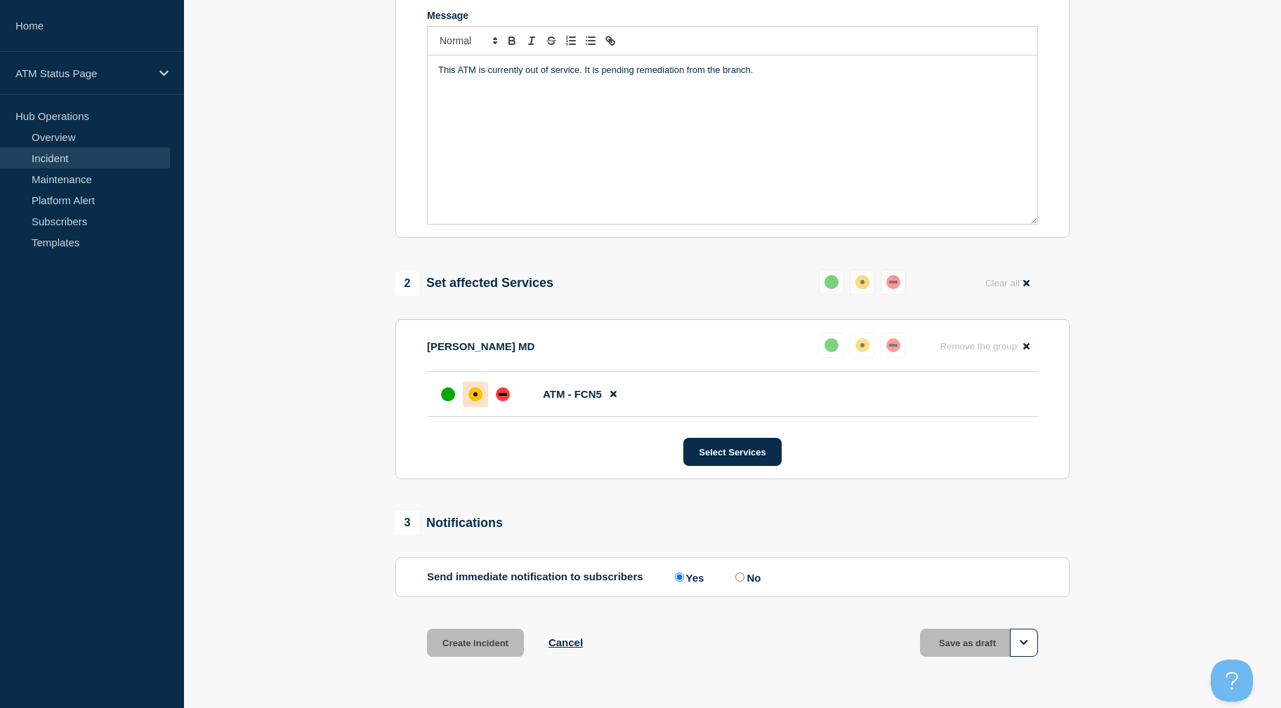
scroll to position [276, 0]
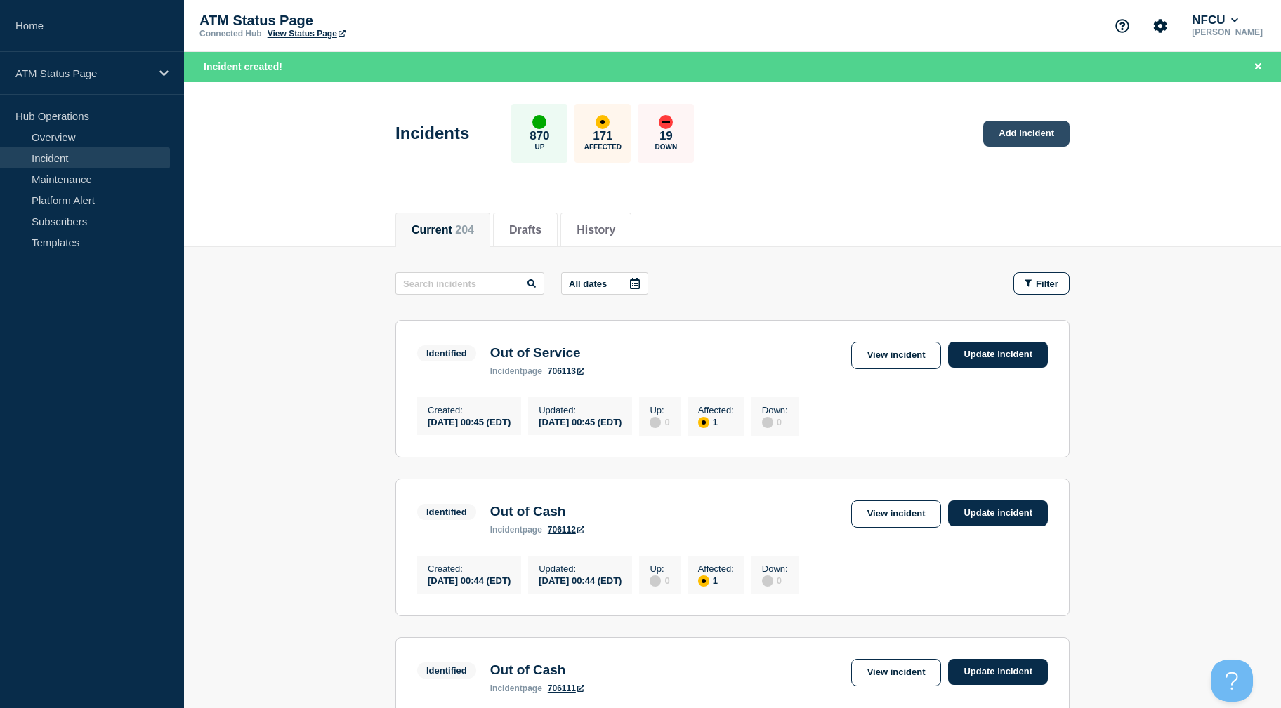
click at [1007, 125] on link "Add incident" at bounding box center [1026, 134] width 86 height 26
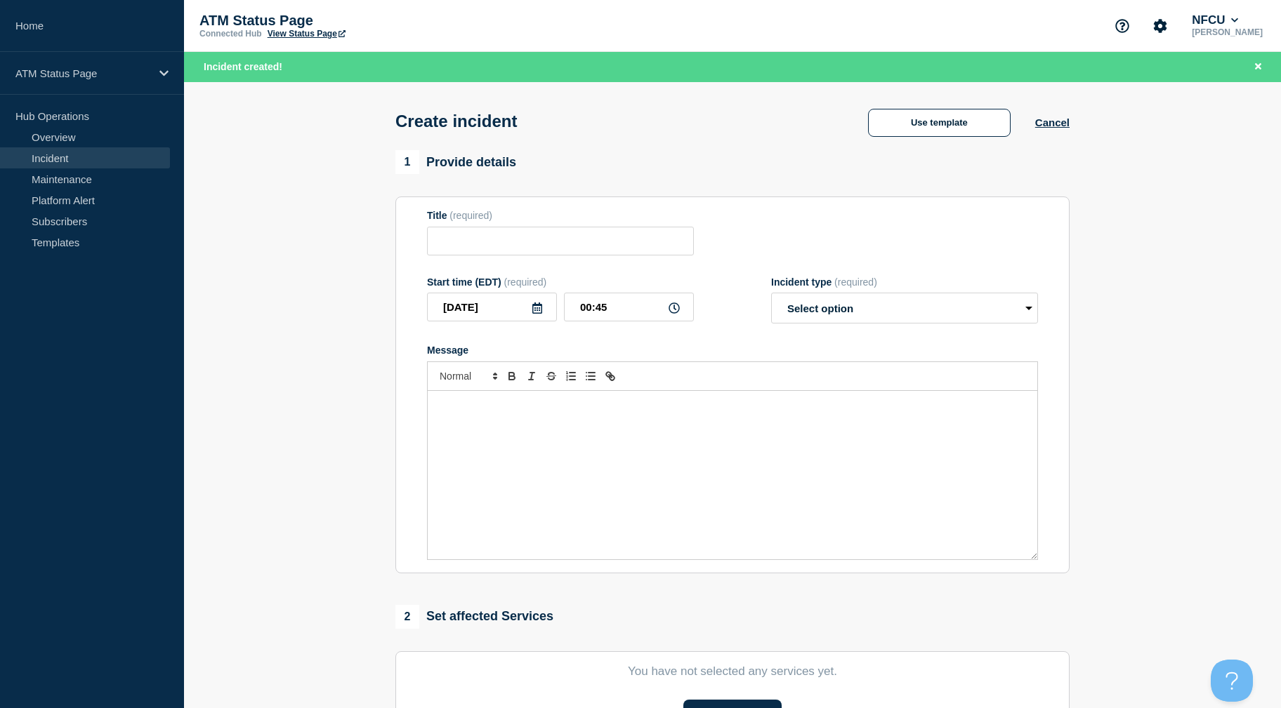
click at [957, 119] on button "Use template" at bounding box center [939, 123] width 143 height 28
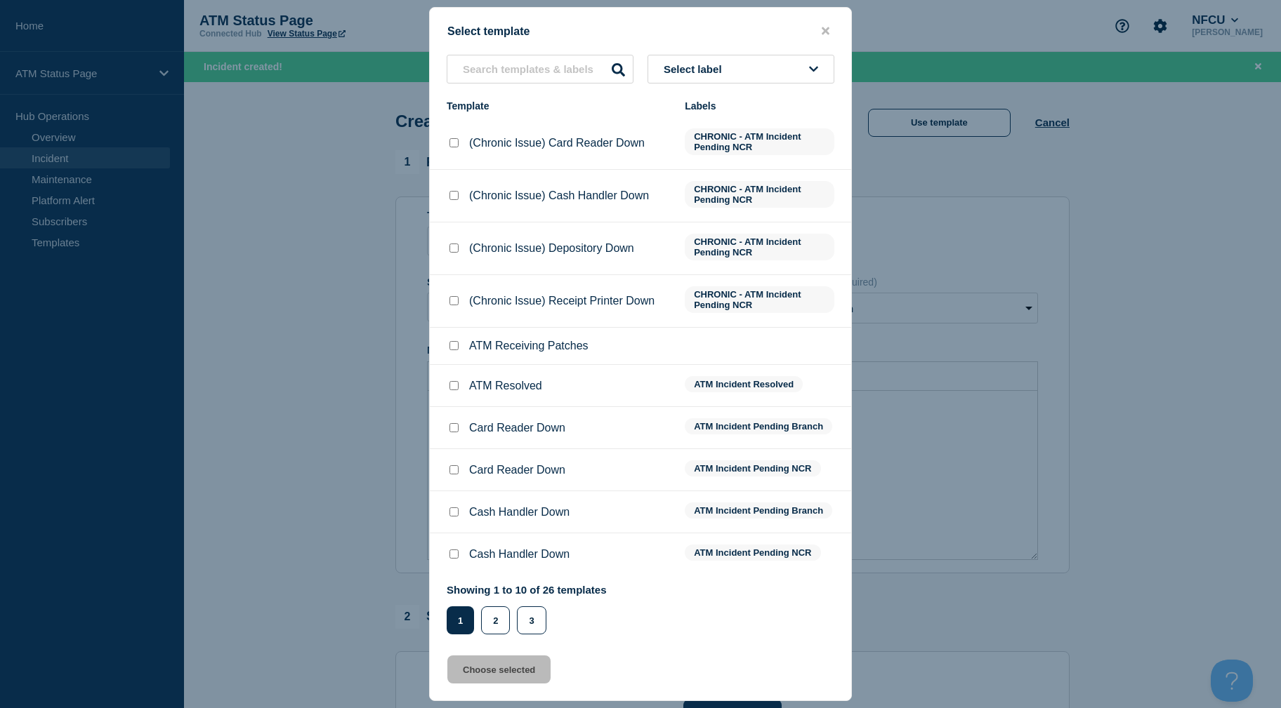
click at [699, 58] on button "Select label" at bounding box center [740, 69] width 187 height 29
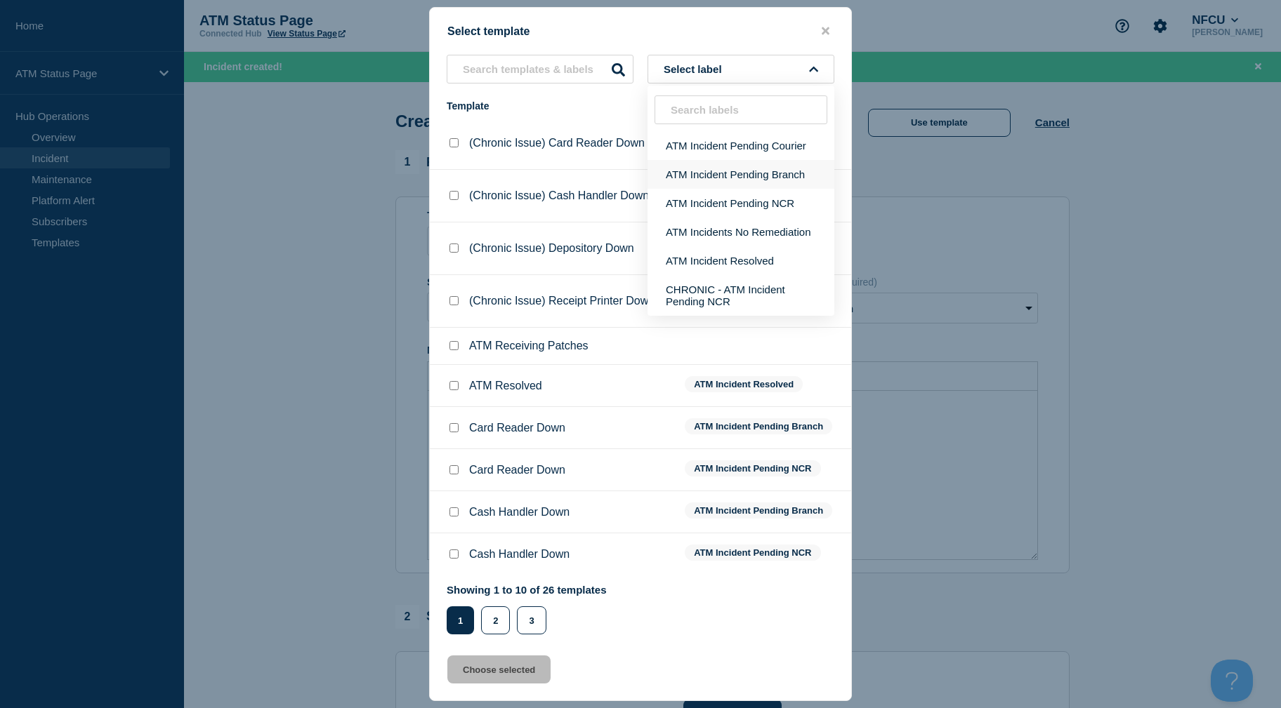
click at [702, 168] on button "ATM Incident Pending Branch" at bounding box center [740, 174] width 187 height 29
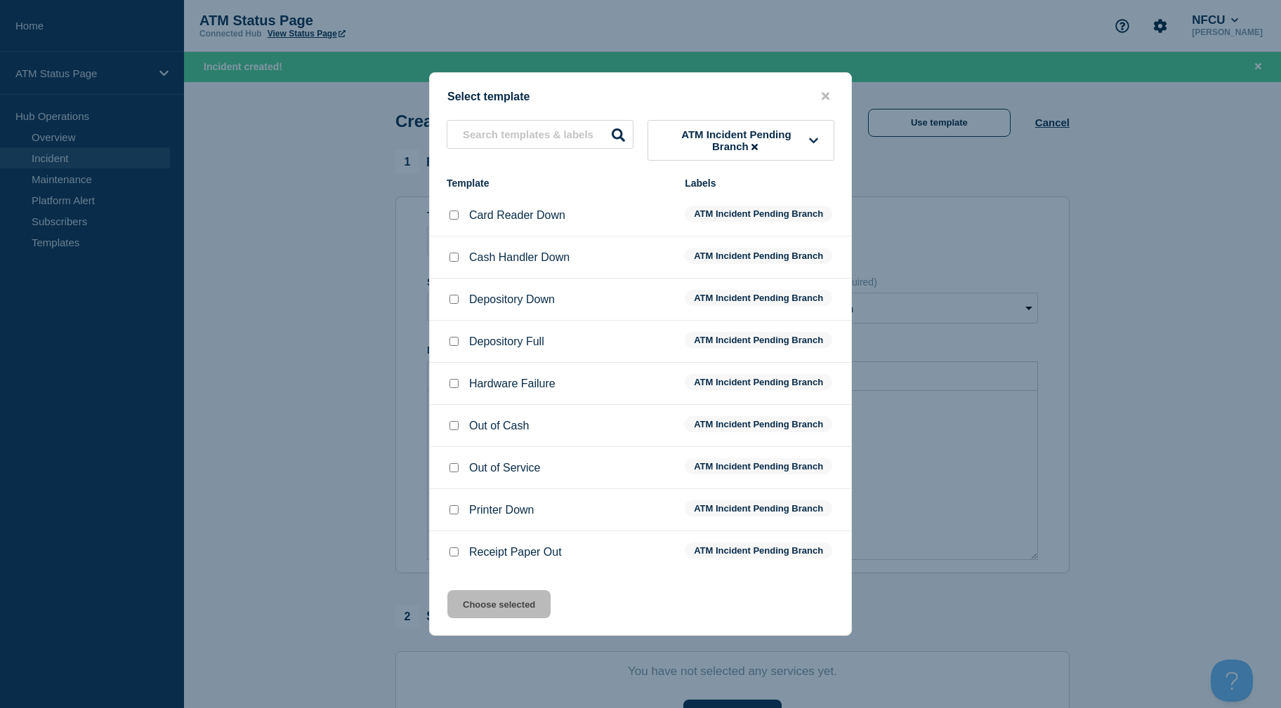
click at [452, 341] on input "Depository Full checkbox" at bounding box center [453, 341] width 9 height 9
checkbox input "true"
click at [486, 600] on button "Choose selected" at bounding box center [498, 604] width 103 height 28
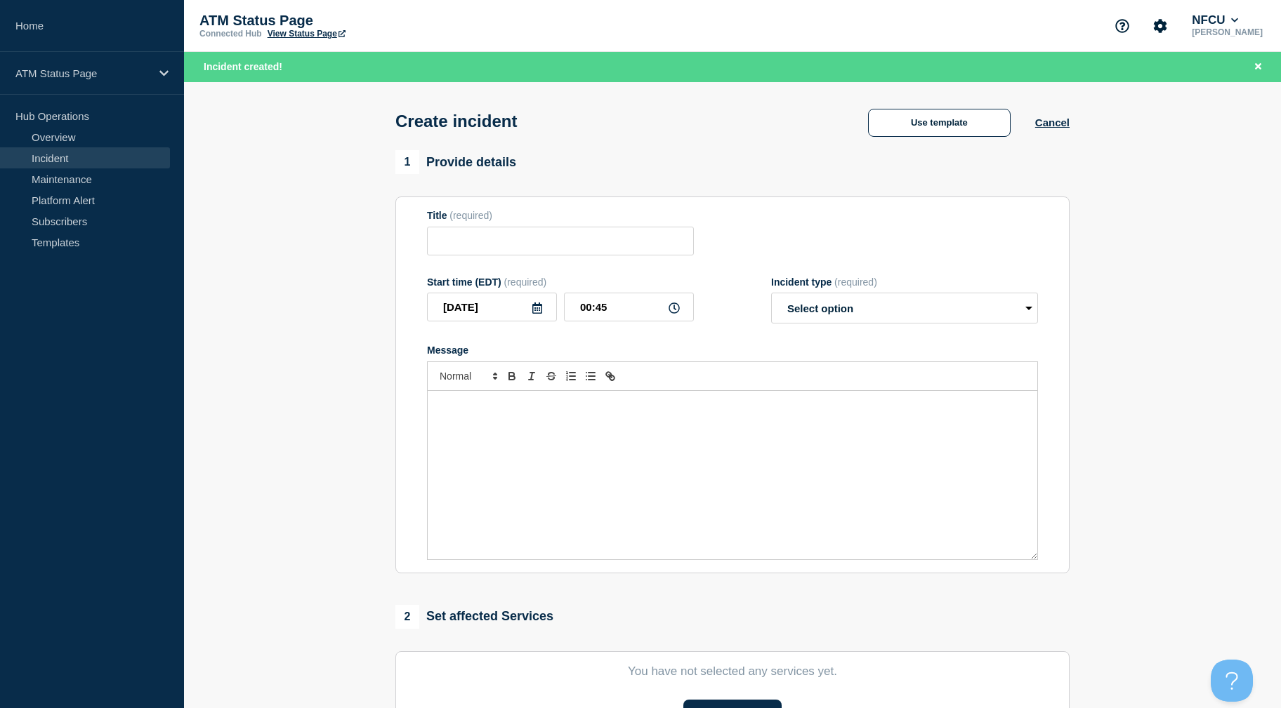
type input "Depository Full"
select select "identified"
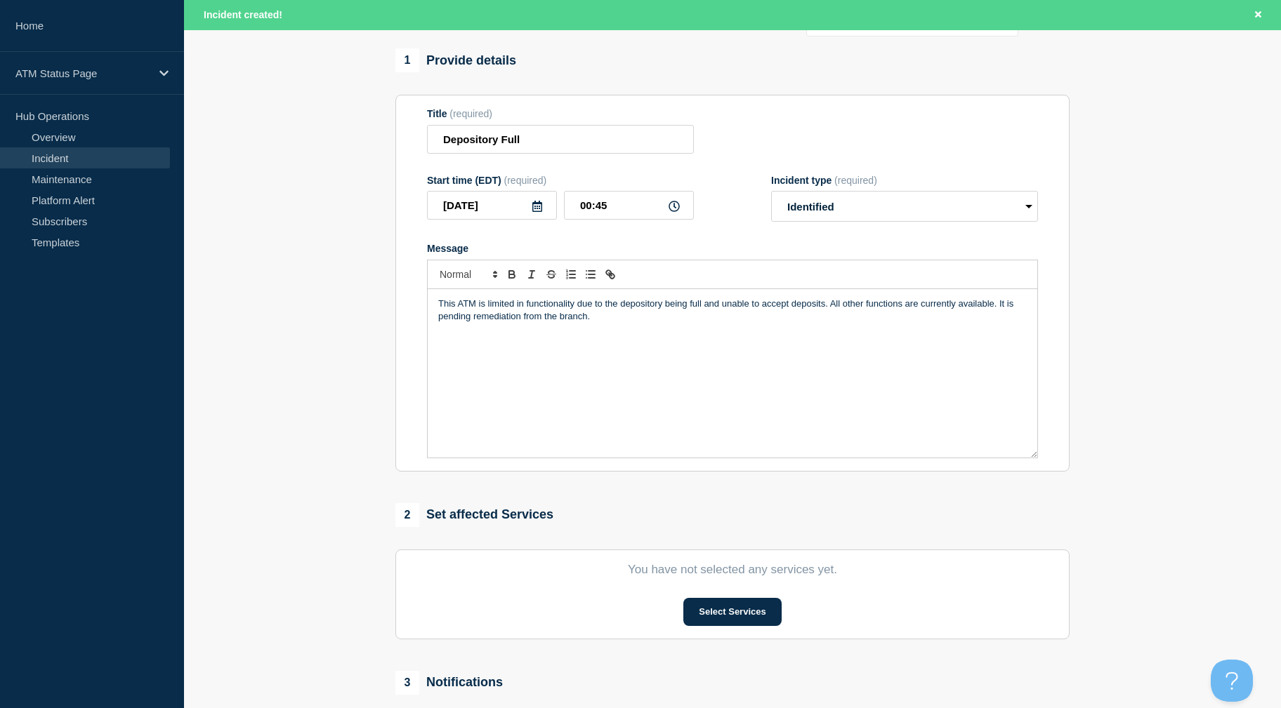
scroll to position [298, 0]
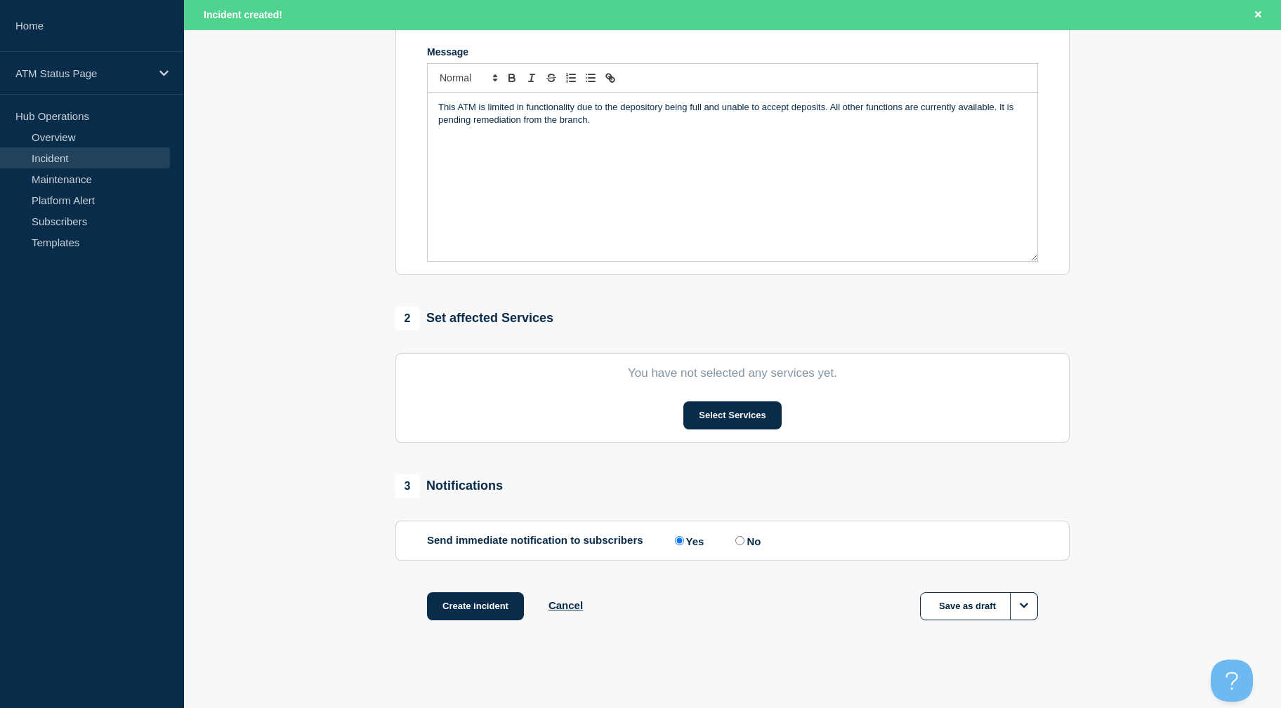
drag, startPoint x: 313, startPoint y: 517, endPoint x: 315, endPoint y: 538, distance: 20.4
click at [710, 416] on button "Select Services" at bounding box center [732, 416] width 98 height 28
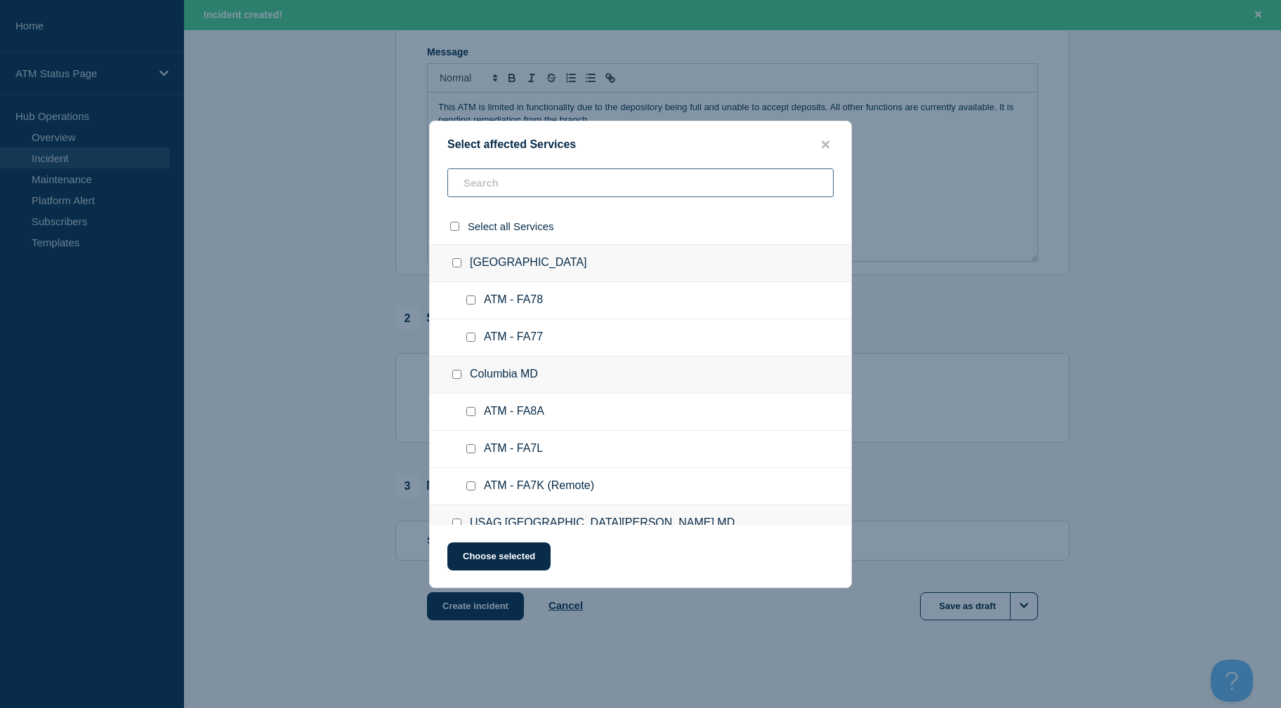
click at [539, 183] on input "text" at bounding box center [640, 182] width 386 height 29
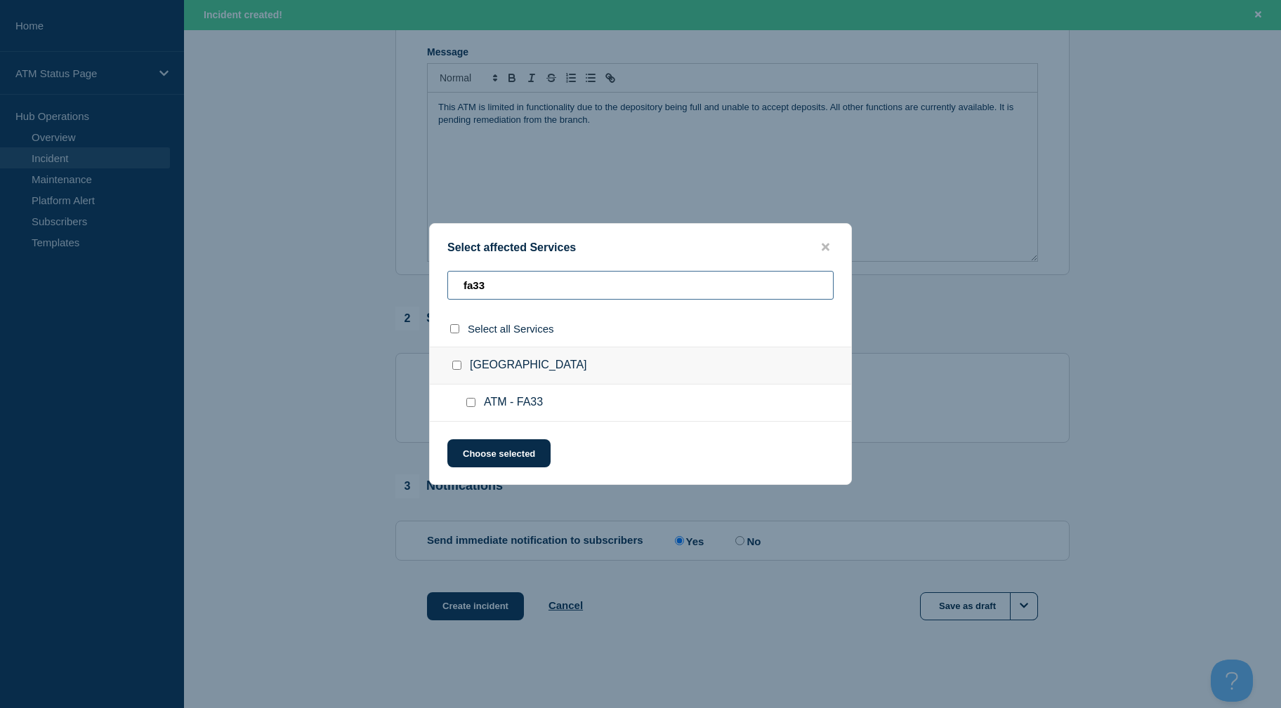
type input "fa33"
click at [467, 404] on input "ATM - FA33 checkbox" at bounding box center [470, 402] width 9 height 9
checkbox input "true"
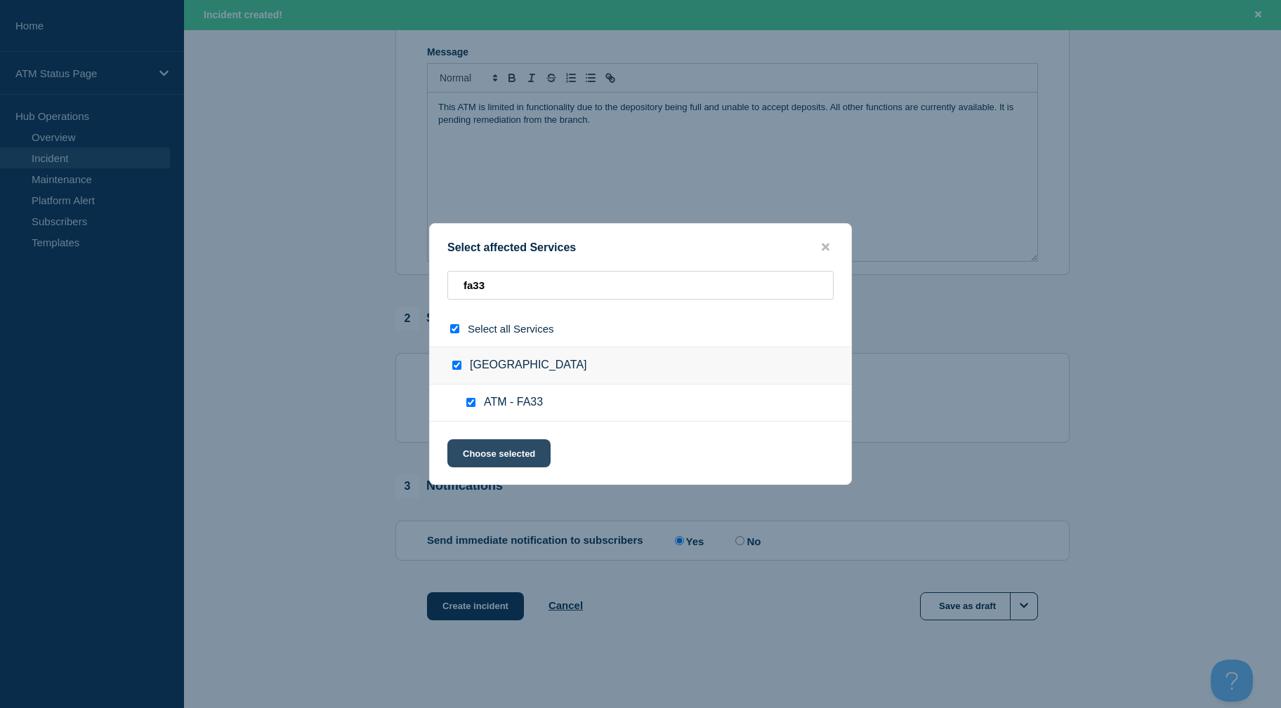
click at [474, 460] on button "Choose selected" at bounding box center [498, 453] width 103 height 28
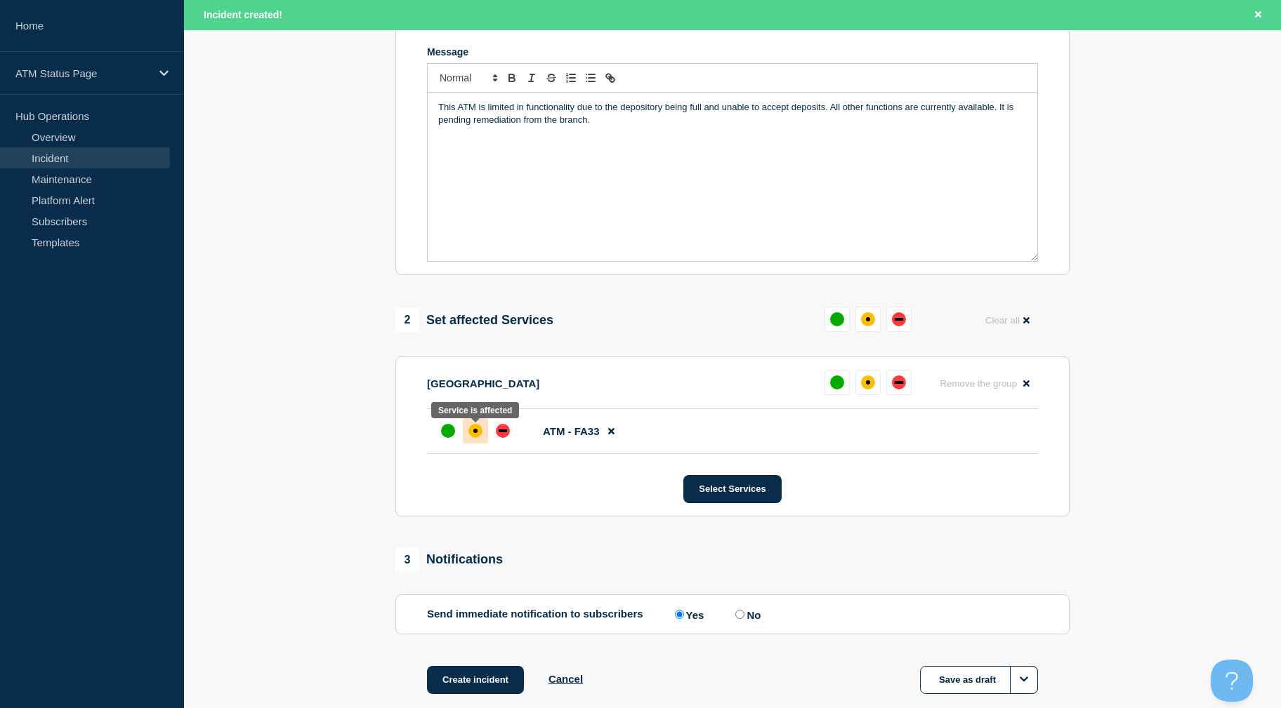
click at [464, 426] on div at bounding box center [475, 430] width 25 height 25
click at [475, 678] on button "Create incident" at bounding box center [475, 680] width 97 height 28
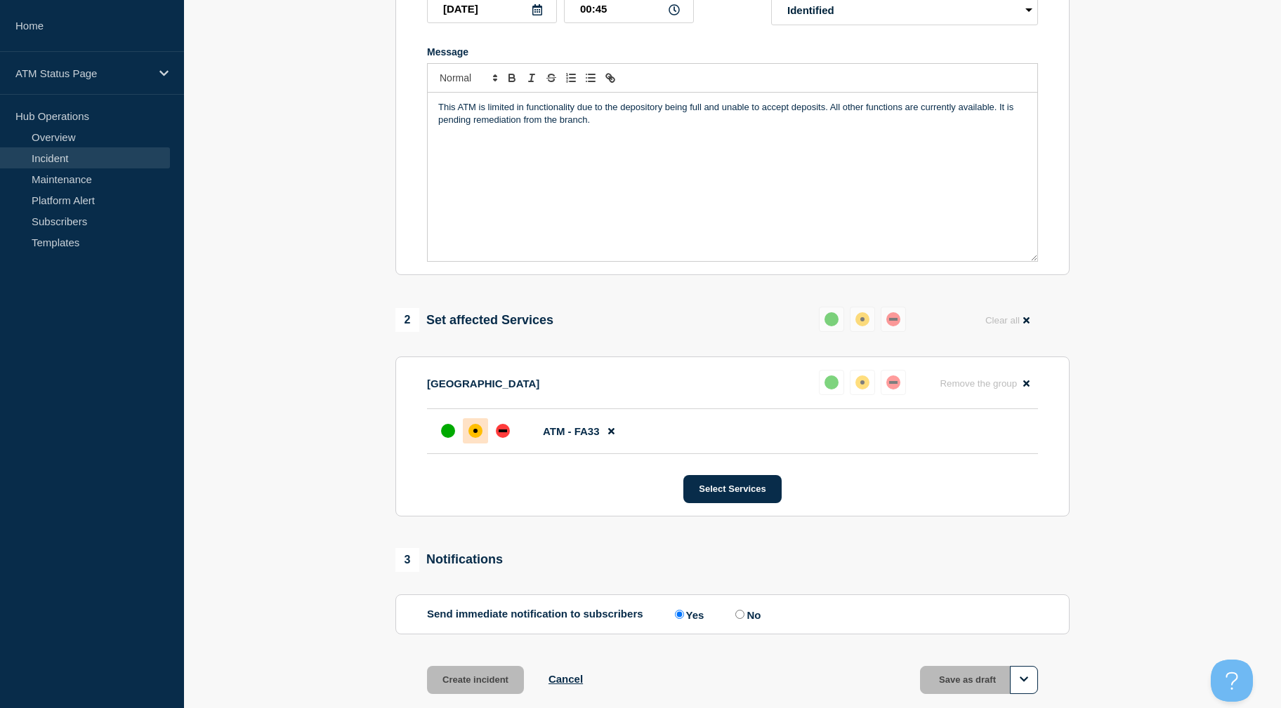
scroll to position [269, 0]
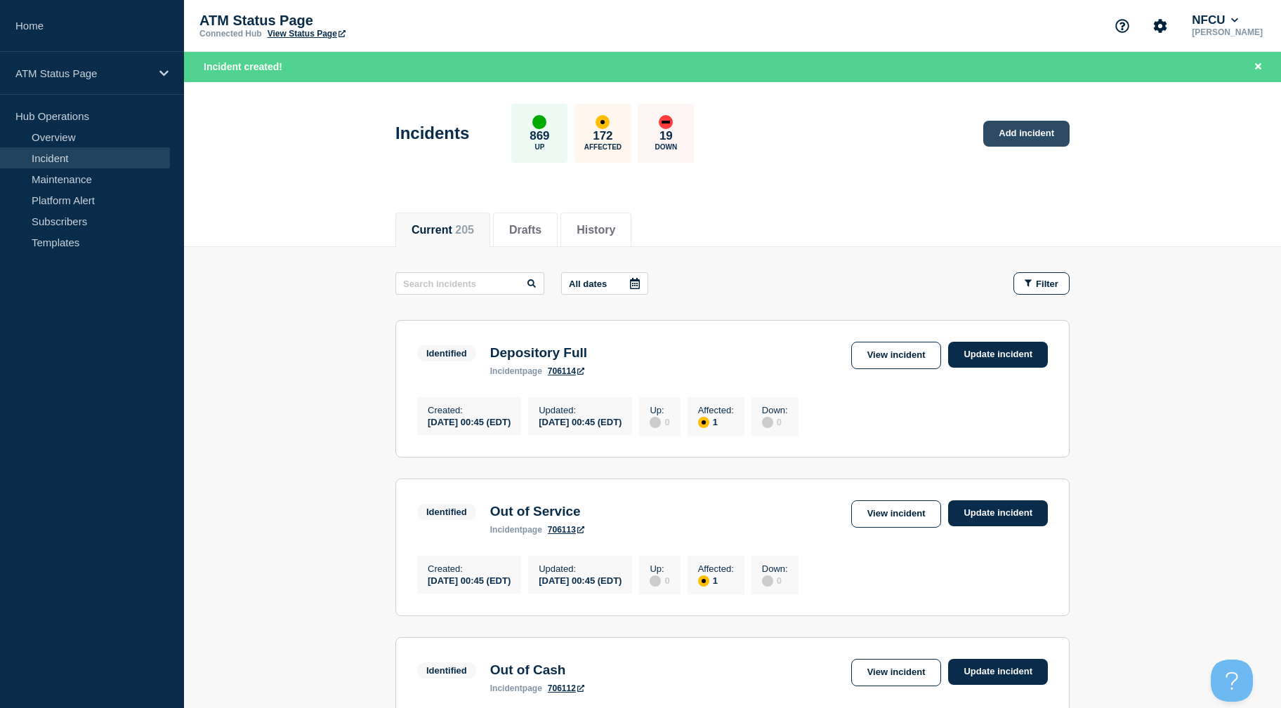
click at [1012, 133] on link "Add incident" at bounding box center [1026, 134] width 86 height 26
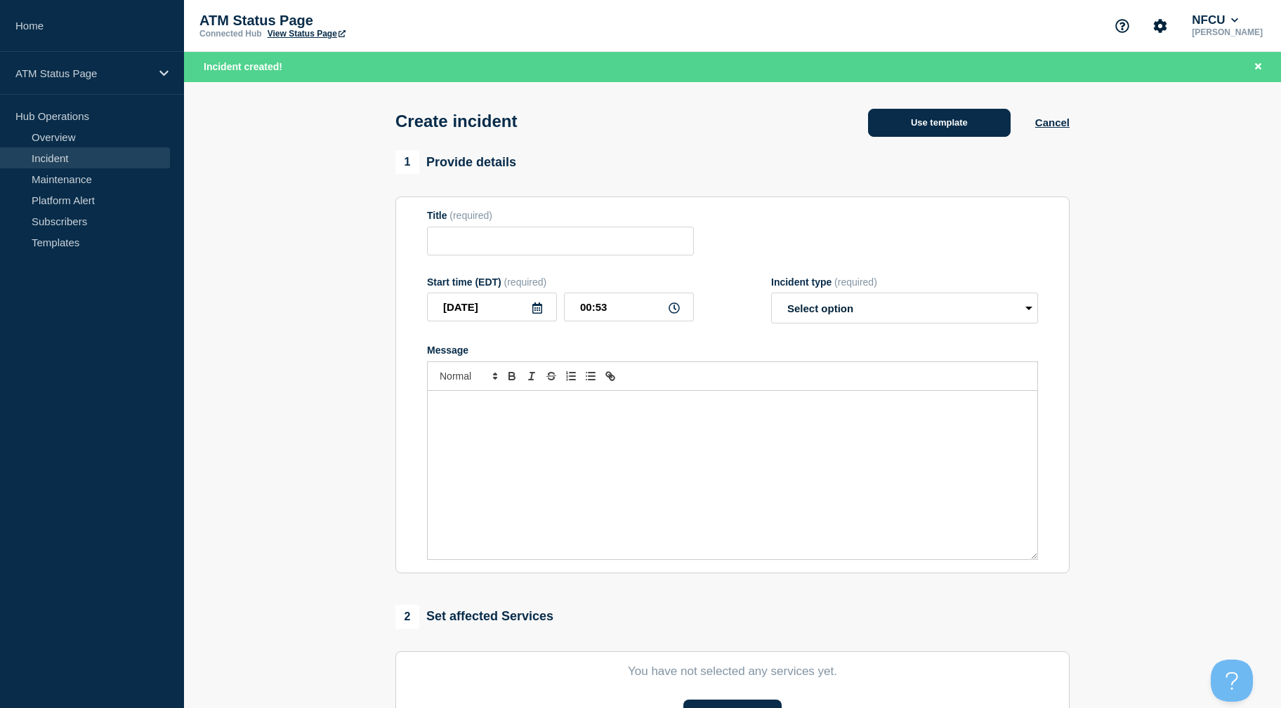
click at [909, 112] on button "Use template" at bounding box center [939, 123] width 143 height 28
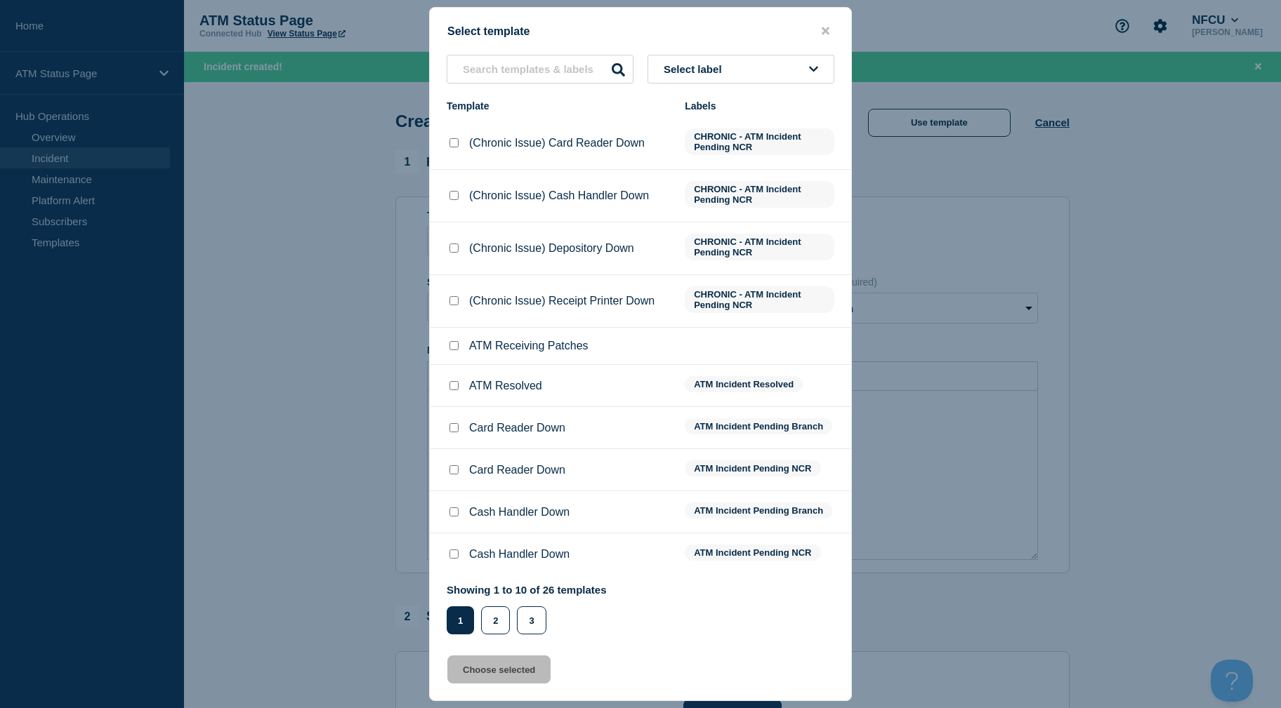
click at [672, 62] on button "Select label" at bounding box center [740, 69] width 187 height 29
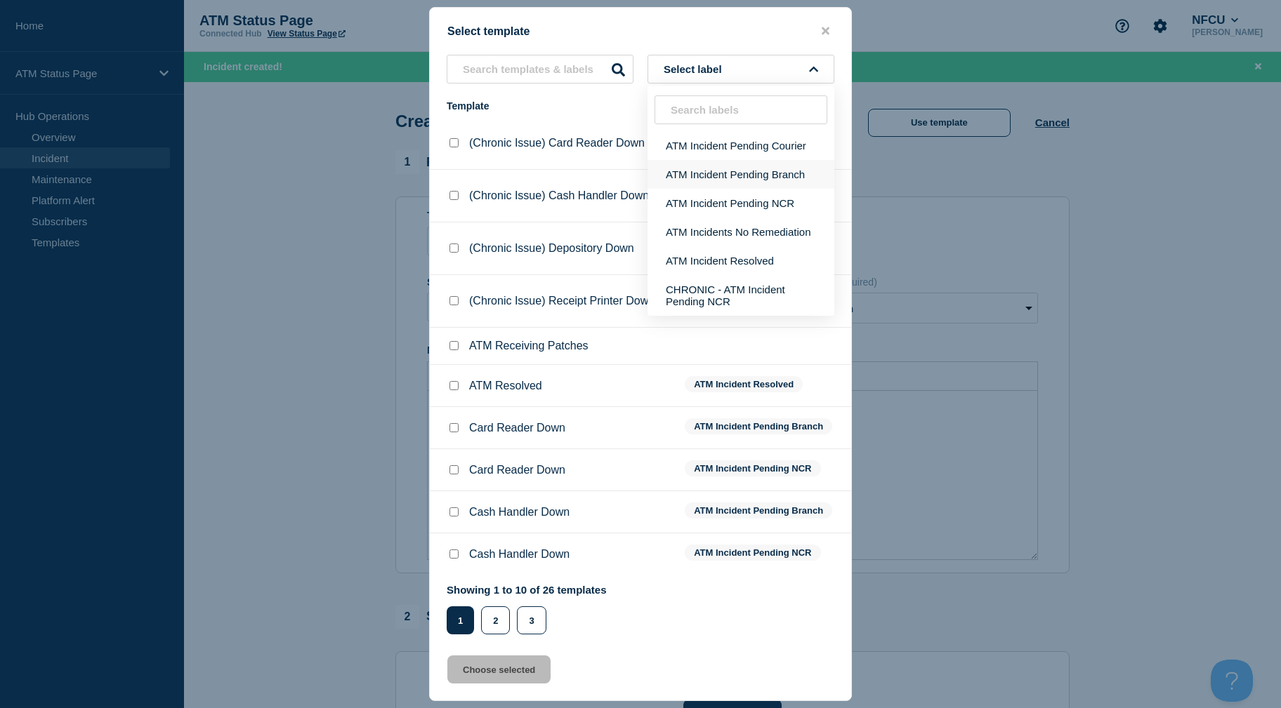
click at [694, 165] on button "ATM Incident Pending Branch" at bounding box center [740, 174] width 187 height 29
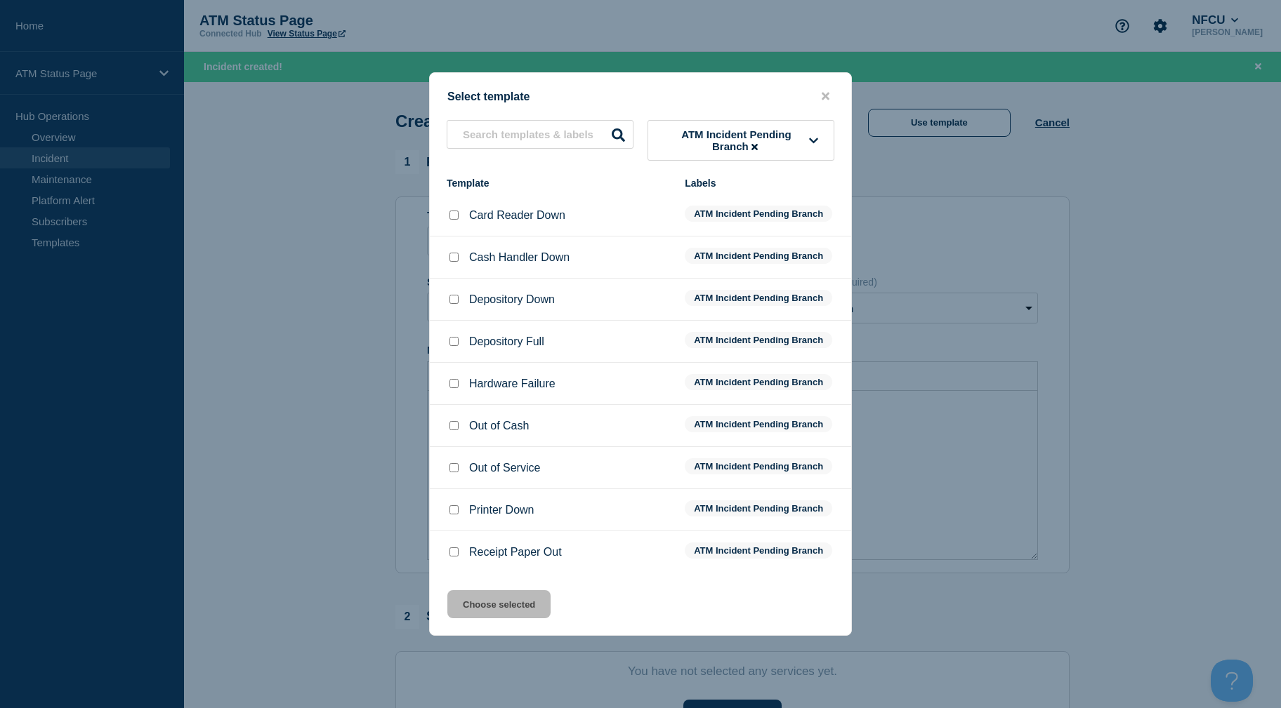
click at [454, 430] on input "Out of Cash checkbox" at bounding box center [453, 425] width 9 height 9
checkbox input "true"
click at [475, 598] on button "Choose selected" at bounding box center [498, 604] width 103 height 28
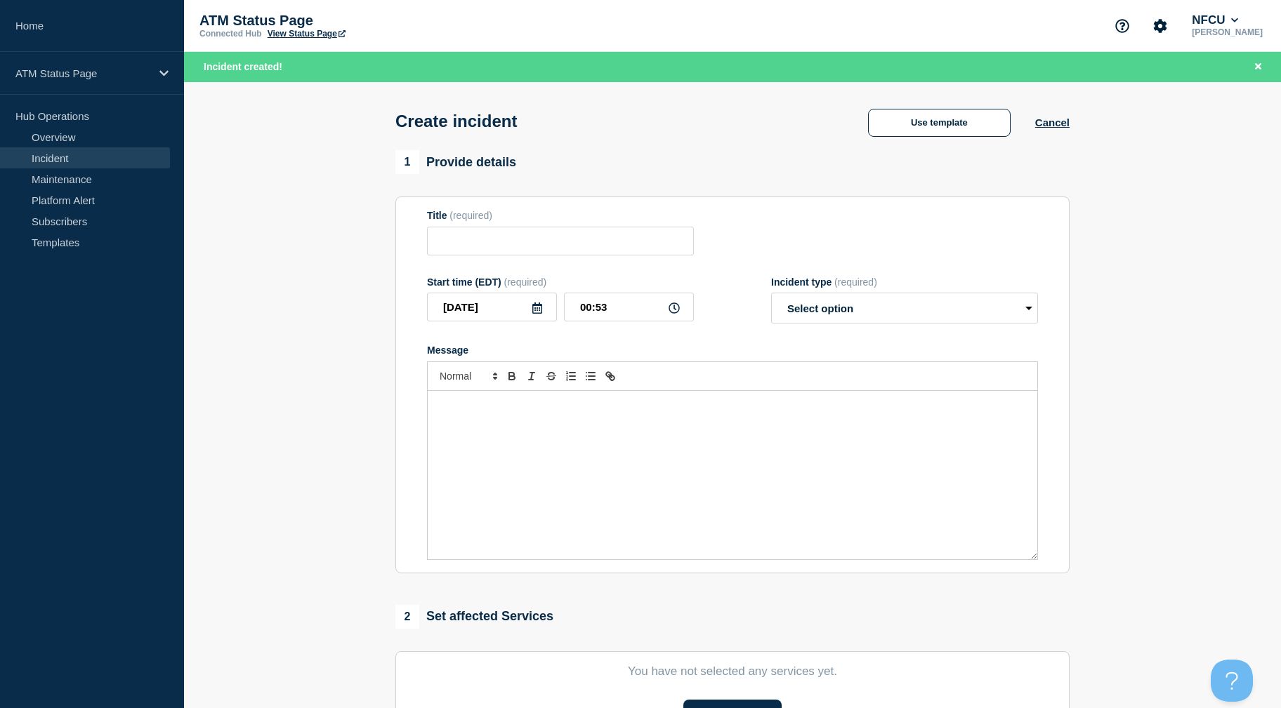
type input "Out of Cash"
select select "identified"
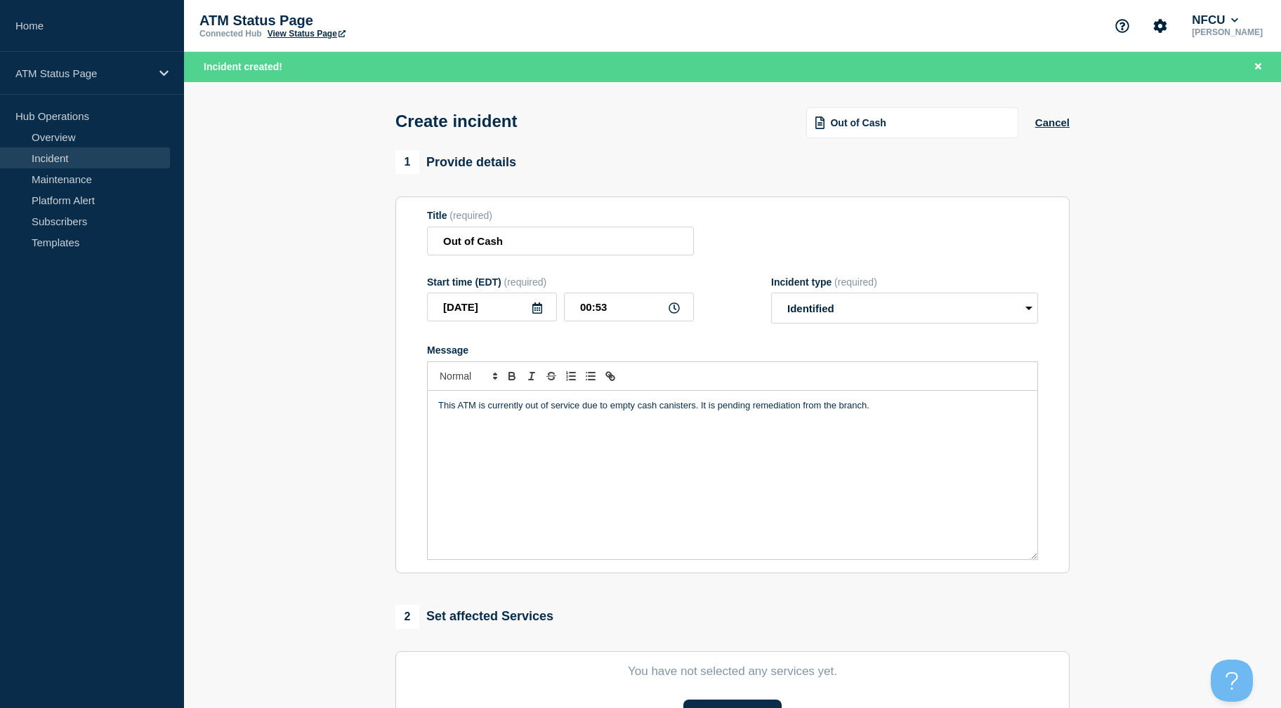
scroll to position [305, 0]
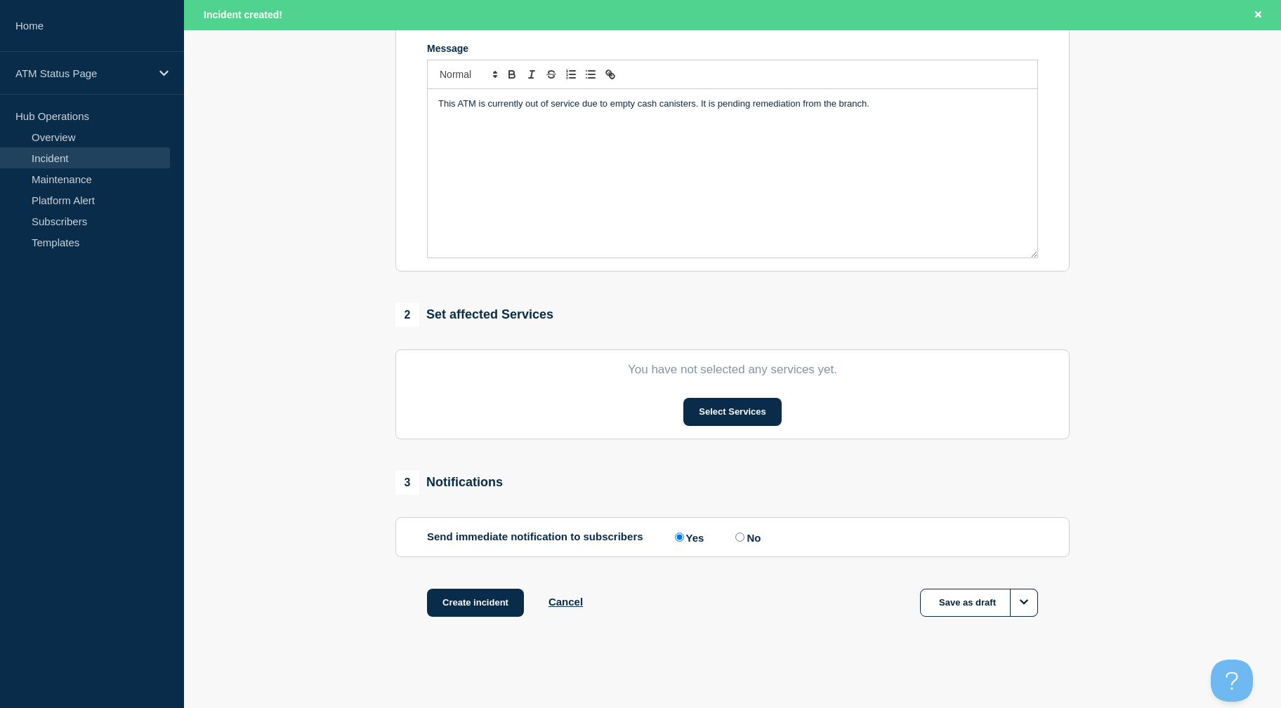
drag, startPoint x: 378, startPoint y: 451, endPoint x: 394, endPoint y: 551, distance: 101.0
click at [694, 406] on button "Select Services" at bounding box center [732, 412] width 98 height 28
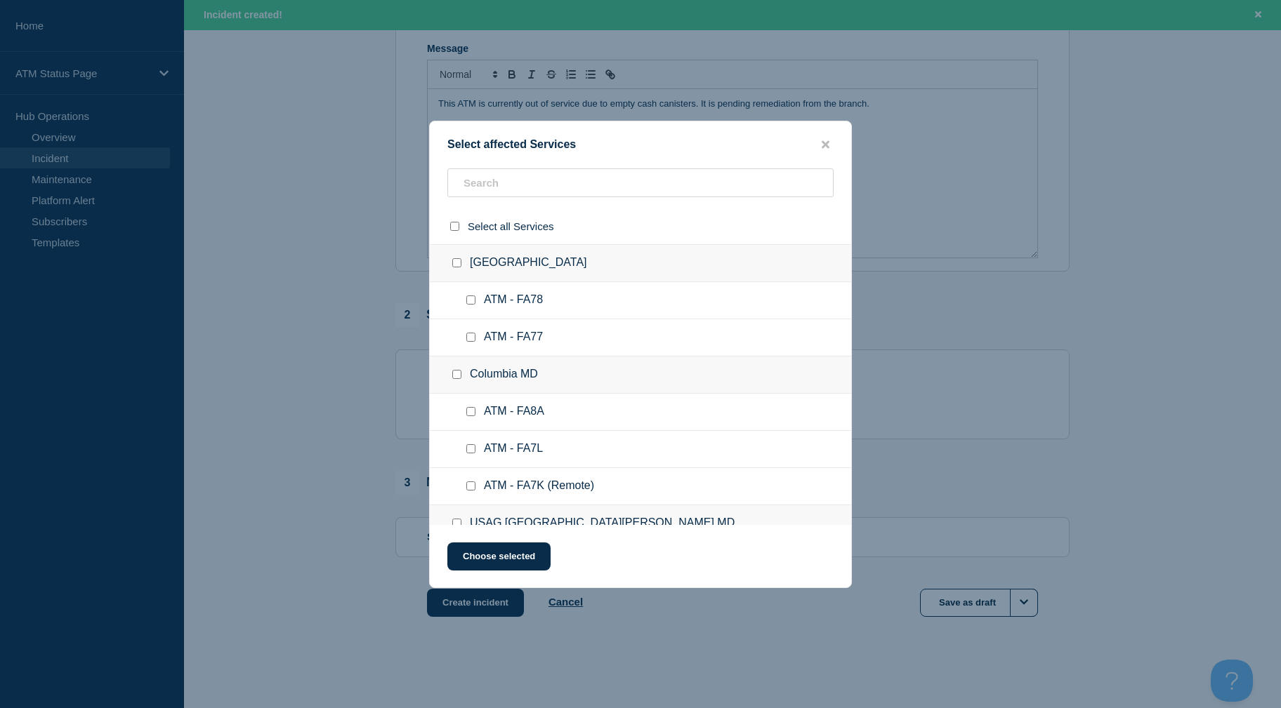
click at [563, 166] on div "Select affected Services Select all Services Apple Valley CA ATM - FA78 ATM - F…" at bounding box center [640, 355] width 423 height 468
click at [561, 171] on input "text" at bounding box center [640, 182] width 386 height 29
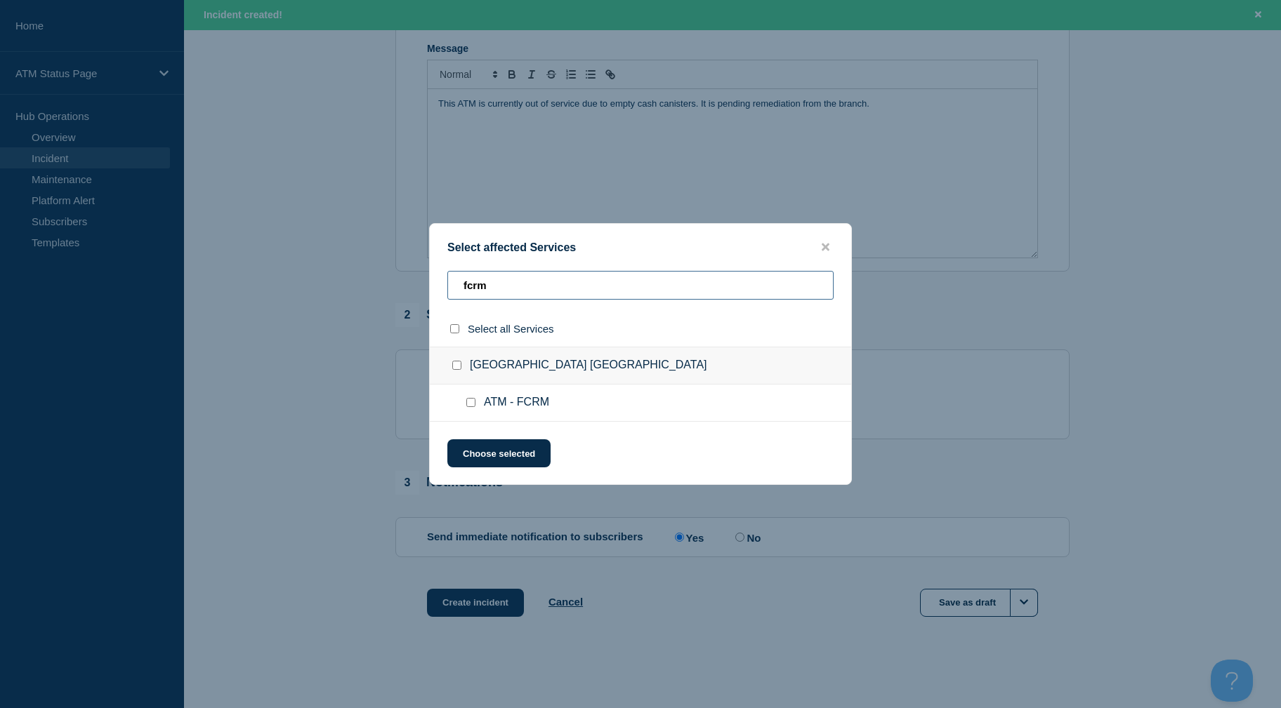
type input "fcrm"
click at [472, 402] on input "ATM - FCRM checkbox" at bounding box center [470, 402] width 9 height 9
checkbox input "true"
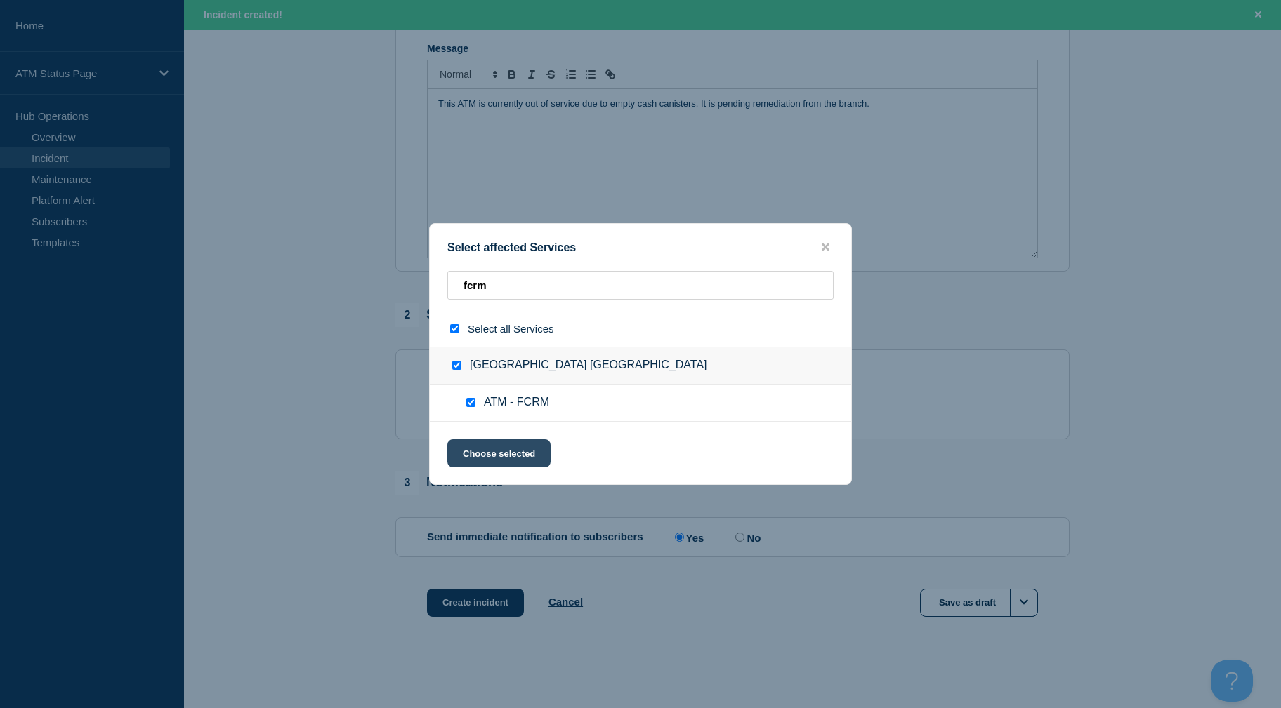
click at [477, 454] on button "Choose selected" at bounding box center [498, 453] width 103 height 28
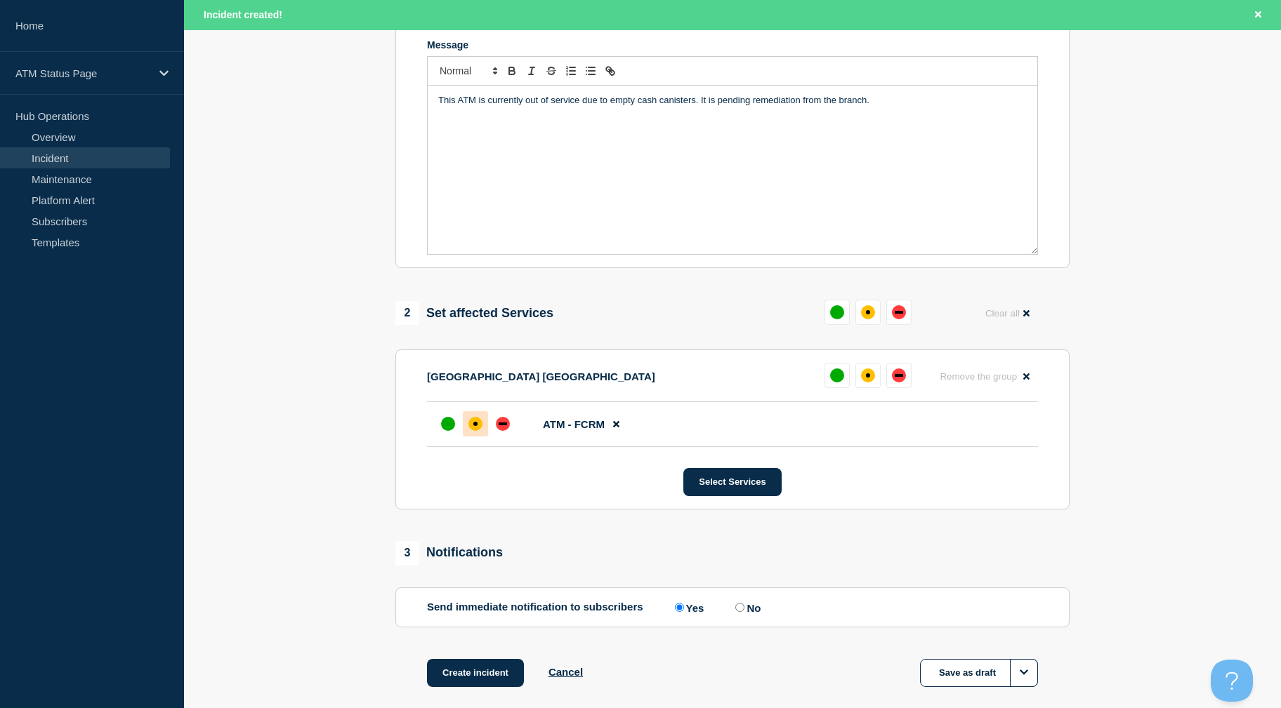
click at [468, 436] on div at bounding box center [475, 423] width 25 height 25
click at [472, 665] on button "Create incident" at bounding box center [475, 673] width 97 height 28
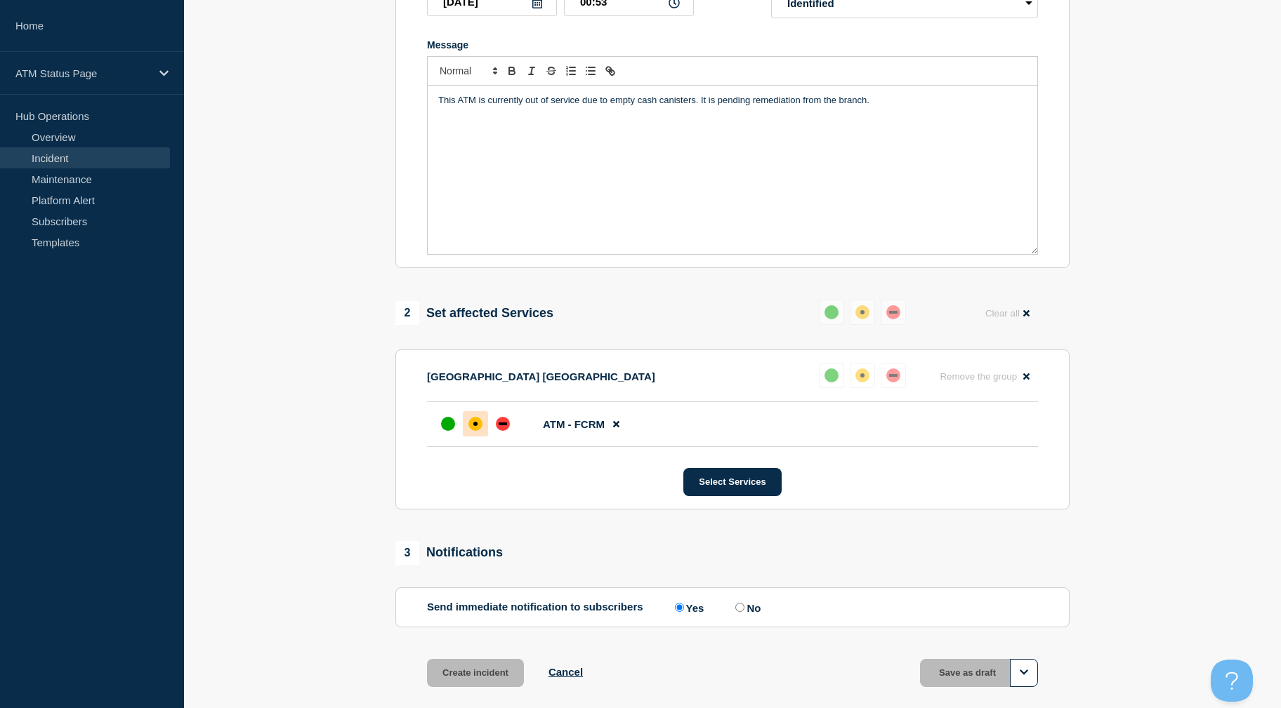
scroll to position [276, 0]
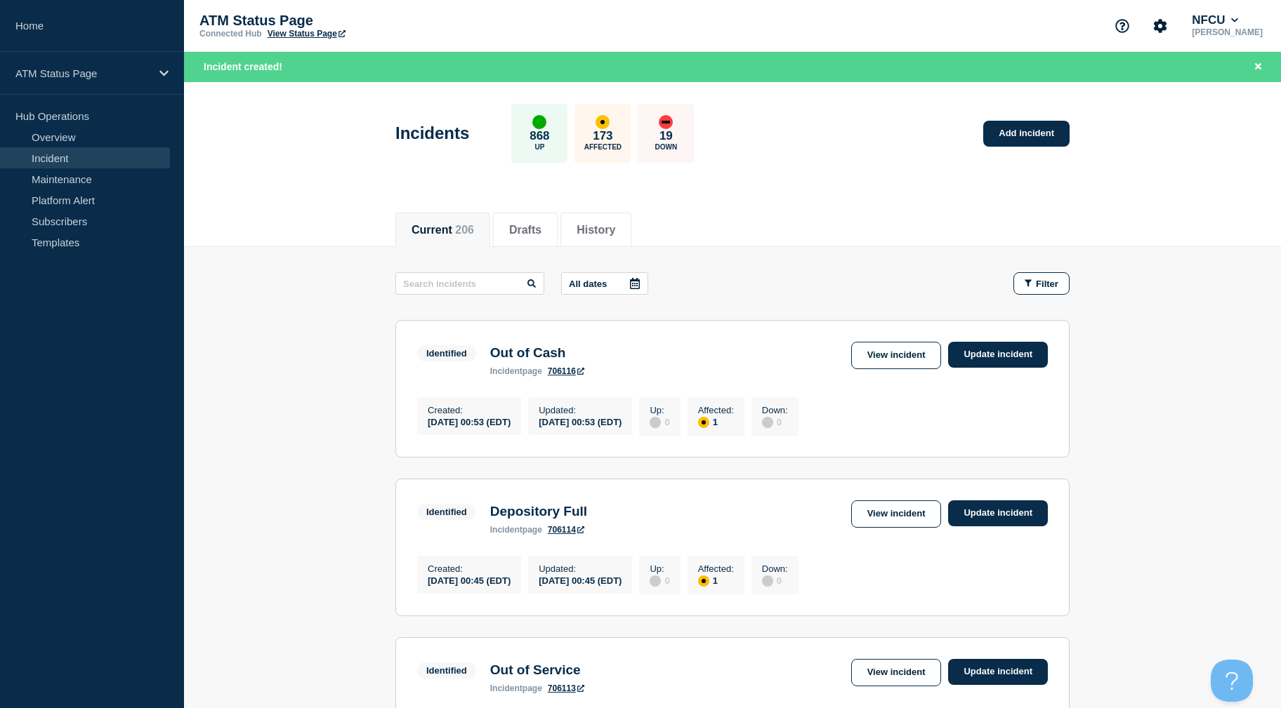
click at [1024, 129] on link "Add incident" at bounding box center [1026, 134] width 86 height 26
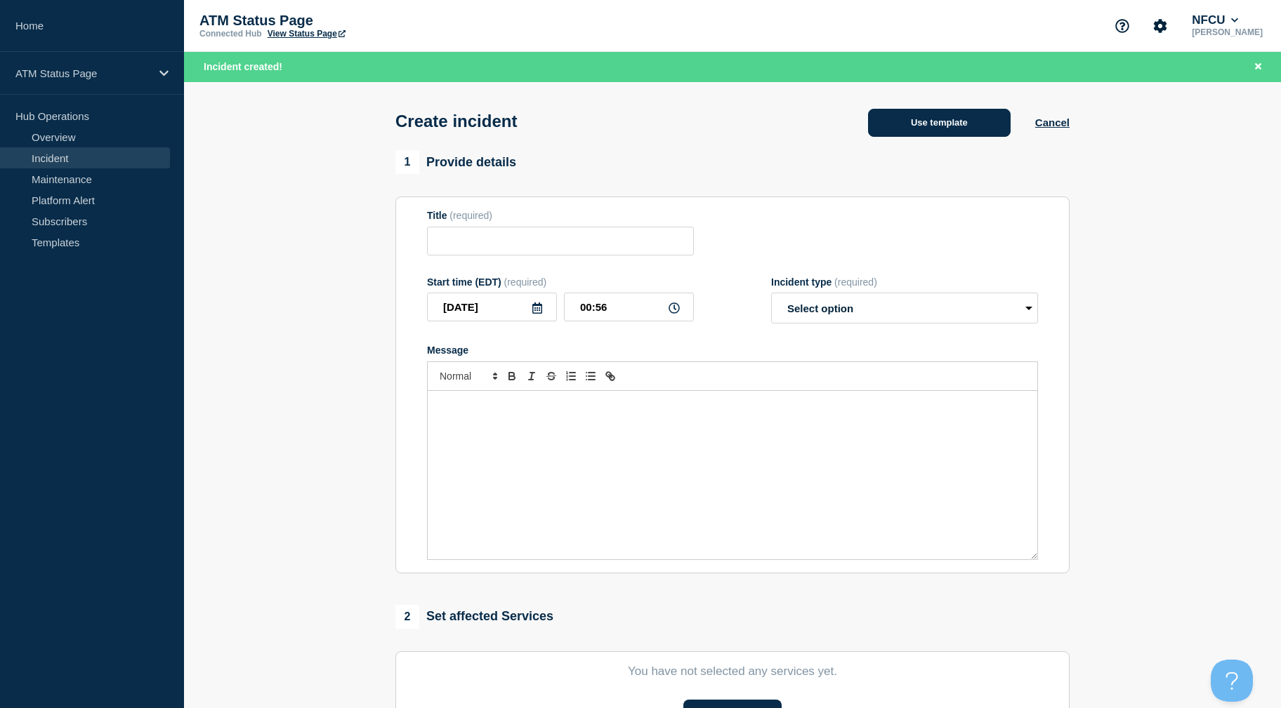
click at [989, 126] on button "Use template" at bounding box center [939, 123] width 143 height 28
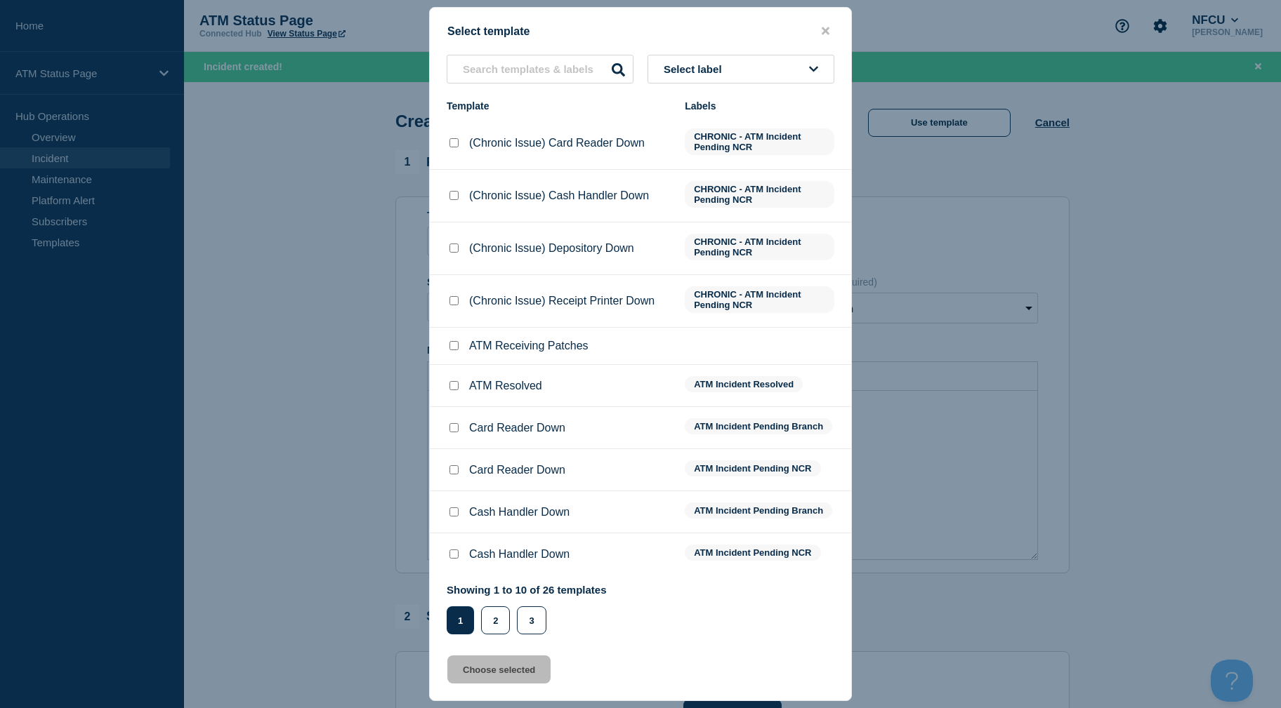
click at [802, 77] on button "Select label" at bounding box center [740, 69] width 187 height 29
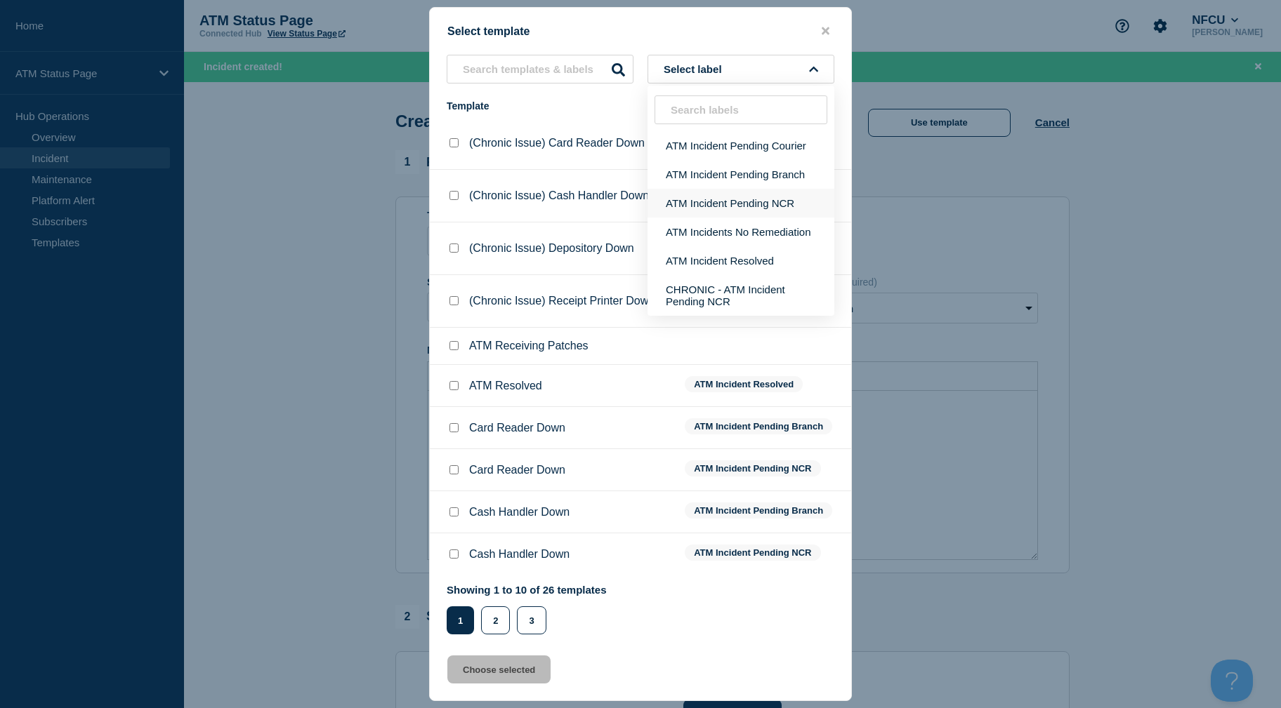
click at [779, 199] on button "ATM Incident Pending NCR" at bounding box center [740, 203] width 187 height 29
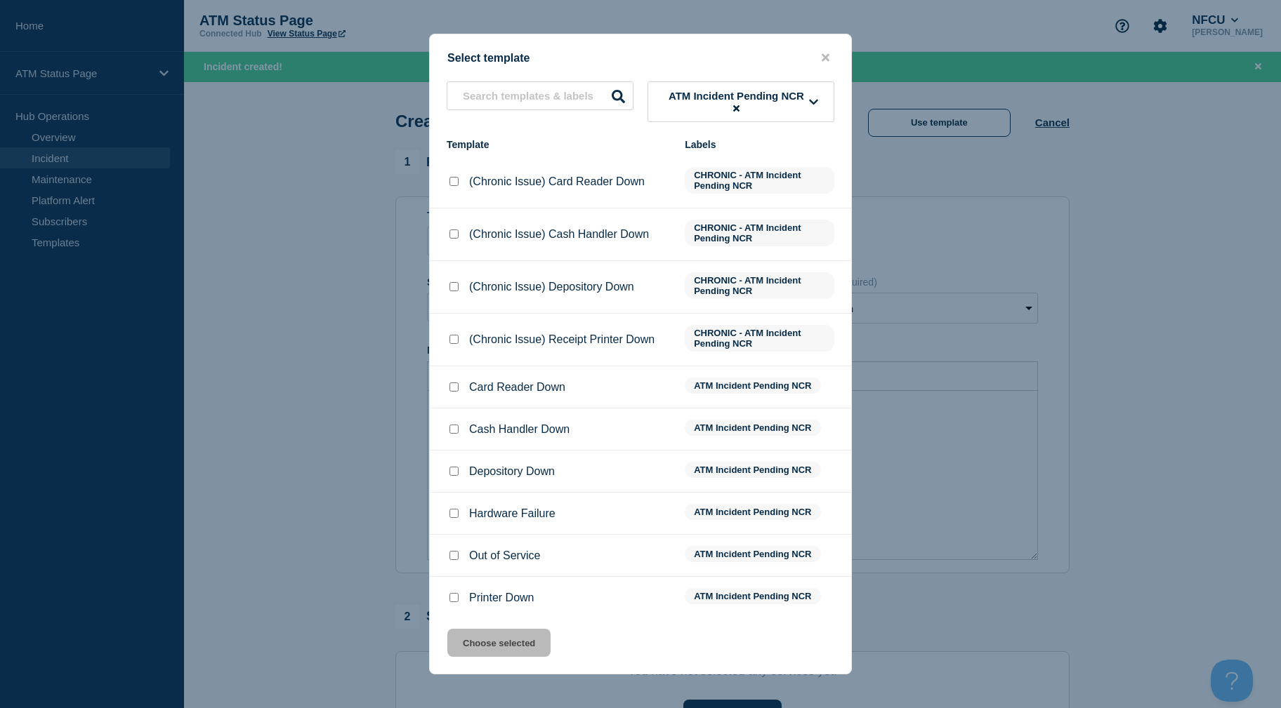
click at [453, 388] on input "Card Reader Down checkbox" at bounding box center [453, 387] width 9 height 9
checkbox input "true"
click at [510, 647] on button "Choose selected" at bounding box center [498, 643] width 103 height 28
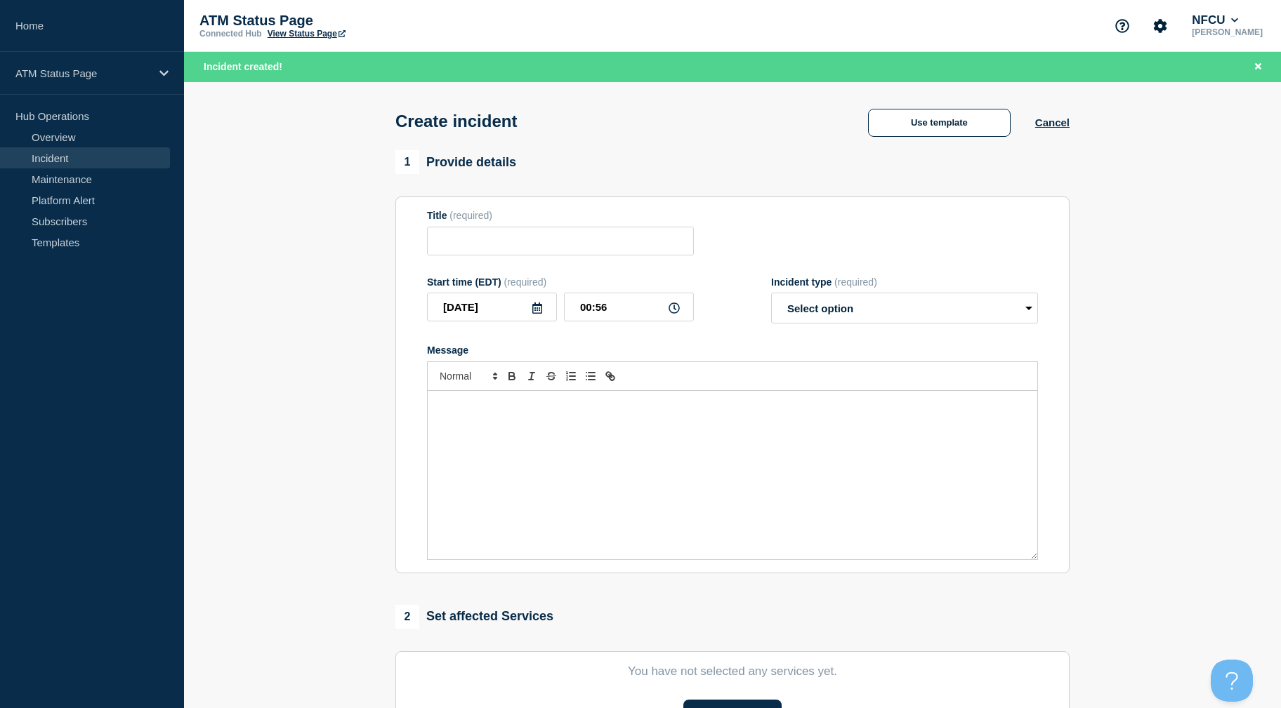
type input "Card Reader Down"
select select "identified"
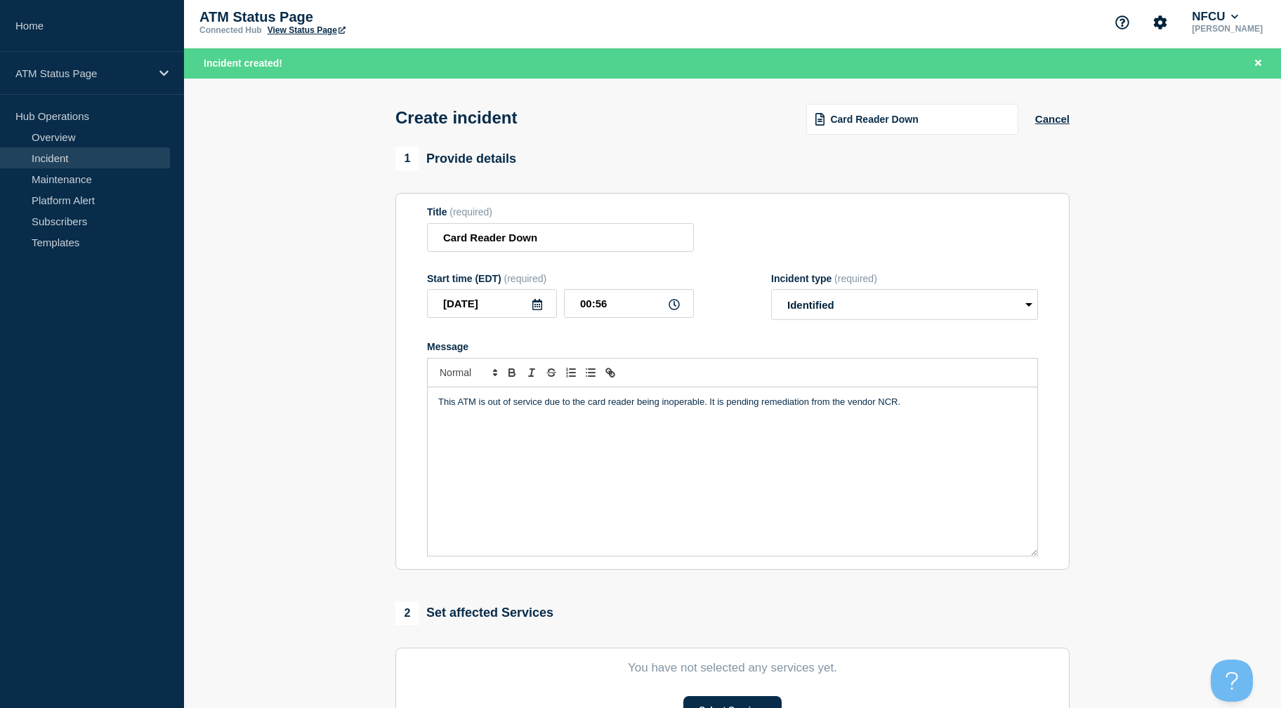
scroll to position [305, 0]
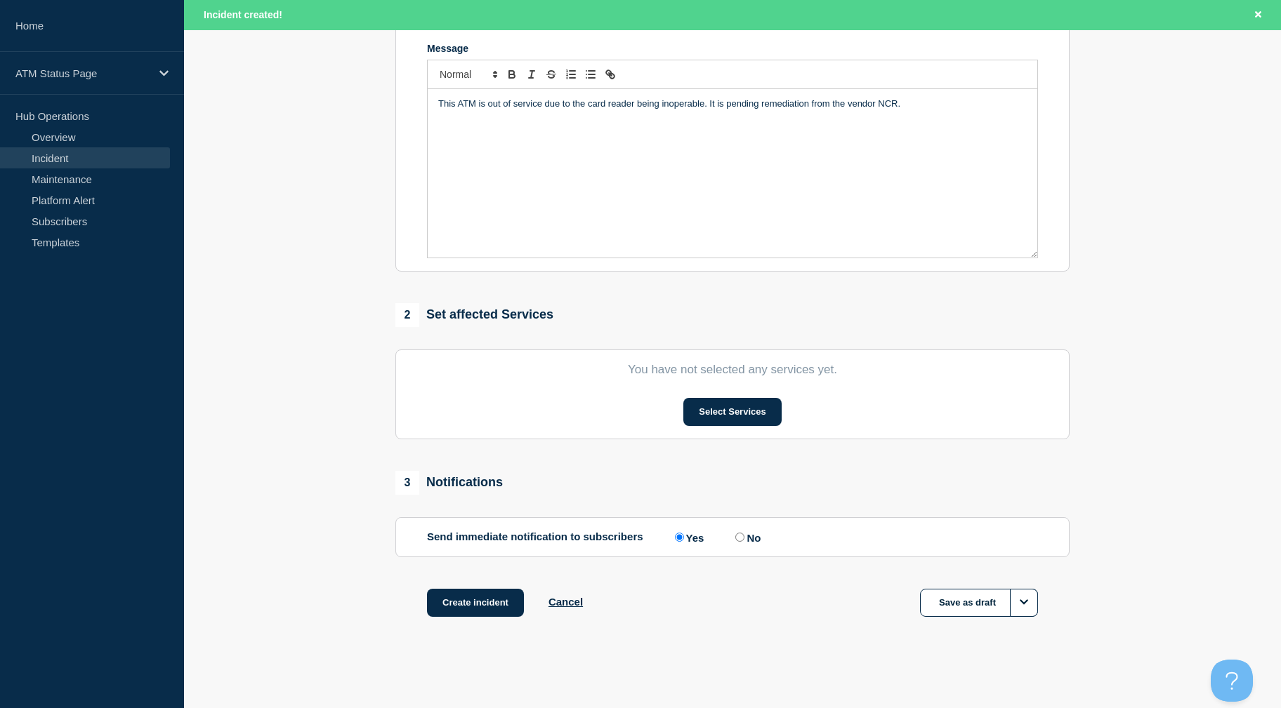
drag, startPoint x: 349, startPoint y: 351, endPoint x: 406, endPoint y: 600, distance: 255.8
click at [741, 407] on button "Select Services" at bounding box center [732, 412] width 98 height 28
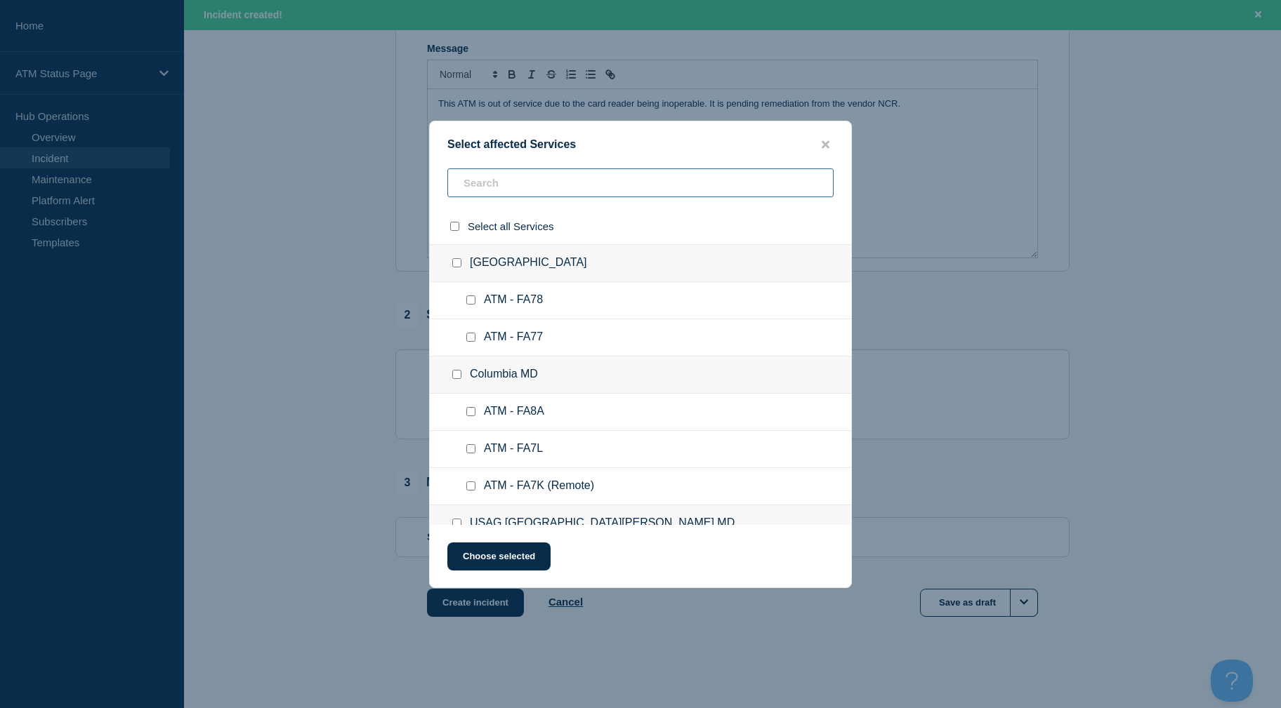
click at [616, 172] on input "text" at bounding box center [640, 182] width 386 height 29
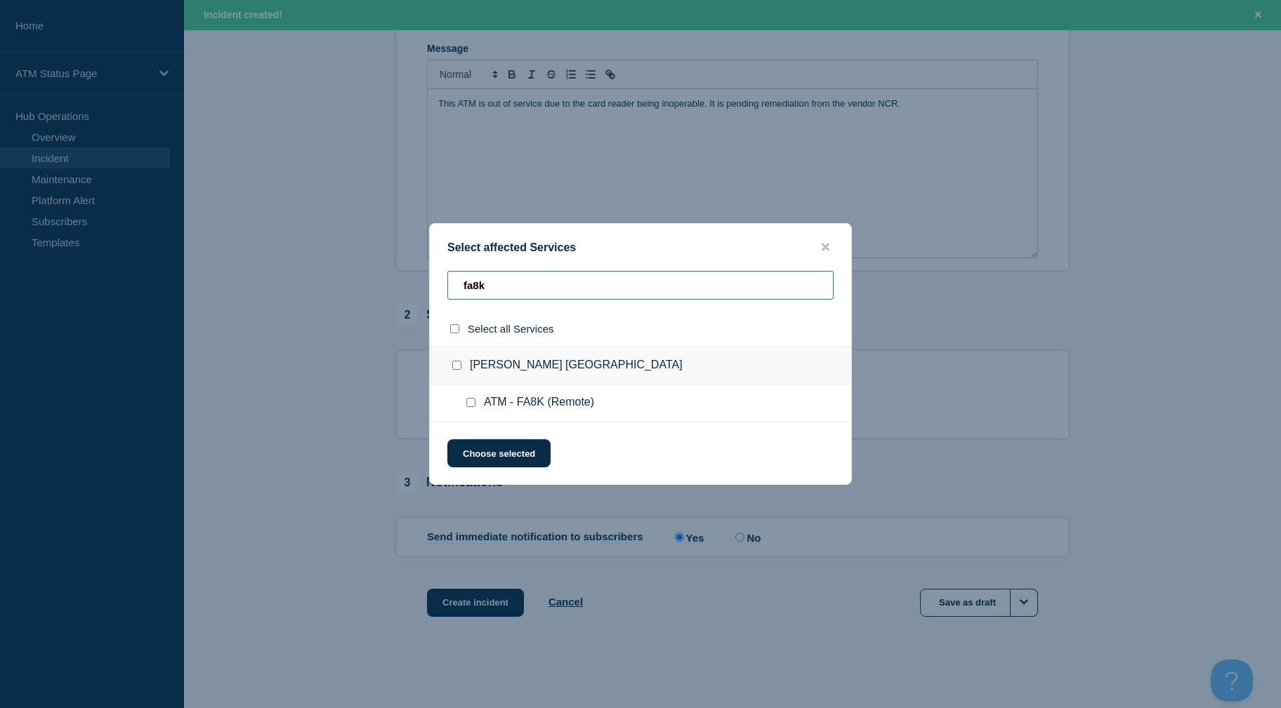
type input "fa8k"
click at [472, 407] on input "ATM - FA8K (Remote) checkbox" at bounding box center [470, 402] width 9 height 9
checkbox input "true"
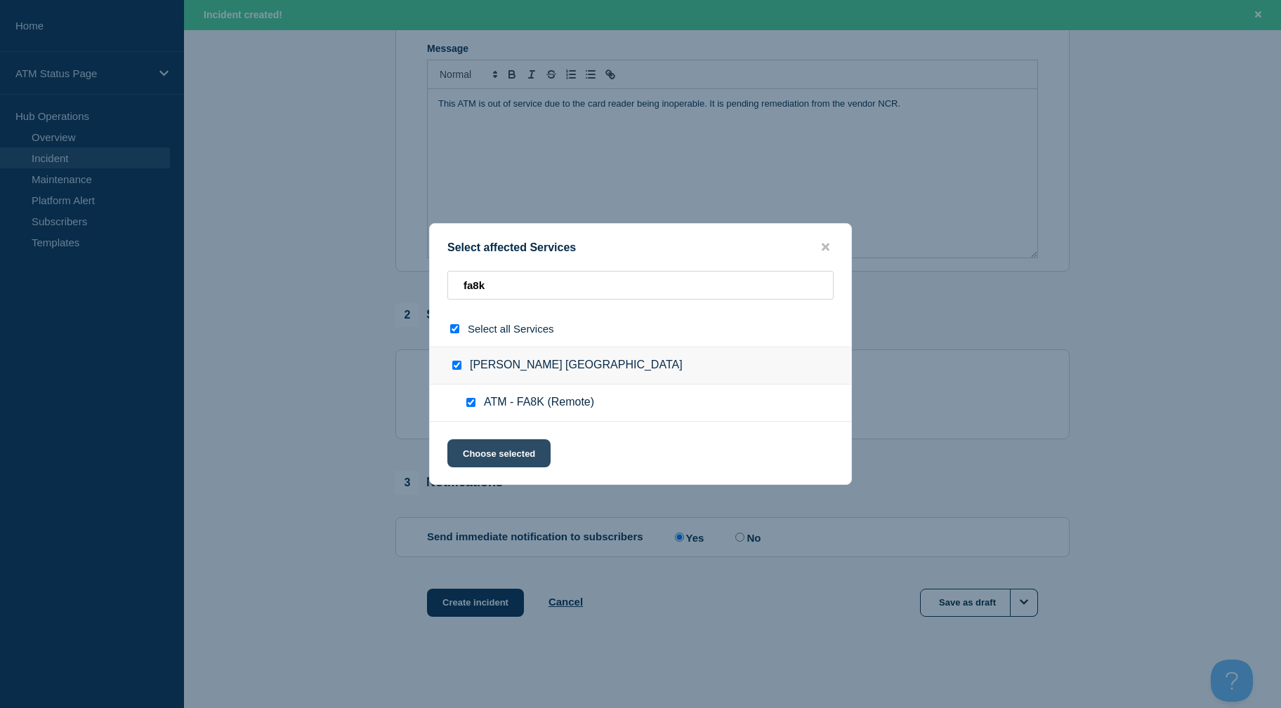
click at [468, 456] on button "Choose selected" at bounding box center [498, 453] width 103 height 28
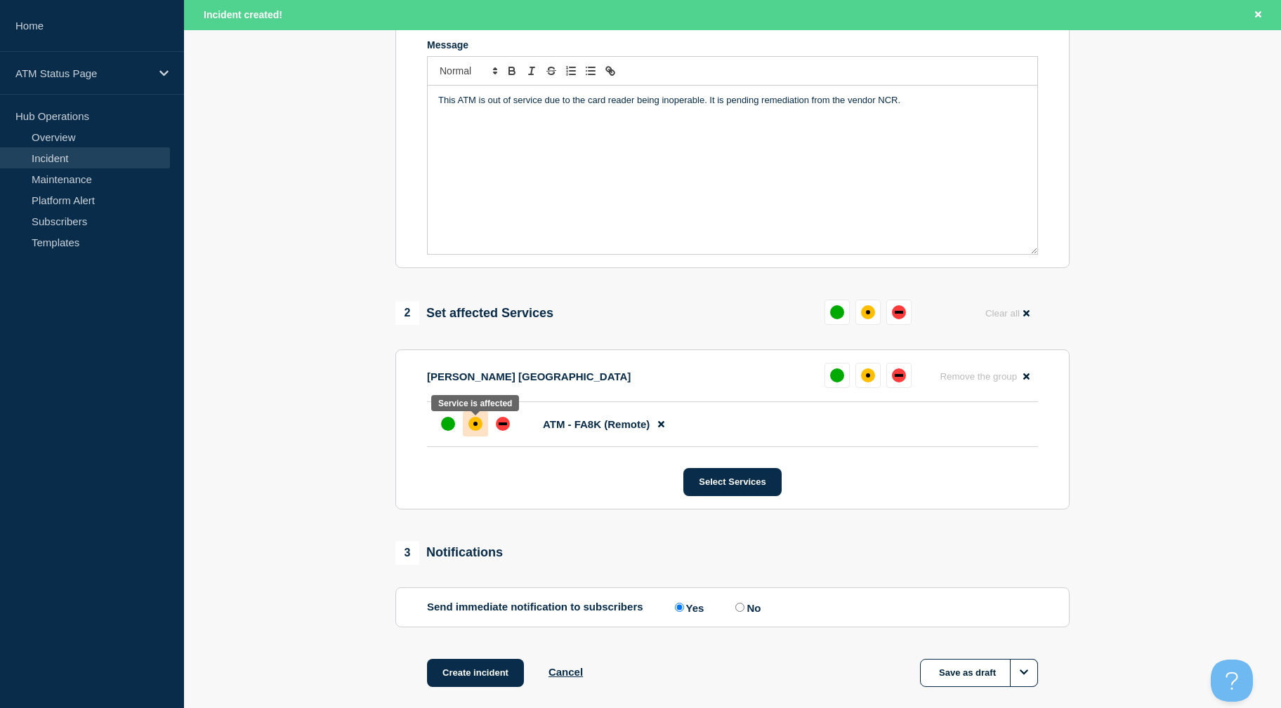
click at [477, 426] on div "affected" at bounding box center [475, 424] width 4 height 4
click at [493, 430] on div at bounding box center [502, 423] width 25 height 25
click at [488, 683] on button "Create incident" at bounding box center [475, 673] width 97 height 28
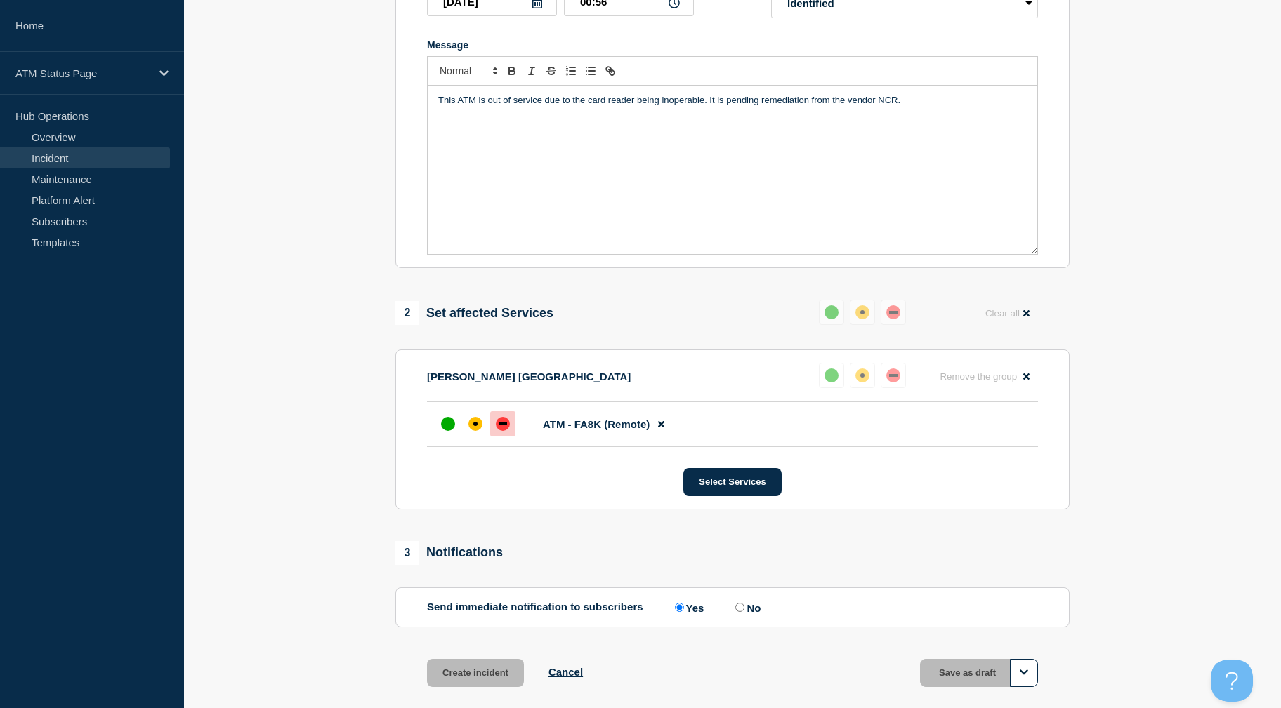
scroll to position [276, 0]
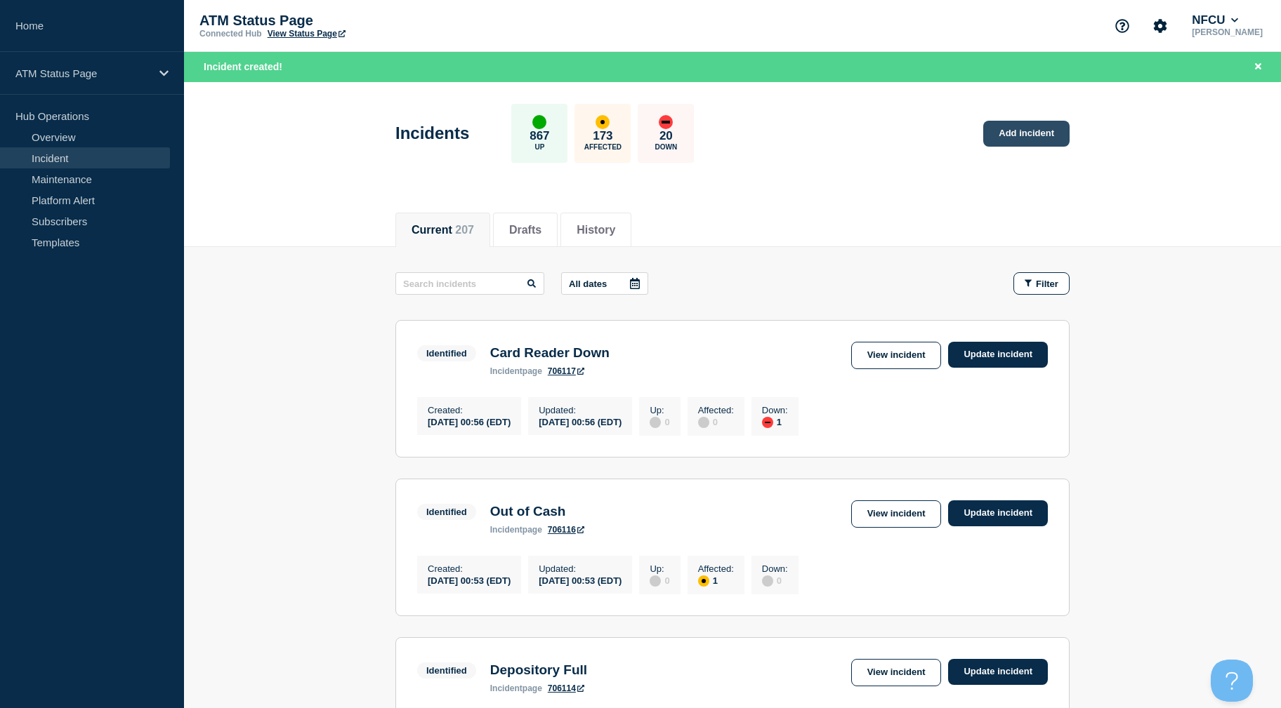
click at [1015, 134] on link "Add incident" at bounding box center [1026, 134] width 86 height 26
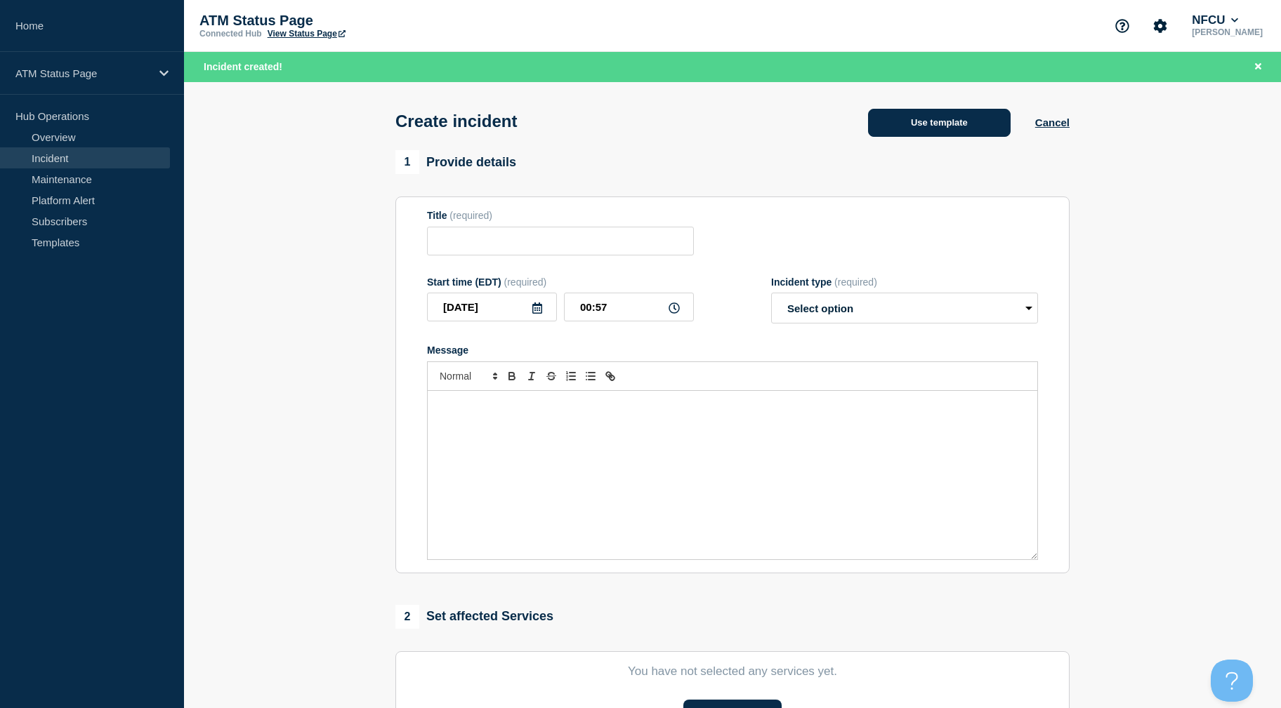
click at [938, 111] on button "Use template" at bounding box center [939, 123] width 143 height 28
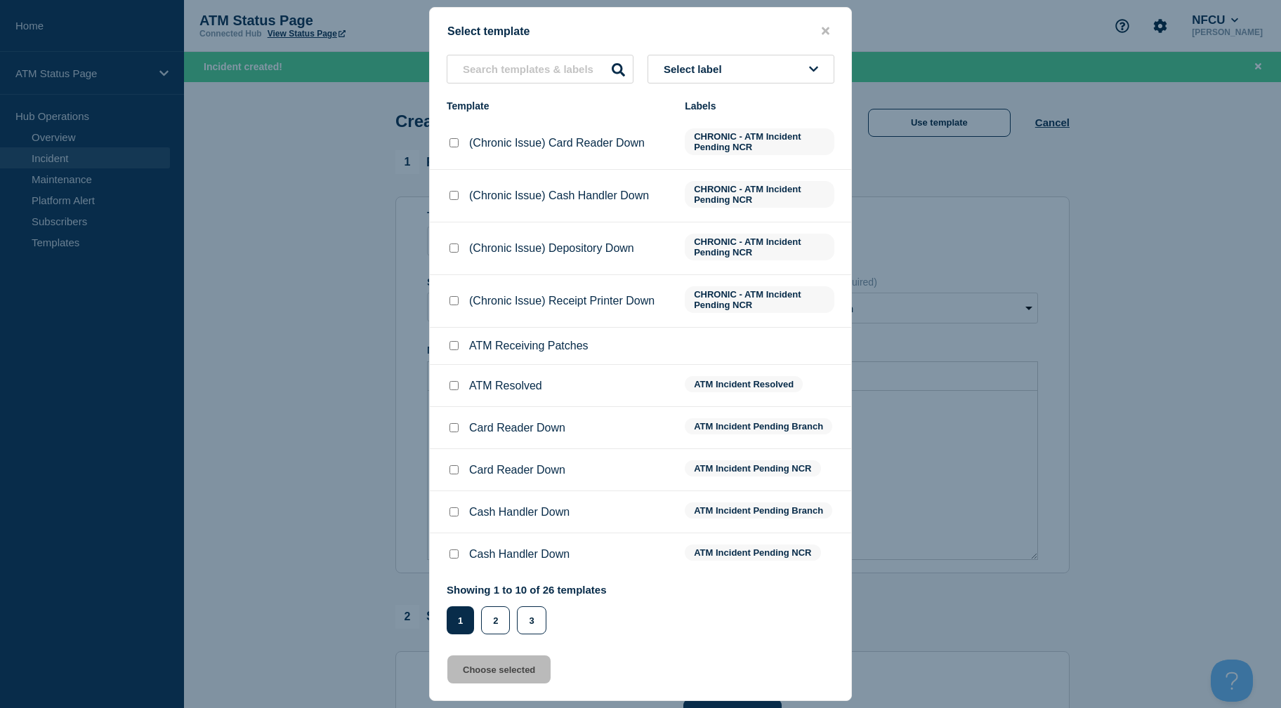
click at [754, 62] on button "Select label" at bounding box center [740, 69] width 187 height 29
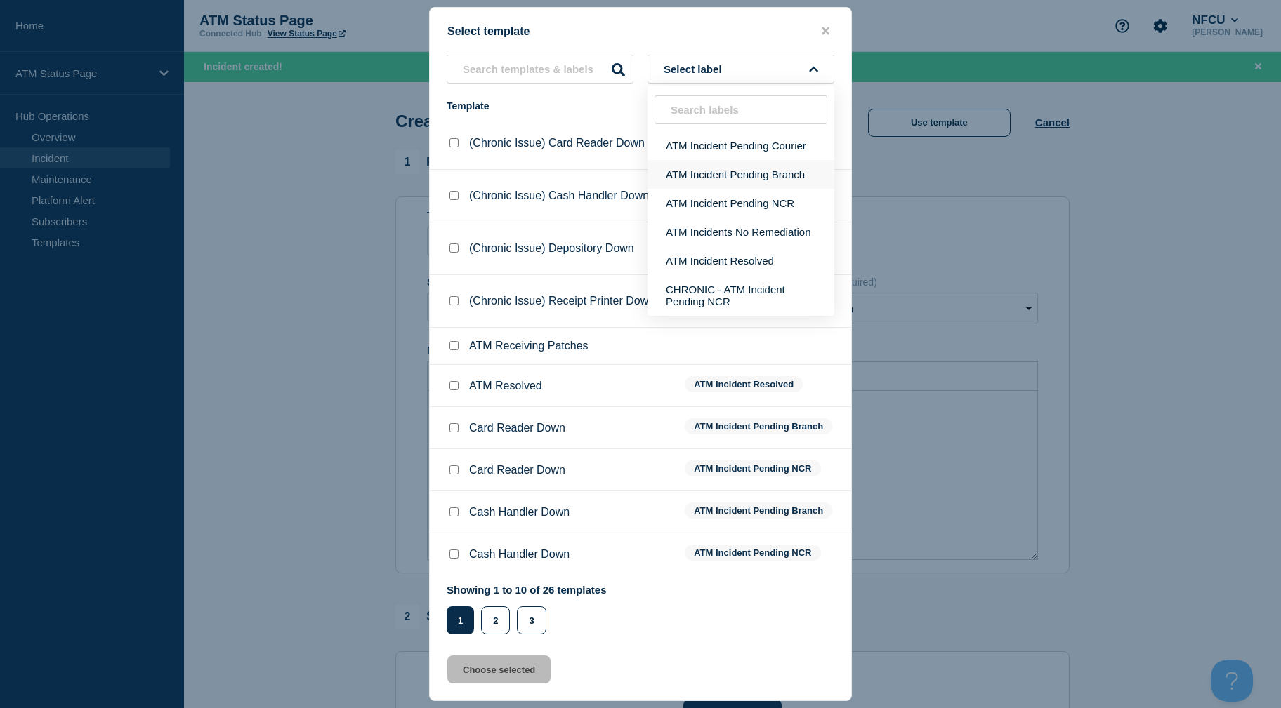
click at [775, 172] on button "ATM Incident Pending Branch" at bounding box center [740, 174] width 187 height 29
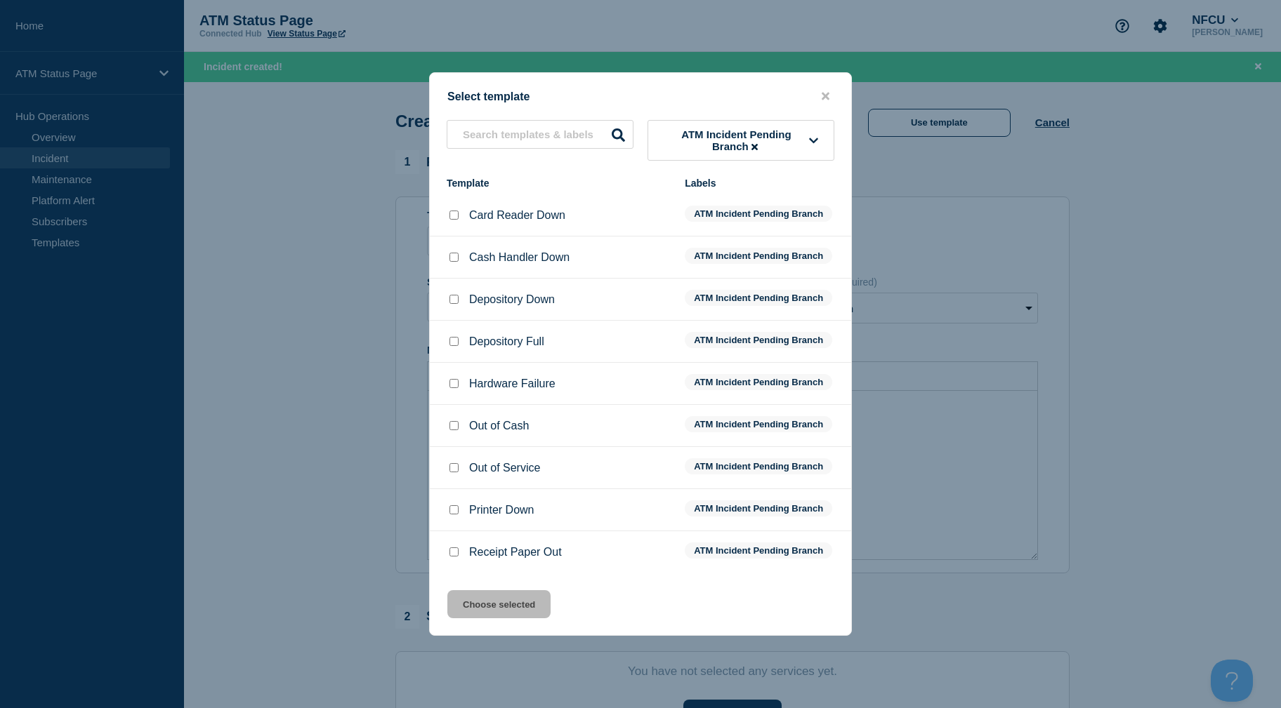
click at [457, 303] on input "Depository Down checkbox" at bounding box center [453, 299] width 9 height 9
checkbox input "true"
click at [509, 602] on button "Choose selected" at bounding box center [498, 604] width 103 height 28
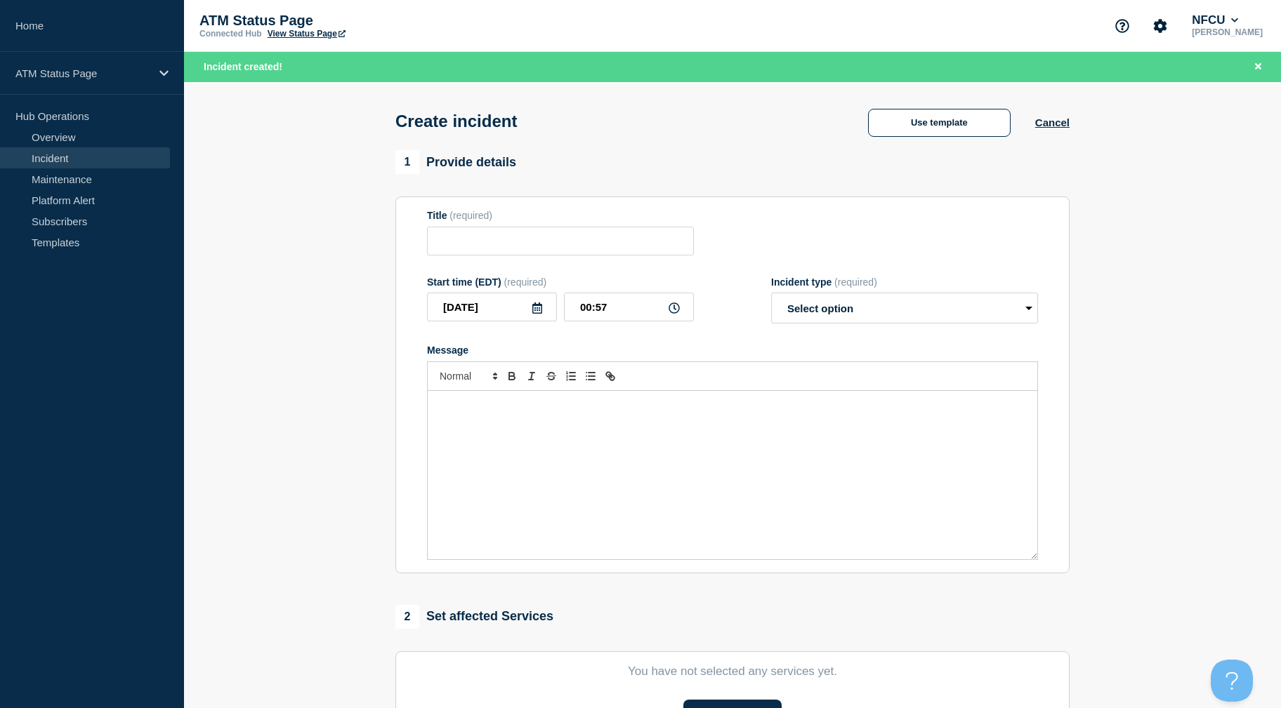
type input "Depository Down"
select select "identified"
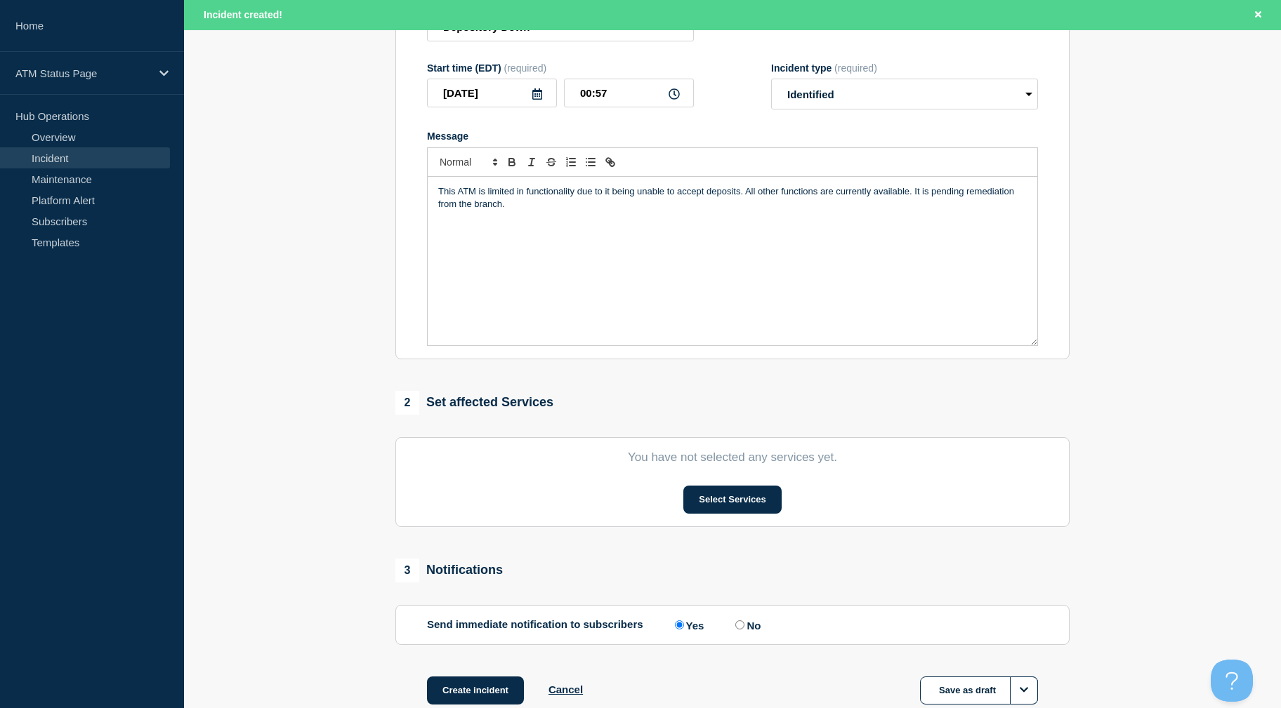
scroll to position [305, 0]
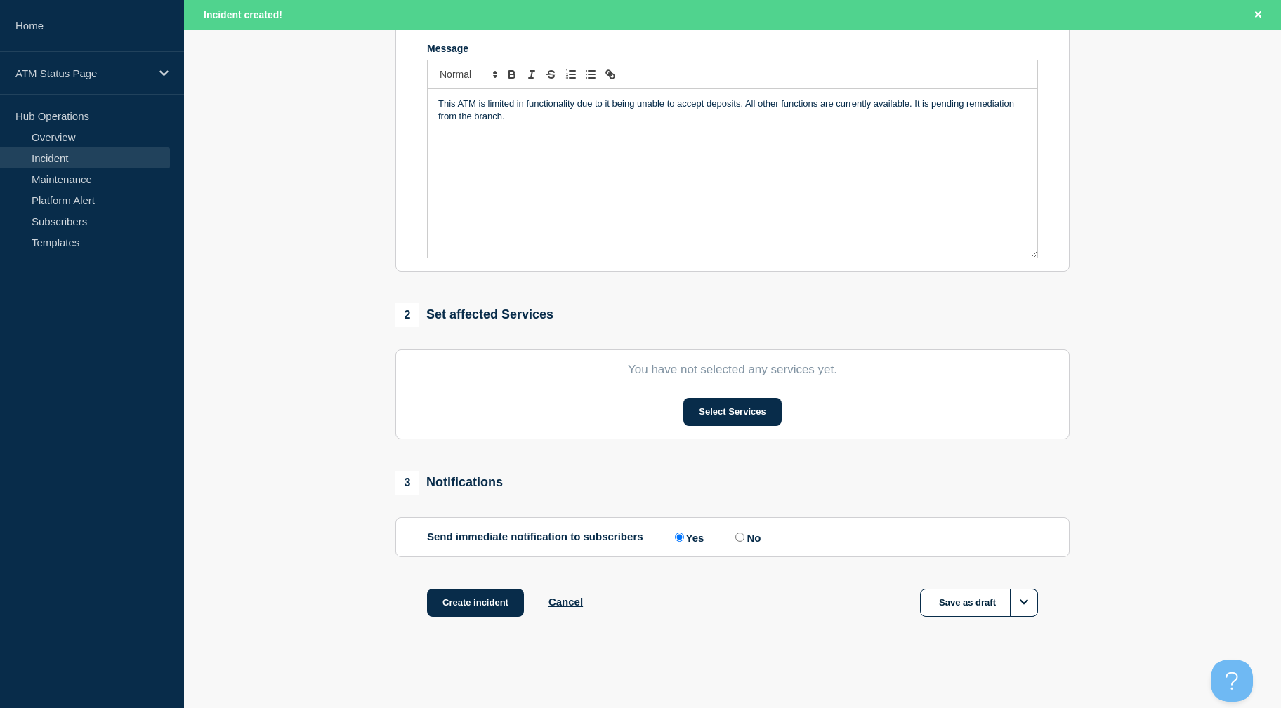
drag, startPoint x: 258, startPoint y: 454, endPoint x: 270, endPoint y: 543, distance: 90.1
click at [701, 413] on button "Select Services" at bounding box center [732, 412] width 98 height 28
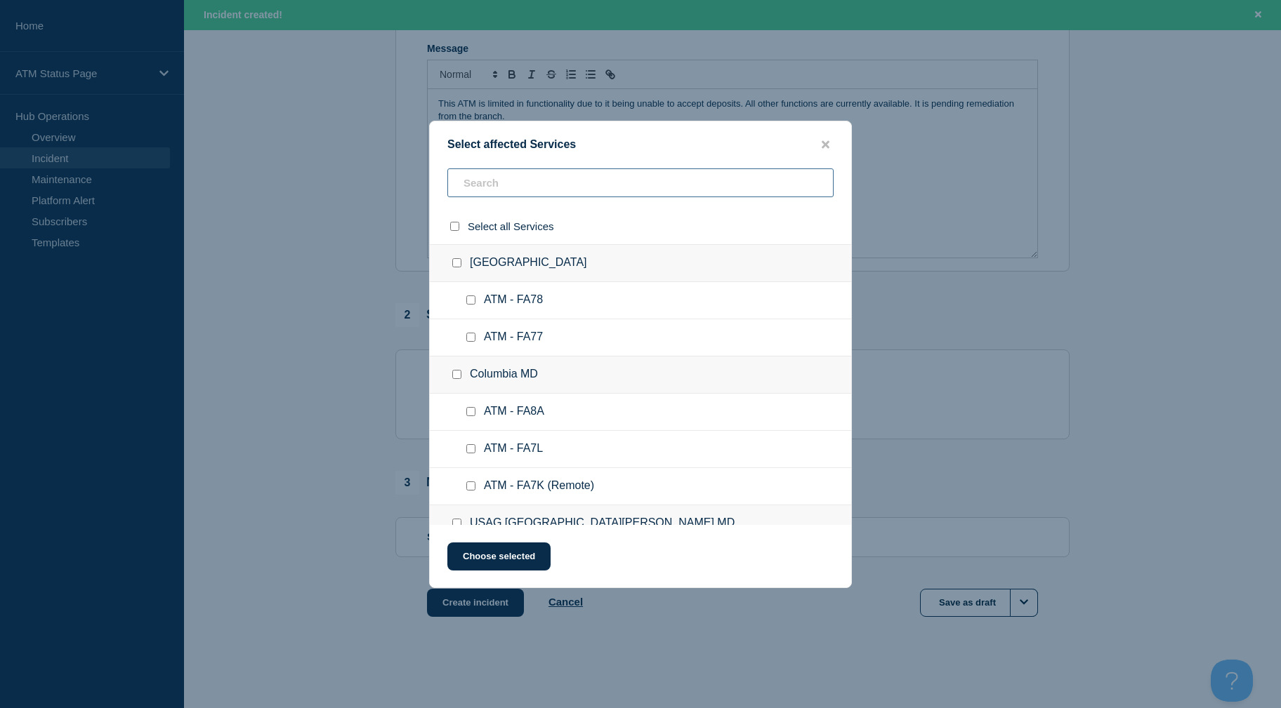
click at [581, 173] on input "text" at bounding box center [640, 182] width 386 height 29
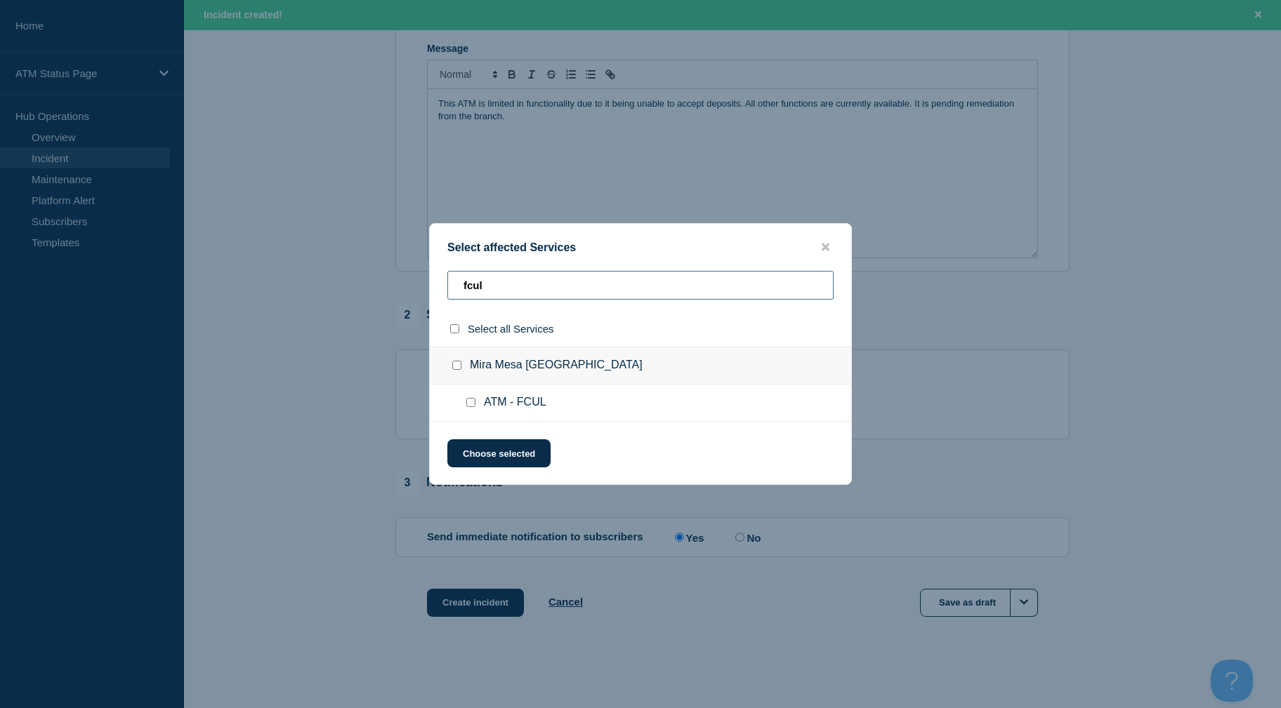
type input "fcul"
click at [470, 404] on input "ATM - FCUL checkbox" at bounding box center [470, 402] width 9 height 9
checkbox input "true"
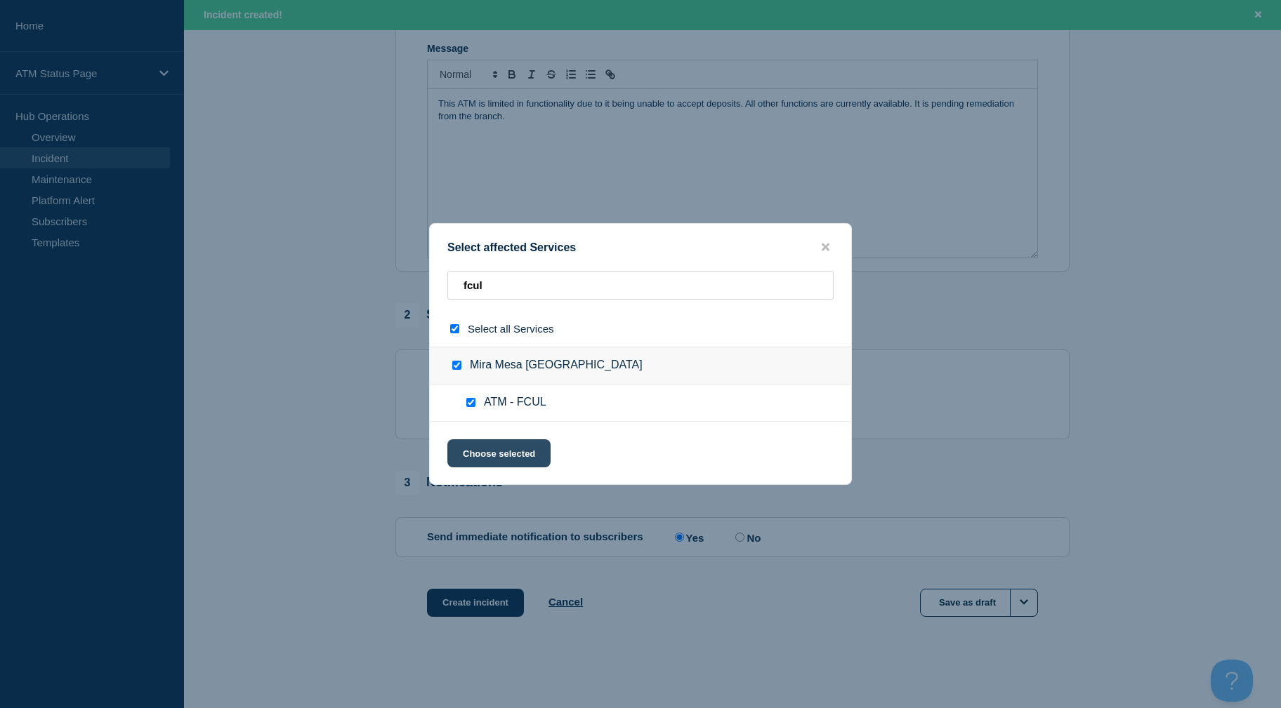
click at [470, 444] on button "Choose selected" at bounding box center [498, 453] width 103 height 28
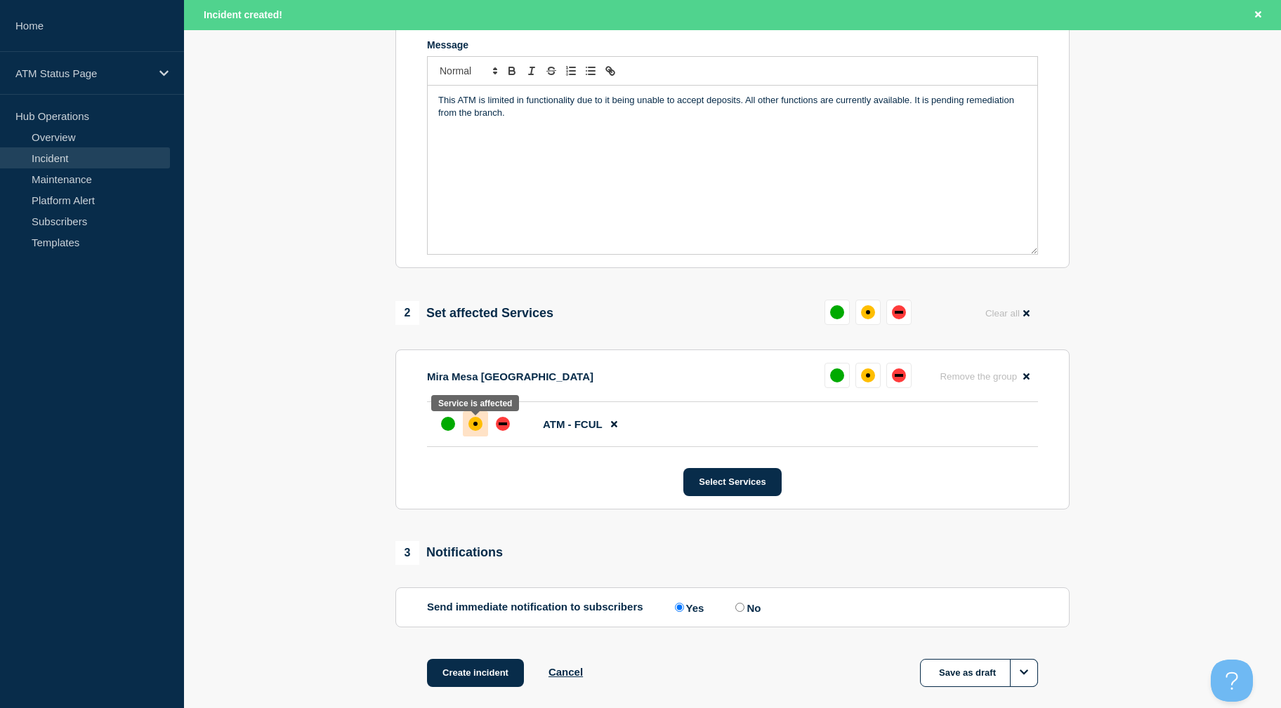
click at [467, 437] on div at bounding box center [475, 423] width 25 height 25
click at [489, 685] on button "Create incident" at bounding box center [475, 673] width 97 height 28
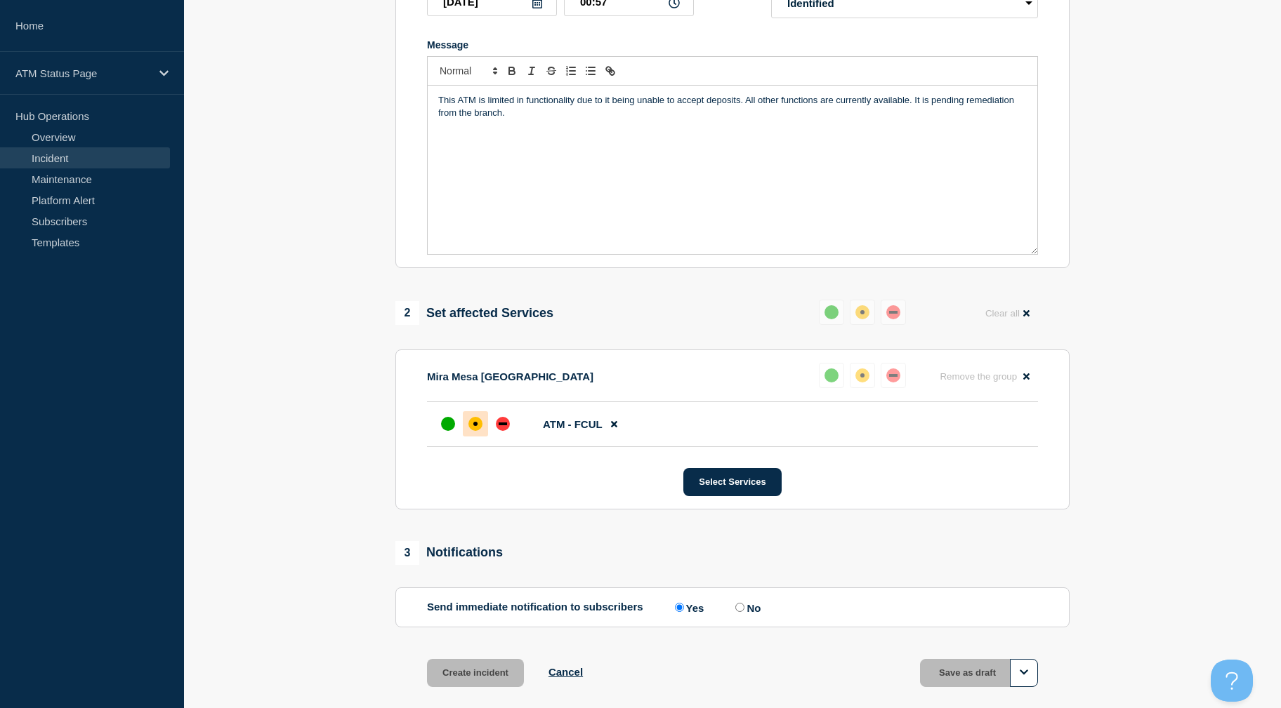
scroll to position [276, 0]
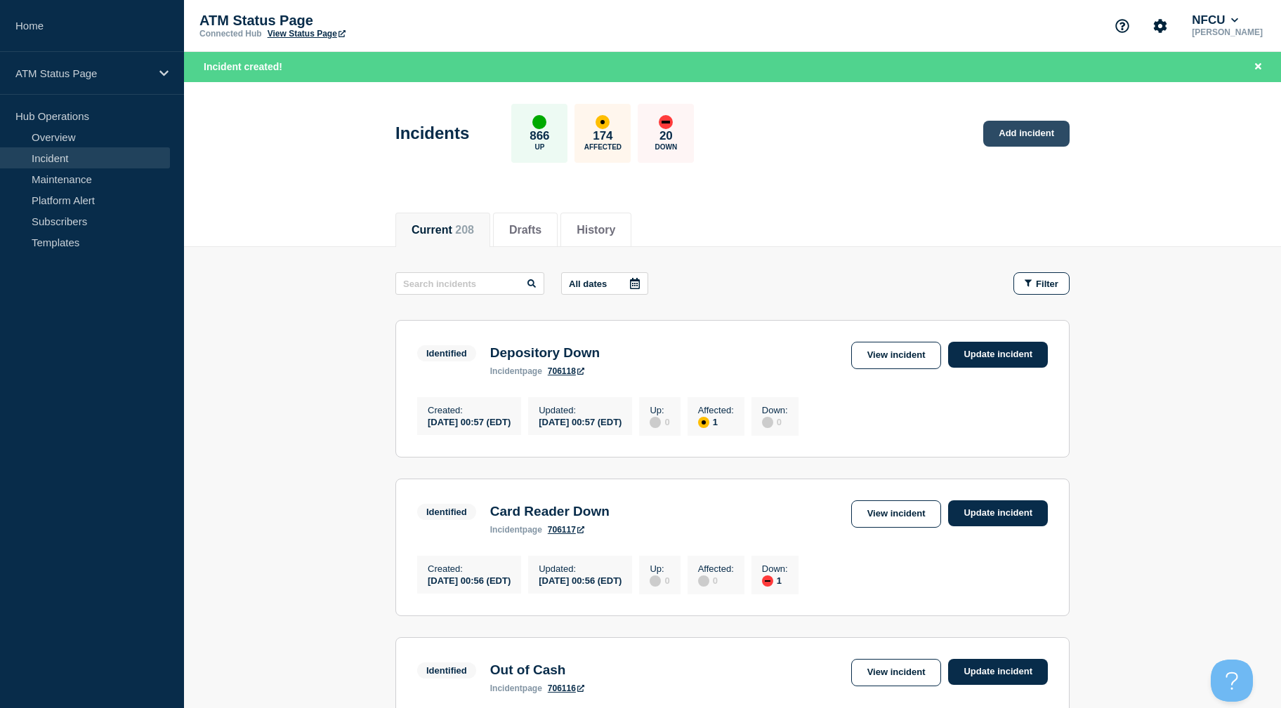
click at [1001, 137] on link "Add incident" at bounding box center [1026, 134] width 86 height 26
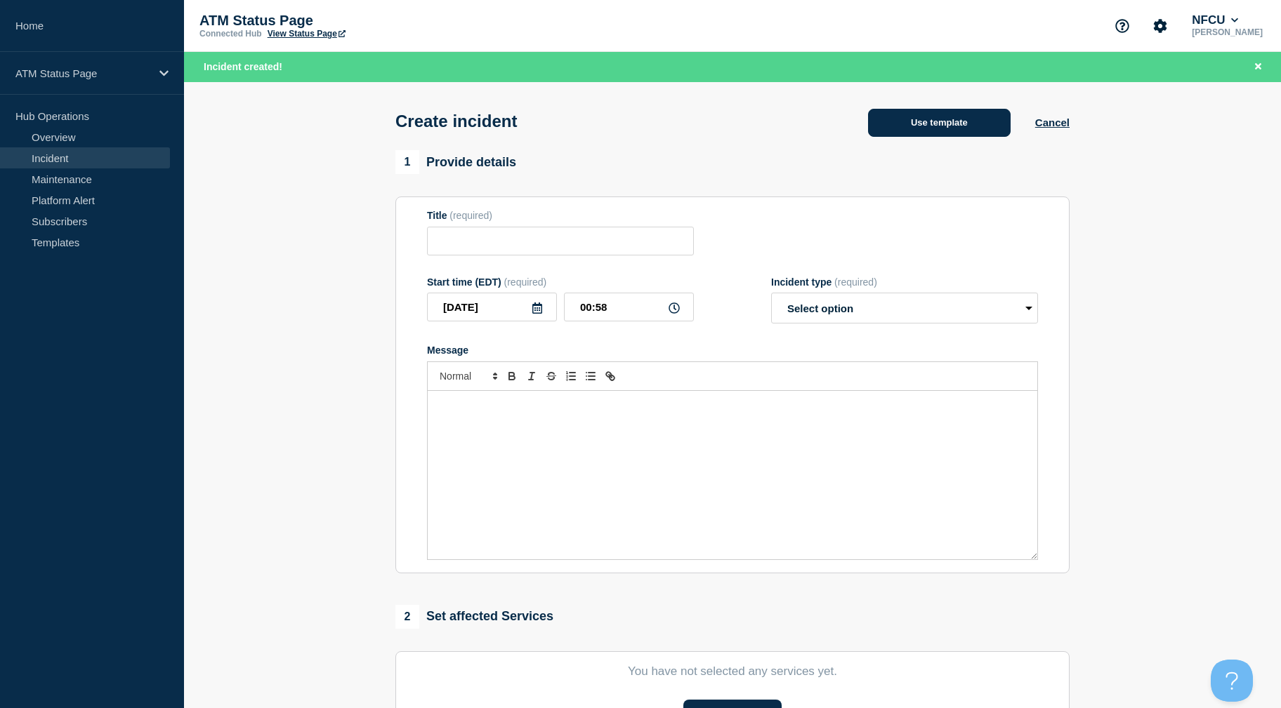
click at [955, 126] on button "Use template" at bounding box center [939, 123] width 143 height 28
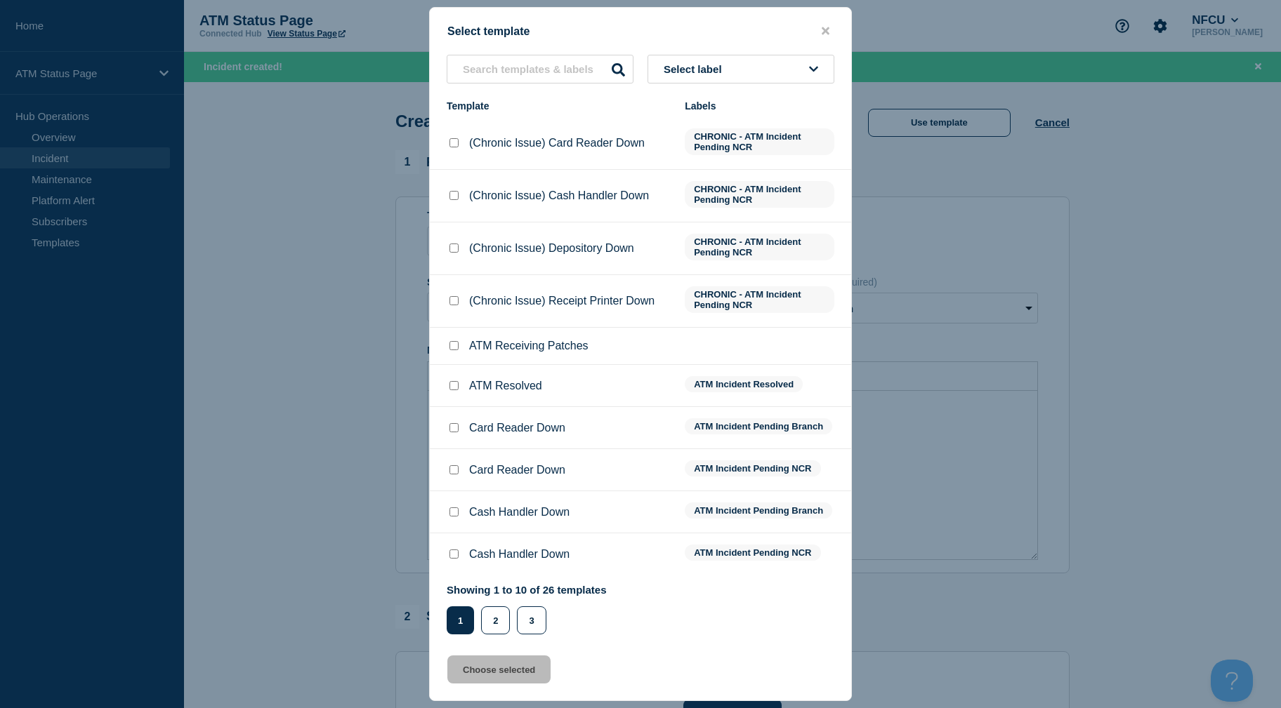
click at [745, 61] on button "Select label" at bounding box center [740, 69] width 187 height 29
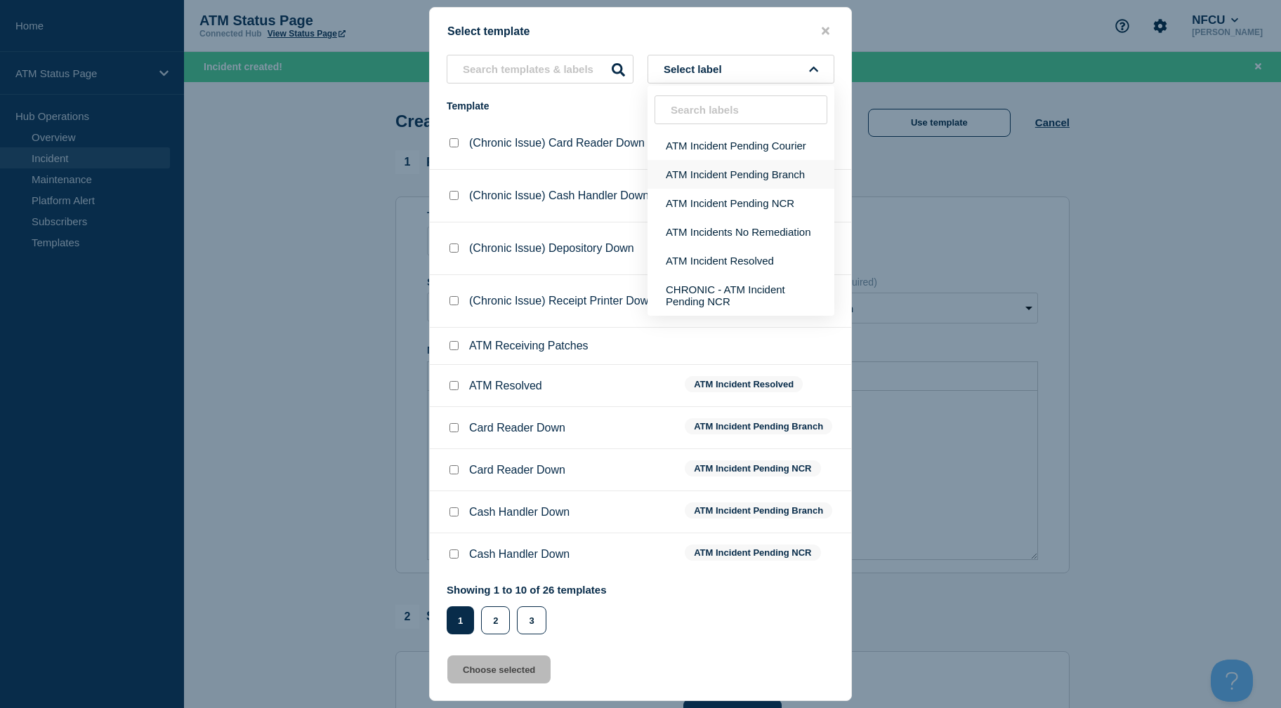
click at [745, 172] on button "ATM Incident Pending Branch" at bounding box center [740, 174] width 187 height 29
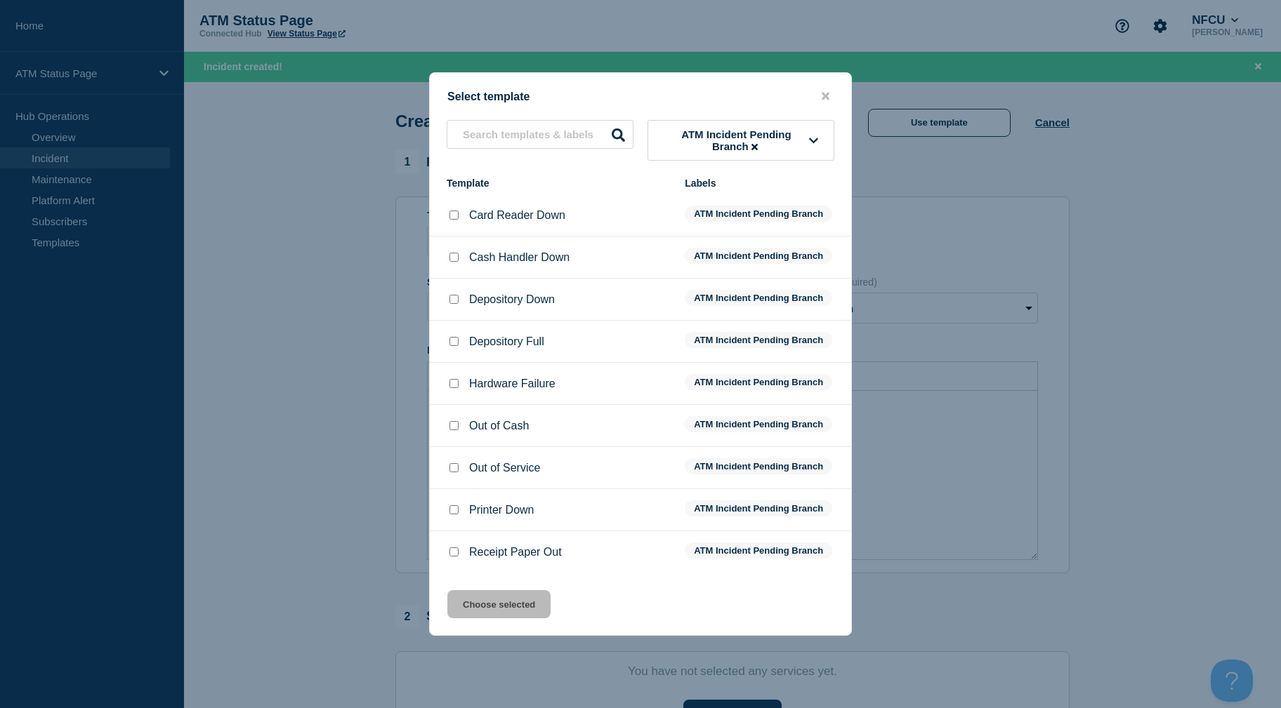
click at [452, 304] on input "Depository Down checkbox" at bounding box center [453, 299] width 9 height 9
checkbox input "true"
click at [491, 607] on button "Choose selected" at bounding box center [498, 604] width 103 height 28
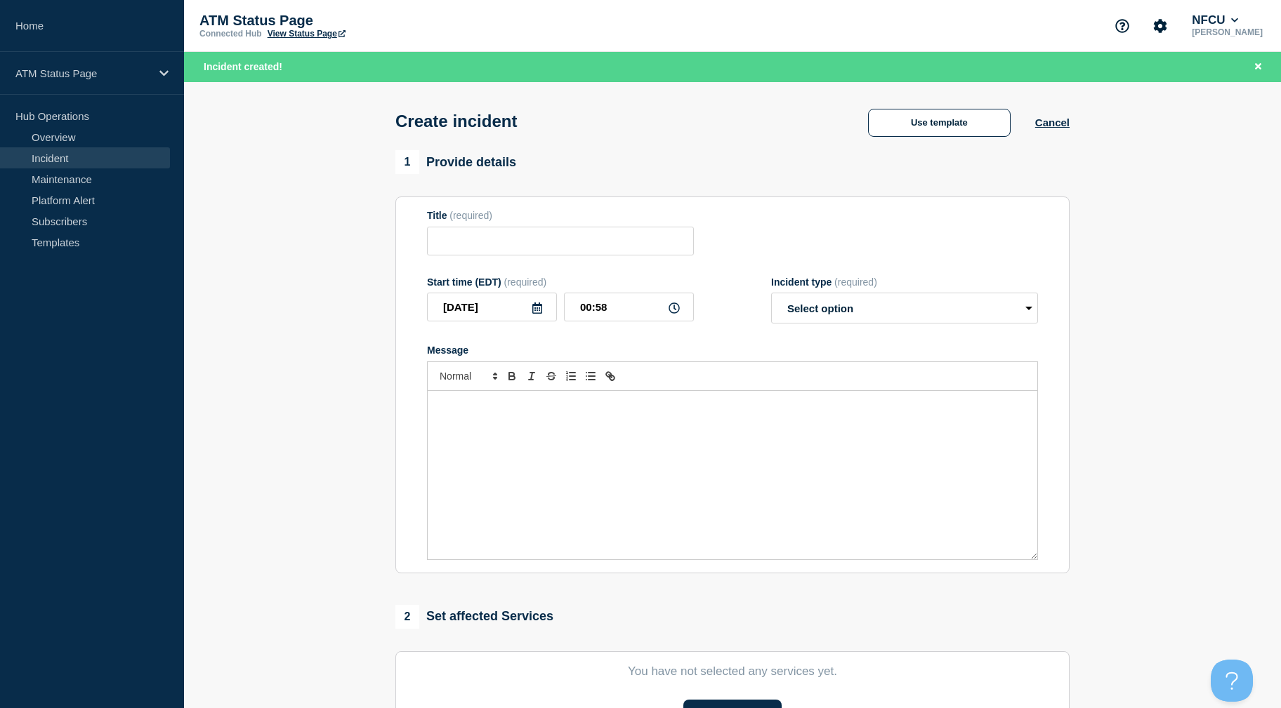
type input "Depository Down"
select select "identified"
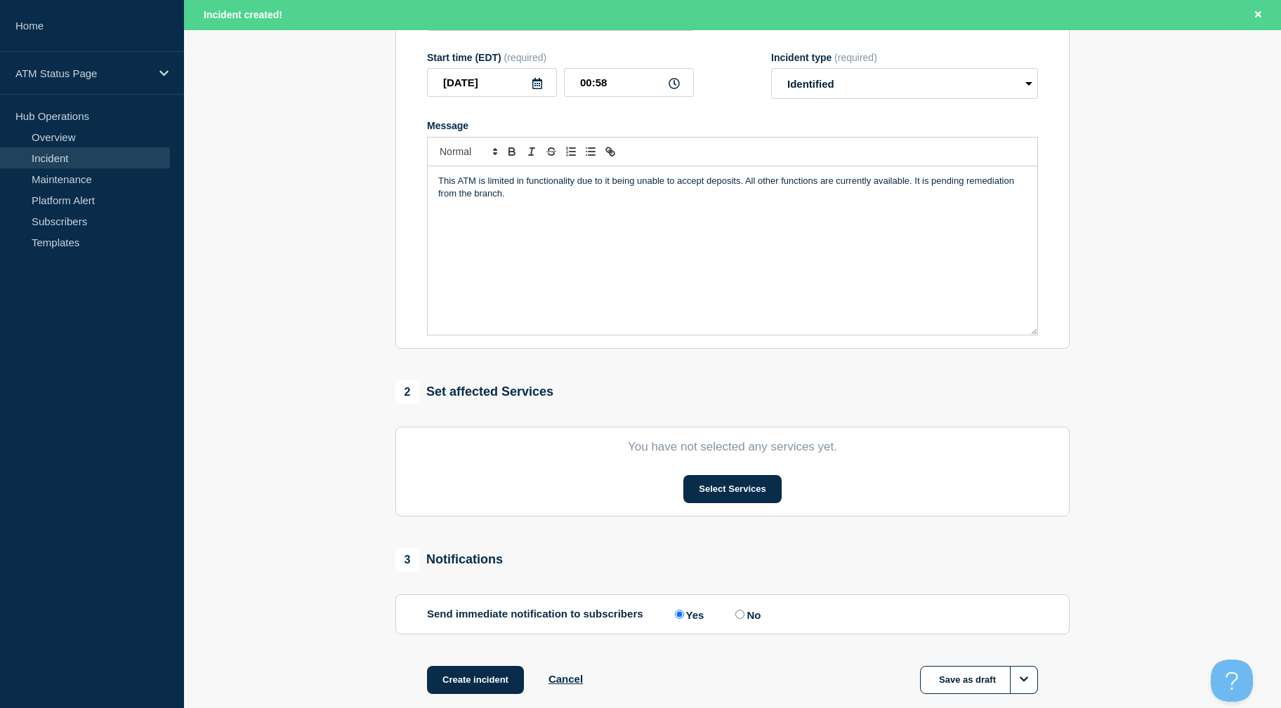
scroll to position [305, 0]
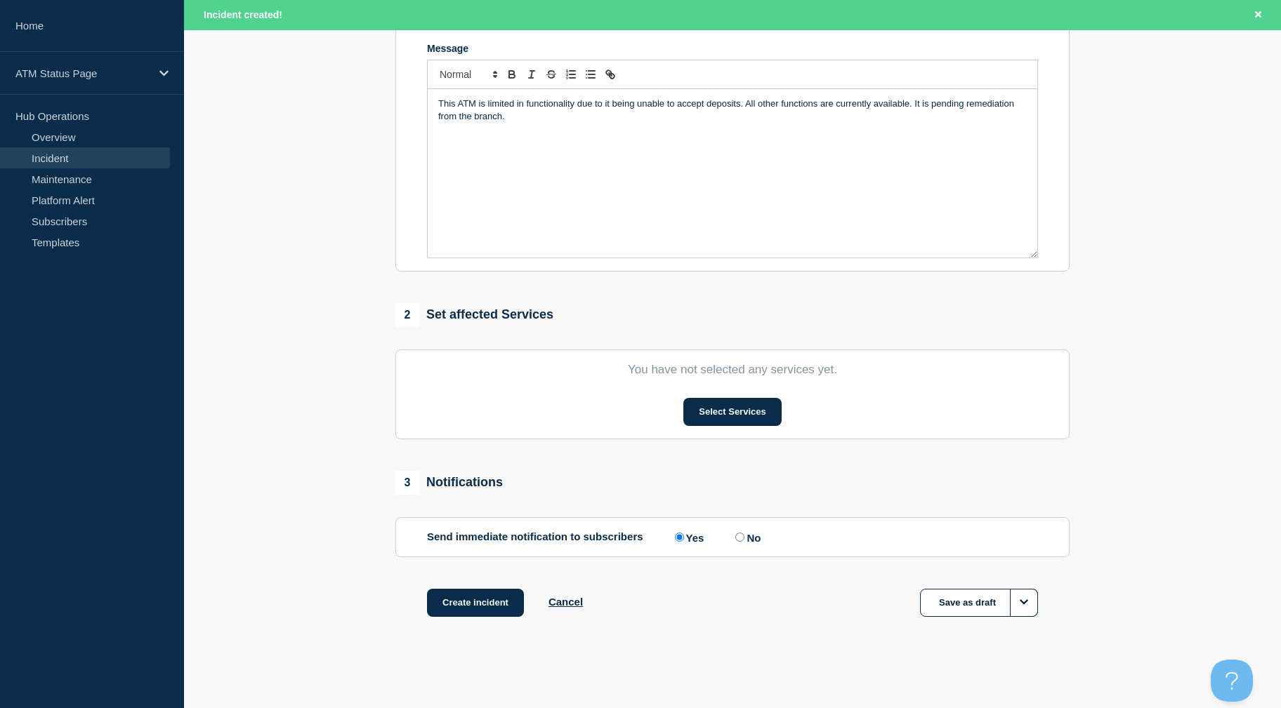
drag, startPoint x: 317, startPoint y: 430, endPoint x: 387, endPoint y: 545, distance: 134.5
click at [748, 411] on button "Select Services" at bounding box center [732, 412] width 98 height 28
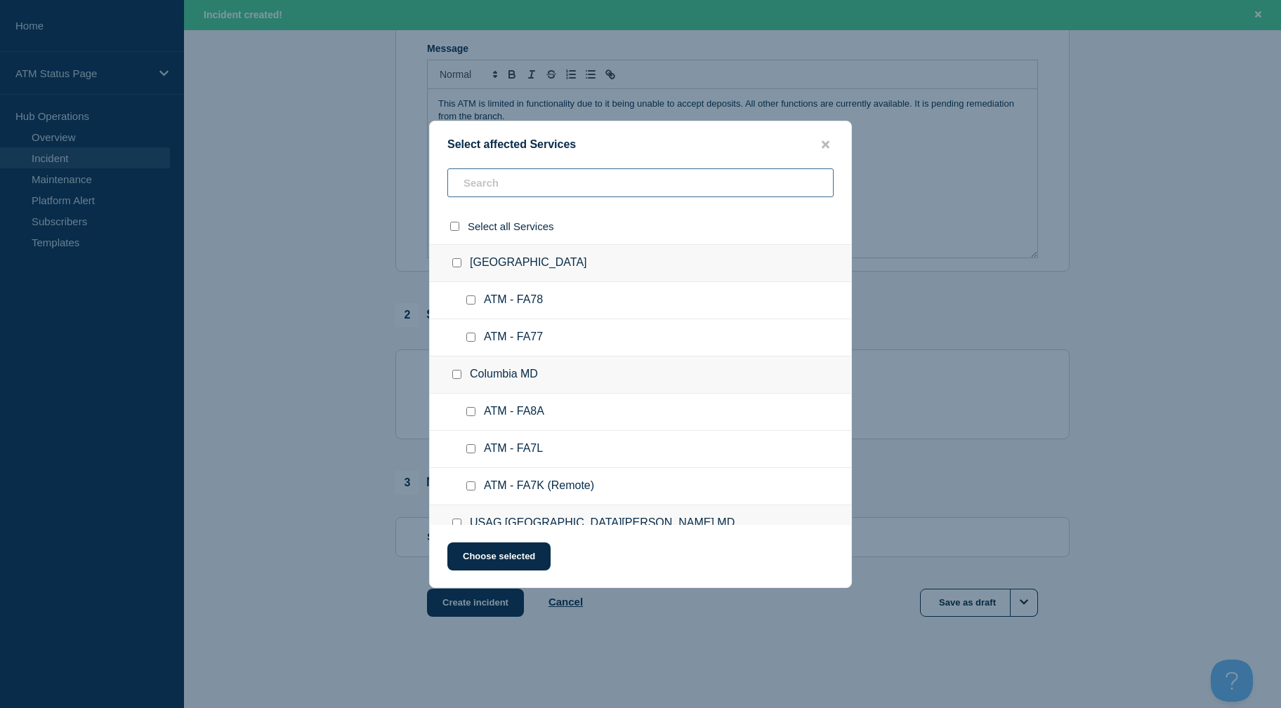
click at [515, 185] on input "text" at bounding box center [640, 182] width 386 height 29
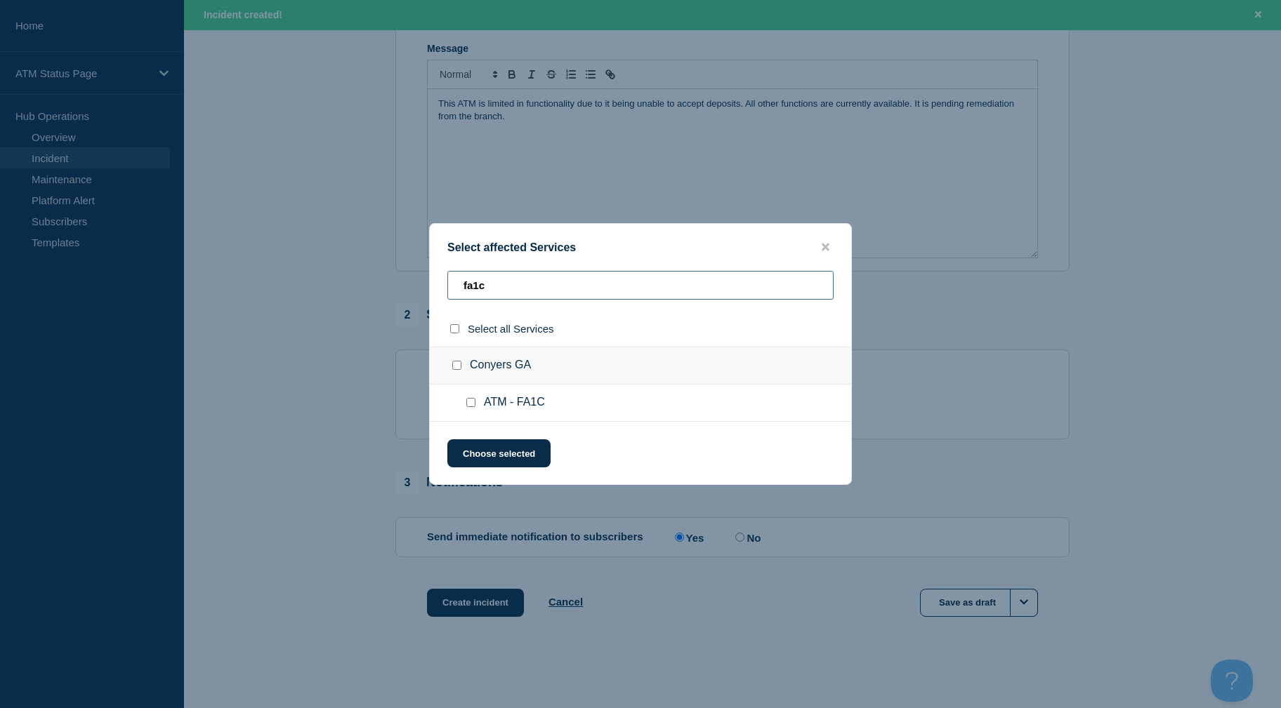
type input "fa1c"
click at [471, 402] on input "ATM - FA1C checkbox" at bounding box center [470, 402] width 9 height 9
checkbox input "true"
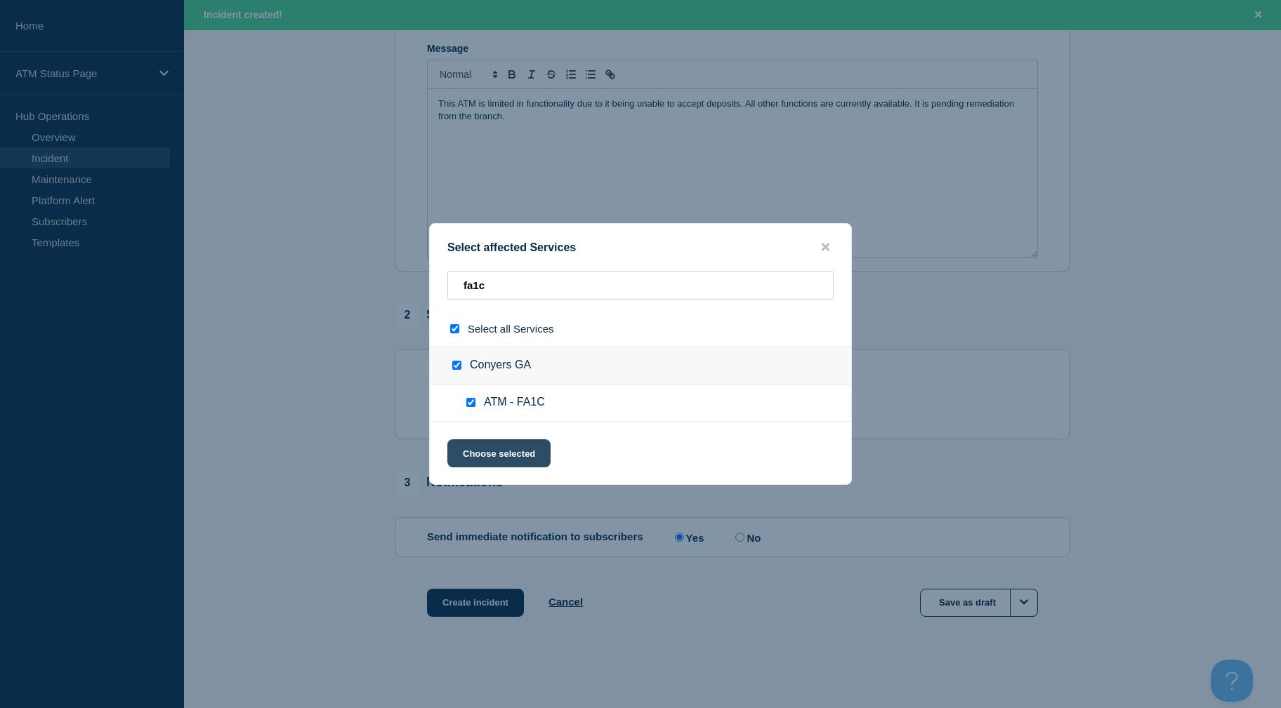
click at [477, 450] on button "Choose selected" at bounding box center [498, 453] width 103 height 28
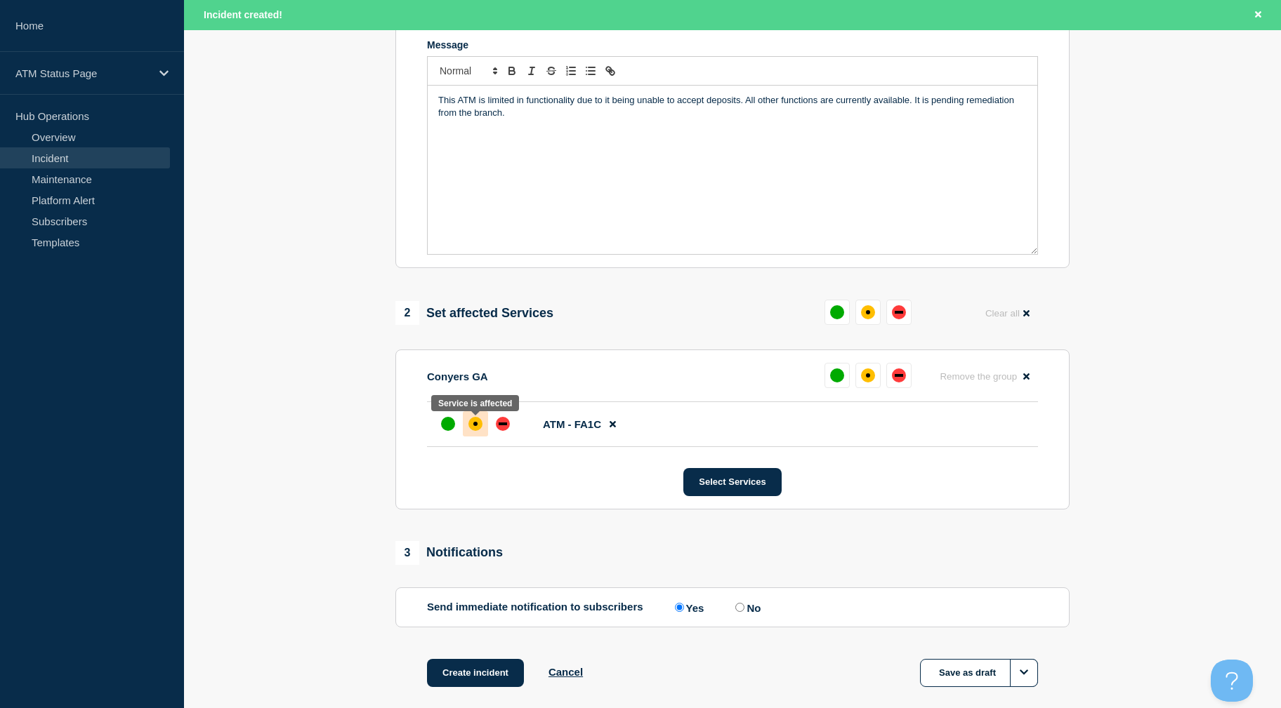
click at [479, 423] on div "affected" at bounding box center [475, 424] width 14 height 14
click at [484, 673] on button "Create incident" at bounding box center [475, 673] width 97 height 28
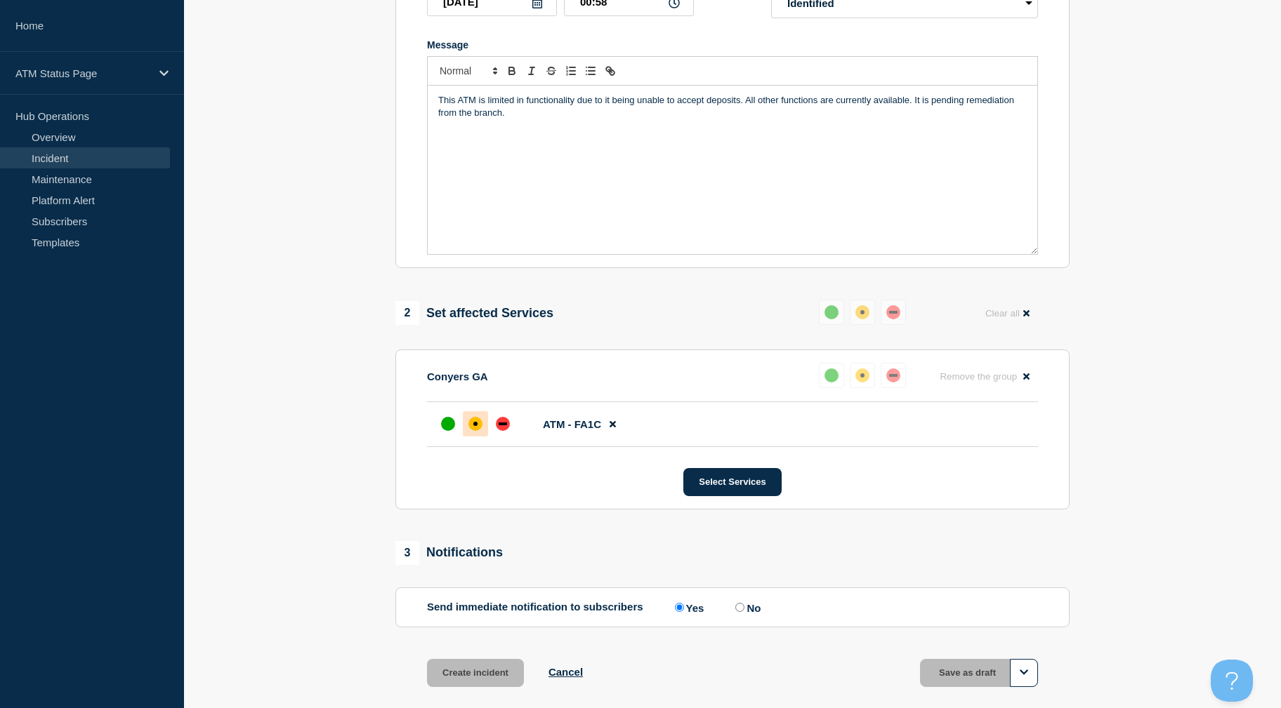
scroll to position [276, 0]
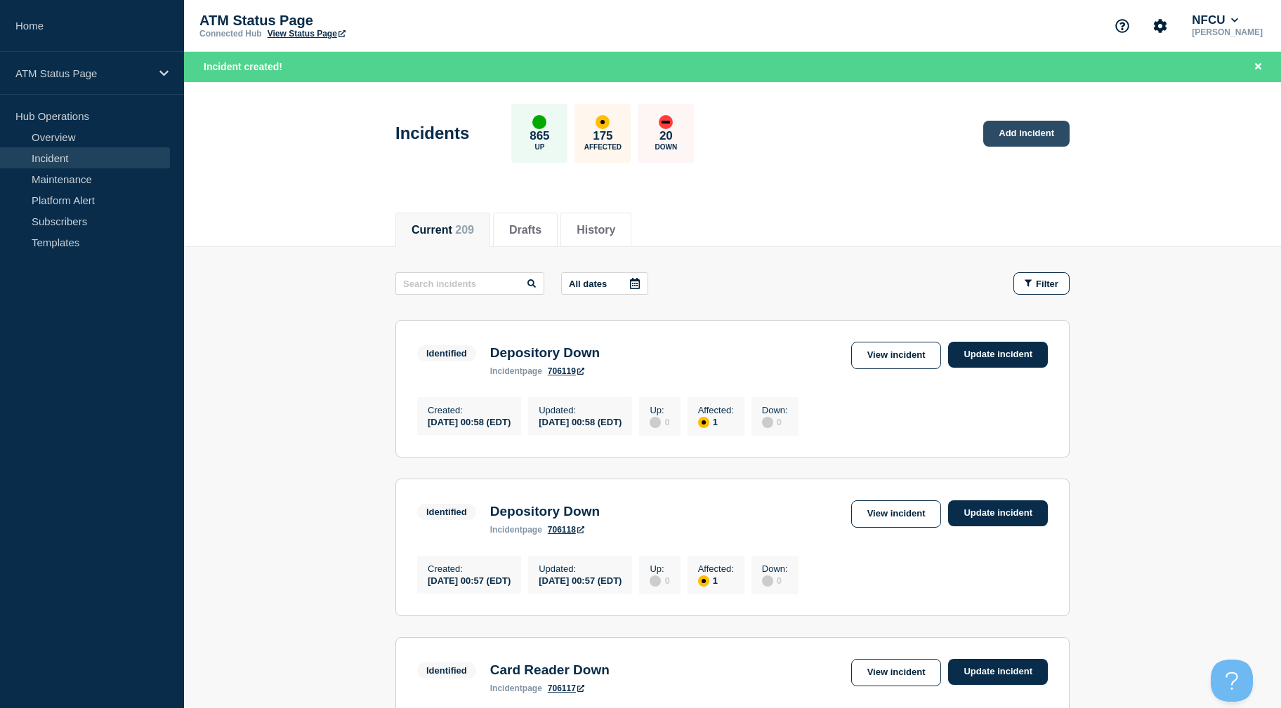
click at [1060, 135] on link "Add incident" at bounding box center [1026, 134] width 86 height 26
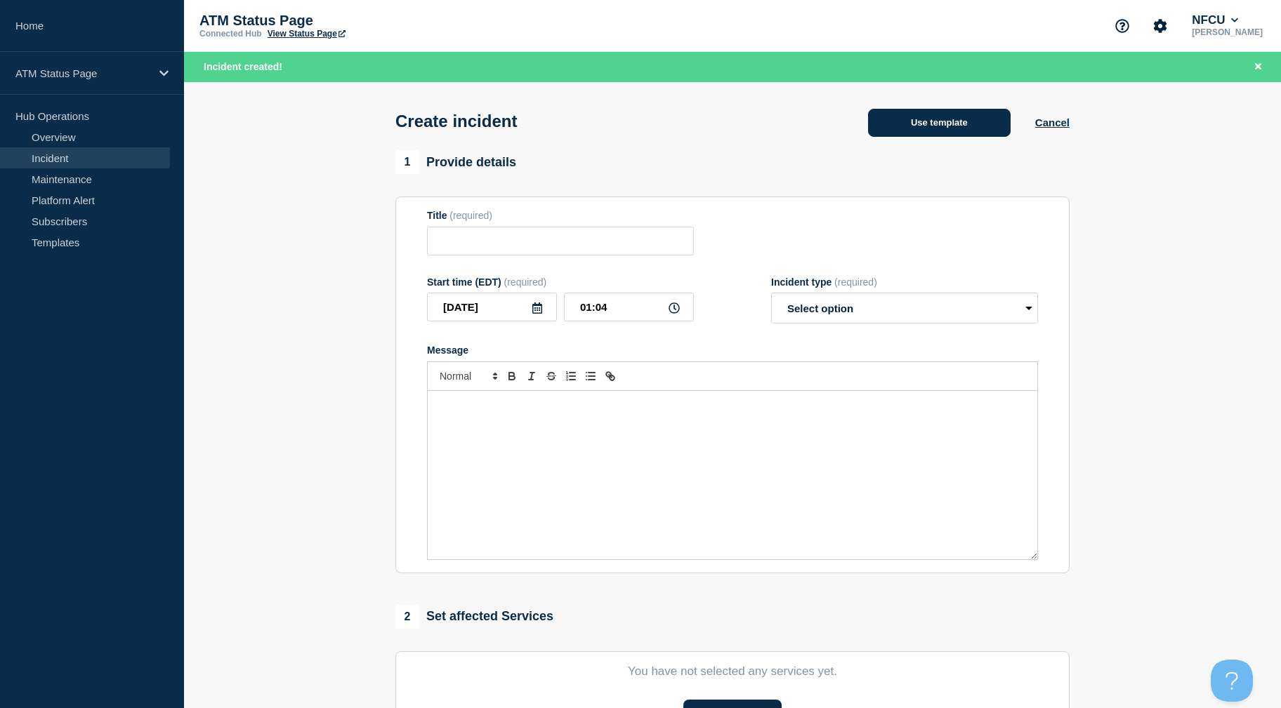
click at [869, 126] on button "Use template" at bounding box center [939, 123] width 143 height 28
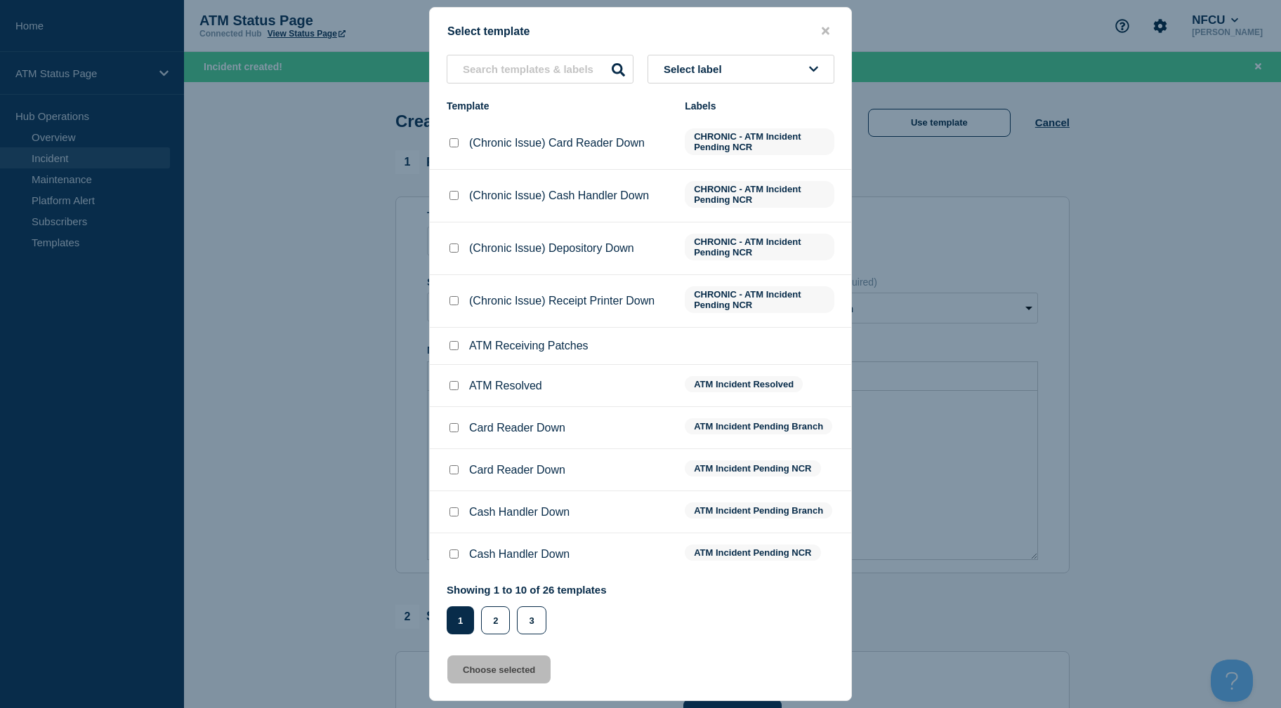
click at [807, 72] on button "Select label" at bounding box center [740, 69] width 187 height 29
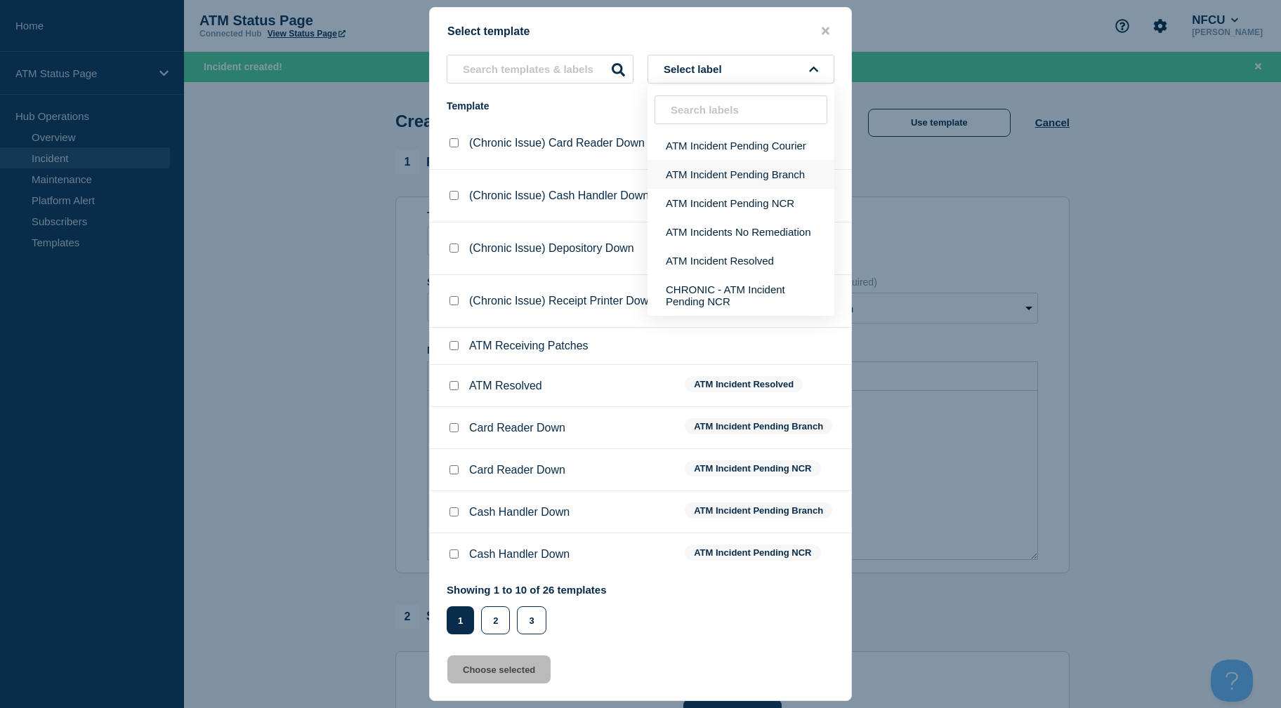
click at [788, 173] on button "ATM Incident Pending Branch" at bounding box center [740, 174] width 187 height 29
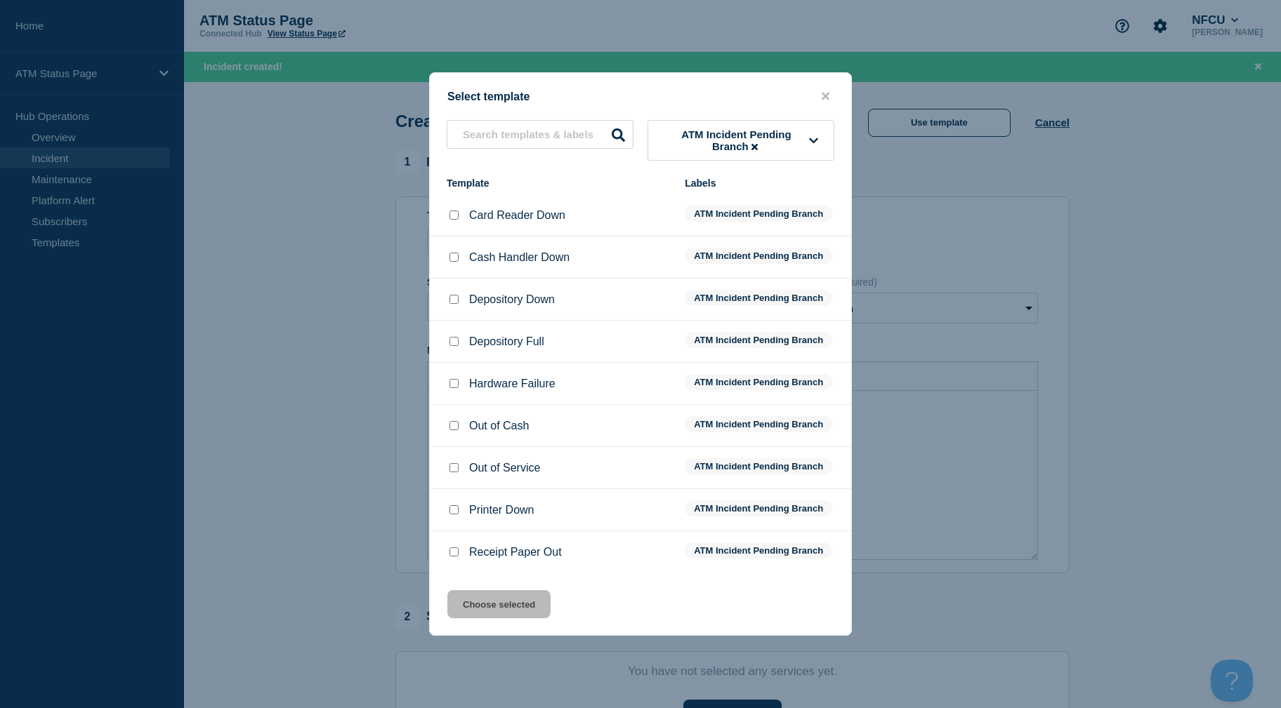
click at [451, 343] on input "Depository Full checkbox" at bounding box center [453, 341] width 9 height 9
checkbox input "true"
click at [467, 613] on button "Choose selected" at bounding box center [498, 604] width 103 height 28
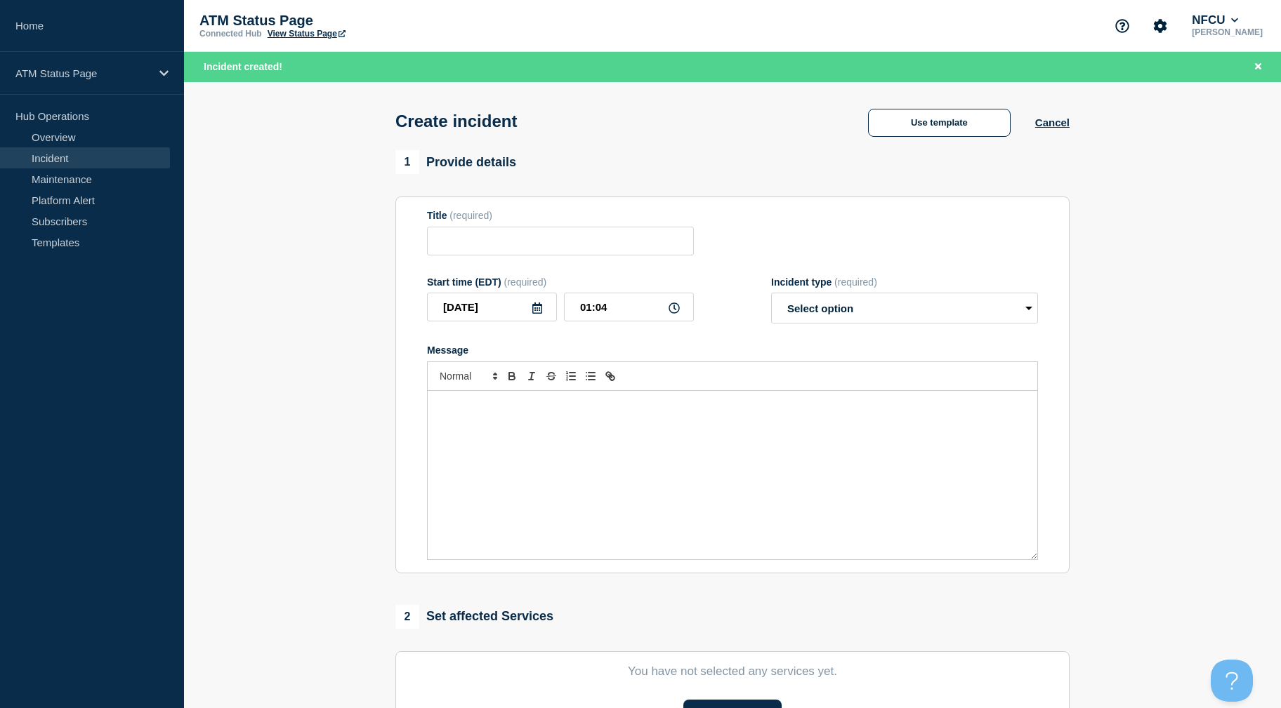
type input "Depository Full"
select select "identified"
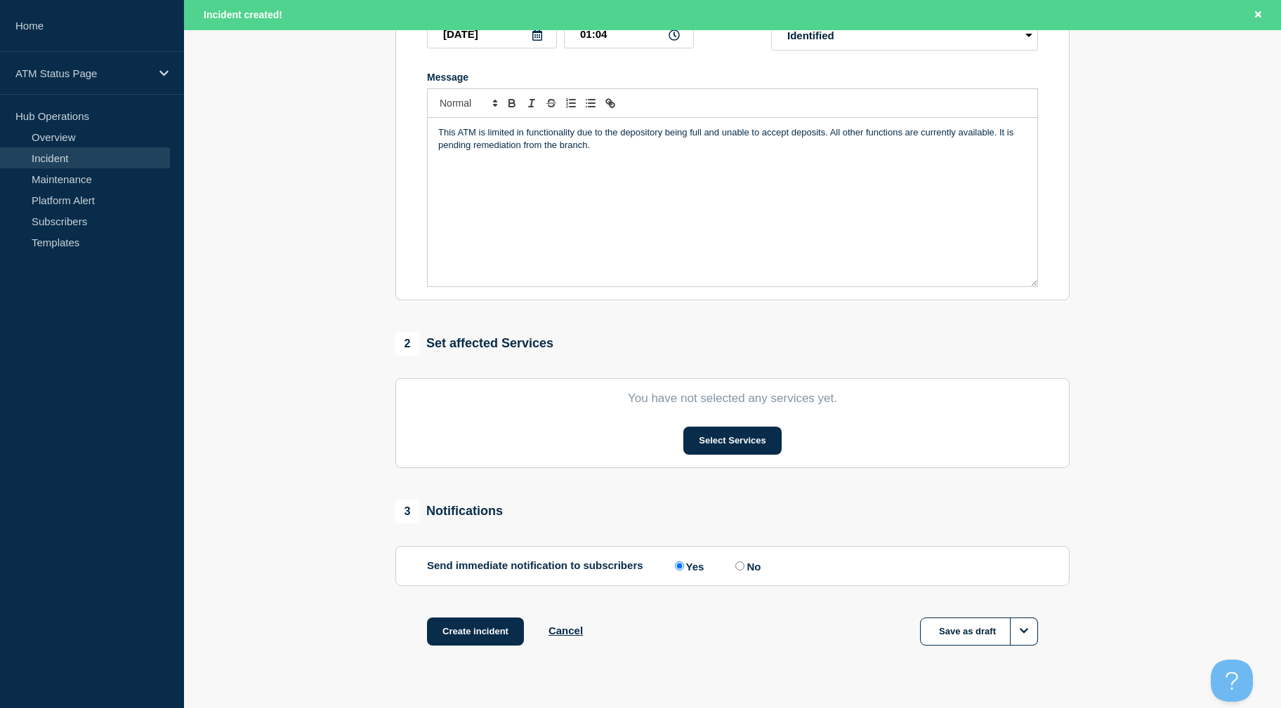
drag, startPoint x: 360, startPoint y: 379, endPoint x: 655, endPoint y: 441, distance: 301.3
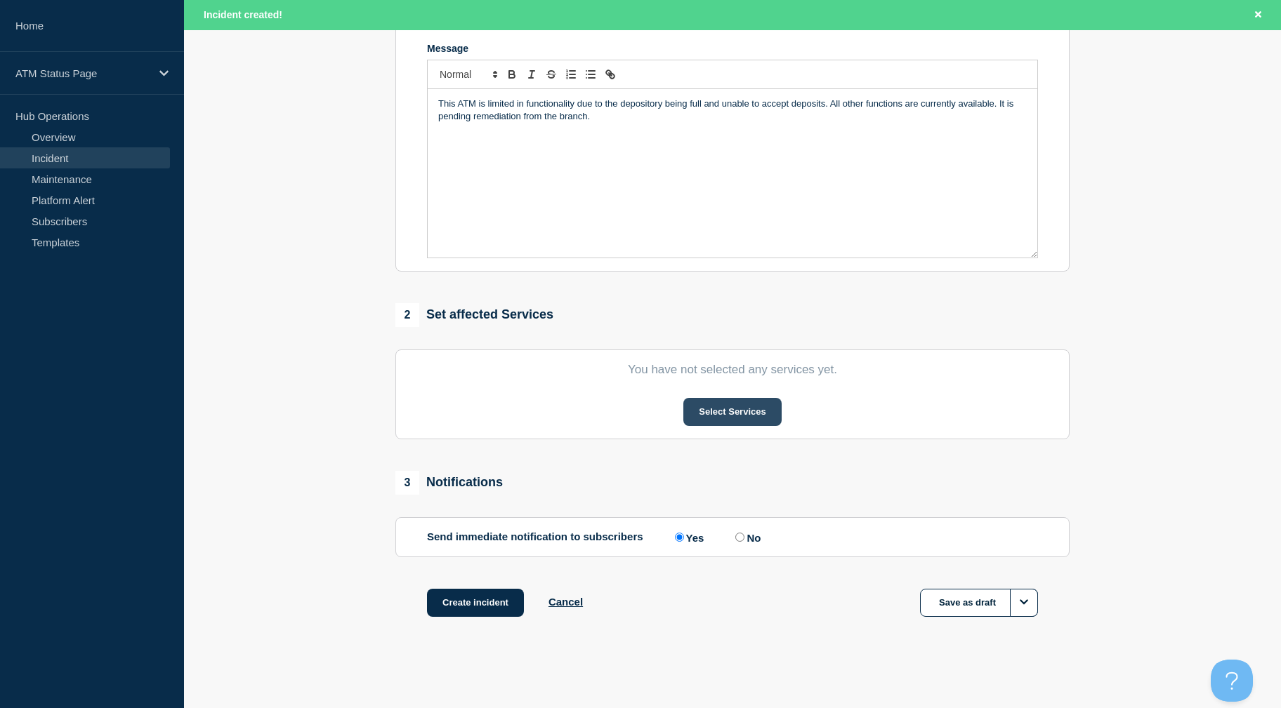
click at [751, 408] on button "Select Services" at bounding box center [732, 412] width 98 height 28
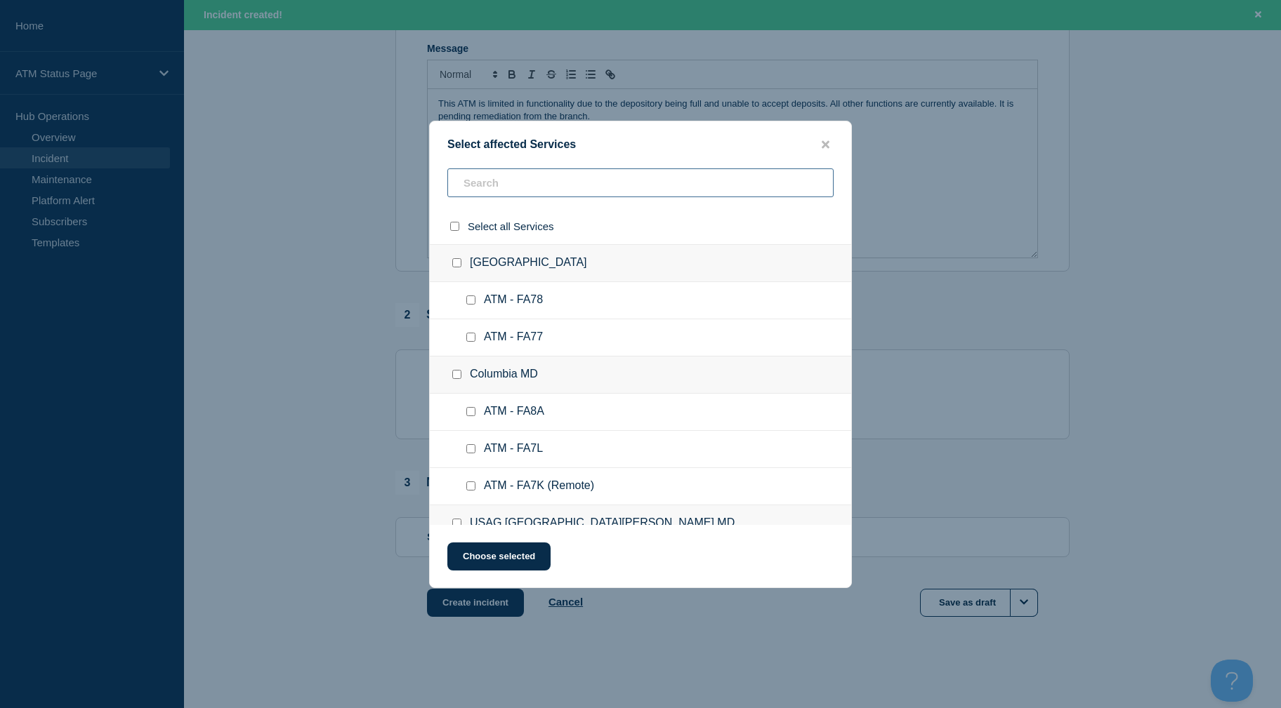
click at [588, 173] on input "text" at bounding box center [640, 182] width 386 height 29
click at [588, 178] on input "text" at bounding box center [640, 182] width 386 height 29
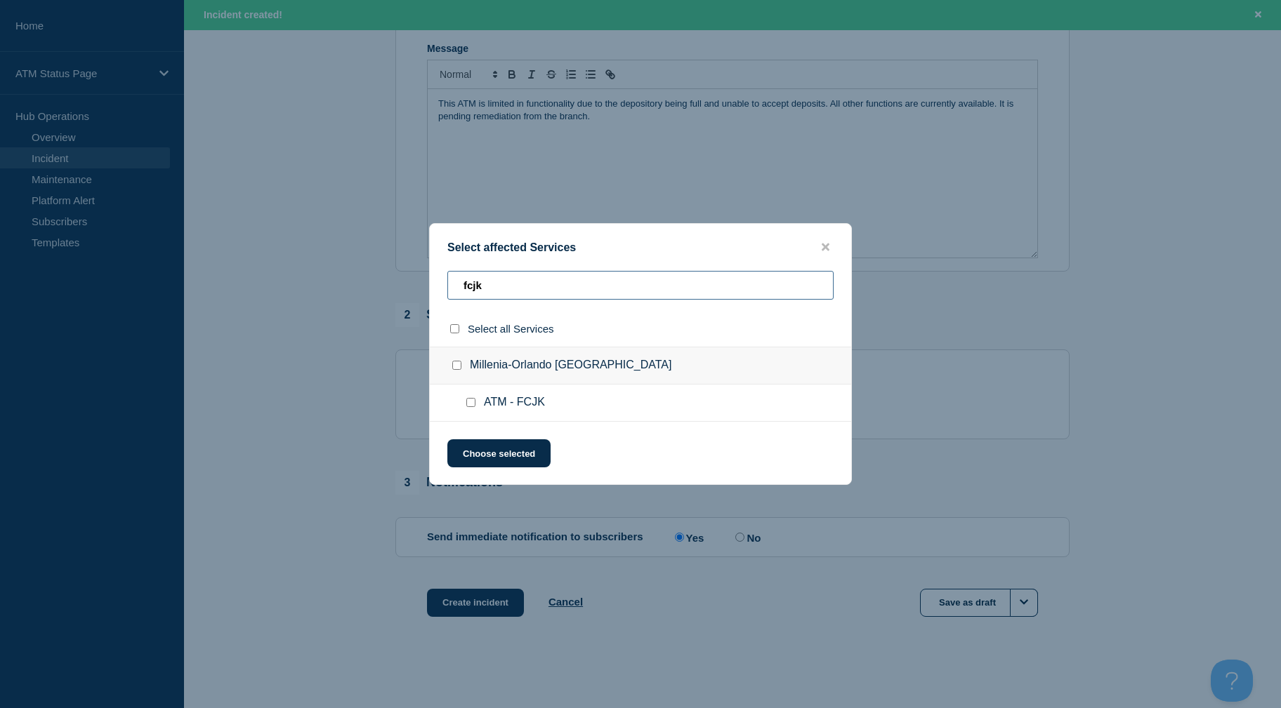
type input "fcjk"
click at [468, 404] on input "ATM - FCJK checkbox" at bounding box center [470, 402] width 9 height 9
click at [475, 456] on button "Choose selected" at bounding box center [498, 453] width 103 height 28
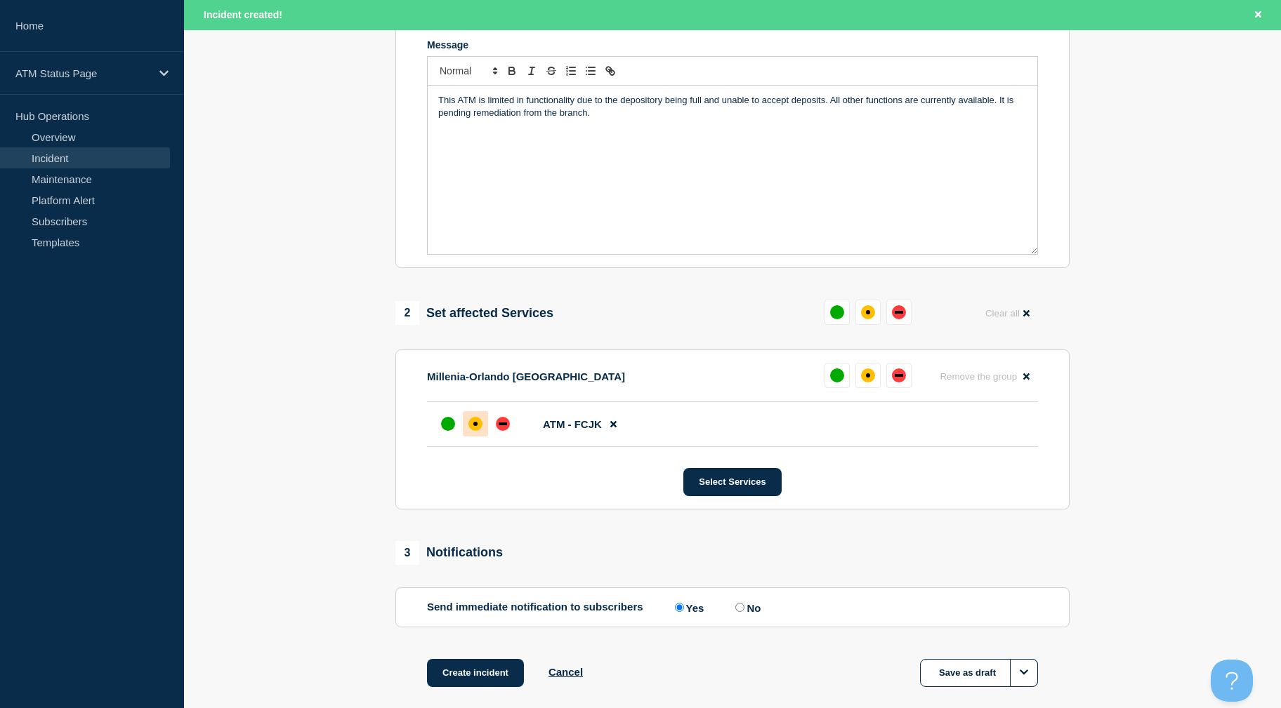
click at [482, 431] on div at bounding box center [475, 423] width 25 height 25
click at [473, 687] on button "Create incident" at bounding box center [475, 673] width 97 height 28
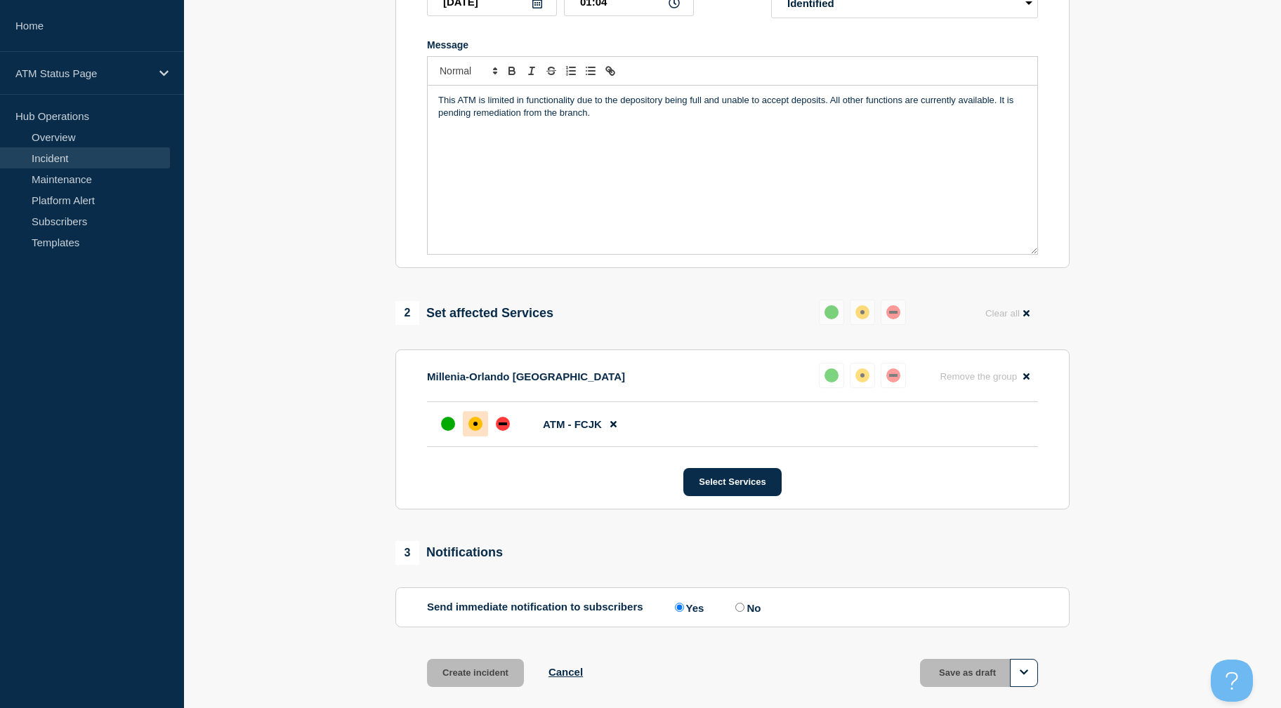
scroll to position [276, 0]
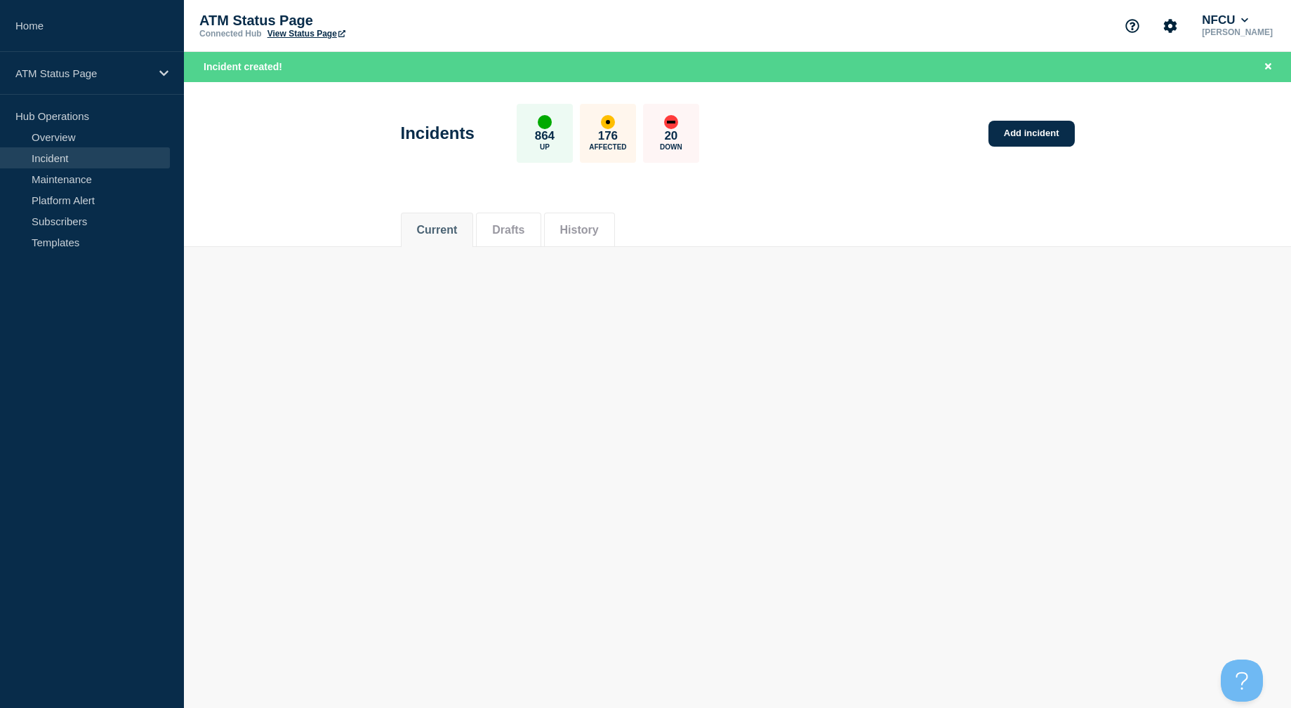
click at [332, 242] on div "Current Drafts History" at bounding box center [737, 223] width 1107 height 48
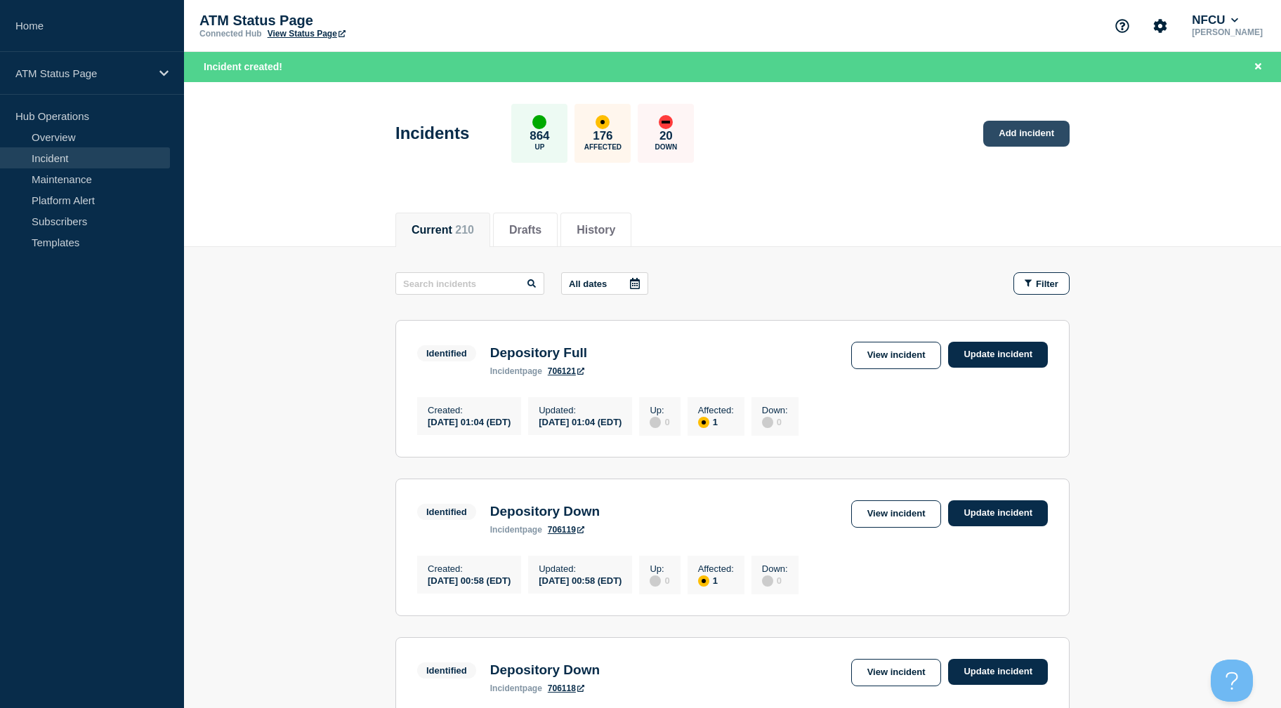
click at [1010, 133] on link "Add incident" at bounding box center [1026, 134] width 86 height 26
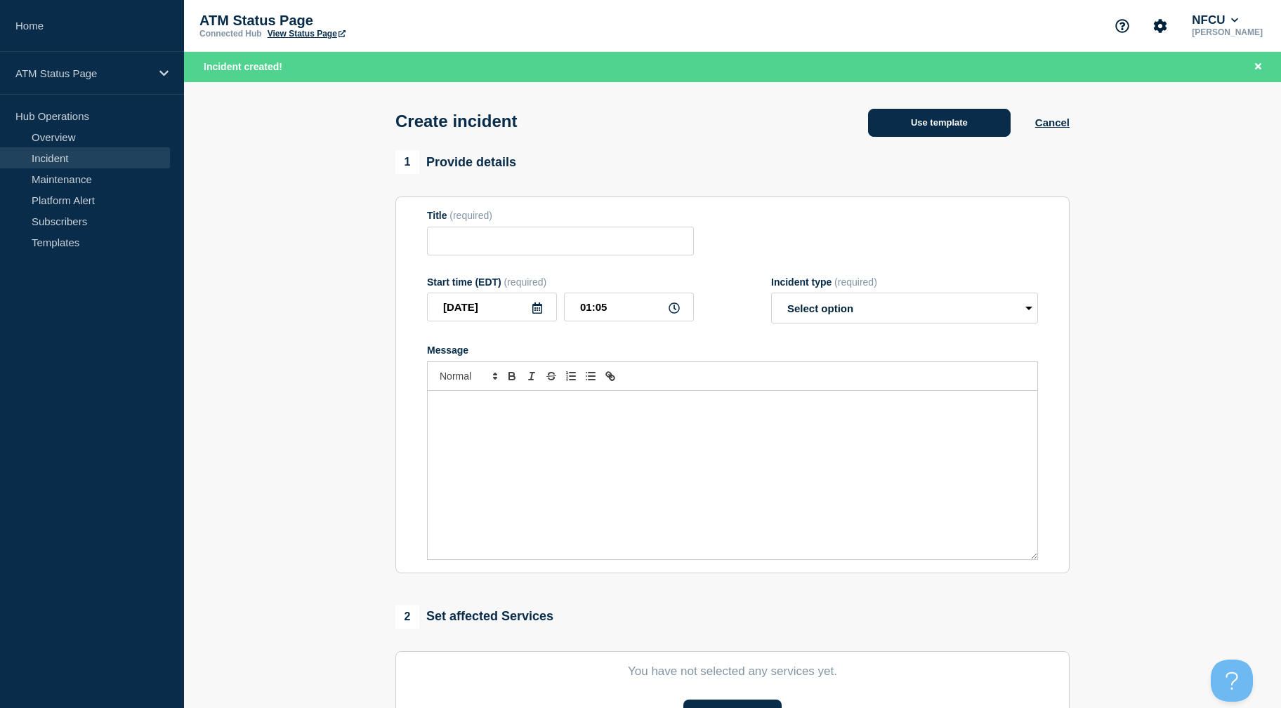
click at [989, 126] on button "Use template" at bounding box center [939, 123] width 143 height 28
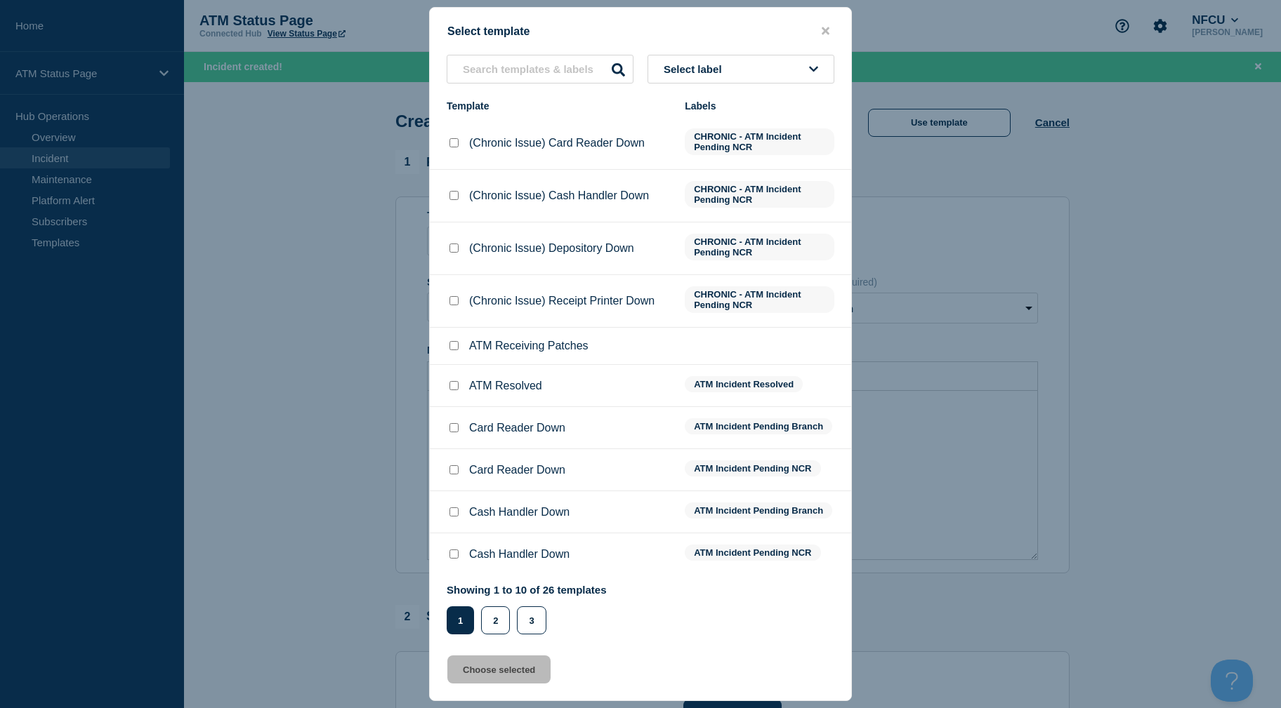
click at [713, 53] on div "Select template Select label Template Labels (Chronic Issue) Card Reader Down C…" at bounding box center [640, 354] width 423 height 694
click at [715, 72] on span "Select label" at bounding box center [695, 69] width 64 height 12
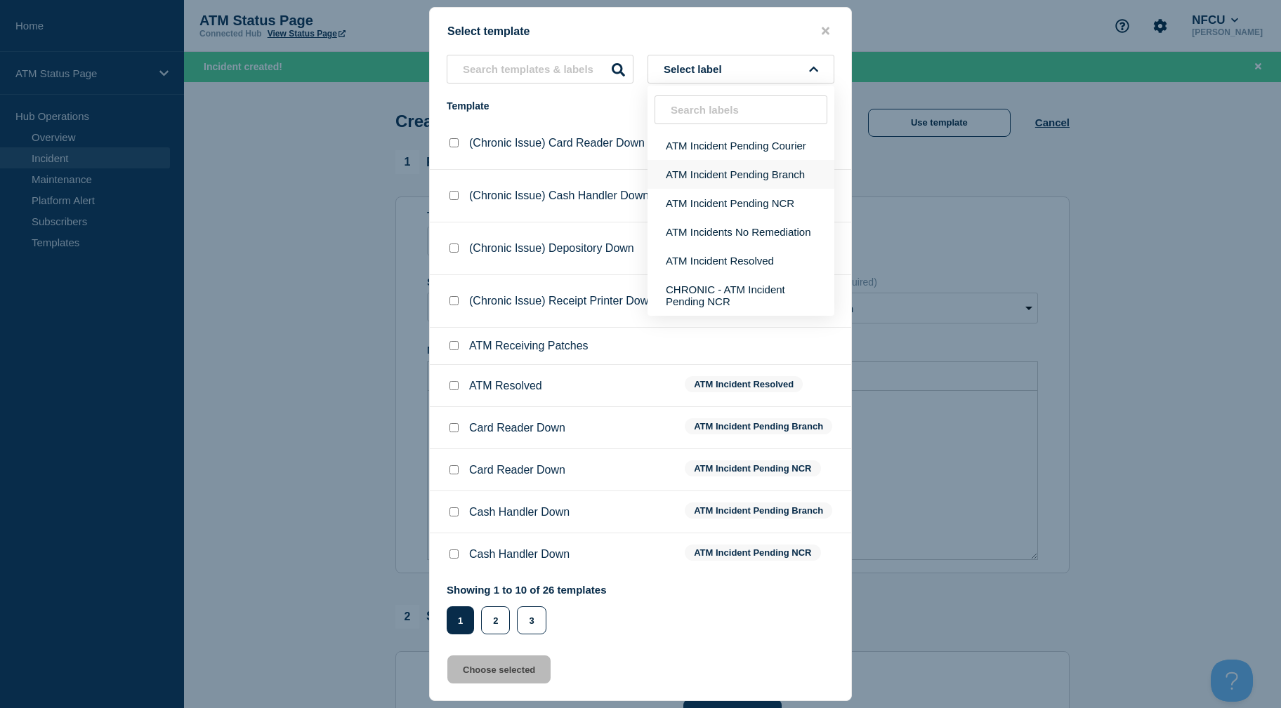
click at [721, 171] on button "ATM Incident Pending Branch" at bounding box center [740, 174] width 187 height 29
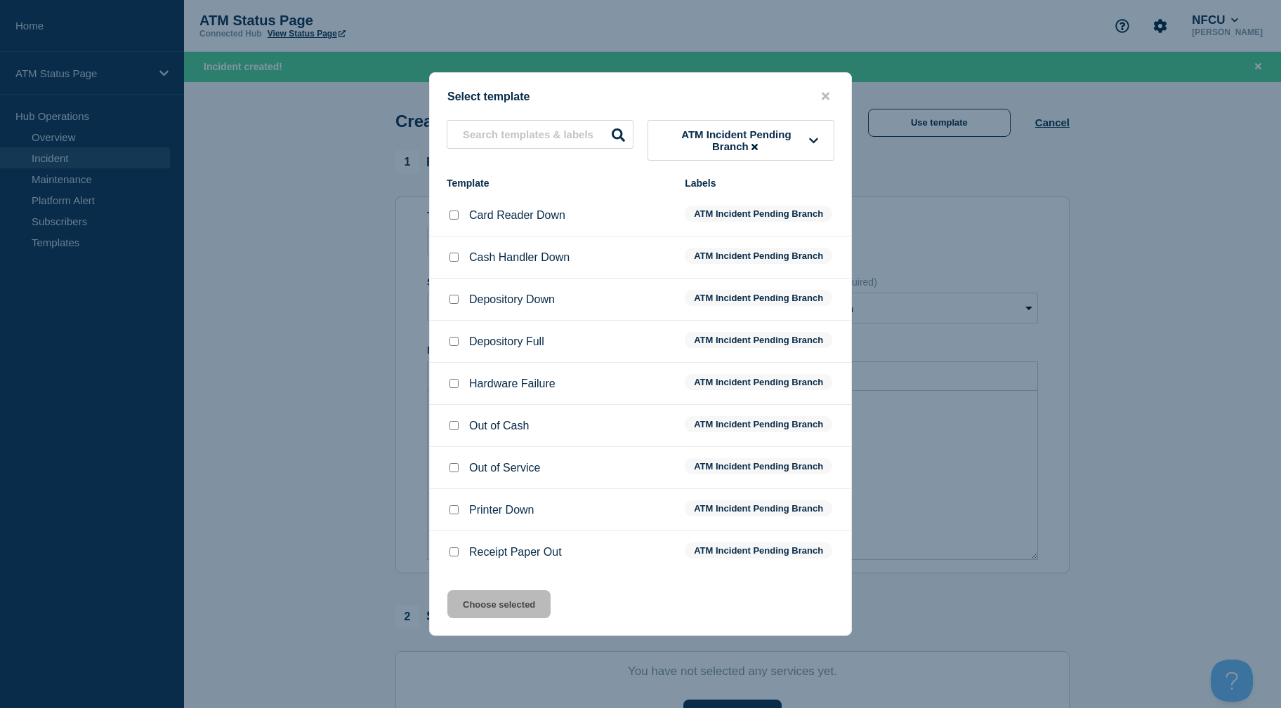
click at [454, 302] on input "Depository Down checkbox" at bounding box center [453, 299] width 9 height 9
click at [479, 578] on div "Select template ATM Incident Pending Branch Template Labels Card Reader Down AT…" at bounding box center [640, 354] width 423 height 564
click at [483, 599] on button "Choose selected" at bounding box center [498, 604] width 103 height 28
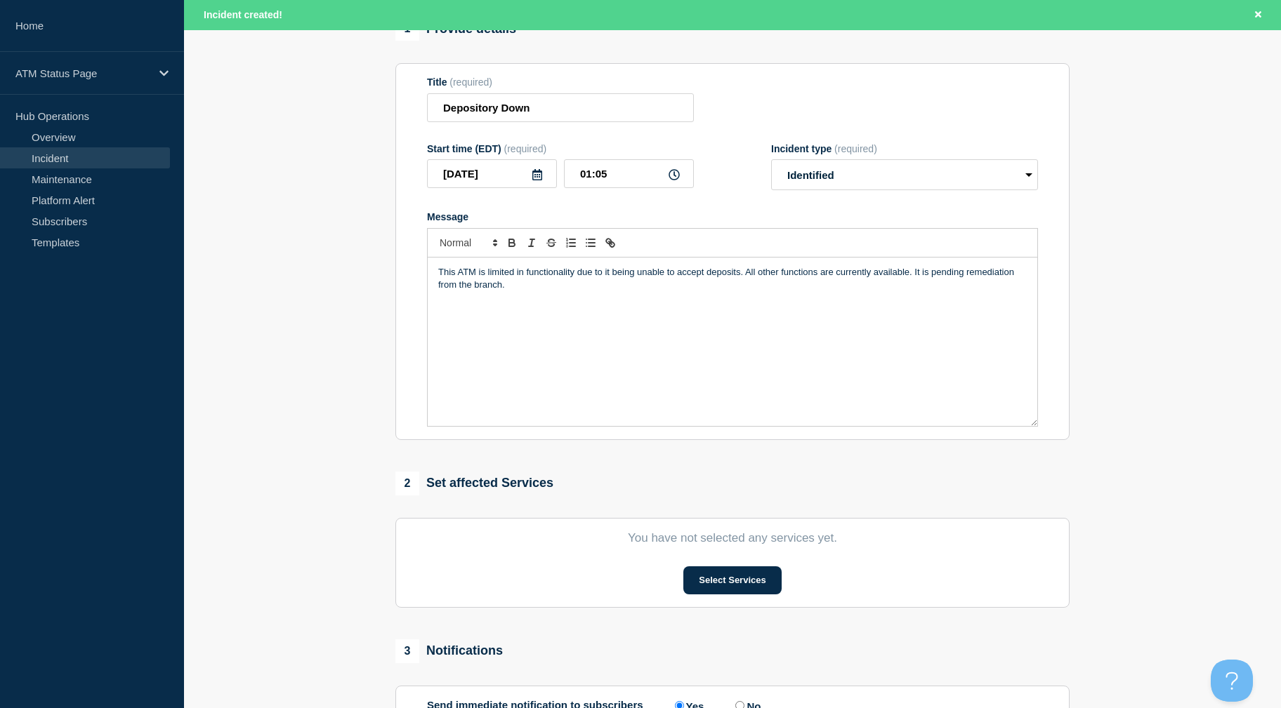
drag, startPoint x: 314, startPoint y: 342, endPoint x: 643, endPoint y: 441, distance: 343.8
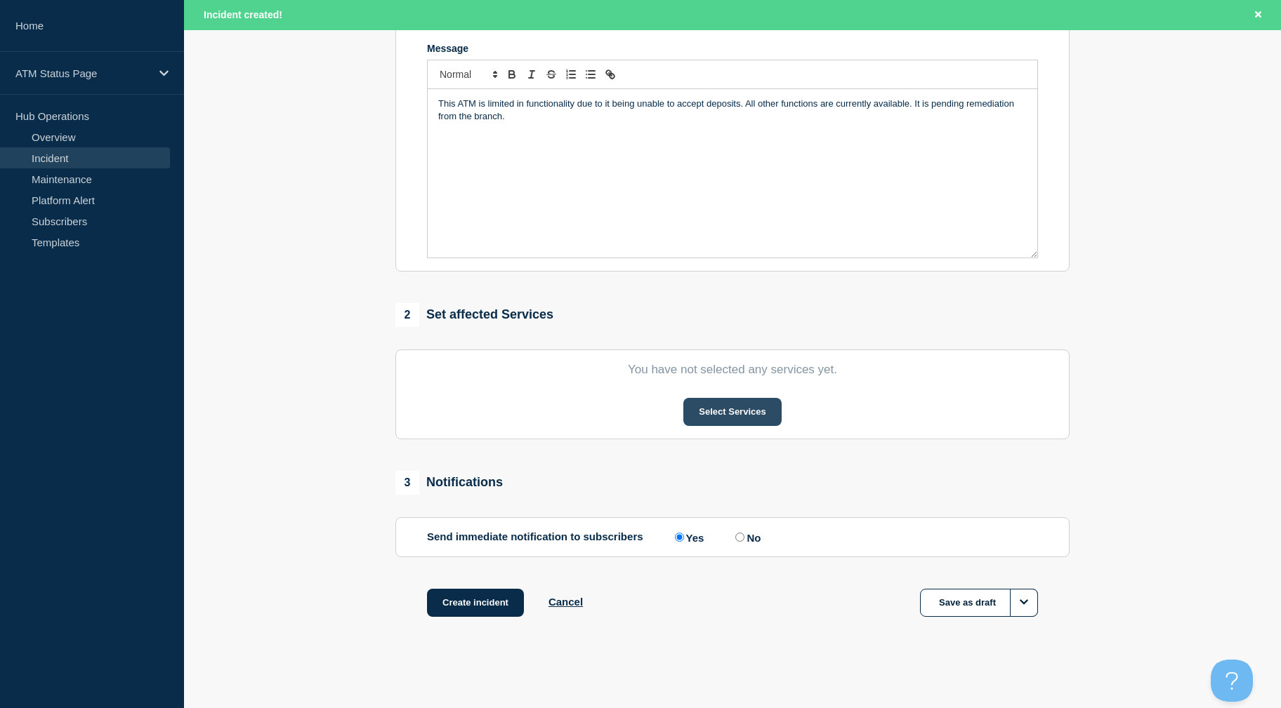
click at [722, 414] on button "Select Services" at bounding box center [732, 412] width 98 height 28
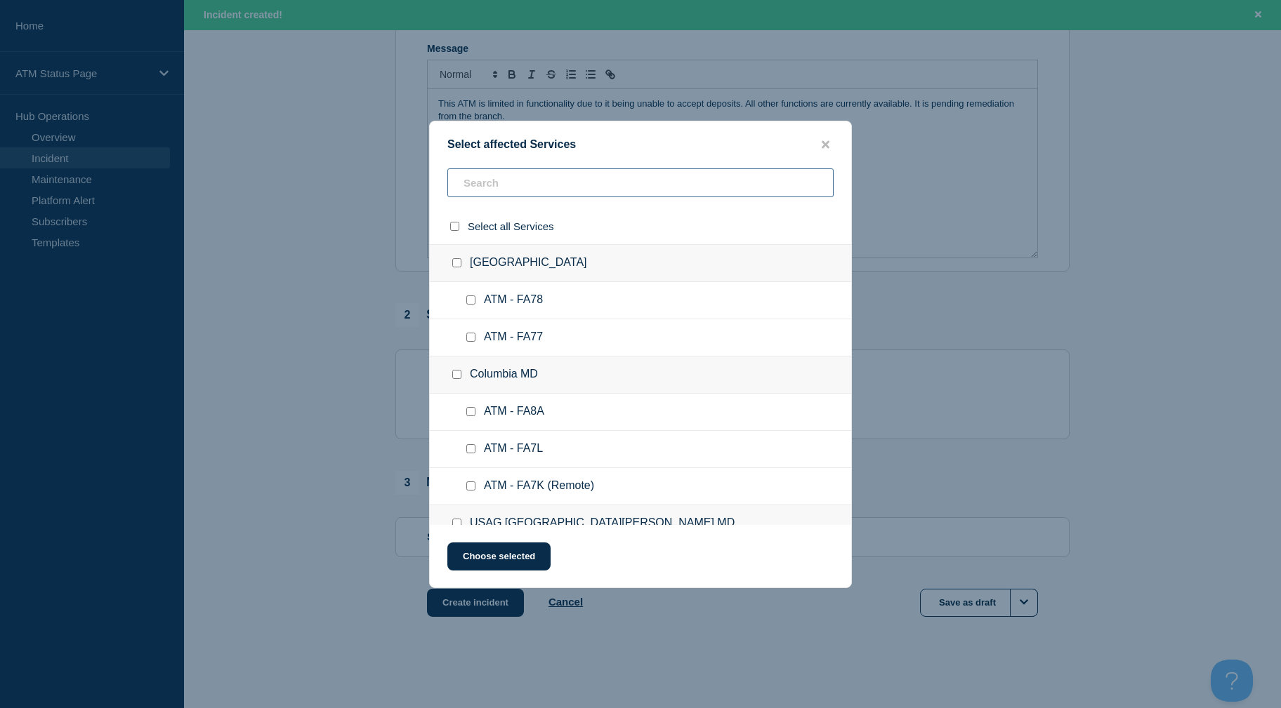
click at [491, 194] on input "text" at bounding box center [640, 182] width 386 height 29
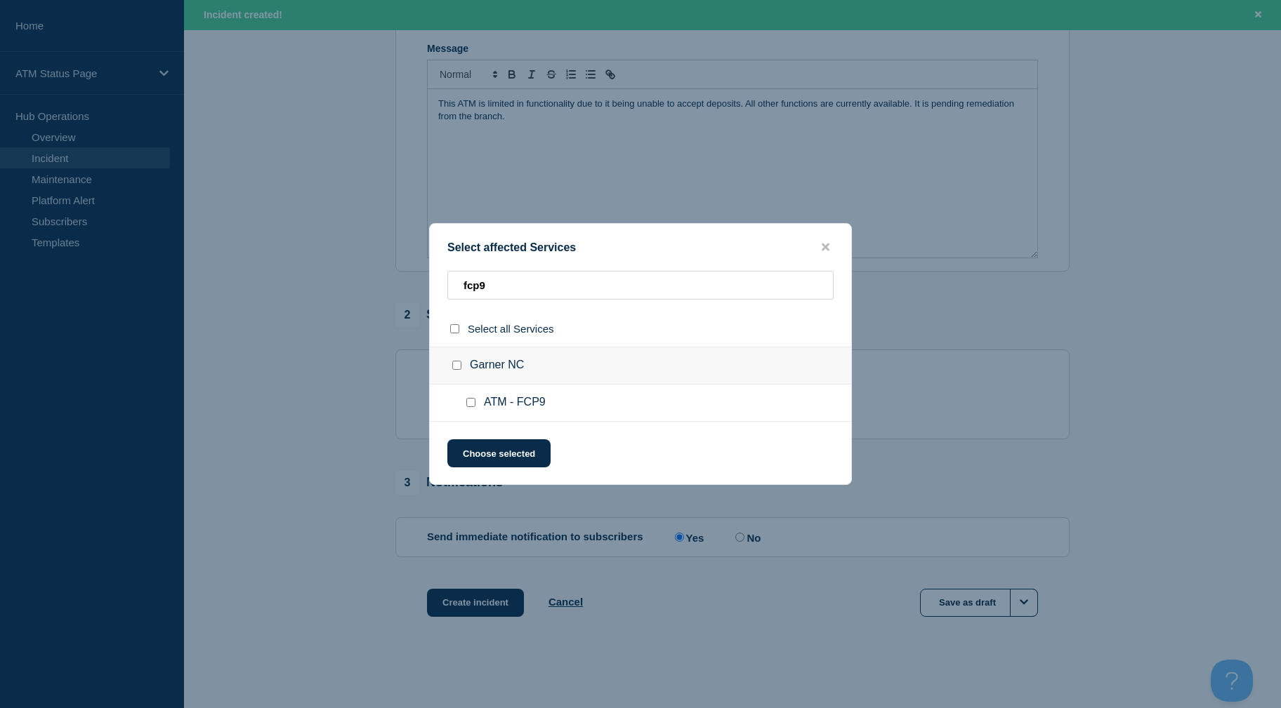
click at [468, 404] on input "ATM - FCP9 checkbox" at bounding box center [470, 402] width 9 height 9
click at [480, 446] on button "Choose selected" at bounding box center [498, 453] width 103 height 28
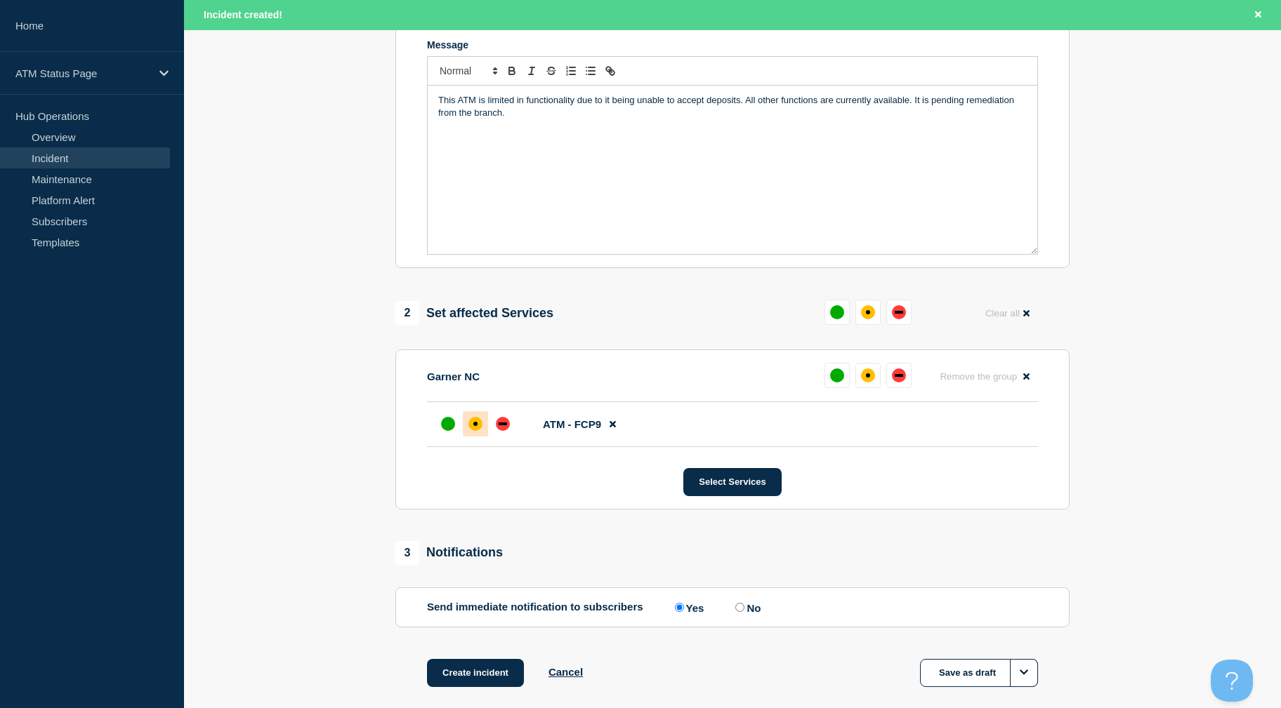
click at [468, 431] on div at bounding box center [475, 423] width 25 height 25
click at [478, 681] on button "Create incident" at bounding box center [475, 673] width 97 height 28
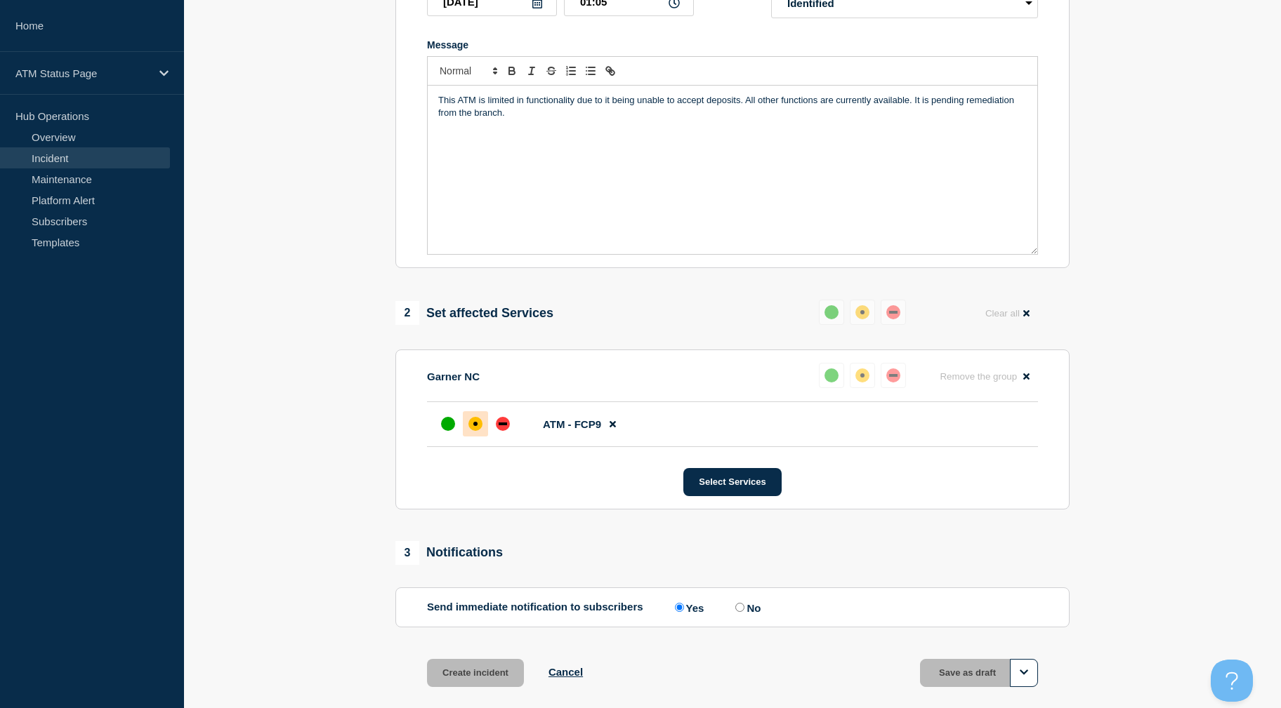
scroll to position [276, 0]
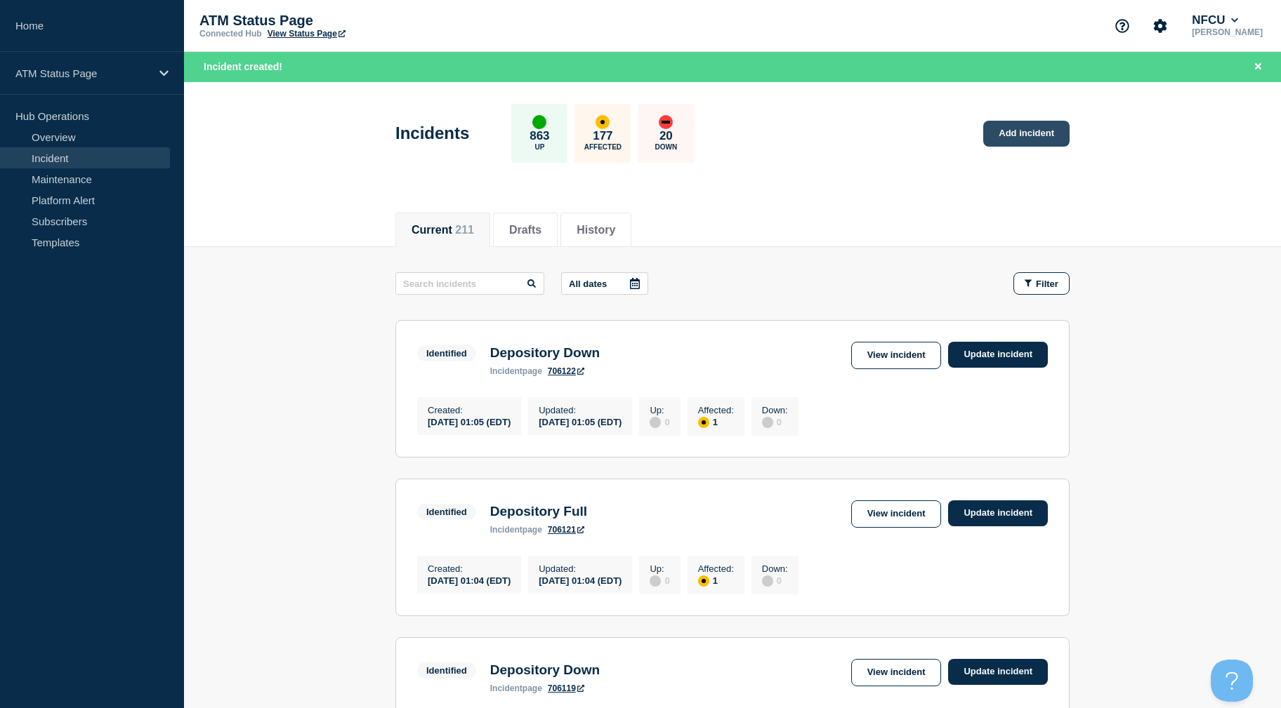
click at [1012, 130] on link "Add incident" at bounding box center [1026, 134] width 86 height 26
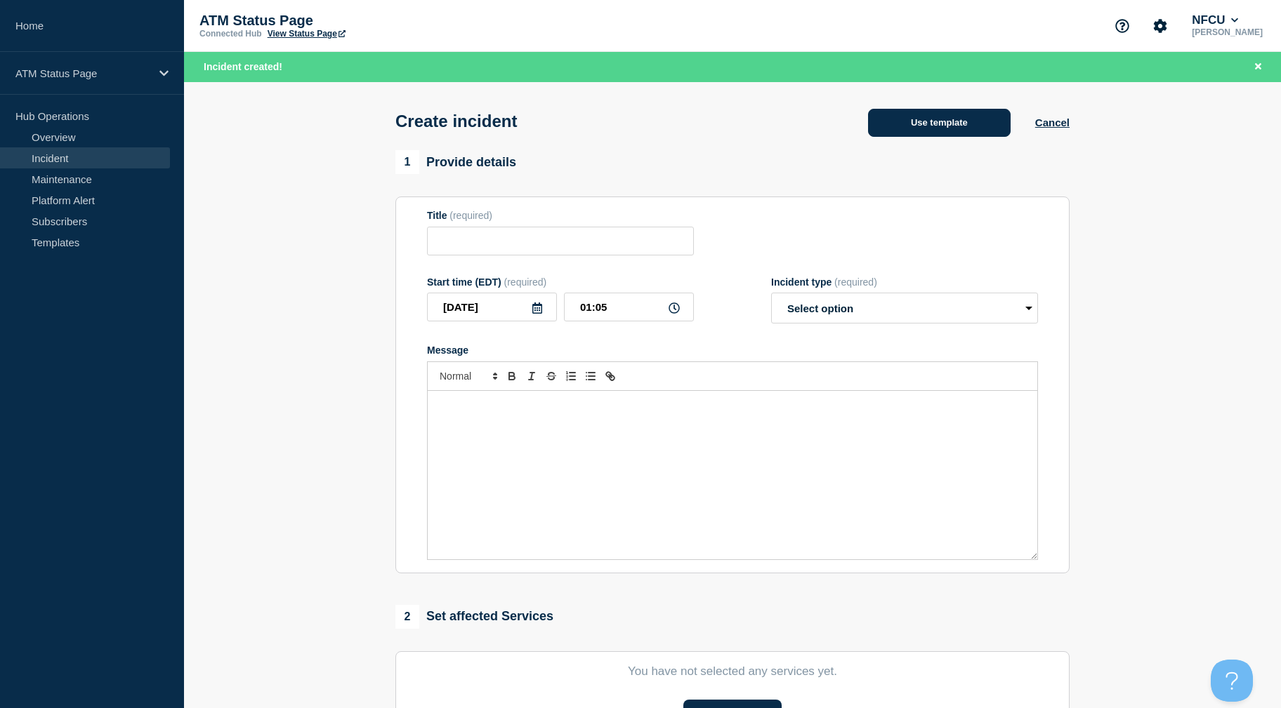
click at [983, 127] on button "Use template" at bounding box center [939, 123] width 143 height 28
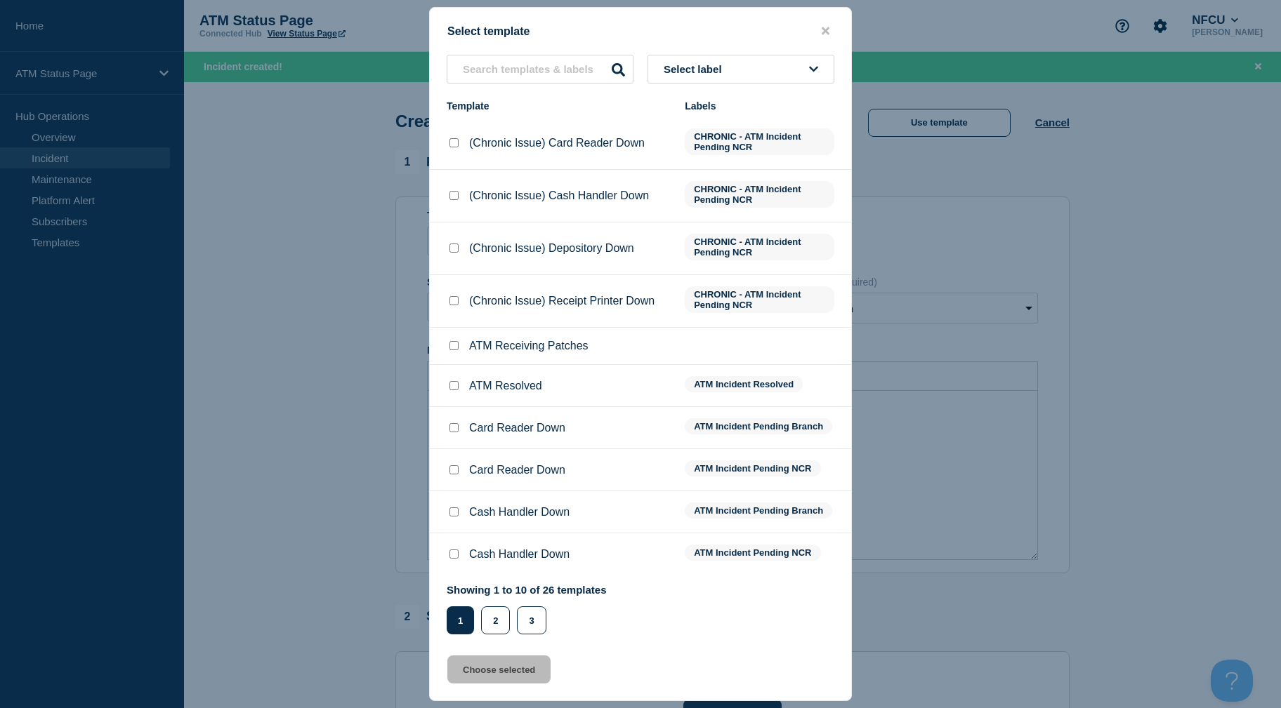
click at [679, 59] on button "Select label" at bounding box center [740, 69] width 187 height 29
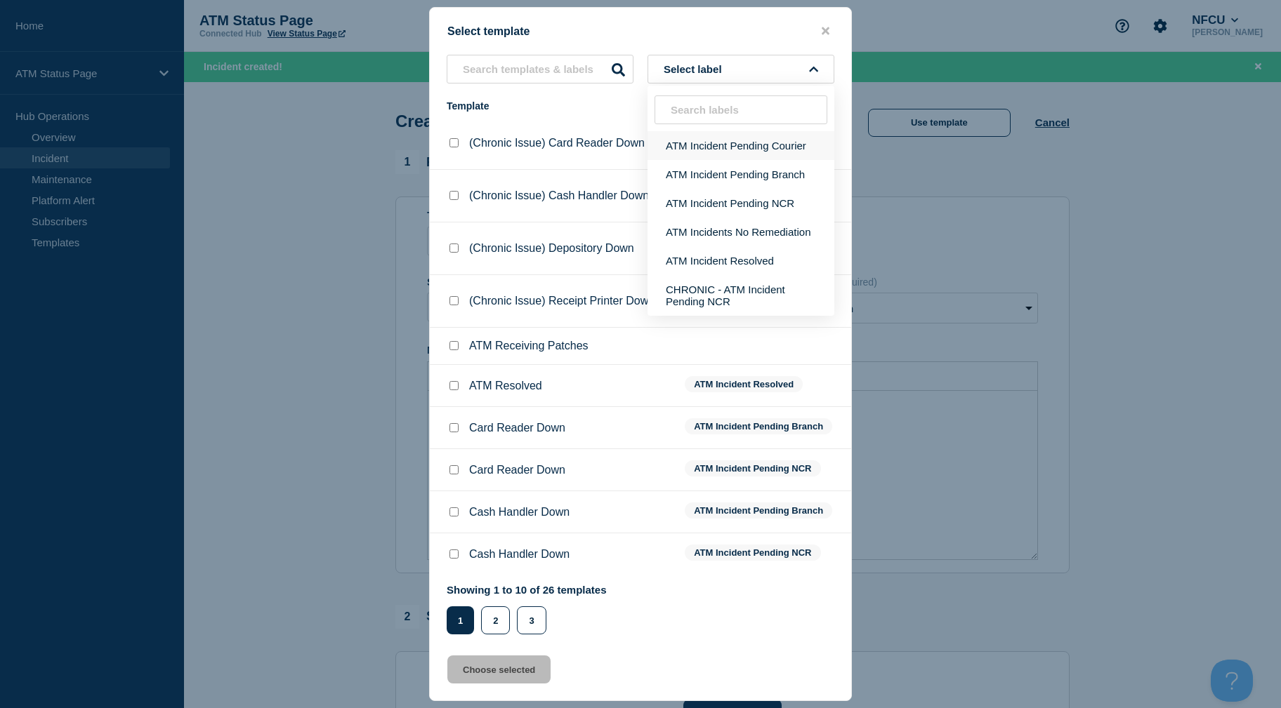
click at [752, 147] on button "ATM Incident Pending Courier" at bounding box center [740, 145] width 187 height 29
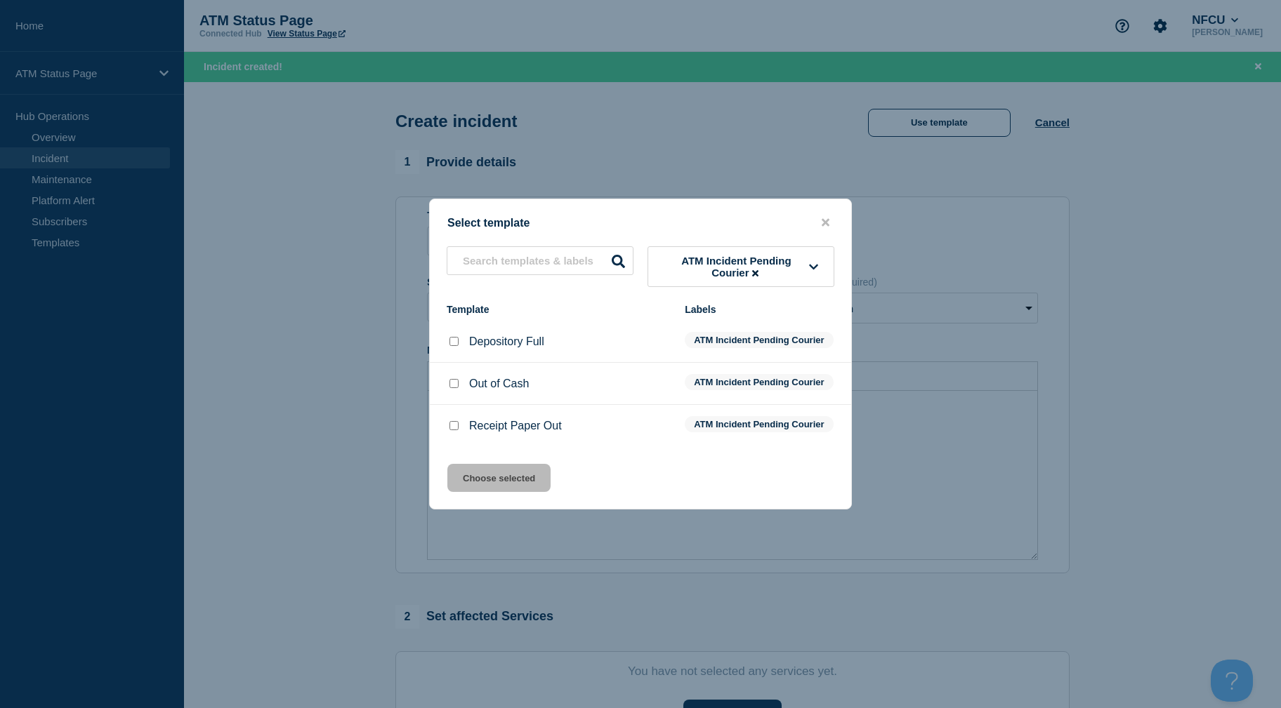
click at [454, 337] on input "Depository Full checkbox" at bounding box center [453, 341] width 9 height 9
click at [494, 489] on button "Choose selected" at bounding box center [498, 478] width 103 height 28
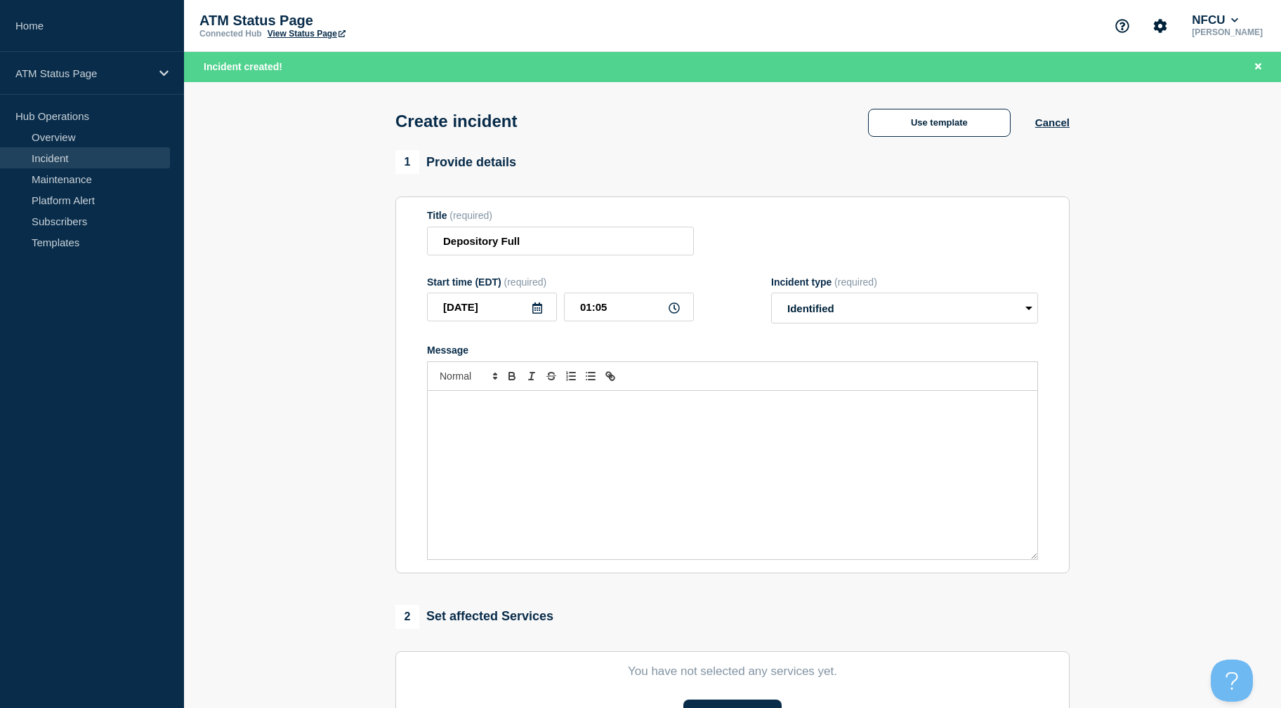
scroll to position [305, 0]
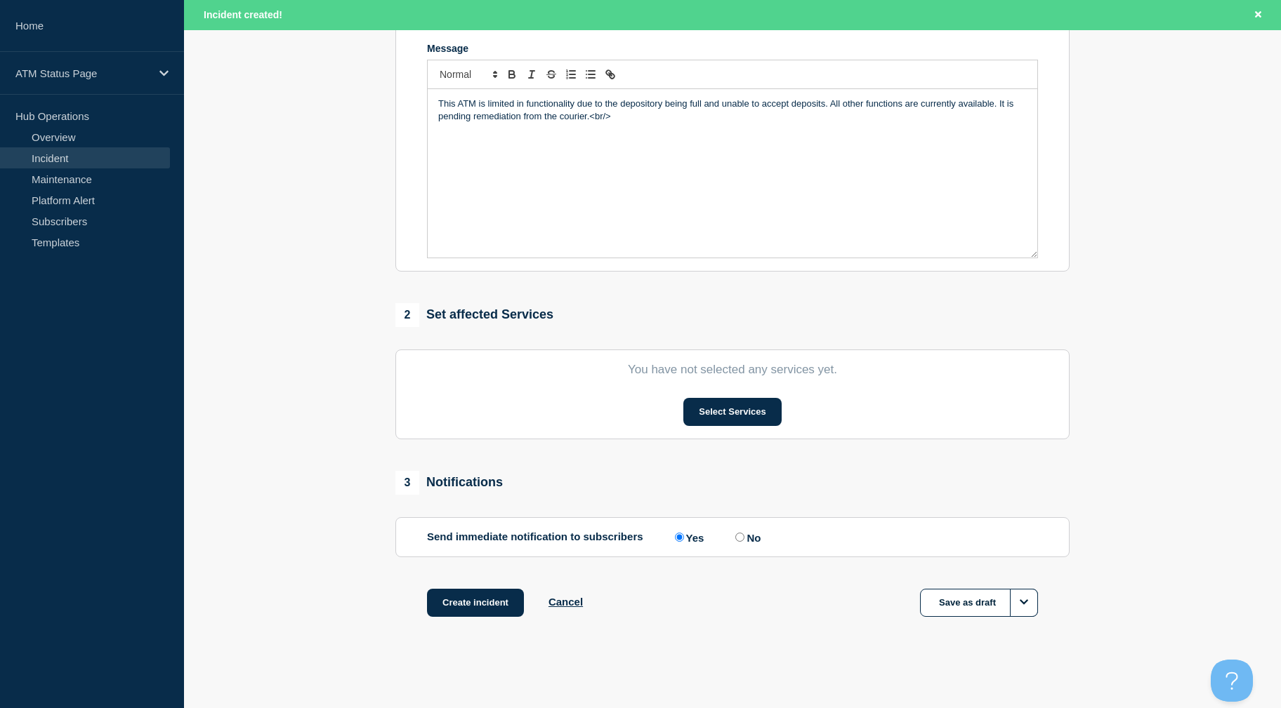
drag, startPoint x: 336, startPoint y: 300, endPoint x: 374, endPoint y: 550, distance: 252.1
click at [725, 401] on button "Select Services" at bounding box center [732, 412] width 98 height 28
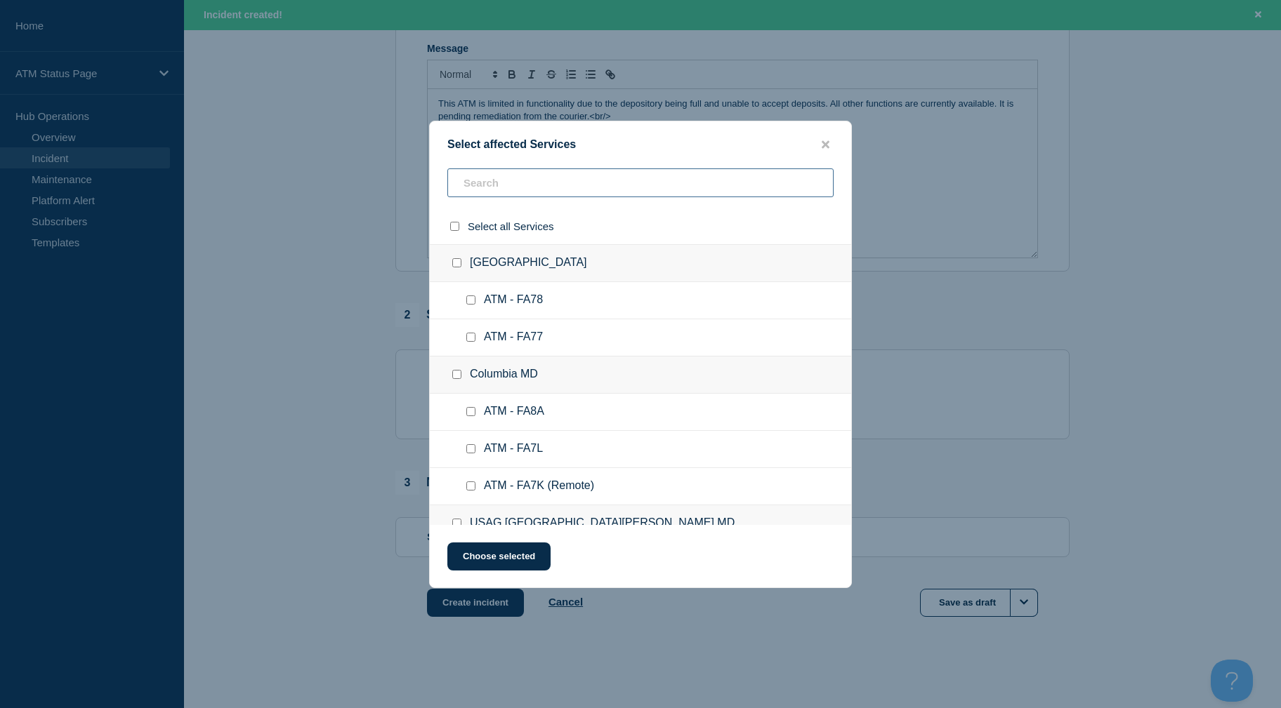
click at [506, 192] on input "text" at bounding box center [640, 182] width 386 height 29
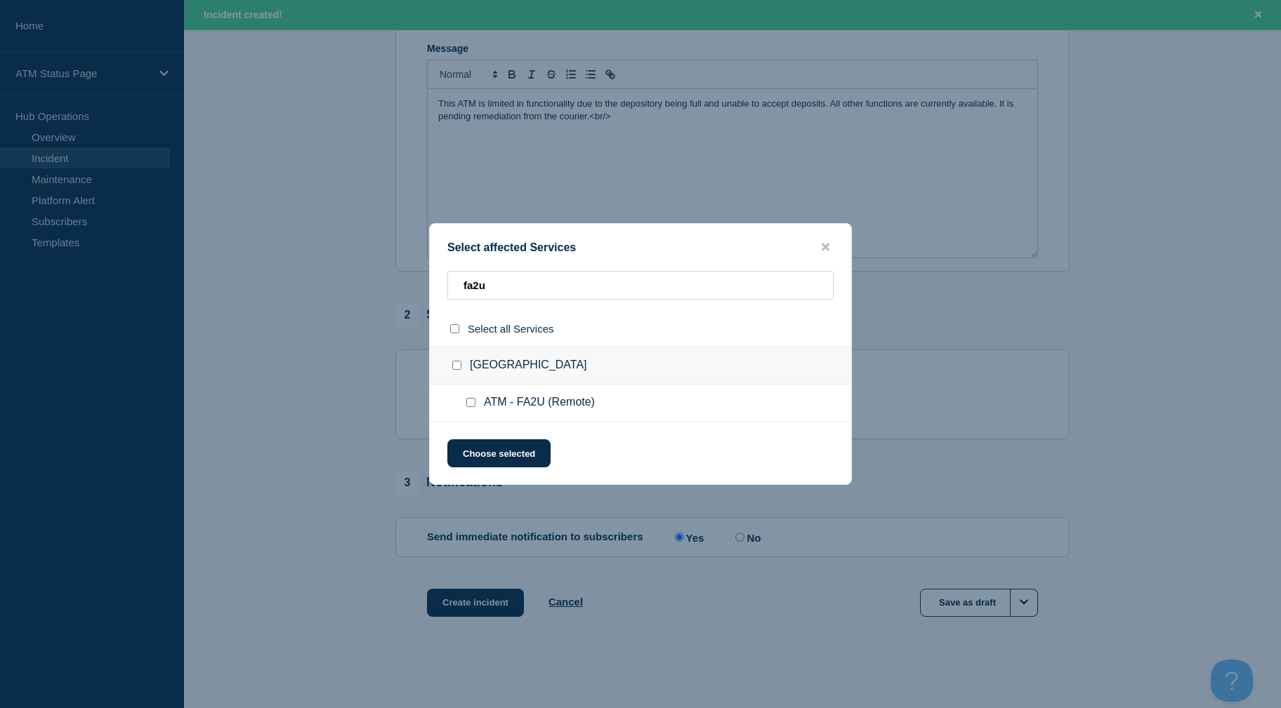
click at [472, 399] on div at bounding box center [473, 403] width 20 height 14
click at [472, 406] on input "ATM - FA2U (Remote) checkbox" at bounding box center [470, 402] width 9 height 9
click at [482, 449] on button "Choose selected" at bounding box center [498, 453] width 103 height 28
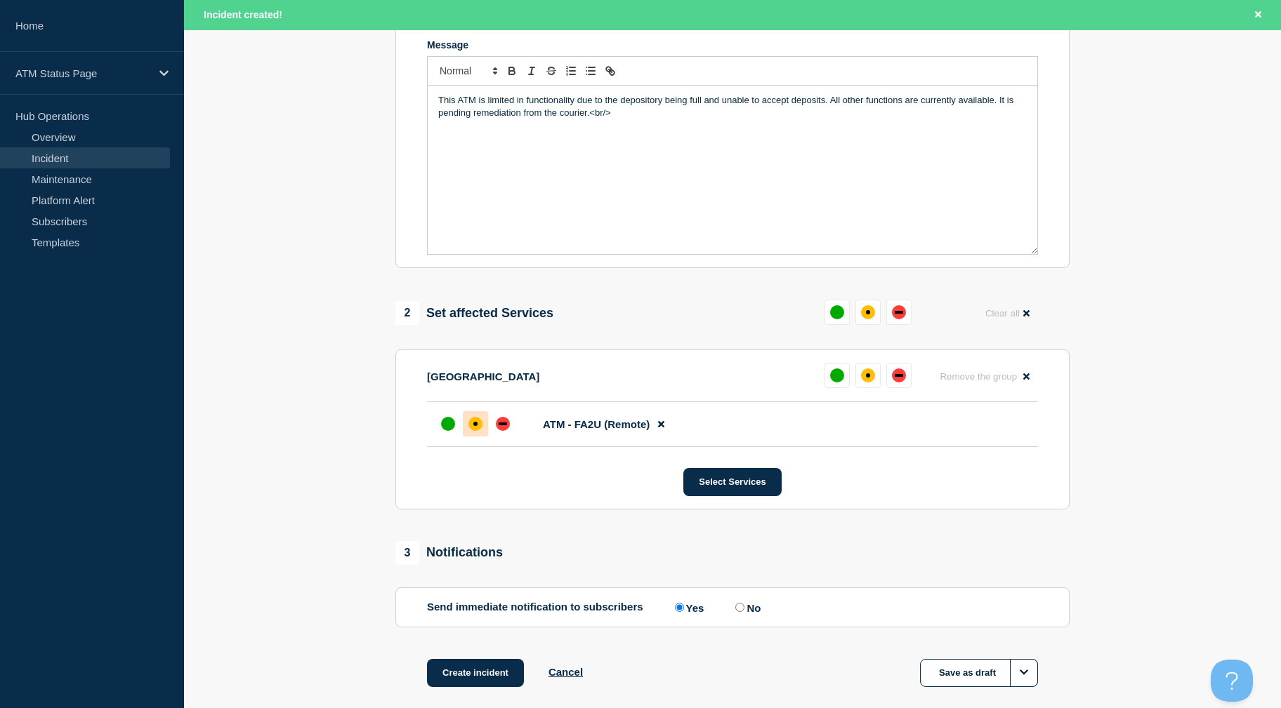
click at [480, 420] on div at bounding box center [475, 423] width 25 height 25
click at [496, 679] on button "Create incident" at bounding box center [475, 673] width 97 height 28
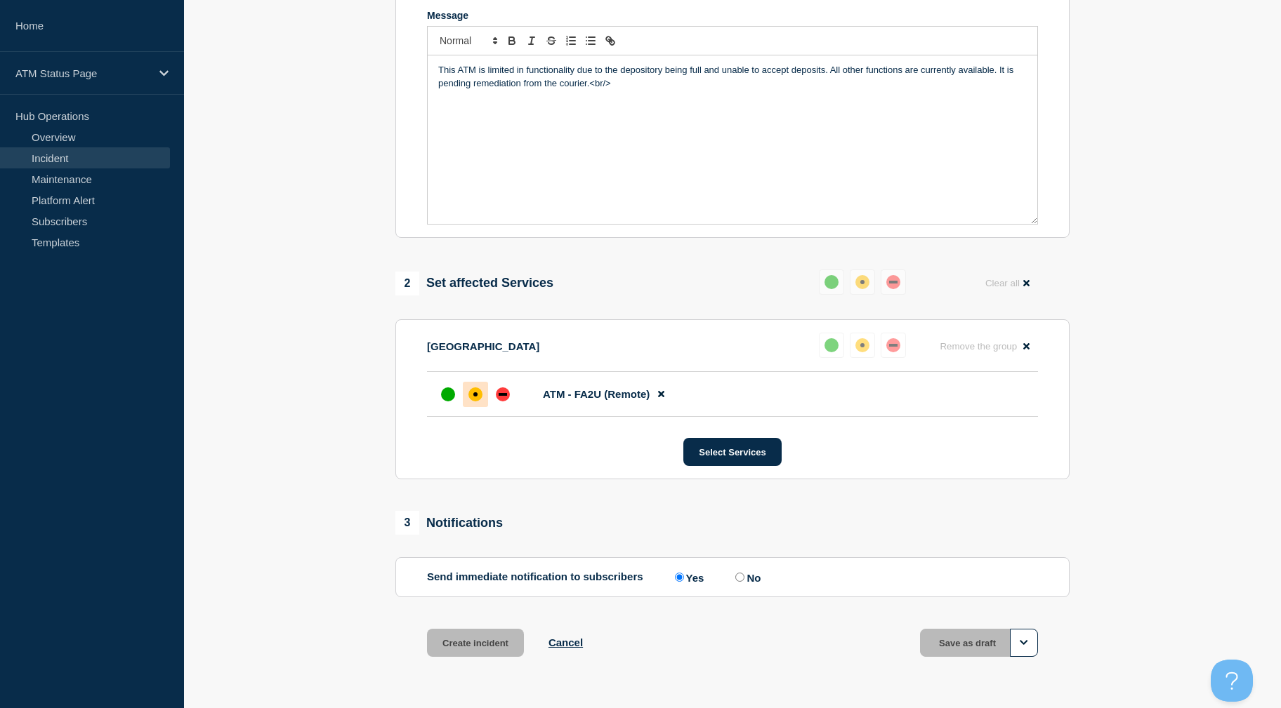
scroll to position [276, 0]
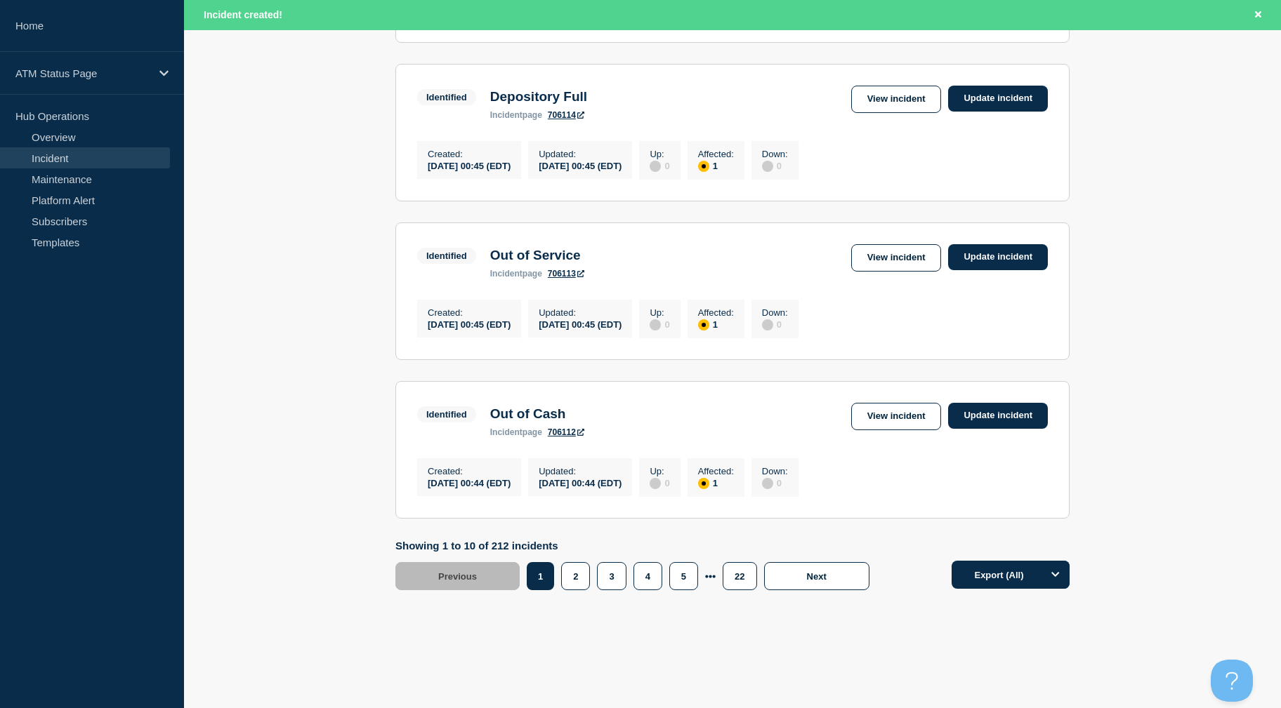
scroll to position [1425, 0]
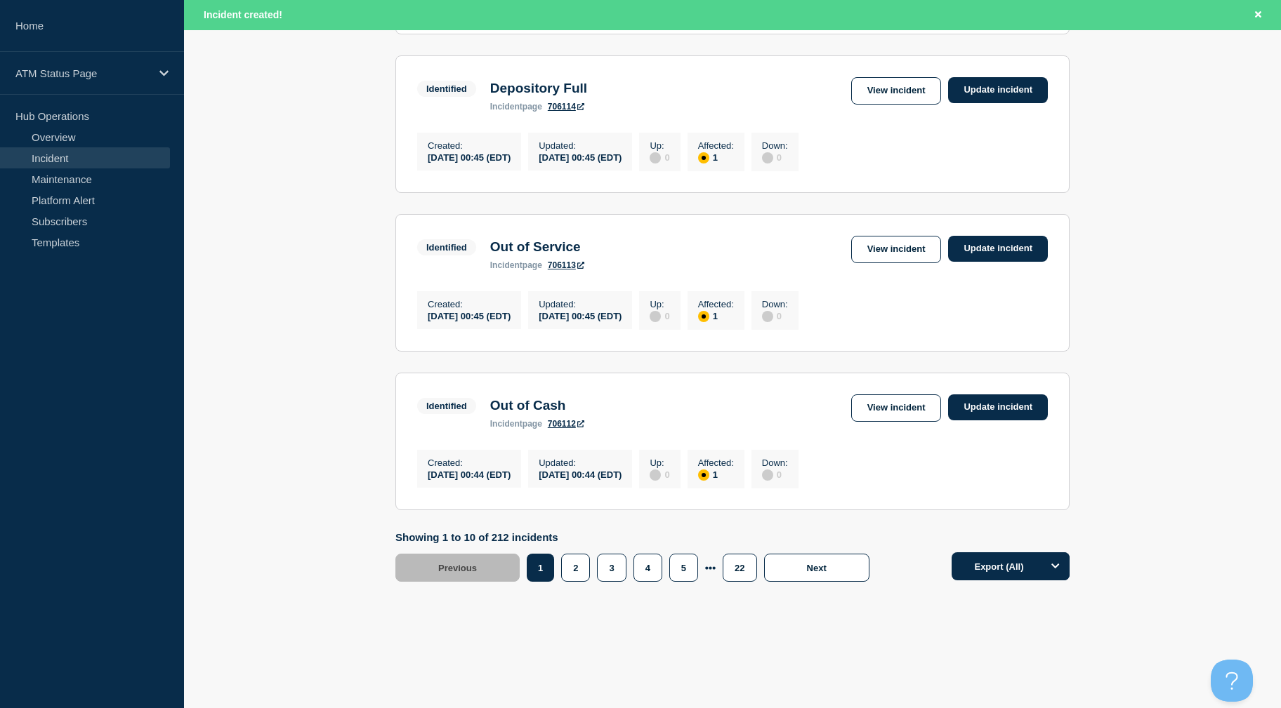
drag, startPoint x: 339, startPoint y: 246, endPoint x: 340, endPoint y: 307, distance: 60.4
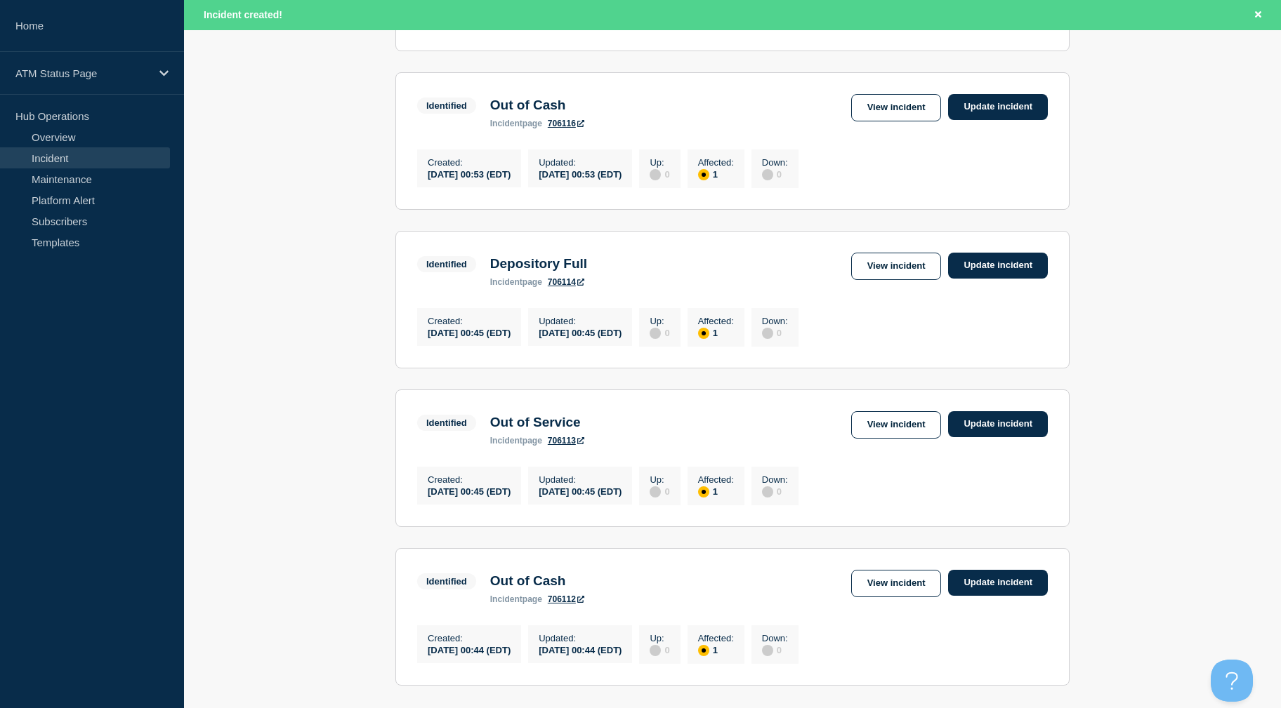
scroll to position [0, 0]
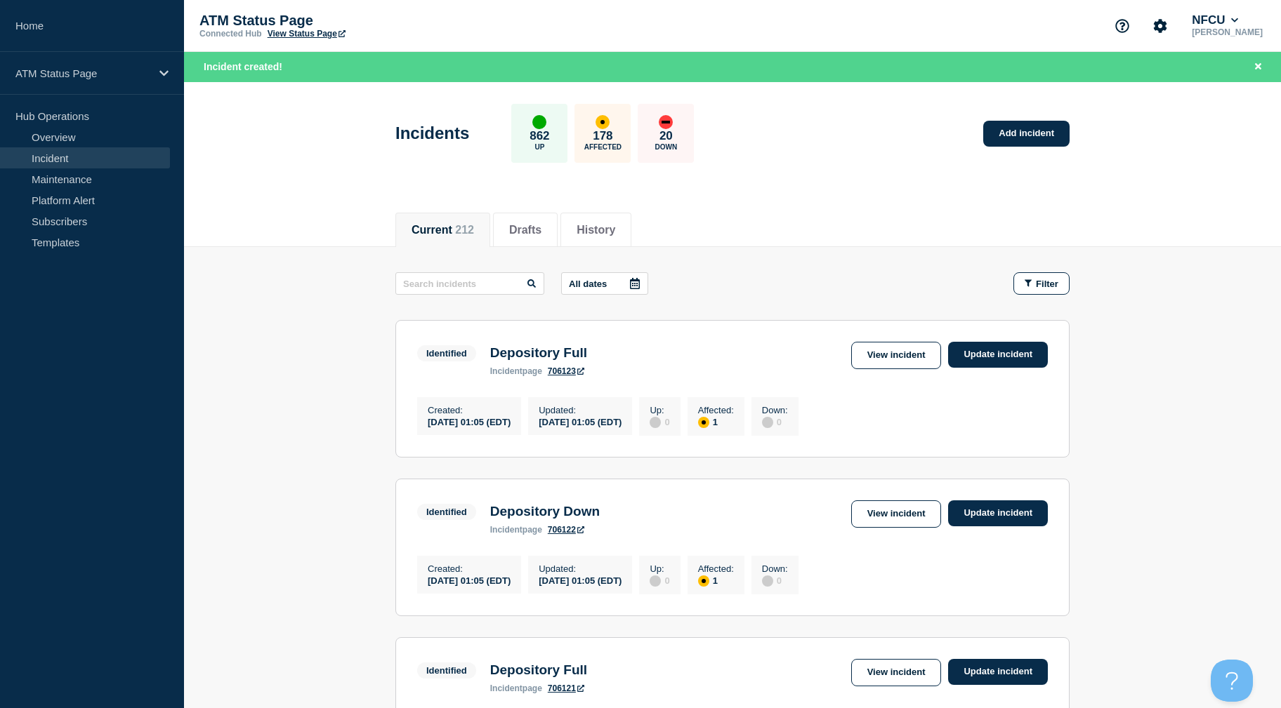
drag, startPoint x: 311, startPoint y: 207, endPoint x: 323, endPoint y: 109, distance: 99.0
click at [889, 343] on link "View incident" at bounding box center [896, 355] width 91 height 27
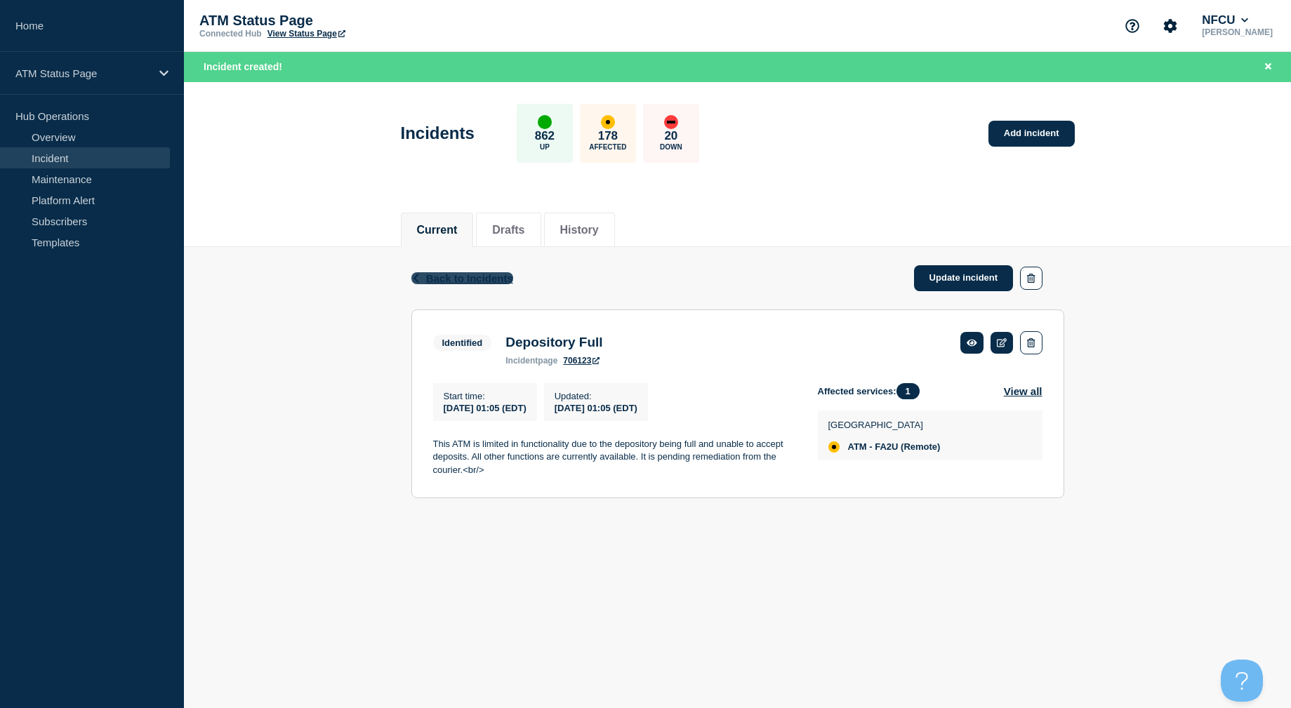
click at [488, 275] on span "Back to Incidents" at bounding box center [469, 278] width 87 height 12
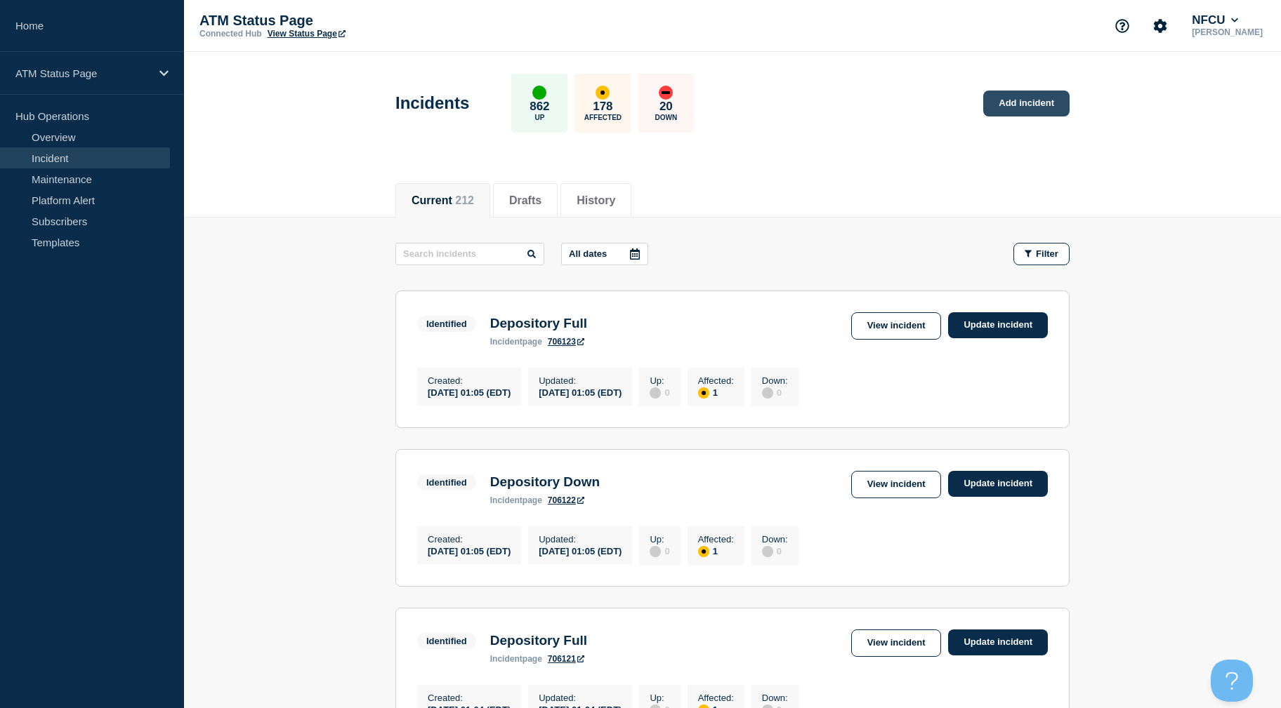
click at [1005, 112] on link "Add incident" at bounding box center [1026, 104] width 86 height 26
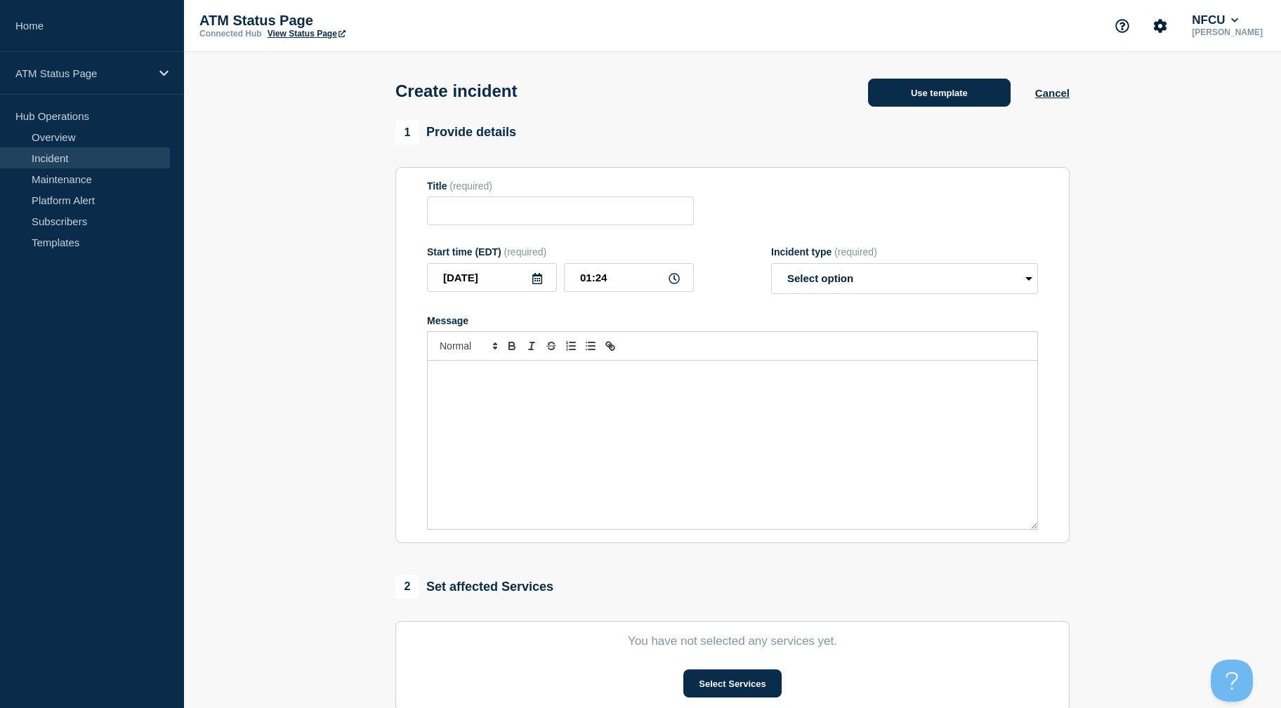
click at [966, 106] on button "Use template" at bounding box center [939, 93] width 143 height 28
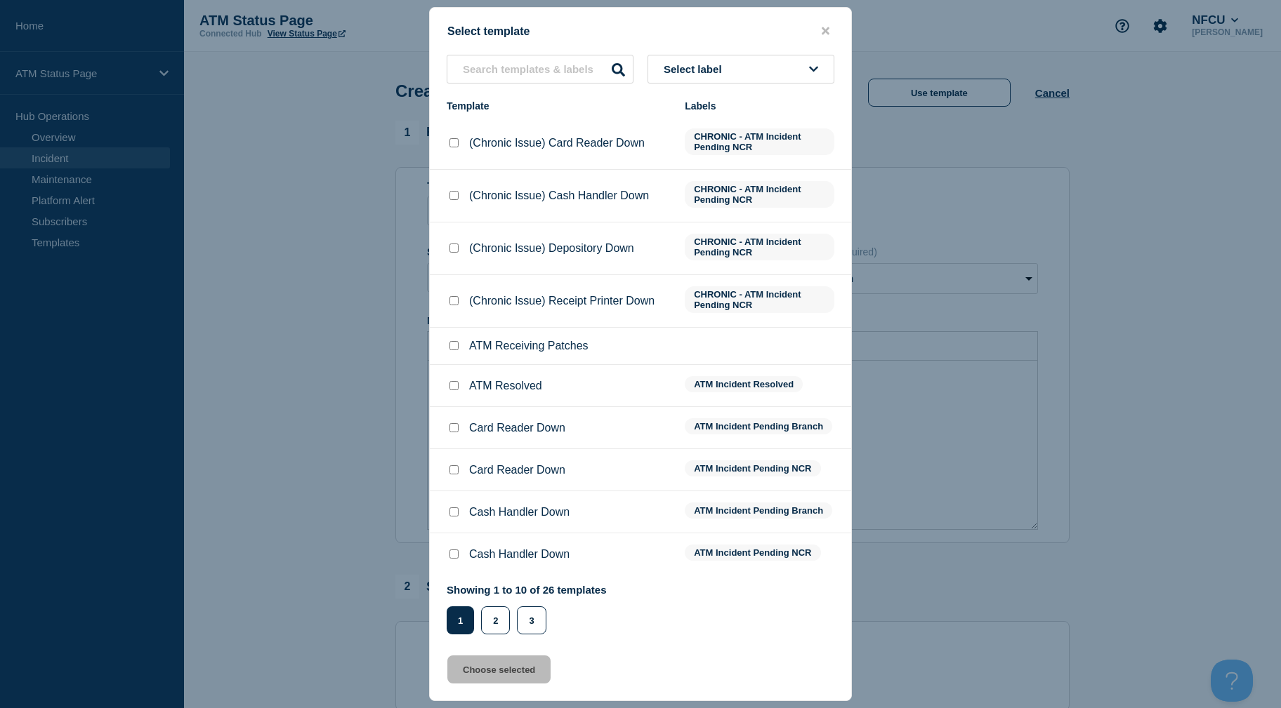
click at [676, 75] on span "Select label" at bounding box center [695, 69] width 64 height 12
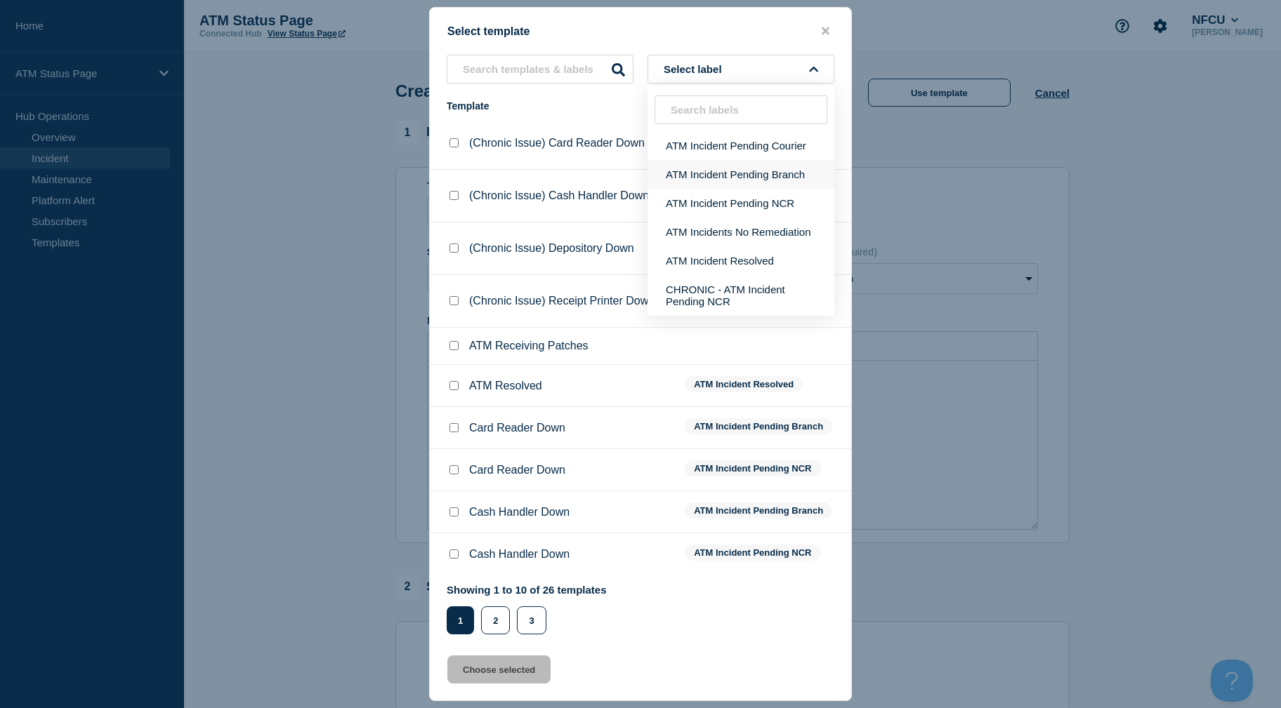
click at [715, 163] on button "ATM Incident Pending Branch" at bounding box center [740, 174] width 187 height 29
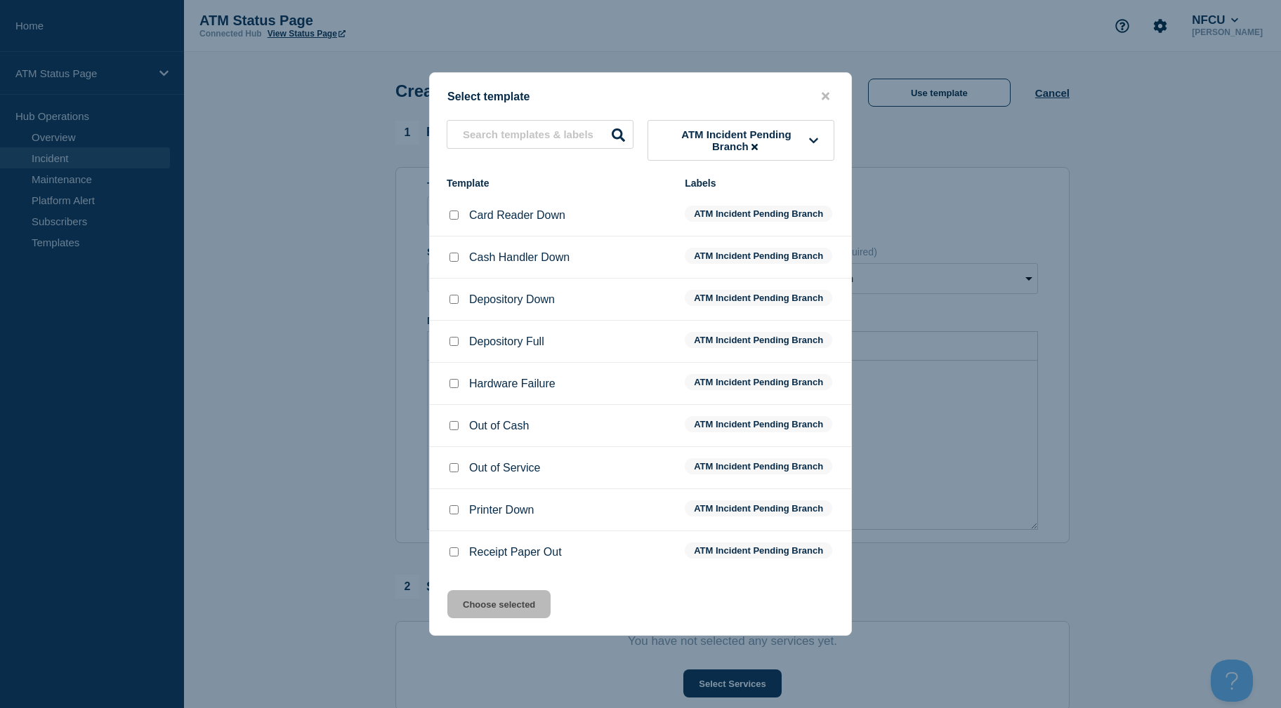
click at [453, 344] on input "Depository Full checkbox" at bounding box center [453, 341] width 9 height 9
click at [463, 604] on button "Choose selected" at bounding box center [498, 604] width 103 height 28
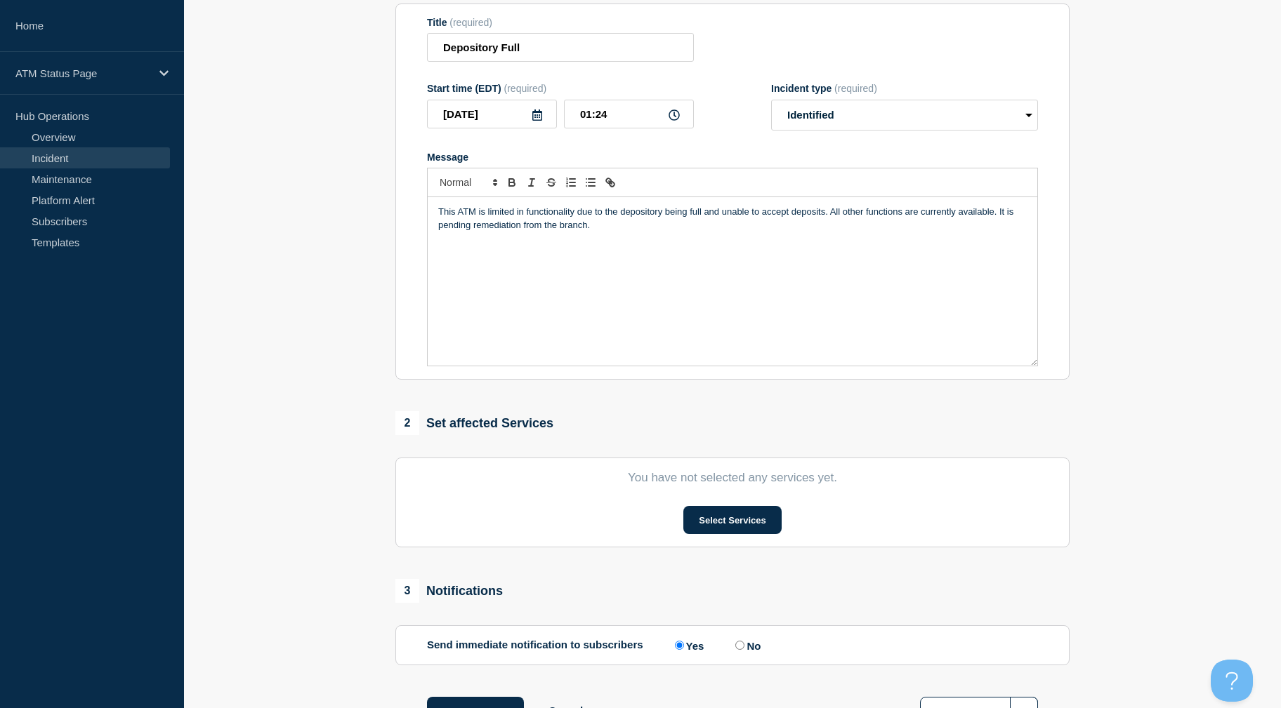
drag, startPoint x: 308, startPoint y: 391, endPoint x: 308, endPoint y: 532, distance: 141.1
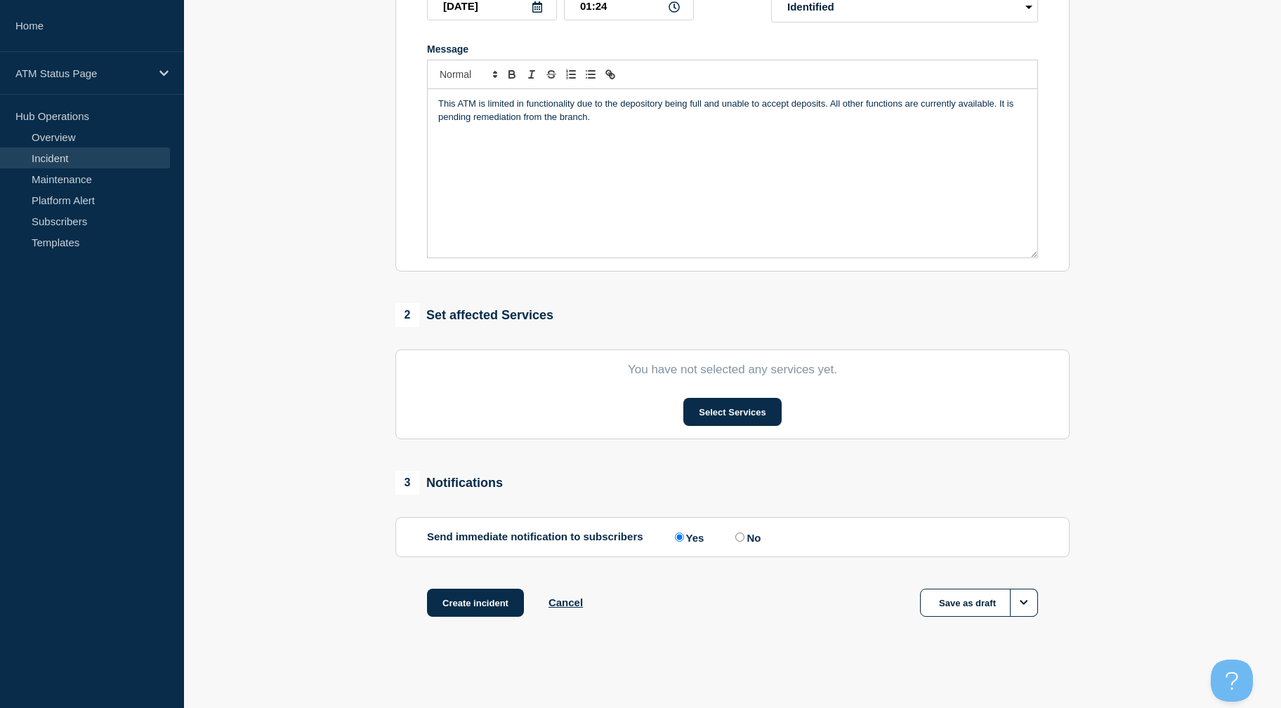
click at [743, 391] on section "You have not selected any services yet. Select Services" at bounding box center [732, 395] width 674 height 90
click at [732, 414] on button "Select Services" at bounding box center [732, 412] width 98 height 28
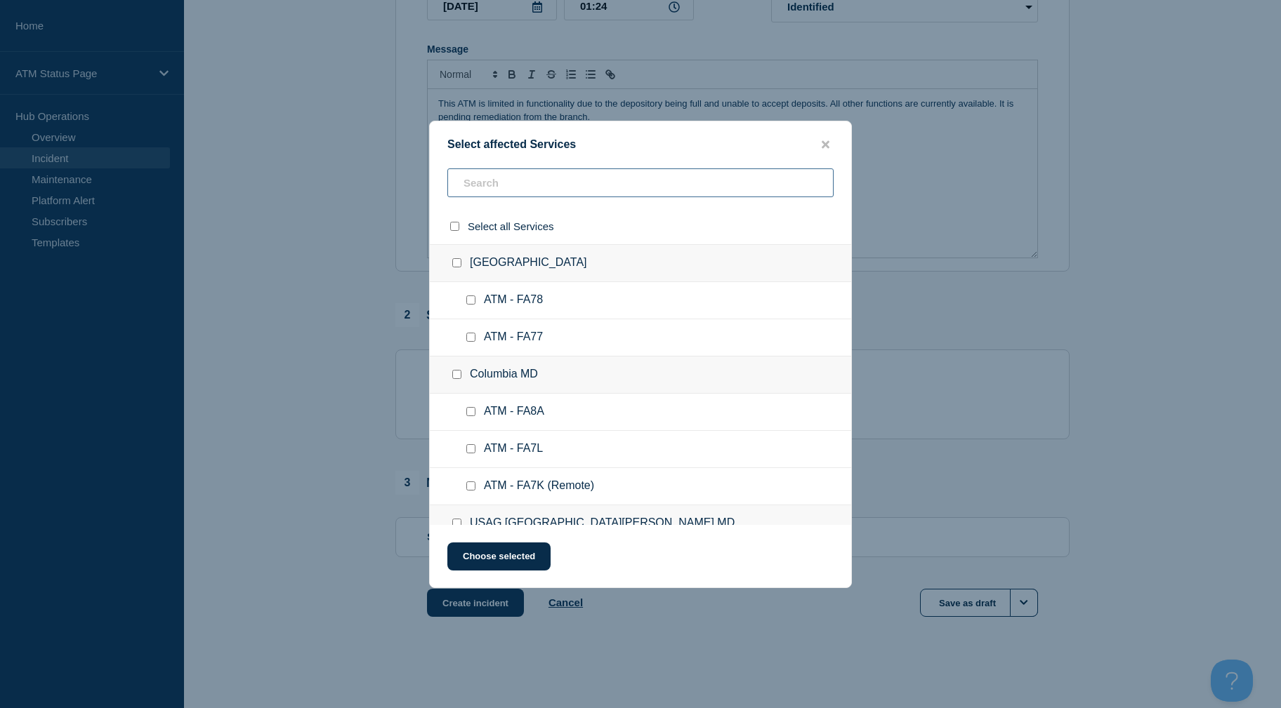
click at [555, 184] on input "text" at bounding box center [640, 182] width 386 height 29
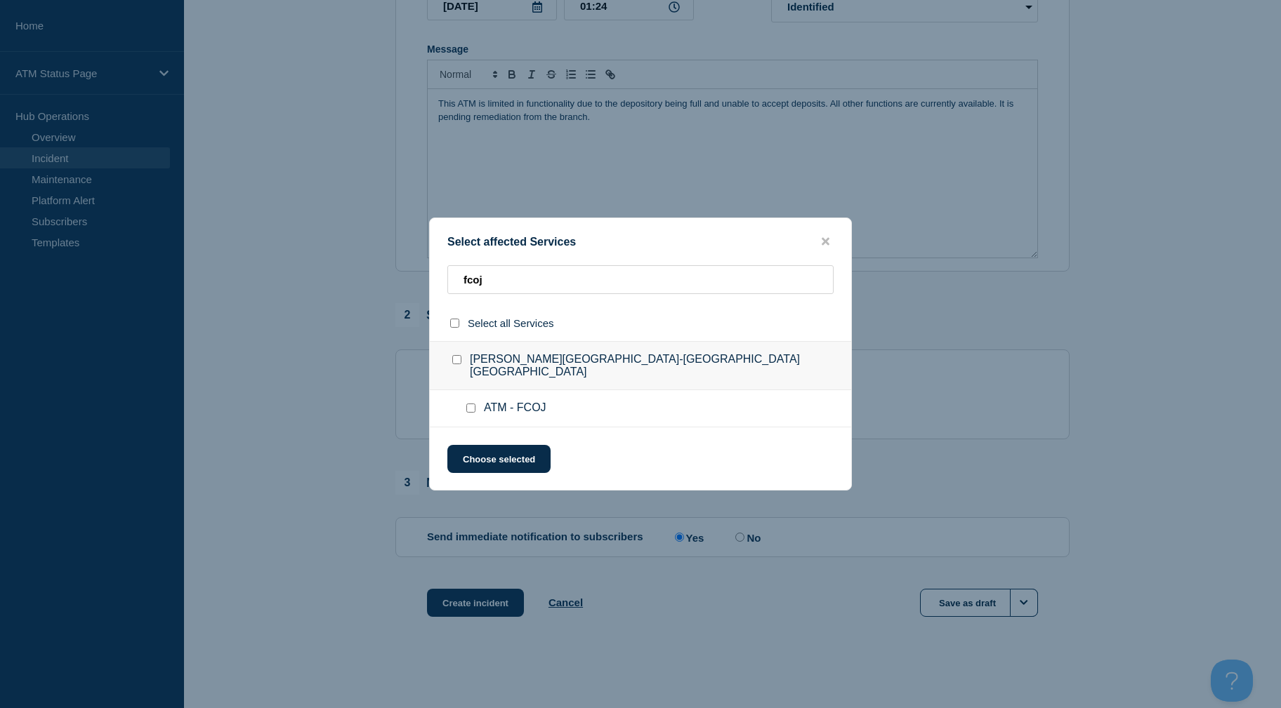
click at [465, 403] on div at bounding box center [473, 409] width 20 height 14
click at [475, 404] on input "ATM - FCOJ checkbox" at bounding box center [470, 408] width 9 height 9
click at [480, 458] on button "Choose selected" at bounding box center [498, 459] width 103 height 28
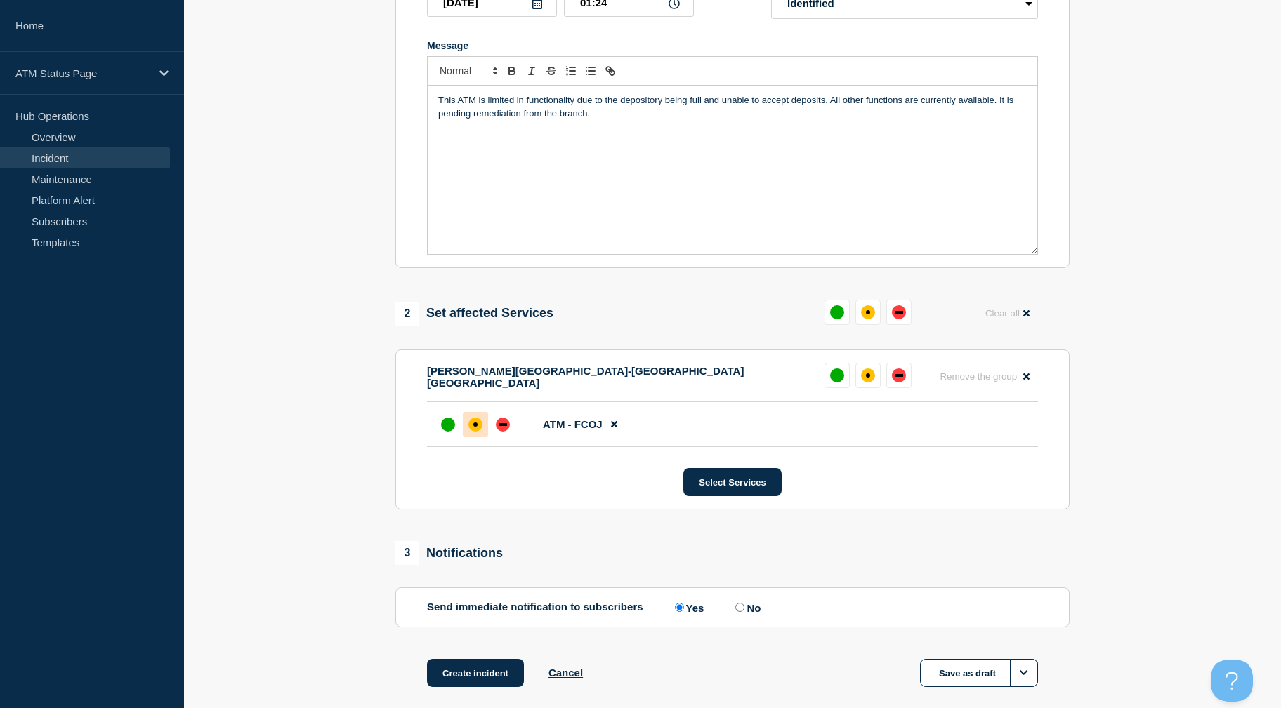
click at [472, 432] on div "affected" at bounding box center [475, 425] width 14 height 14
click at [463, 671] on button "Create incident" at bounding box center [475, 673] width 97 height 28
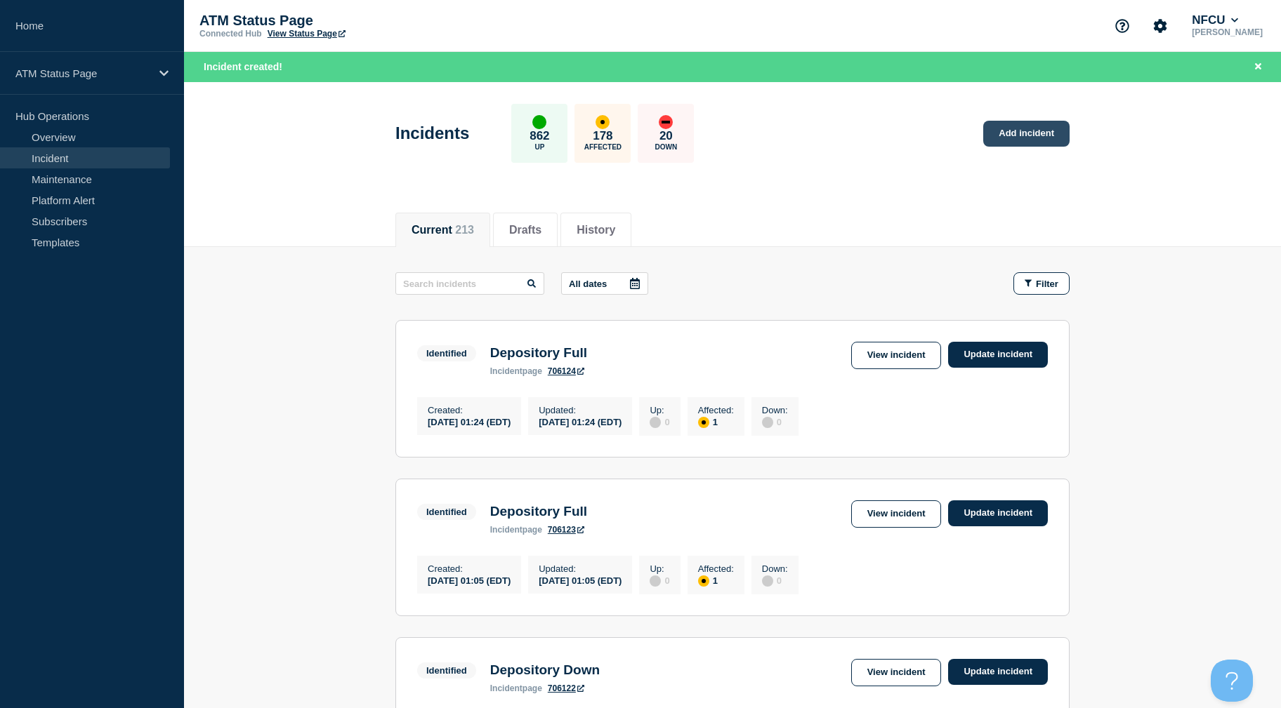
click at [1031, 144] on link "Add incident" at bounding box center [1026, 134] width 86 height 26
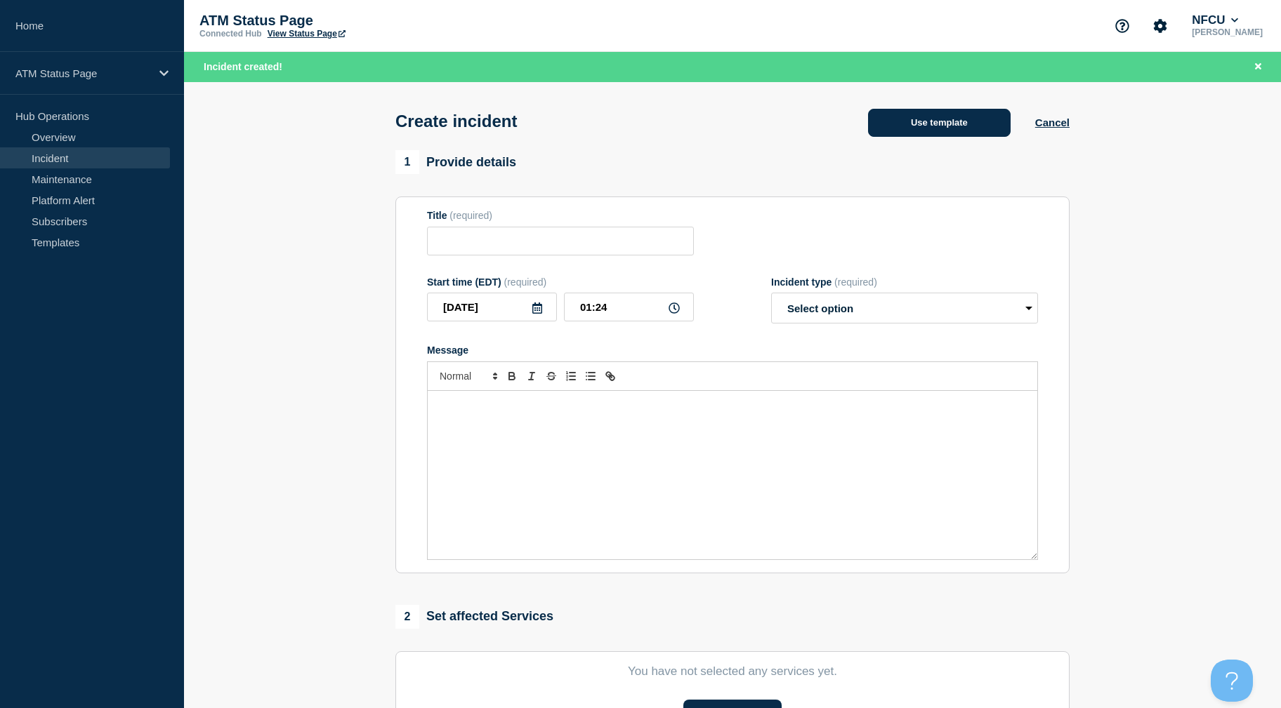
click at [957, 114] on button "Use template" at bounding box center [939, 123] width 143 height 28
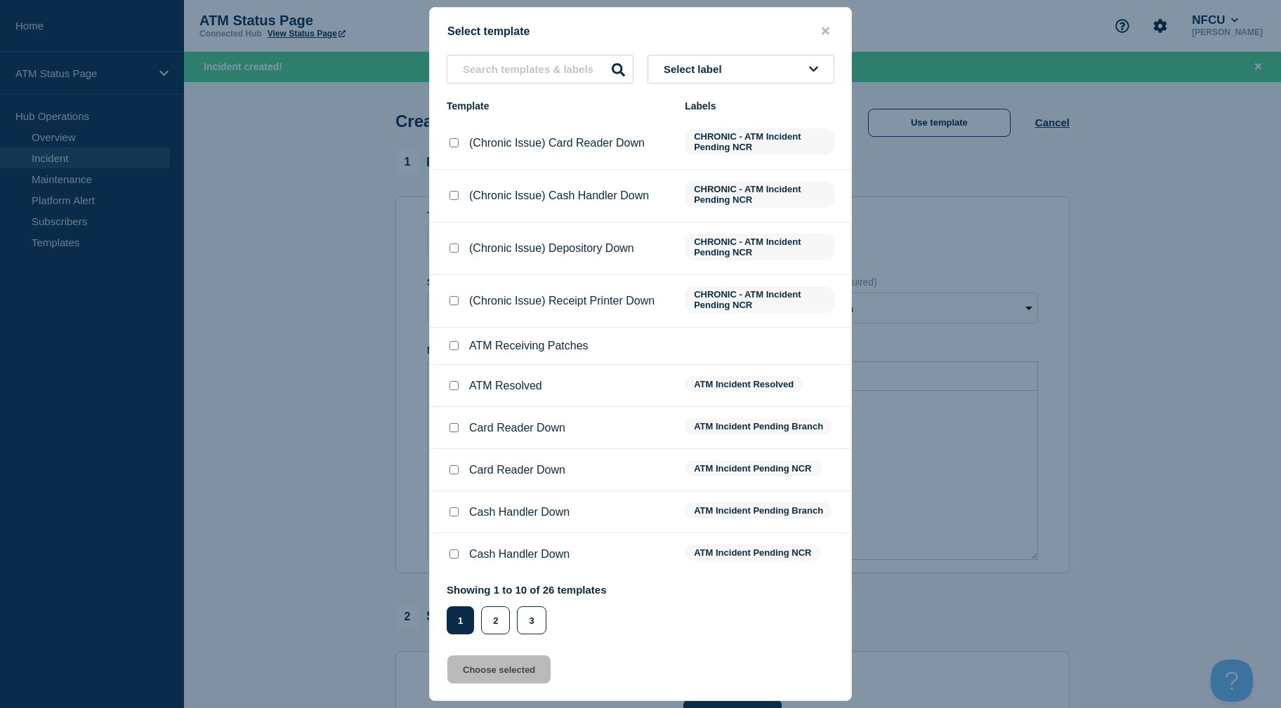
click at [715, 67] on span "Select label" at bounding box center [695, 69] width 64 height 12
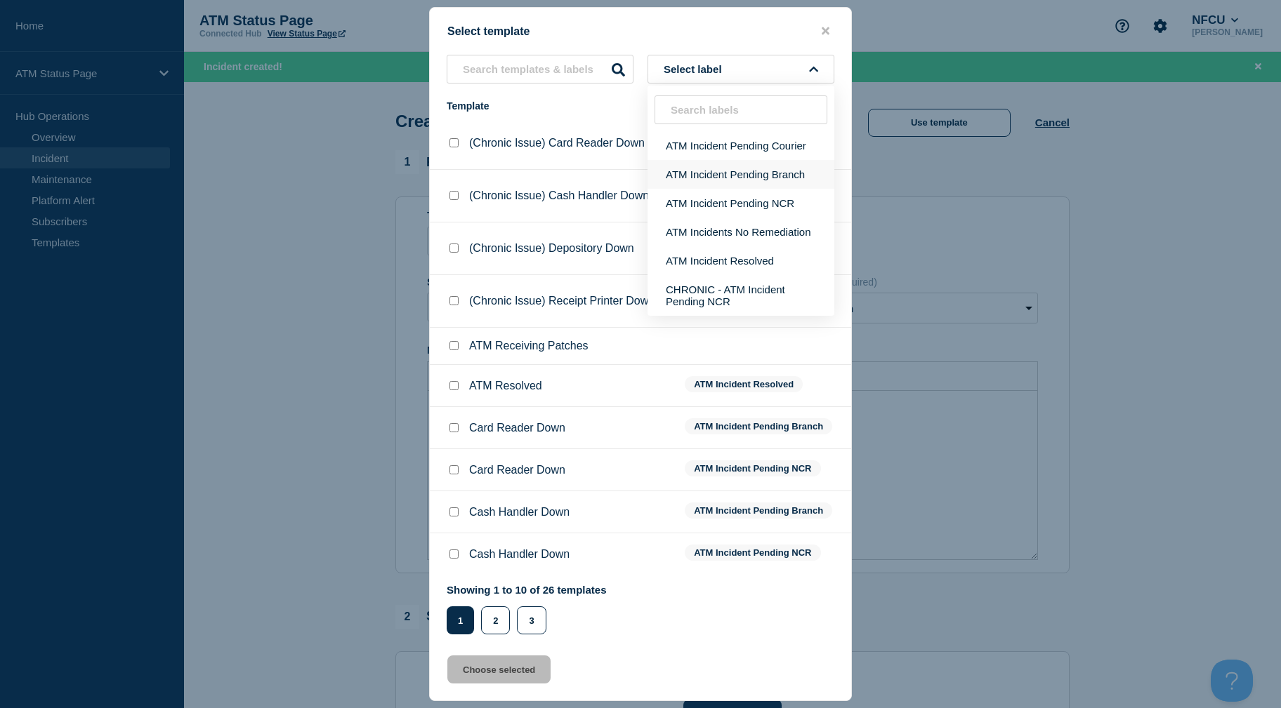
click at [760, 177] on button "ATM Incident Pending Branch" at bounding box center [740, 174] width 187 height 29
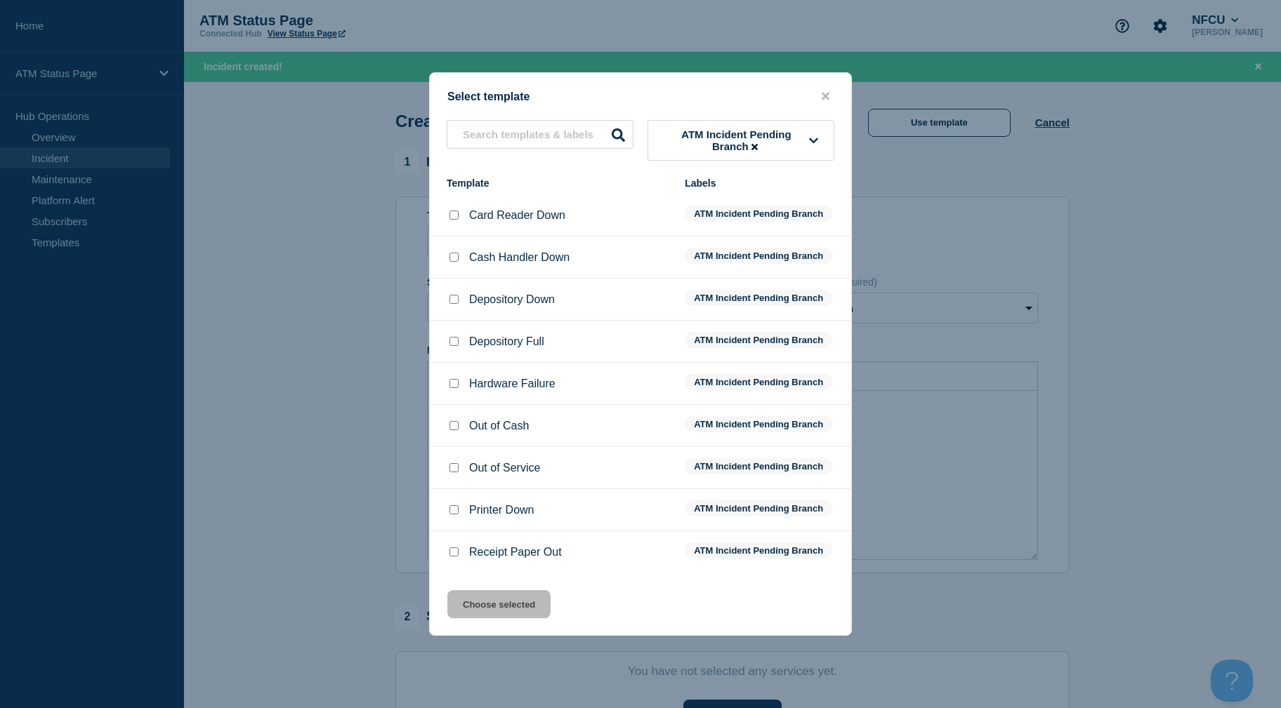
click at [454, 343] on input "Depository Full checkbox" at bounding box center [453, 341] width 9 height 9
click at [493, 602] on button "Choose selected" at bounding box center [498, 604] width 103 height 28
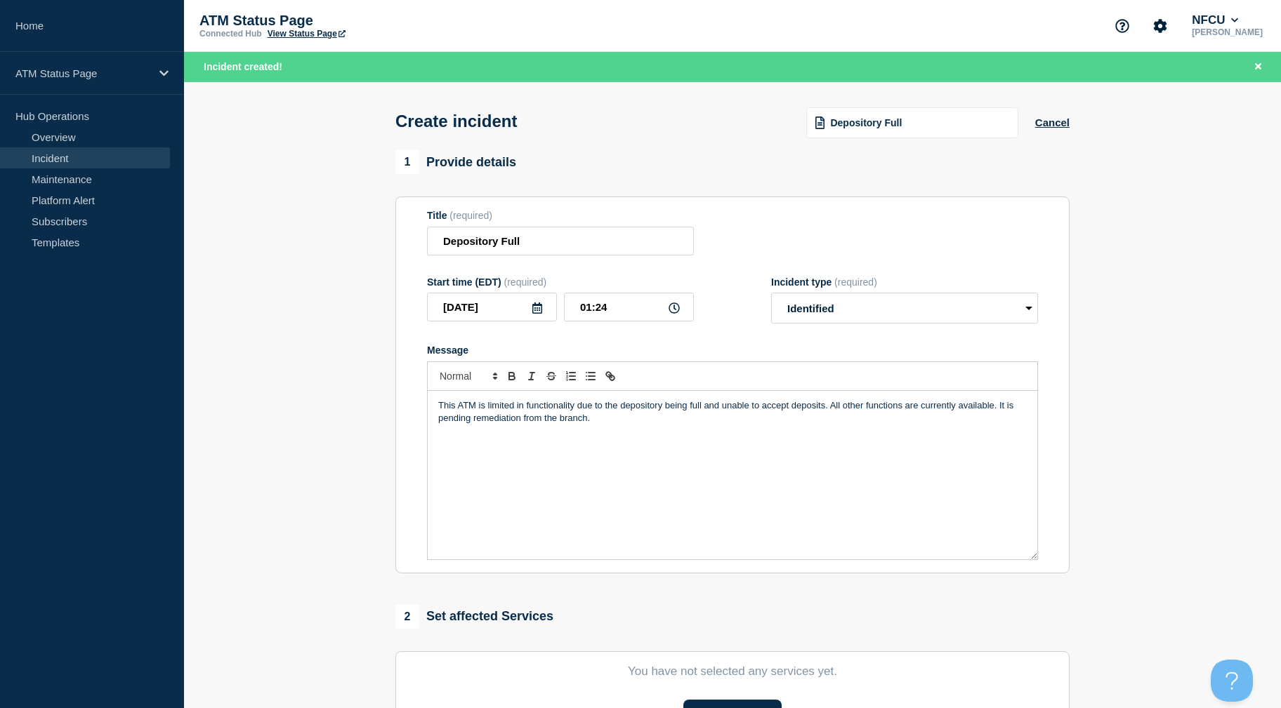
scroll to position [305, 0]
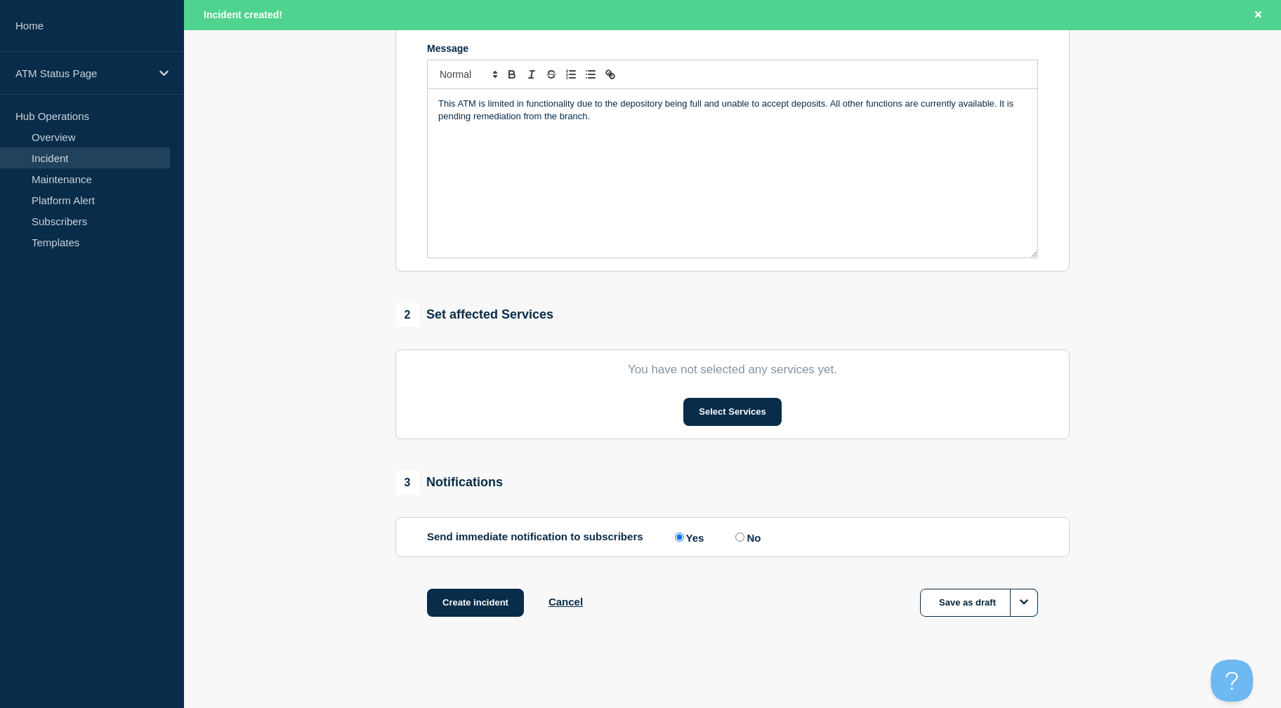
drag, startPoint x: 283, startPoint y: 351, endPoint x: 308, endPoint y: 555, distance: 205.1
click at [742, 405] on button "Select Services" at bounding box center [732, 412] width 98 height 28
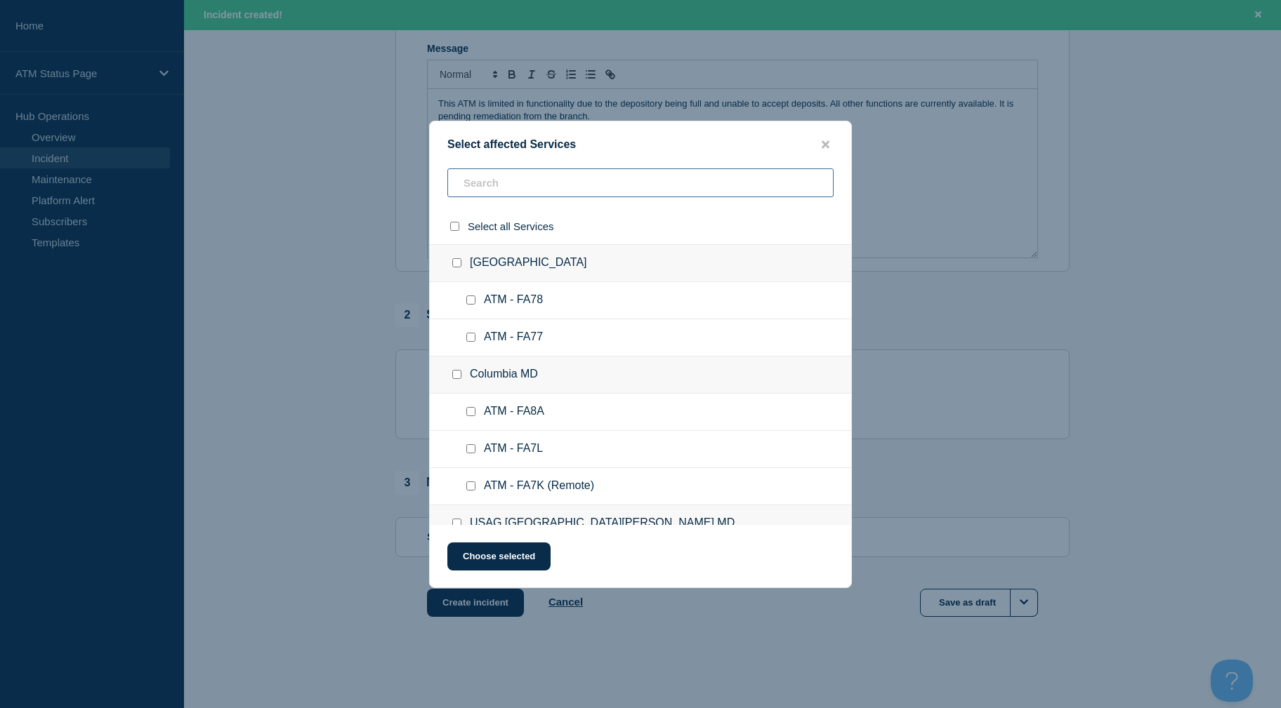
click at [606, 189] on input "text" at bounding box center [640, 182] width 386 height 29
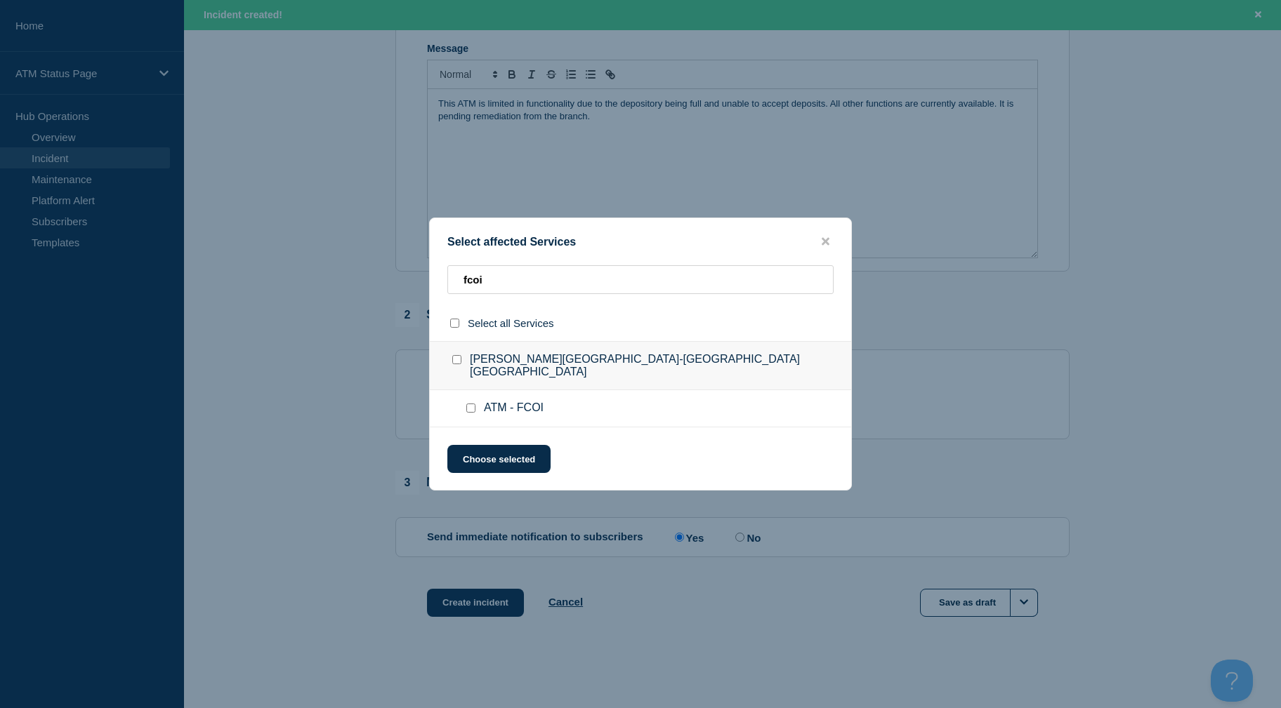
click at [473, 404] on input "ATM - FCOI checkbox" at bounding box center [470, 408] width 9 height 9
click at [494, 456] on button "Choose selected" at bounding box center [498, 459] width 103 height 28
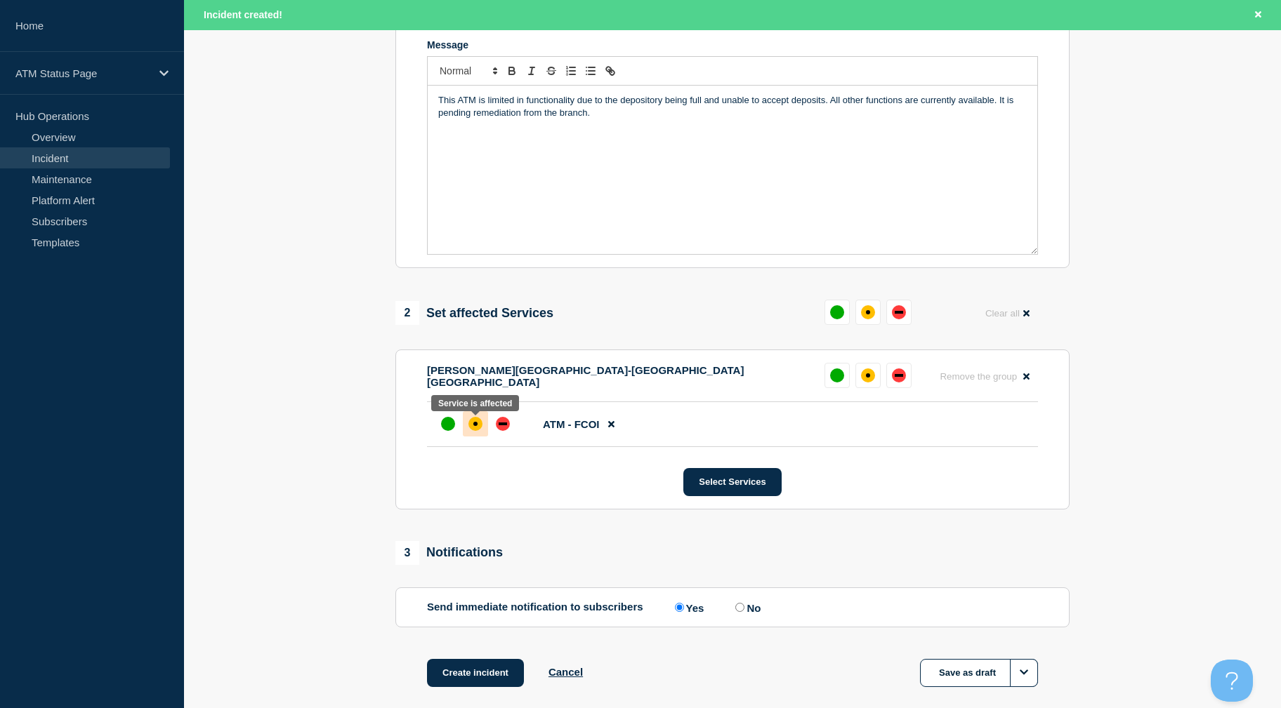
click at [481, 425] on div "affected" at bounding box center [475, 424] width 14 height 14
click at [472, 686] on button "Create incident" at bounding box center [475, 673] width 97 height 28
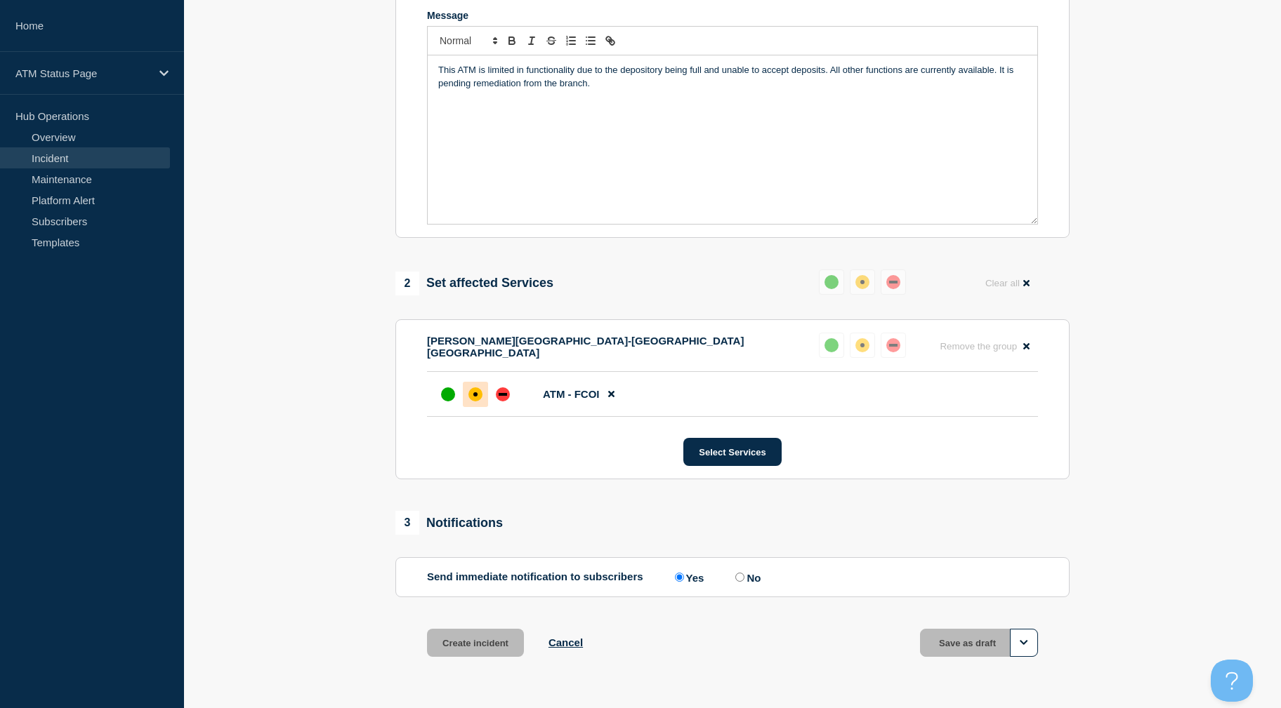
scroll to position [276, 0]
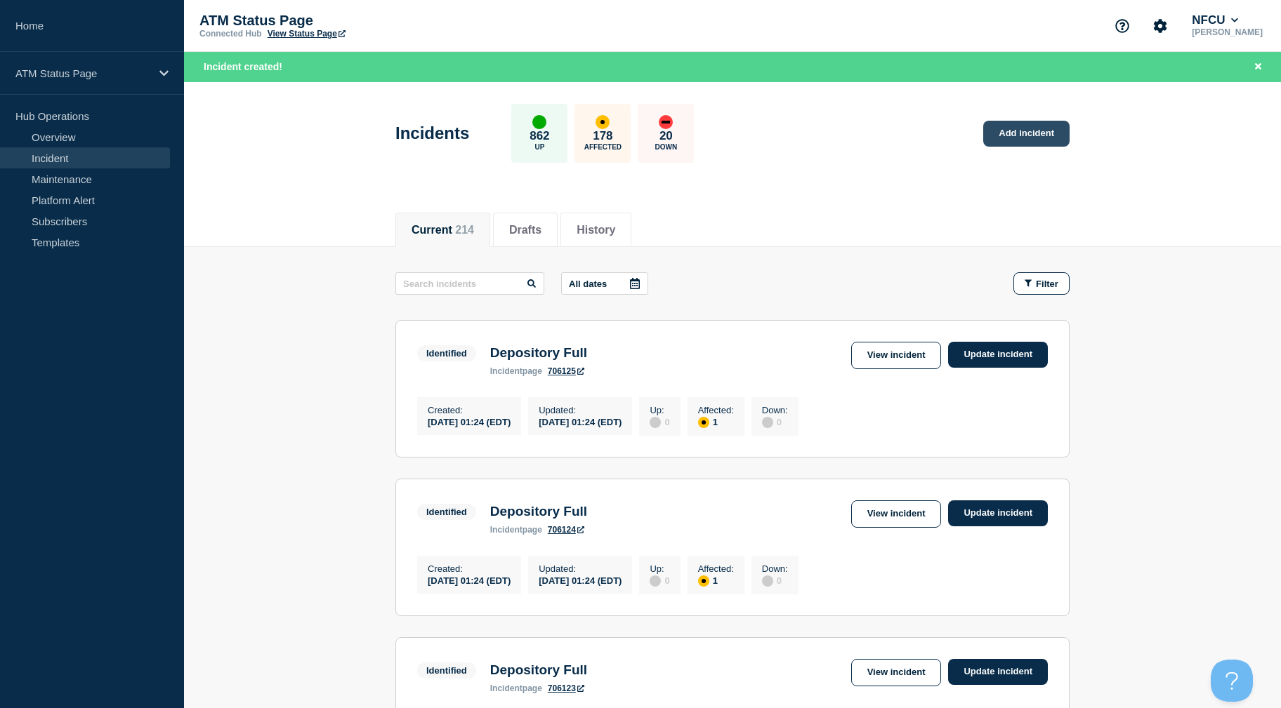
click at [1037, 142] on link "Add incident" at bounding box center [1026, 134] width 86 height 26
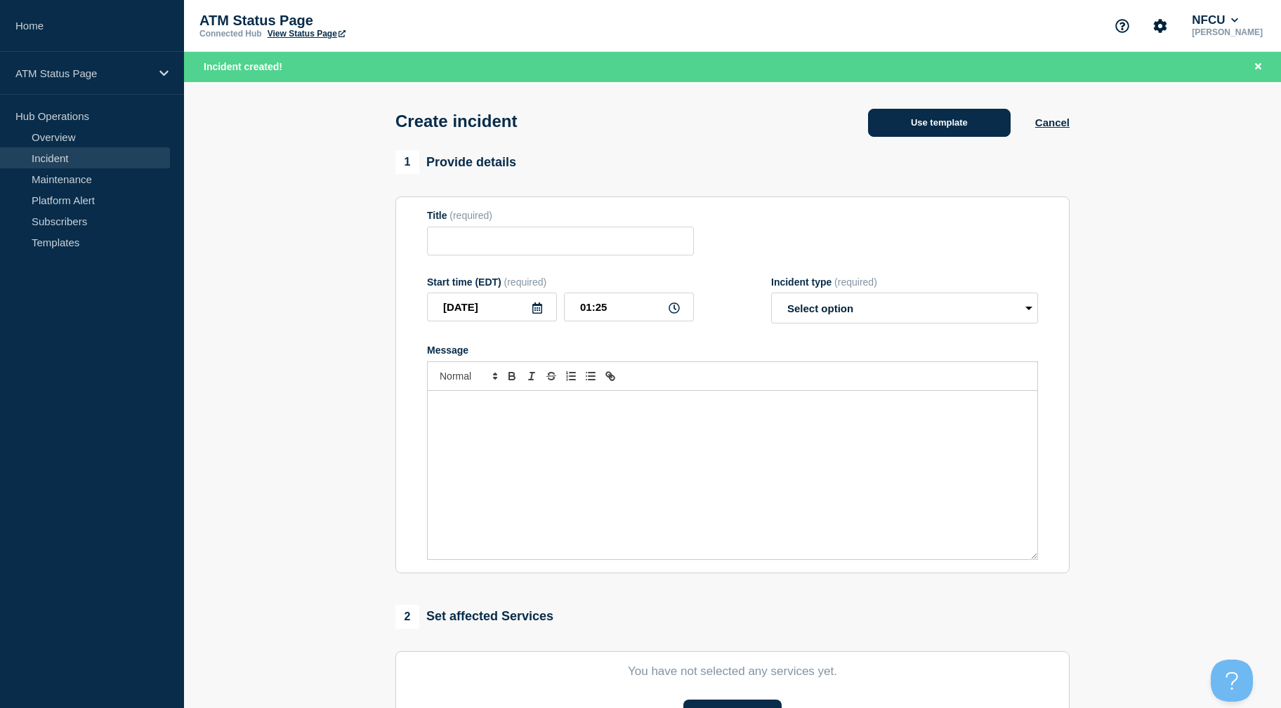
click at [972, 128] on button "Use template" at bounding box center [939, 123] width 143 height 28
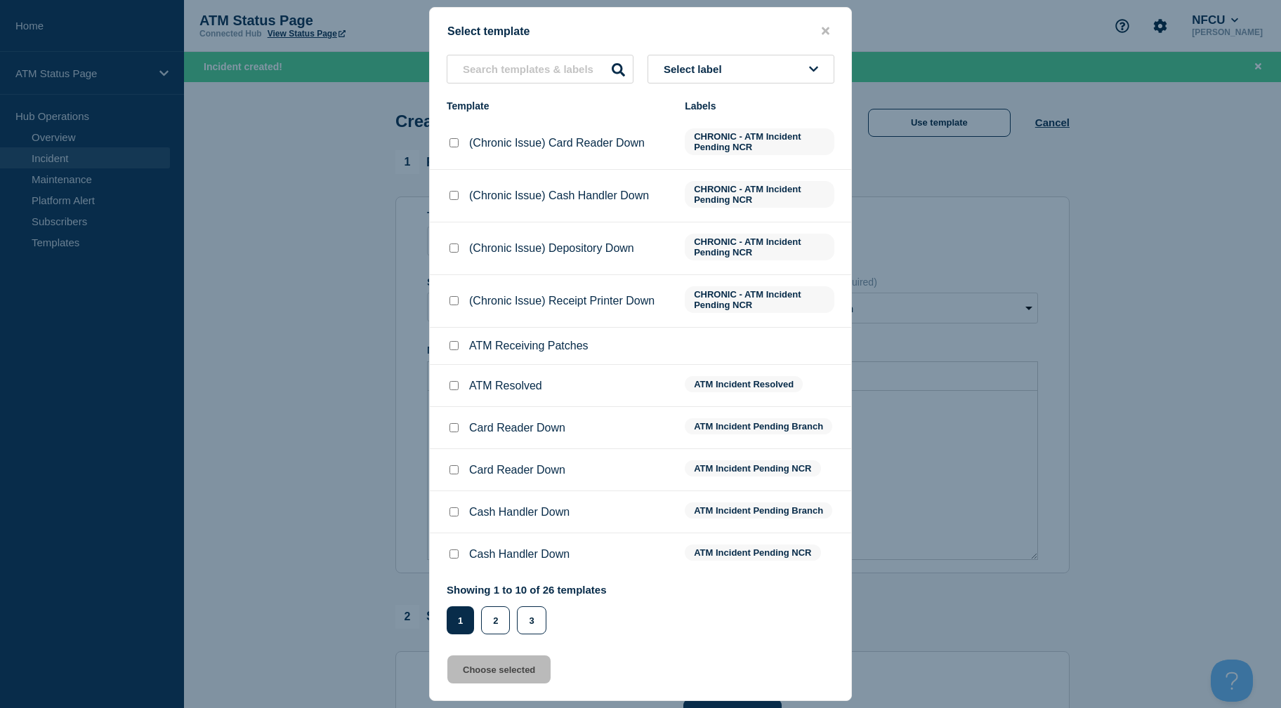
click at [736, 65] on button "Select label" at bounding box center [740, 69] width 187 height 29
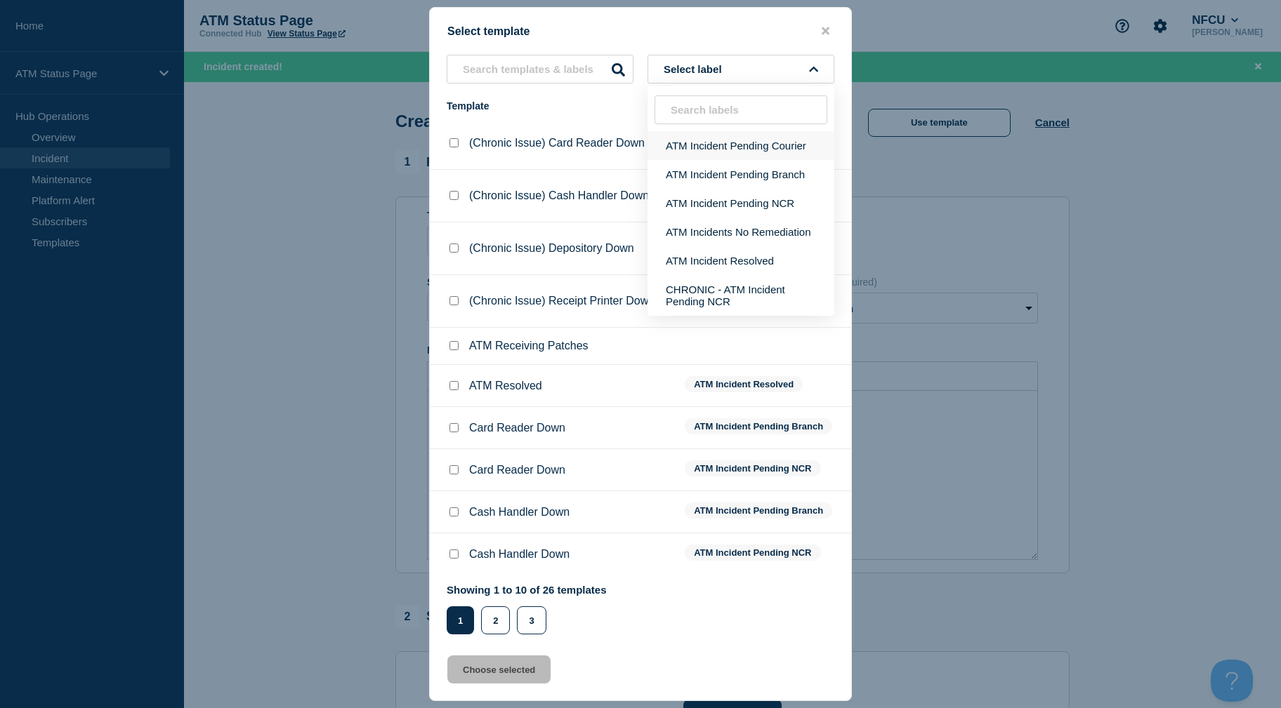
click at [765, 146] on button "ATM Incident Pending Courier" at bounding box center [740, 145] width 187 height 29
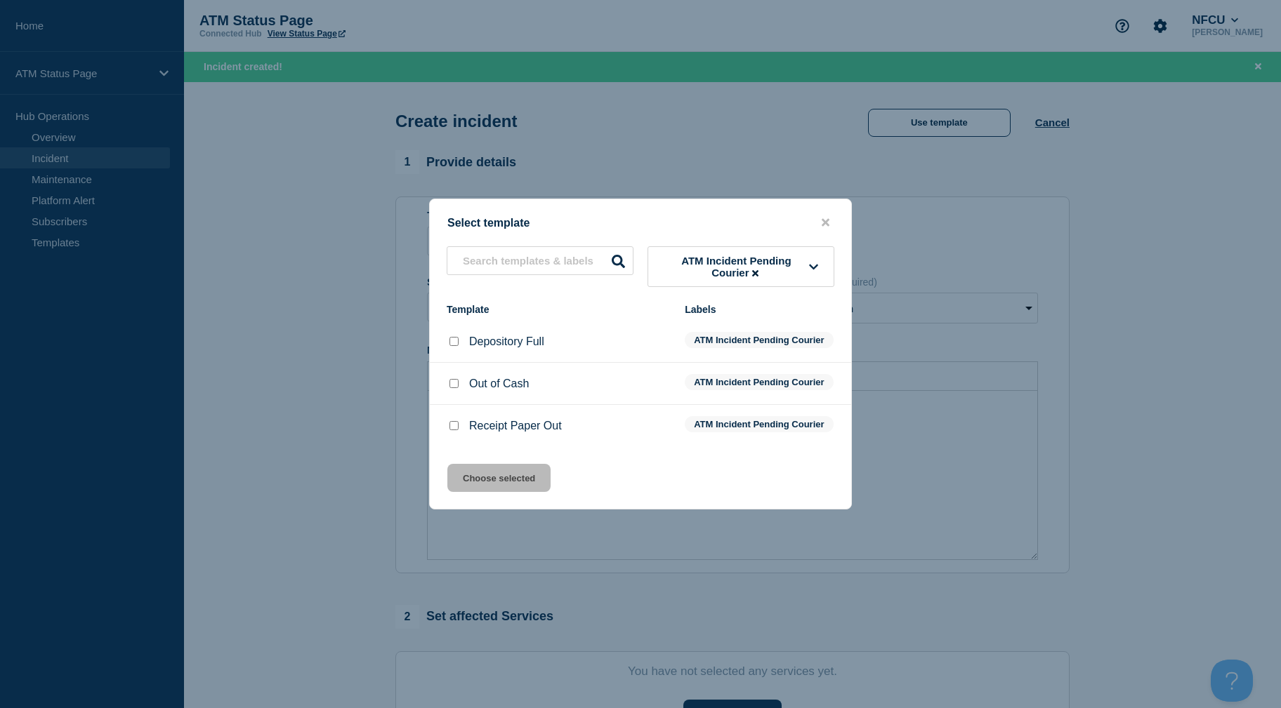
click at [456, 337] on input "Depository Full checkbox" at bounding box center [453, 341] width 9 height 9
click at [495, 491] on button "Choose selected" at bounding box center [498, 478] width 103 height 28
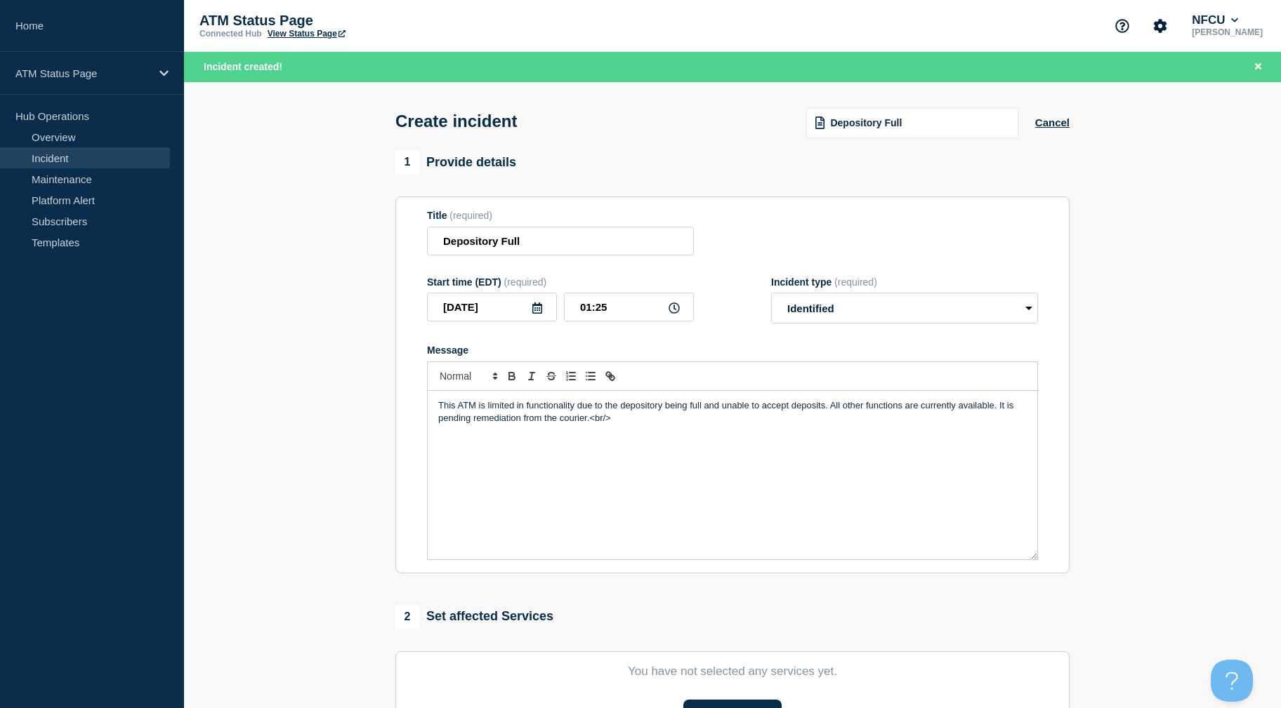
scroll to position [305, 0]
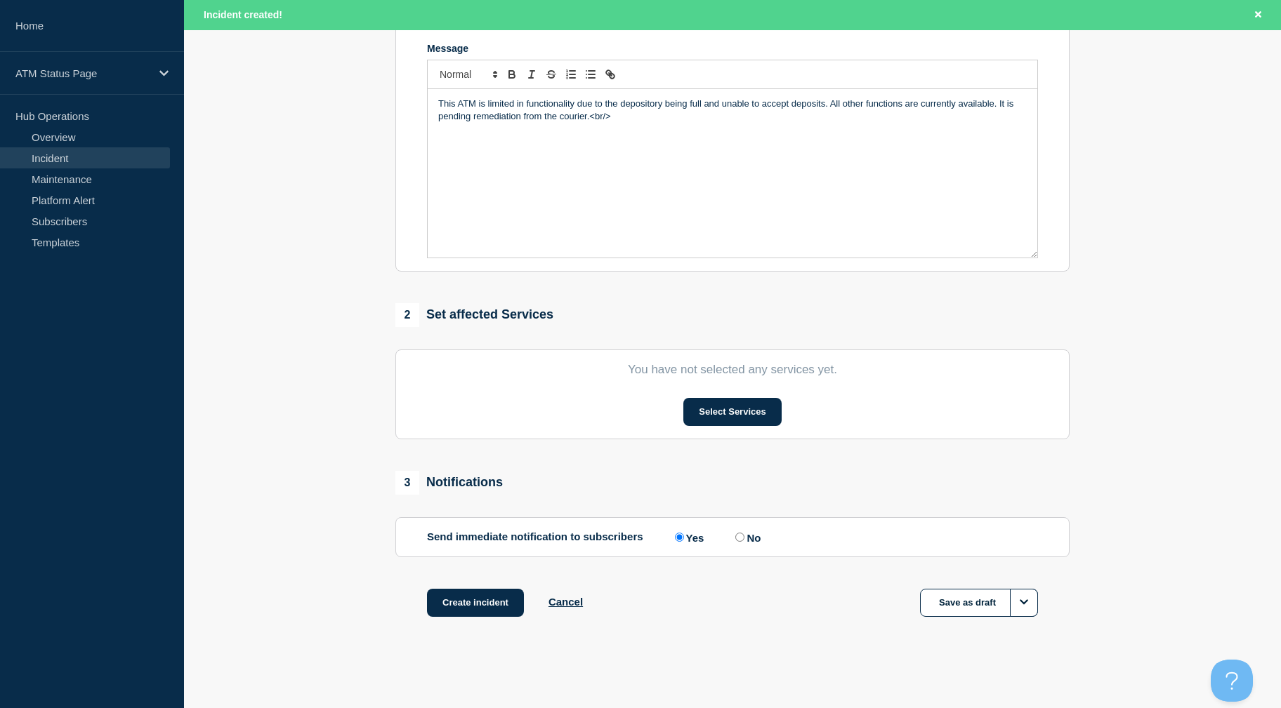
drag, startPoint x: 343, startPoint y: 447, endPoint x: 349, endPoint y: 564, distance: 117.4
click at [754, 406] on button "Select Services" at bounding box center [732, 412] width 98 height 28
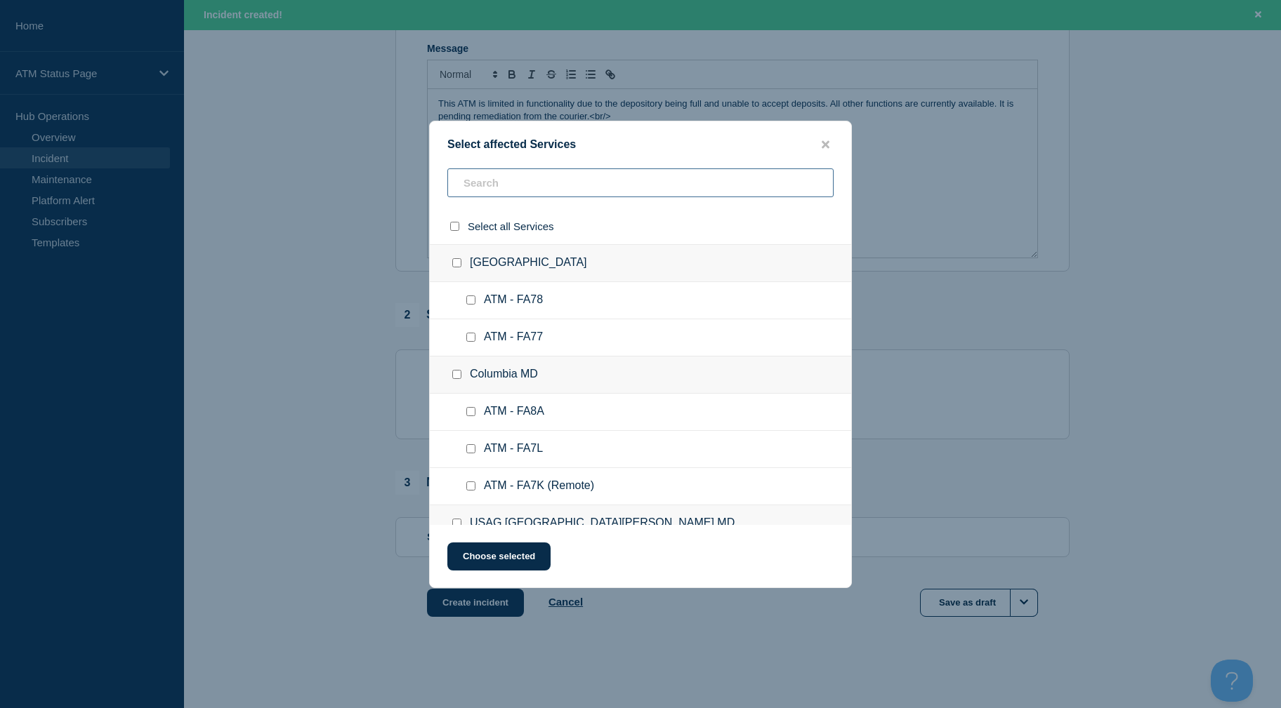
click at [536, 188] on input "text" at bounding box center [640, 182] width 386 height 29
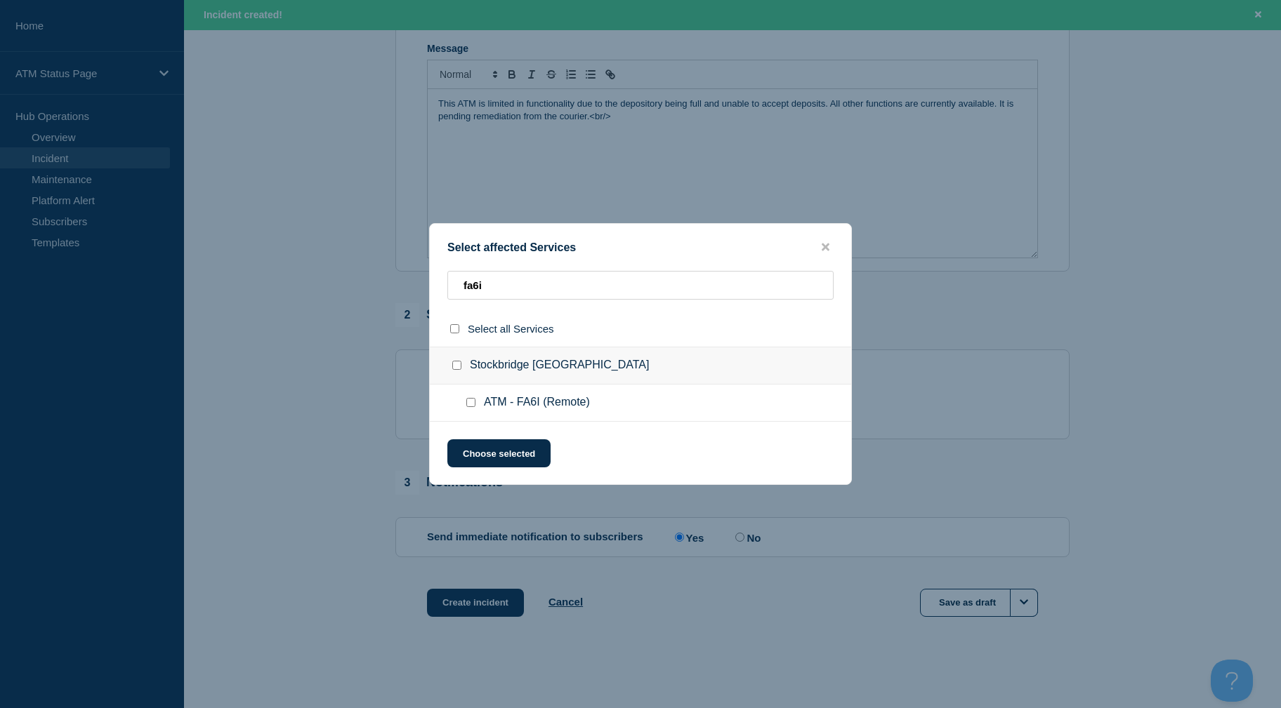
click at [469, 403] on input "ATM - FA6I (Remote) checkbox" at bounding box center [470, 402] width 9 height 9
click at [487, 444] on button "Choose selected" at bounding box center [498, 453] width 103 height 28
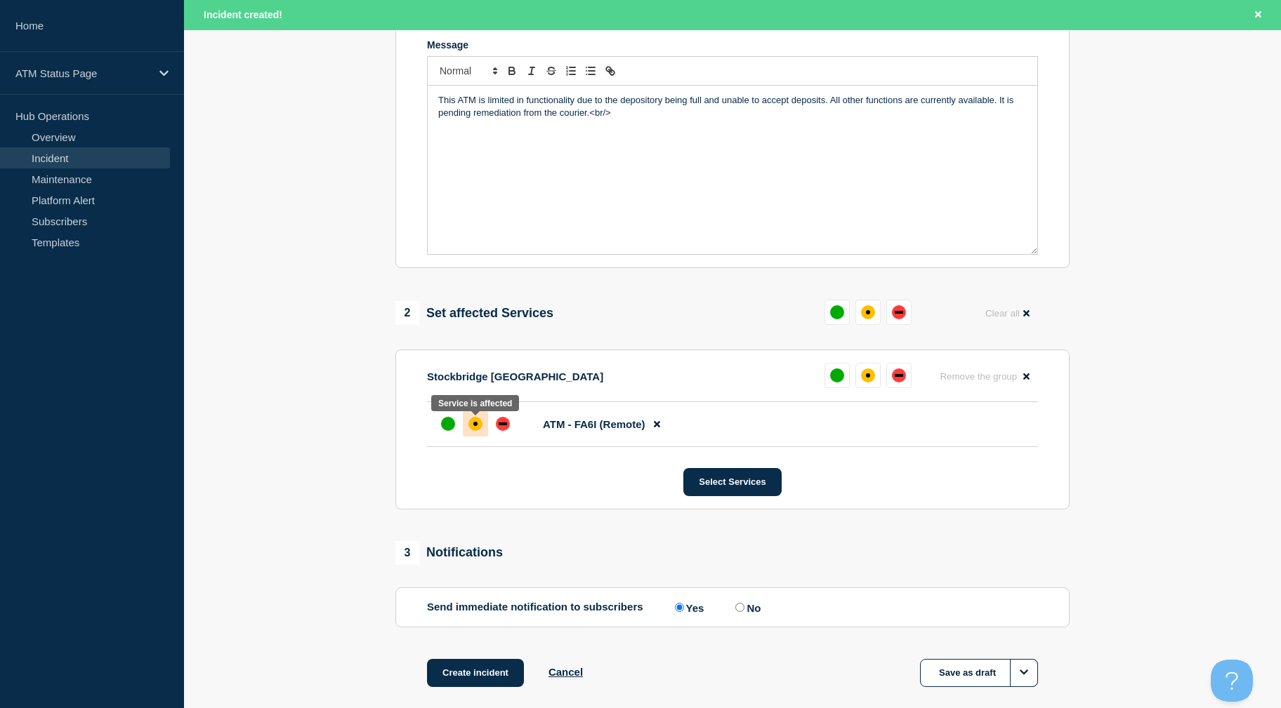
click at [480, 421] on div "affected" at bounding box center [475, 424] width 14 height 14
click at [484, 659] on div "1 Provide details Title (required) Depository Full Start time (EDT) (required) …" at bounding box center [733, 284] width 690 height 878
click at [484, 680] on button "Create incident" at bounding box center [475, 673] width 97 height 28
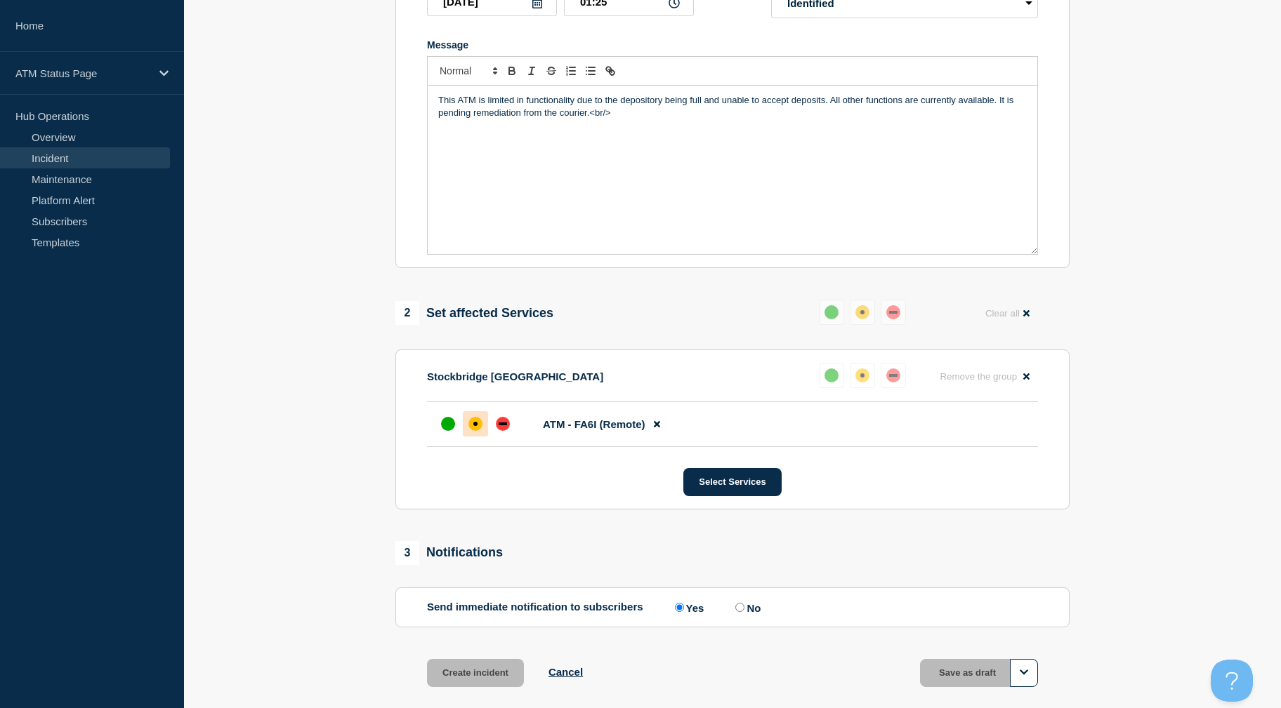
scroll to position [276, 0]
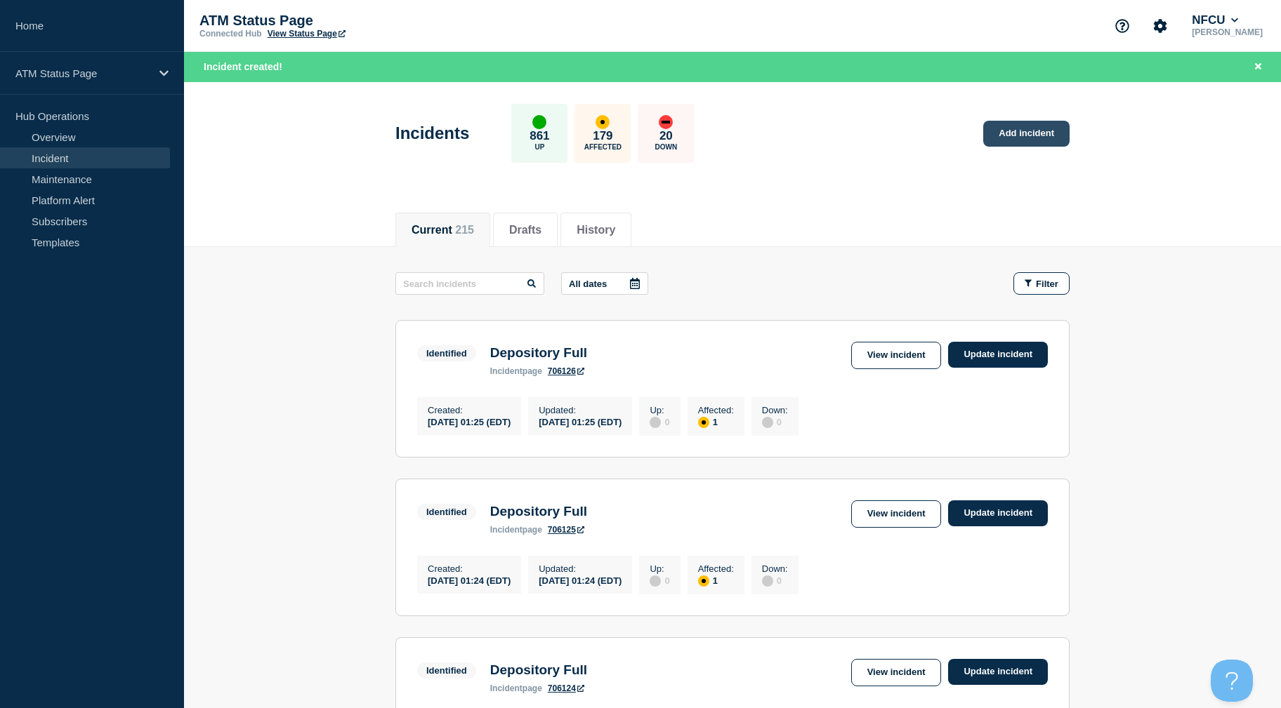
click at [1026, 131] on link "Add incident" at bounding box center [1026, 134] width 86 height 26
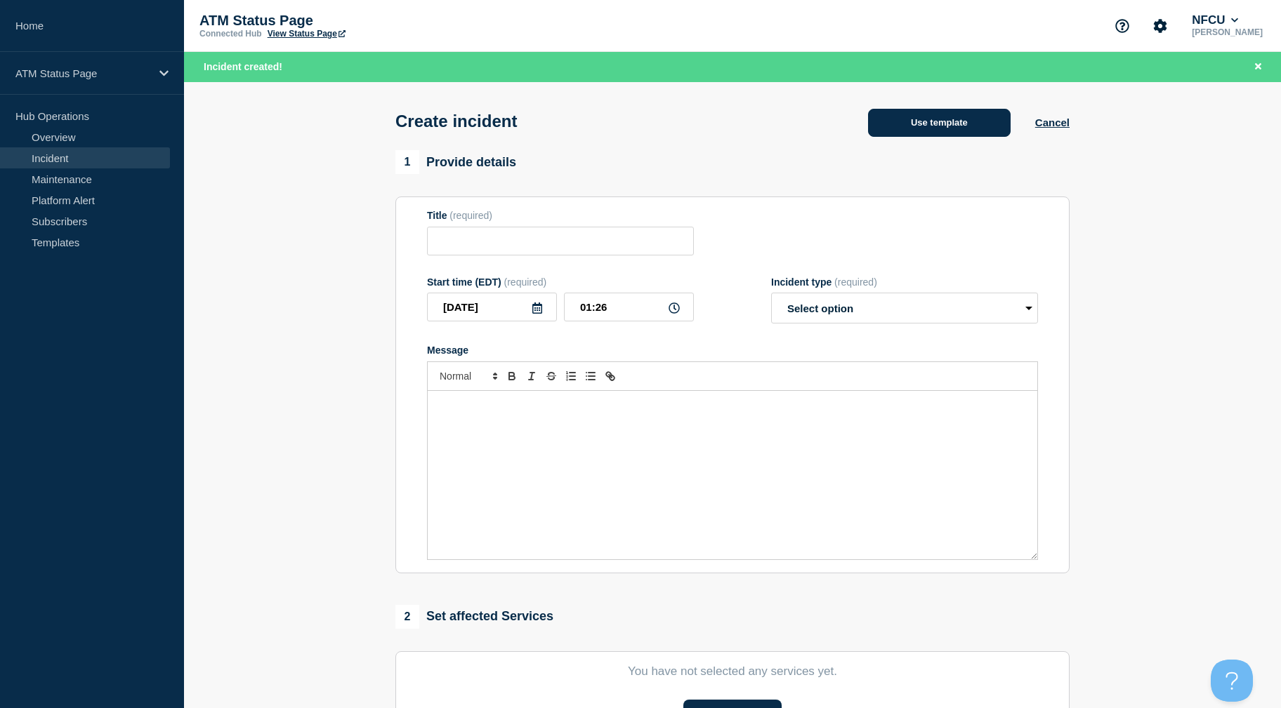
click at [983, 123] on button "Use template" at bounding box center [939, 123] width 143 height 28
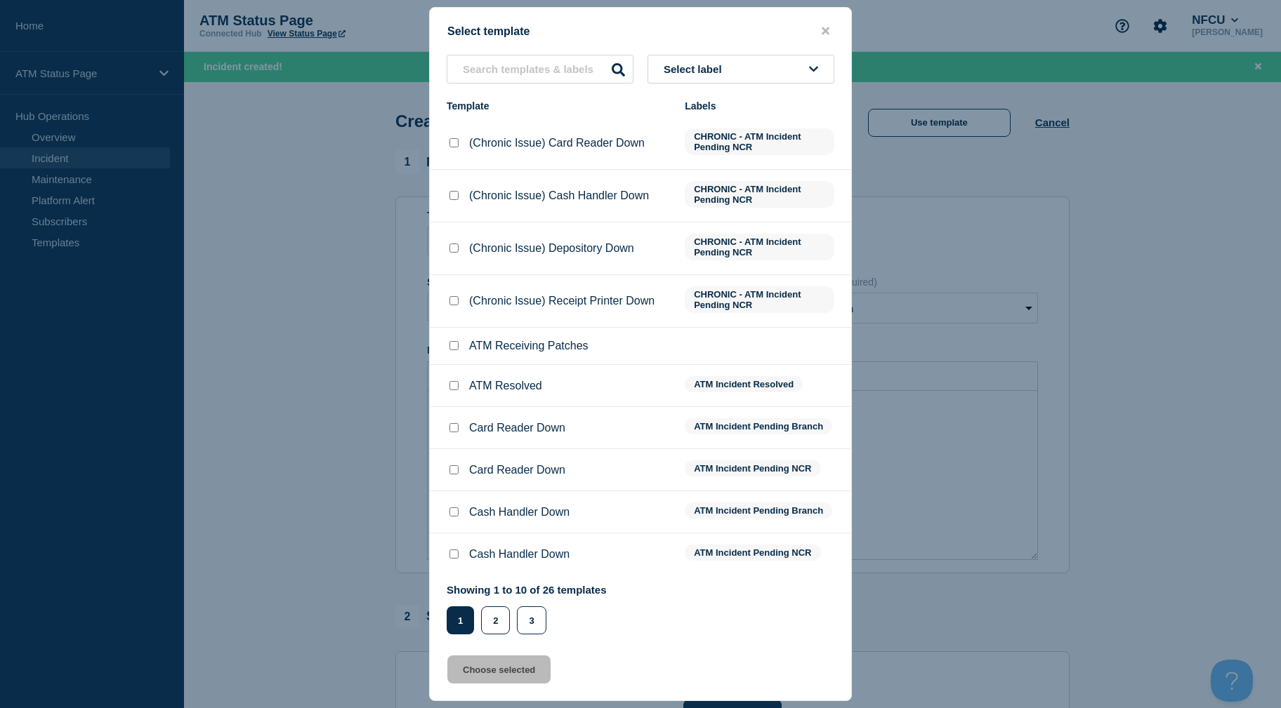
click at [781, 62] on button "Select label" at bounding box center [740, 69] width 187 height 29
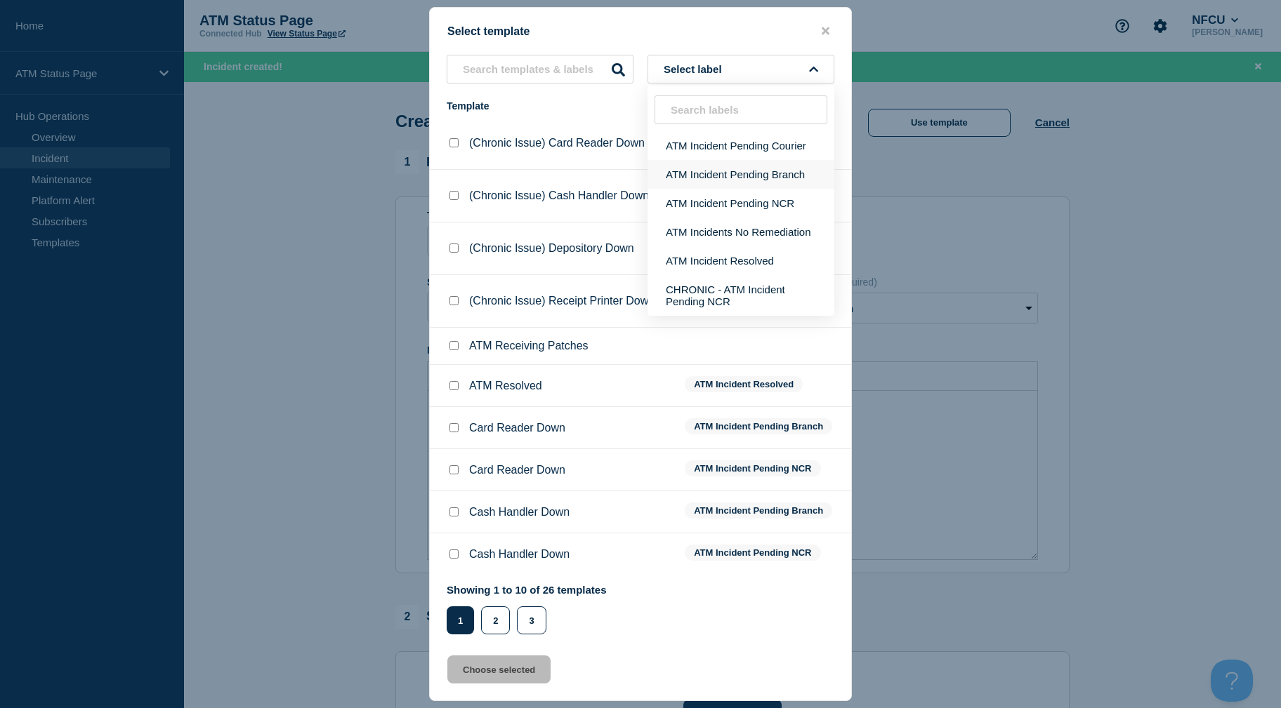
click at [782, 171] on button "ATM Incident Pending Branch" at bounding box center [740, 174] width 187 height 29
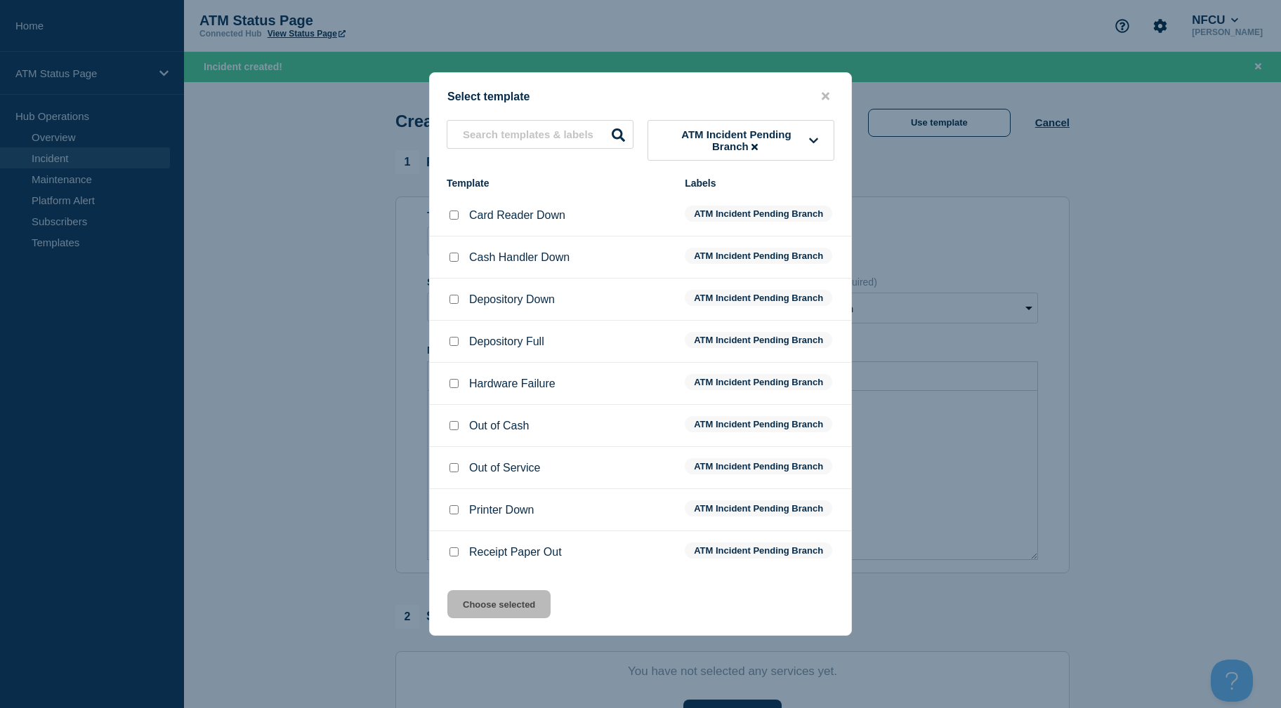
click at [456, 304] on input "Depository Down checkbox" at bounding box center [453, 299] width 9 height 9
click at [499, 607] on button "Choose selected" at bounding box center [498, 604] width 103 height 28
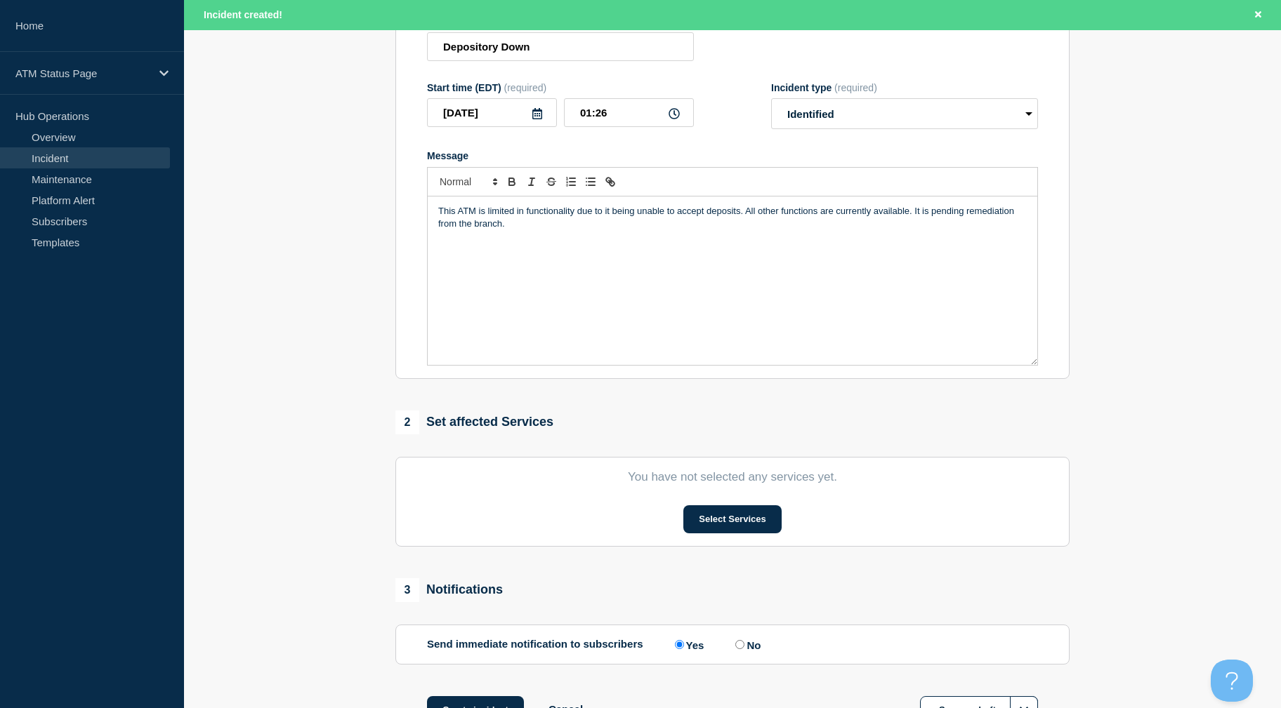
scroll to position [305, 0]
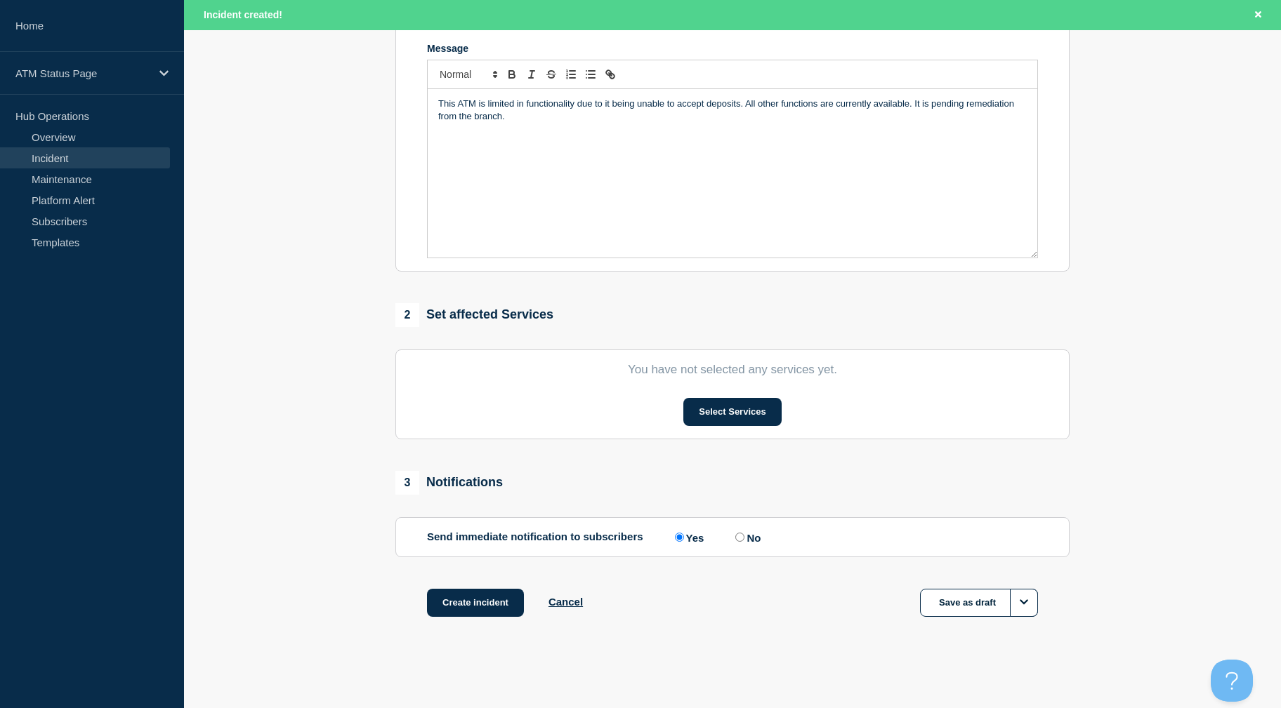
drag, startPoint x: 1153, startPoint y: 310, endPoint x: 1163, endPoint y: 404, distance: 94.7
click at [762, 414] on button "Select Services" at bounding box center [732, 412] width 98 height 28
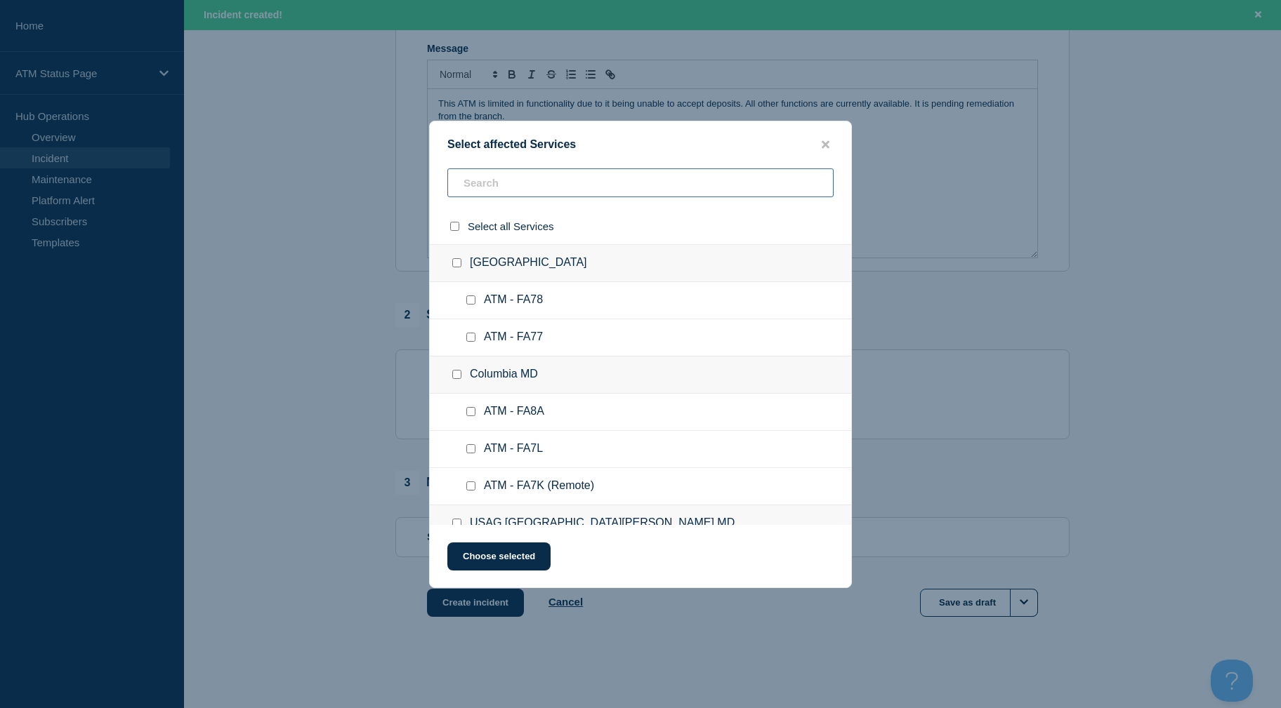
click at [564, 197] on input "text" at bounding box center [640, 182] width 386 height 29
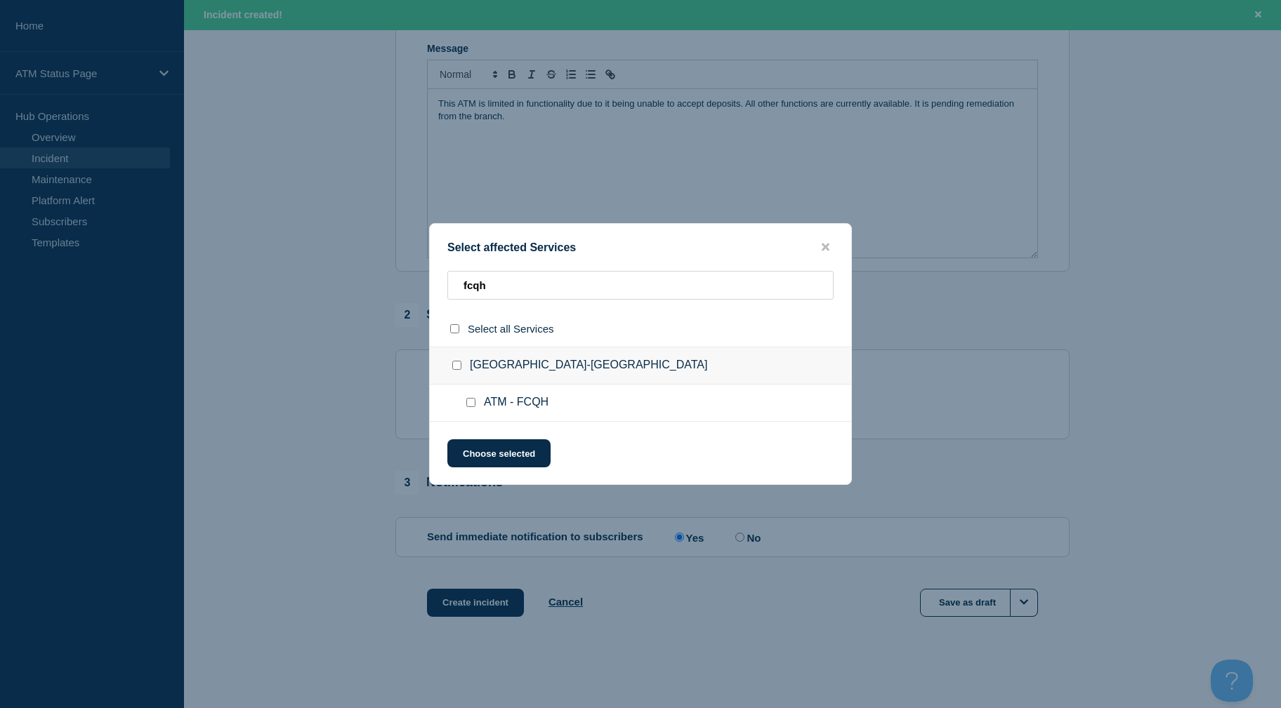
click at [476, 402] on div at bounding box center [473, 403] width 20 height 14
click at [476, 404] on div at bounding box center [473, 403] width 20 height 14
click at [472, 404] on input "ATM - FCQH checkbox" at bounding box center [470, 402] width 9 height 9
click at [481, 447] on button "Choose selected" at bounding box center [498, 453] width 103 height 28
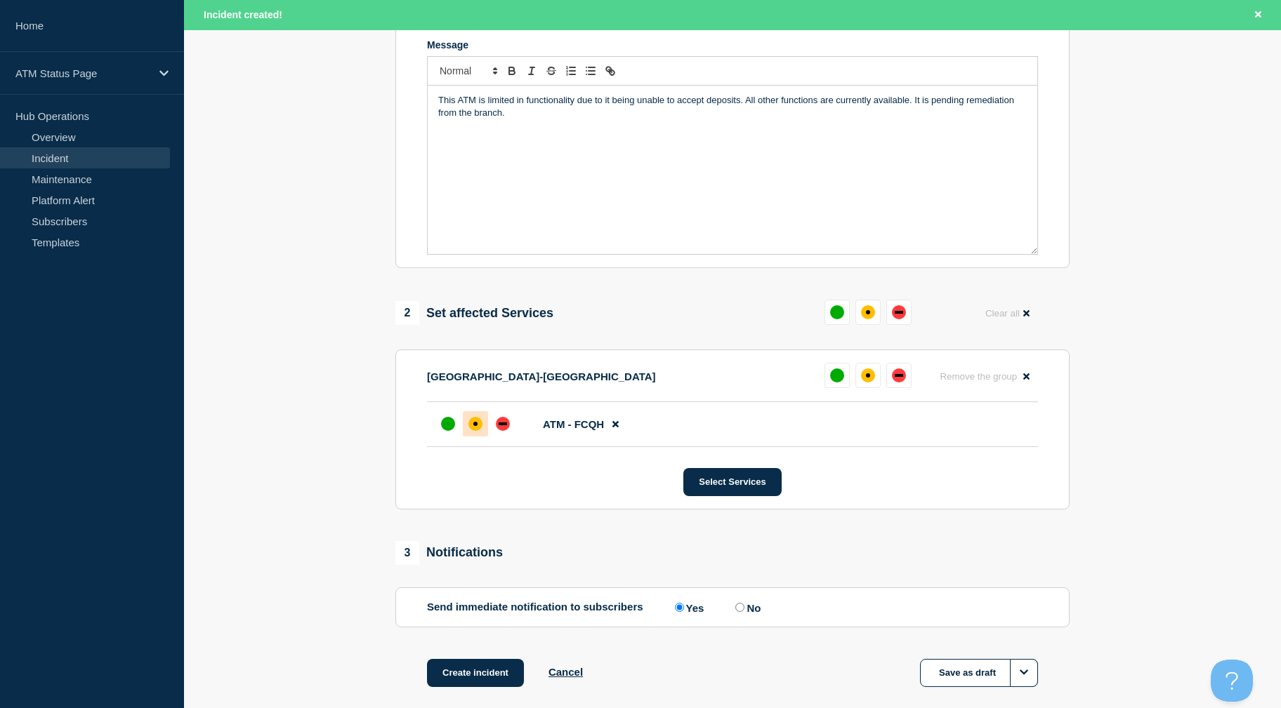
click at [480, 431] on div "affected" at bounding box center [475, 424] width 14 height 14
click at [468, 683] on button "Create incident" at bounding box center [475, 673] width 97 height 28
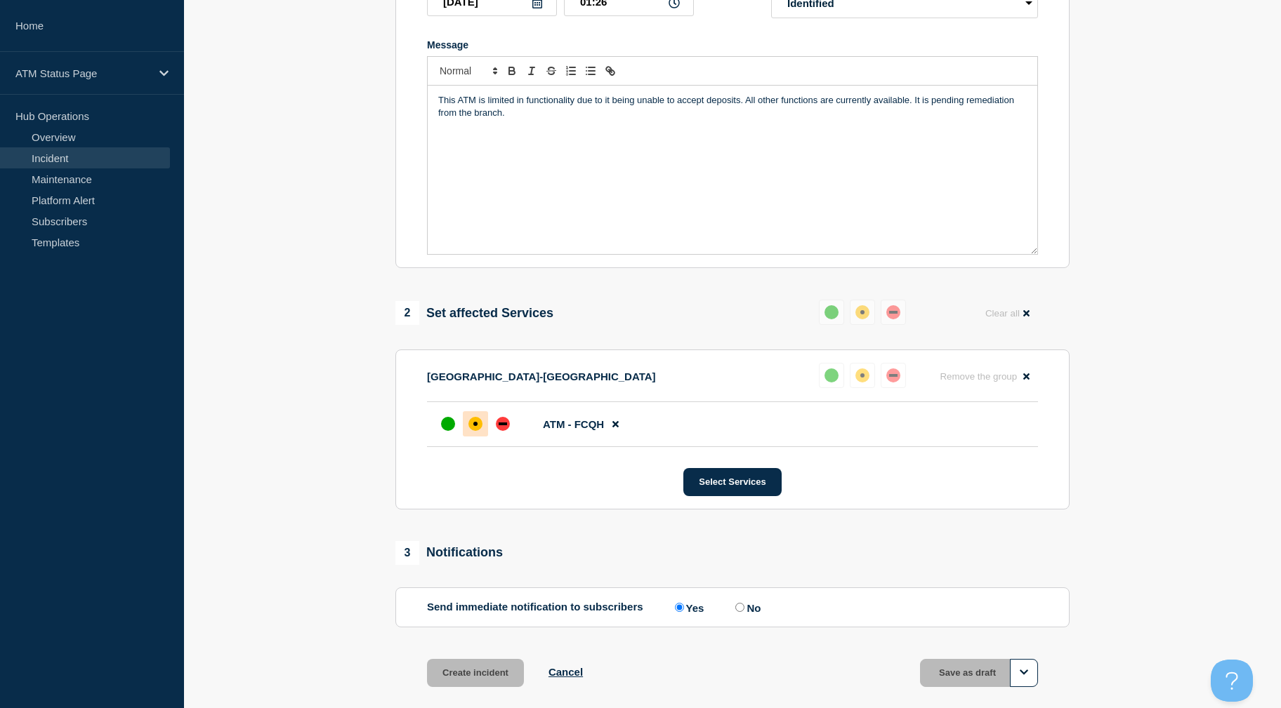
scroll to position [276, 0]
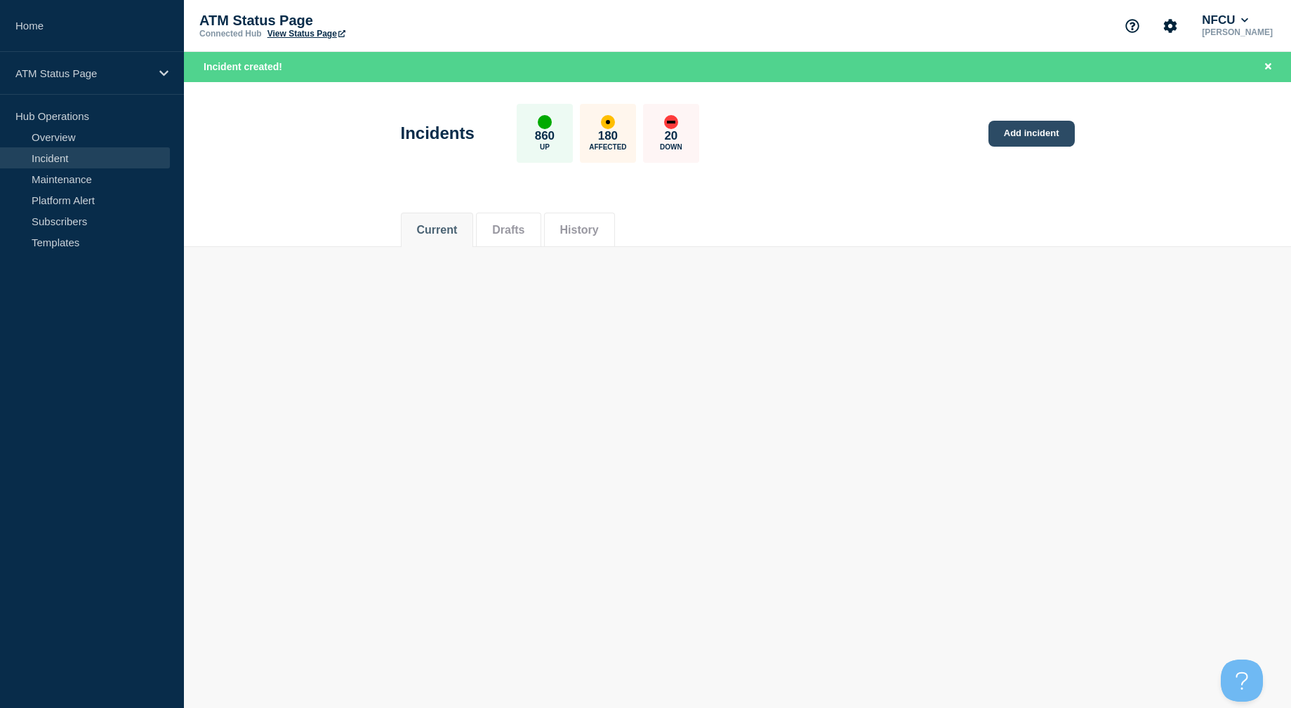
click at [1030, 135] on link "Add incident" at bounding box center [1032, 134] width 86 height 26
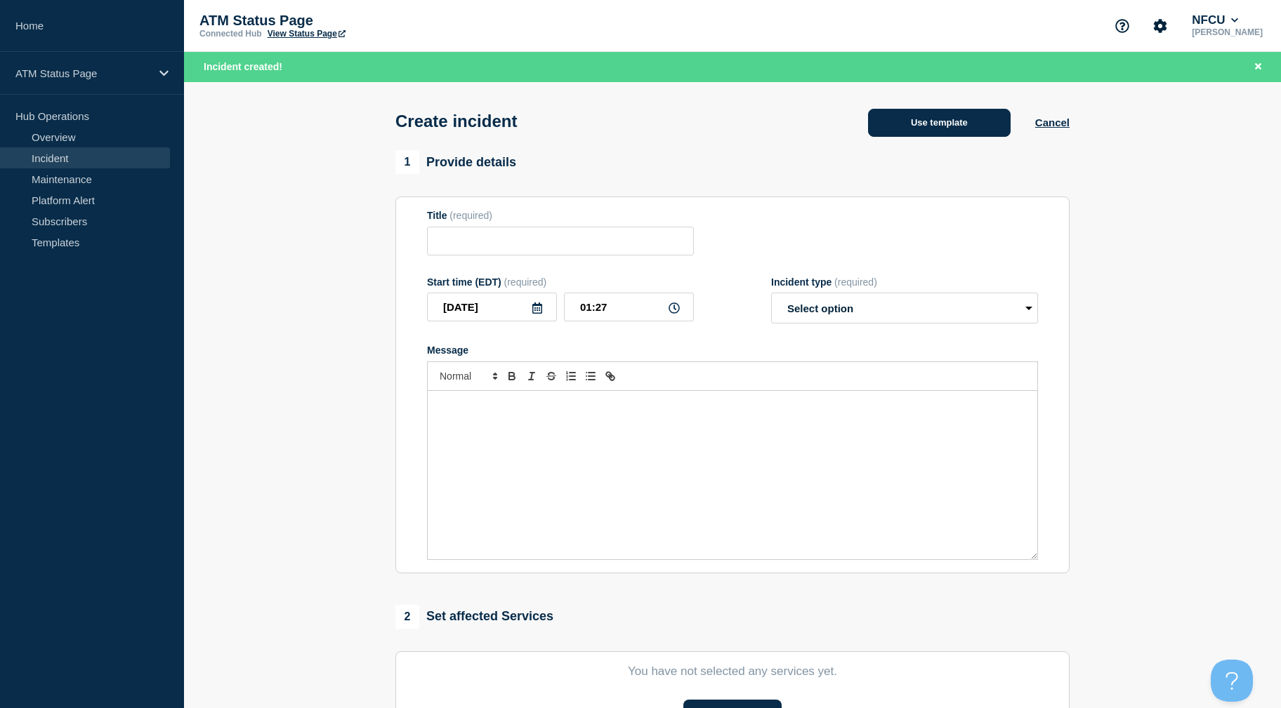
click at [957, 117] on button "Use template" at bounding box center [939, 123] width 143 height 28
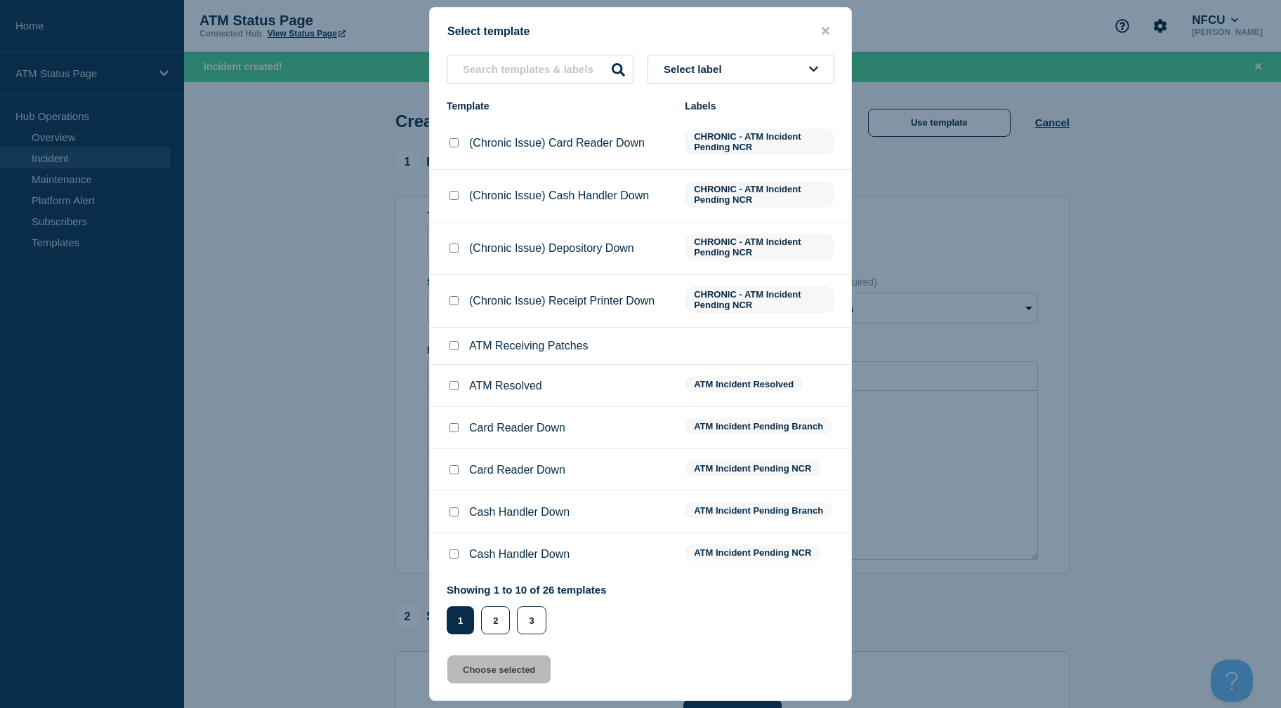
click at [734, 64] on button "Select label" at bounding box center [740, 69] width 187 height 29
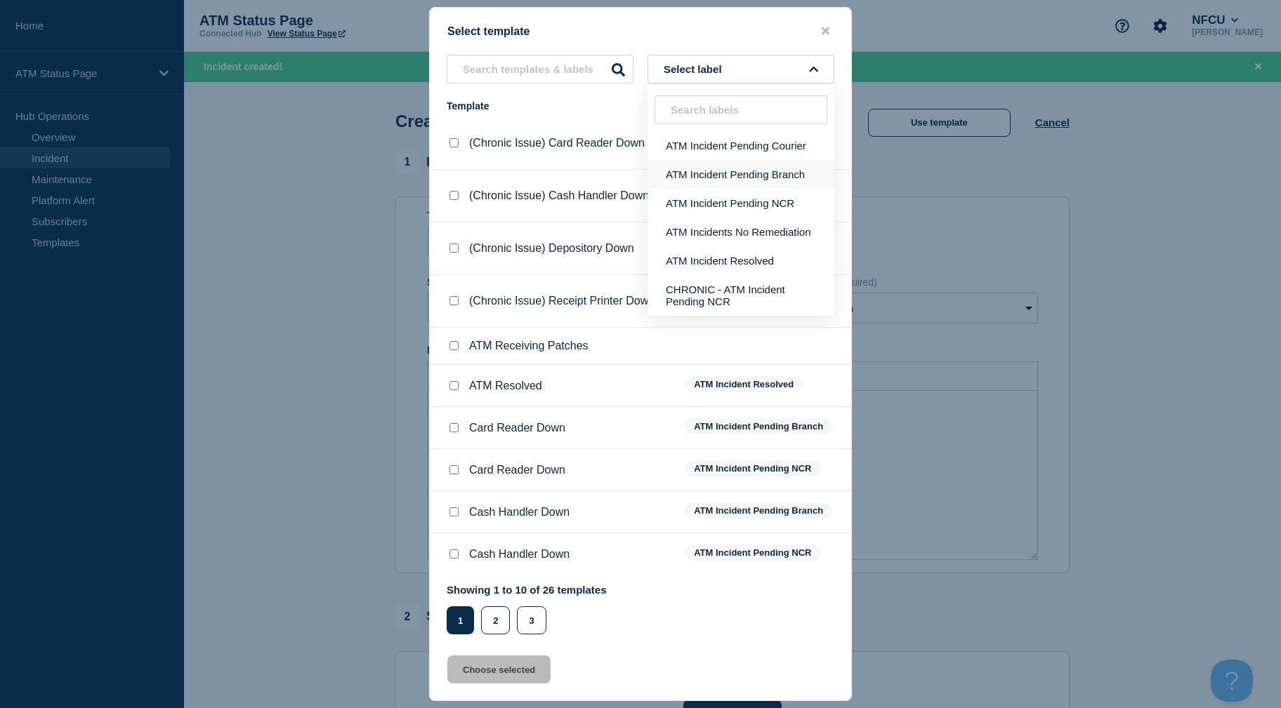
click at [724, 171] on button "ATM Incident Pending Branch" at bounding box center [740, 174] width 187 height 29
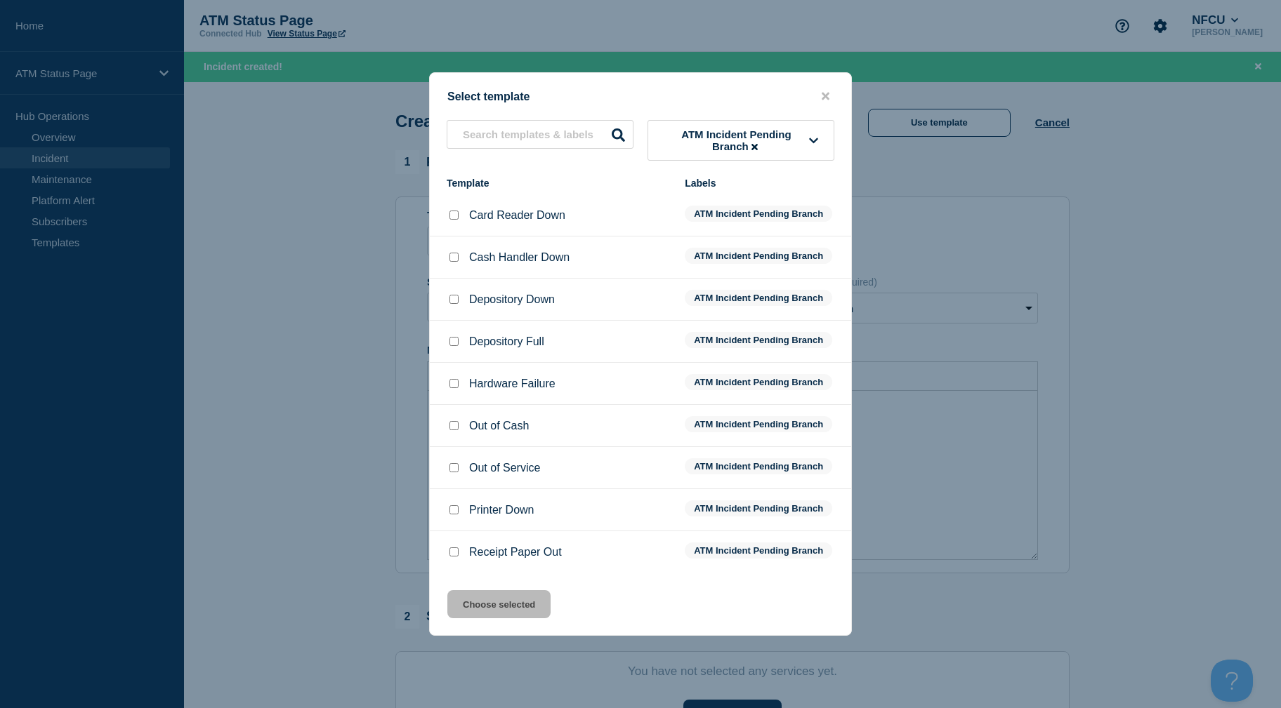
click at [456, 300] on input "Depository Down checkbox" at bounding box center [453, 299] width 9 height 9
click at [519, 612] on button "Choose selected" at bounding box center [498, 604] width 103 height 28
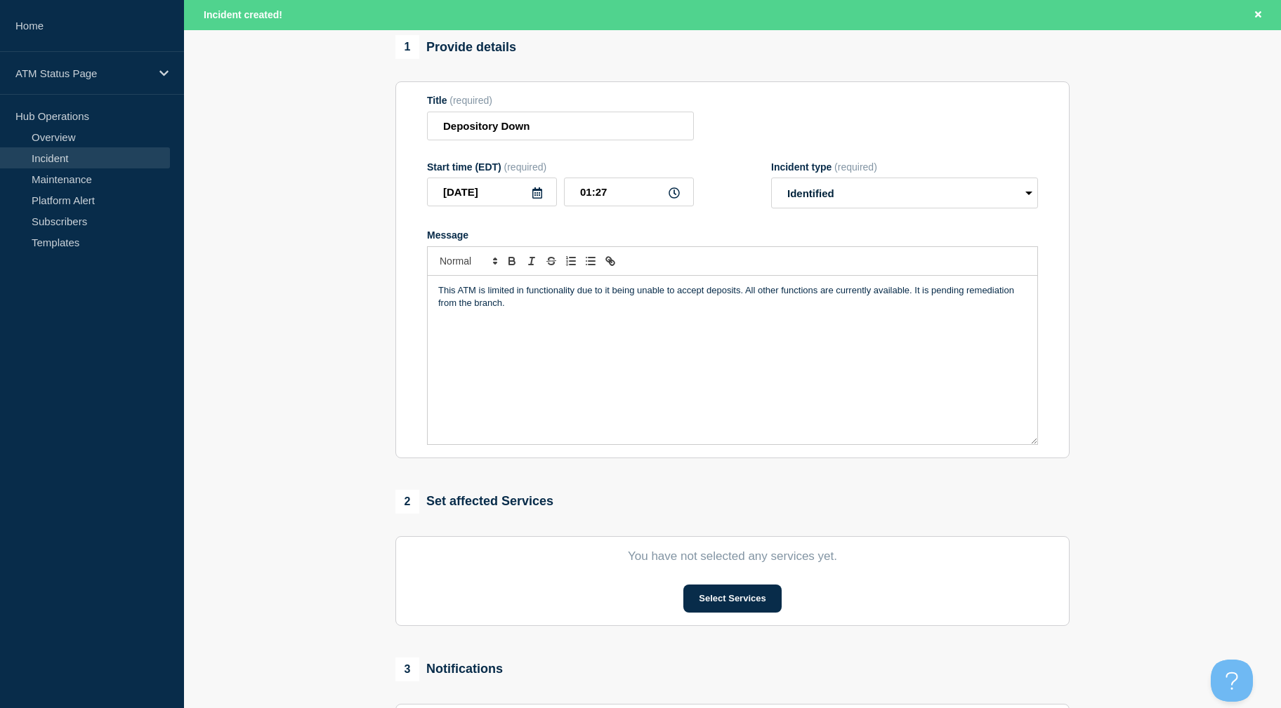
scroll to position [305, 0]
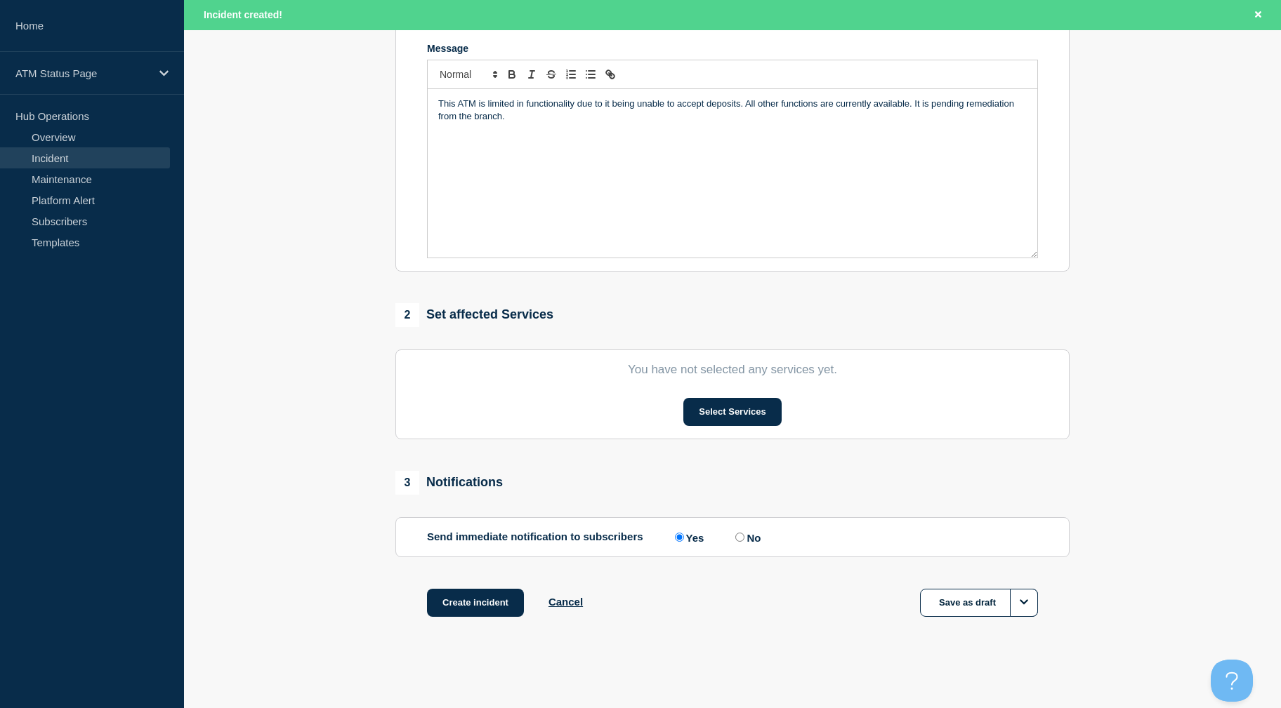
drag, startPoint x: 348, startPoint y: 383, endPoint x: 362, endPoint y: 551, distance: 168.4
click at [727, 409] on button "Select Services" at bounding box center [732, 412] width 98 height 28
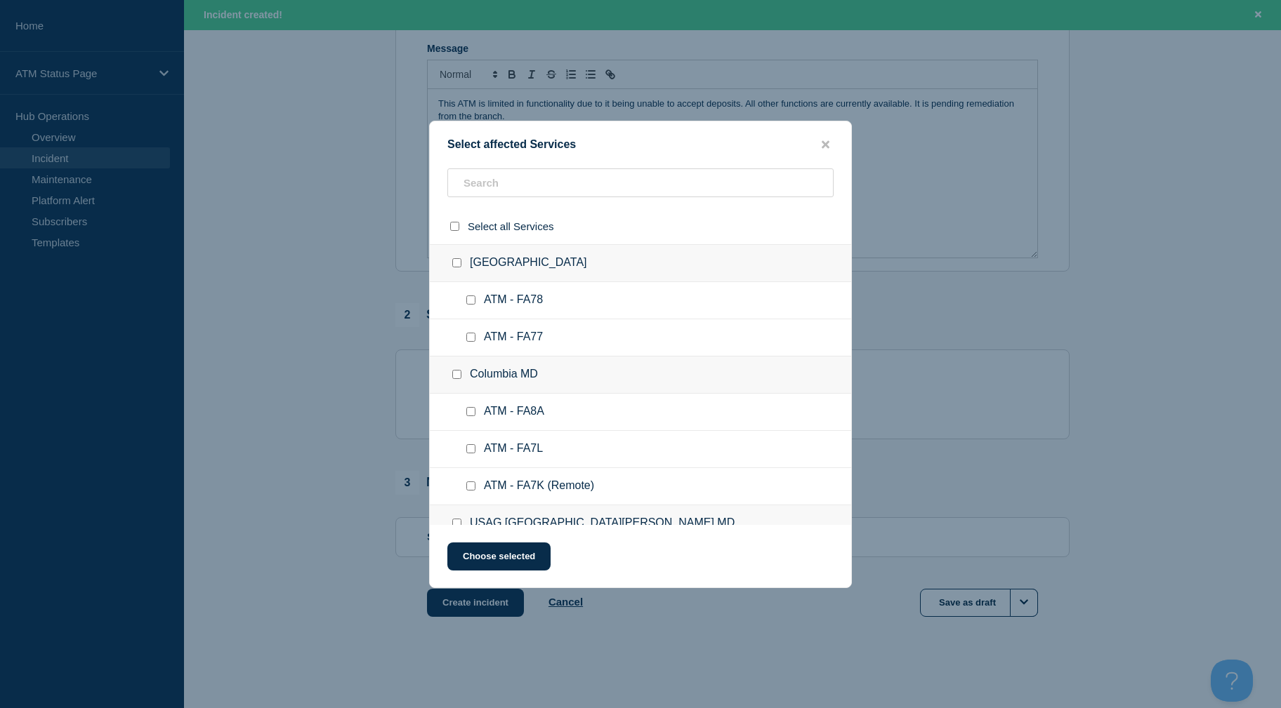
click at [537, 168] on div "Select affected Services Select all Services Apple Valley CA ATM - FA78 ATM - F…" at bounding box center [640, 355] width 423 height 468
click at [541, 178] on input "text" at bounding box center [640, 182] width 386 height 29
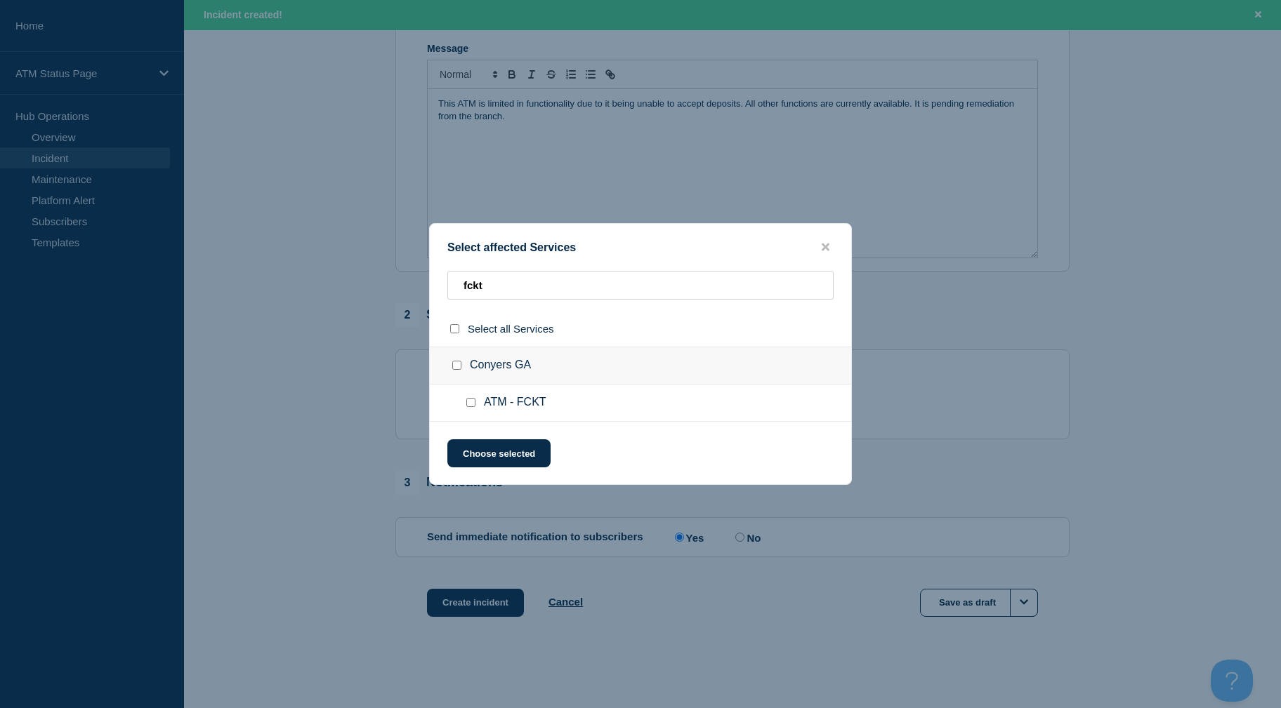
click at [471, 404] on input "ATM - FCKT checkbox" at bounding box center [470, 402] width 9 height 9
click at [496, 466] on button "Choose selected" at bounding box center [498, 453] width 103 height 28
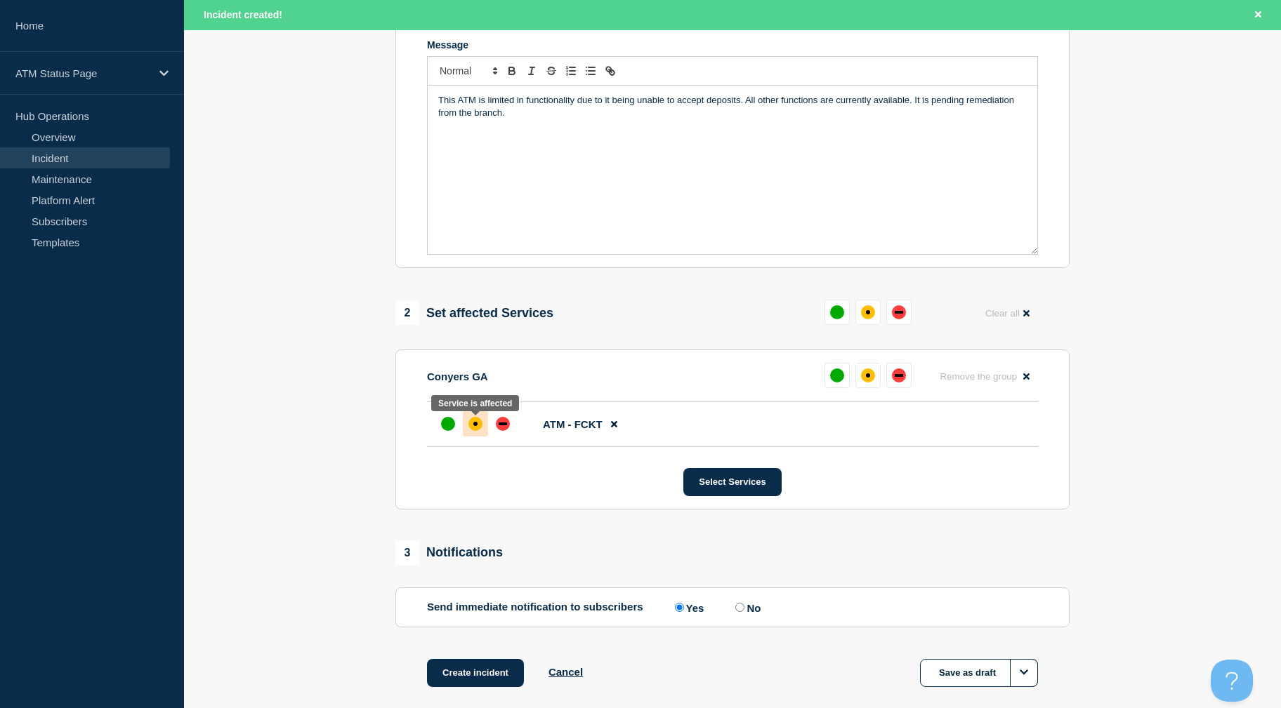
click at [473, 430] on div "affected" at bounding box center [475, 424] width 14 height 14
click at [464, 686] on button "Create incident" at bounding box center [475, 673] width 97 height 28
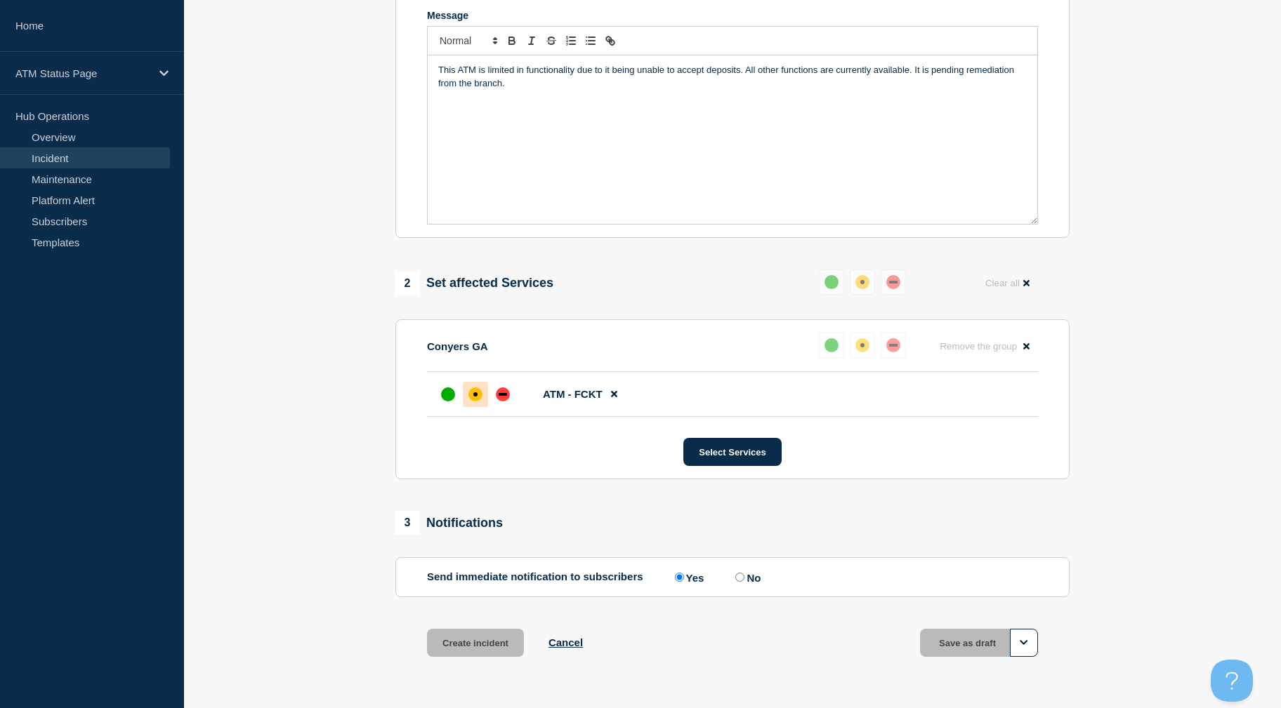
scroll to position [276, 0]
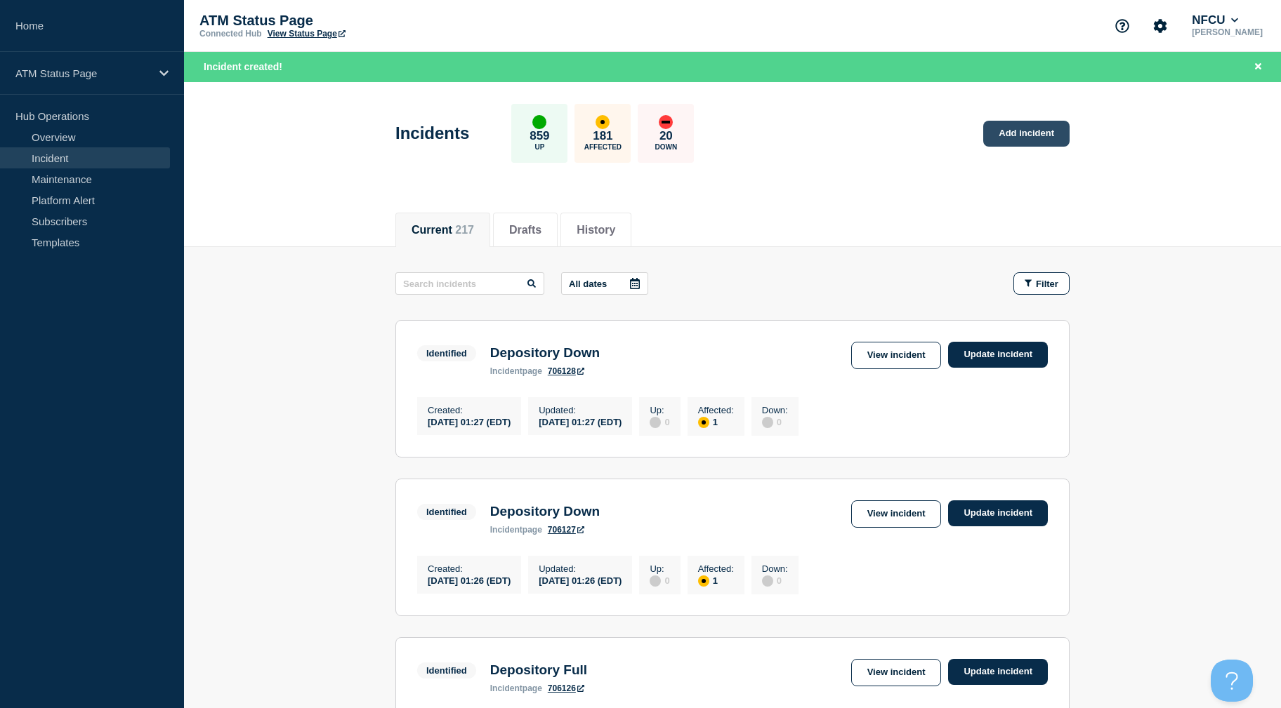
click at [995, 128] on link "Add incident" at bounding box center [1026, 134] width 86 height 26
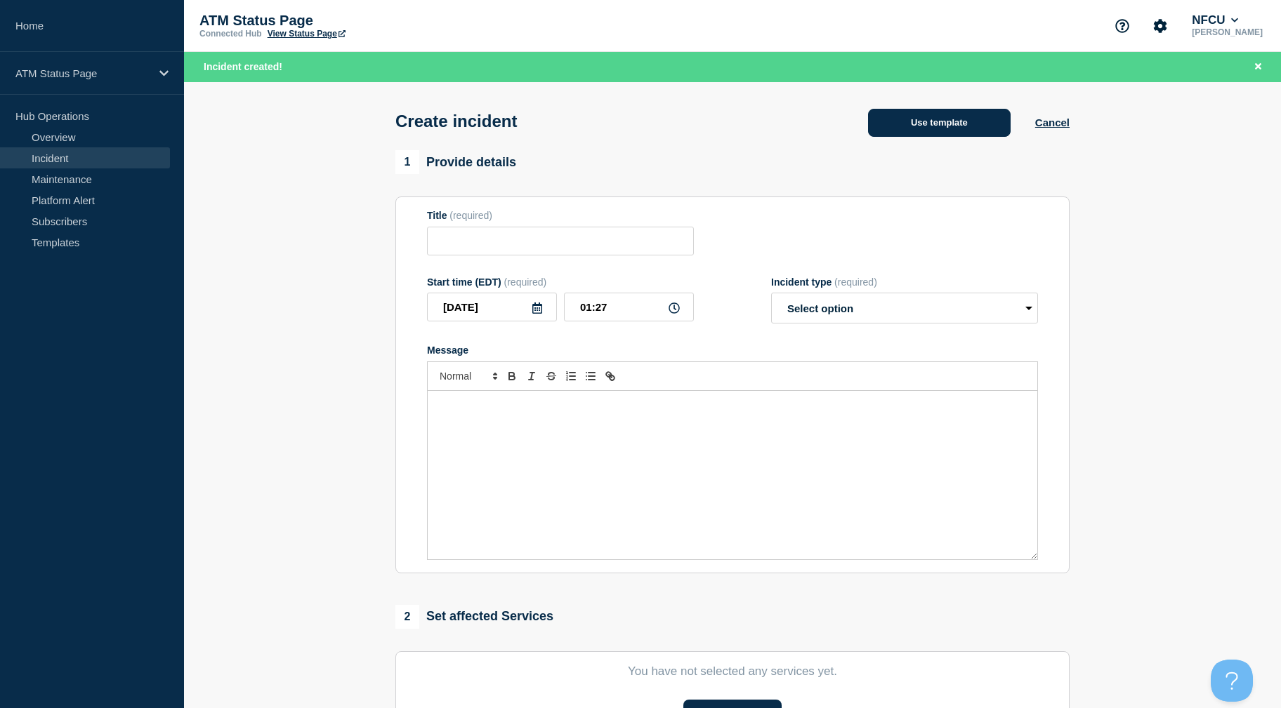
click at [981, 128] on button "Use template" at bounding box center [939, 123] width 143 height 28
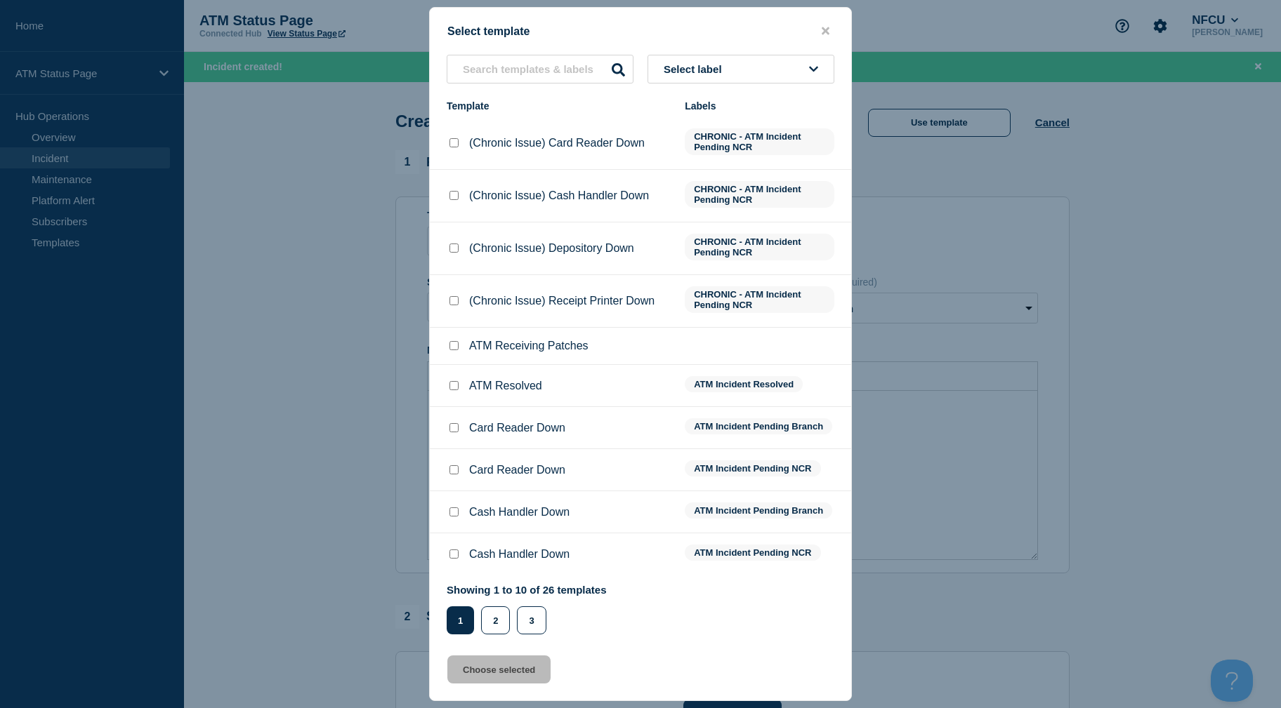
click at [731, 58] on button "Select label" at bounding box center [740, 69] width 187 height 29
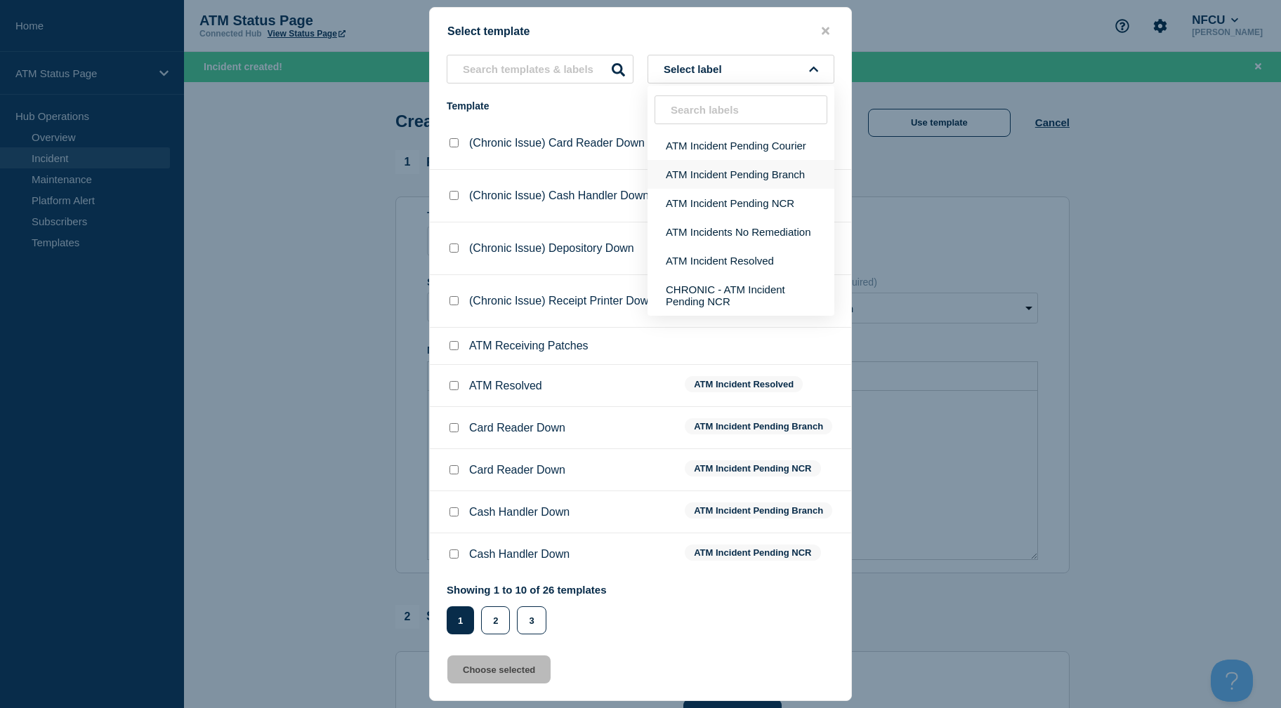
click at [753, 166] on button "ATM Incident Pending Branch" at bounding box center [740, 174] width 187 height 29
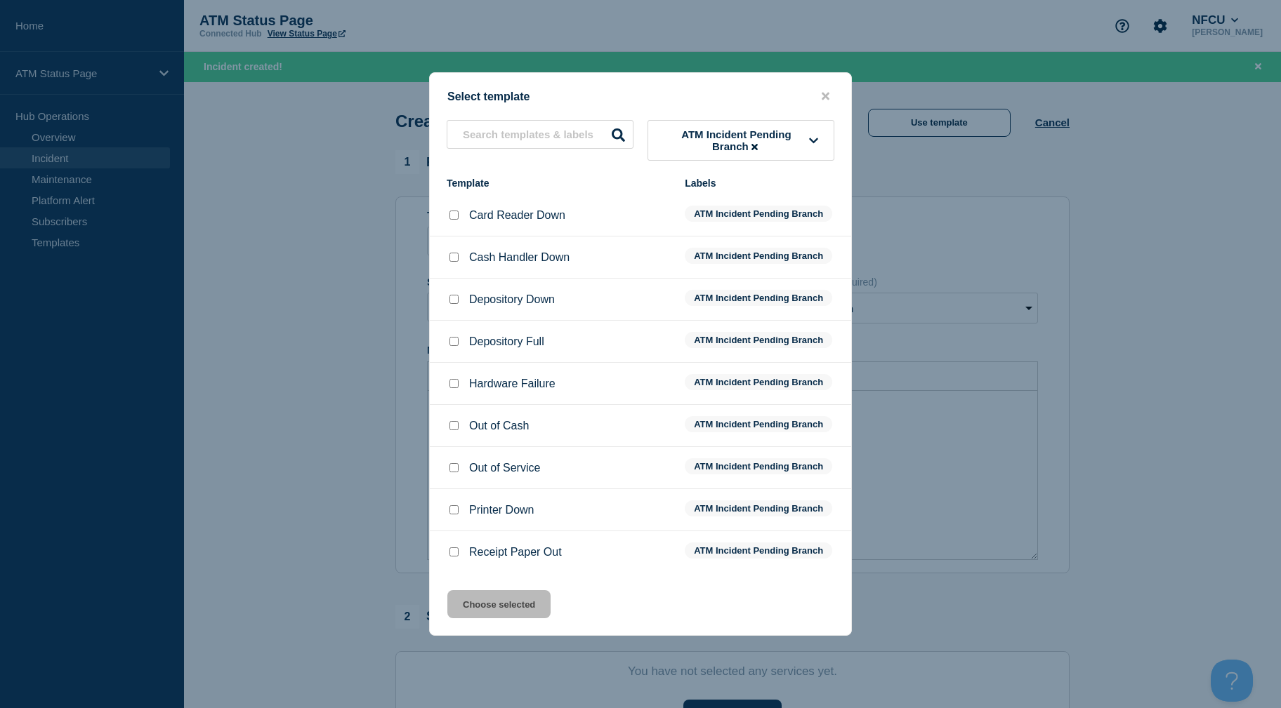
click at [455, 343] on input "Depository Full checkbox" at bounding box center [453, 341] width 9 height 9
click at [501, 618] on button "Choose selected" at bounding box center [498, 604] width 103 height 28
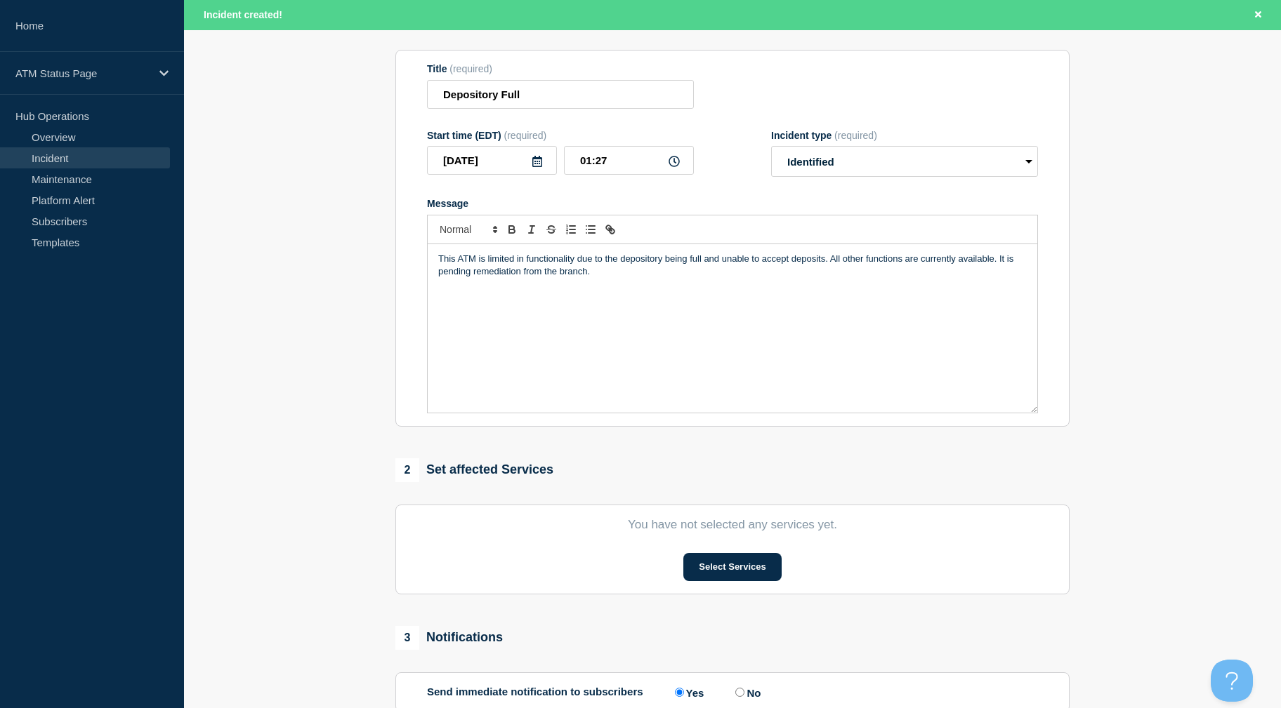
scroll to position [305, 0]
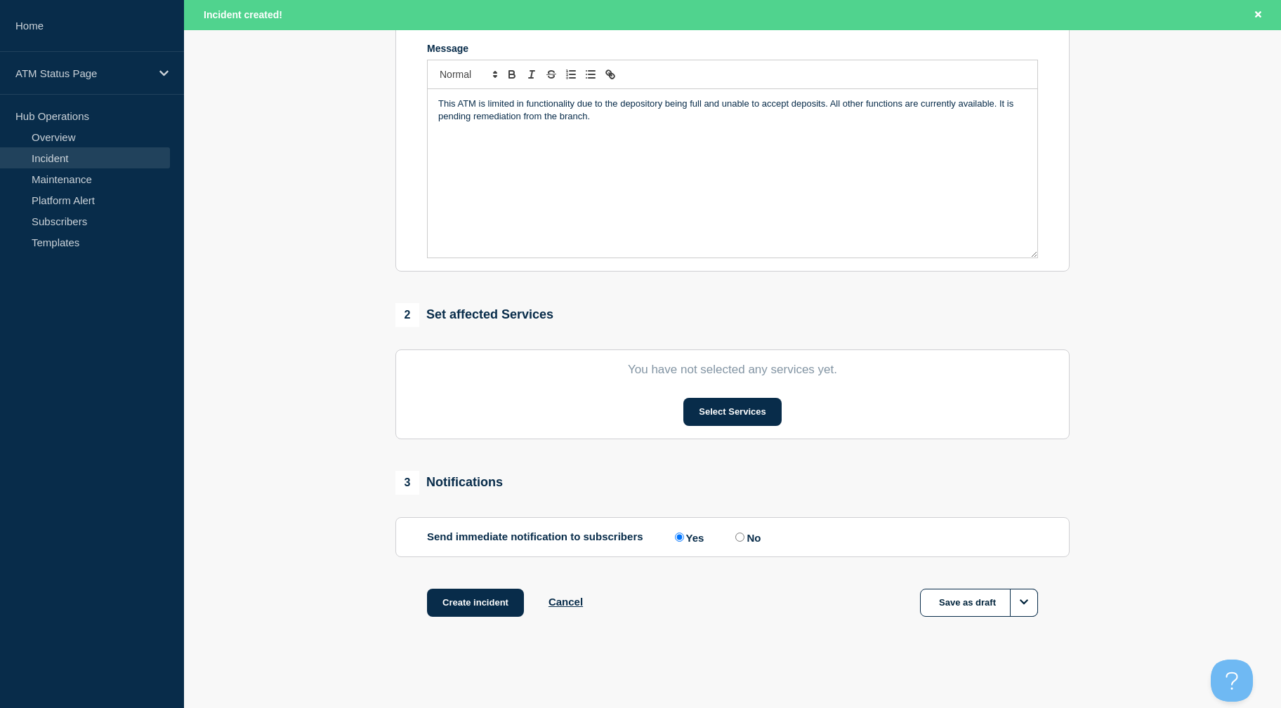
drag, startPoint x: 336, startPoint y: 407, endPoint x: 352, endPoint y: 531, distance: 124.5
click at [730, 412] on button "Select Services" at bounding box center [732, 412] width 98 height 28
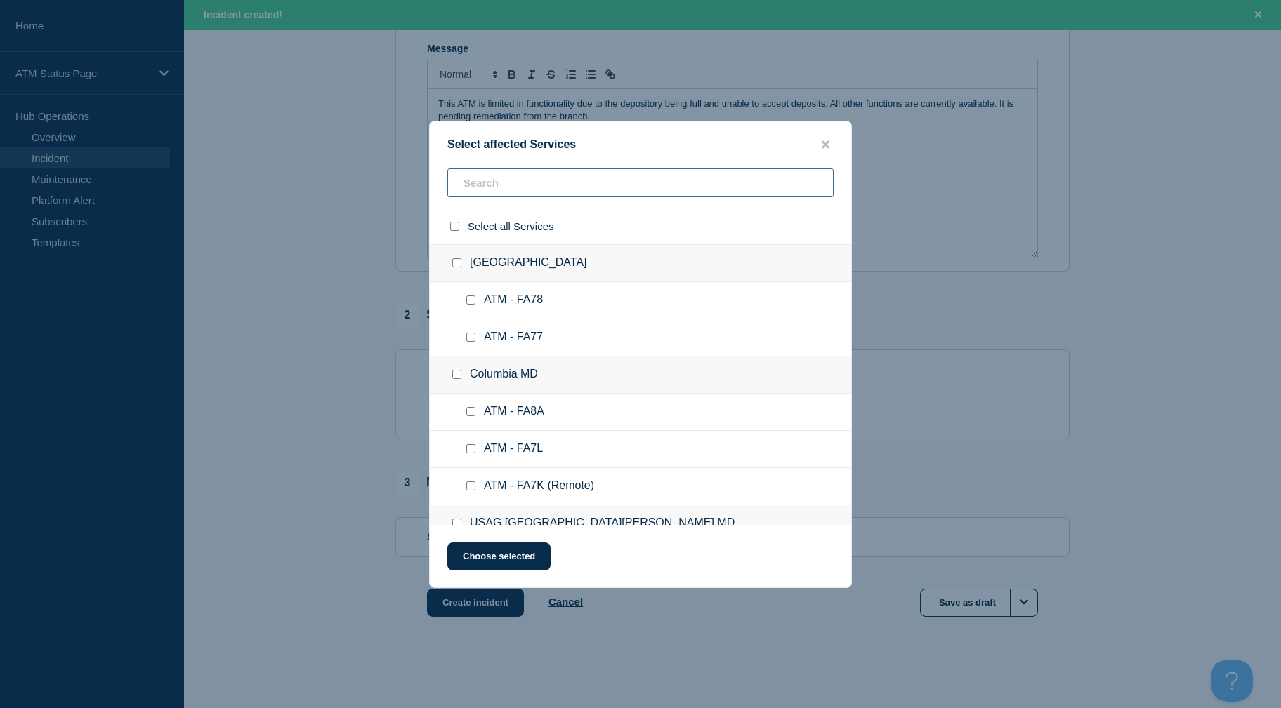
click at [554, 185] on input "text" at bounding box center [640, 182] width 386 height 29
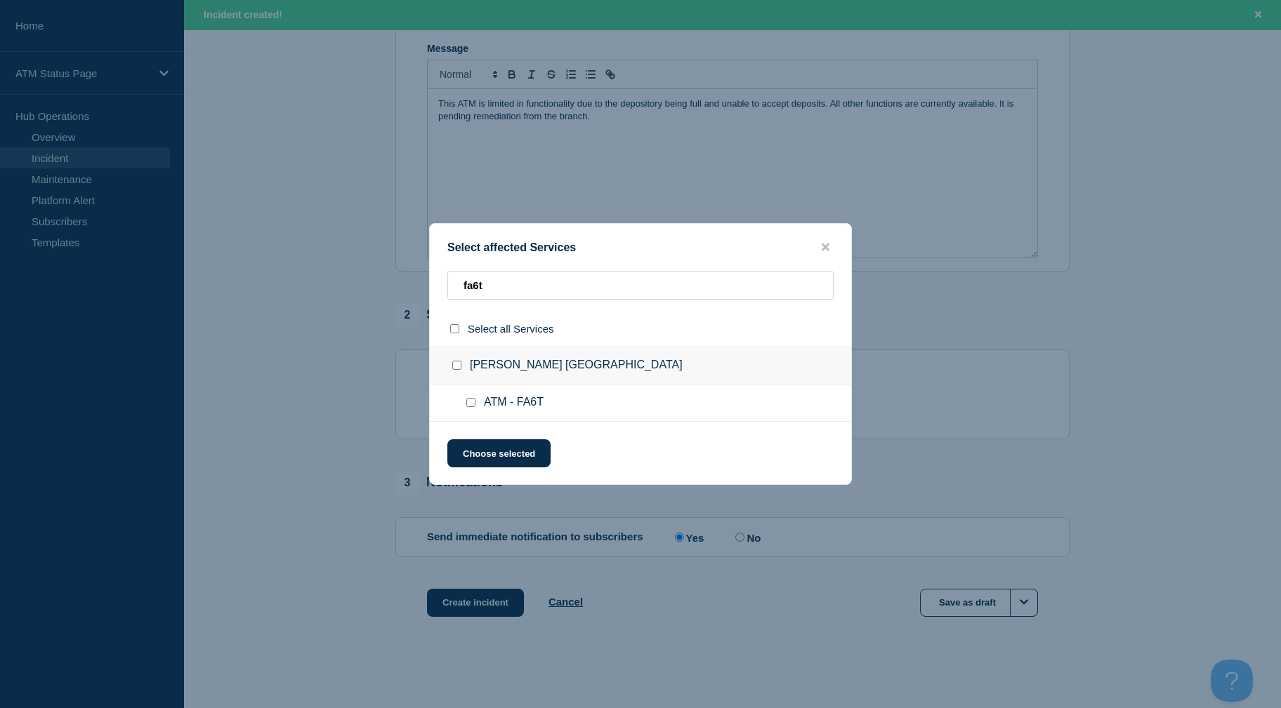
click at [470, 404] on input "ATM - FA6T checkbox" at bounding box center [470, 402] width 9 height 9
click at [482, 451] on button "Choose selected" at bounding box center [498, 453] width 103 height 28
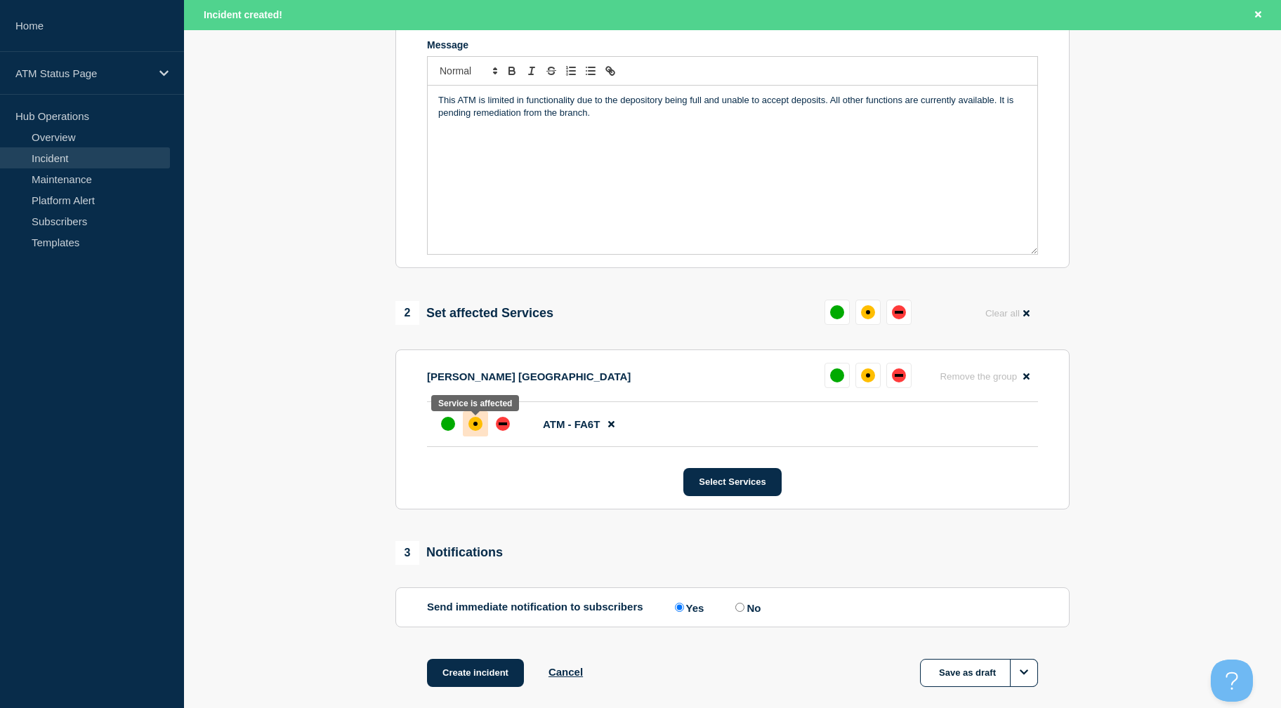
click at [476, 431] on div "affected" at bounding box center [475, 424] width 14 height 14
click at [472, 671] on button "Create incident" at bounding box center [475, 673] width 97 height 28
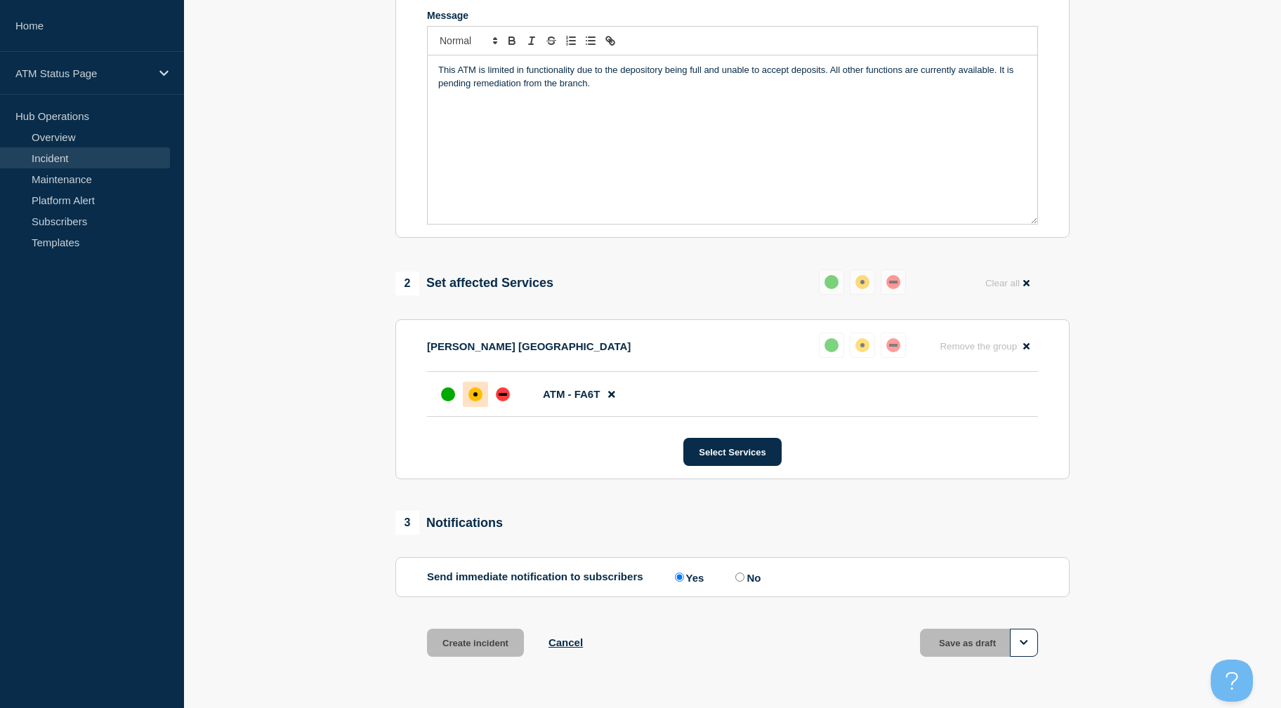
scroll to position [276, 0]
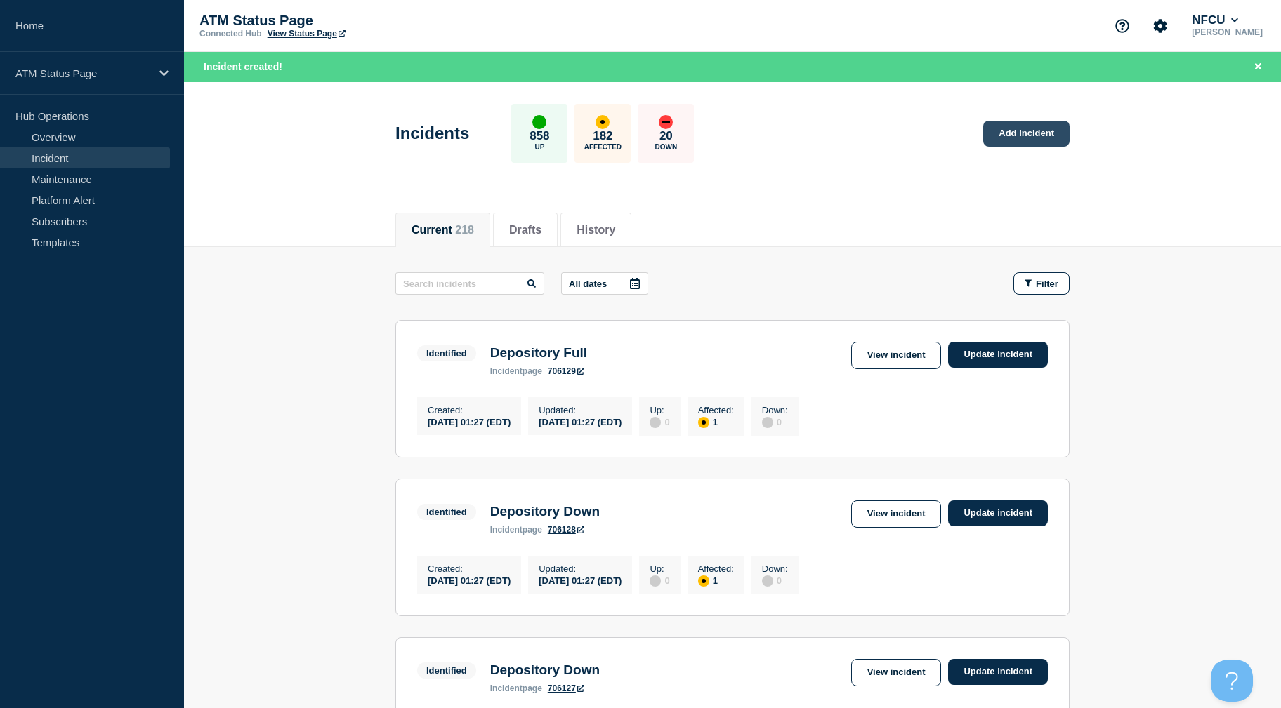
click at [1060, 128] on link "Add incident" at bounding box center [1026, 134] width 86 height 26
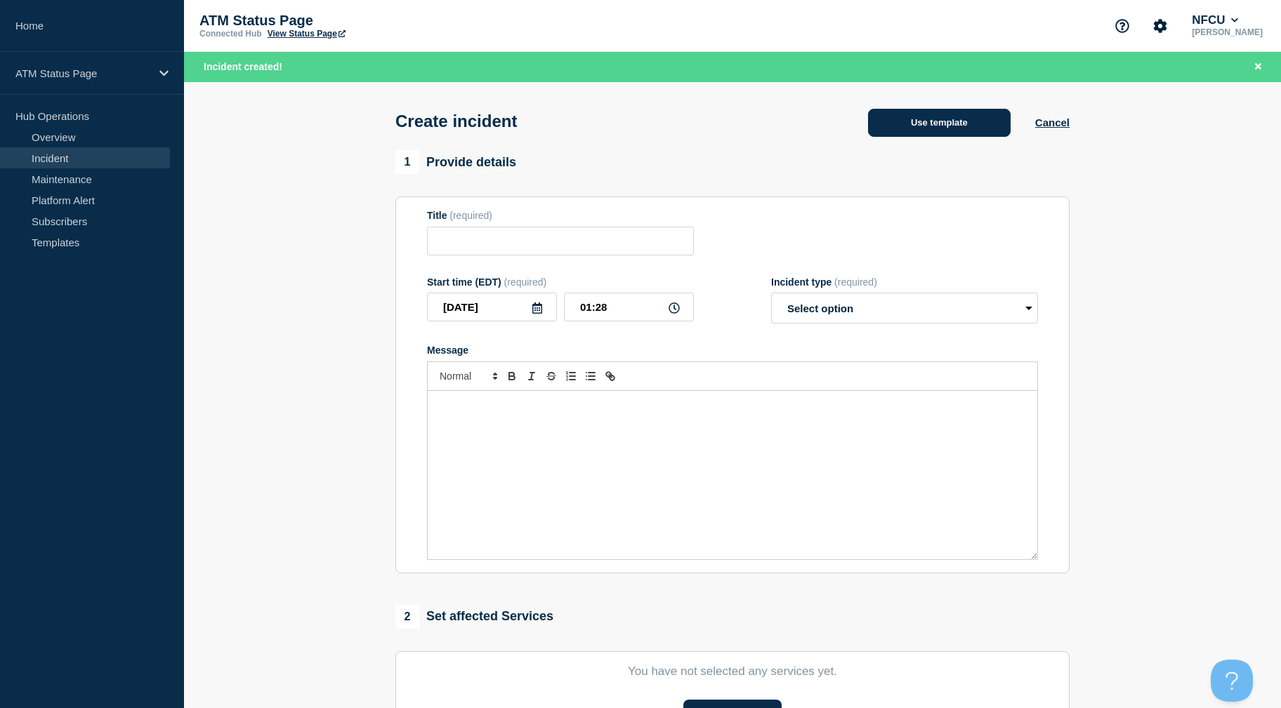
click at [965, 112] on button "Use template" at bounding box center [939, 123] width 143 height 28
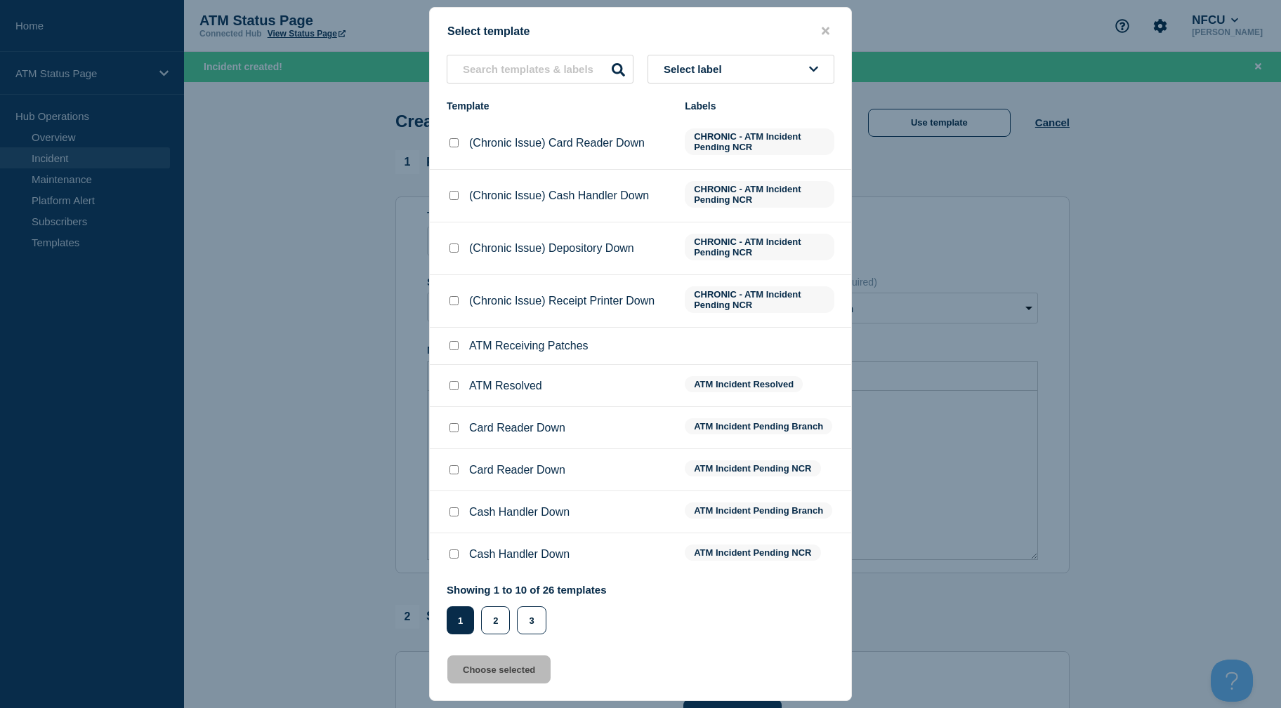
click at [751, 72] on button "Select label" at bounding box center [740, 69] width 187 height 29
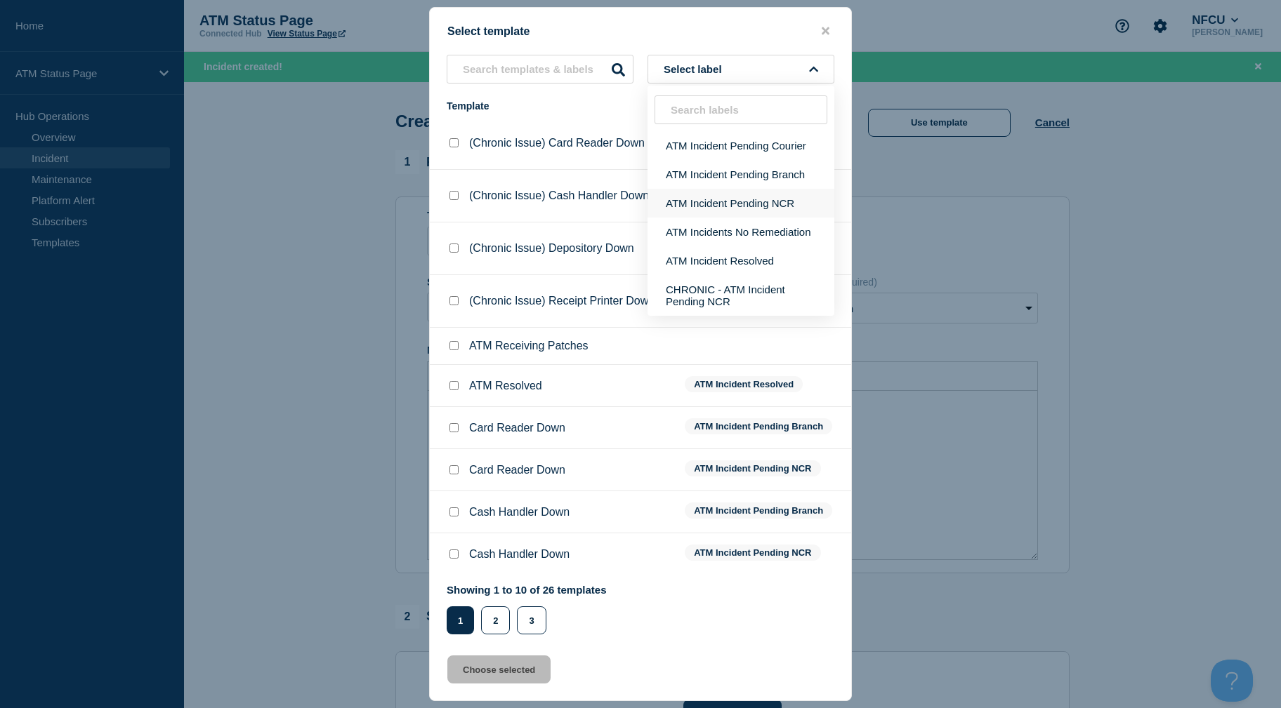
click at [770, 198] on button "ATM Incident Pending NCR" at bounding box center [740, 203] width 187 height 29
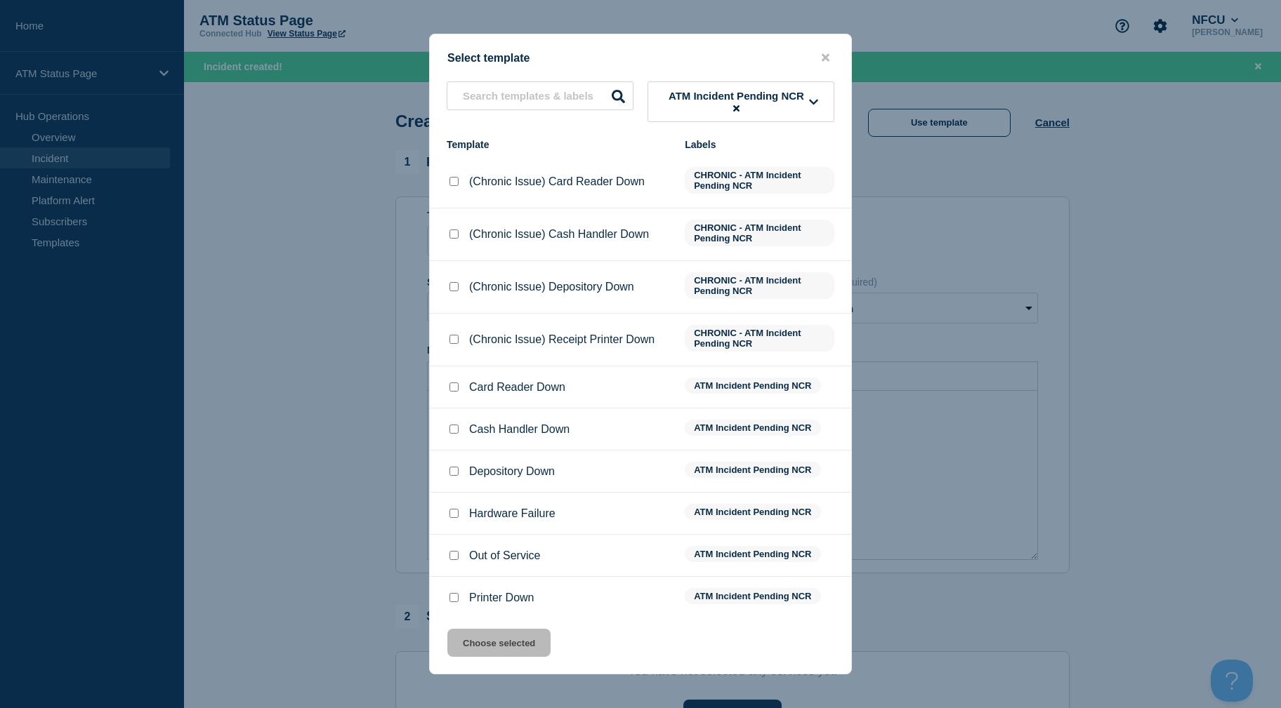
click at [453, 392] on input "Card Reader Down checkbox" at bounding box center [453, 387] width 9 height 9
click at [519, 642] on button "Choose selected" at bounding box center [498, 643] width 103 height 28
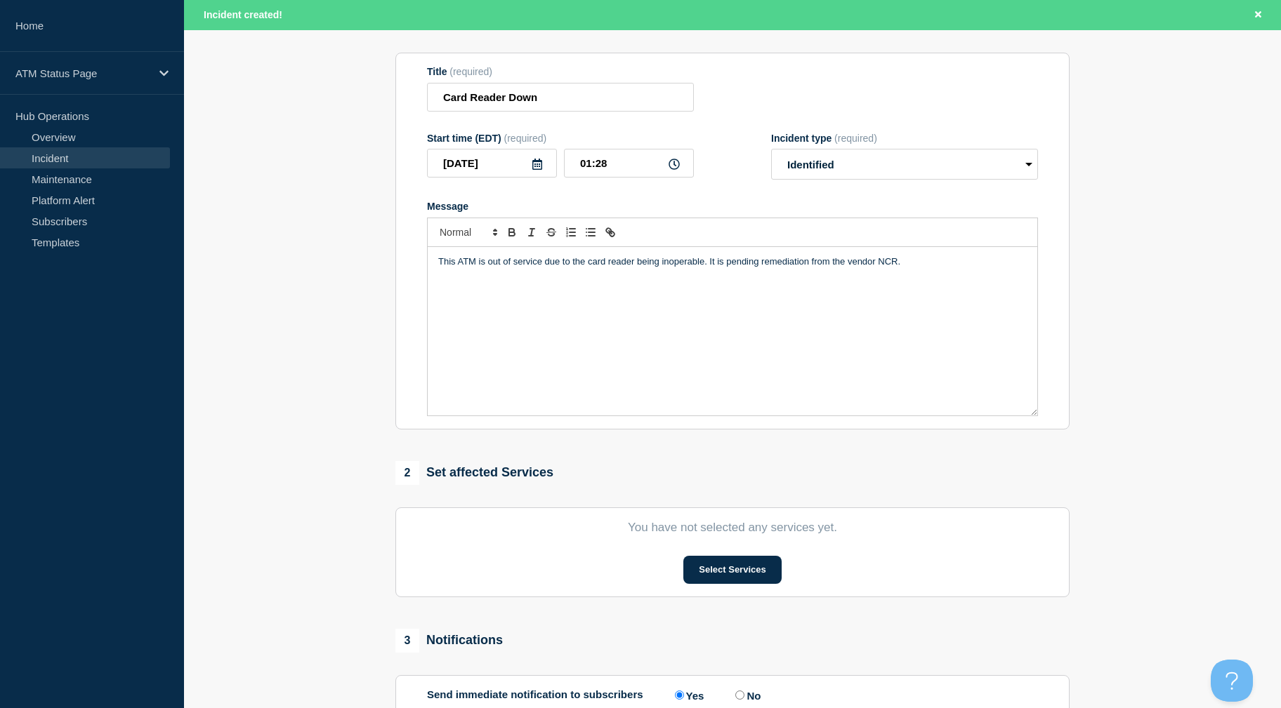
scroll to position [305, 0]
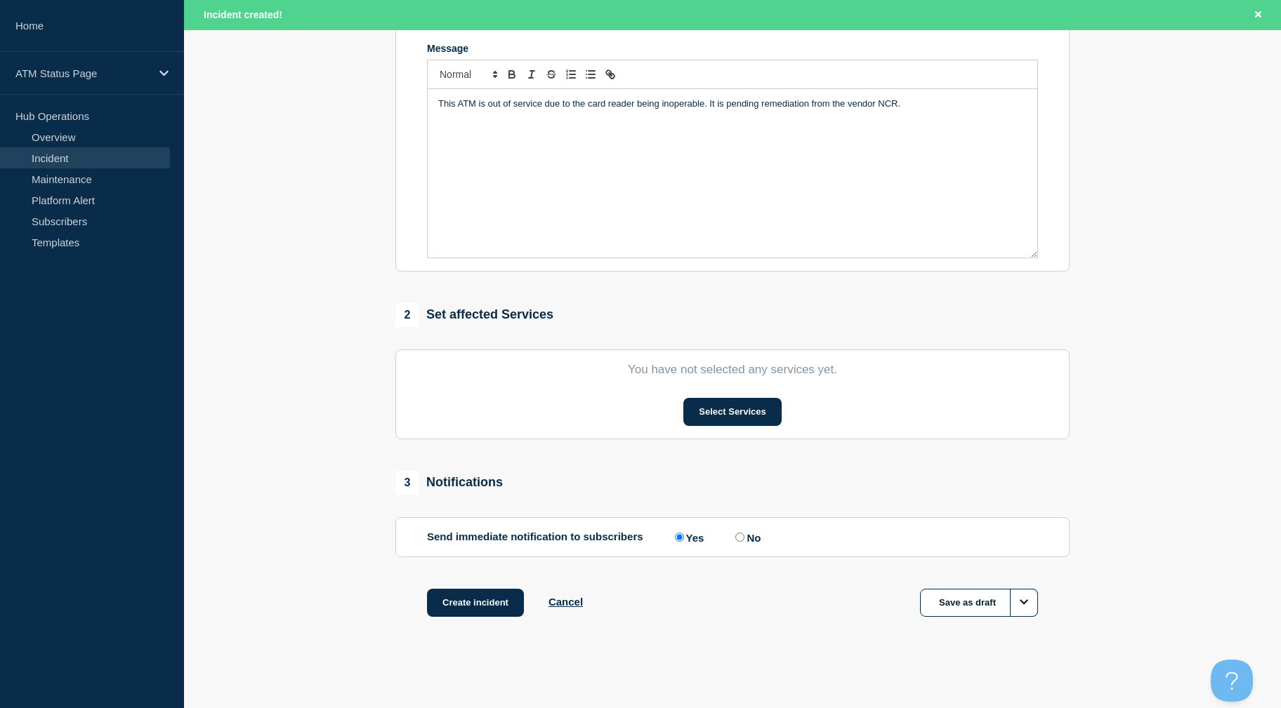
drag, startPoint x: 341, startPoint y: 451, endPoint x: 343, endPoint y: 522, distance: 71.6
click at [755, 393] on section "You have not selected any services yet. Select Services" at bounding box center [732, 395] width 674 height 90
click at [755, 402] on button "Select Services" at bounding box center [732, 412] width 98 height 28
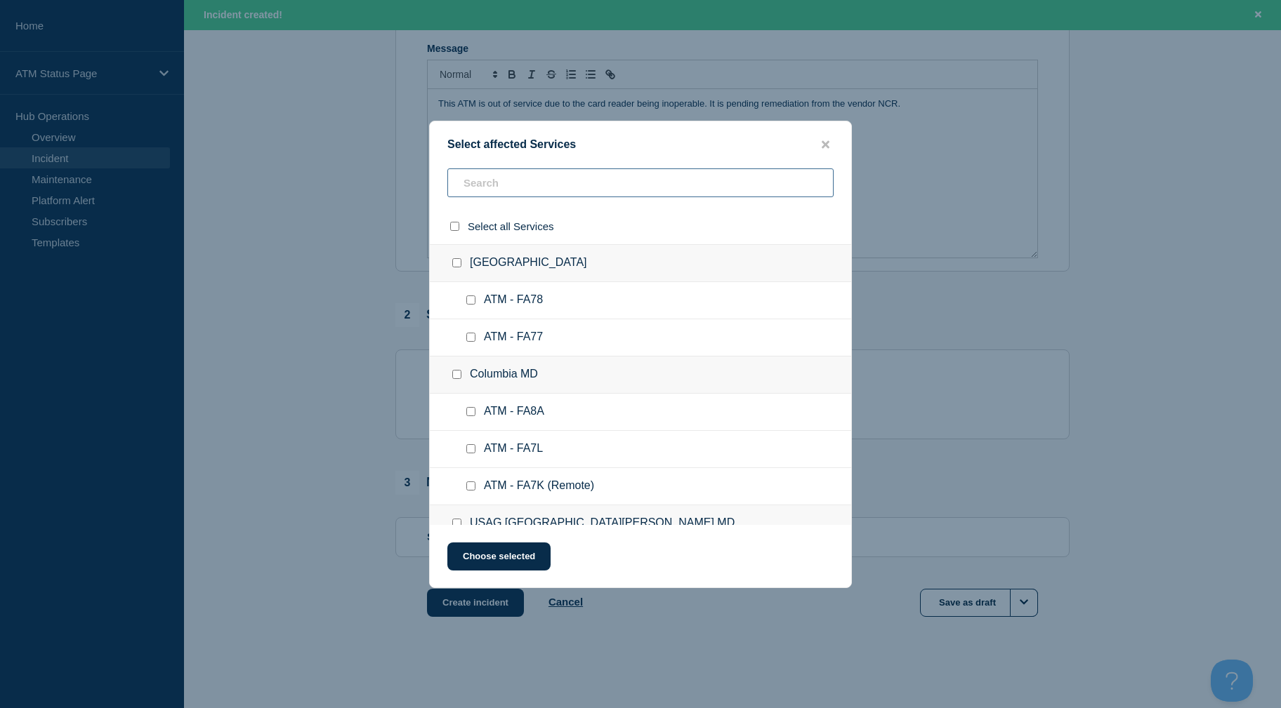
click at [620, 183] on input "text" at bounding box center [640, 182] width 386 height 29
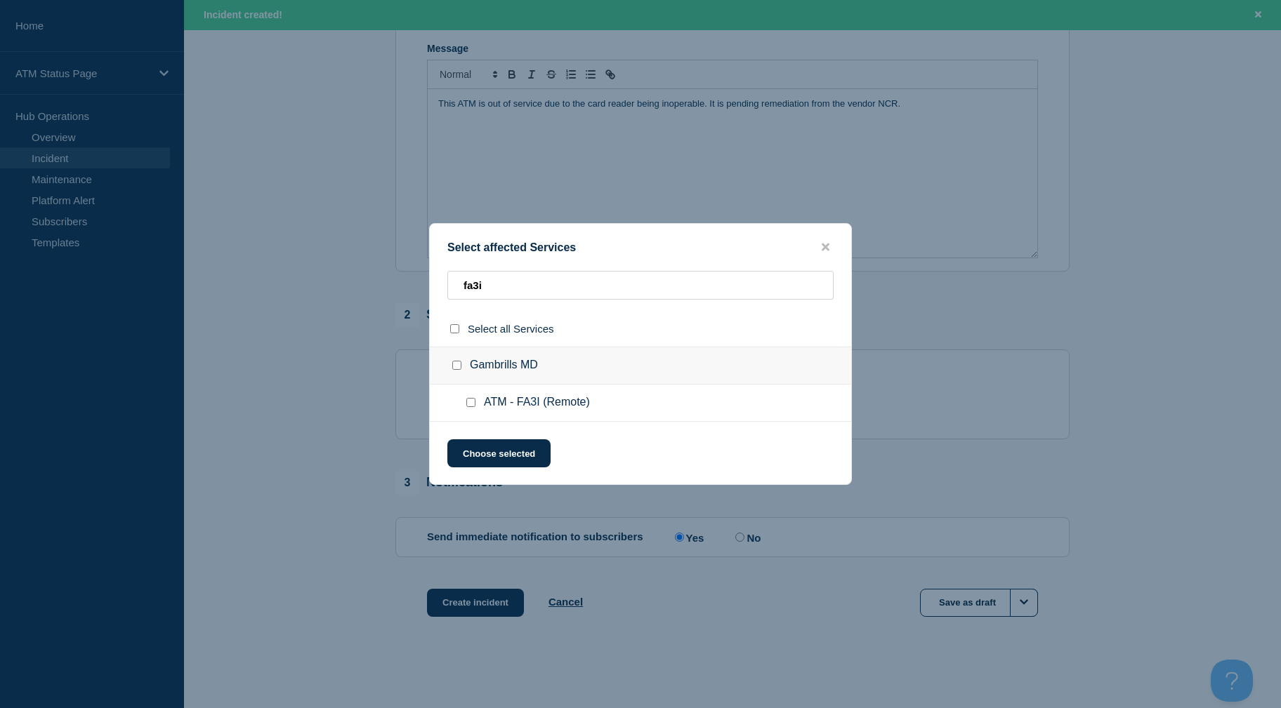
click at [469, 406] on input "ATM - FA3I (Remote) checkbox" at bounding box center [470, 402] width 9 height 9
click at [484, 455] on button "Choose selected" at bounding box center [498, 453] width 103 height 28
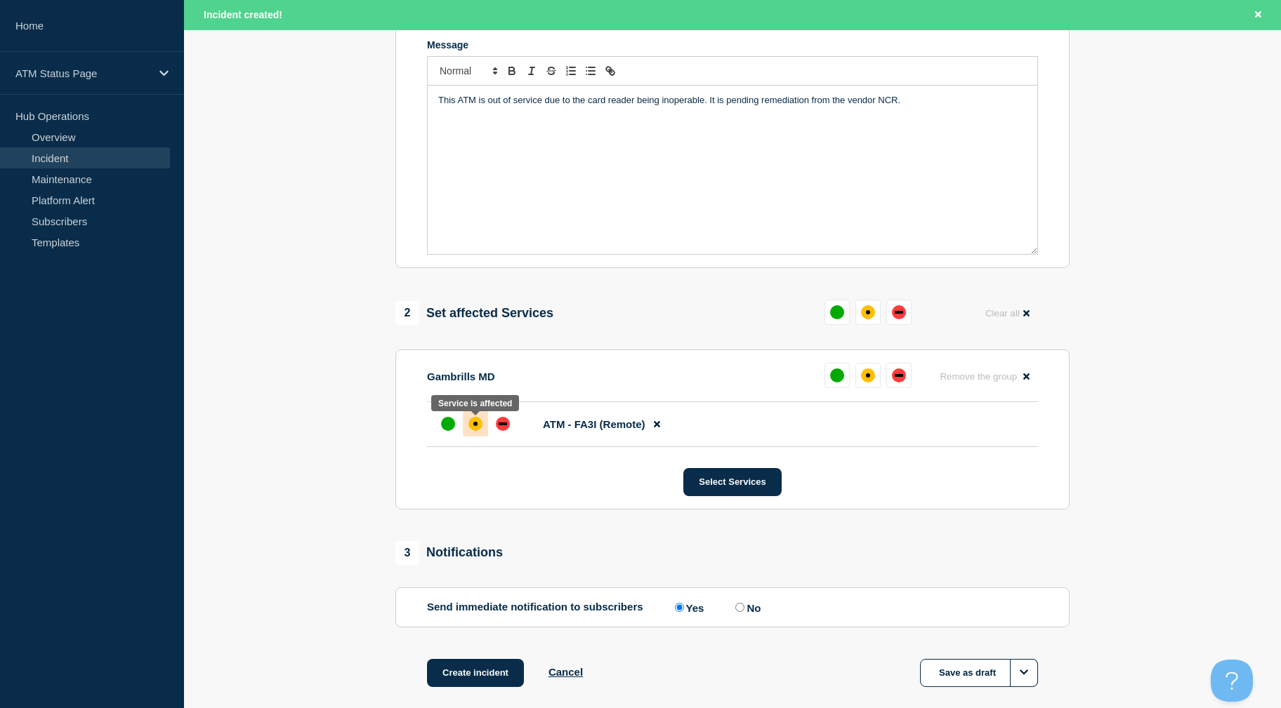
click at [473, 431] on div "affected" at bounding box center [475, 424] width 14 height 14
click at [486, 683] on button "Create incident" at bounding box center [475, 673] width 97 height 28
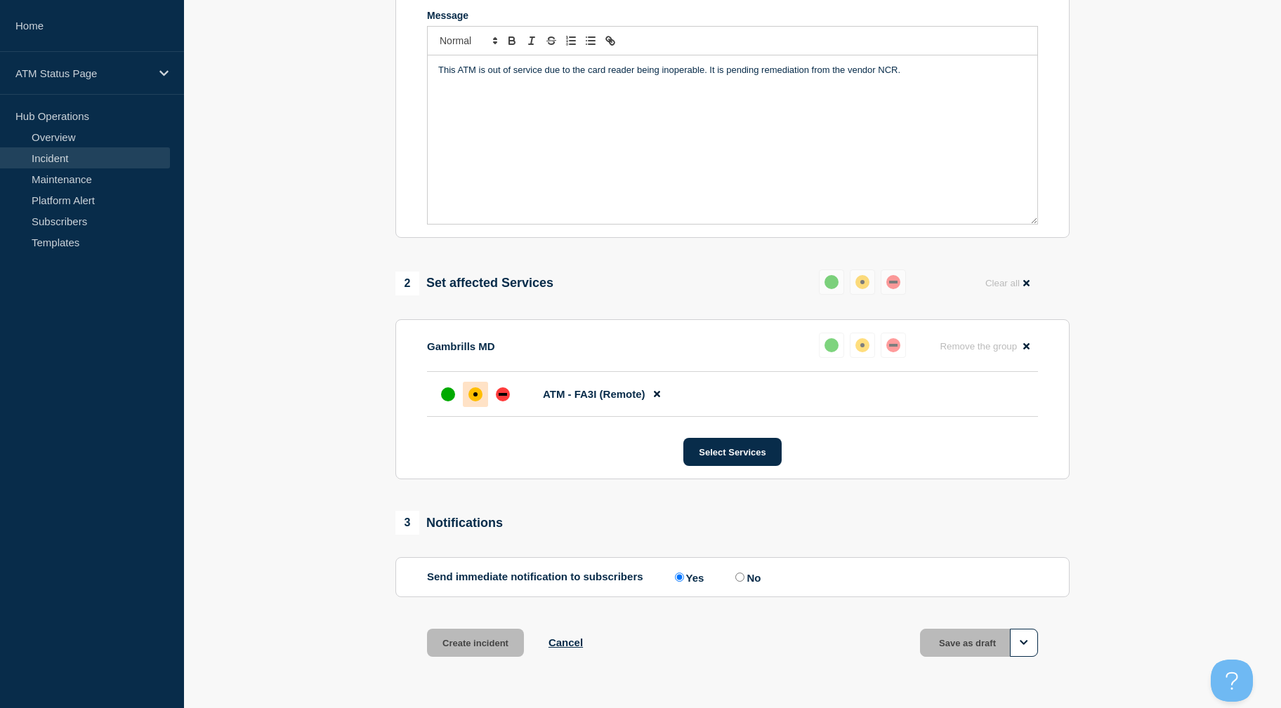
scroll to position [276, 0]
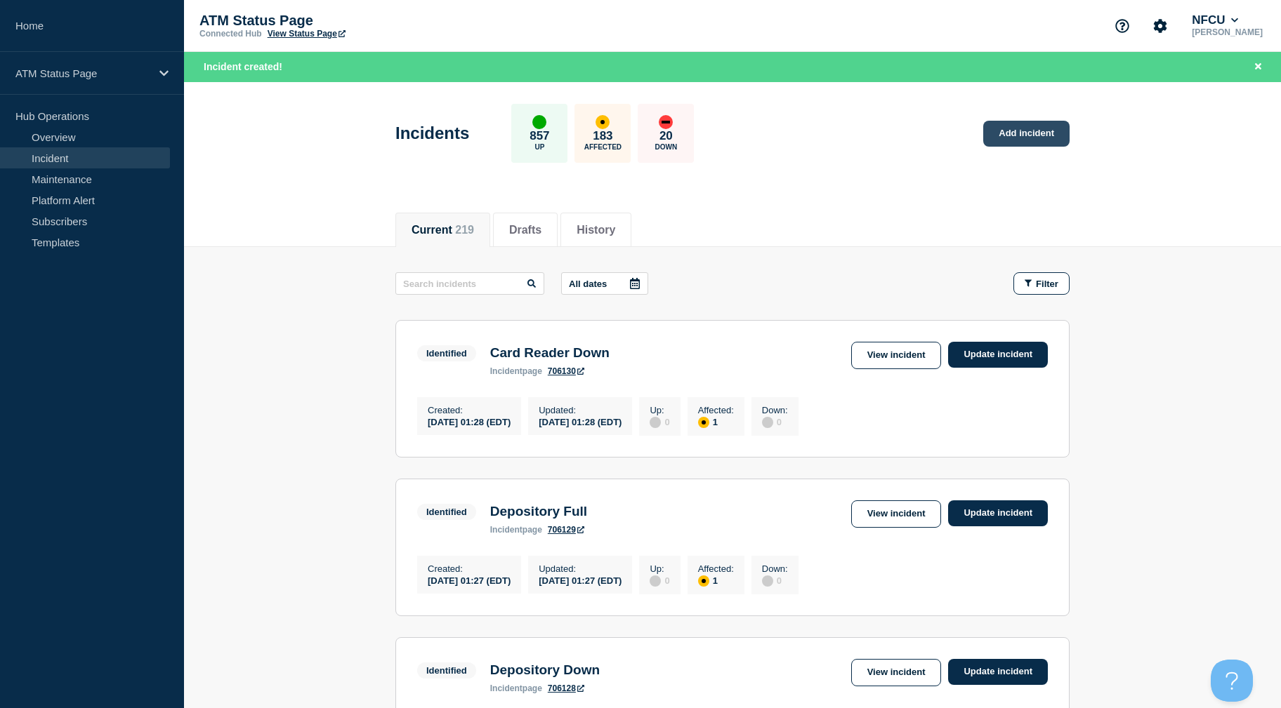
click at [1005, 128] on link "Add incident" at bounding box center [1026, 134] width 86 height 26
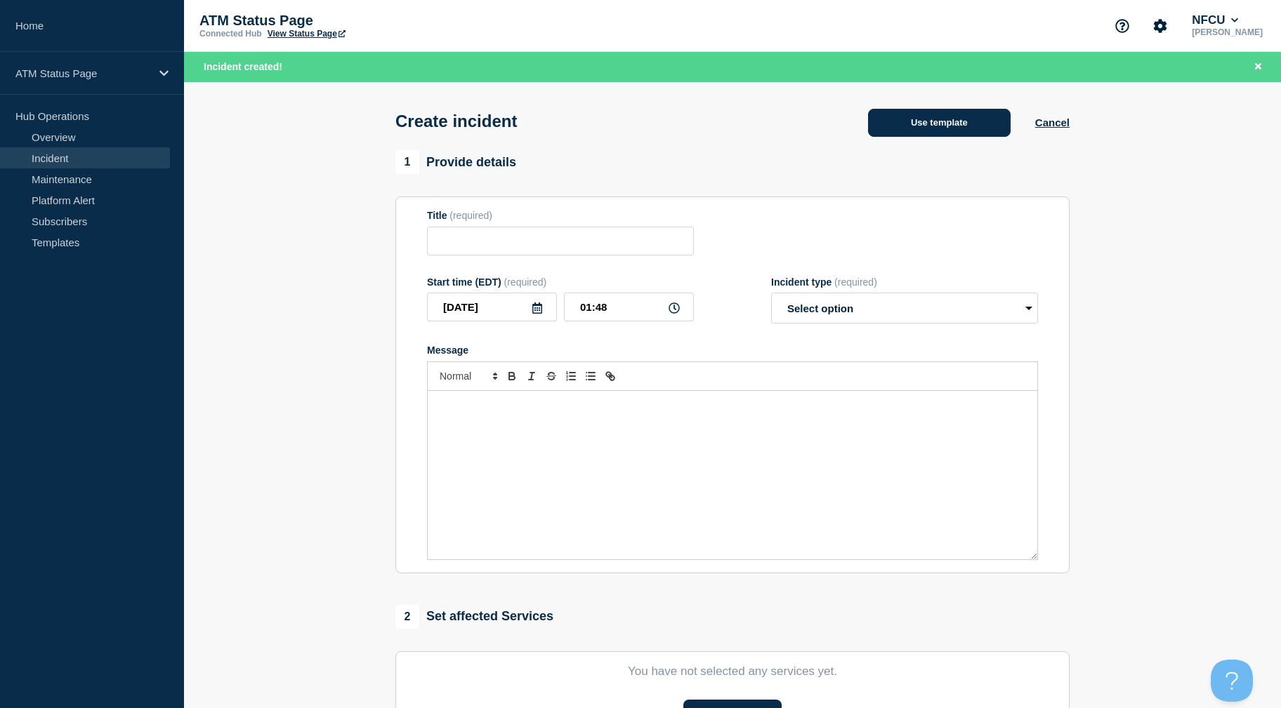
click at [975, 124] on button "Use template" at bounding box center [939, 123] width 143 height 28
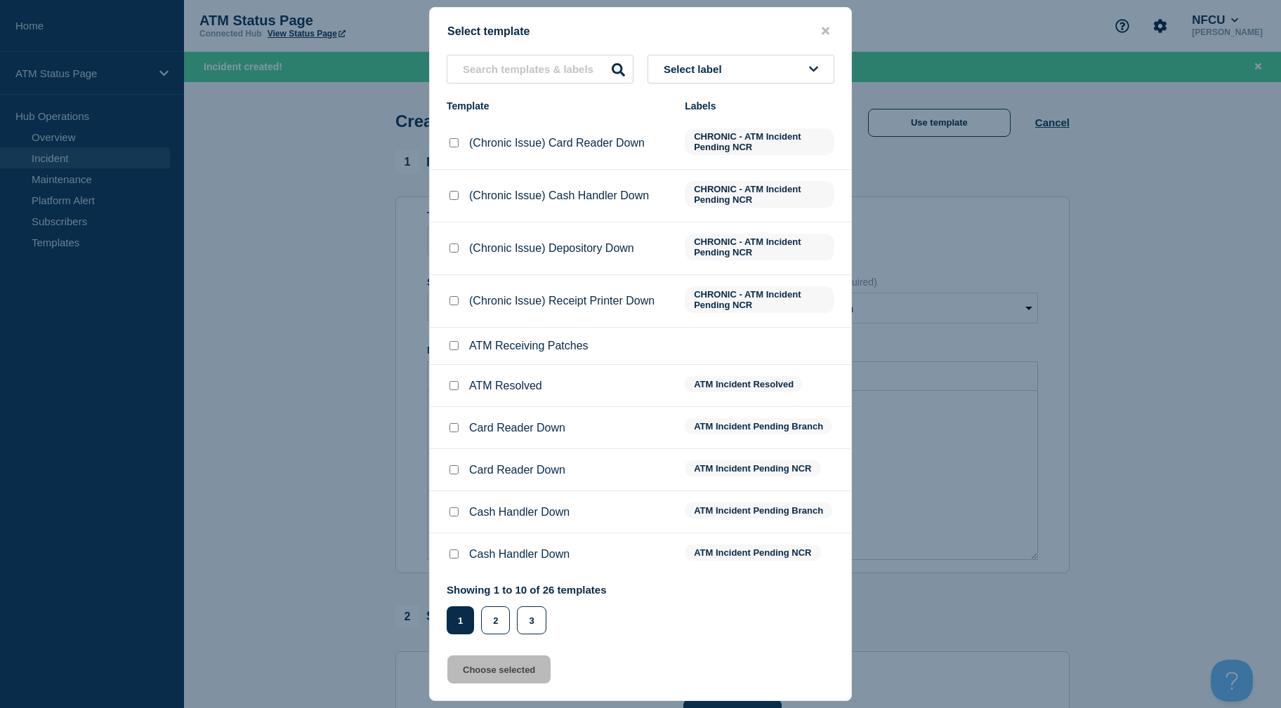
click at [794, 70] on button "Select label" at bounding box center [740, 69] width 187 height 29
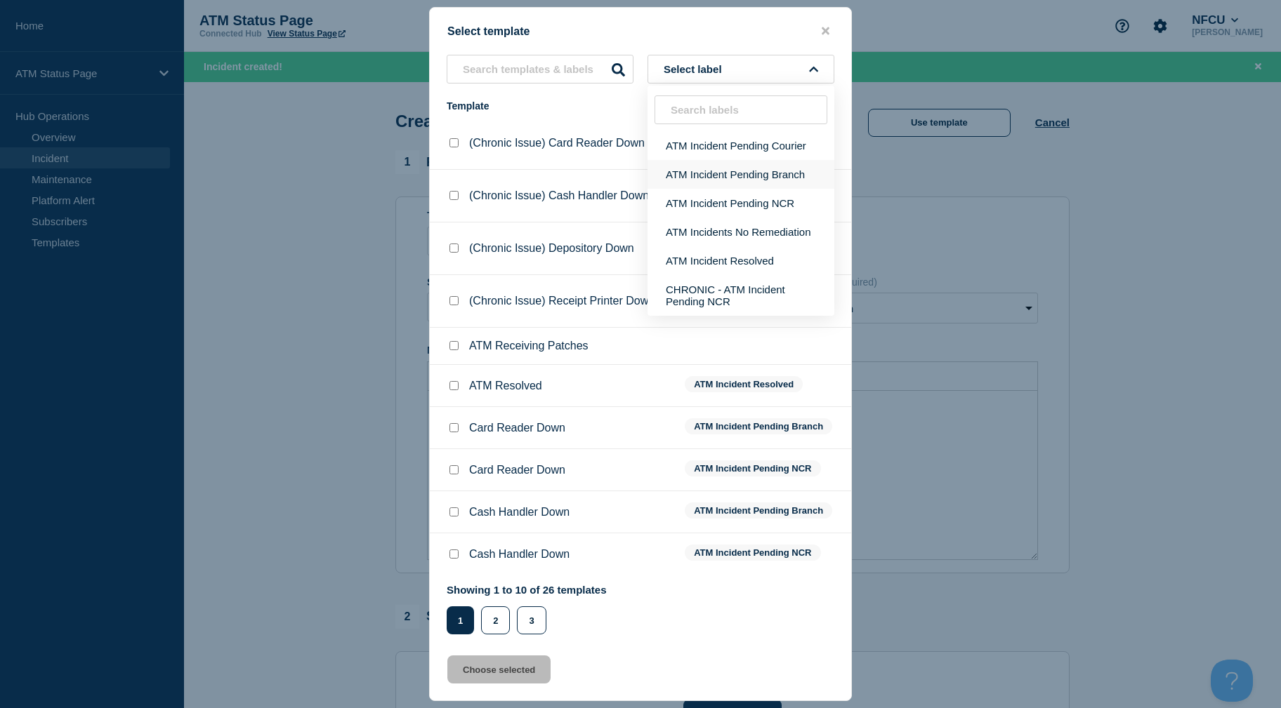
click at [761, 173] on button "ATM Incident Pending Branch" at bounding box center [740, 174] width 187 height 29
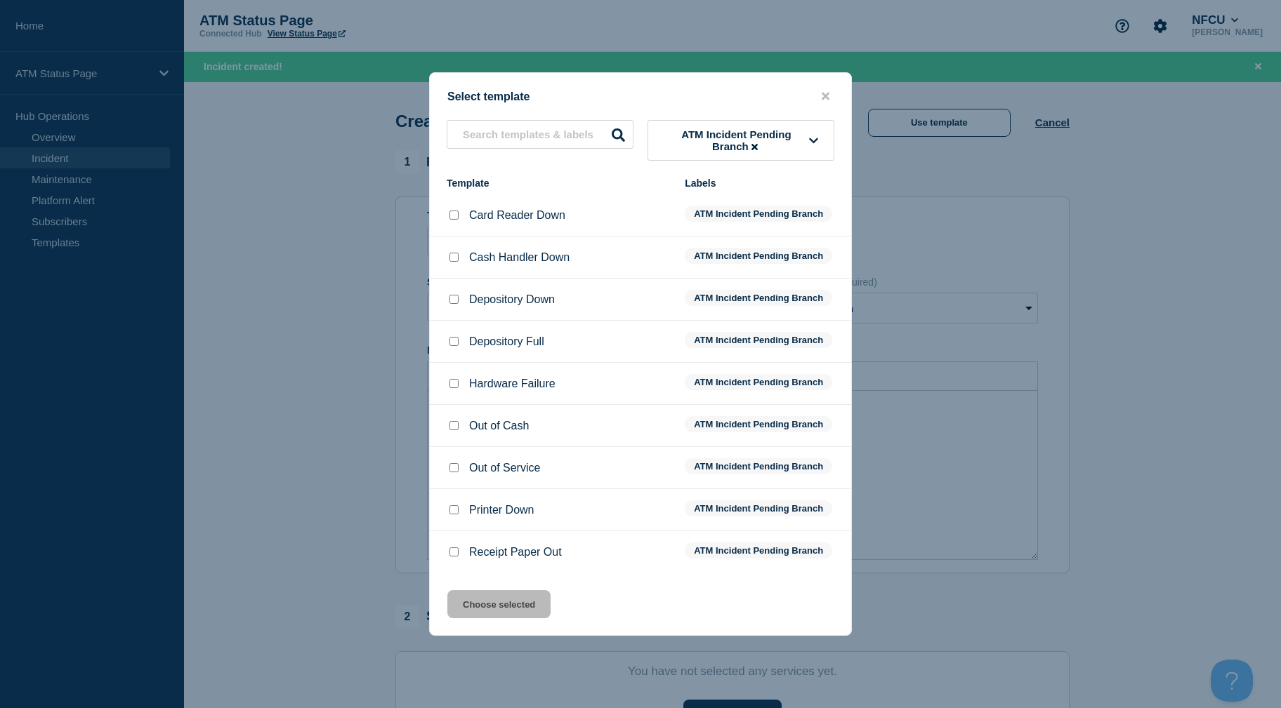
click at [455, 260] on input "Cash Handler Down checkbox" at bounding box center [453, 257] width 9 height 9
click at [487, 616] on button "Choose selected" at bounding box center [498, 604] width 103 height 28
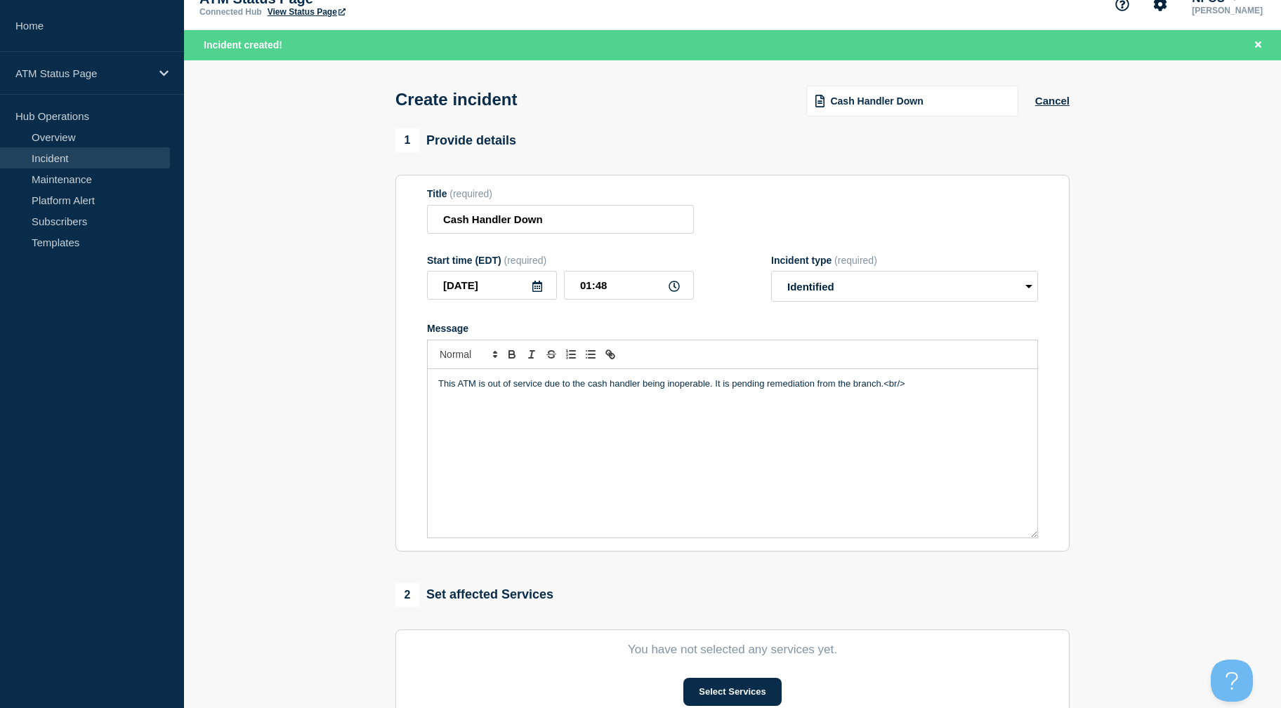
scroll to position [305, 0]
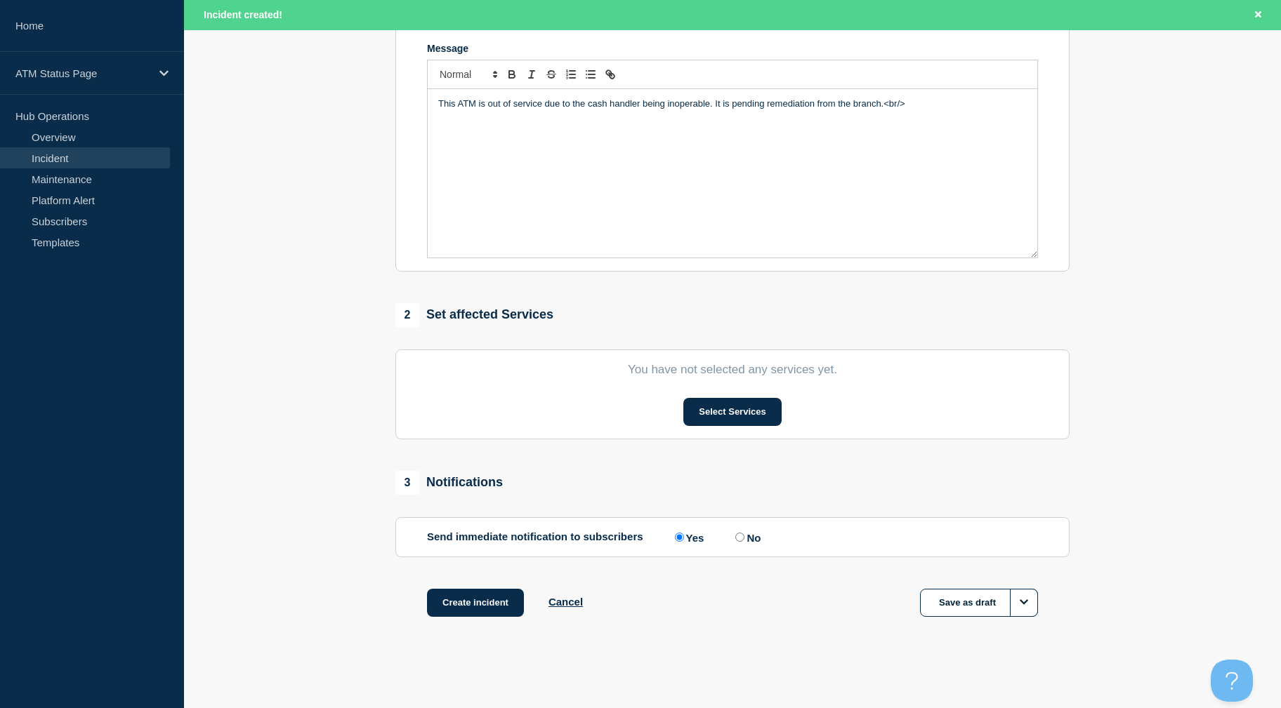
drag, startPoint x: 334, startPoint y: 467, endPoint x: 322, endPoint y: 584, distance: 117.9
click at [683, 409] on button "Select Services" at bounding box center [732, 412] width 98 height 28
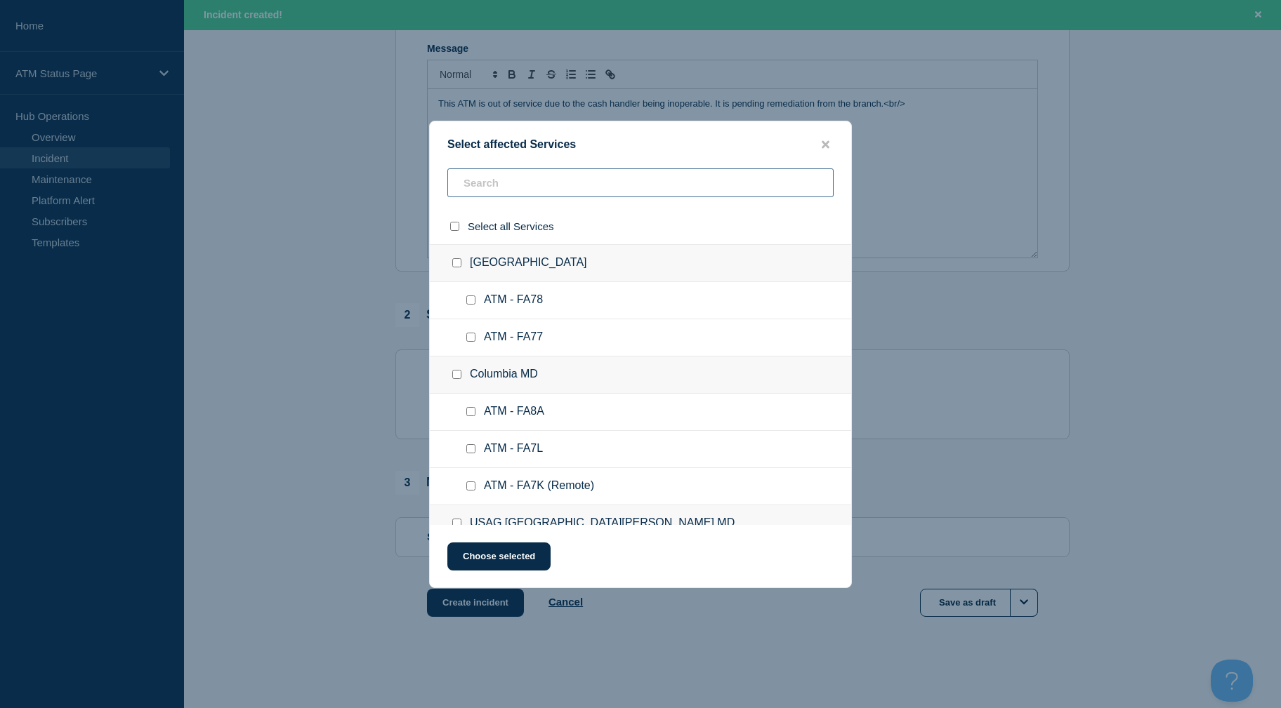
click at [530, 185] on input "text" at bounding box center [640, 182] width 386 height 29
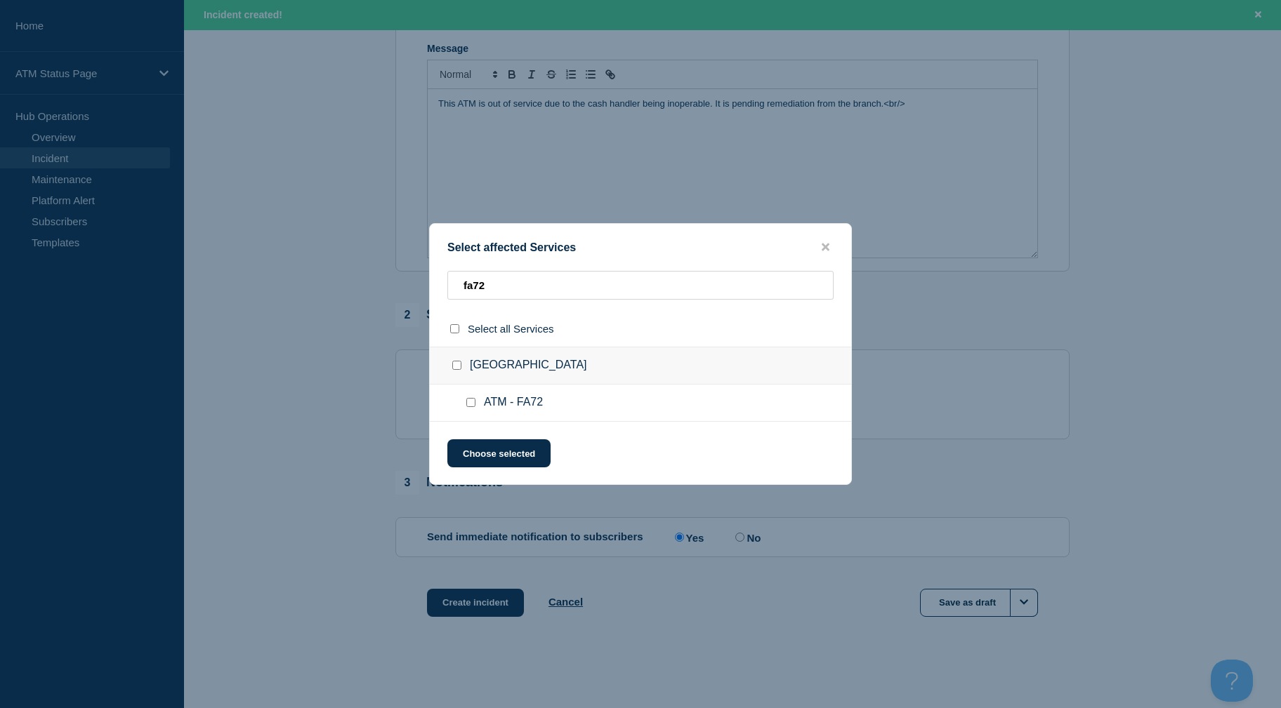
click at [468, 409] on div at bounding box center [473, 403] width 20 height 14
click at [472, 403] on input "ATM - FA72 checkbox" at bounding box center [470, 402] width 9 height 9
click at [476, 450] on button "Choose selected" at bounding box center [498, 453] width 103 height 28
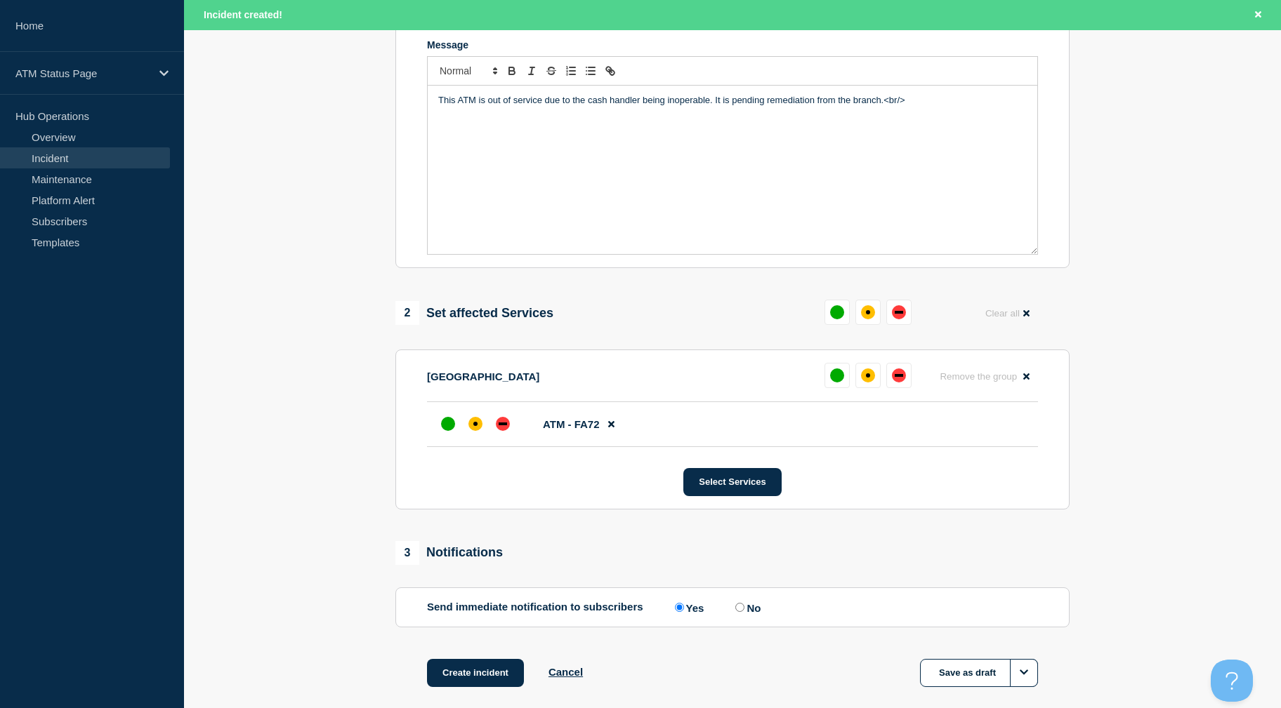
scroll to position [379, 0]
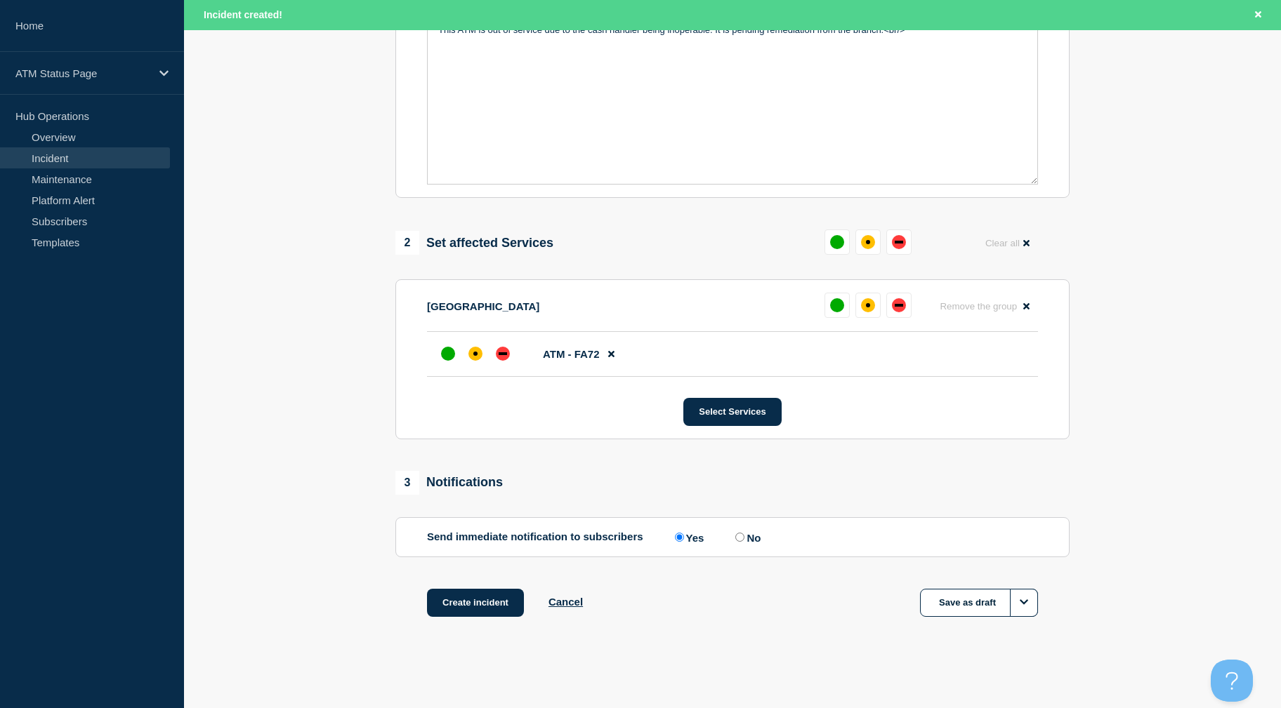
drag, startPoint x: 238, startPoint y: 329, endPoint x: 409, endPoint y: 442, distance: 204.3
click at [472, 355] on div "affected" at bounding box center [475, 354] width 14 height 14
click at [465, 599] on button "Create incident" at bounding box center [475, 603] width 97 height 28
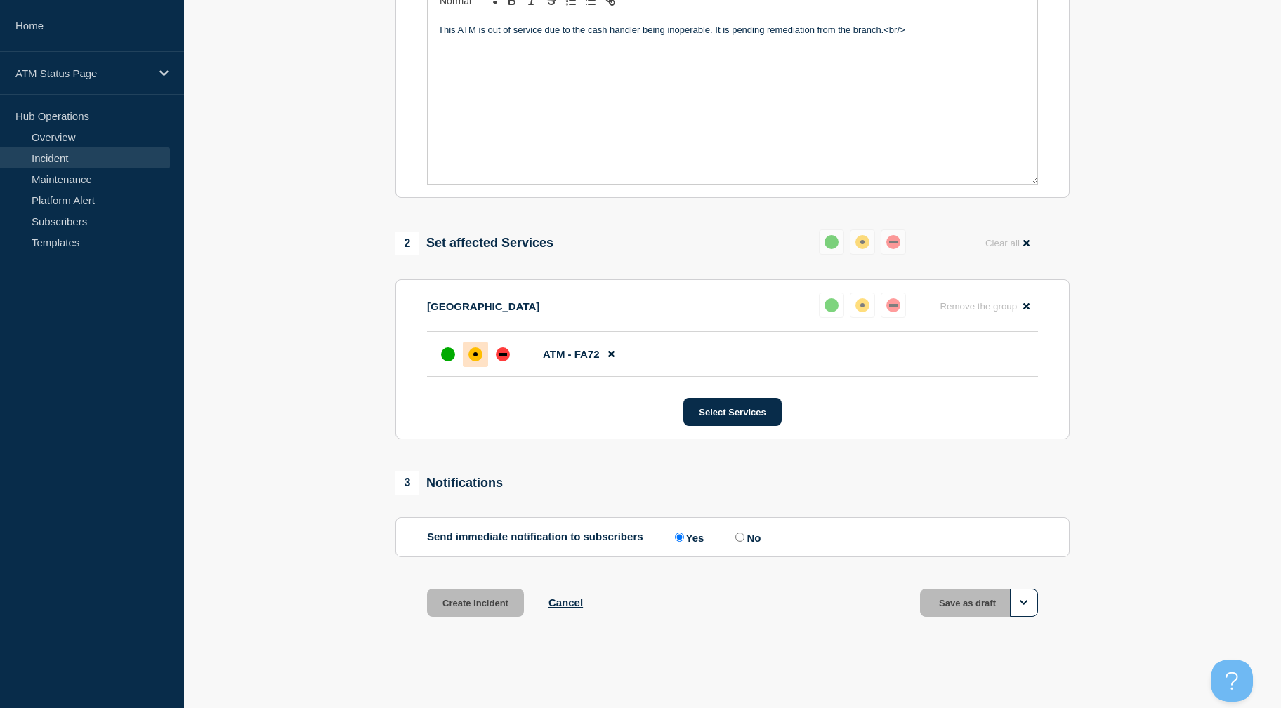
scroll to position [349, 0]
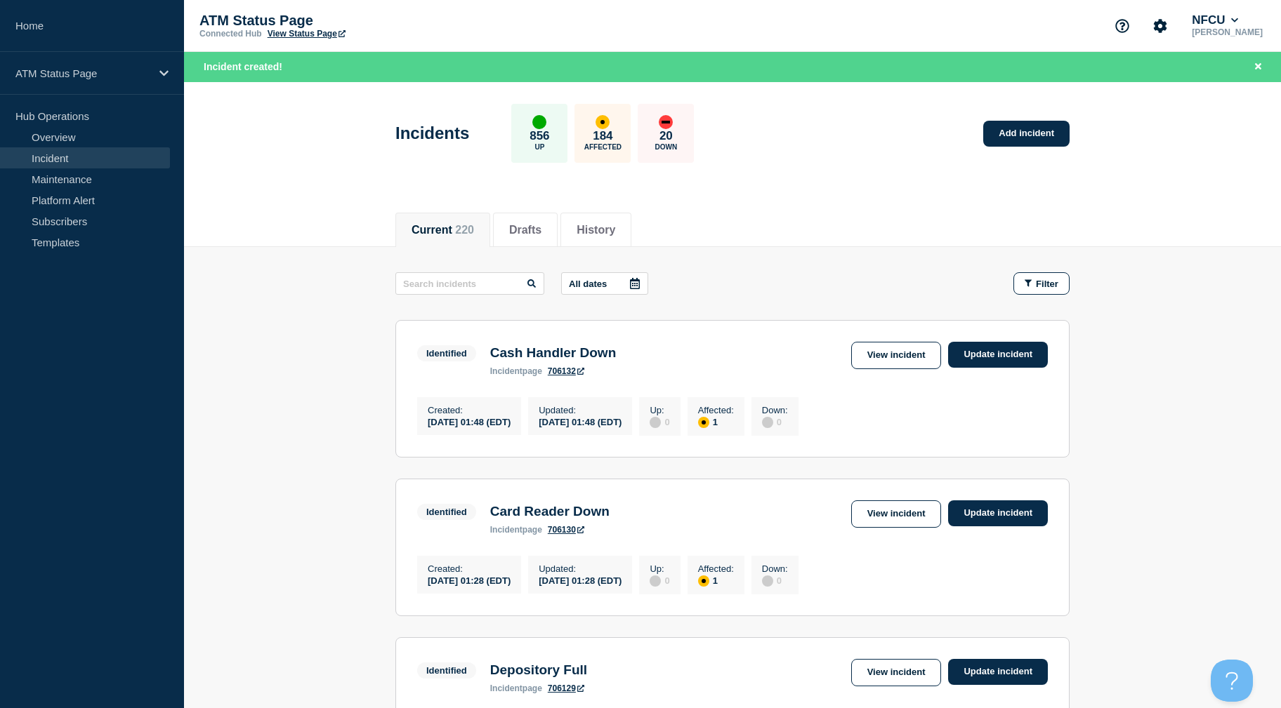
click at [894, 517] on link "View incident" at bounding box center [896, 514] width 91 height 27
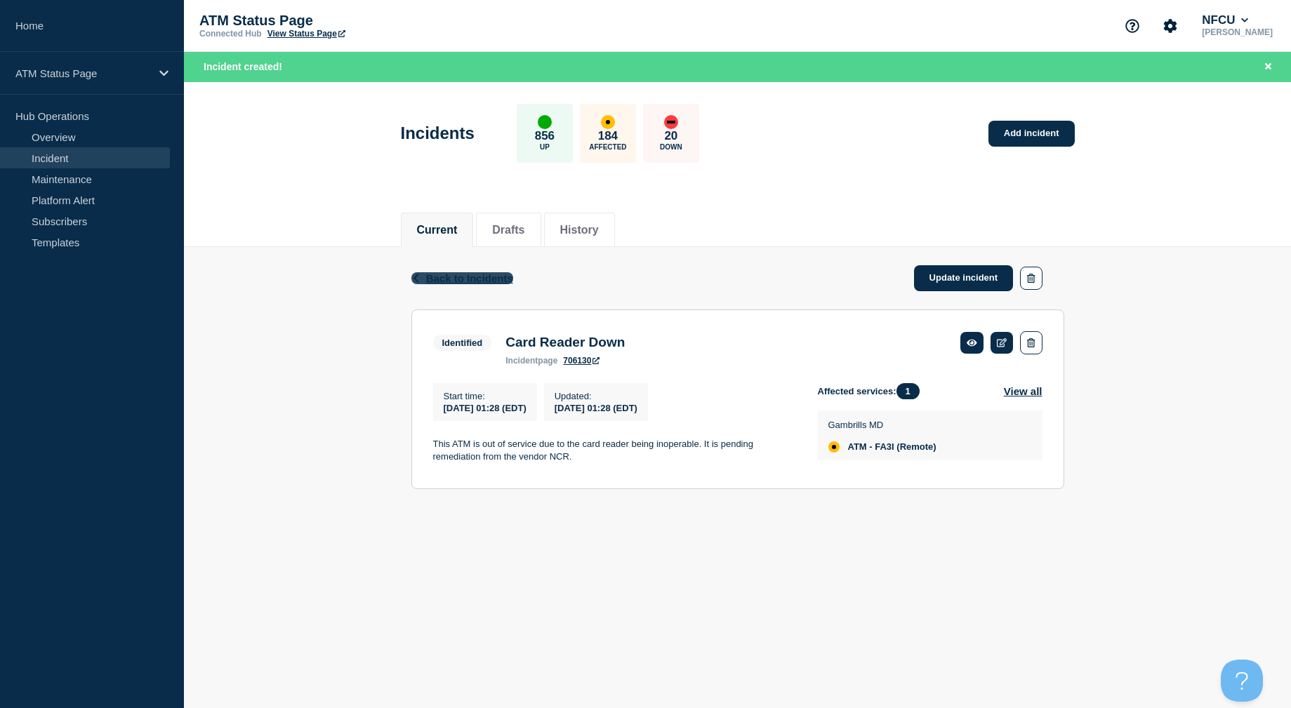
click at [456, 277] on span "Back to Incidents" at bounding box center [469, 278] width 87 height 12
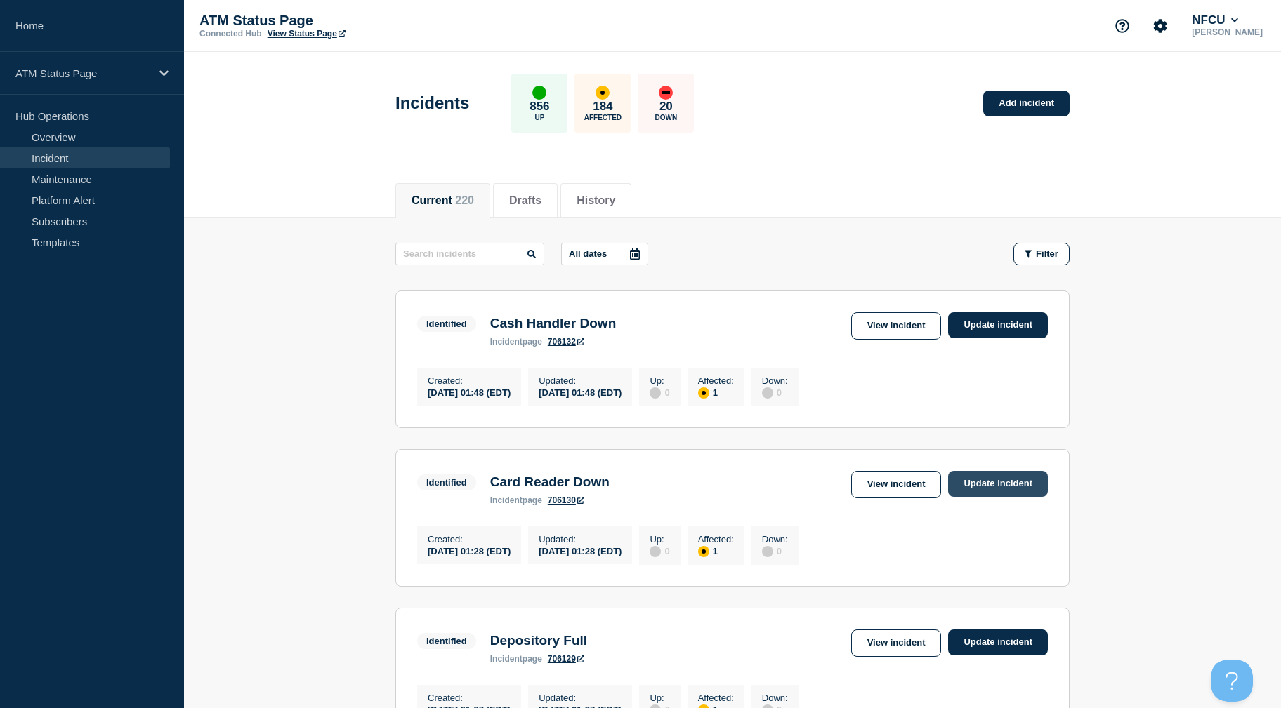
scroll to position [70, 0]
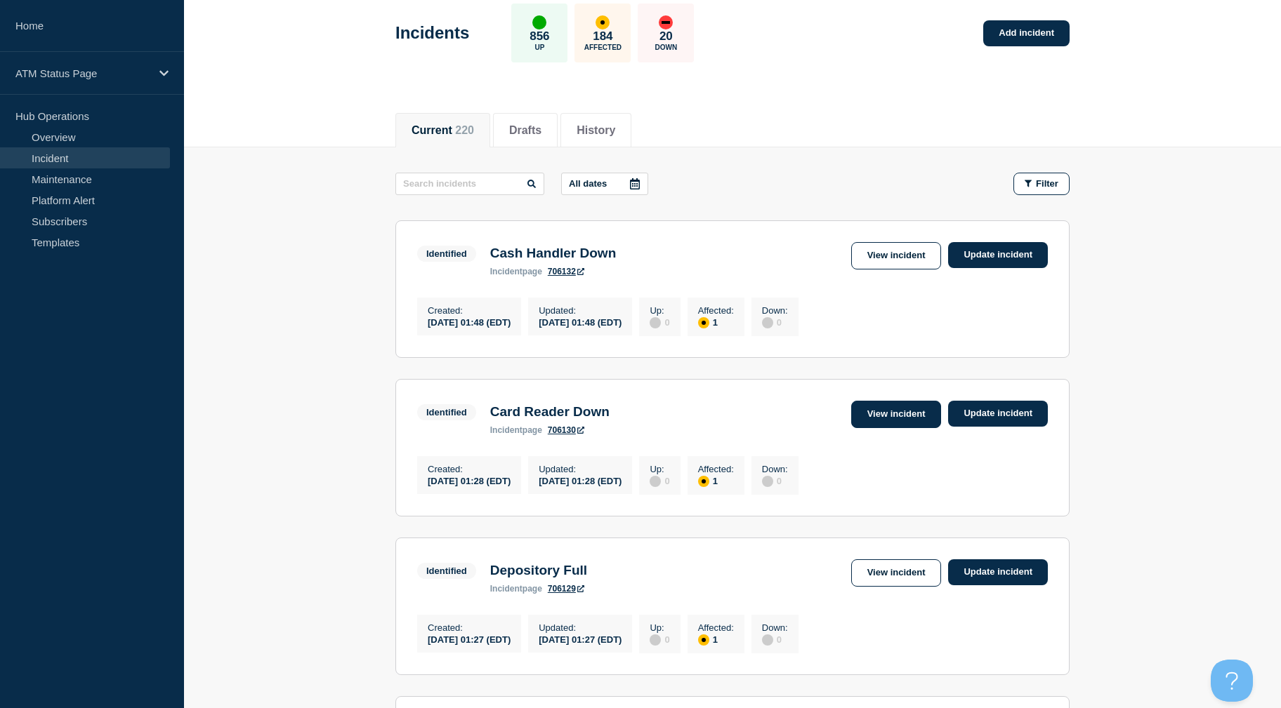
click at [901, 416] on link "View incident" at bounding box center [896, 414] width 91 height 27
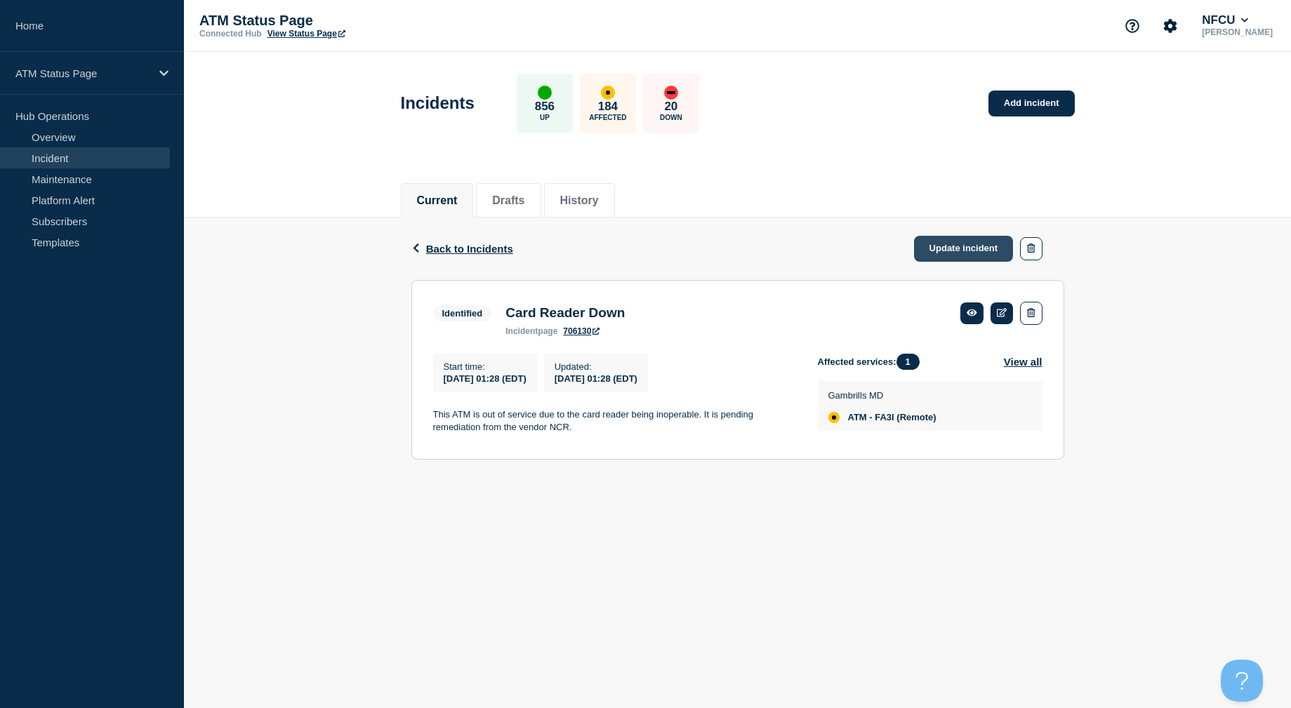
click at [951, 251] on link "Update incident" at bounding box center [964, 249] width 100 height 26
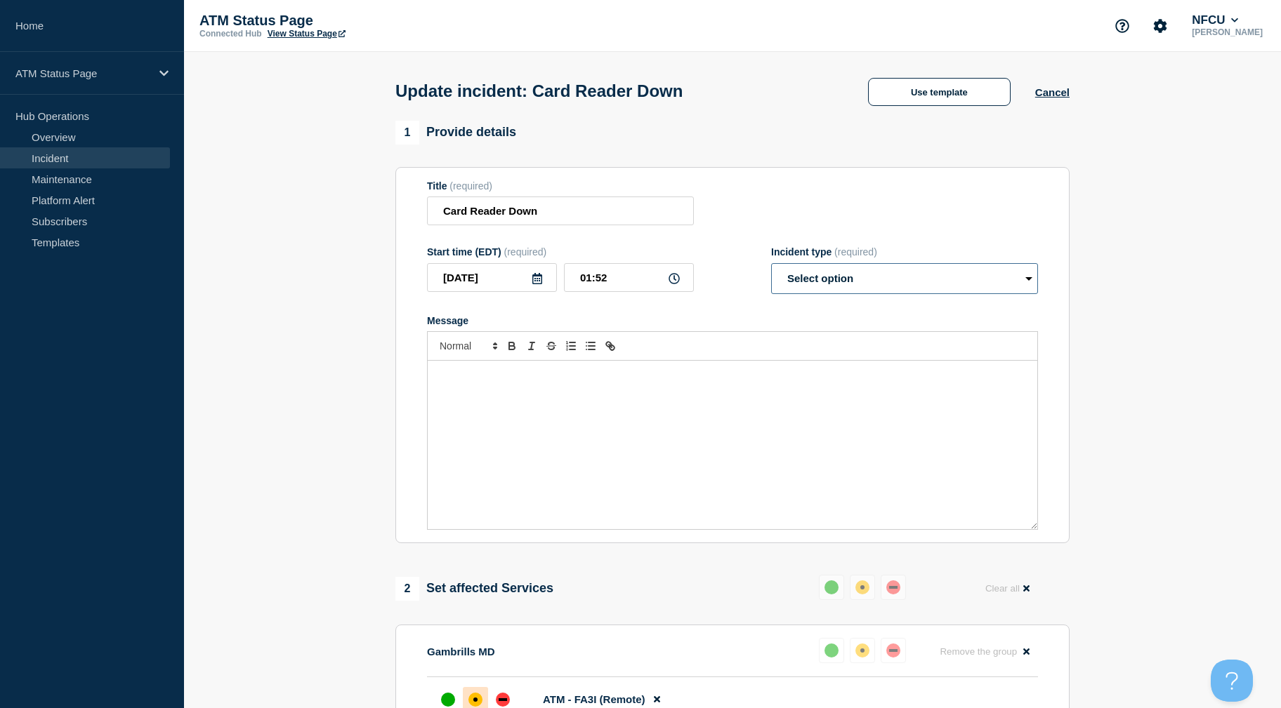
drag, startPoint x: 845, startPoint y: 280, endPoint x: 845, endPoint y: 288, distance: 7.7
click at [845, 280] on select "Select option Investigating Identified Monitoring Resolved" at bounding box center [904, 278] width 267 height 31
click at [771, 266] on select "Select option Investigating Identified Monitoring Resolved" at bounding box center [904, 278] width 267 height 31
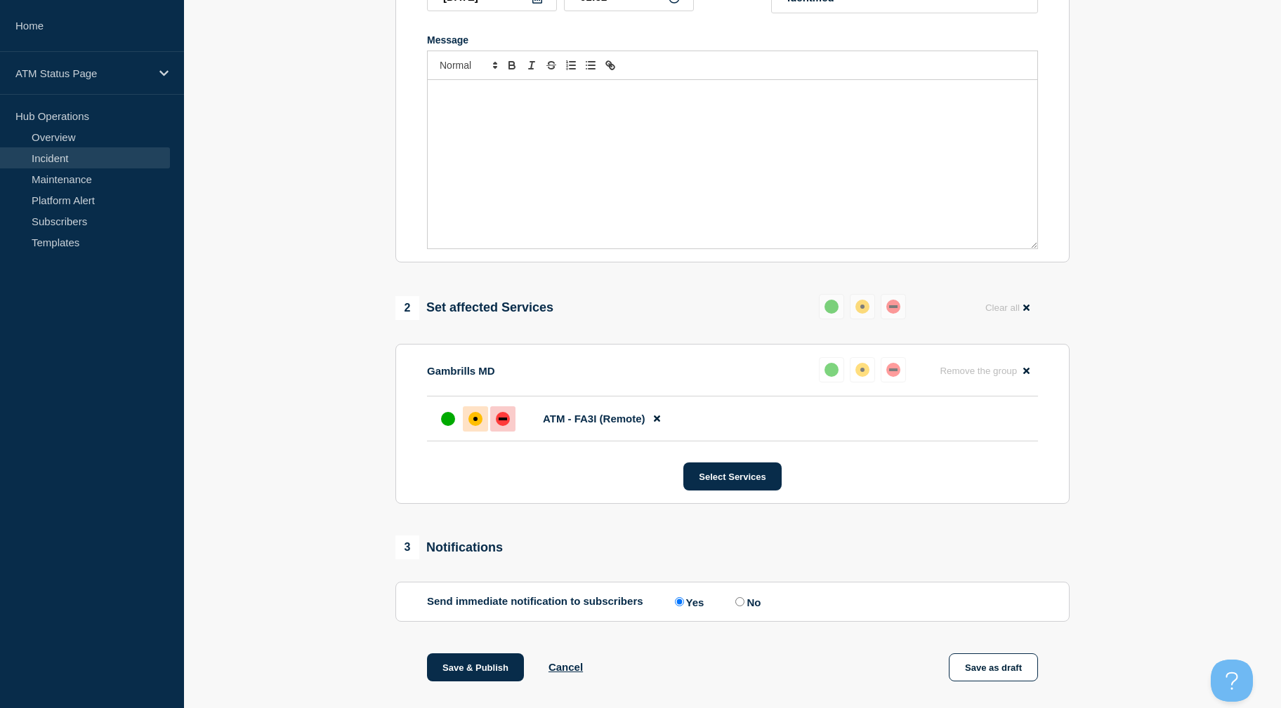
click at [501, 418] on div "down" at bounding box center [503, 419] width 14 height 14
click at [472, 671] on button "Save & Publish" at bounding box center [475, 668] width 97 height 28
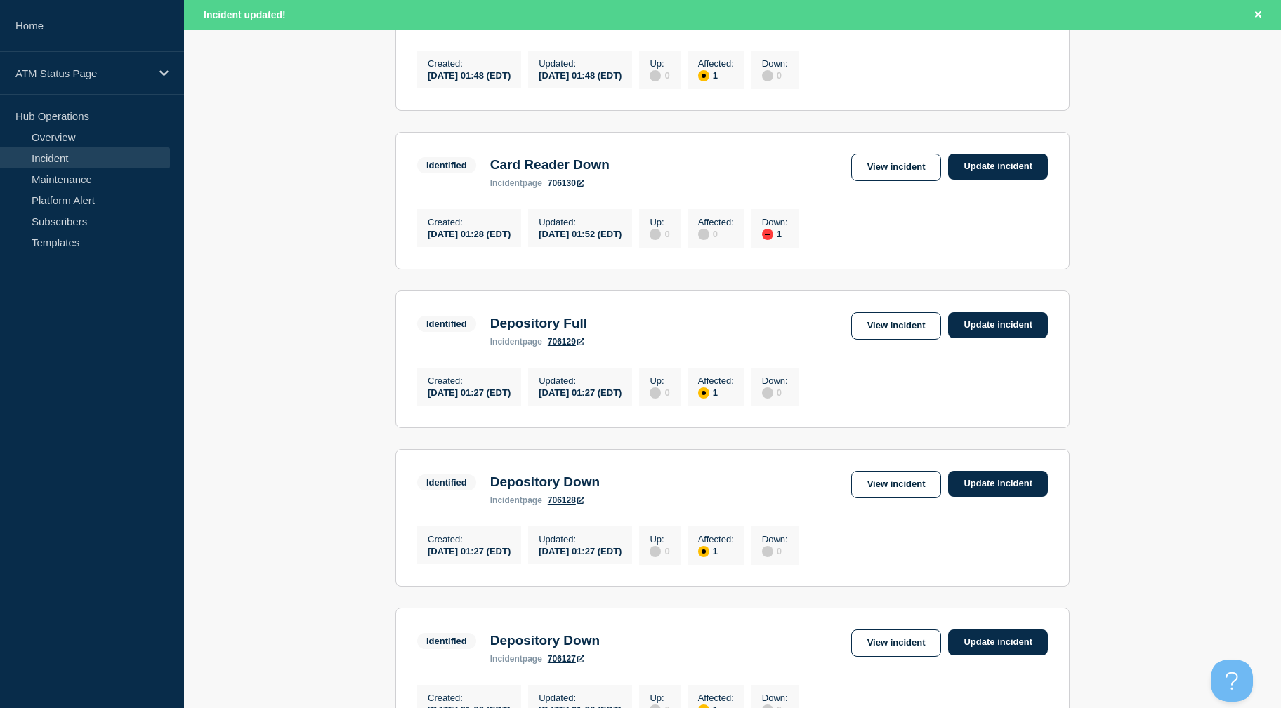
drag, startPoint x: 1170, startPoint y: 374, endPoint x: 1169, endPoint y: 408, distance: 34.4
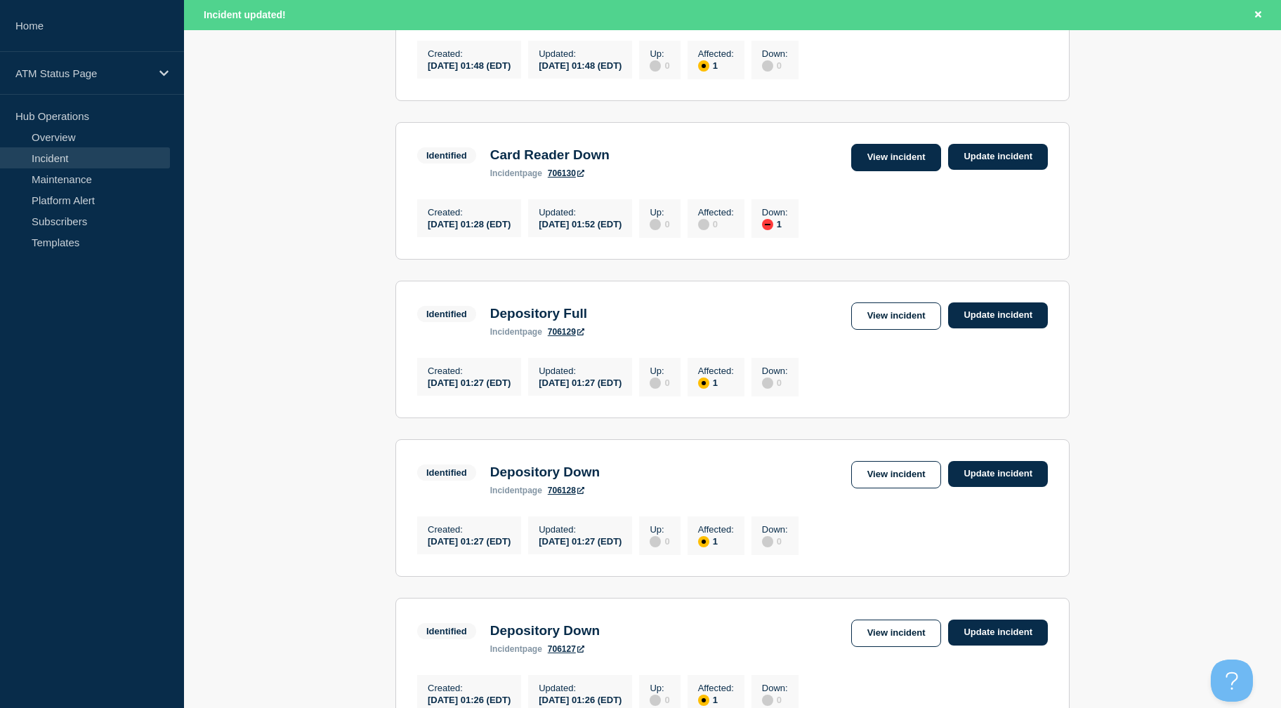
click at [925, 171] on link "View incident" at bounding box center [896, 157] width 91 height 27
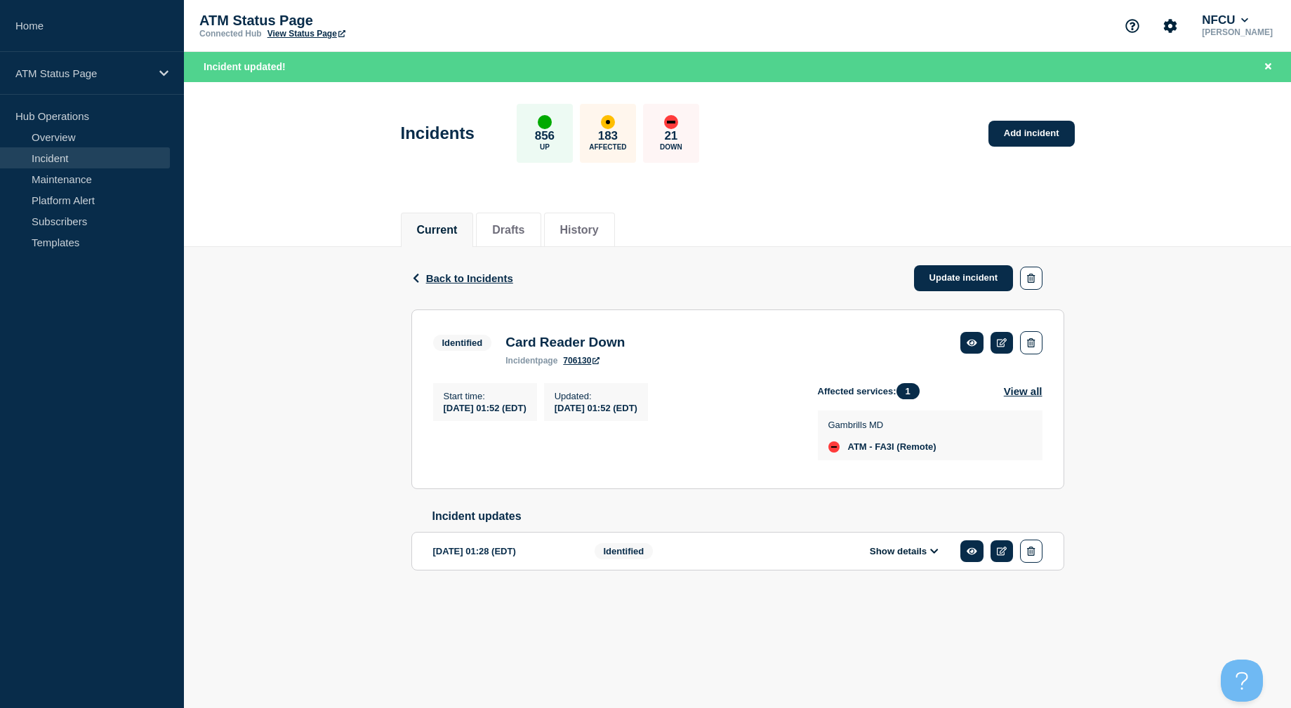
drag, startPoint x: 1085, startPoint y: 322, endPoint x: 1092, endPoint y: 347, distance: 25.4
click at [448, 277] on span "Back to Incidents" at bounding box center [469, 278] width 87 height 12
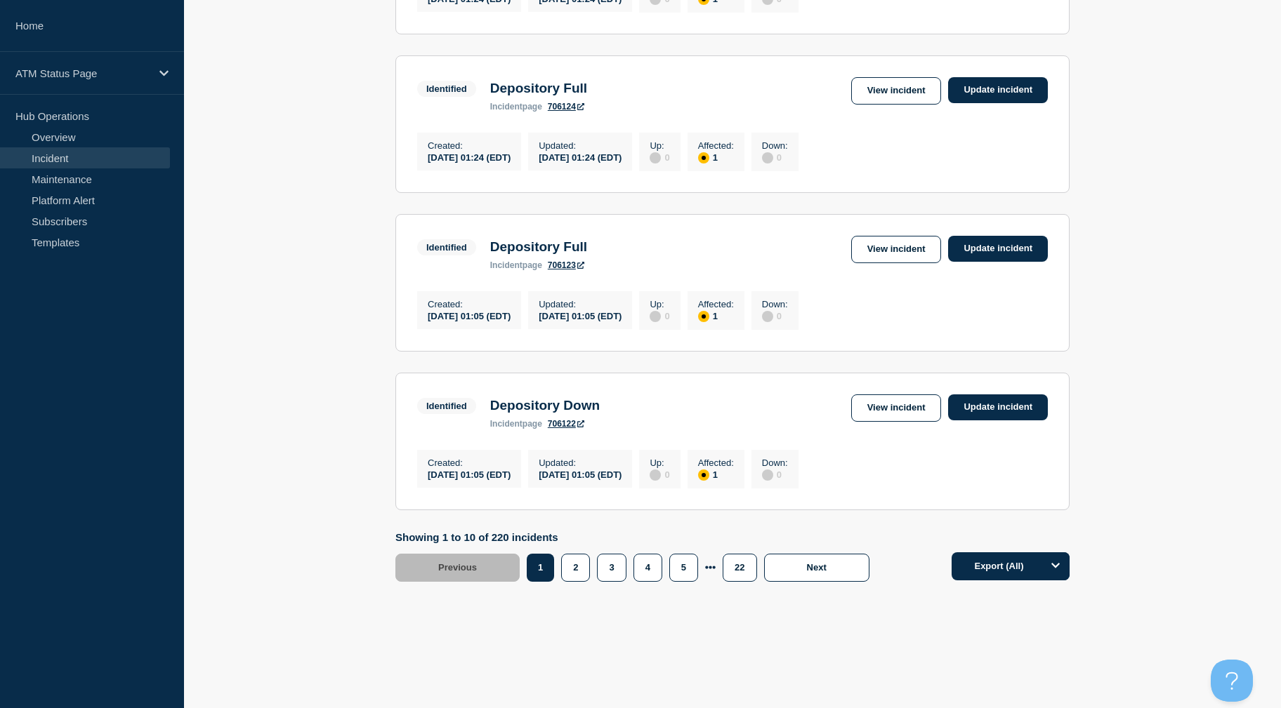
scroll to position [1395, 0]
drag, startPoint x: 1142, startPoint y: 330, endPoint x: 1134, endPoint y: 383, distance: 53.2
click at [570, 566] on button "2" at bounding box center [575, 568] width 29 height 28
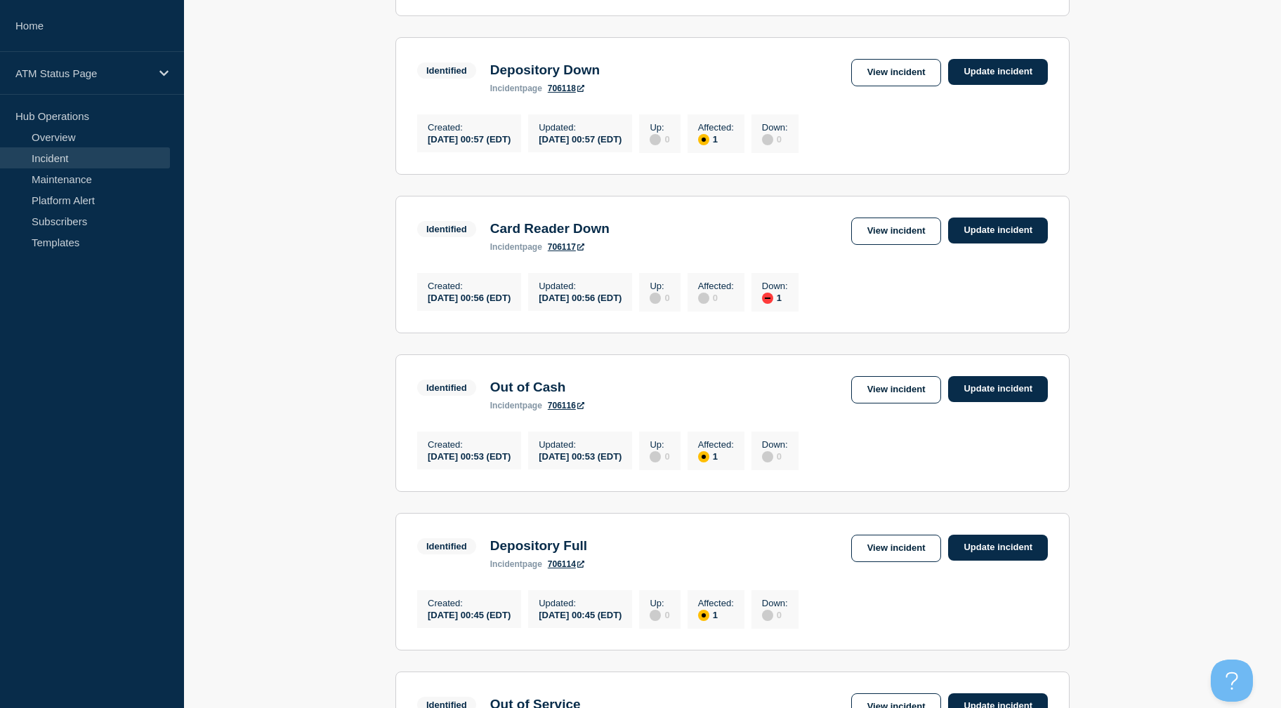
drag, startPoint x: 1159, startPoint y: 426, endPoint x: 1161, endPoint y: 371, distance: 55.5
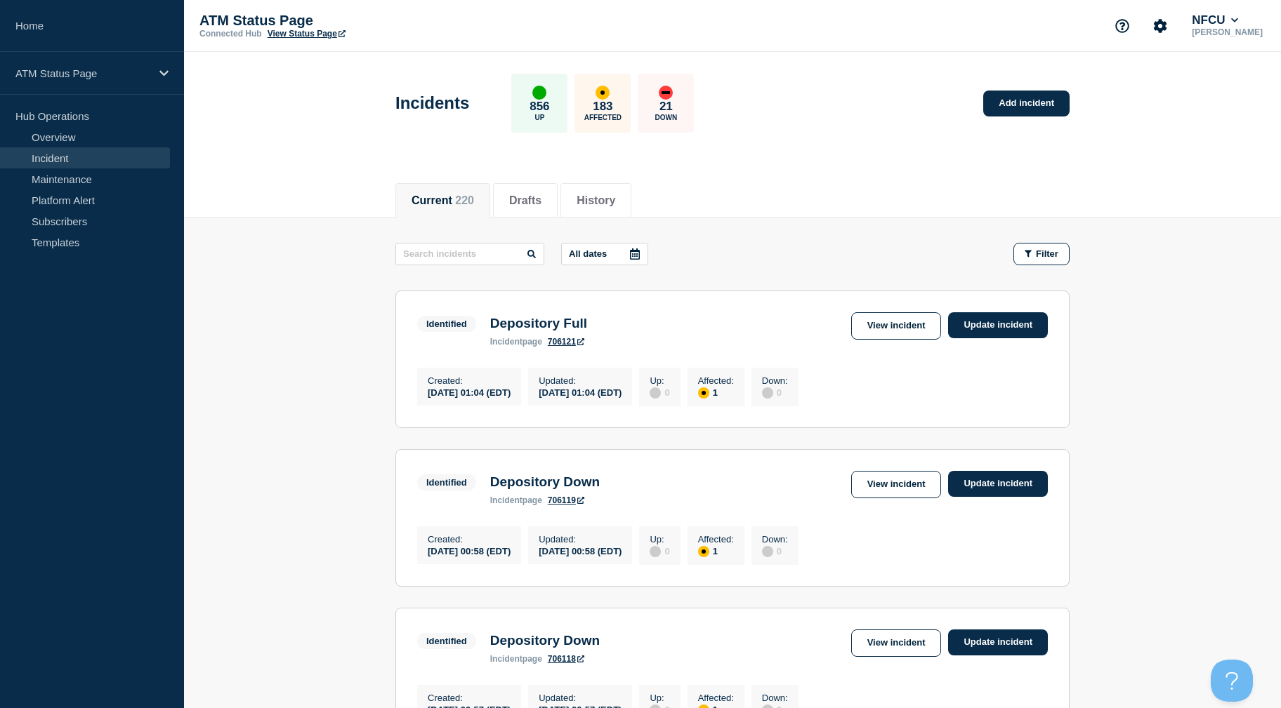
drag, startPoint x: 1161, startPoint y: 371, endPoint x: 1167, endPoint y: 310, distance: 61.3
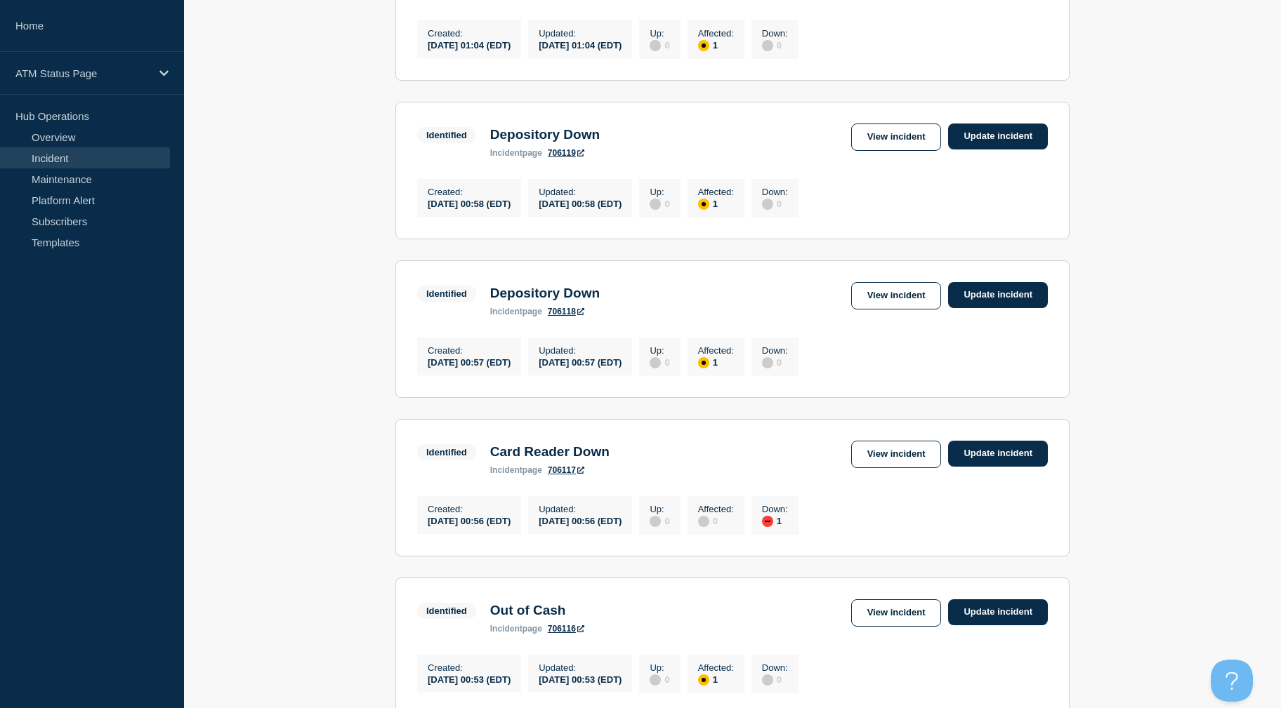
scroll to position [1395, 0]
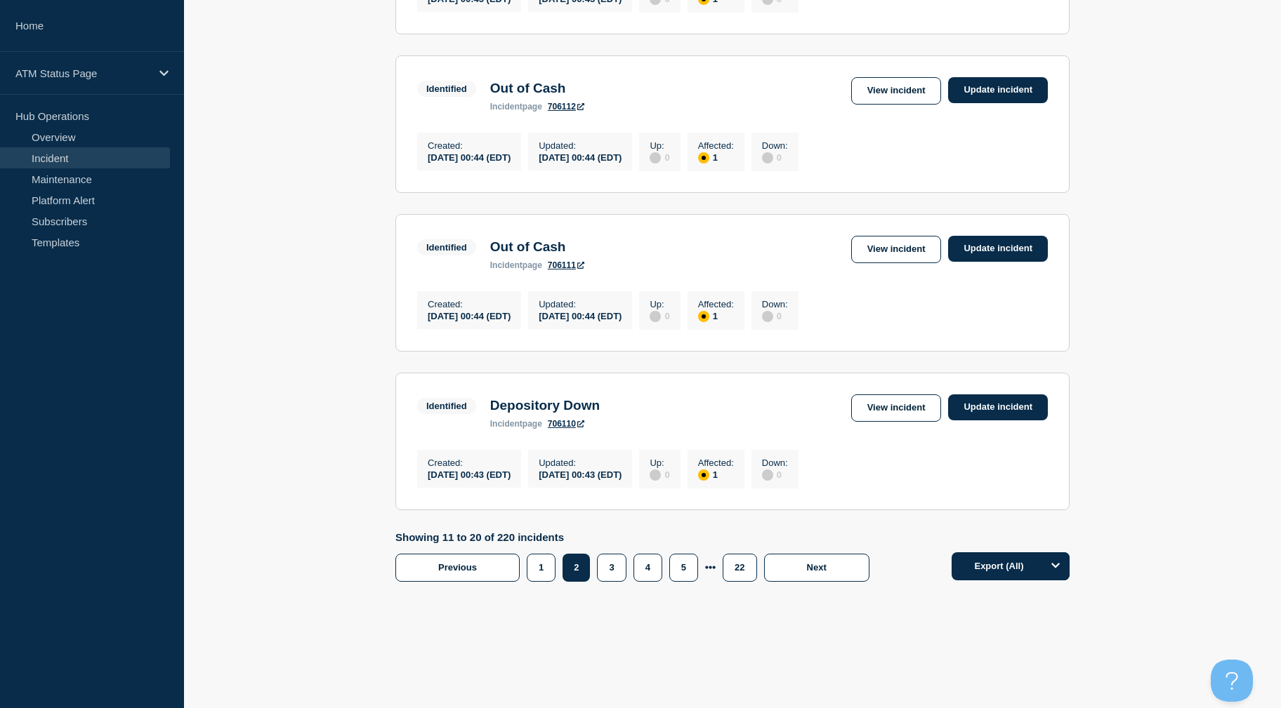
drag, startPoint x: 1179, startPoint y: 452, endPoint x: 1187, endPoint y: 562, distance: 110.5
click at [614, 555] on button "3" at bounding box center [611, 568] width 29 height 28
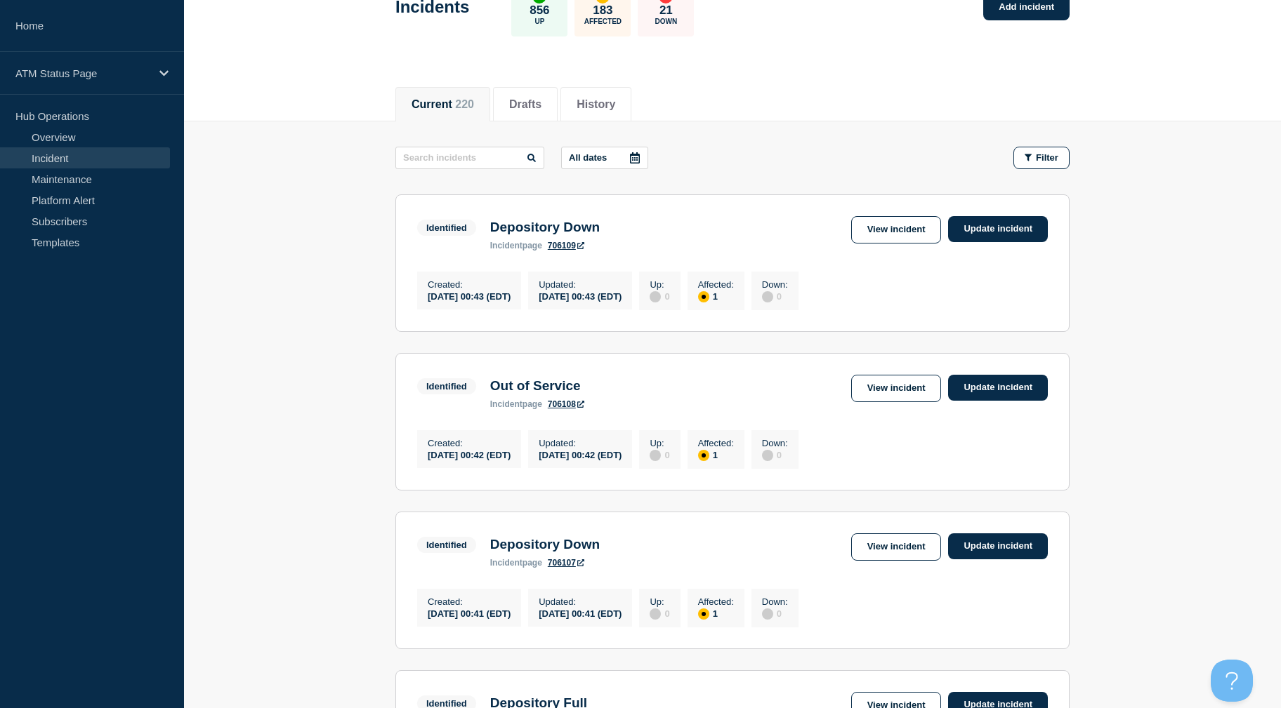
drag, startPoint x: 1206, startPoint y: 463, endPoint x: 1191, endPoint y: 419, distance: 46.8
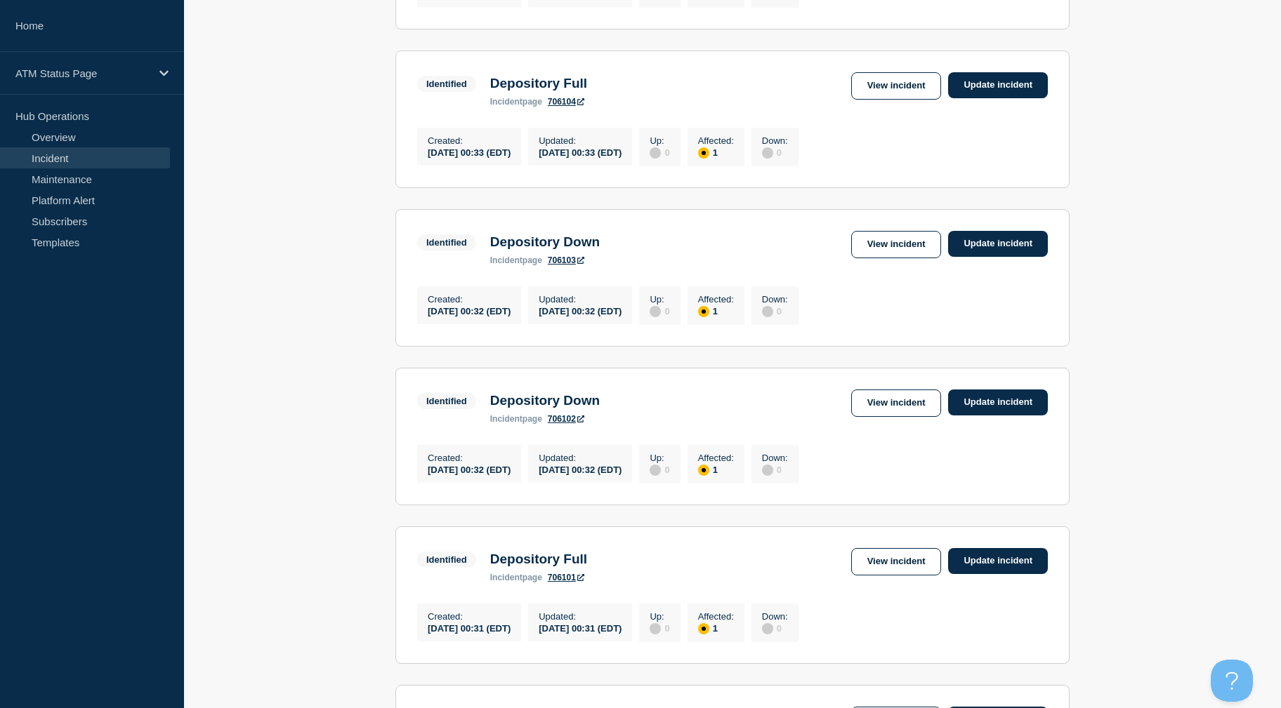
scroll to position [1395, 0]
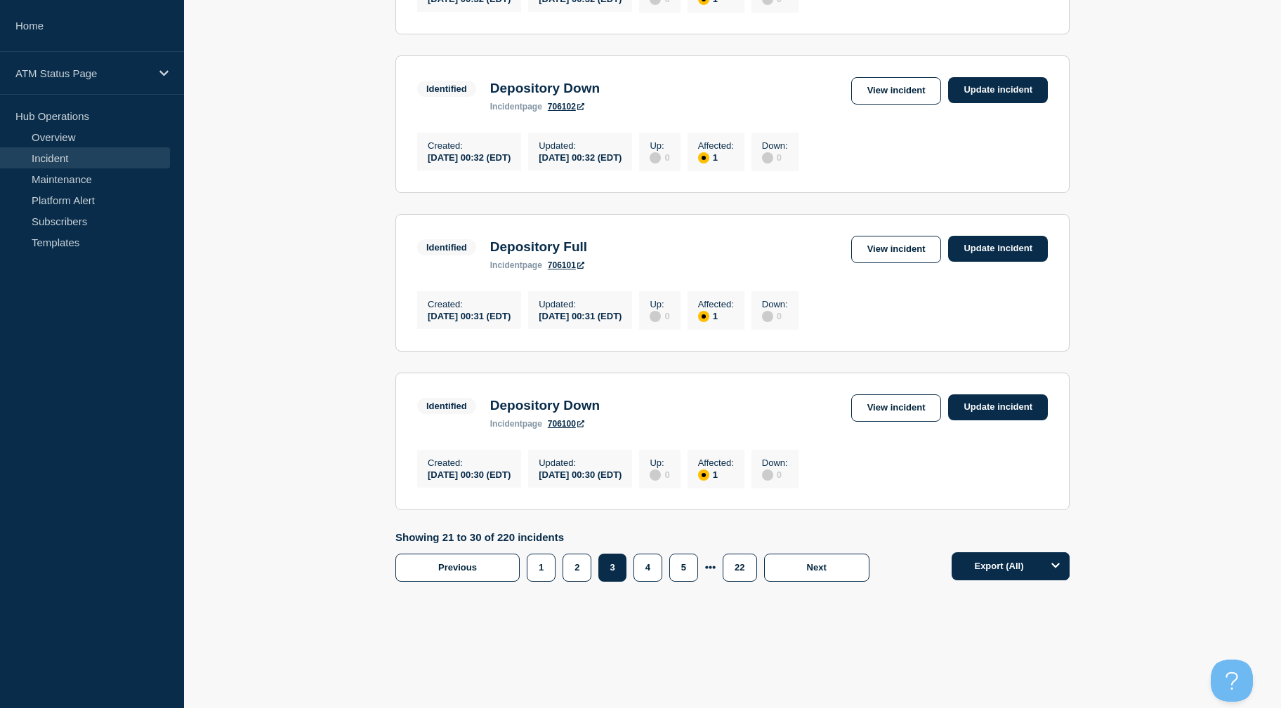
drag, startPoint x: 1191, startPoint y: 420, endPoint x: 1201, endPoint y: 590, distance: 170.9
click at [652, 571] on button "4" at bounding box center [647, 568] width 29 height 28
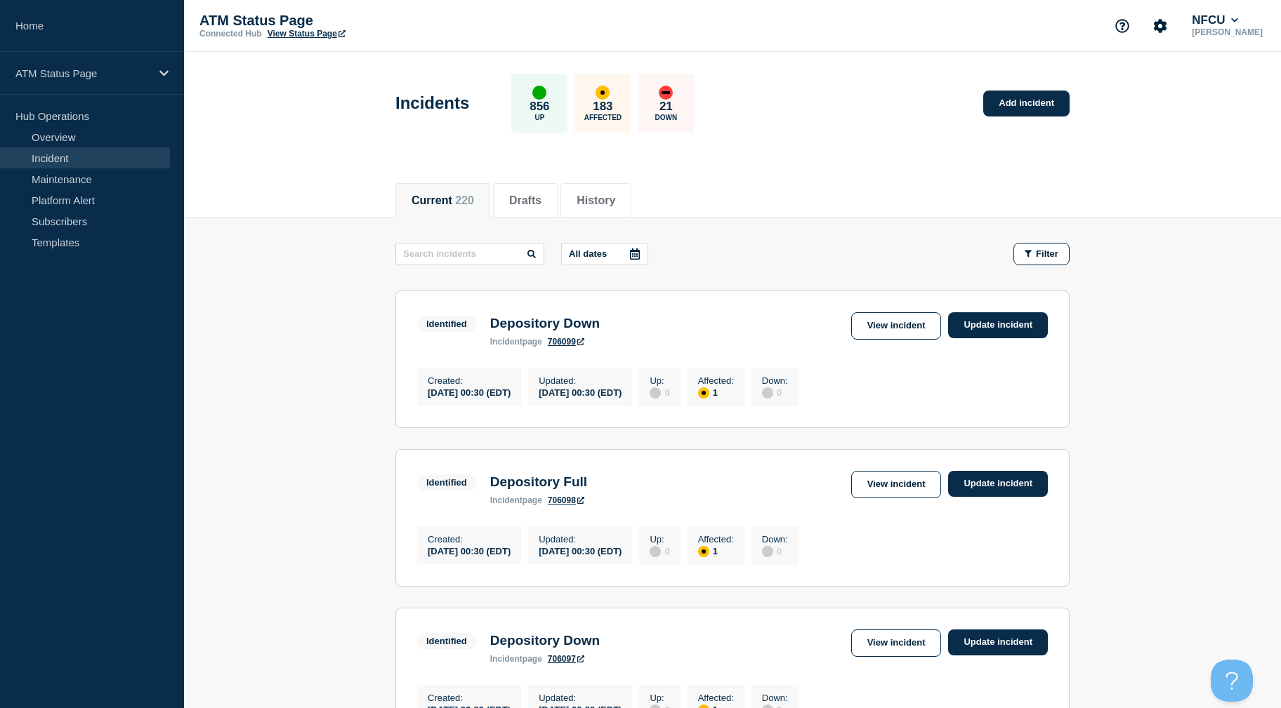
drag, startPoint x: 363, startPoint y: 418, endPoint x: 392, endPoint y: 270, distance: 150.2
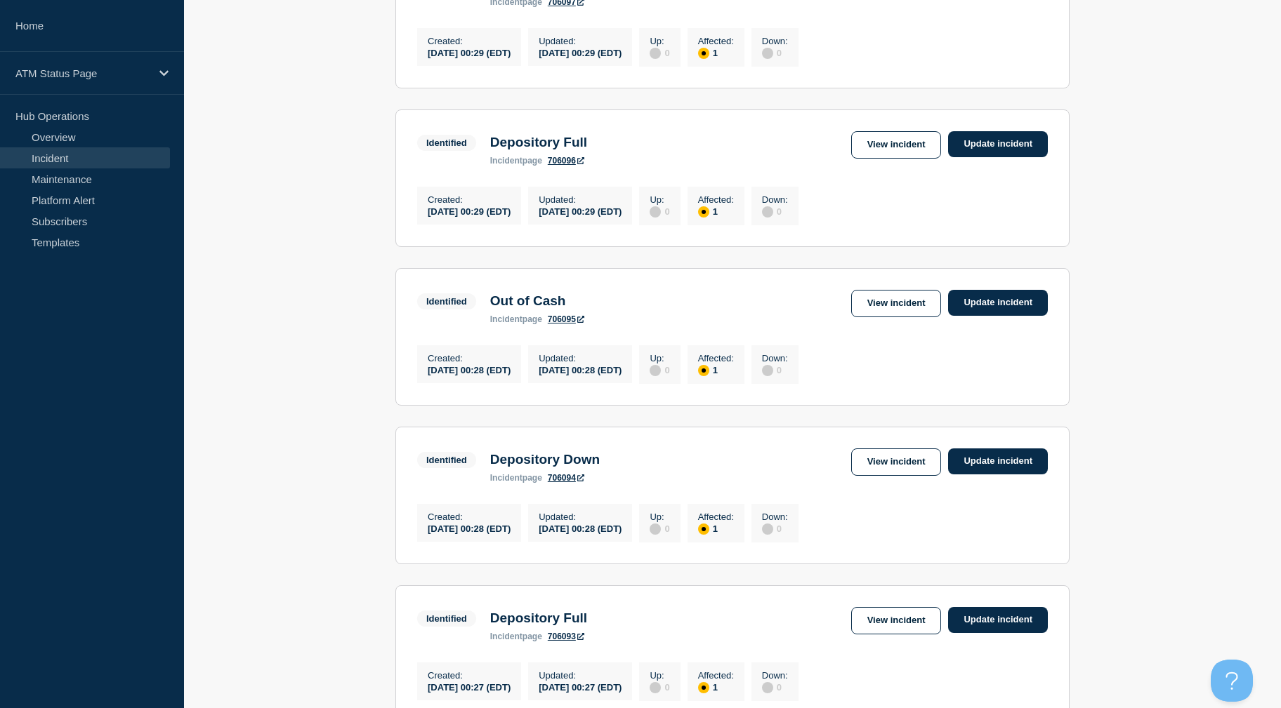
scroll to position [1395, 0]
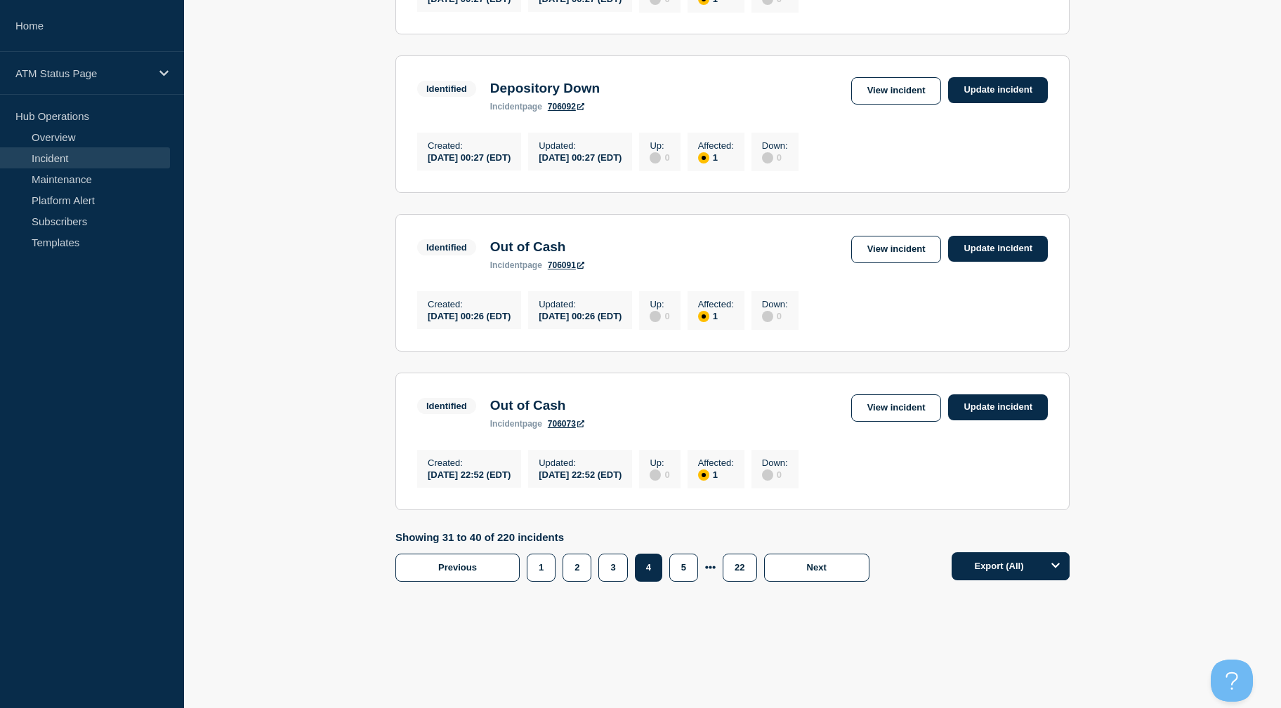
drag, startPoint x: 312, startPoint y: 583, endPoint x: 414, endPoint y: 675, distance: 136.7
click at [546, 581] on button "1" at bounding box center [541, 568] width 29 height 28
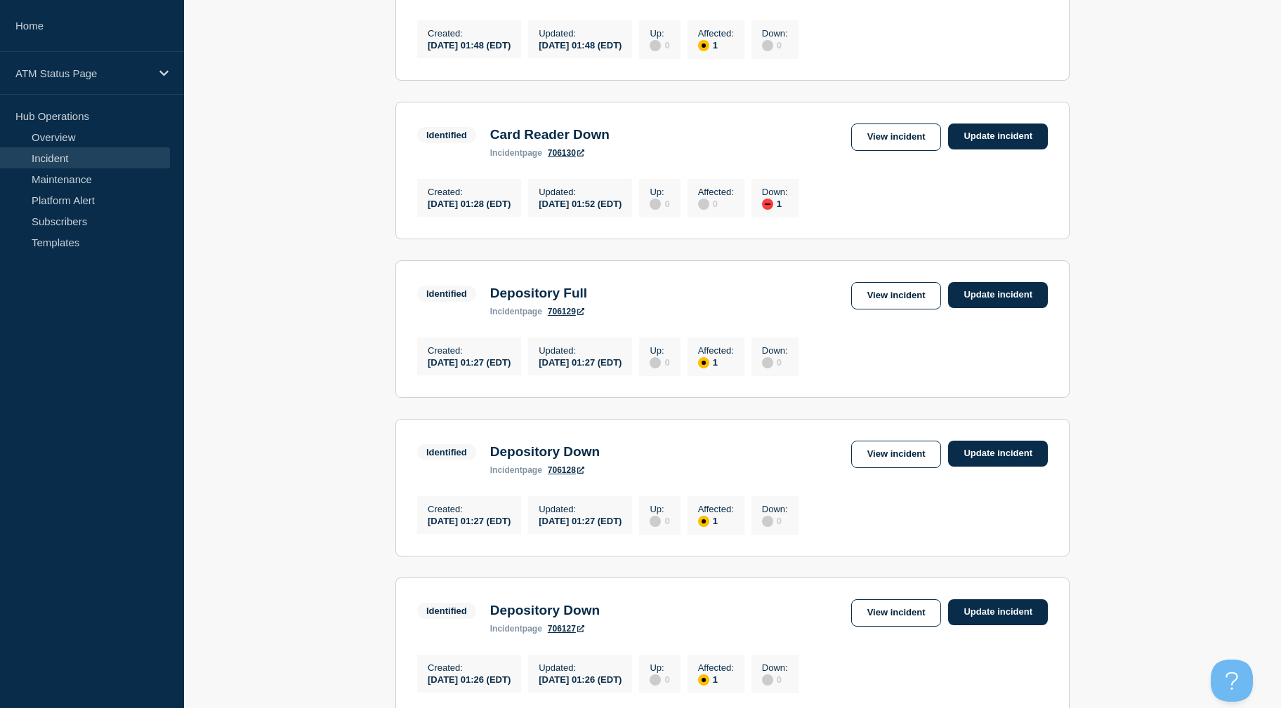
drag, startPoint x: 1201, startPoint y: 322, endPoint x: 1179, endPoint y: 244, distance: 81.1
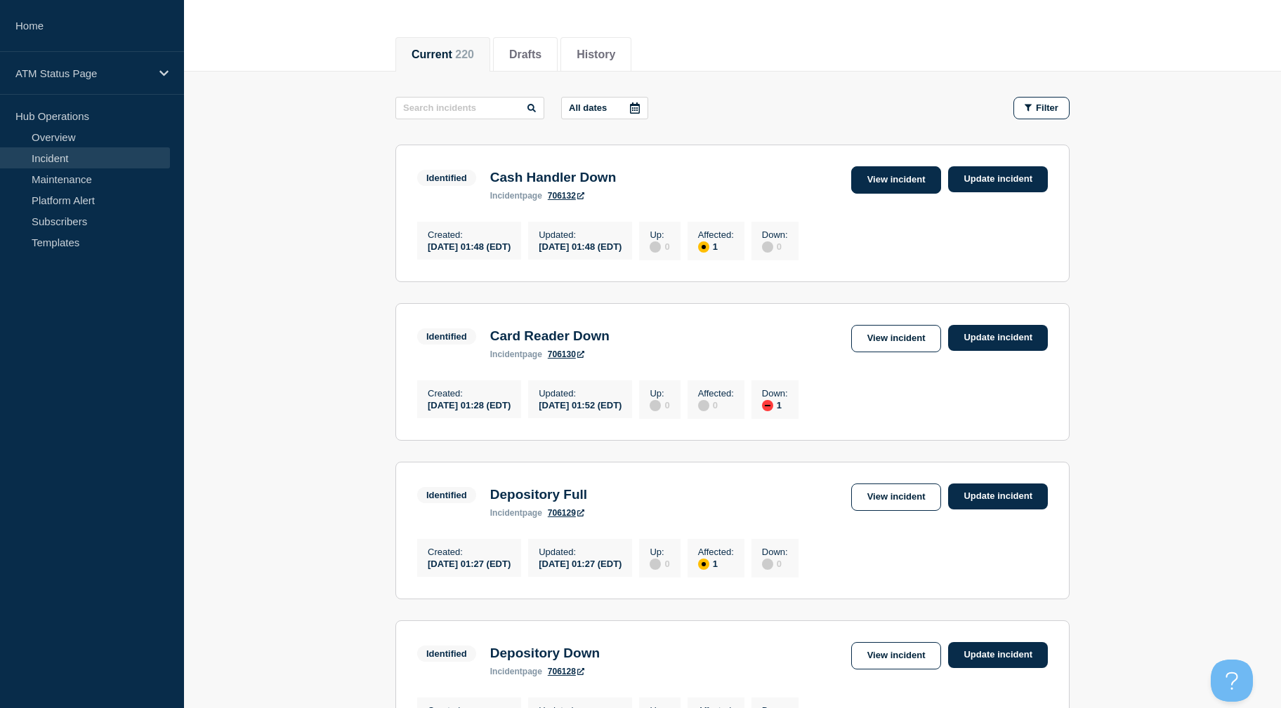
click at [873, 186] on link "View incident" at bounding box center [896, 179] width 91 height 27
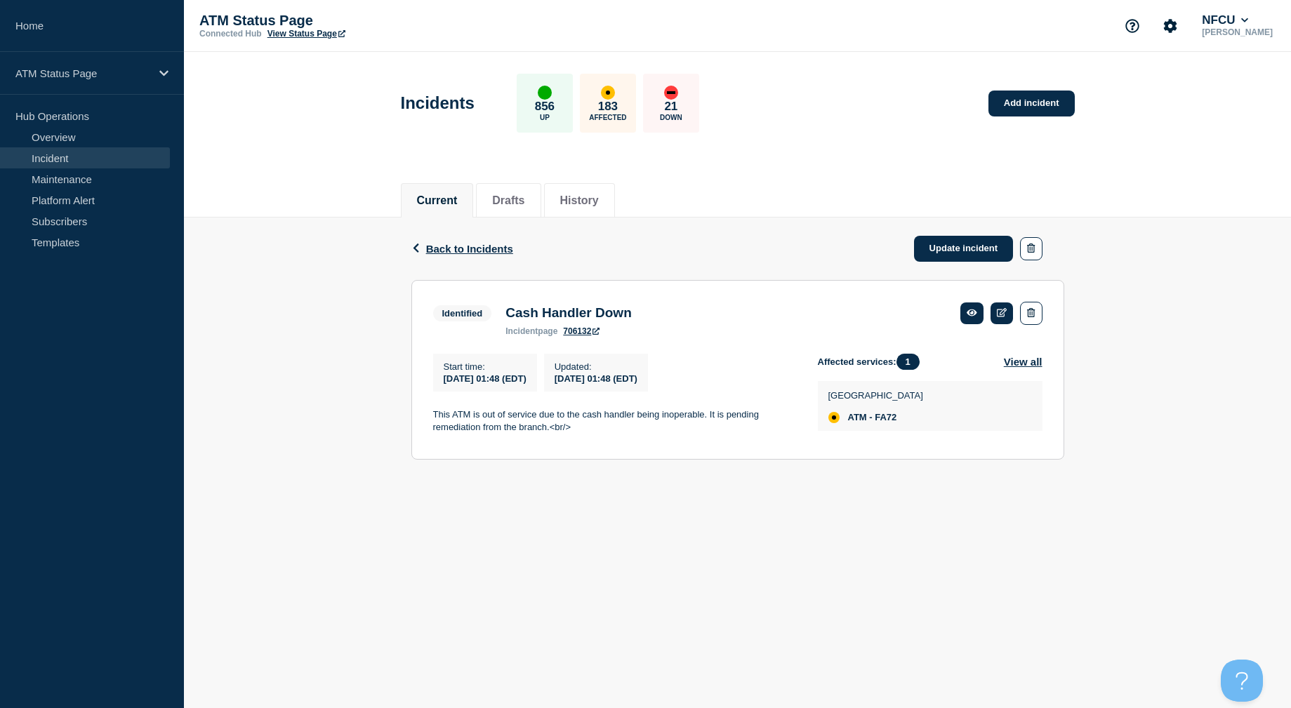
click at [443, 255] on div "Back Back to Incidents Update incident" at bounding box center [737, 249] width 653 height 62
click at [447, 249] on span "Back to Incidents" at bounding box center [469, 249] width 87 height 12
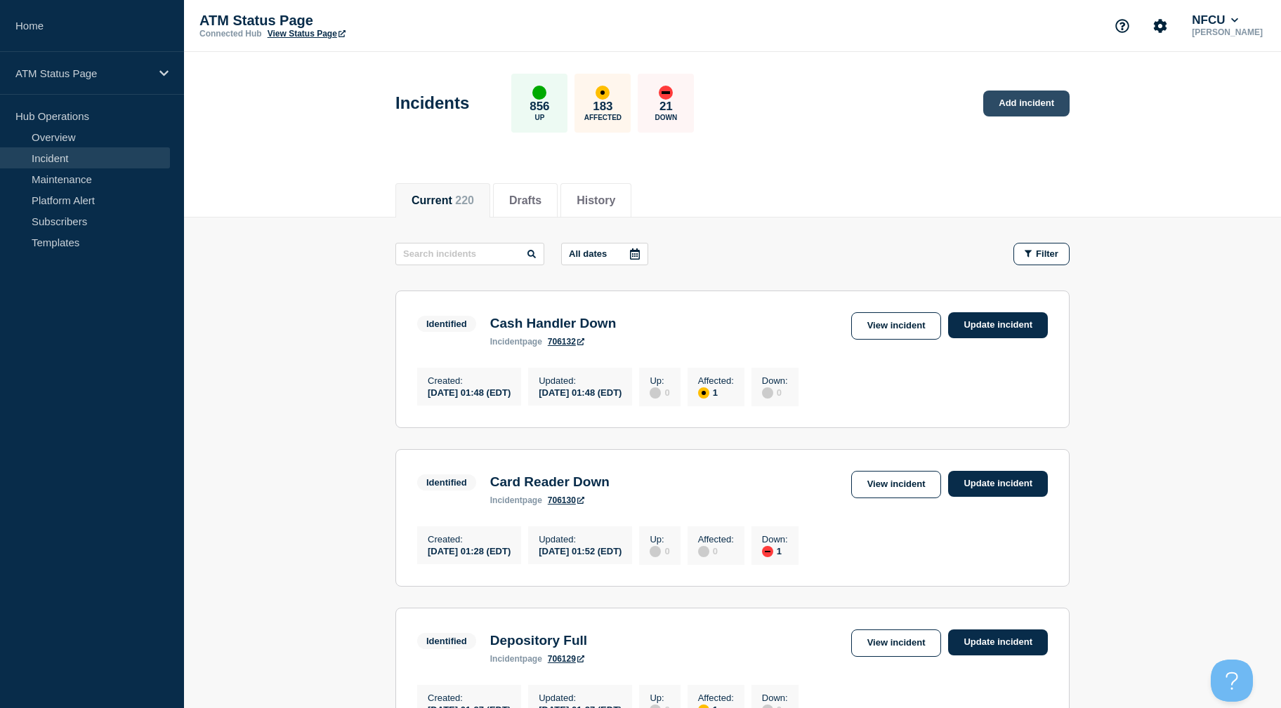
click at [1009, 98] on link "Add incident" at bounding box center [1026, 104] width 86 height 26
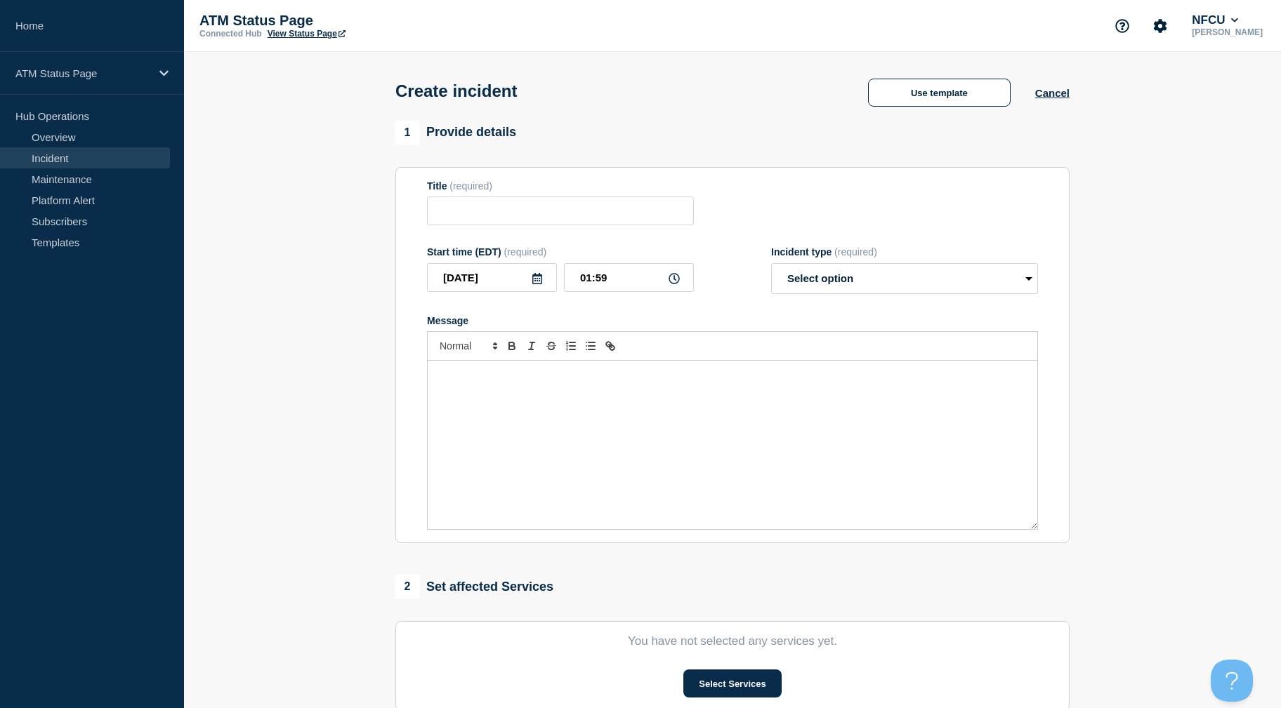
click at [957, 100] on button "Use template" at bounding box center [939, 93] width 143 height 28
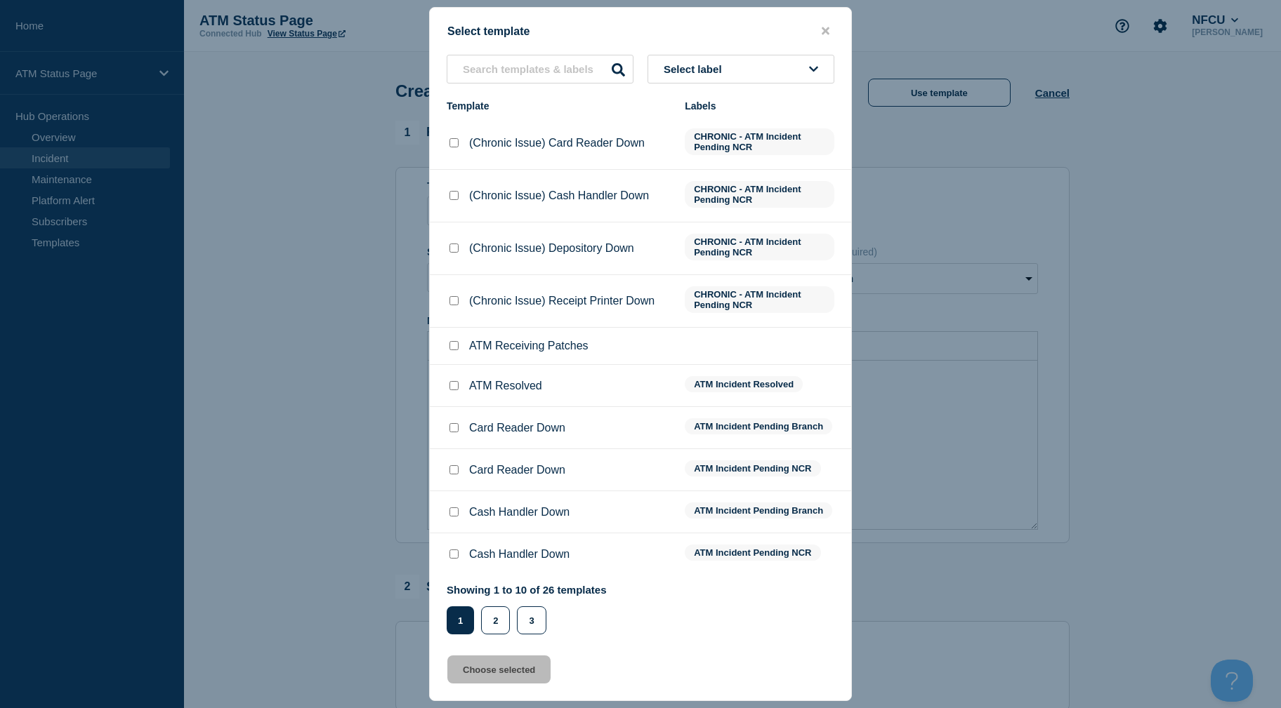
click at [801, 68] on button "Select label" at bounding box center [740, 69] width 187 height 29
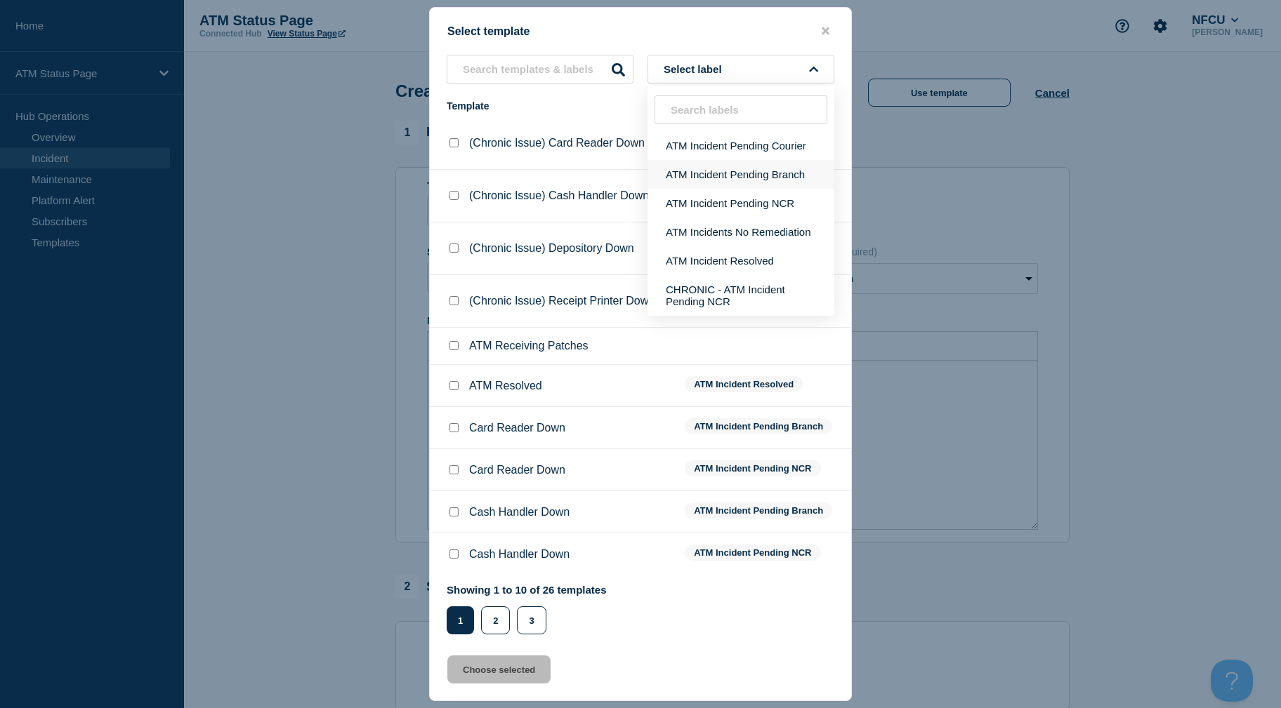
click at [750, 181] on button "ATM Incident Pending Branch" at bounding box center [740, 174] width 187 height 29
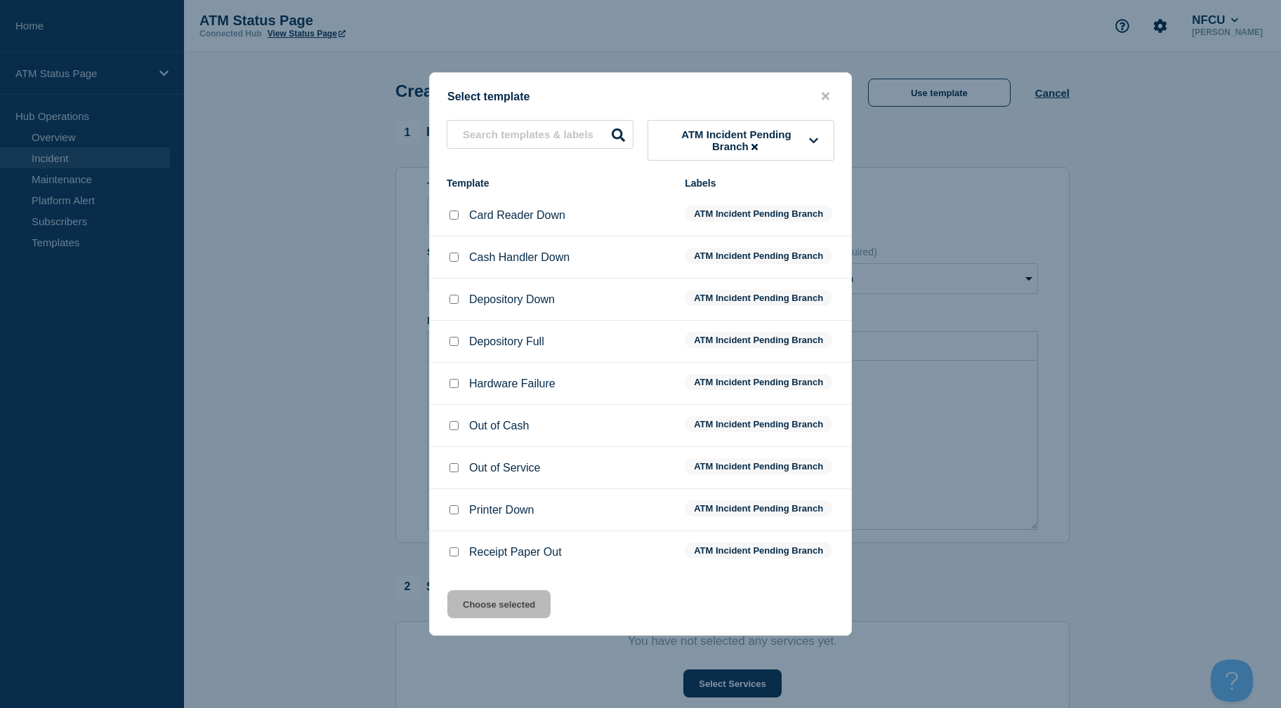
click at [456, 341] on input "Depository Full checkbox" at bounding box center [453, 341] width 9 height 9
click at [481, 597] on button "Choose selected" at bounding box center [498, 604] width 103 height 28
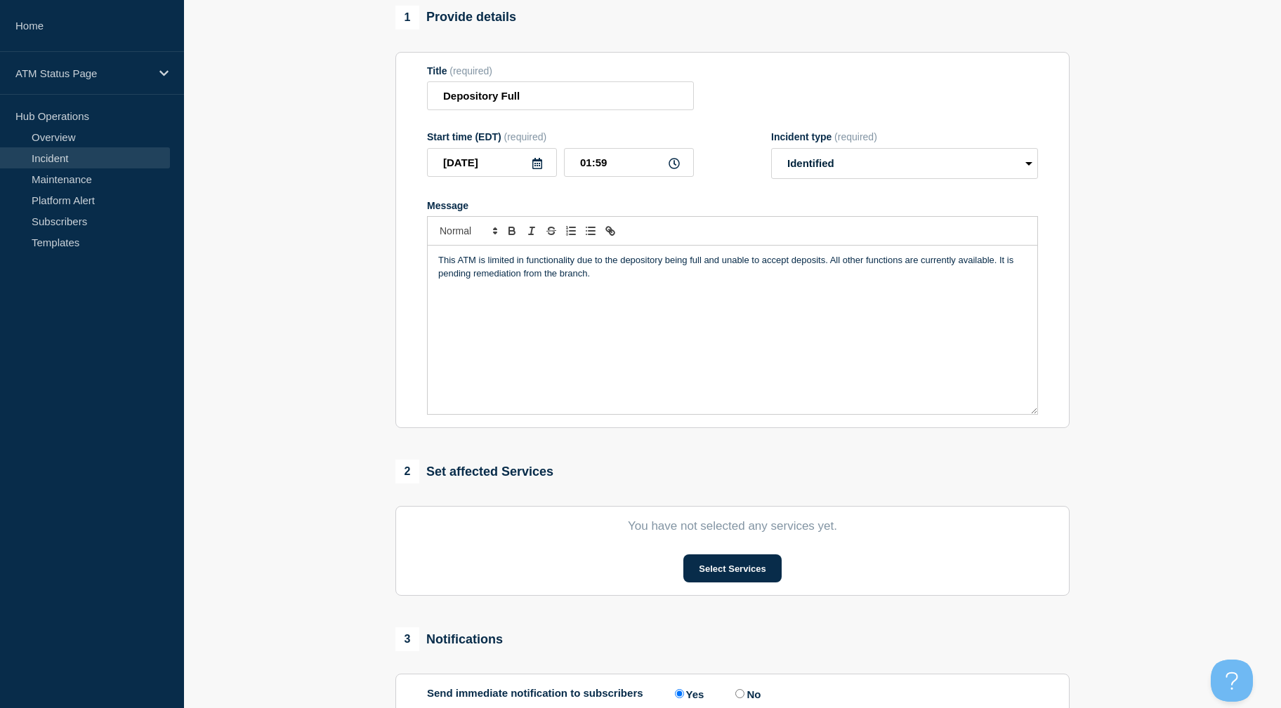
scroll to position [275, 0]
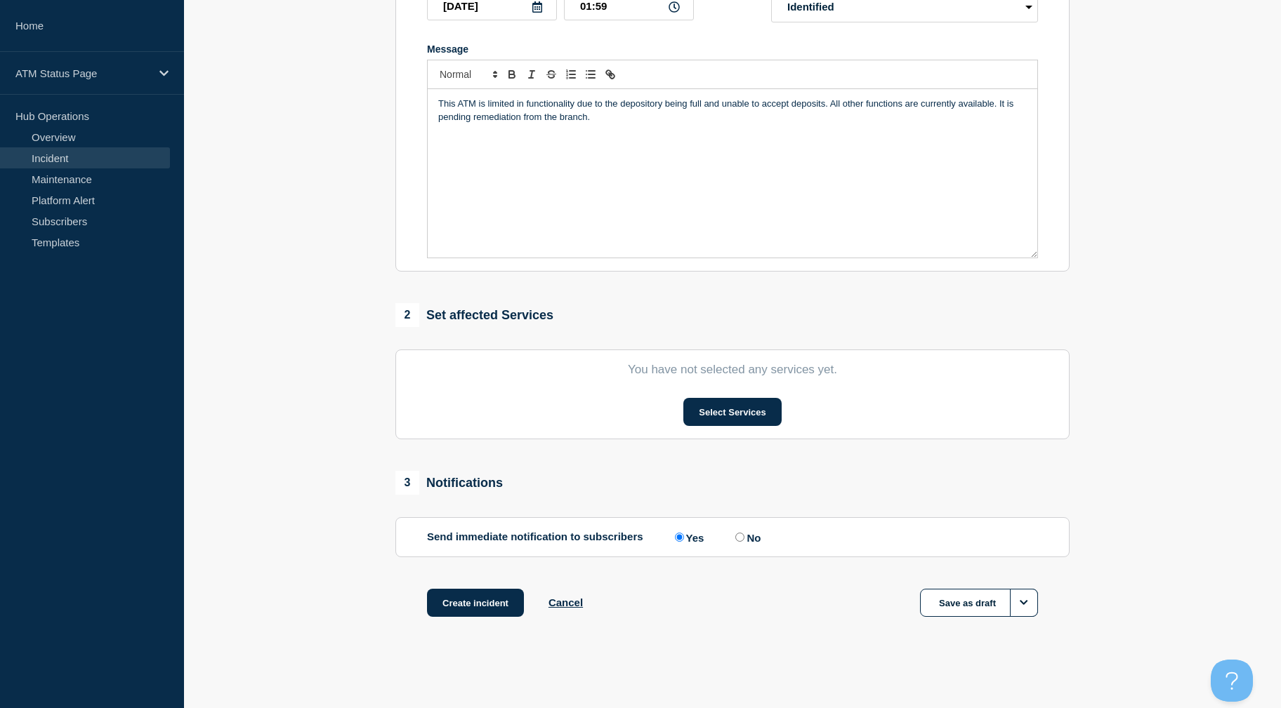
drag, startPoint x: 291, startPoint y: 421, endPoint x: 334, endPoint y: 595, distance: 179.3
click at [702, 414] on button "Select Services" at bounding box center [732, 412] width 98 height 28
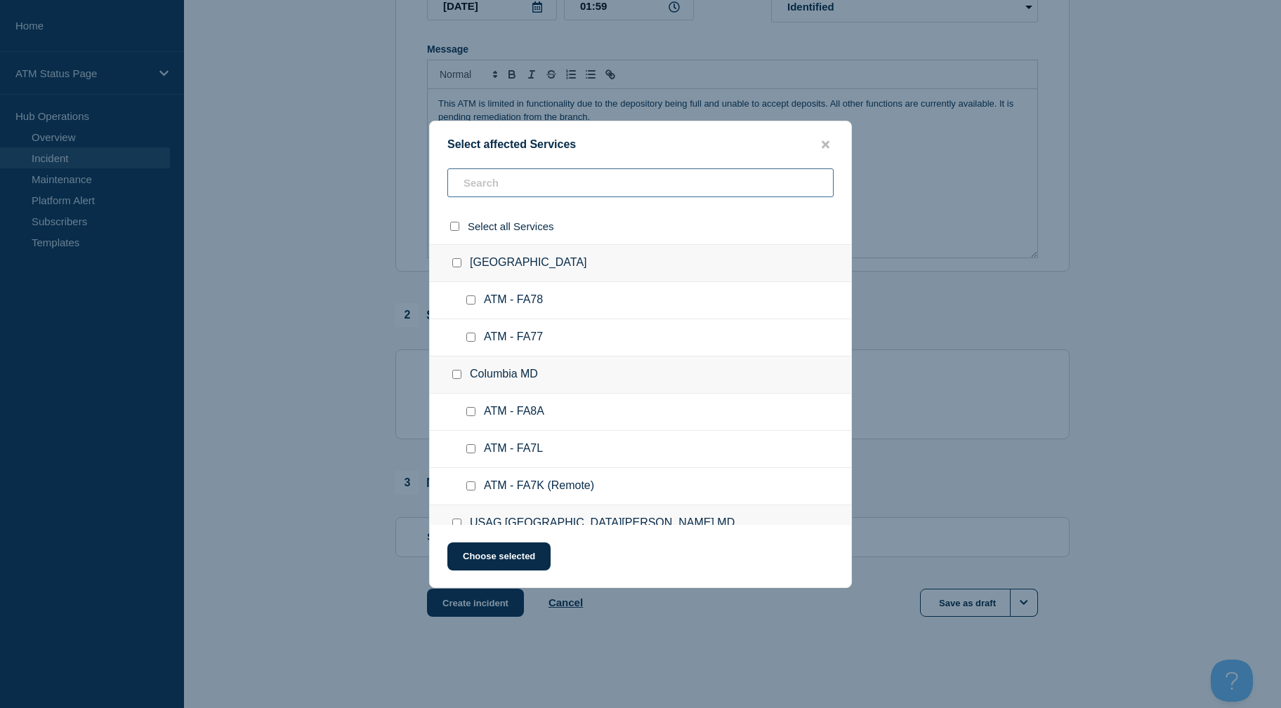
click at [500, 188] on input "text" at bounding box center [640, 182] width 386 height 29
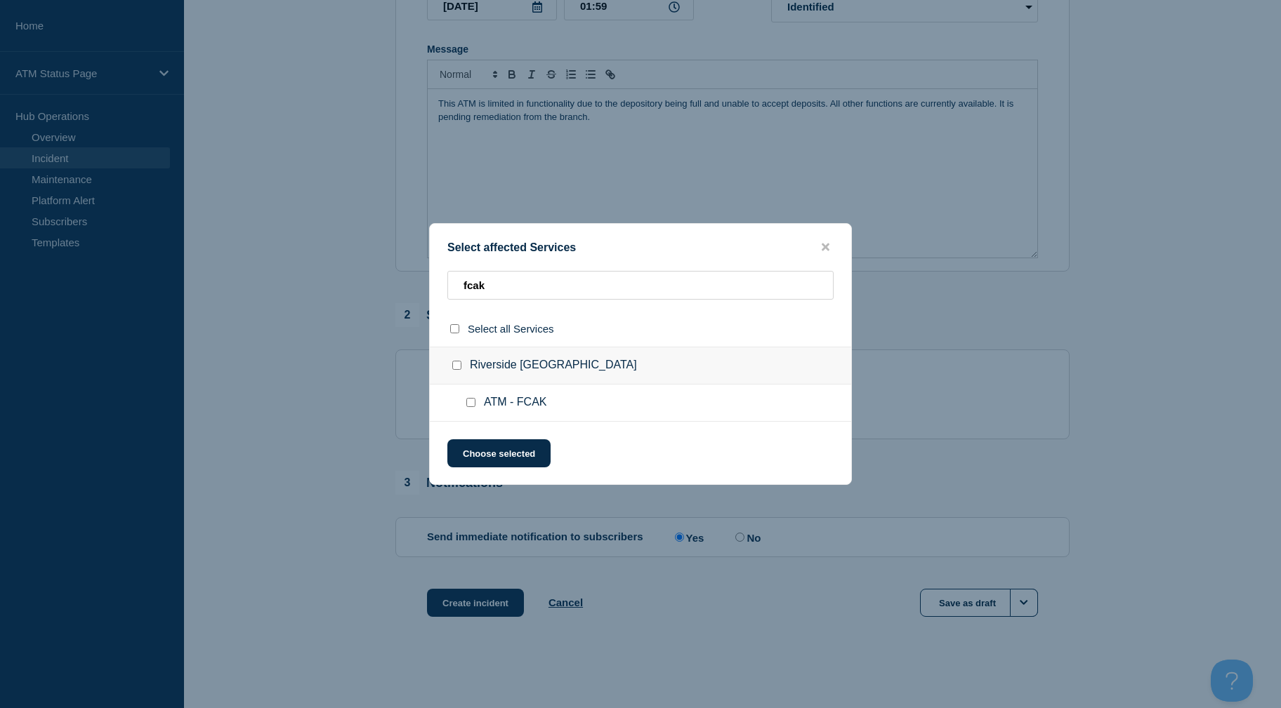
click at [472, 402] on input "ATM - FCAK checkbox" at bounding box center [470, 402] width 9 height 9
click at [480, 455] on button "Choose selected" at bounding box center [498, 453] width 103 height 28
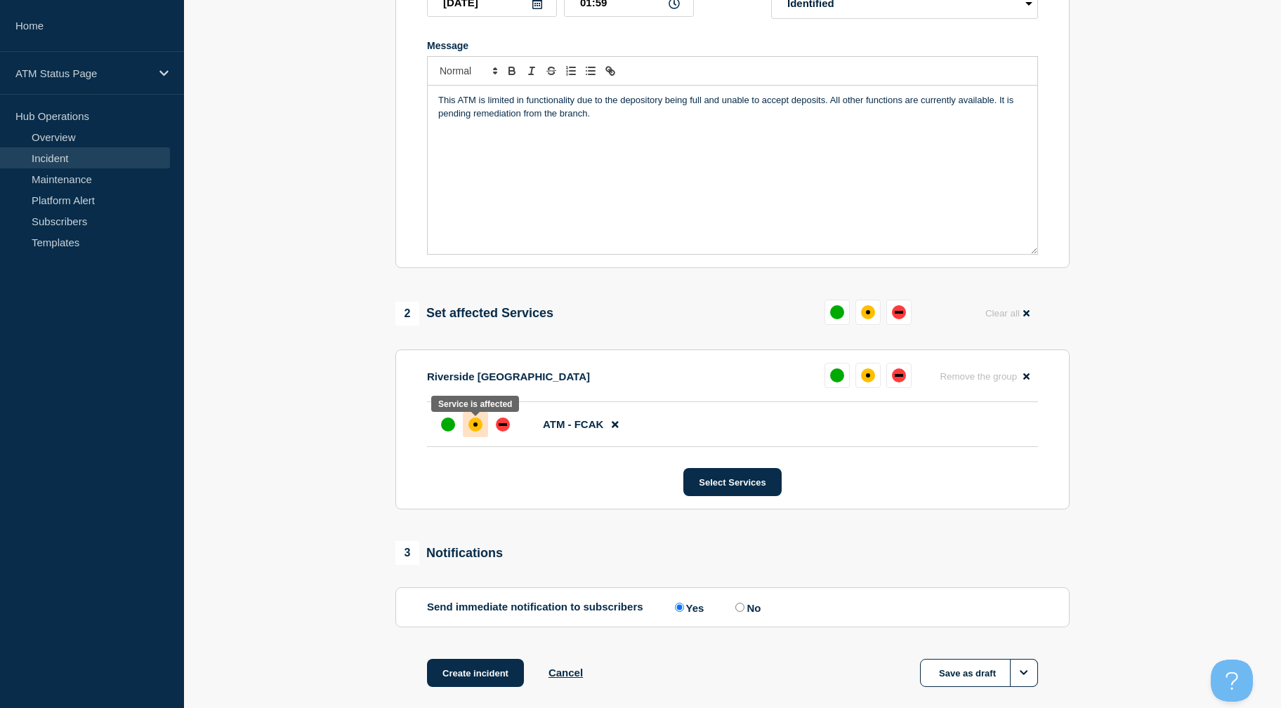
click at [470, 428] on div "affected" at bounding box center [475, 425] width 14 height 14
click at [455, 664] on button "Create incident" at bounding box center [475, 673] width 97 height 28
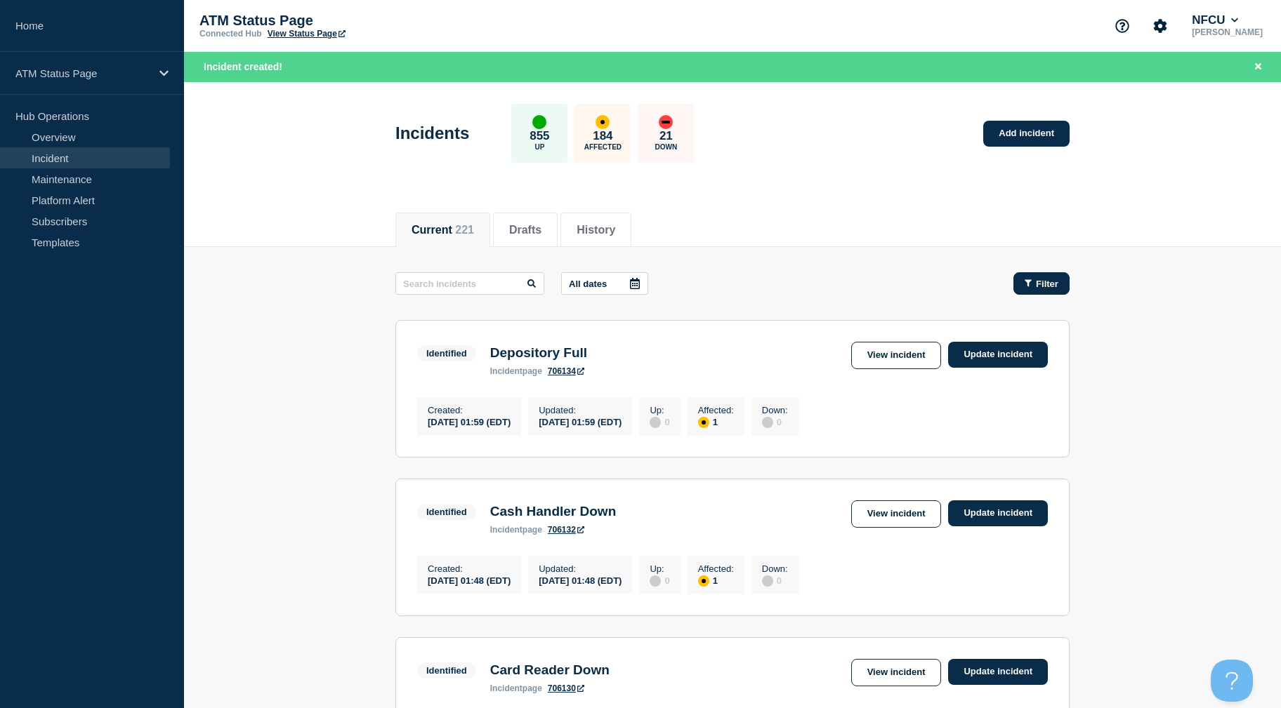
click at [1032, 282] on div "Filter" at bounding box center [1041, 284] width 34 height 11
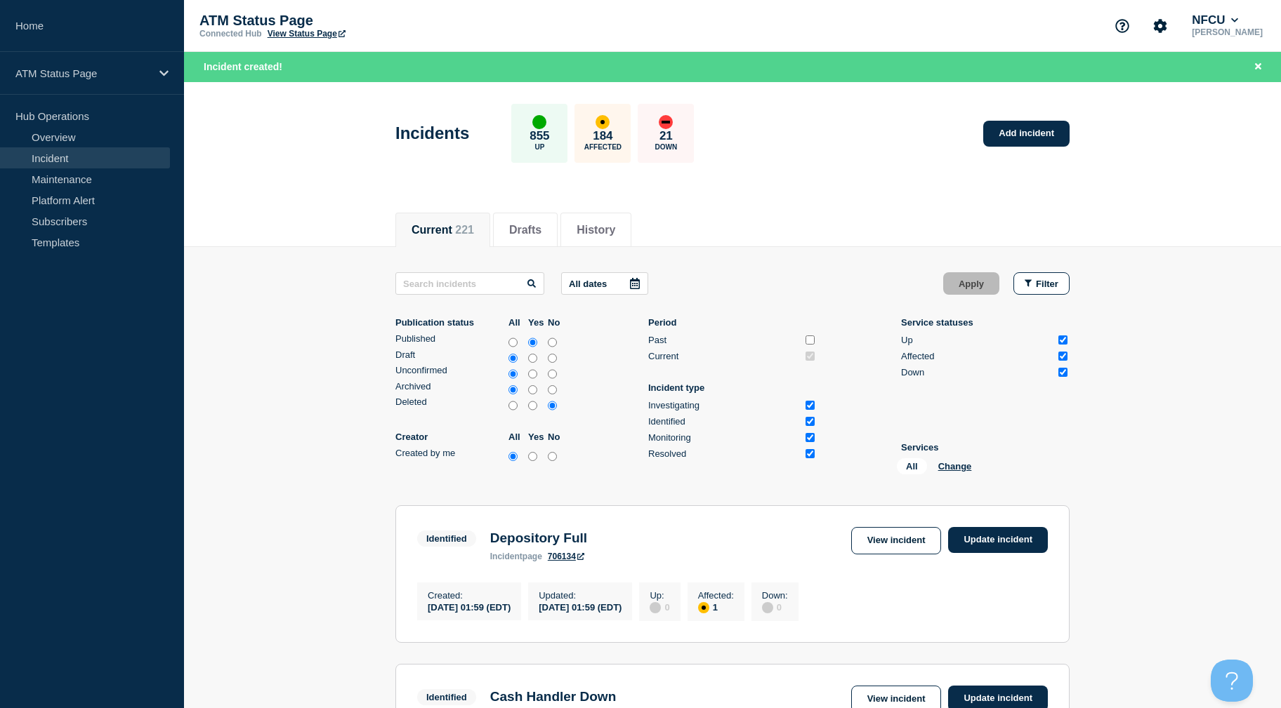
click at [954, 472] on div "All Change" at bounding box center [967, 469] width 140 height 22
click at [954, 470] on button "Change" at bounding box center [955, 466] width 34 height 11
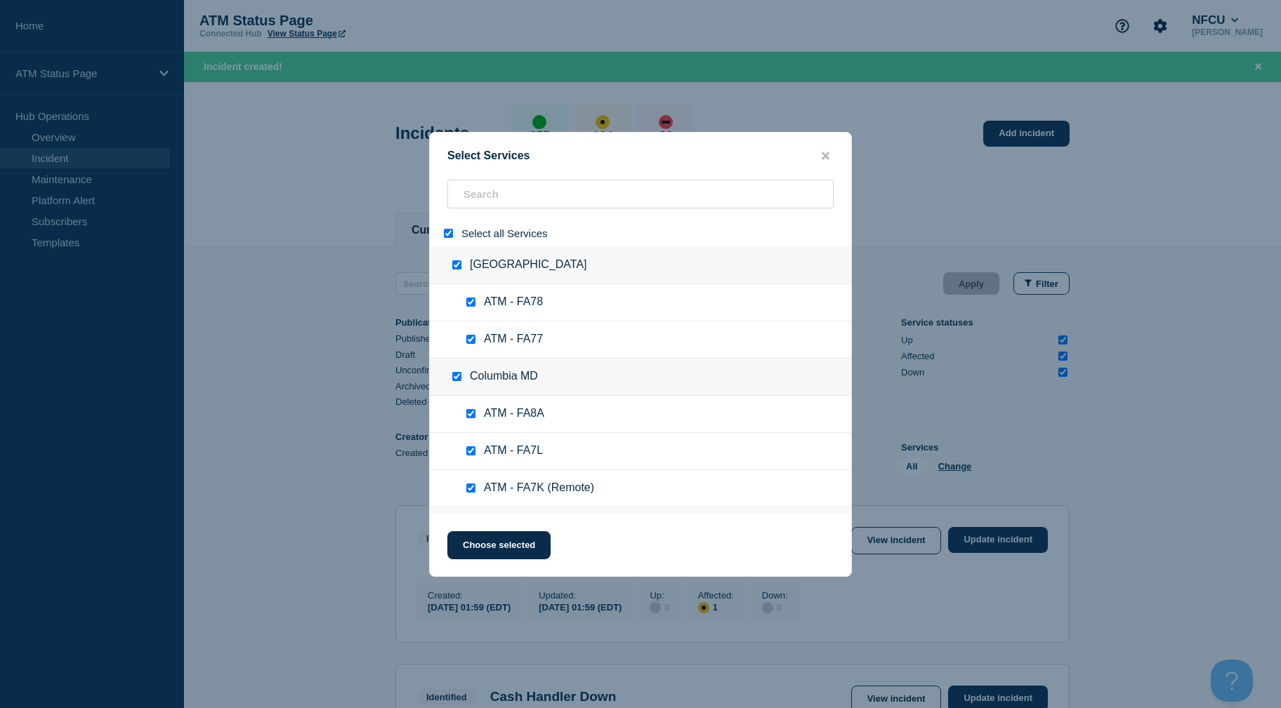
click at [452, 234] on input "select all" at bounding box center [448, 233] width 9 height 9
click at [491, 201] on input "search" at bounding box center [640, 194] width 386 height 29
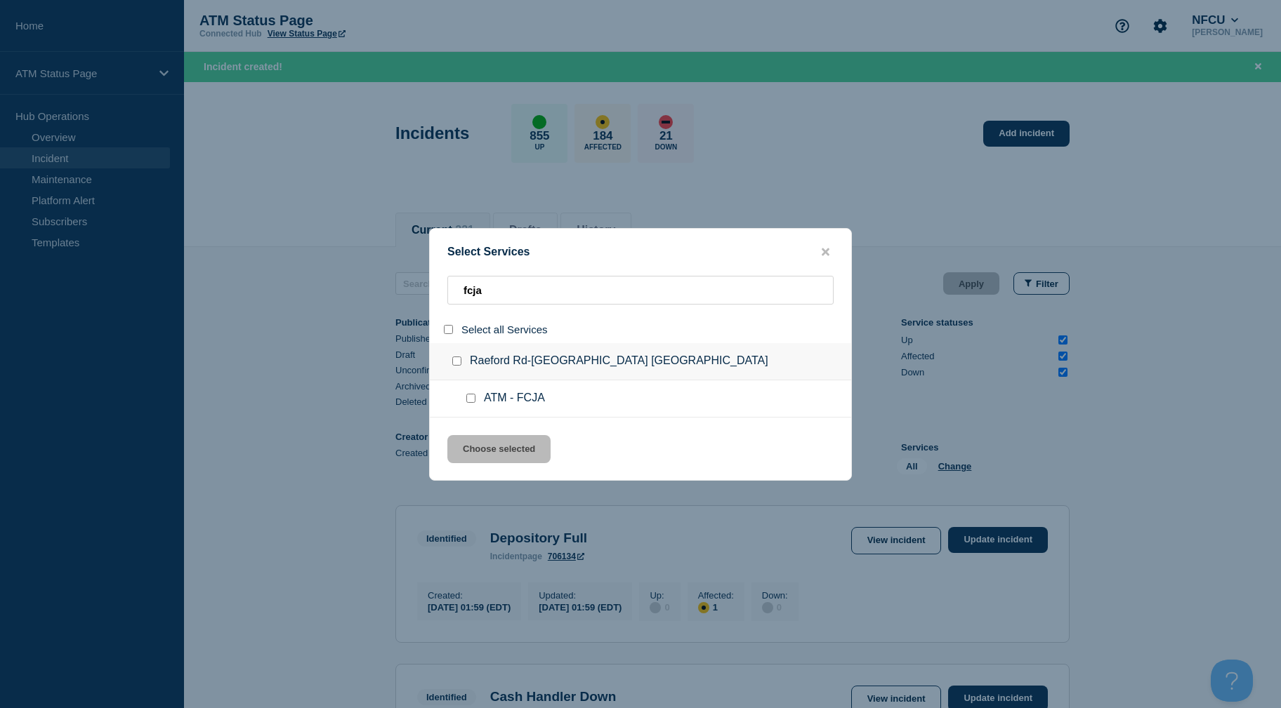
click at [468, 397] on input "service: ATM - FCJA" at bounding box center [470, 398] width 9 height 9
click at [472, 449] on button "Choose selected" at bounding box center [498, 449] width 103 height 28
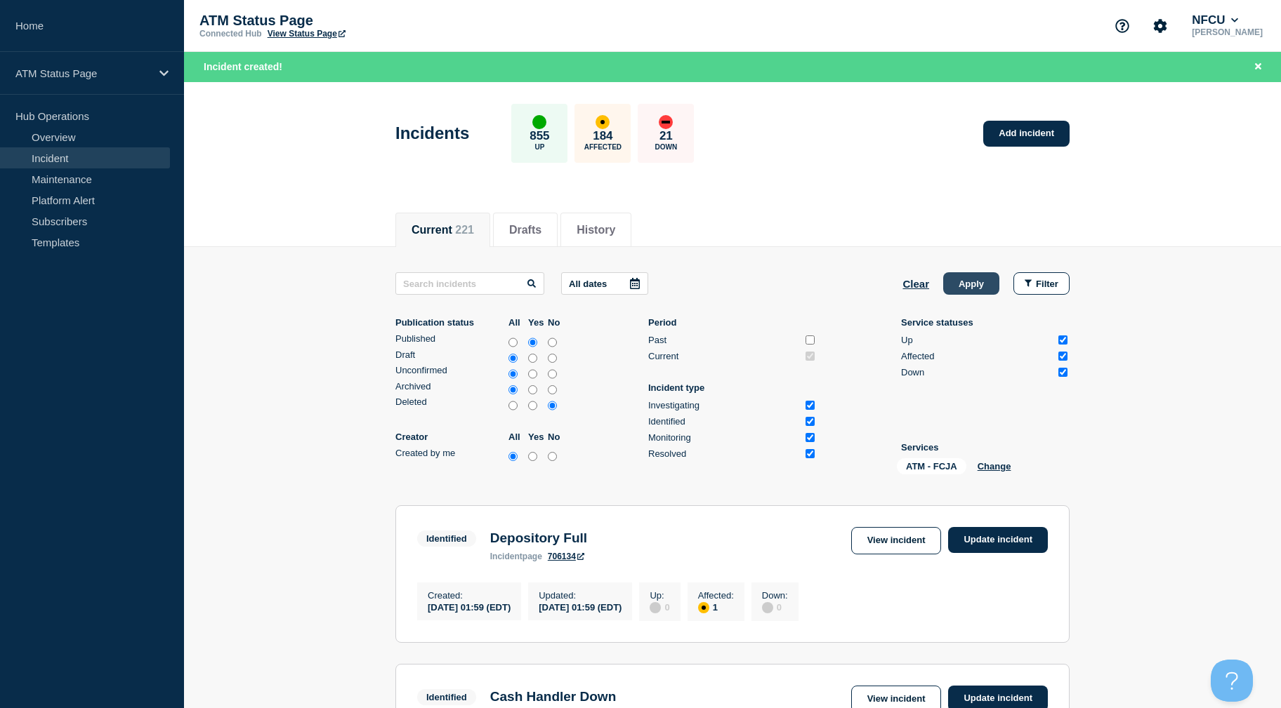
click at [965, 278] on button "Apply" at bounding box center [971, 283] width 56 height 22
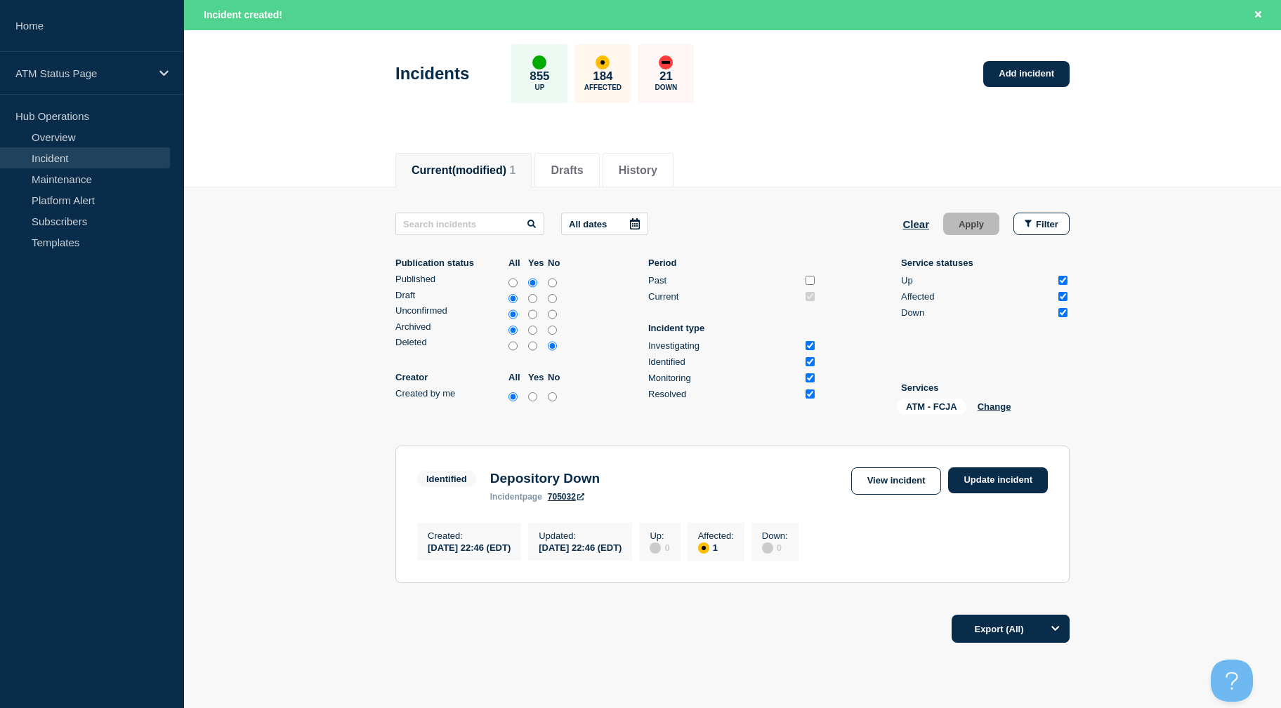
scroll to position [127, 0]
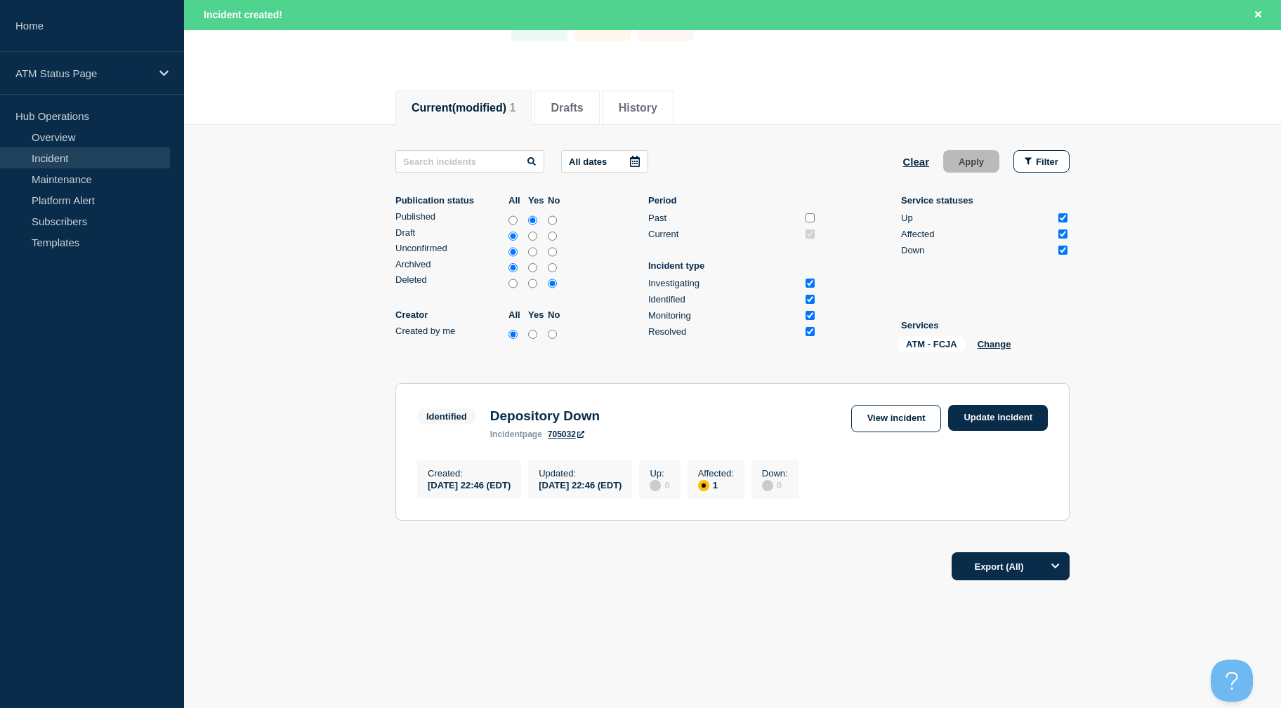
drag, startPoint x: 1155, startPoint y: 235, endPoint x: 1158, endPoint y: 299, distance: 64.0
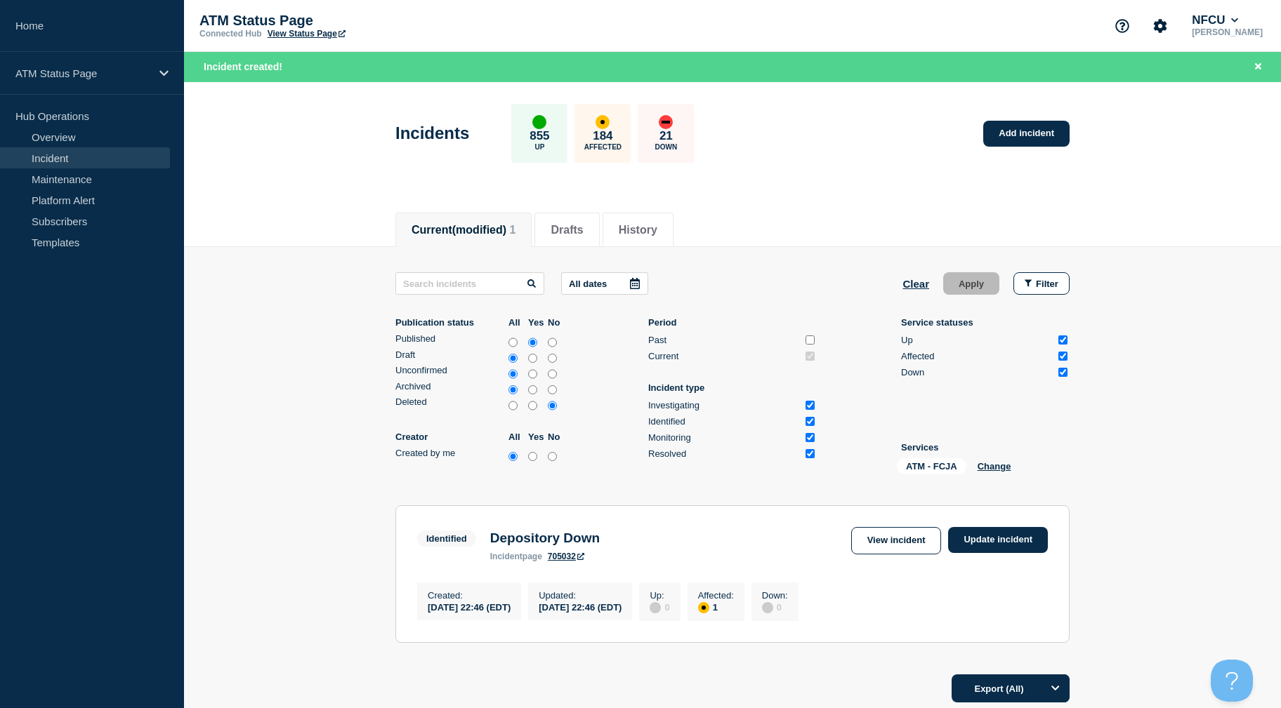
drag, startPoint x: 239, startPoint y: 210, endPoint x: 260, endPoint y: 100, distance: 112.4
click at [911, 285] on button "Clear" at bounding box center [915, 283] width 27 height 22
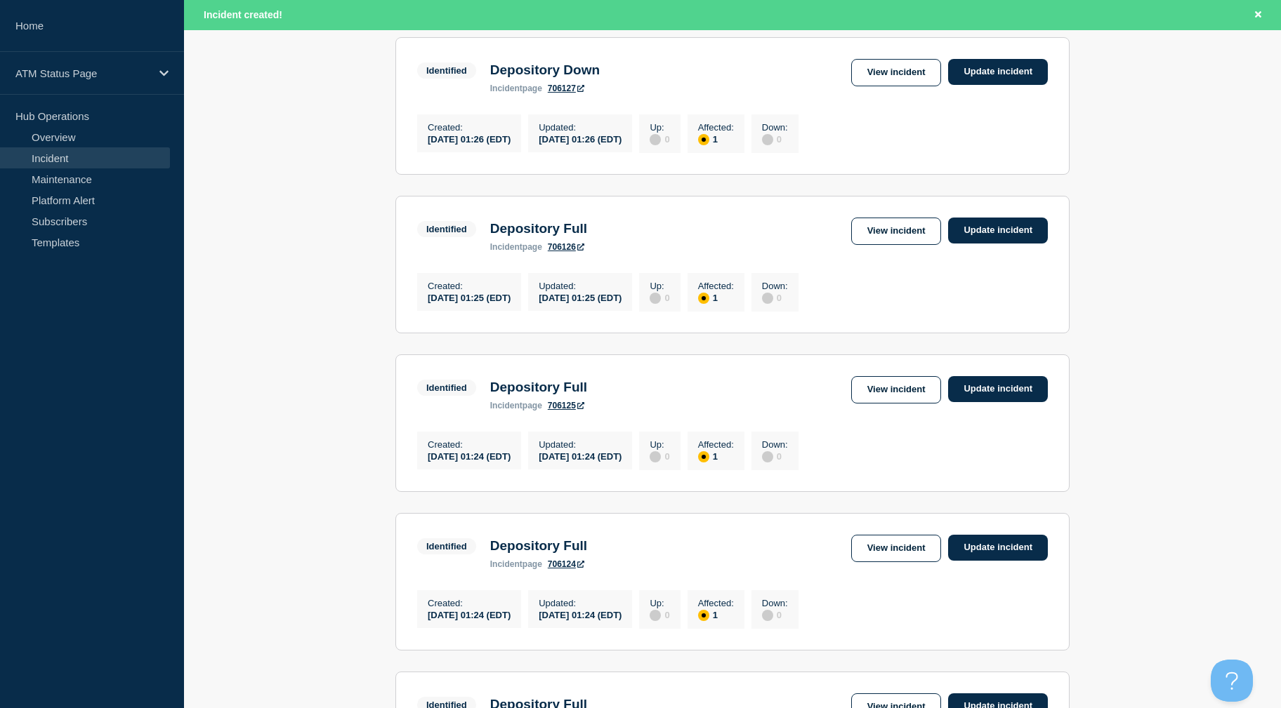
scroll to position [1610, 0]
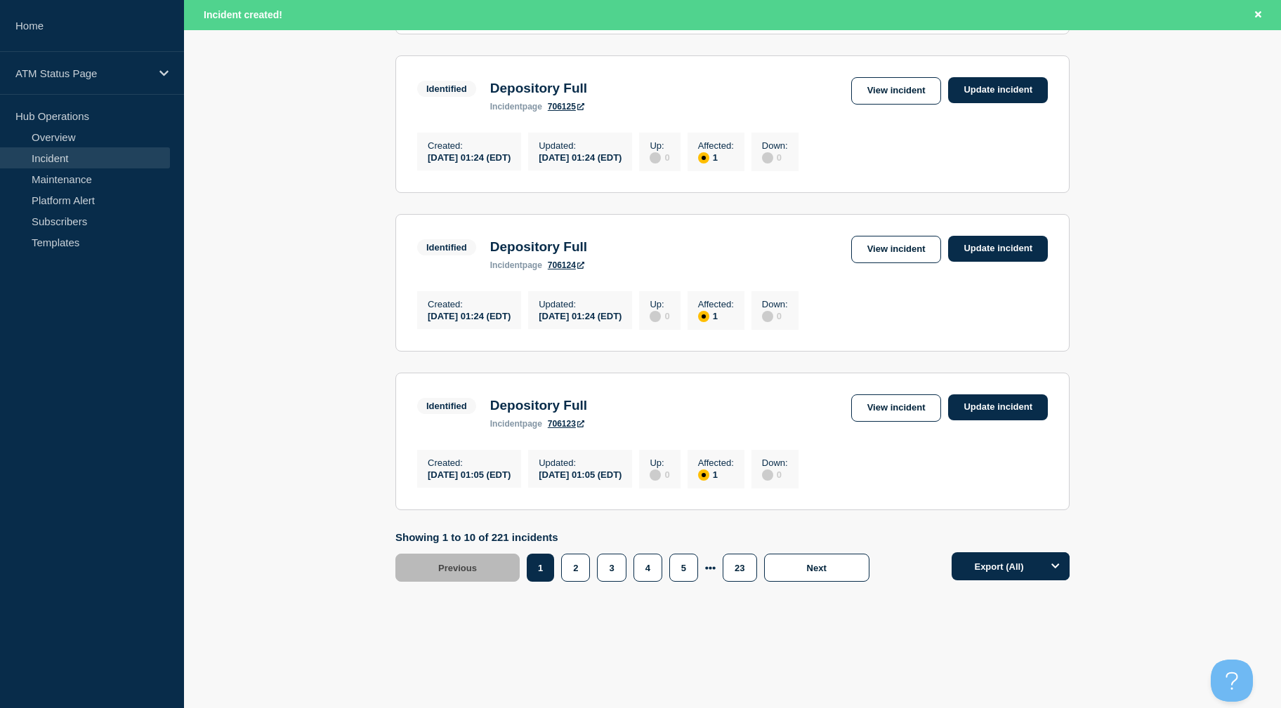
drag, startPoint x: 372, startPoint y: 548, endPoint x: 357, endPoint y: 703, distance: 155.9
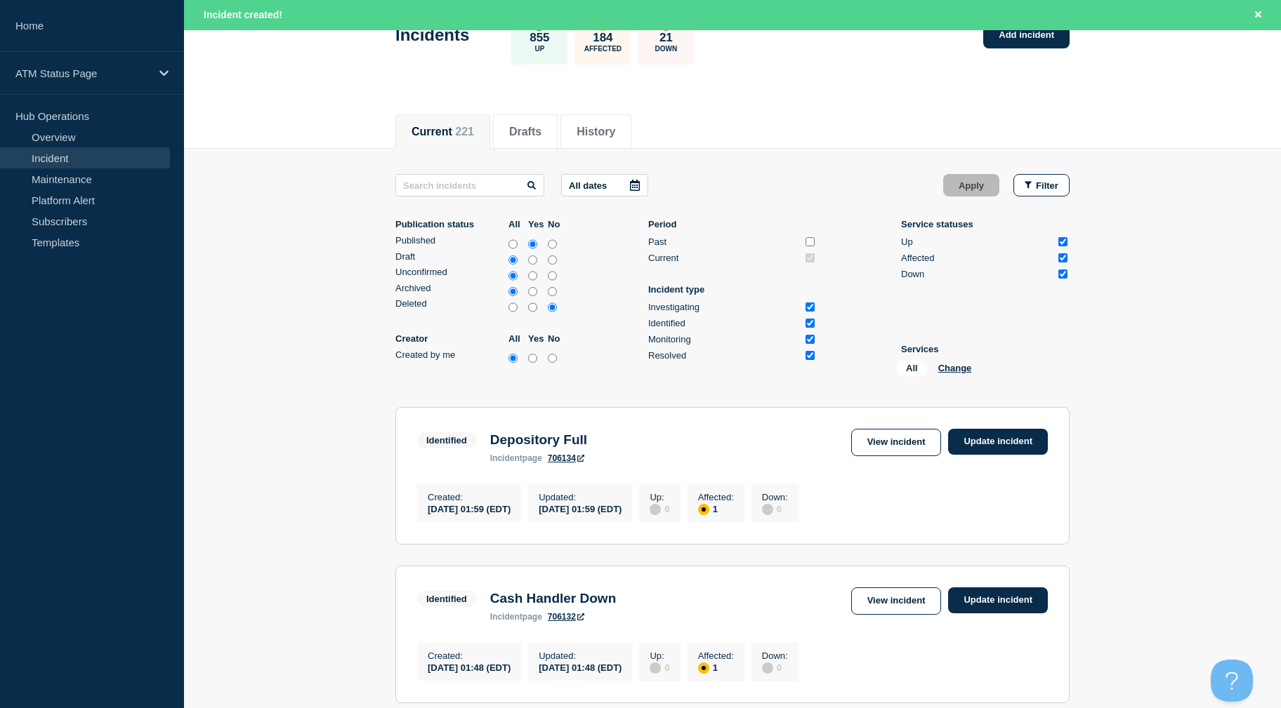
scroll to position [0, 0]
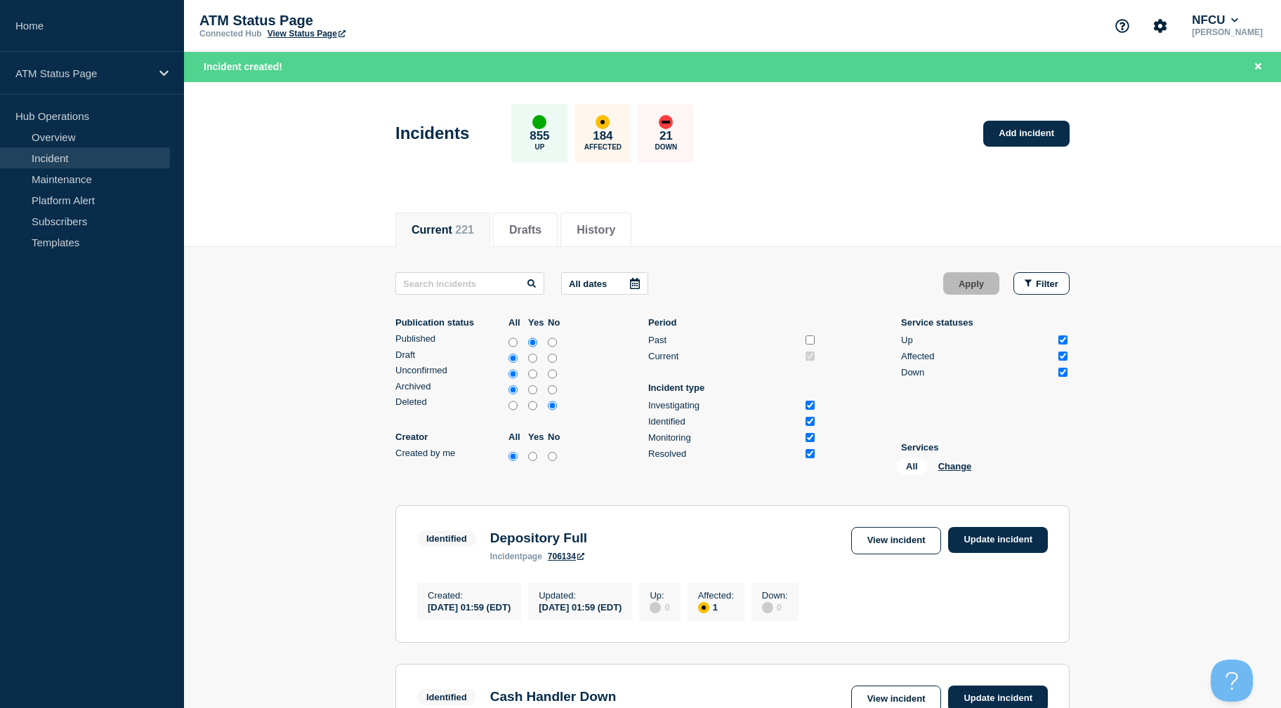
drag, startPoint x: 303, startPoint y: 579, endPoint x: 311, endPoint y: 366, distance: 212.9
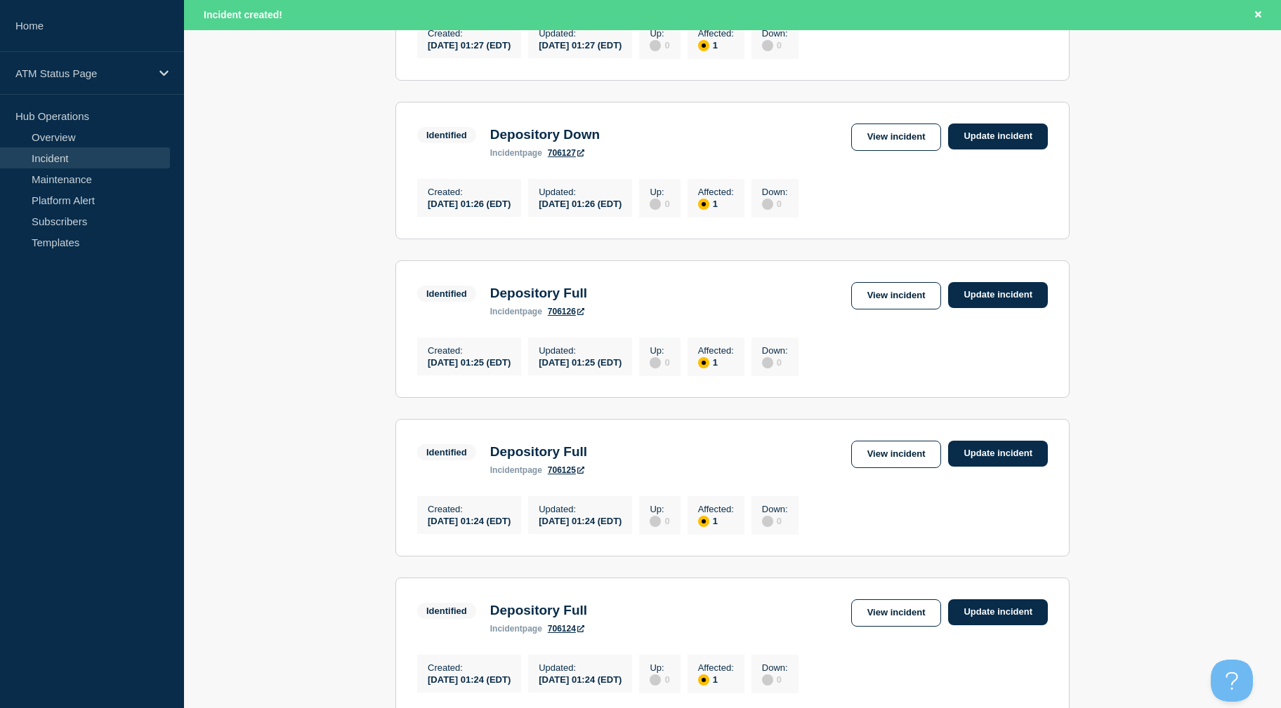
scroll to position [1610, 0]
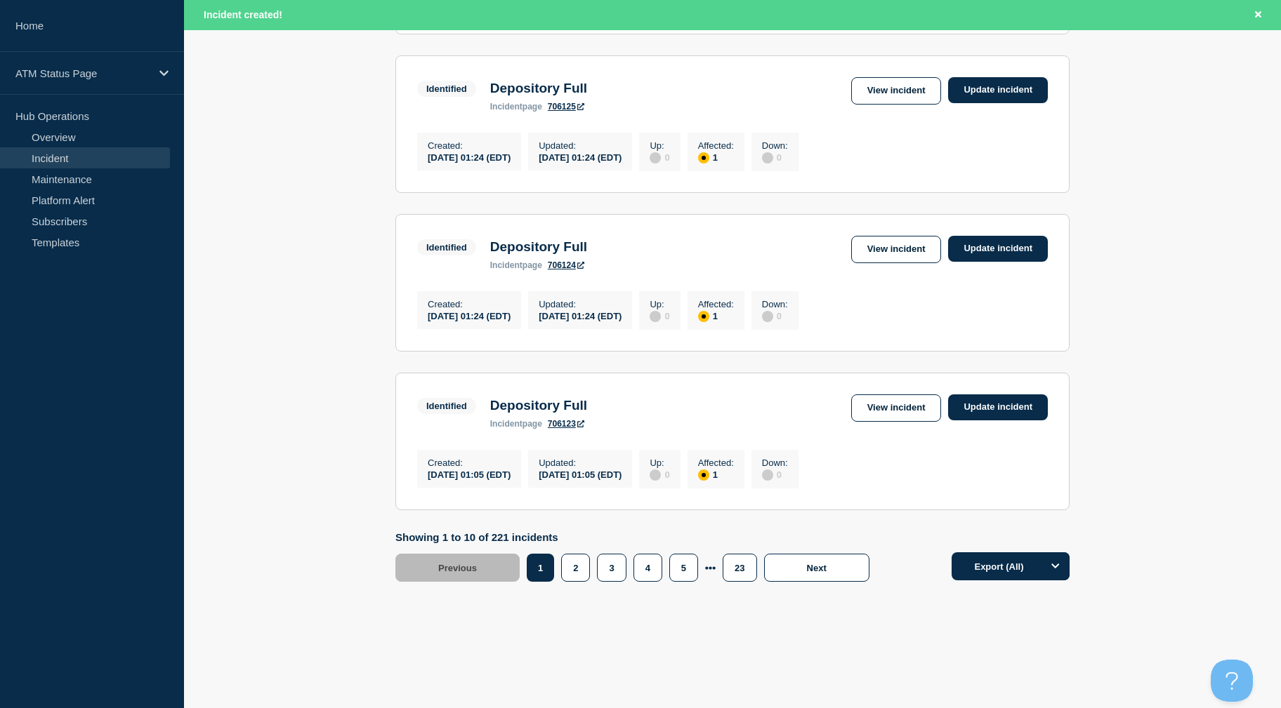
drag, startPoint x: 1192, startPoint y: 267, endPoint x: 1153, endPoint y: 460, distance: 197.0
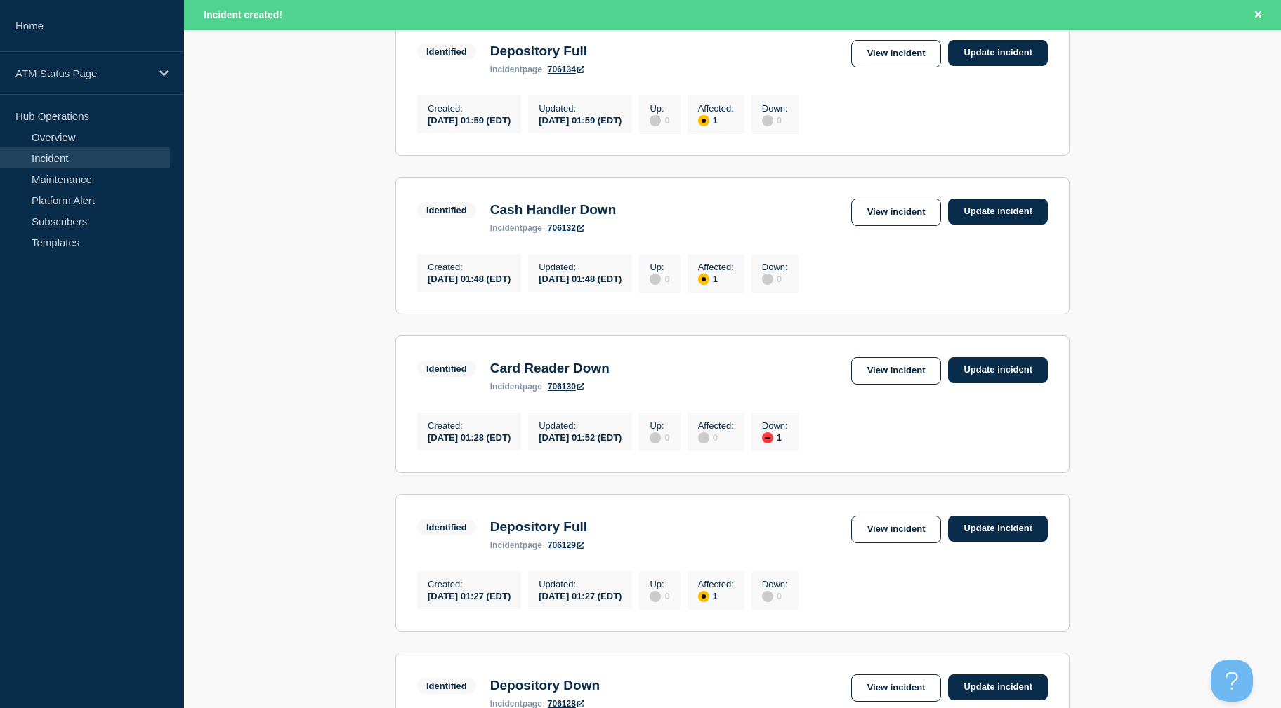
scroll to position [0, 0]
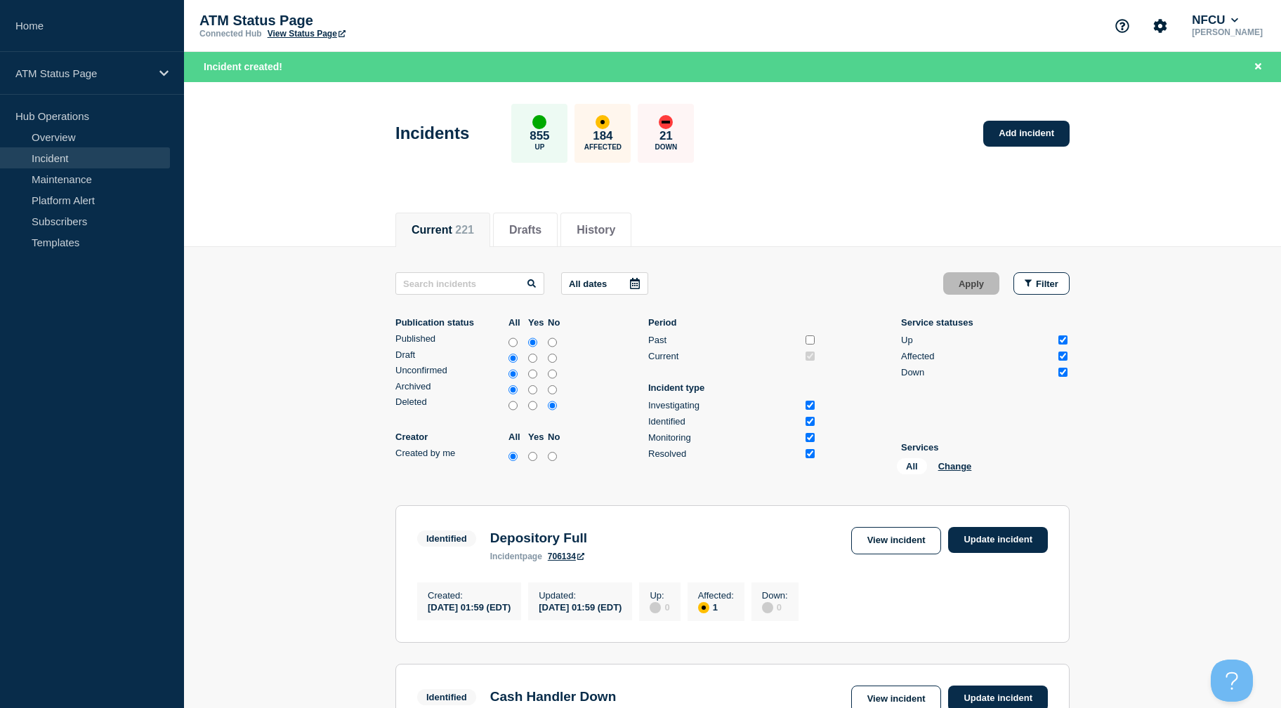
drag, startPoint x: 1149, startPoint y: 426, endPoint x: 1136, endPoint y: 293, distance: 133.3
click at [579, 218] on li "History" at bounding box center [595, 230] width 71 height 34
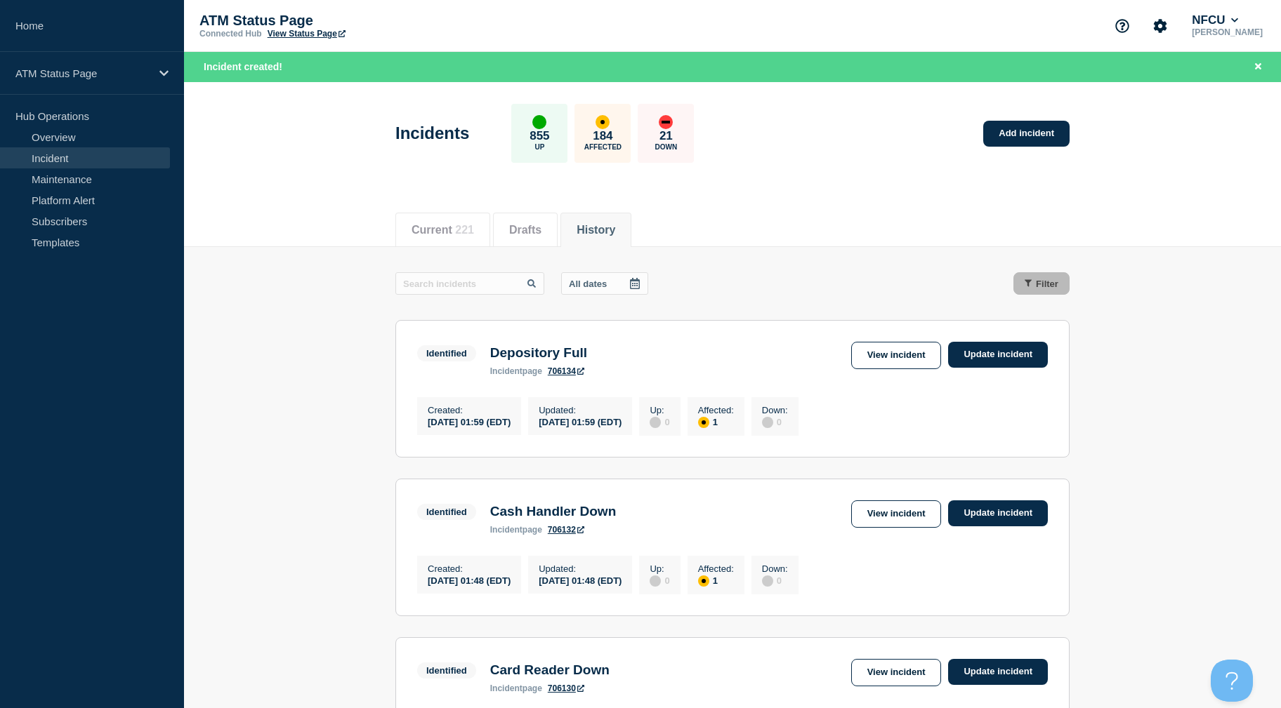
click at [451, 233] on button "Current 221" at bounding box center [442, 230] width 62 height 13
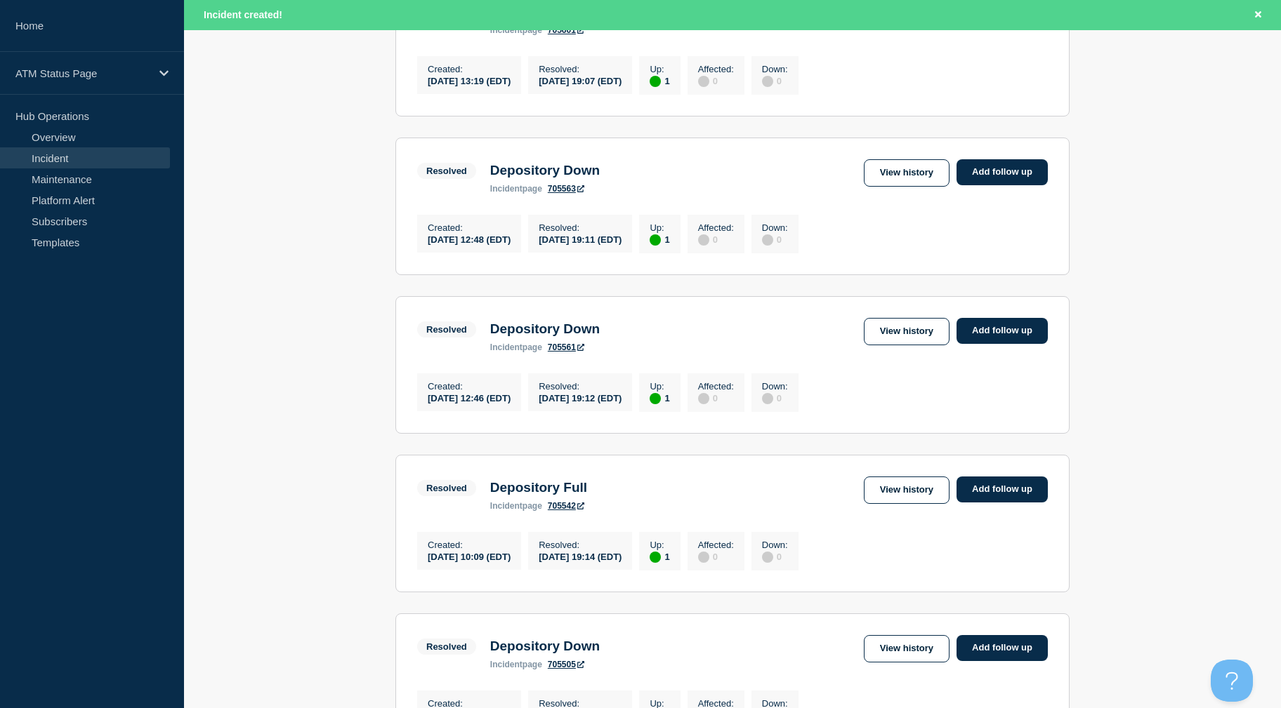
drag, startPoint x: 1178, startPoint y: 268, endPoint x: 1189, endPoint y: 341, distance: 73.1
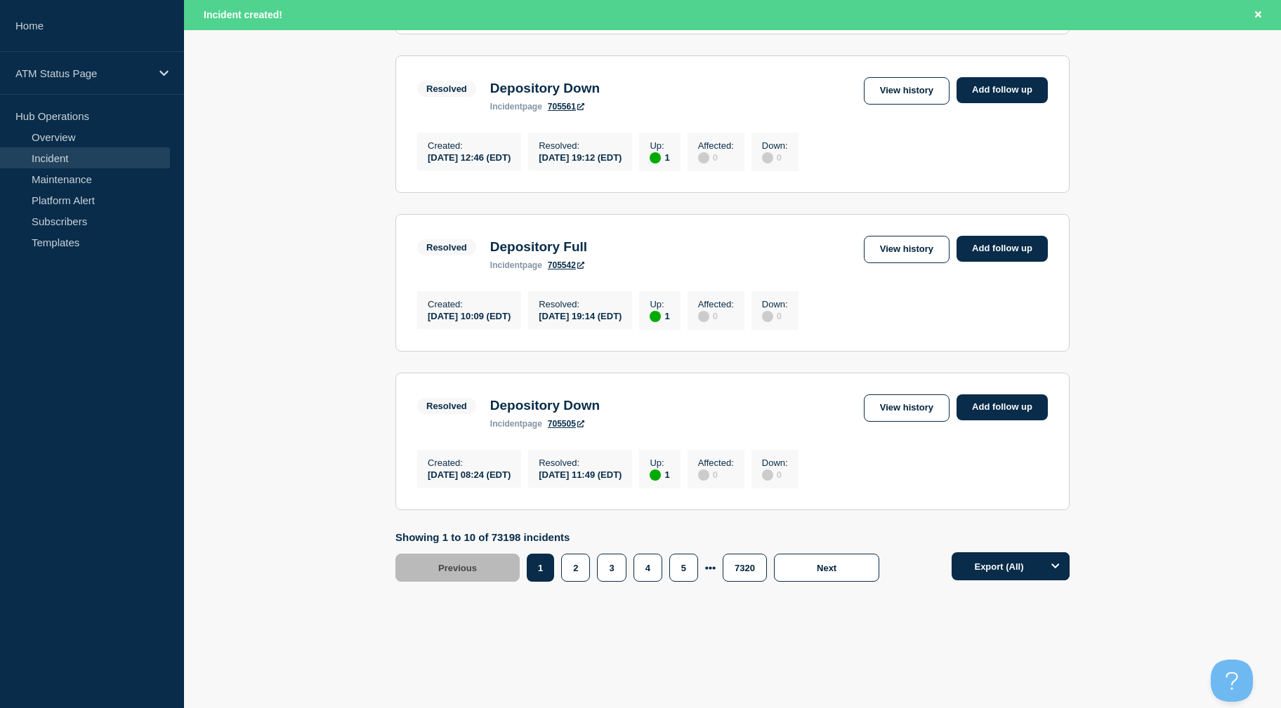
scroll to position [1425, 0]
drag, startPoint x: 1187, startPoint y: 319, endPoint x: 1010, endPoint y: 473, distance: 235.4
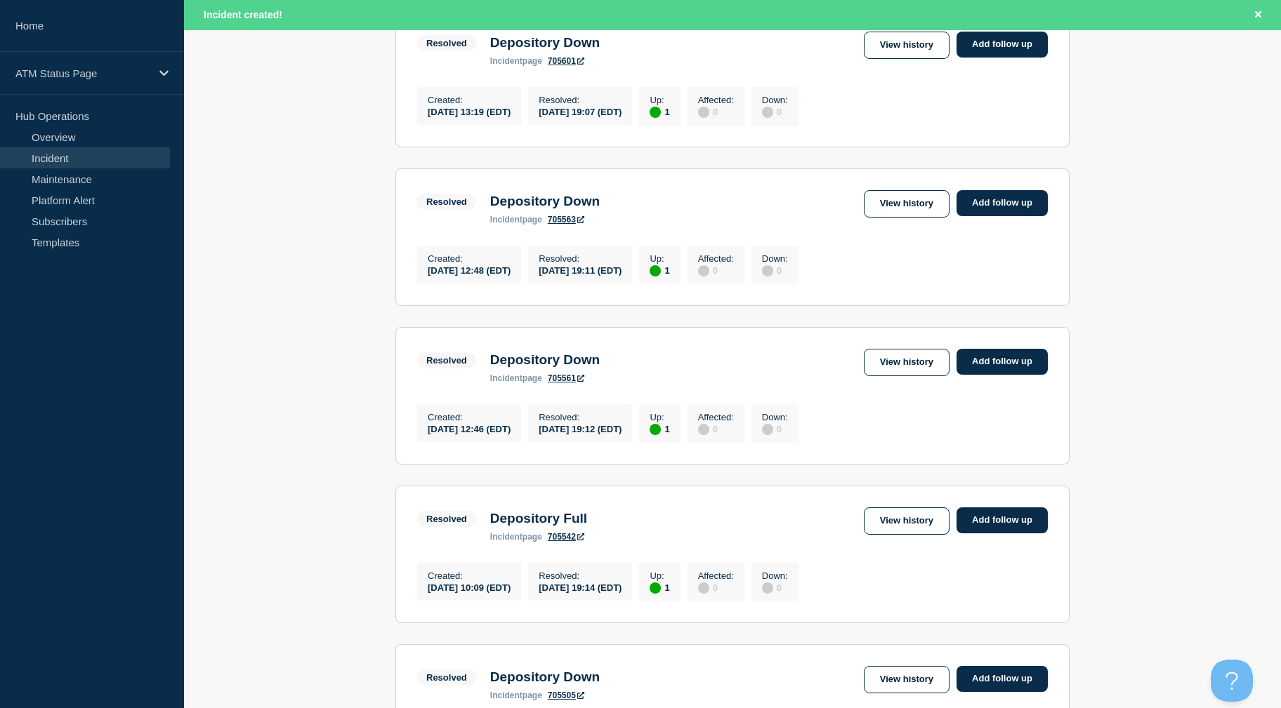
scroll to position [0, 0]
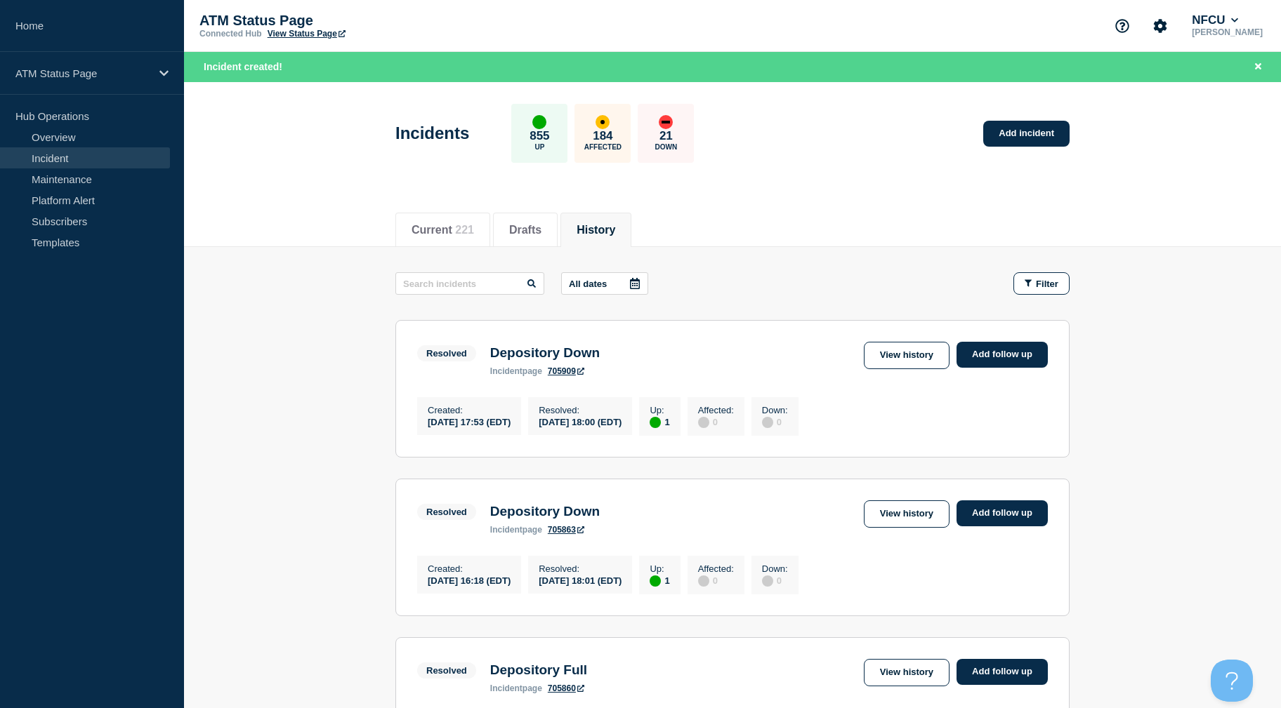
drag, startPoint x: 346, startPoint y: 487, endPoint x: 321, endPoint y: 341, distance: 148.2
click at [443, 234] on button "Current 221" at bounding box center [442, 230] width 62 height 13
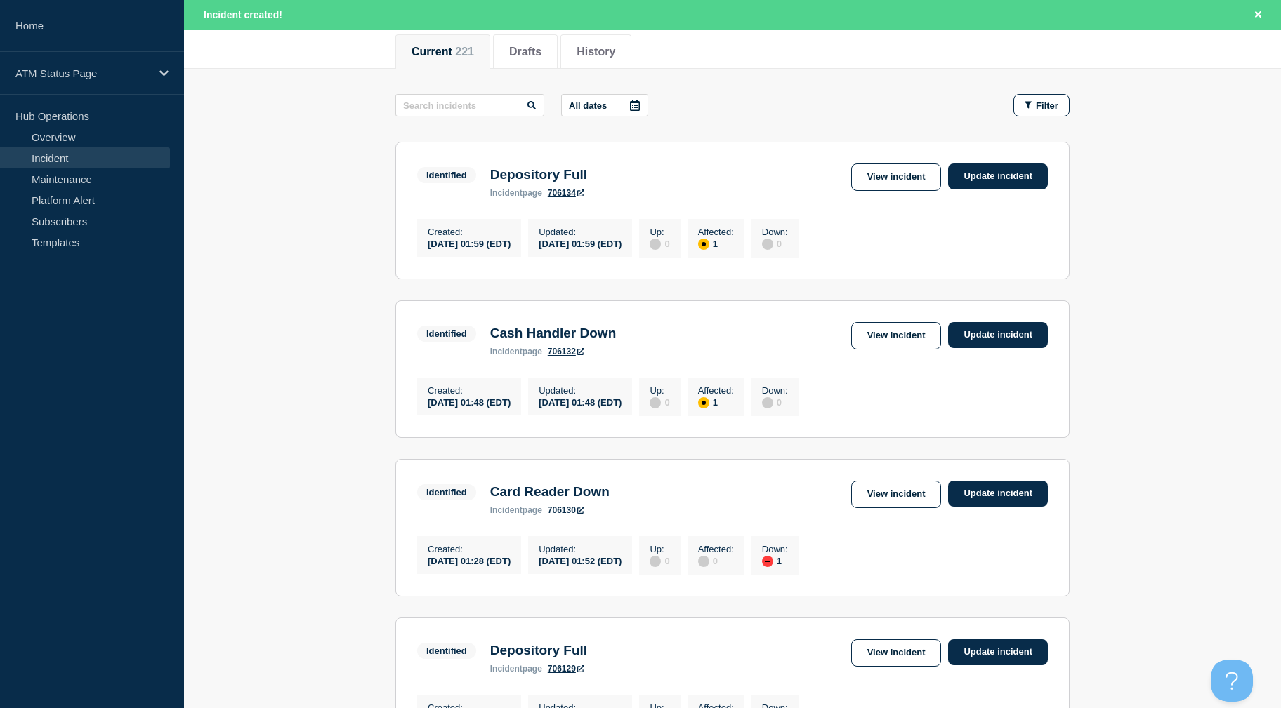
scroll to position [1425, 0]
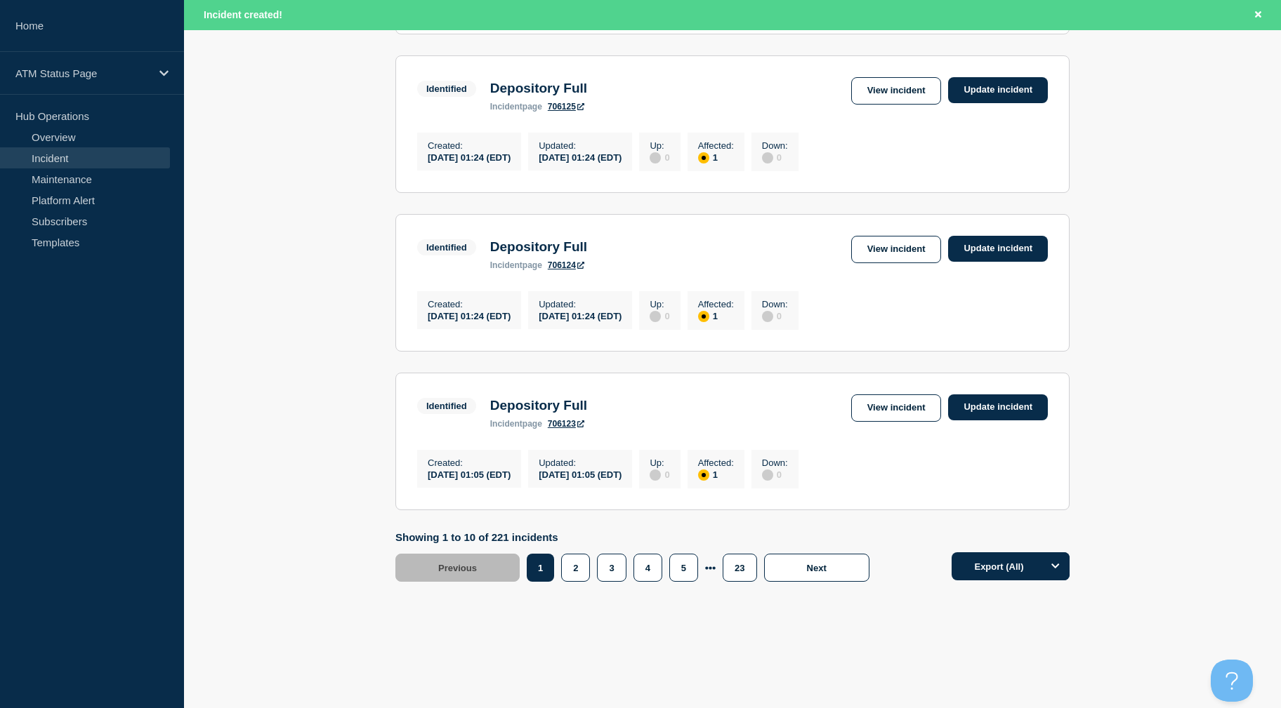
drag, startPoint x: 1228, startPoint y: 249, endPoint x: 1138, endPoint y: 565, distance: 328.5
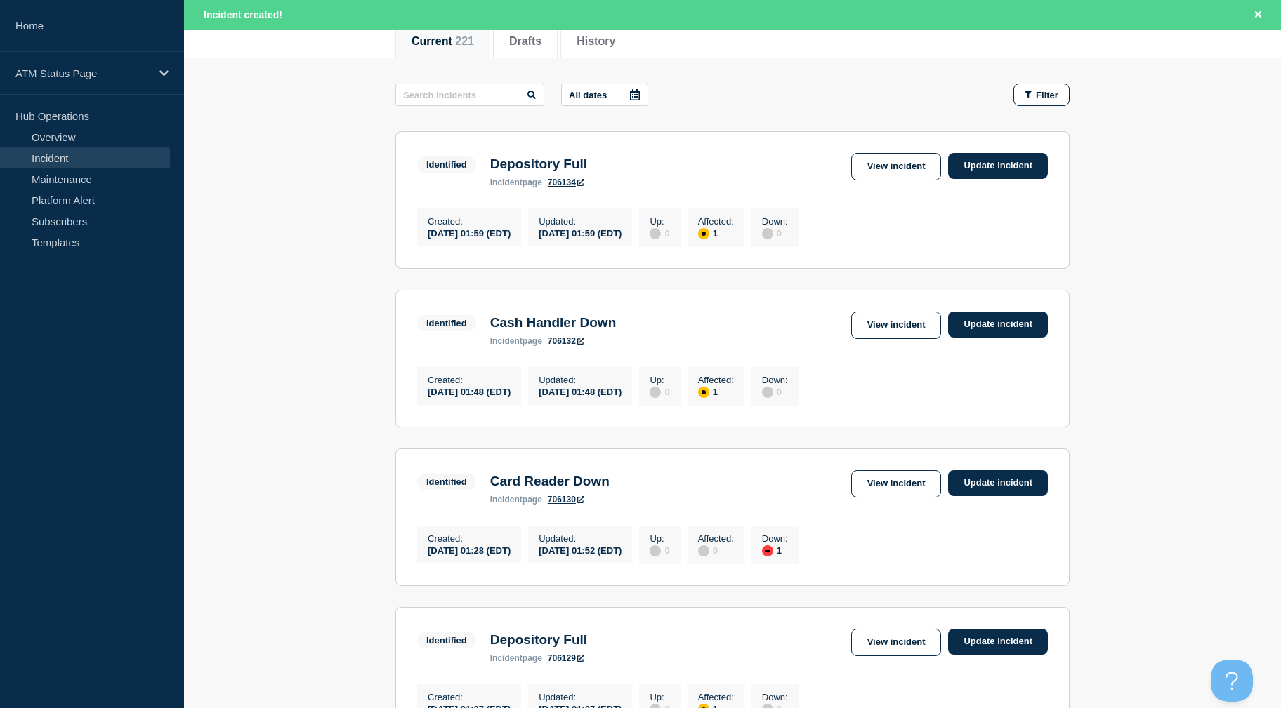
scroll to position [0, 0]
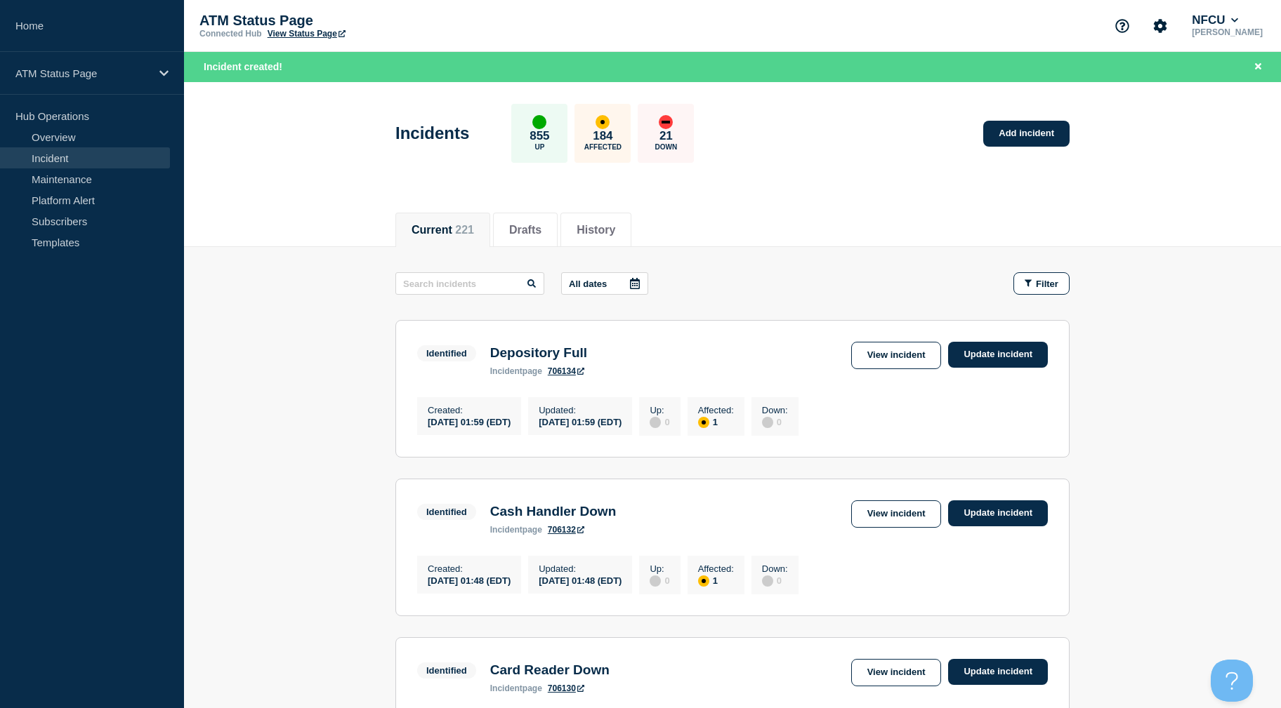
drag, startPoint x: 1172, startPoint y: 553, endPoint x: 1172, endPoint y: 262, distance: 291.4
click at [696, 660] on section "Identified Card Reader Down incident page 706130 View incident Update incident …" at bounding box center [732, 706] width 674 height 138
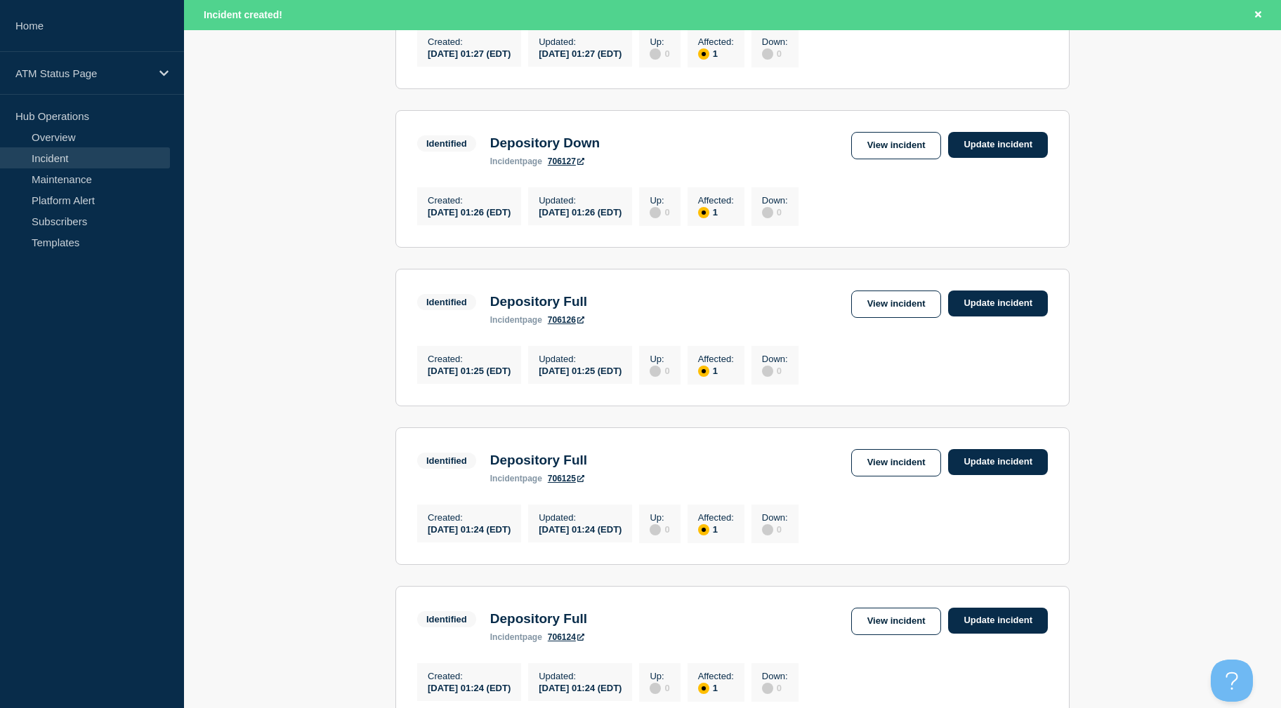
scroll to position [1425, 0]
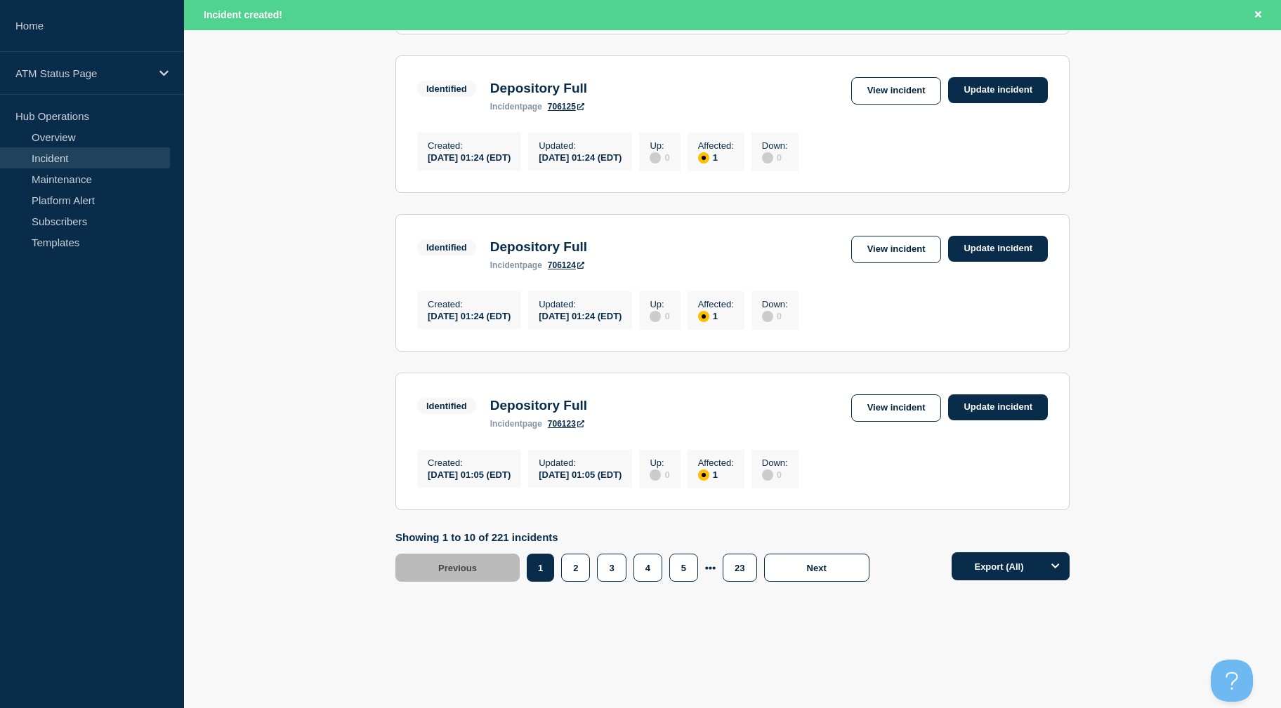
drag, startPoint x: 324, startPoint y: 533, endPoint x: 319, endPoint y: 604, distance: 71.0
click at [168, 411] on aside "Home ATM Status Page Hub Operations Overview Incident Maintenance Platform Aler…" at bounding box center [92, 354] width 184 height 708
